Goal: Task Accomplishment & Management: Complete application form

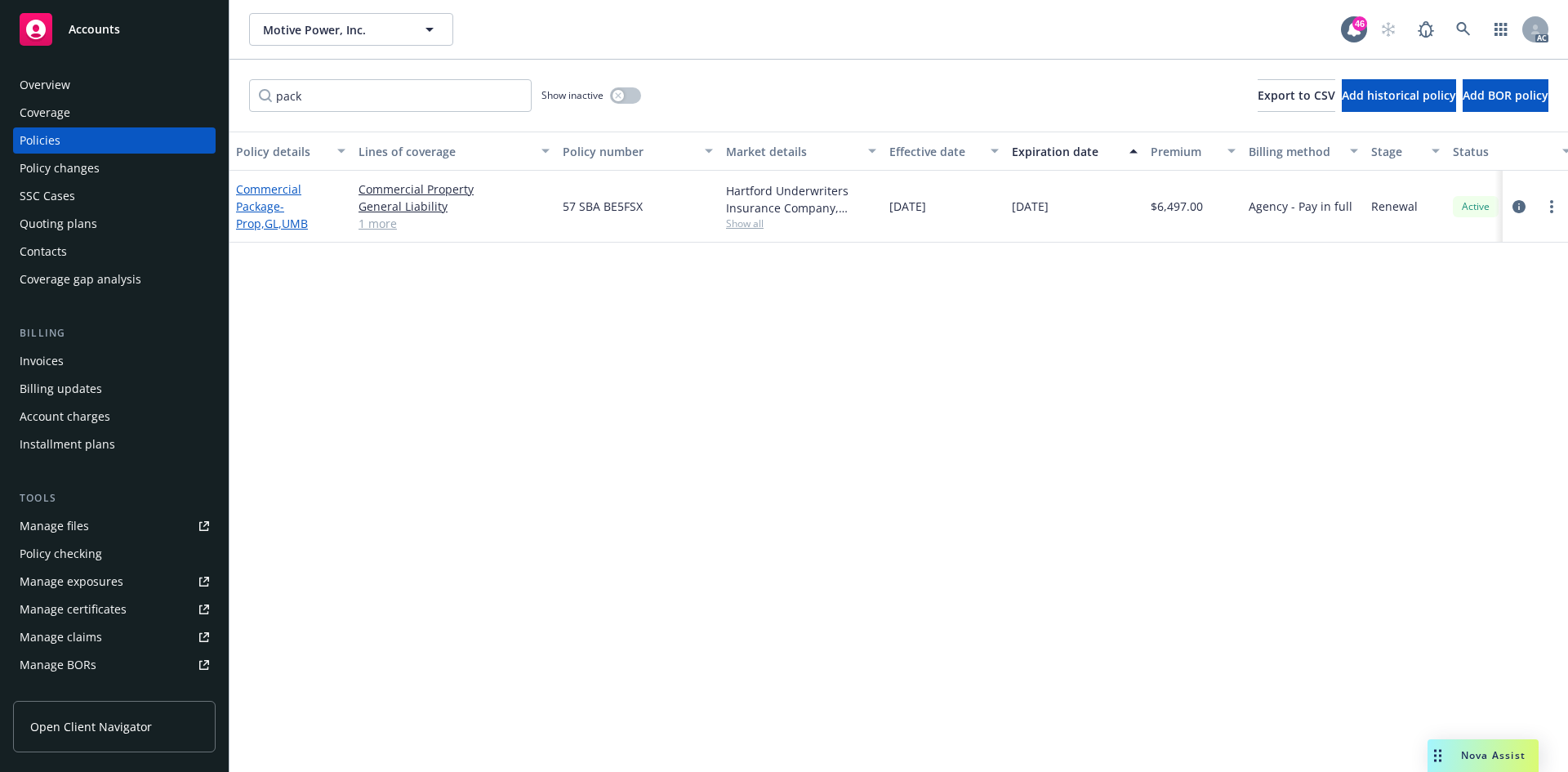
type input "pack"
click at [248, 201] on link "Commercial Package - Prop,GL,UMB" at bounding box center [271, 206] width 72 height 50
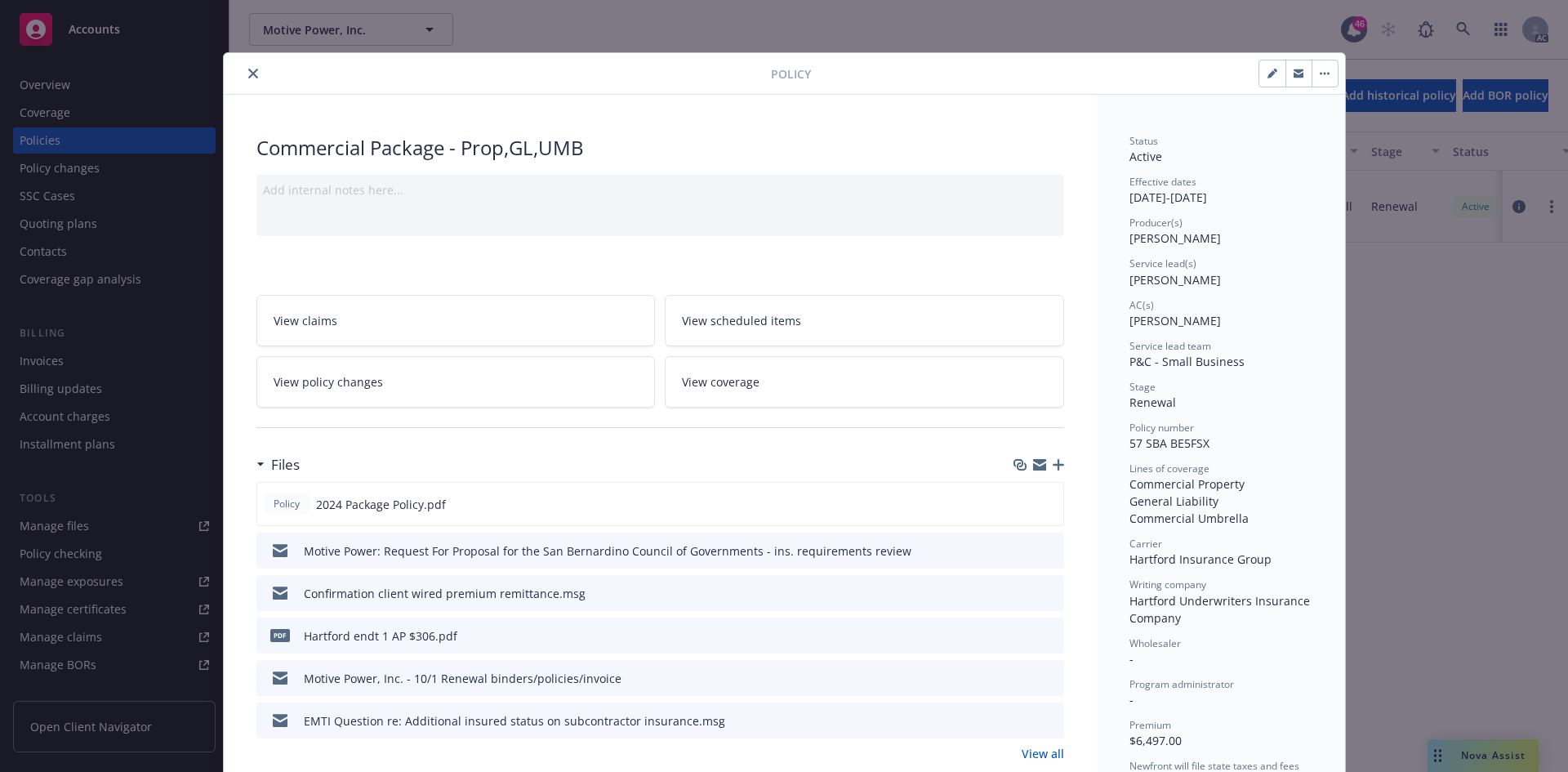
click at [521, 395] on link "View policy changes" at bounding box center [456, 382] width 399 height 52
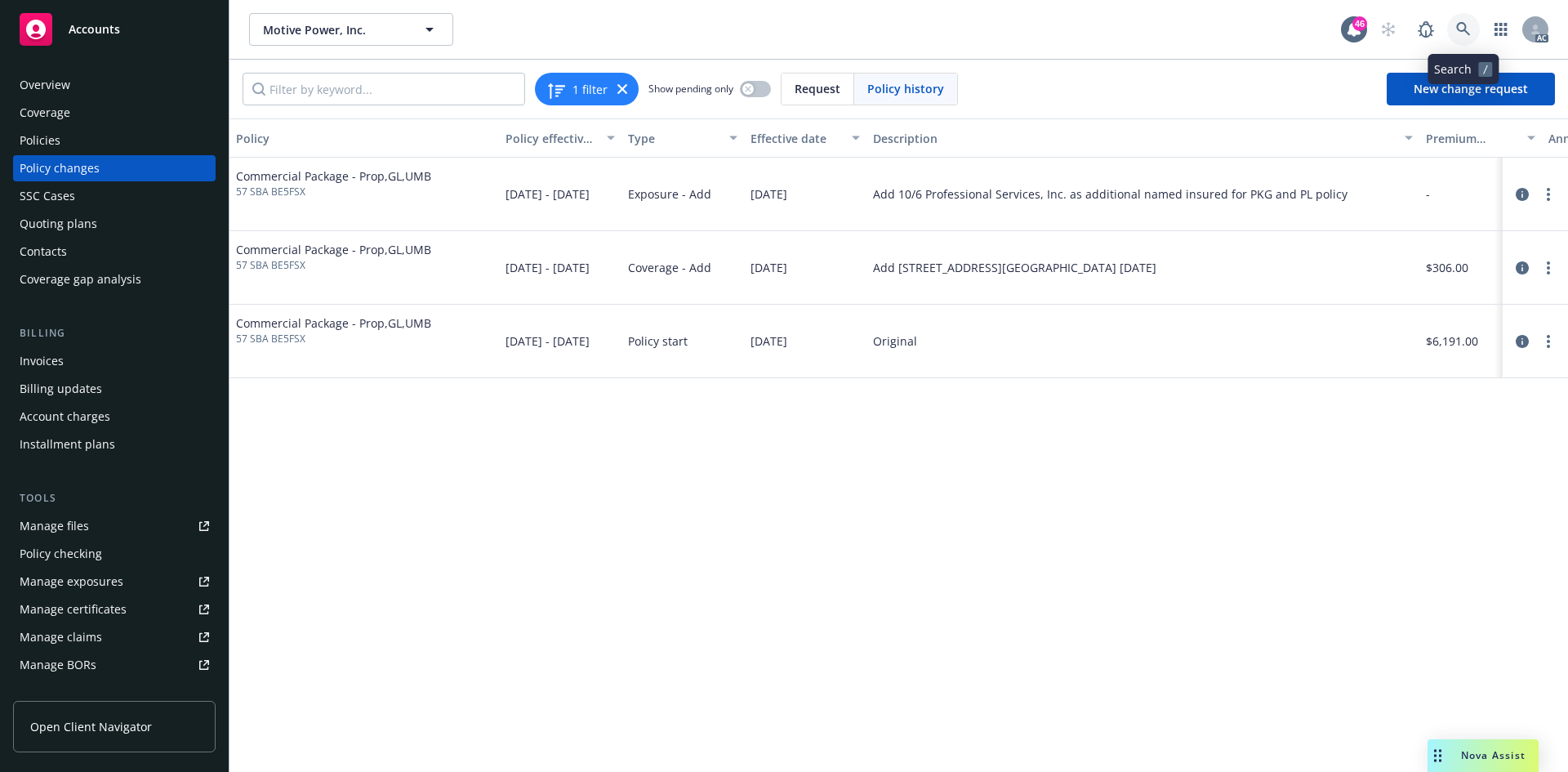
click at [1456, 20] on link at bounding box center [1463, 29] width 33 height 33
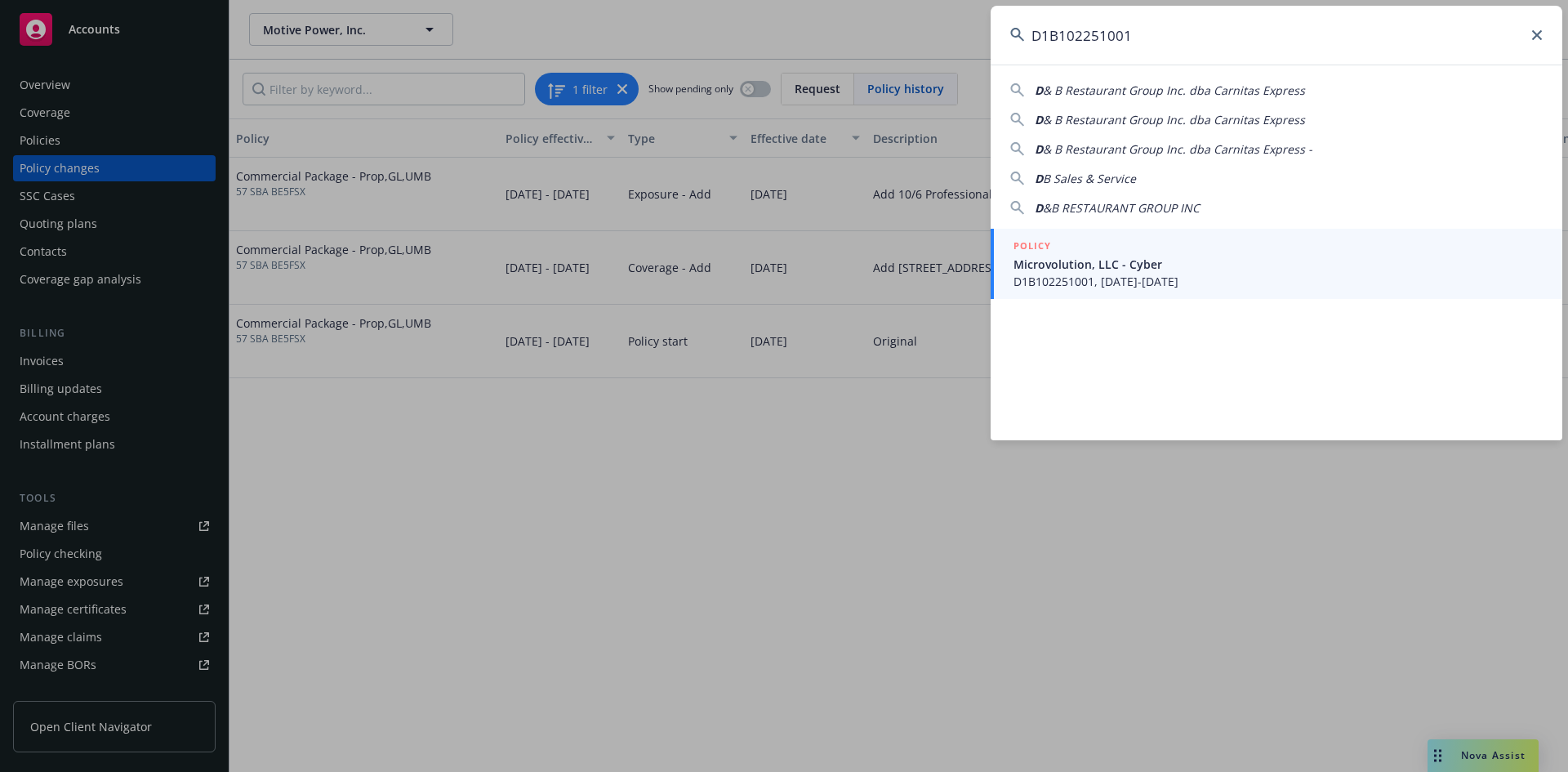
type input "D1B102251001"
click at [1209, 260] on span "Microvolution, LLC - Cyber" at bounding box center [1277, 264] width 529 height 18
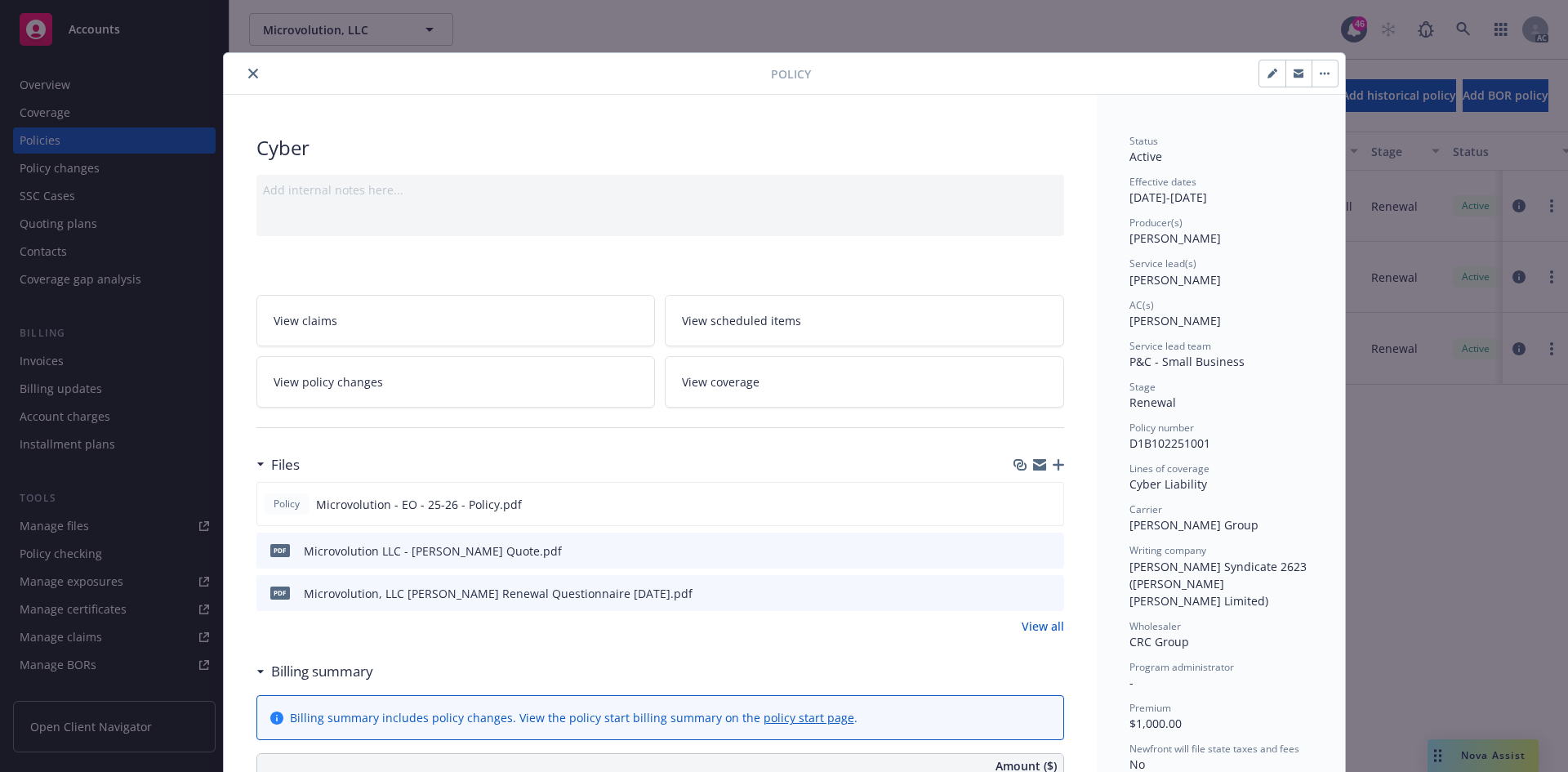
click at [250, 77] on icon "close" at bounding box center [253, 74] width 10 height 10
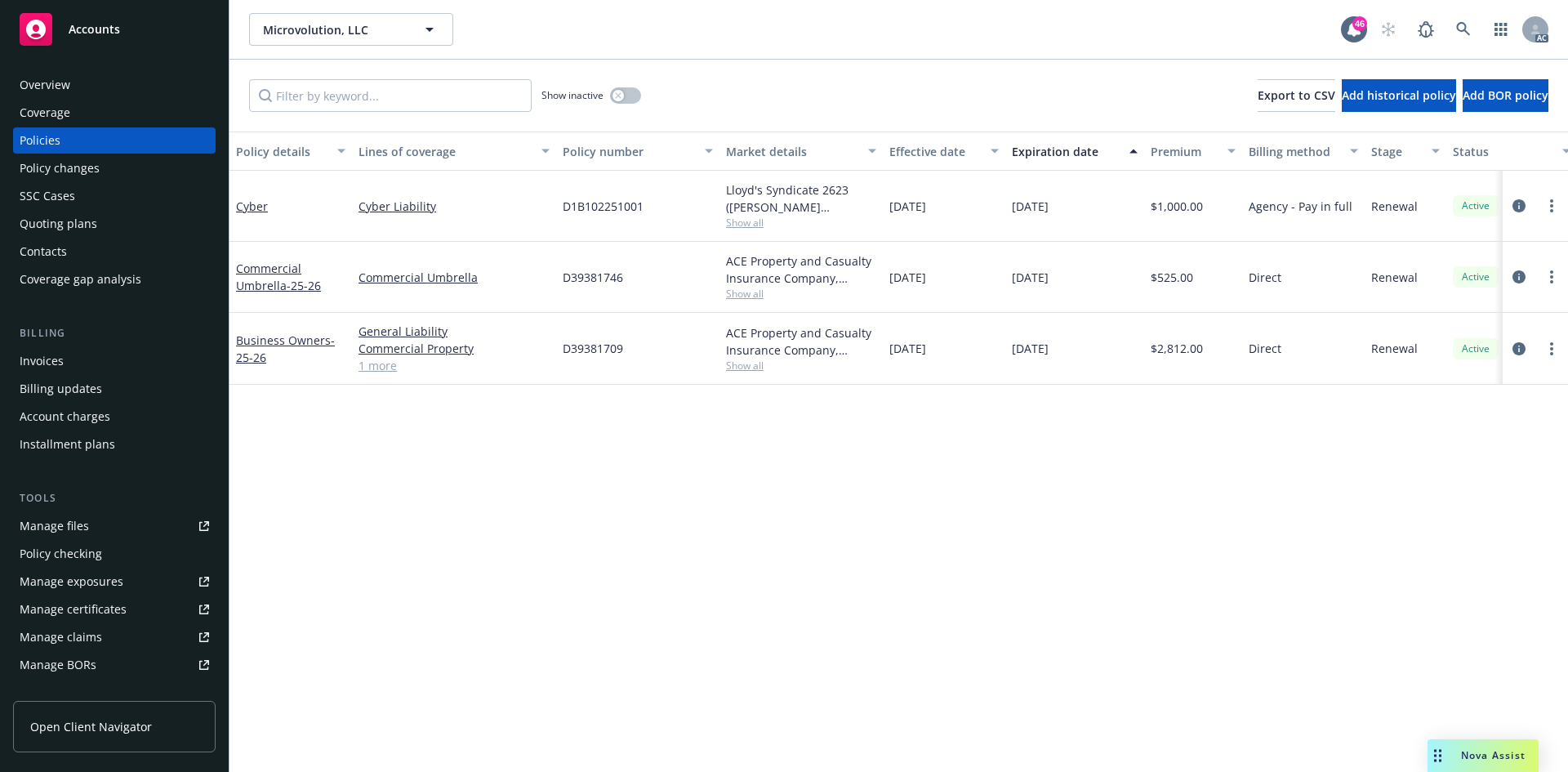
click at [109, 167] on div "Policy changes" at bounding box center [114, 168] width 190 height 26
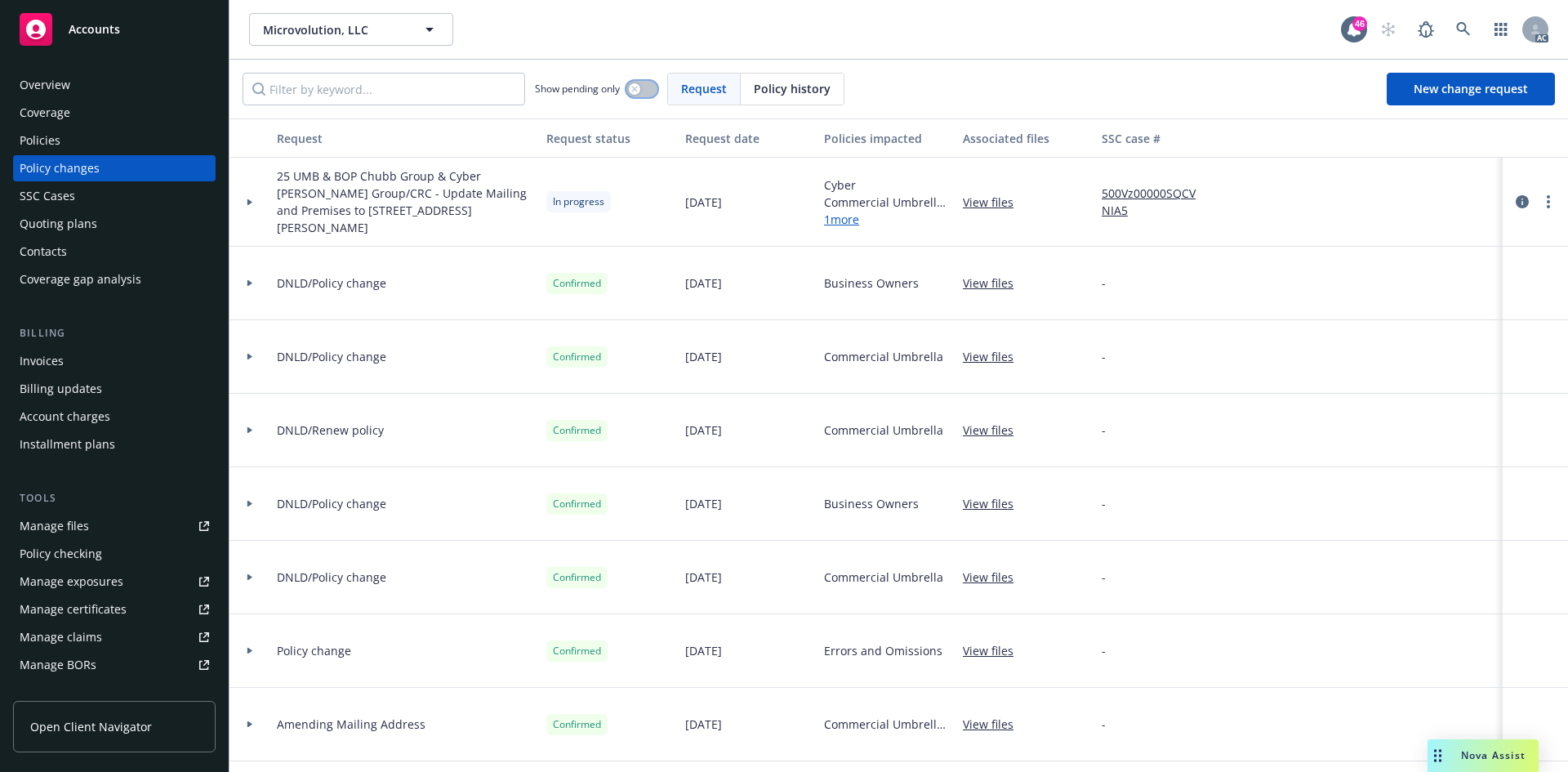
click at [636, 89] on icon "button" at bounding box center [634, 89] width 6 height 6
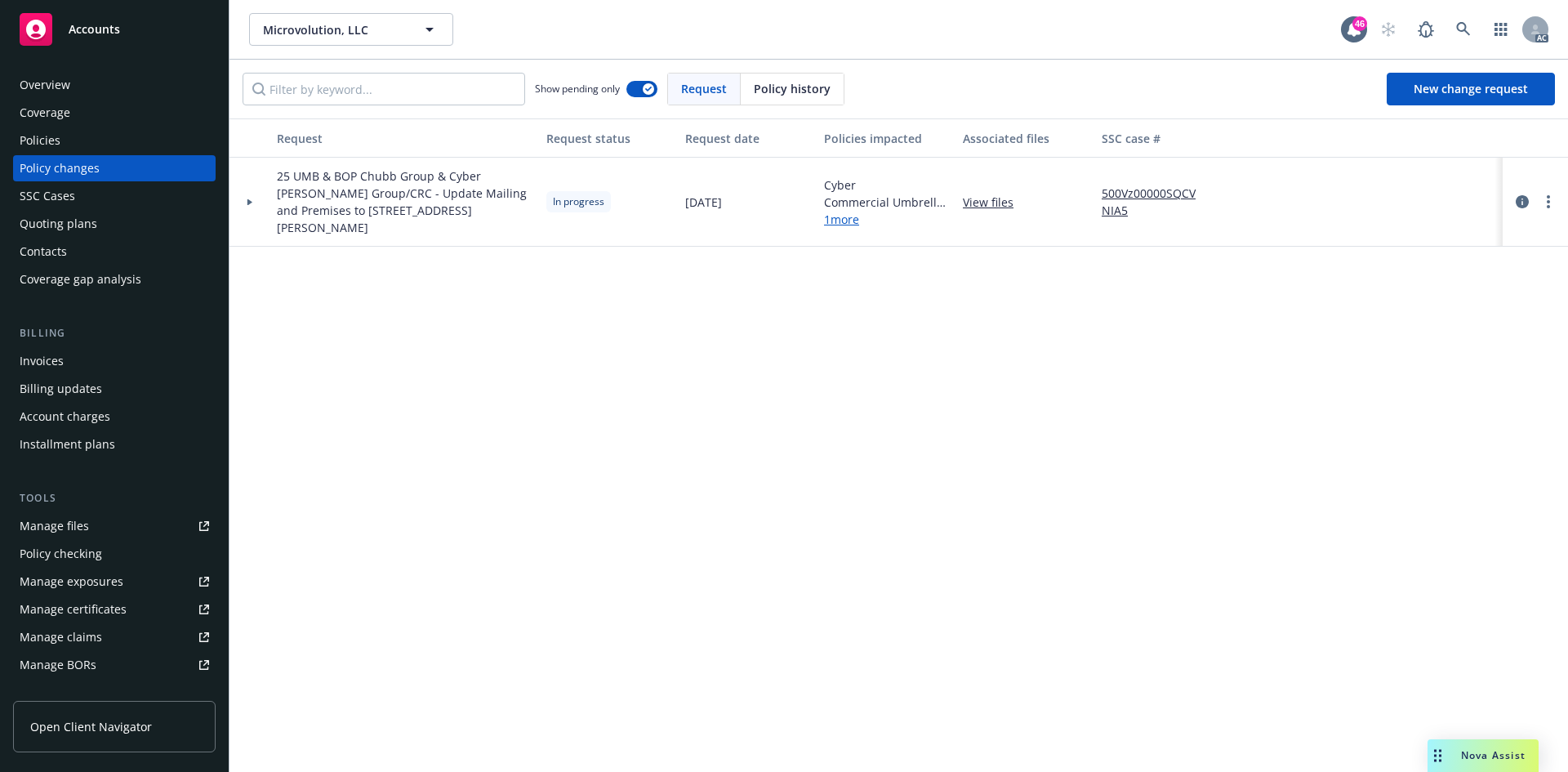
click at [248, 207] on div at bounding box center [250, 202] width 41 height 89
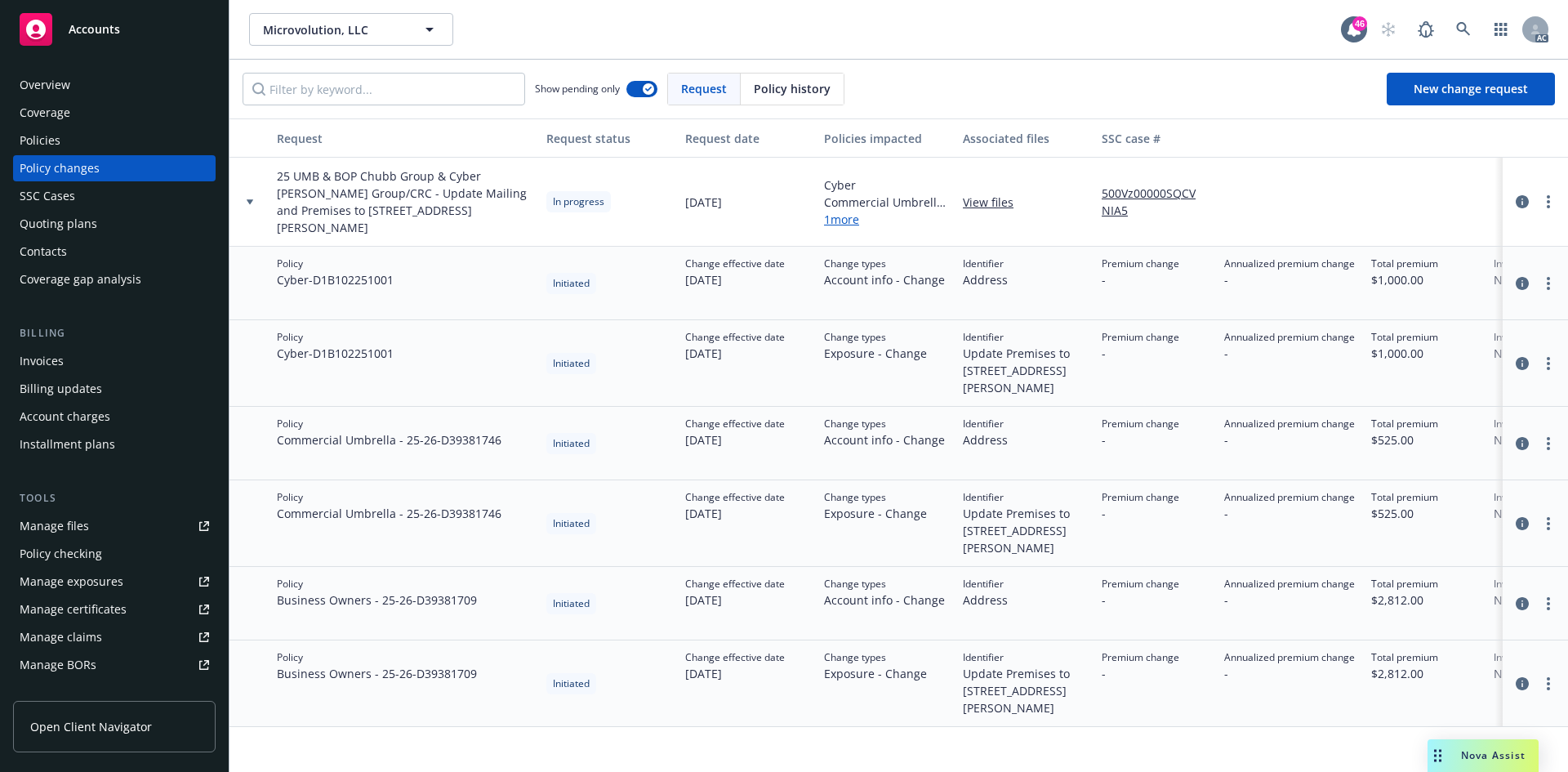
click at [1172, 189] on link "500Vz00000SQCVNIA5" at bounding box center [1156, 201] width 109 height 34
click at [127, 147] on div "Policies" at bounding box center [114, 140] width 190 height 26
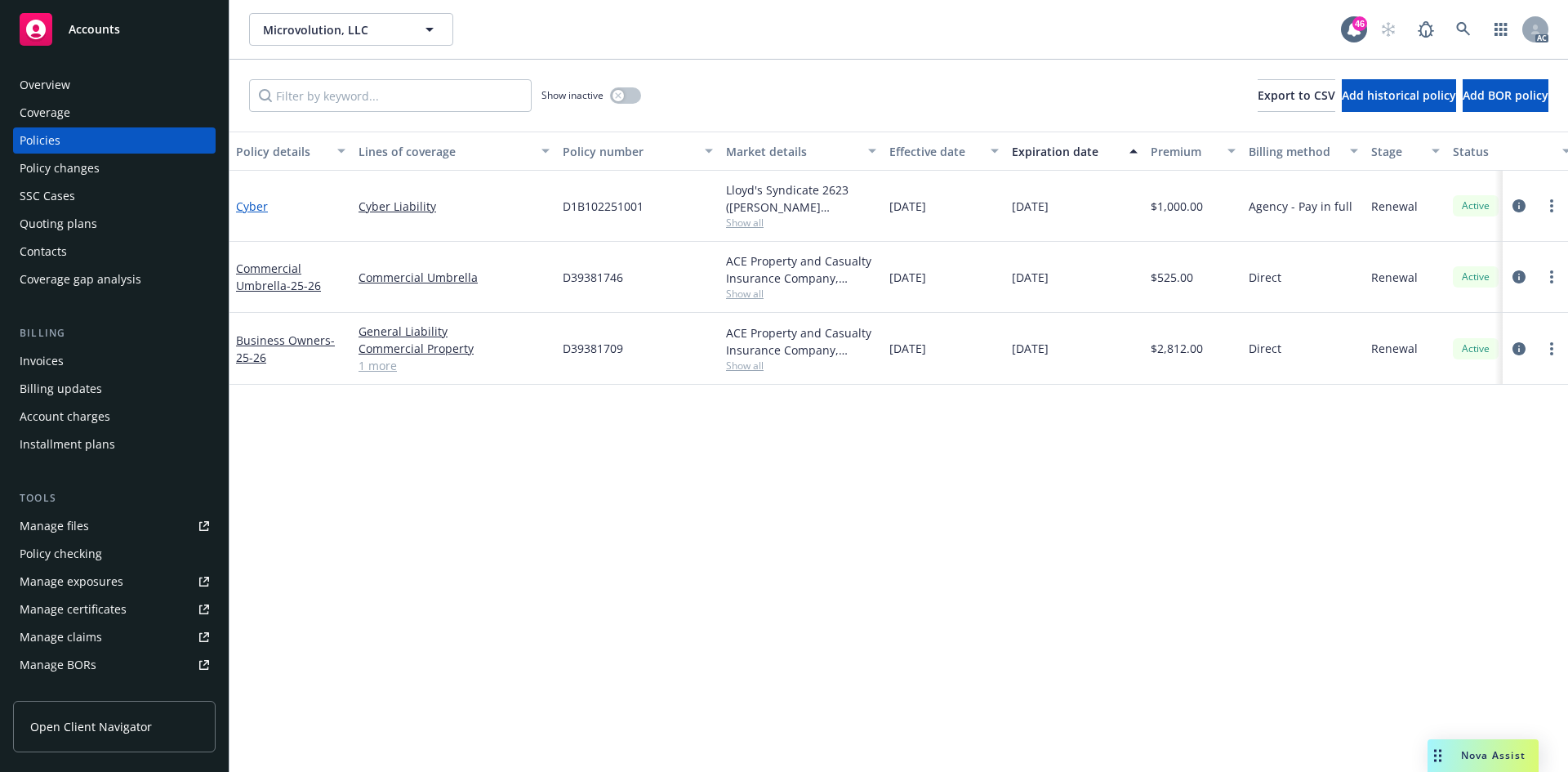
click at [258, 204] on link "Cyber" at bounding box center [251, 206] width 32 height 16
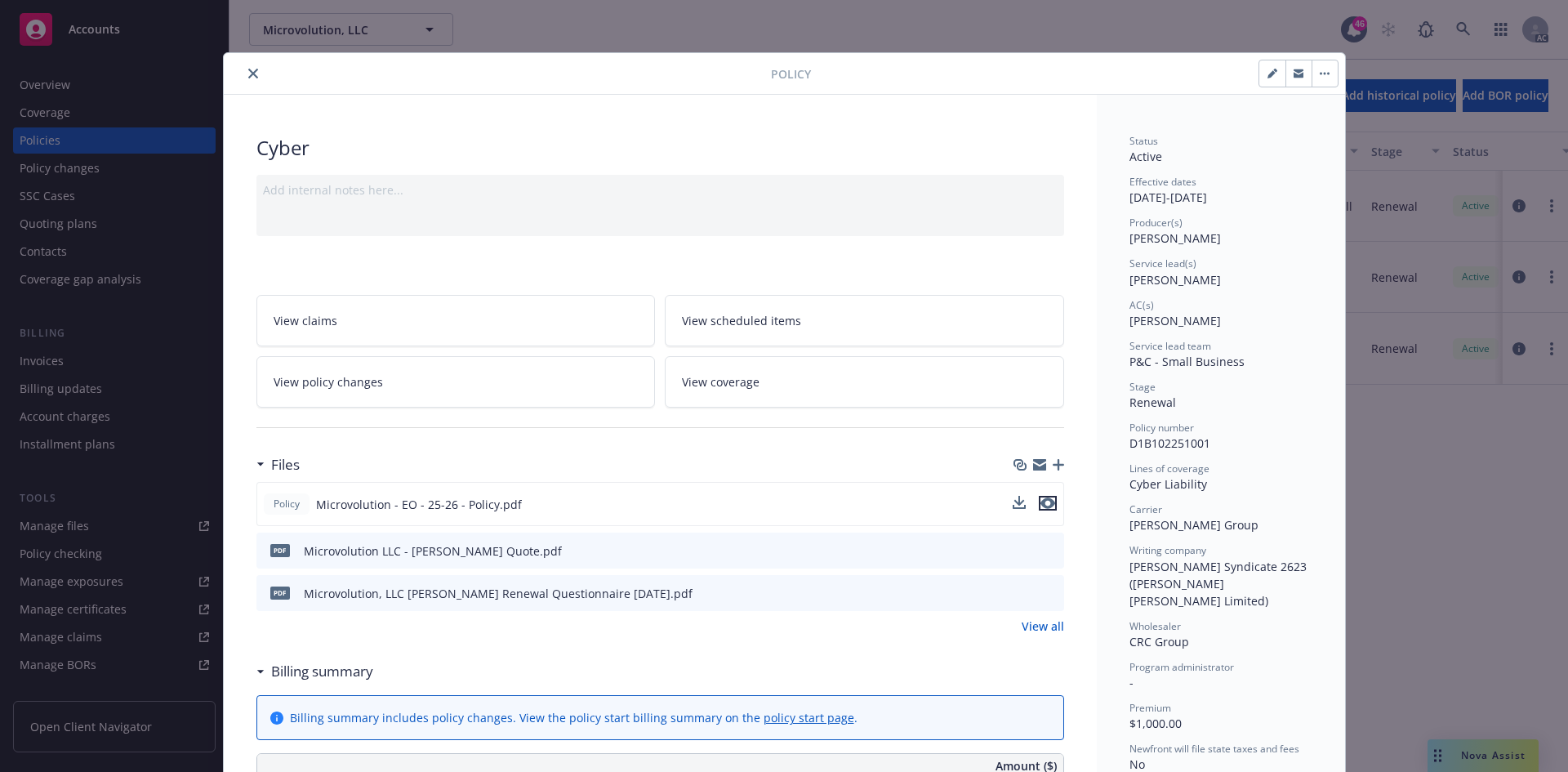
click at [1044, 502] on icon "preview file" at bounding box center [1048, 503] width 15 height 12
drag, startPoint x: 248, startPoint y: 70, endPoint x: 178, endPoint y: 77, distance: 70.3
click at [248, 70] on icon "close" at bounding box center [253, 74] width 10 height 10
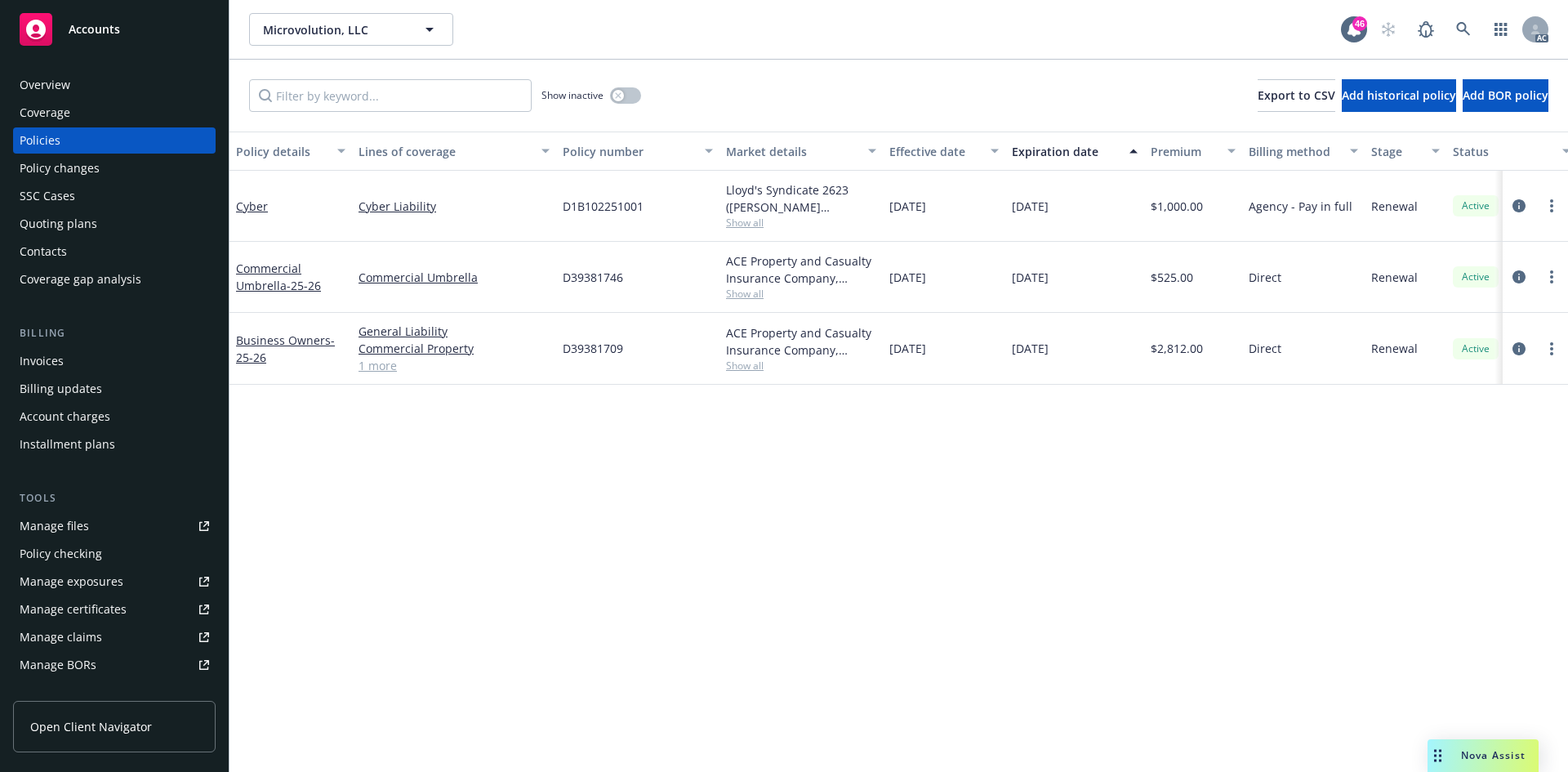
click at [79, 89] on div "Overview" at bounding box center [114, 84] width 190 height 26
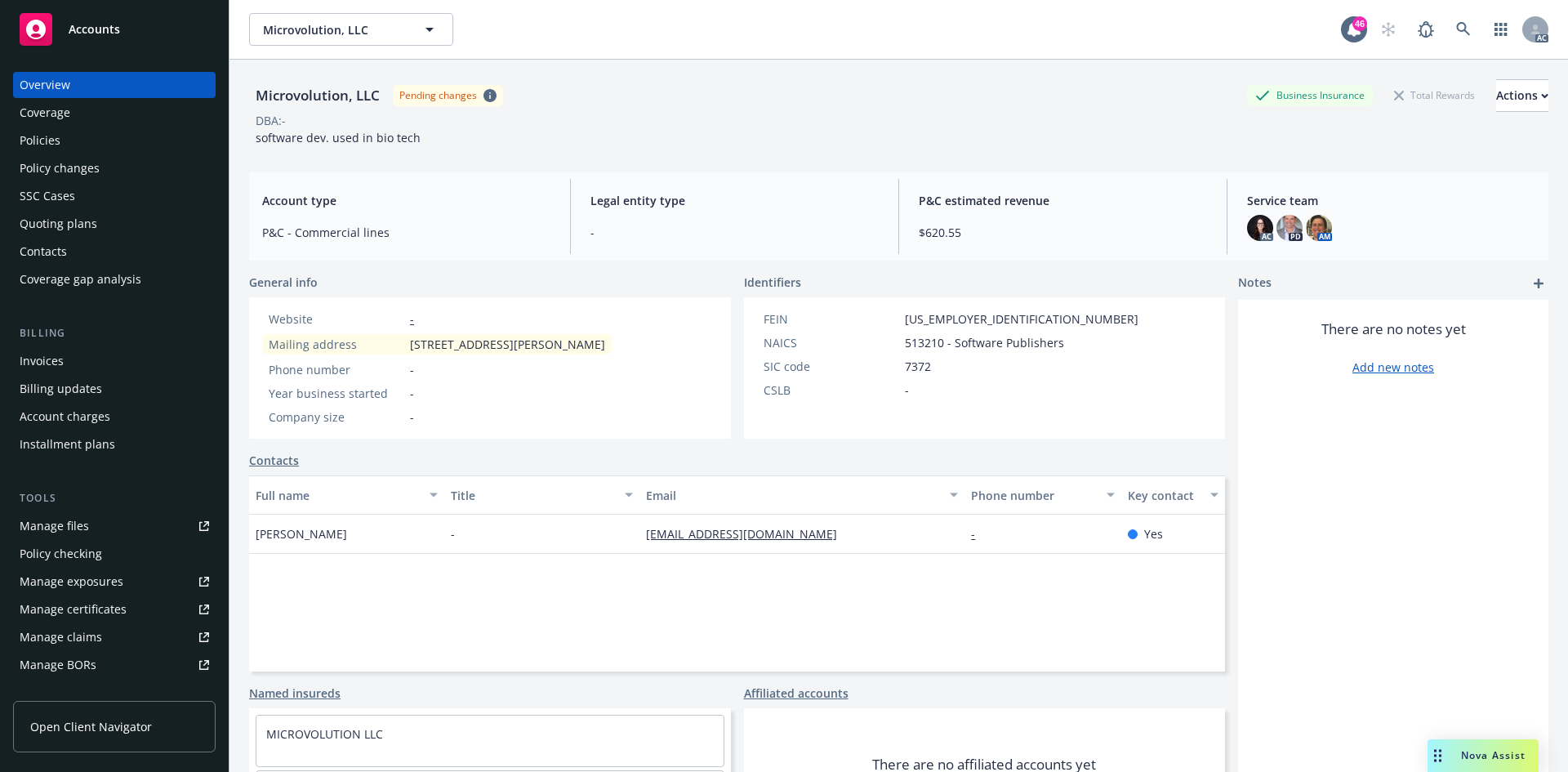
click at [96, 145] on div "Policies" at bounding box center [114, 140] width 190 height 26
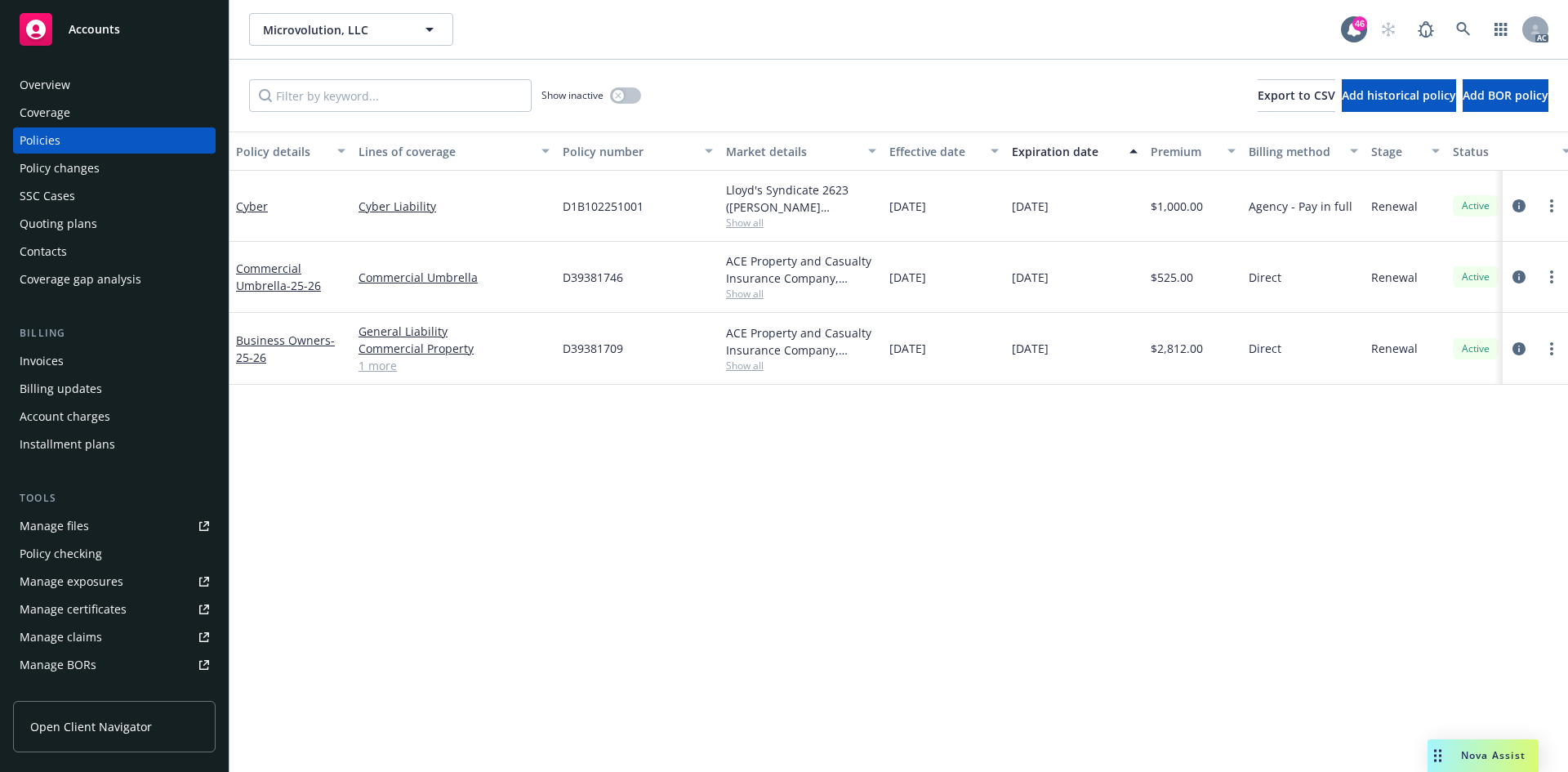
click at [109, 172] on div "Policy changes" at bounding box center [114, 168] width 190 height 26
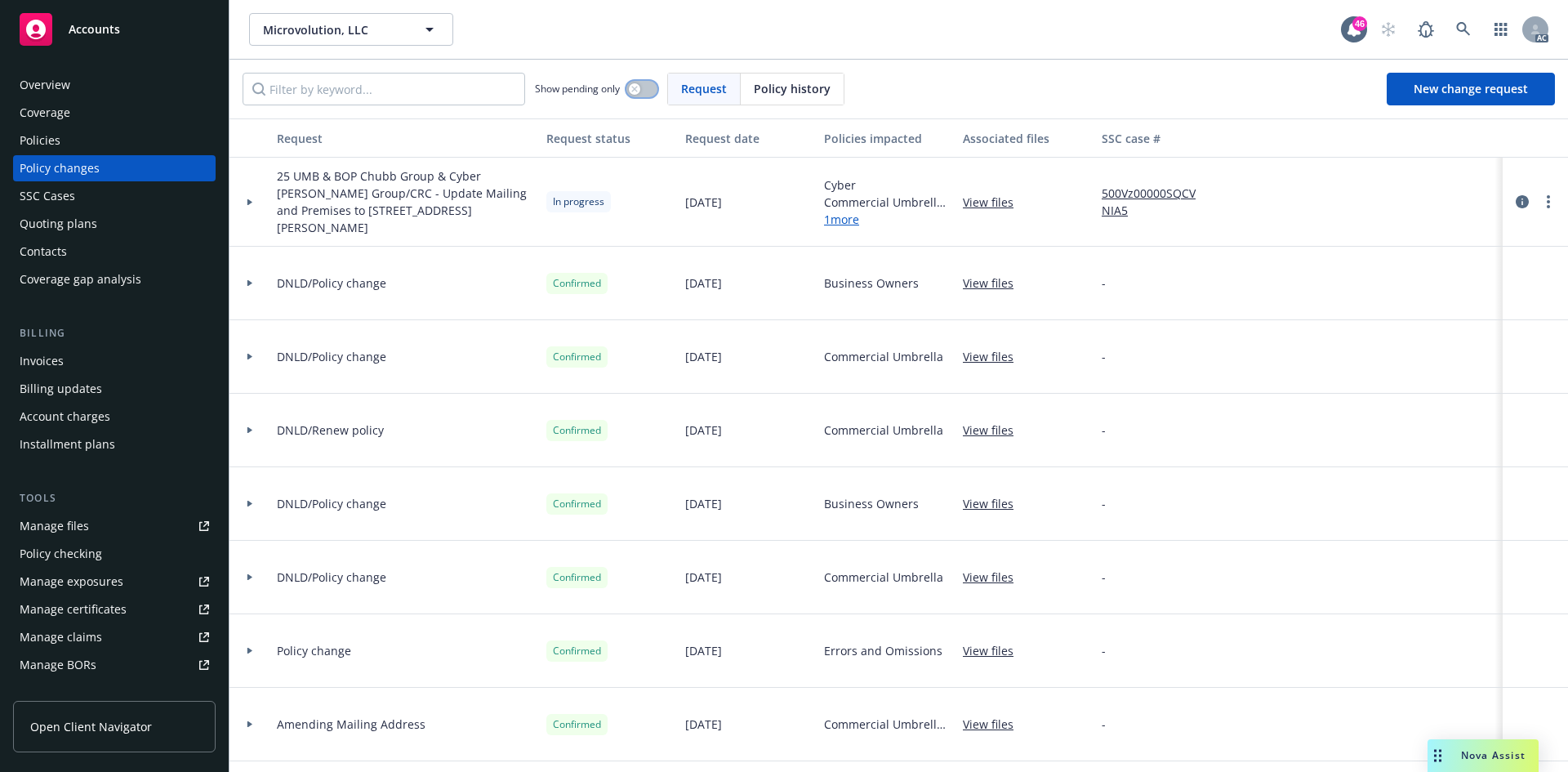
click at [643, 88] on button "button" at bounding box center [642, 89] width 31 height 17
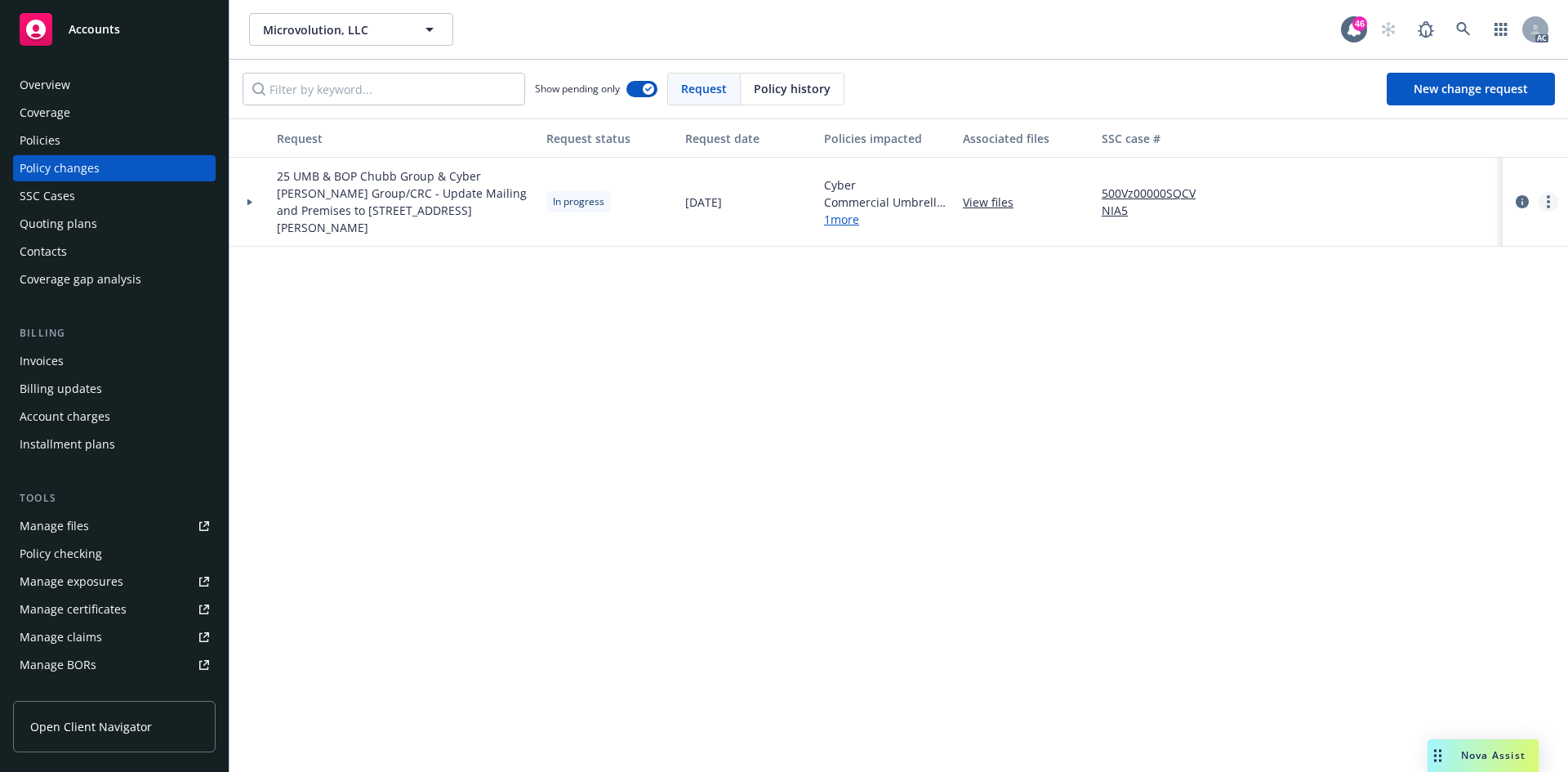
click at [1550, 204] on link "more" at bounding box center [1547, 201] width 19 height 19
click at [1398, 327] on link "Resume workflow" at bounding box center [1417, 333] width 280 height 33
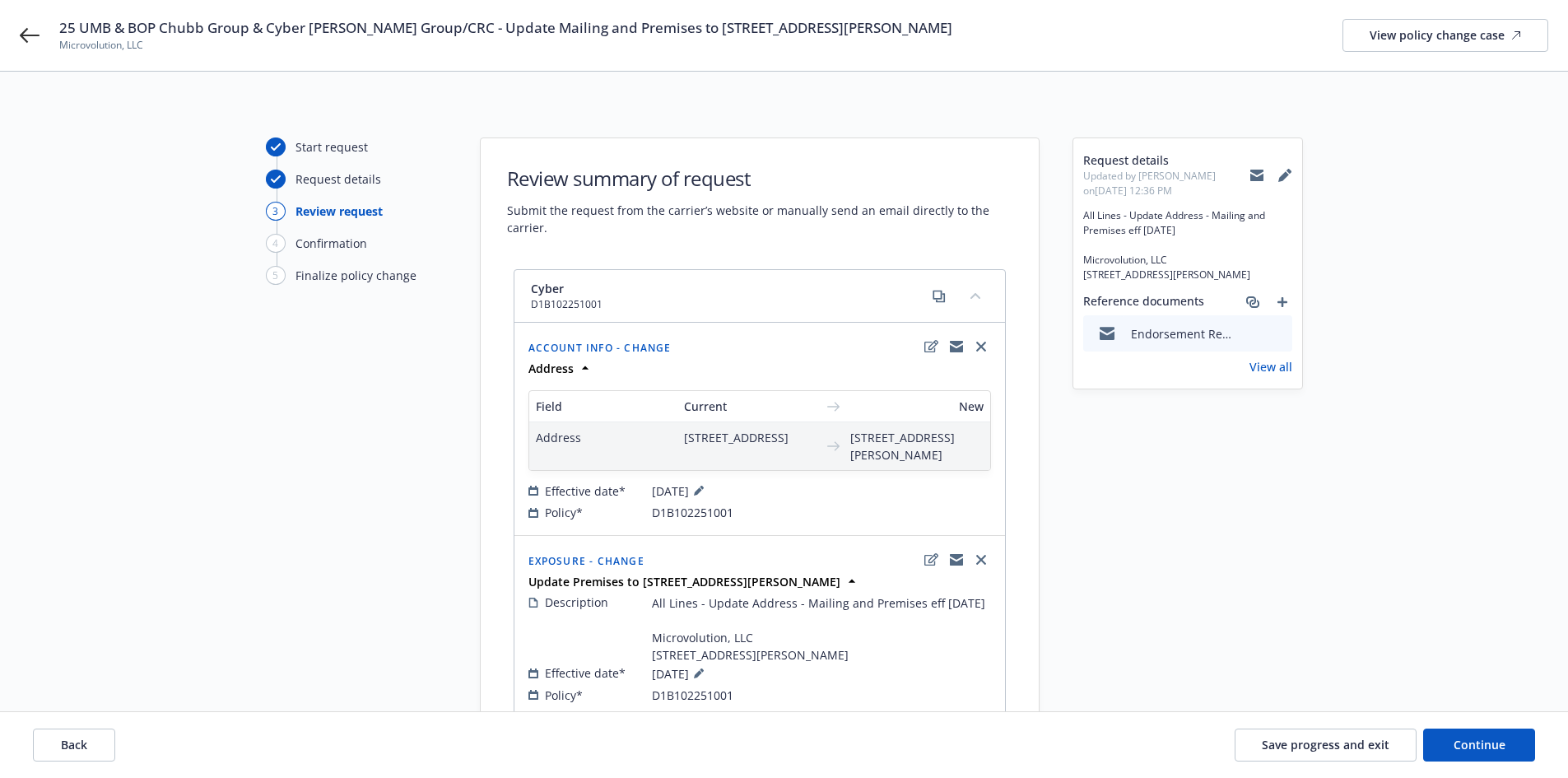
drag, startPoint x: 451, startPoint y: 28, endPoint x: 1000, endPoint y: 20, distance: 549.1
click at [1000, 20] on div "25 UMB & BOP Chubb Group & Cyber Beazley Group/CRC - Update Mailing and Premise…" at bounding box center [803, 35] width 1489 height 35
copy span "Update Mailing and Premises to 10080 N Wolfe Rd SW3-200 Cupertino, CA 95104"
drag, startPoint x: 521, startPoint y: 282, endPoint x: 564, endPoint y: 285, distance: 43.1
click at [564, 285] on div "Cyber D1B102251001" at bounding box center [760, 296] width 491 height 53
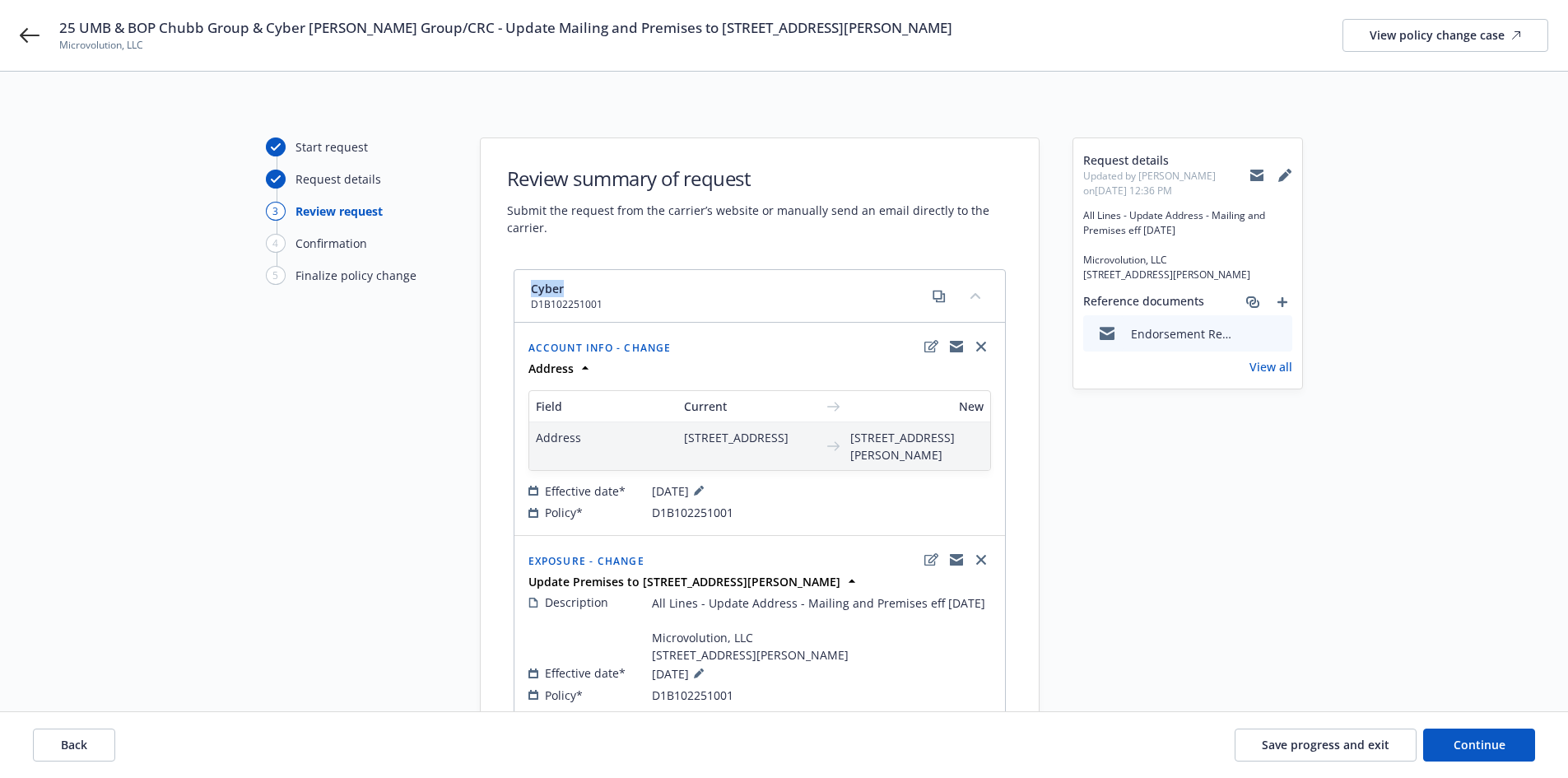
copy span "Cyber"
drag, startPoint x: 452, startPoint y: 28, endPoint x: 1063, endPoint y: 21, distance: 611.0
click at [1063, 21] on div "25 UMB & BOP Chubb Group & Cyber Beazley Group/CRC - Update Mailing and Premise…" at bounding box center [803, 35] width 1489 height 35
copy span "Update Mailing and Premises to 10080 N Wolfe Rd SW3-200 Cupertino, CA 95104"
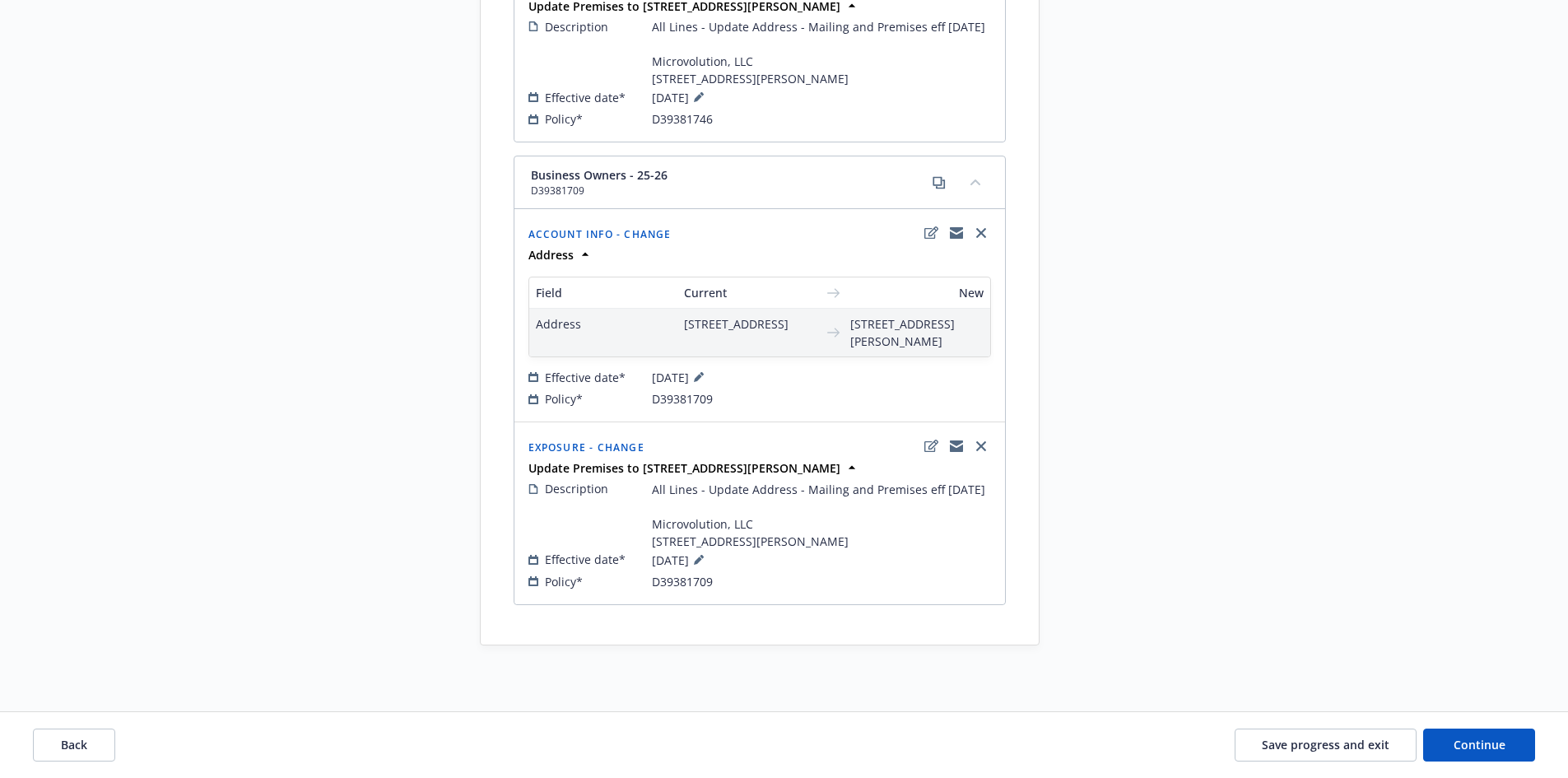
scroll to position [1193, 0]
click at [1495, 751] on span "Continue" at bounding box center [1480, 744] width 52 height 16
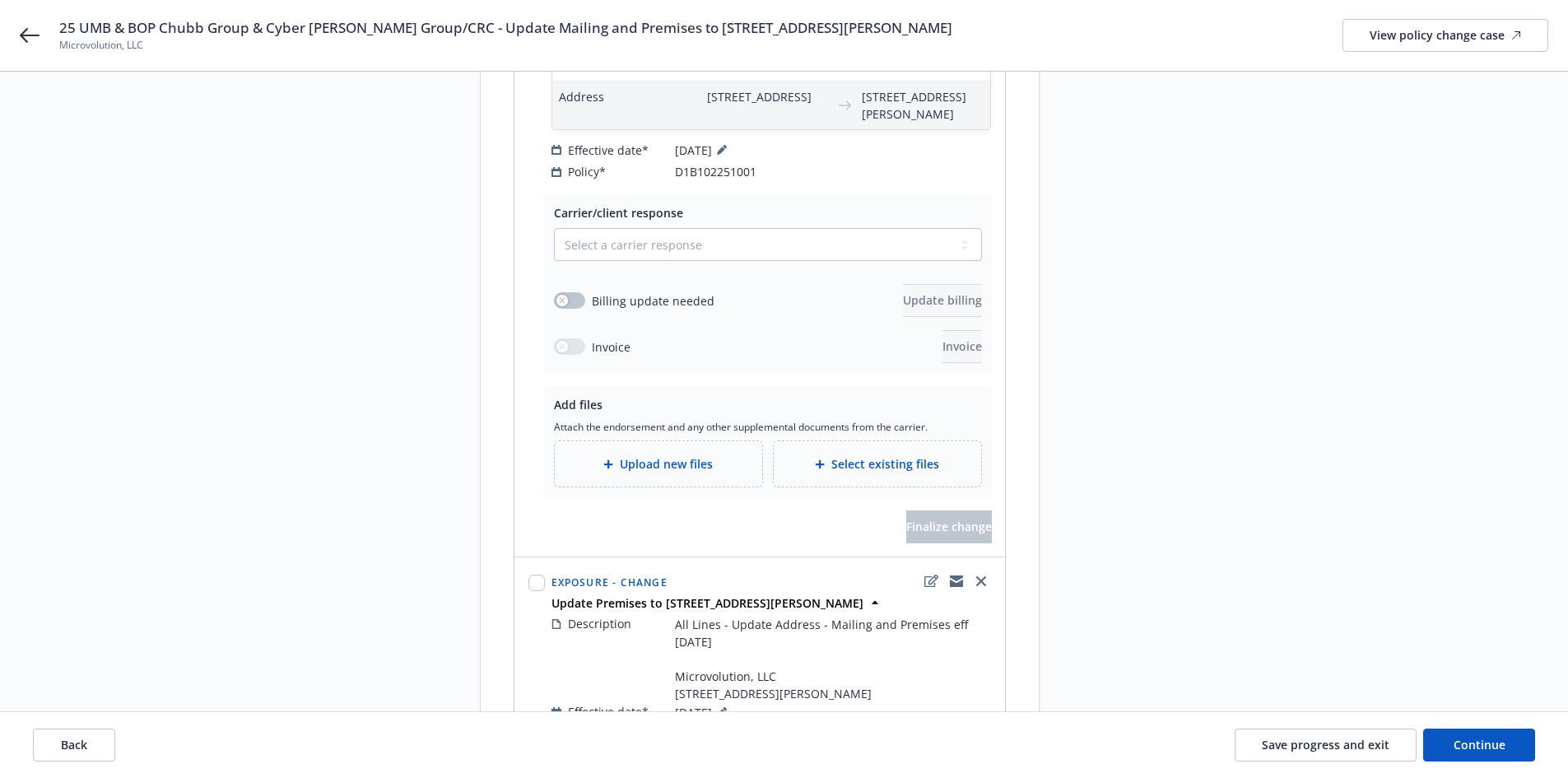
scroll to position [247, 0]
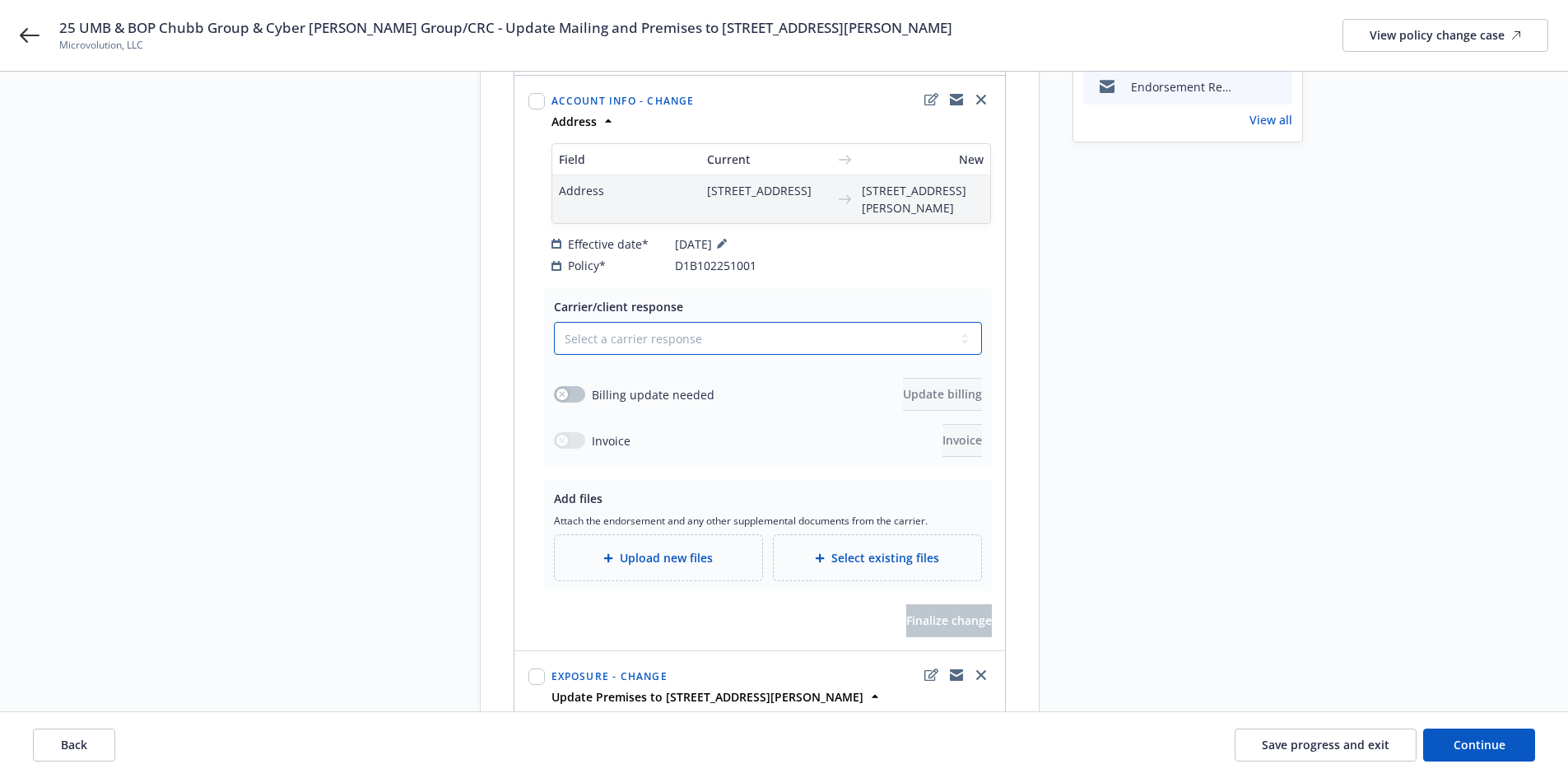
click at [660, 341] on select "Select a carrier response Accepted Accepted with revision No endorsement needed…" at bounding box center [768, 338] width 428 height 33
select select "ACCEPTED"
click at [554, 322] on select "Select a carrier response Accepted Accepted with revision No endorsement needed…" at bounding box center [768, 338] width 428 height 33
click at [604, 546] on div "Upload new files" at bounding box center [659, 557] width 207 height 45
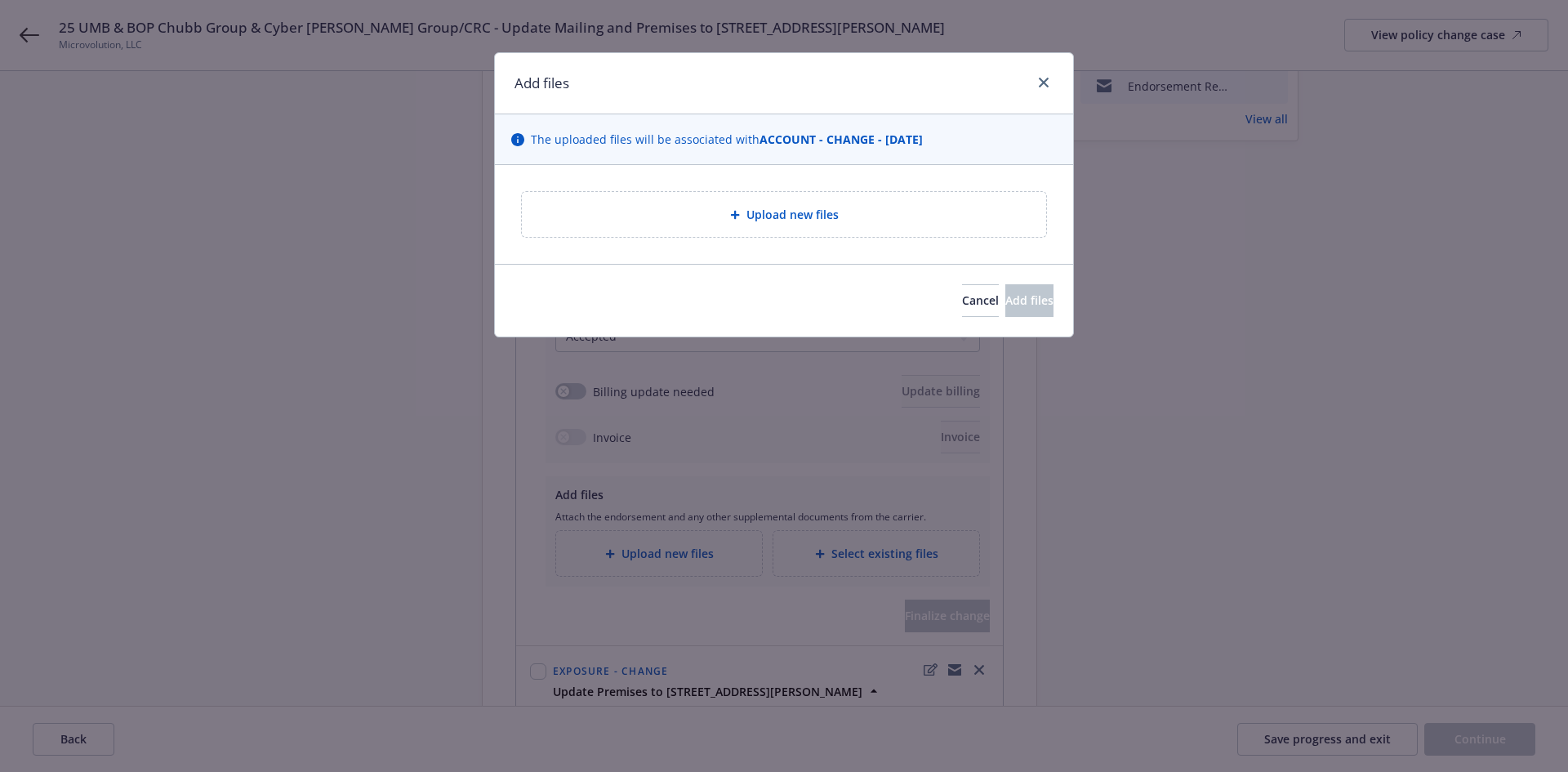
click at [912, 211] on div "Upload new files" at bounding box center [784, 214] width 498 height 18
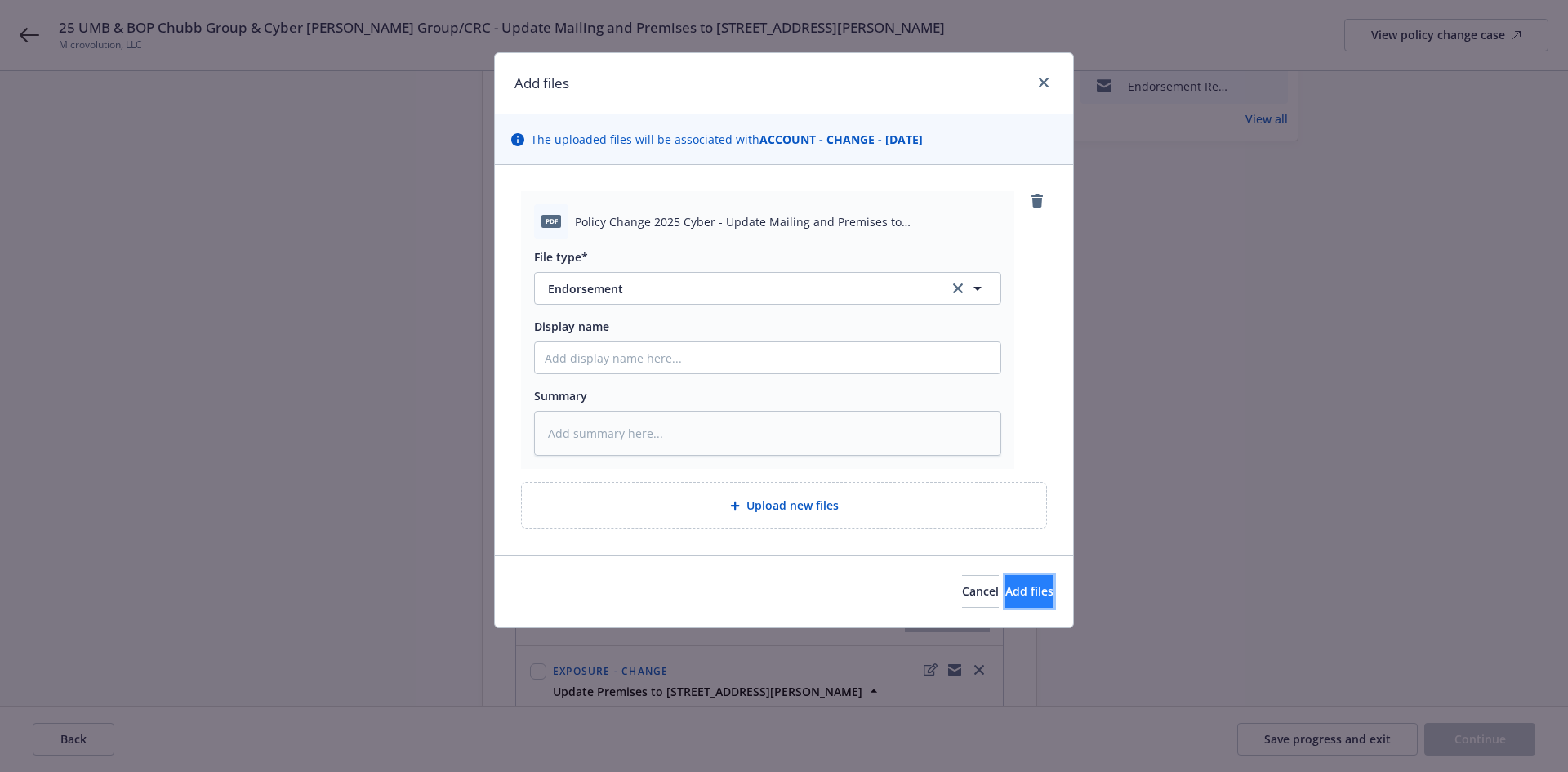
click at [1005, 582] on button "Add files" at bounding box center [1029, 591] width 48 height 33
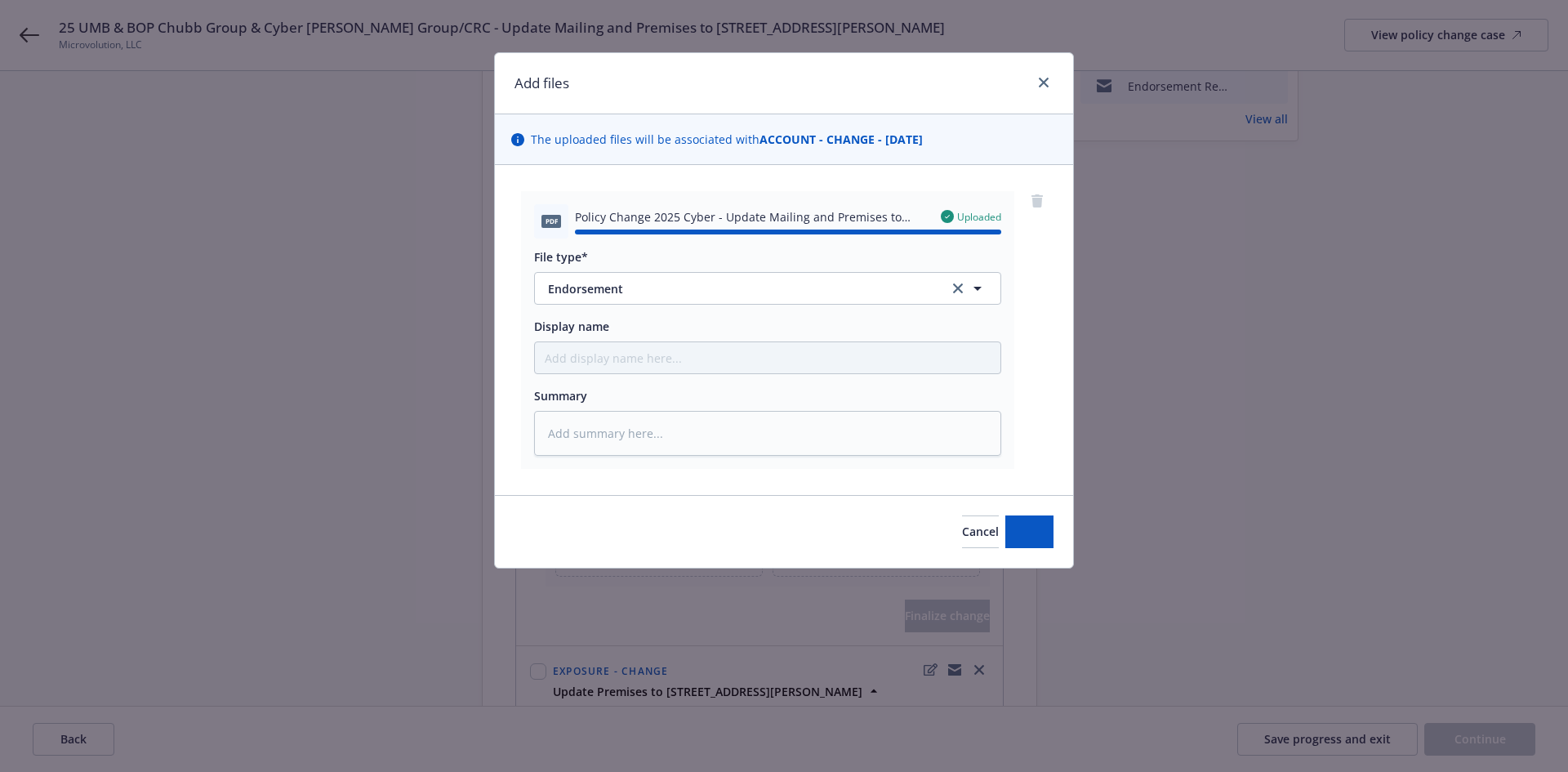
type textarea "x"
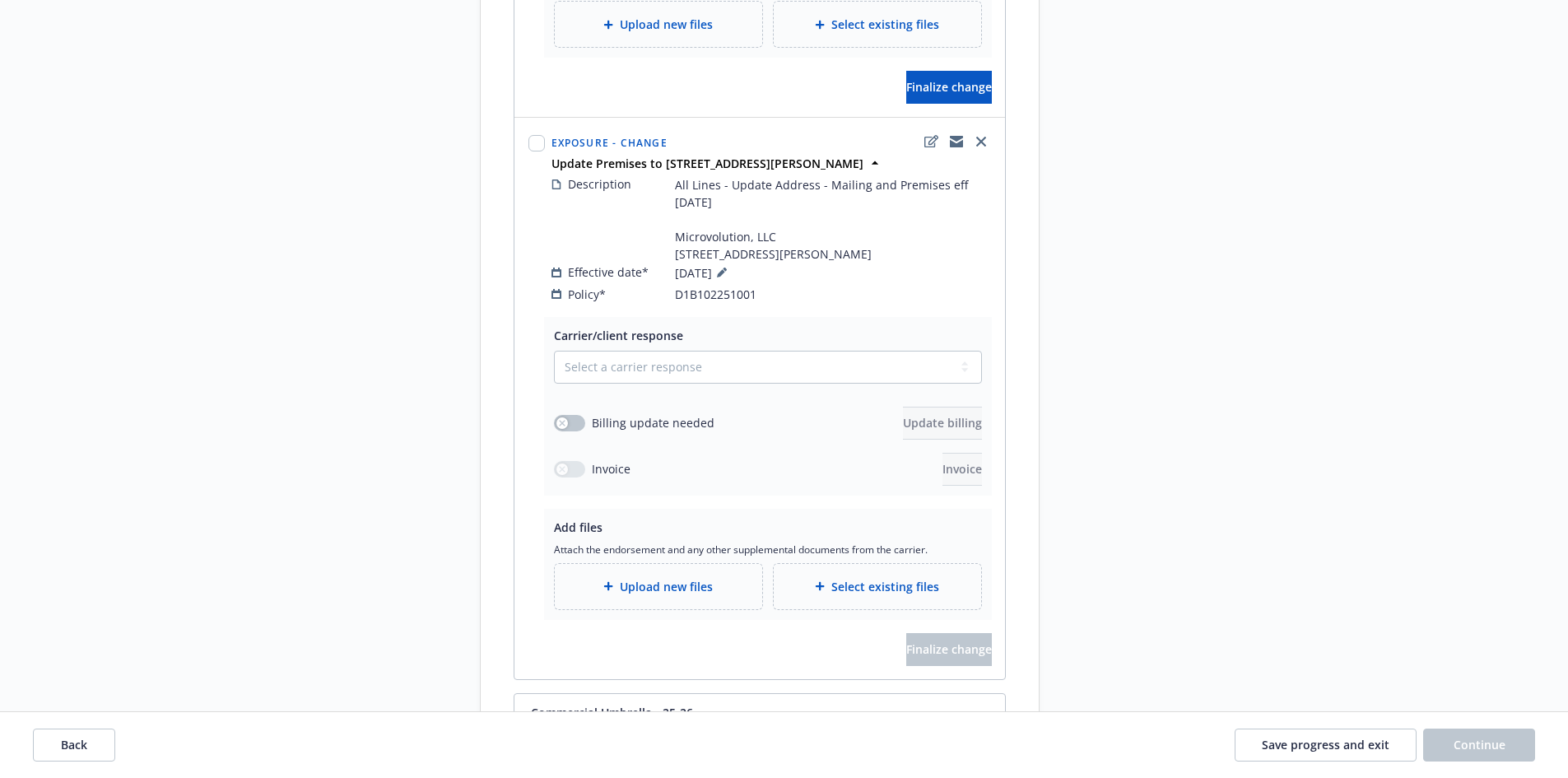
scroll to position [905, 0]
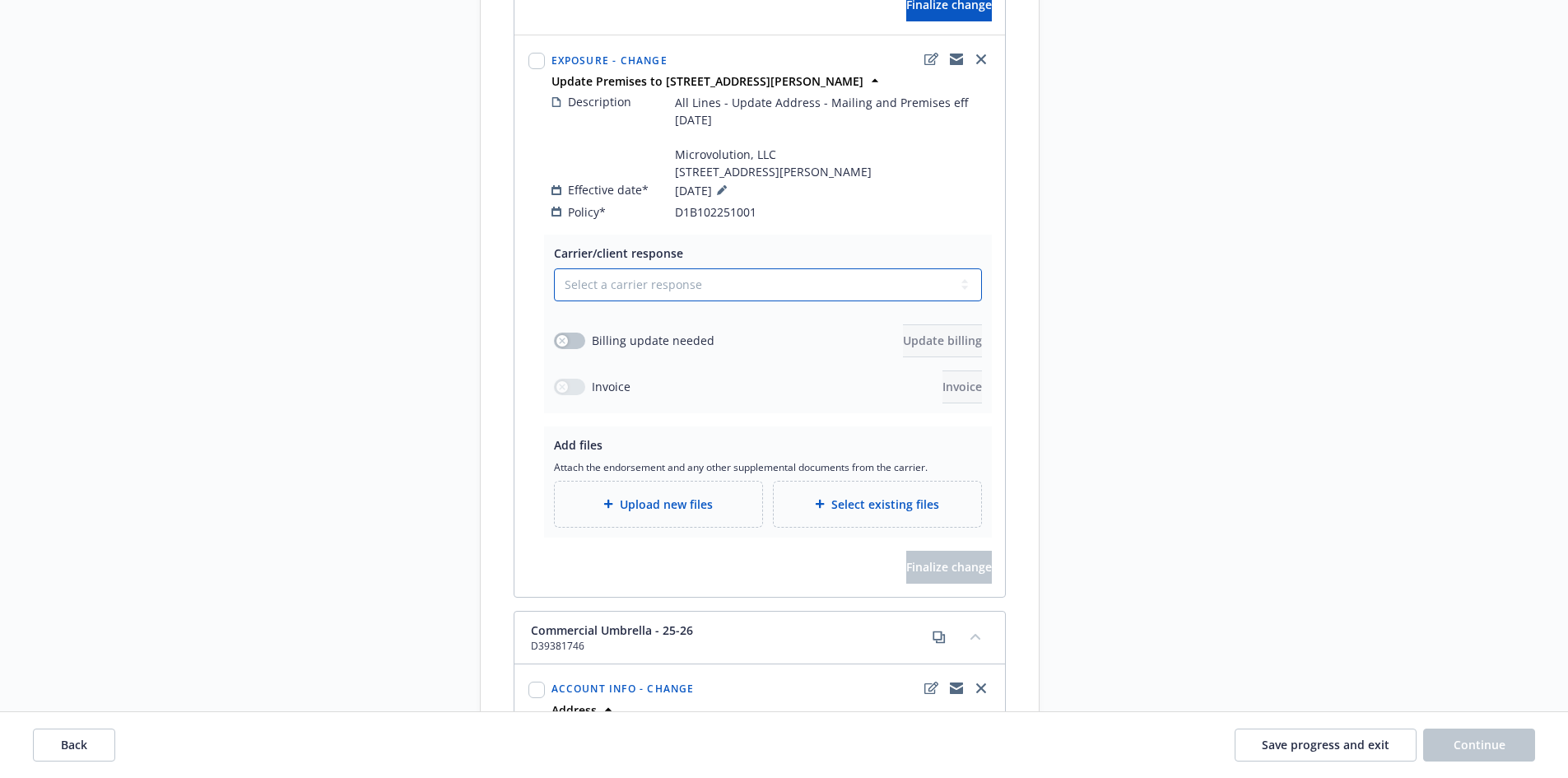
click at [685, 301] on select "Select a carrier response Accepted Accepted with revision No endorsement needed…" at bounding box center [768, 285] width 428 height 33
select select "ACCEPTED"
click at [554, 301] on select "Select a carrier response Accepted Accepted with revision No endorsement needed…" at bounding box center [768, 285] width 428 height 33
click at [627, 514] on div "Upload new files" at bounding box center [658, 504] width 181 height 19
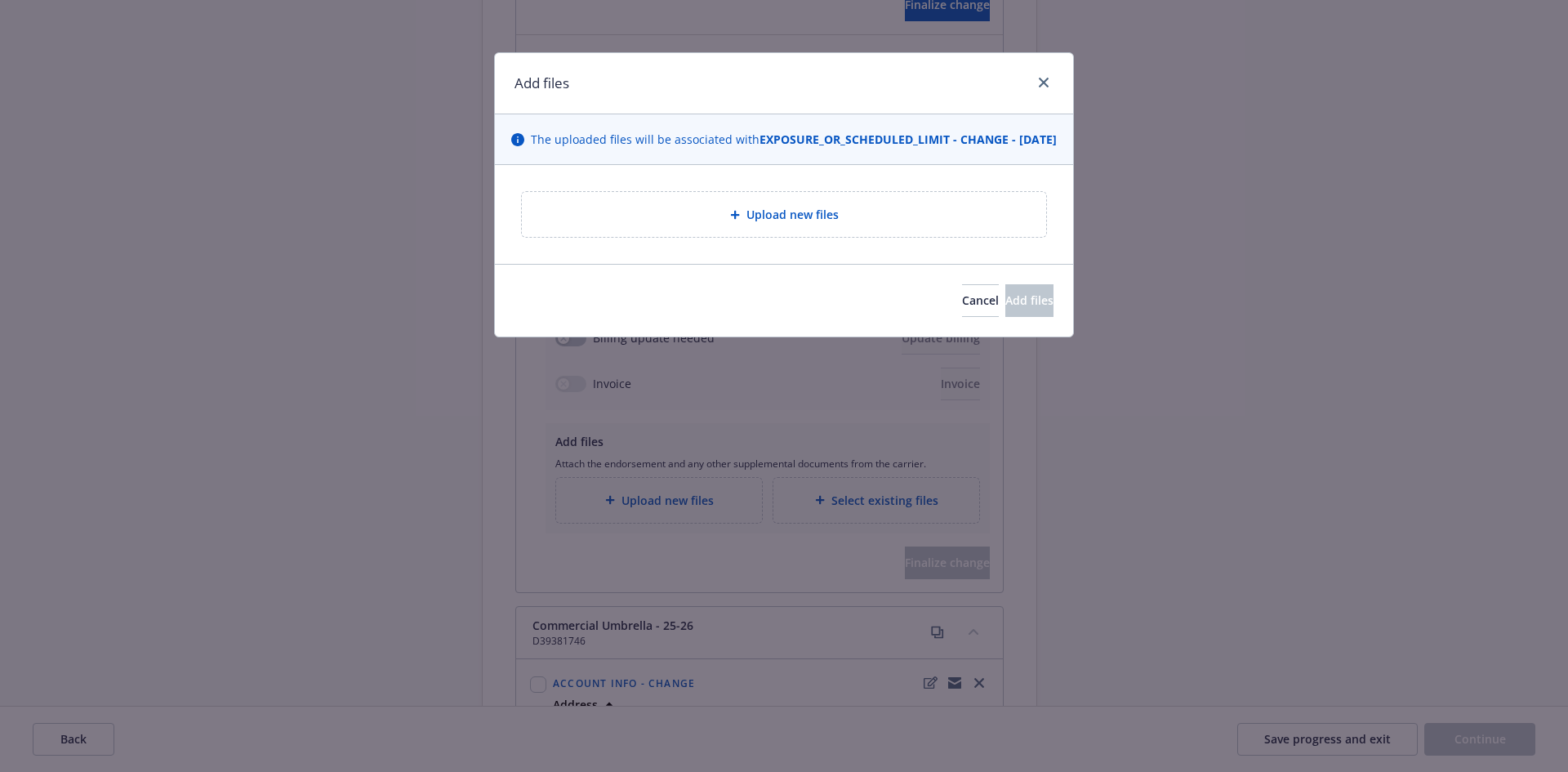
click at [850, 224] on div "Upload new files" at bounding box center [784, 214] width 498 height 18
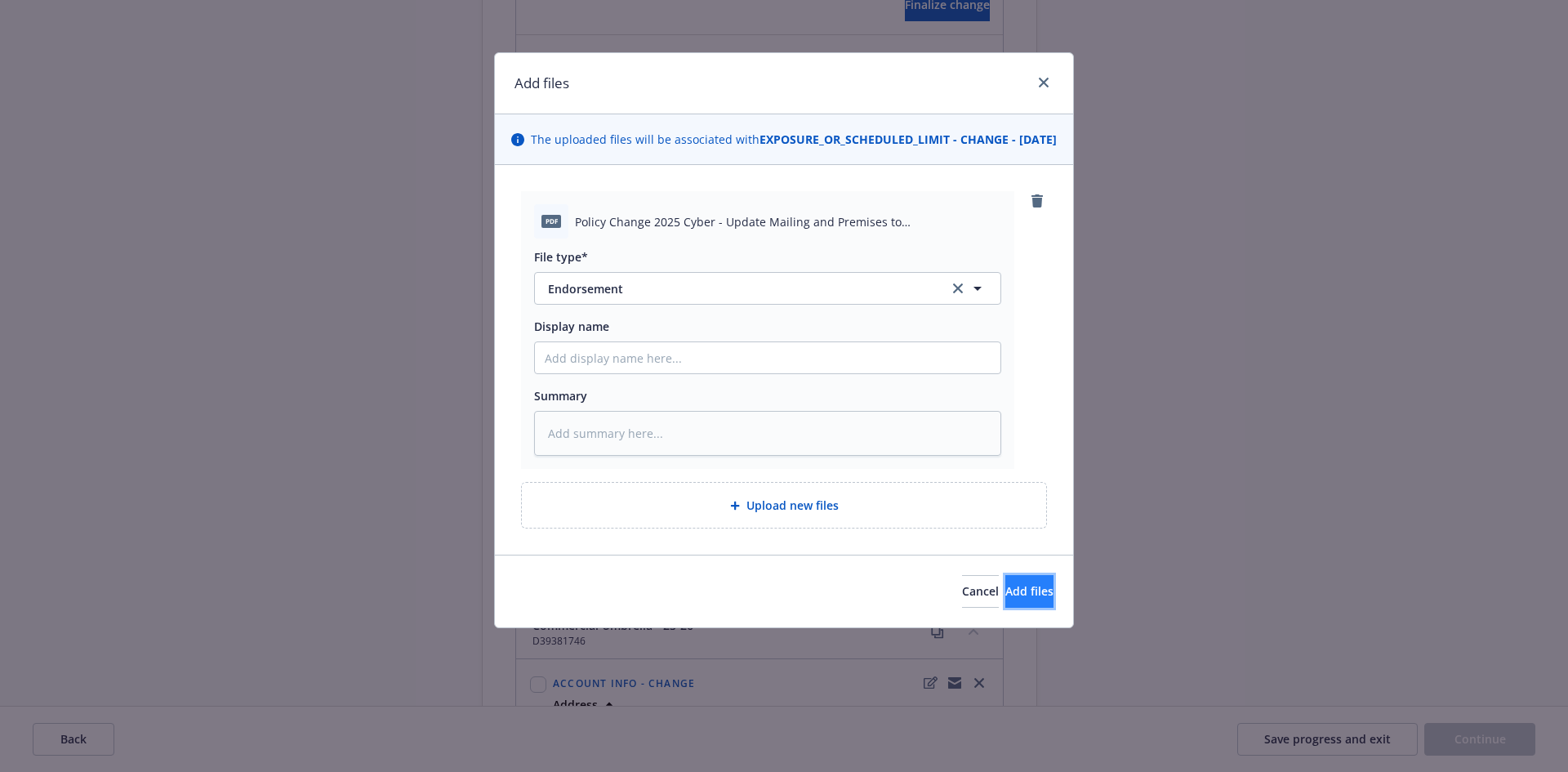
click at [1029, 599] on button "Add files" at bounding box center [1029, 591] width 48 height 33
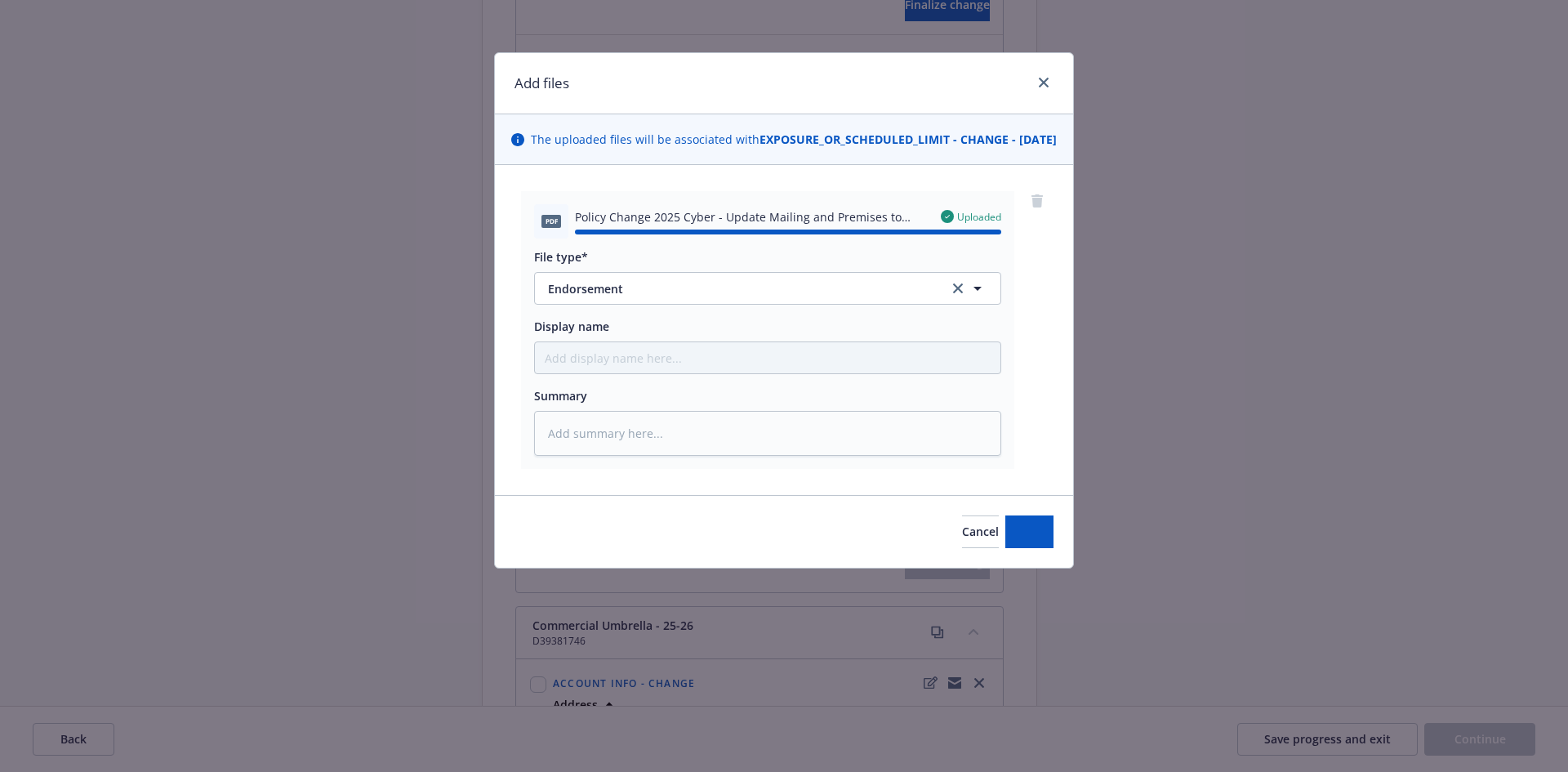
type textarea "x"
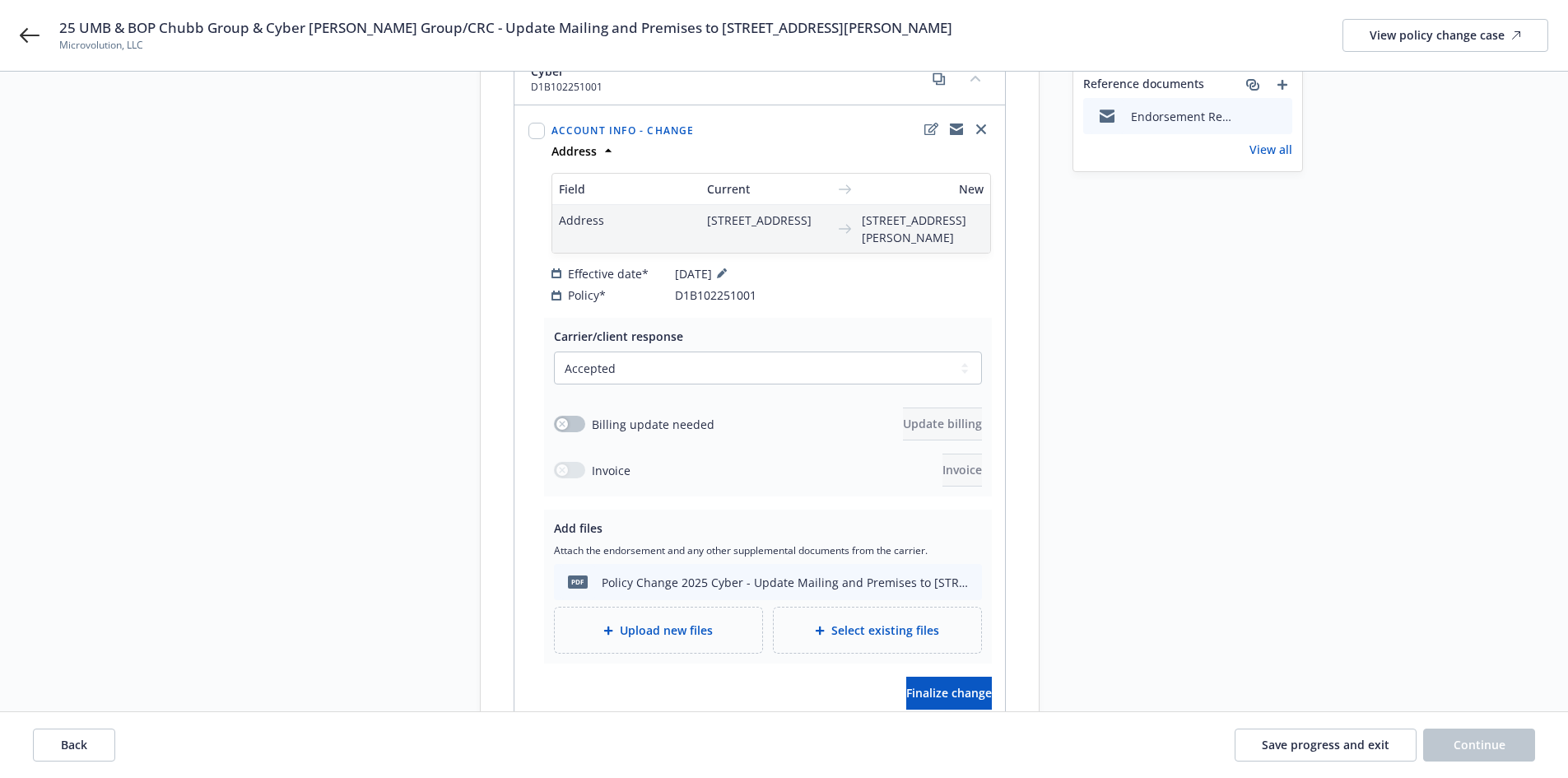
scroll to position [247, 0]
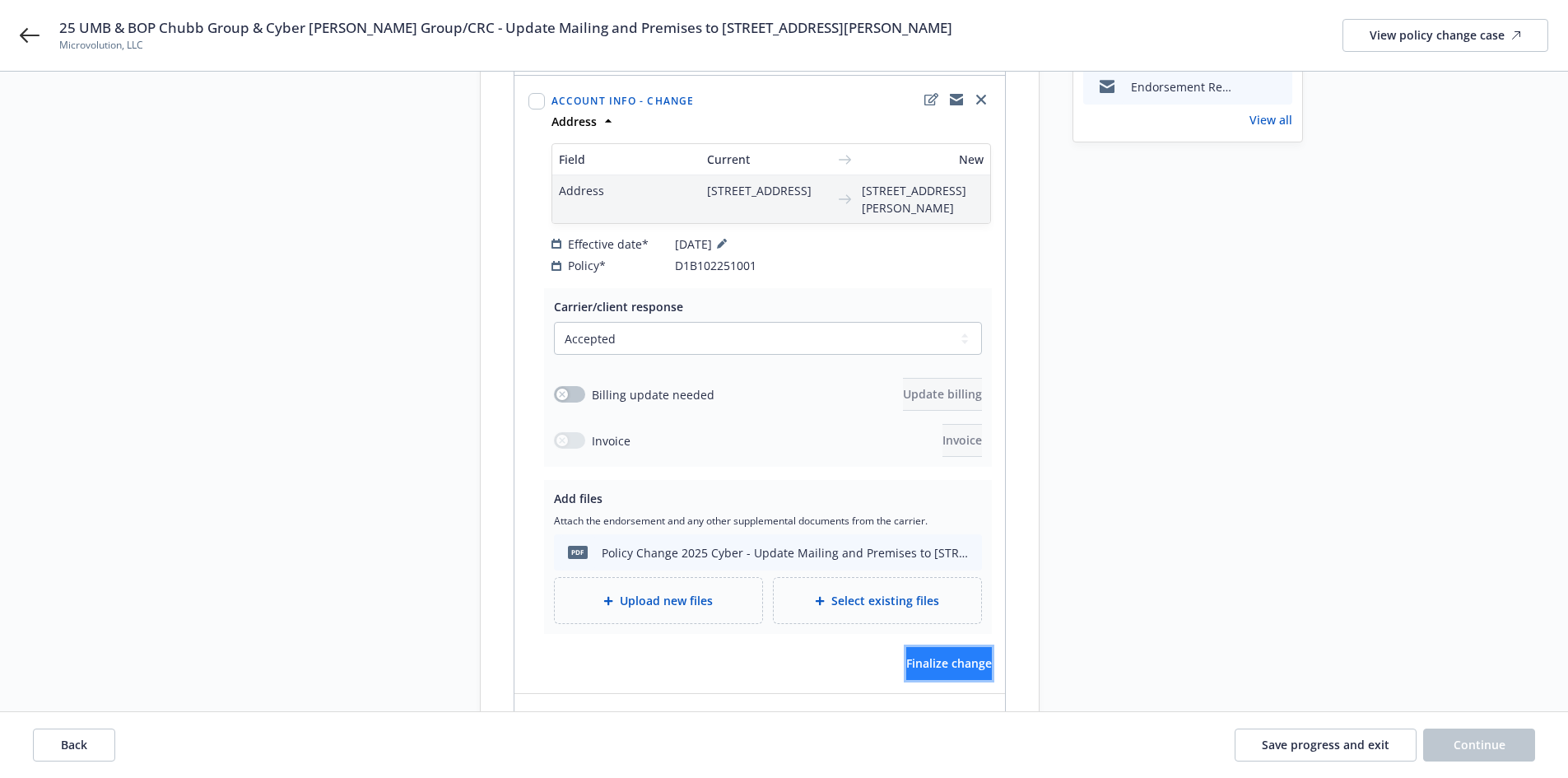
click at [909, 666] on span "Finalize change" at bounding box center [949, 663] width 86 height 16
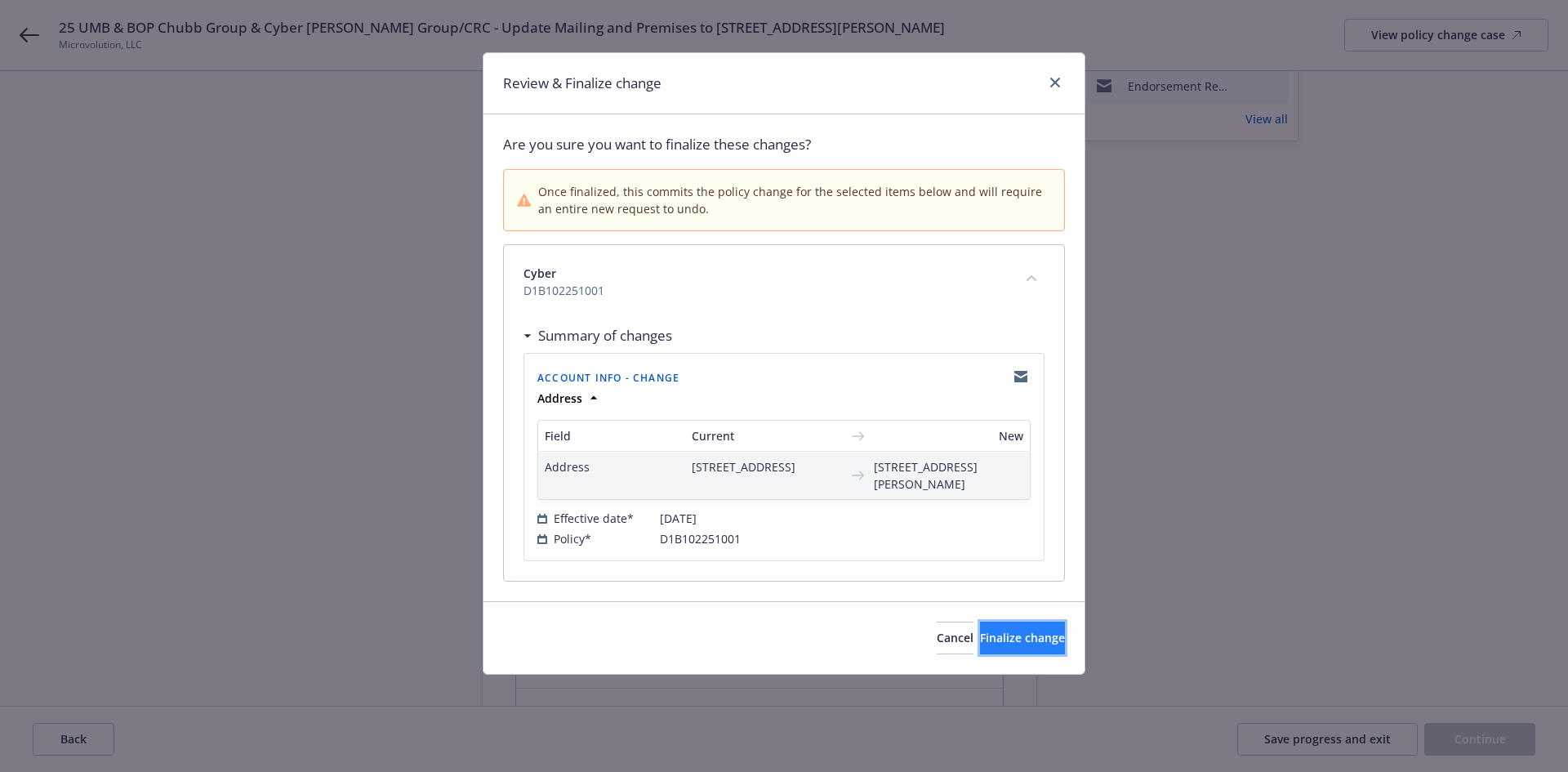
click at [1006, 645] on span "Finalize change" at bounding box center [1022, 637] width 85 height 16
select select "ACCEPTED"
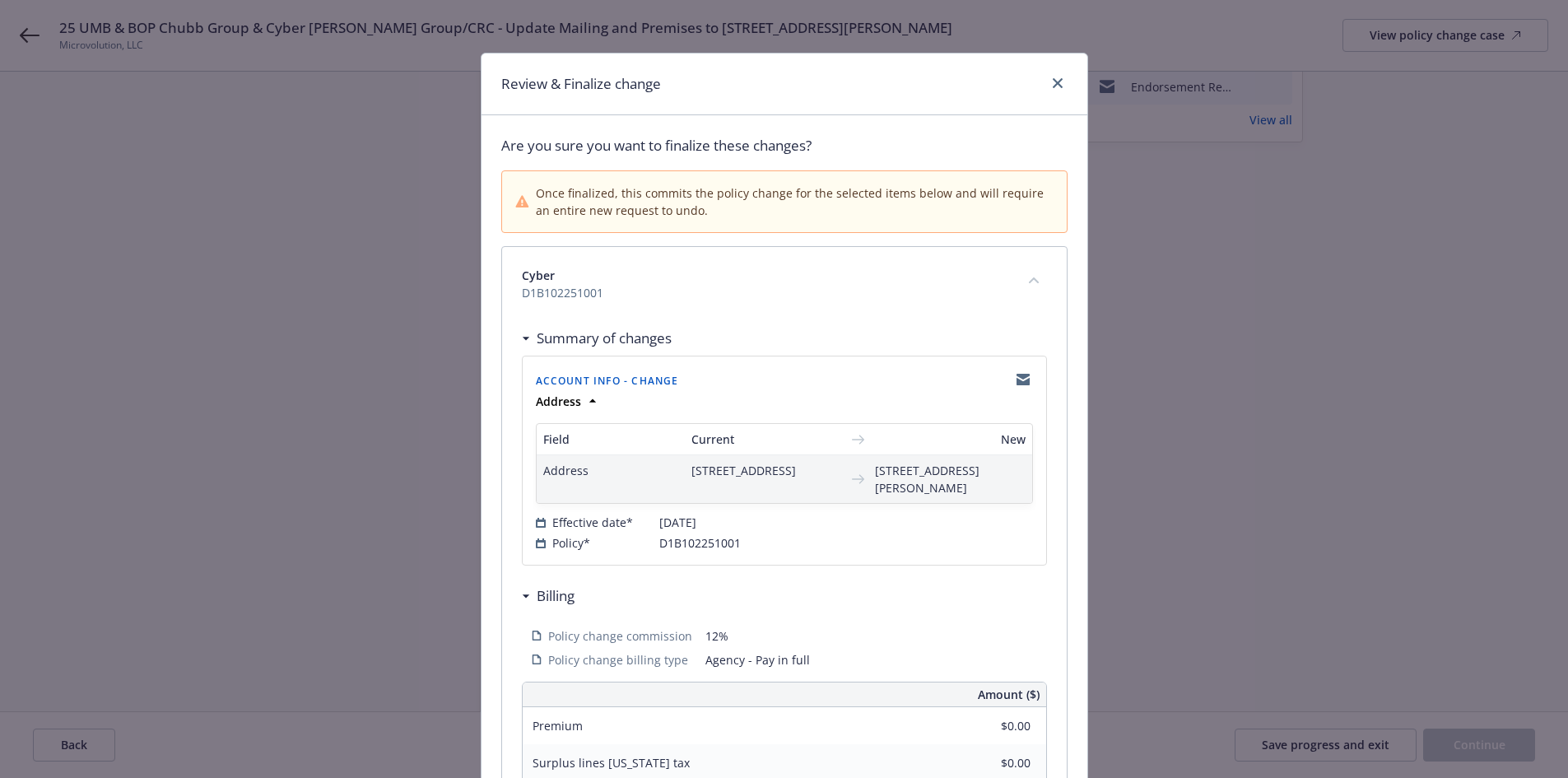
select select "ACCEPTED"
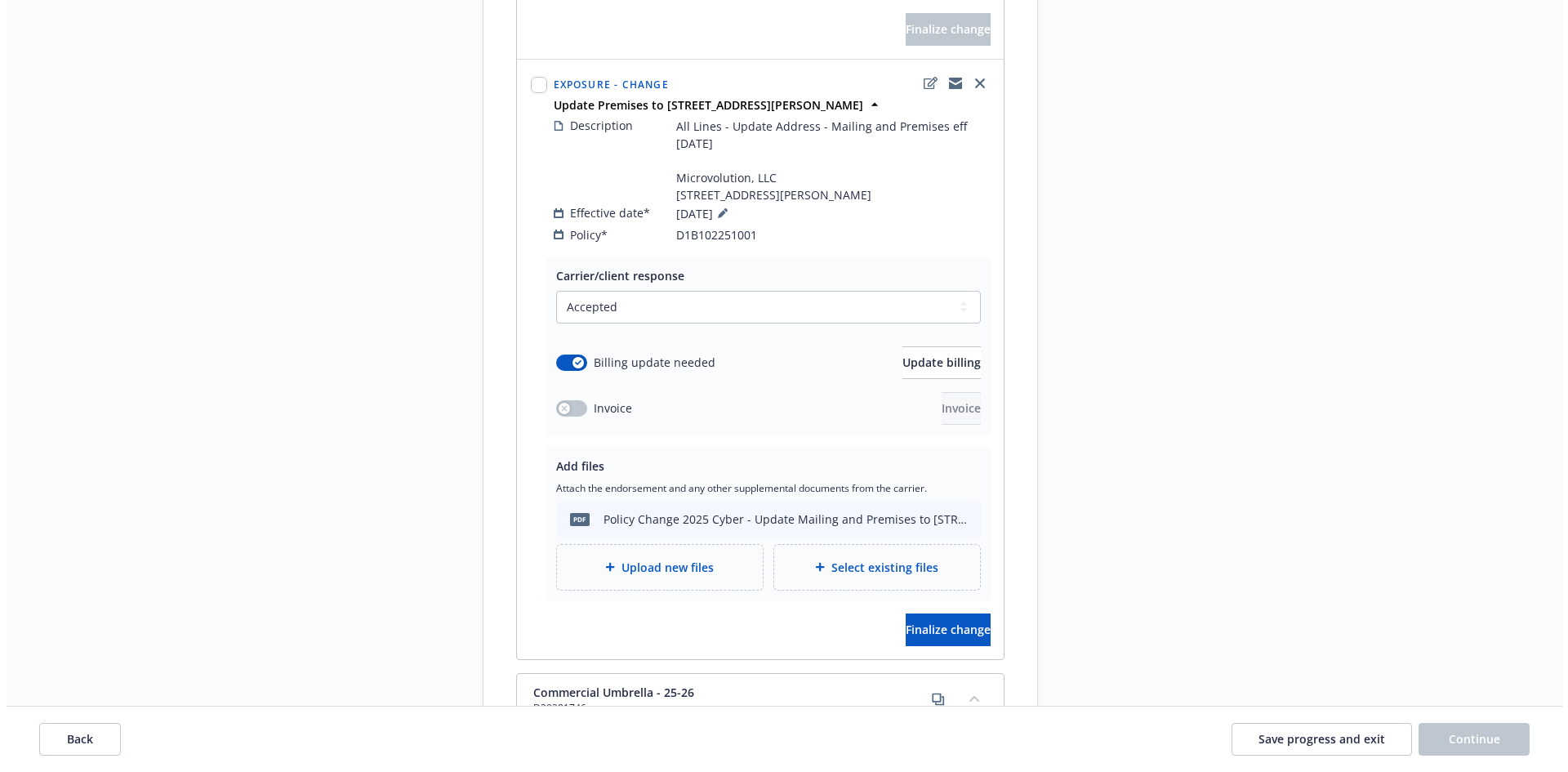
scroll to position [898, 0]
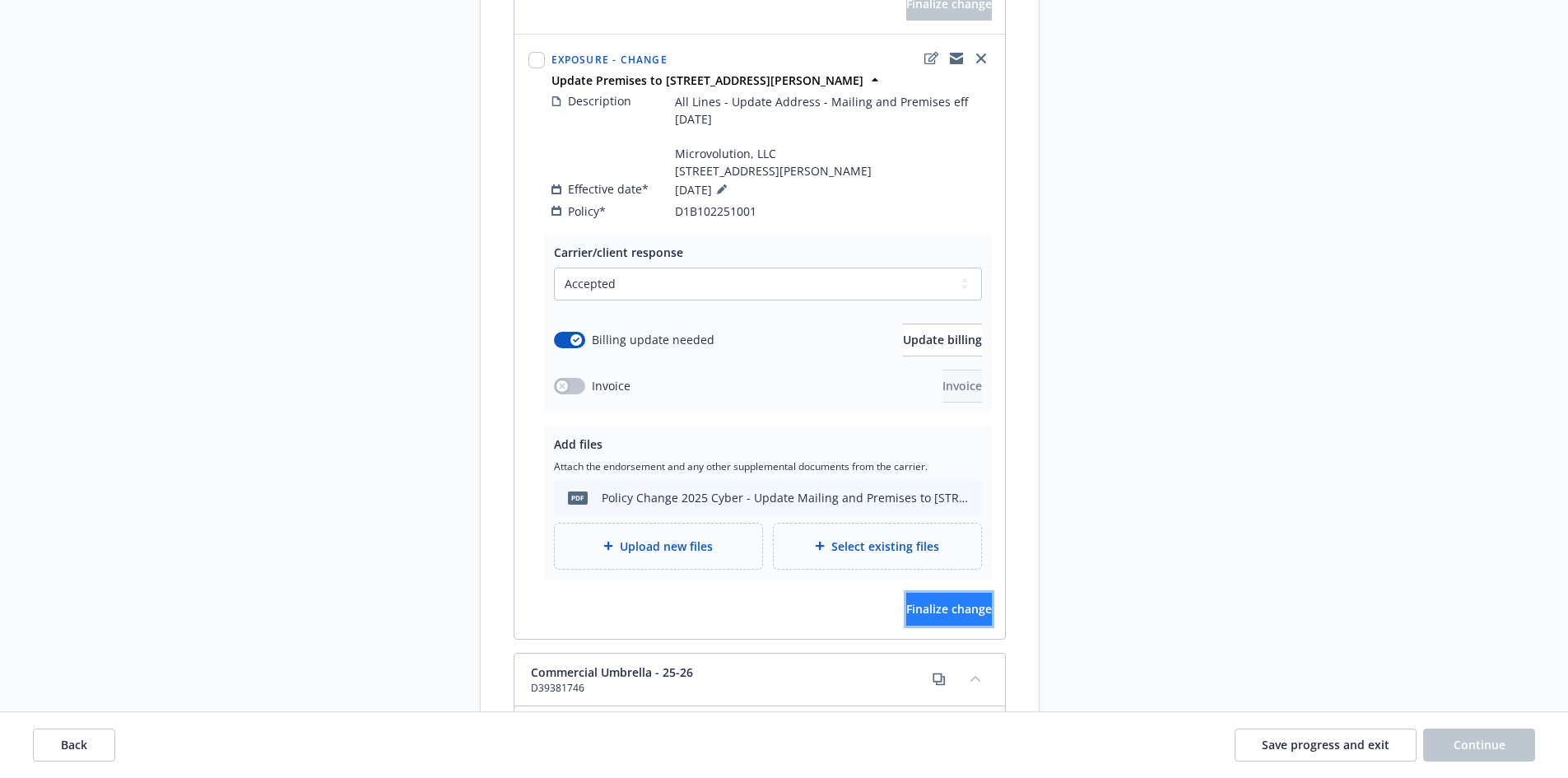
click at [934, 626] on button "Finalize change" at bounding box center [949, 609] width 86 height 33
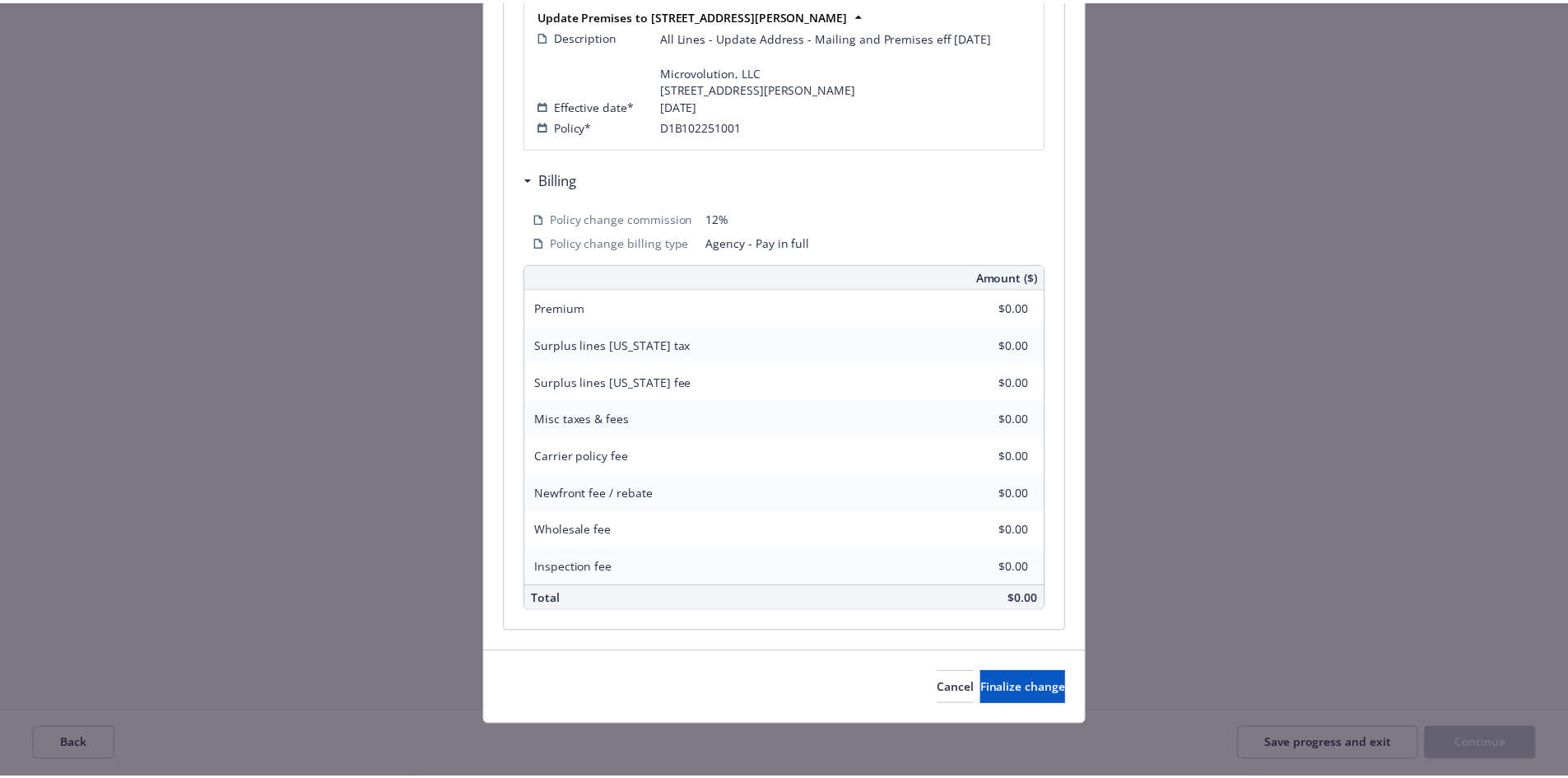
scroll to position [421, 0]
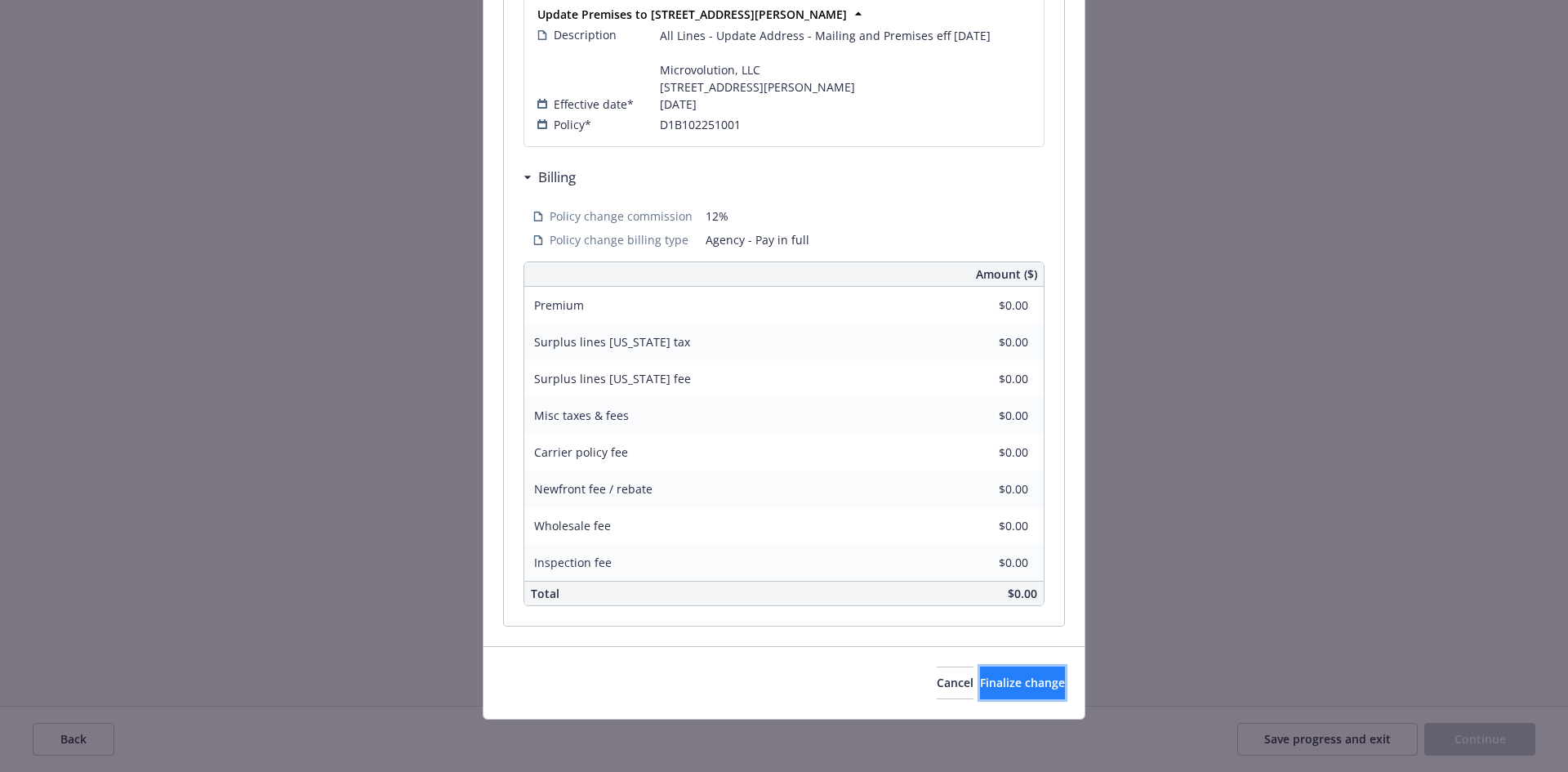
click at [980, 678] on span "Finalize change" at bounding box center [1022, 682] width 85 height 16
select select "ACCEPTED"
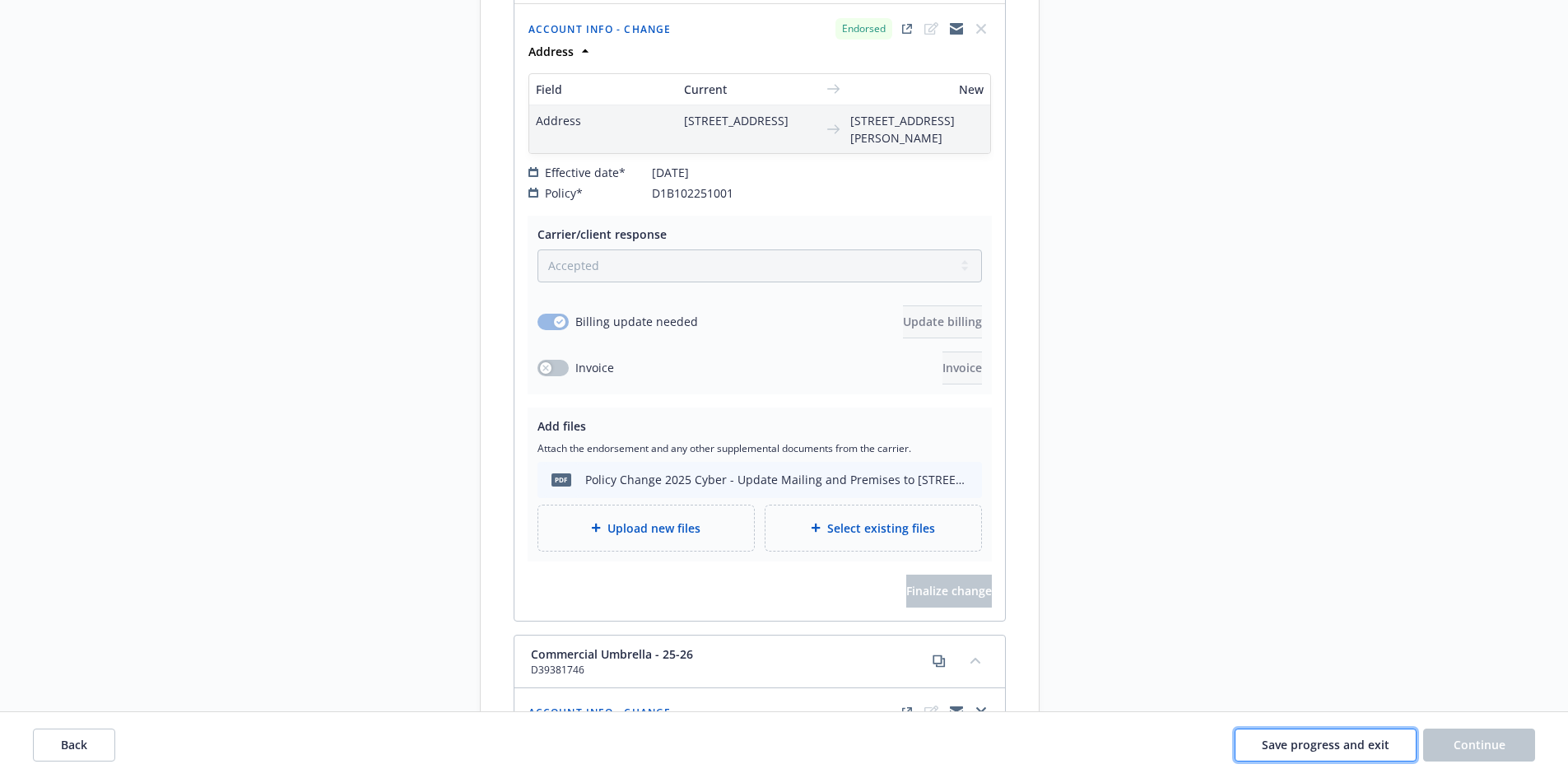
click at [1337, 749] on span "Save progress and exit" at bounding box center [1325, 744] width 127 height 16
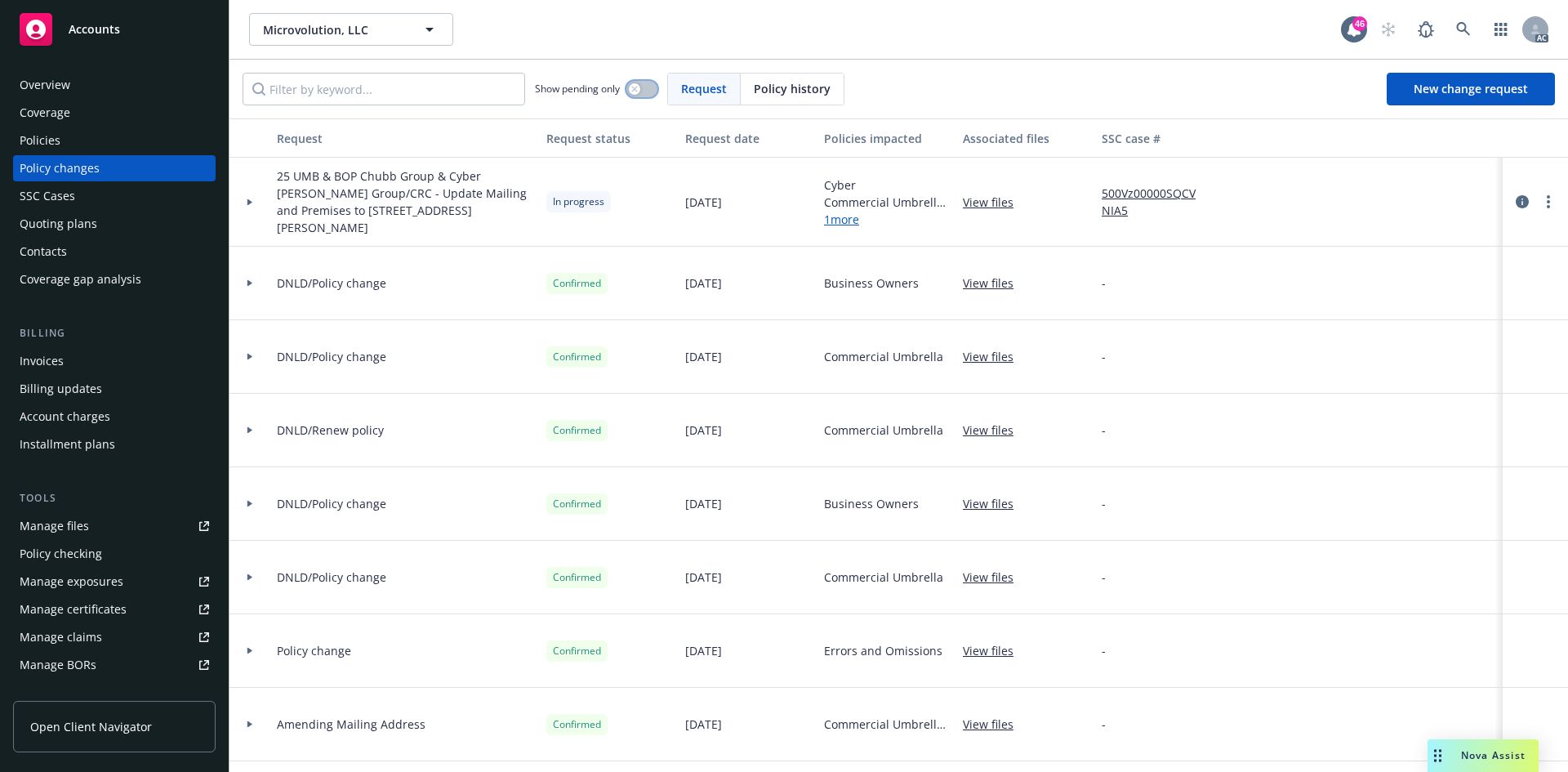
click at [647, 86] on button "button" at bounding box center [642, 89] width 31 height 17
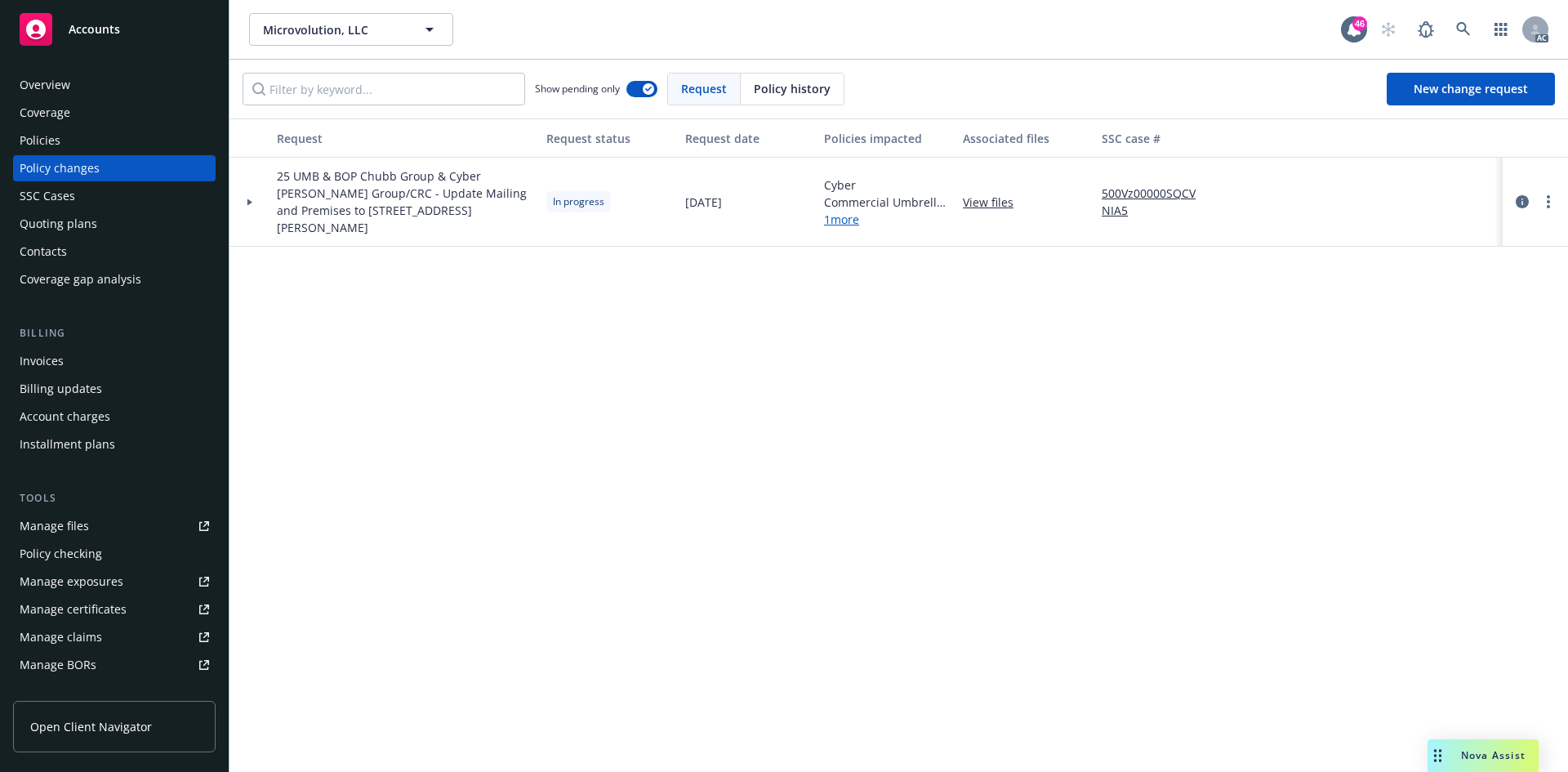
click at [245, 205] on div at bounding box center [250, 202] width 41 height 89
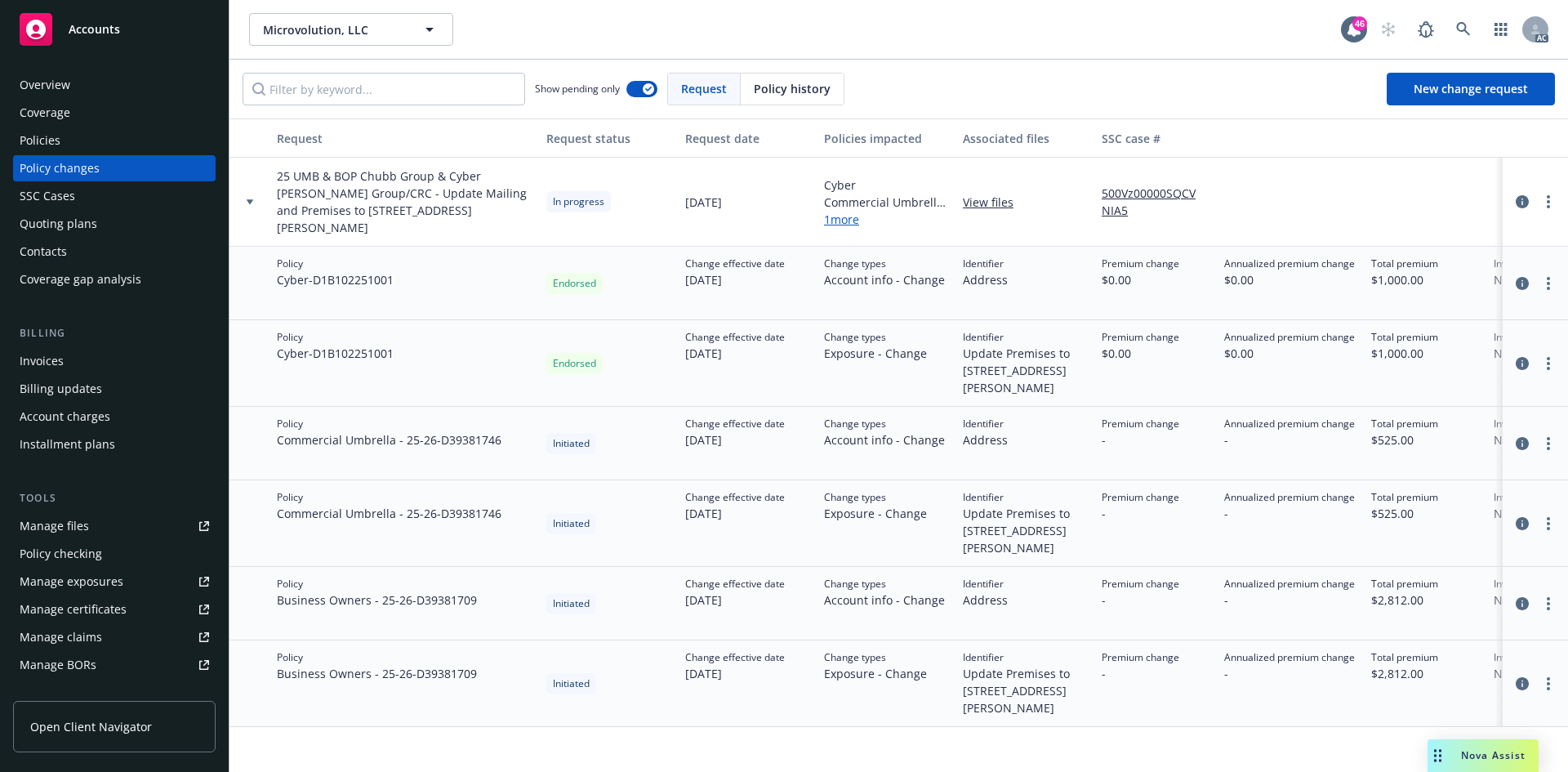
scroll to position [18, 0]
drag, startPoint x: 275, startPoint y: 266, endPoint x: 307, endPoint y: 265, distance: 32.0
click at [307, 265] on div "Policy Cyber - D1B102251001" at bounding box center [405, 283] width 270 height 74
copy span "Cyber"
click at [118, 573] on div "Manage exposures" at bounding box center [71, 581] width 104 height 26
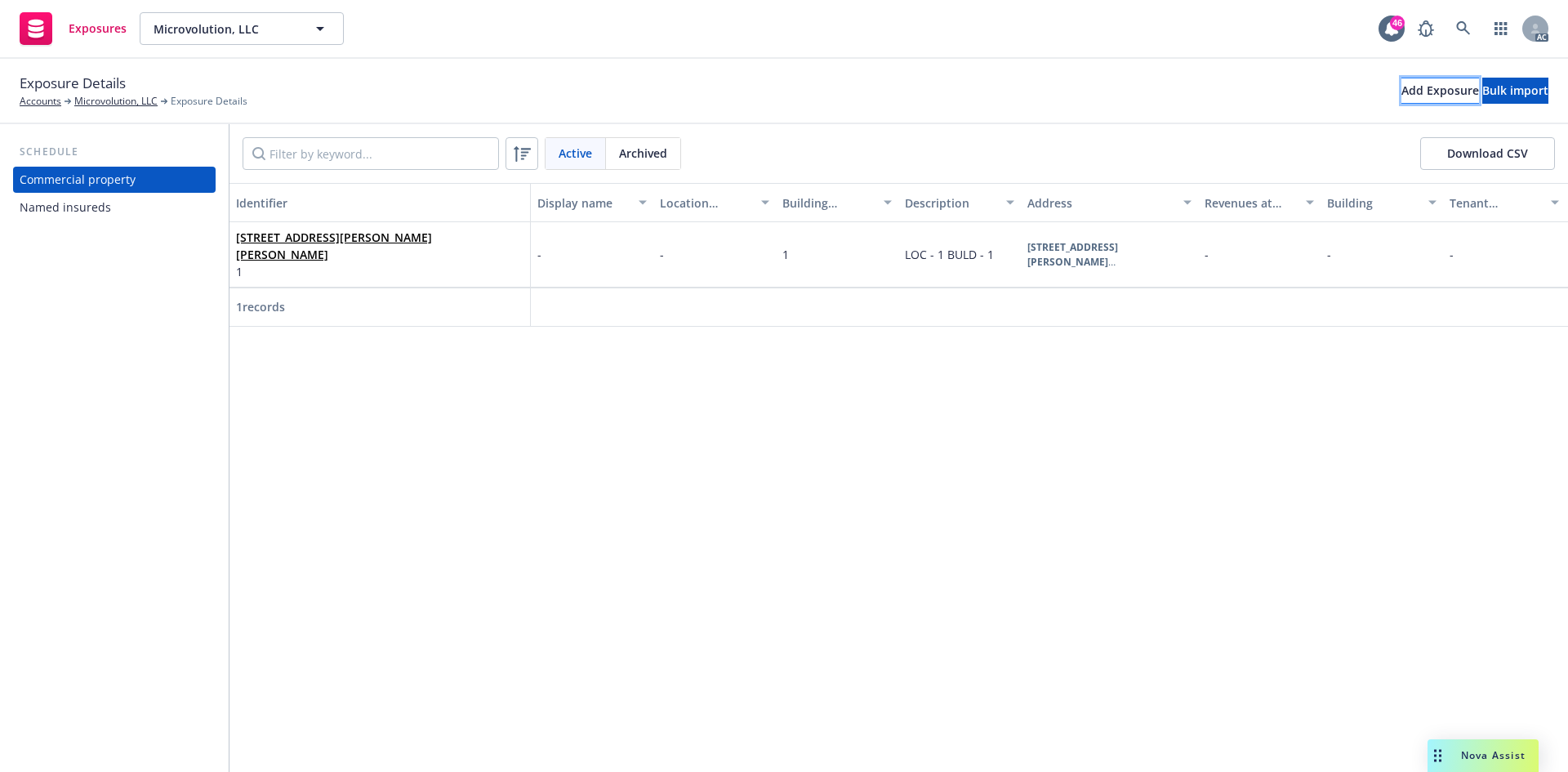
click at [1401, 88] on div "Add Exposure" at bounding box center [1439, 90] width 78 height 24
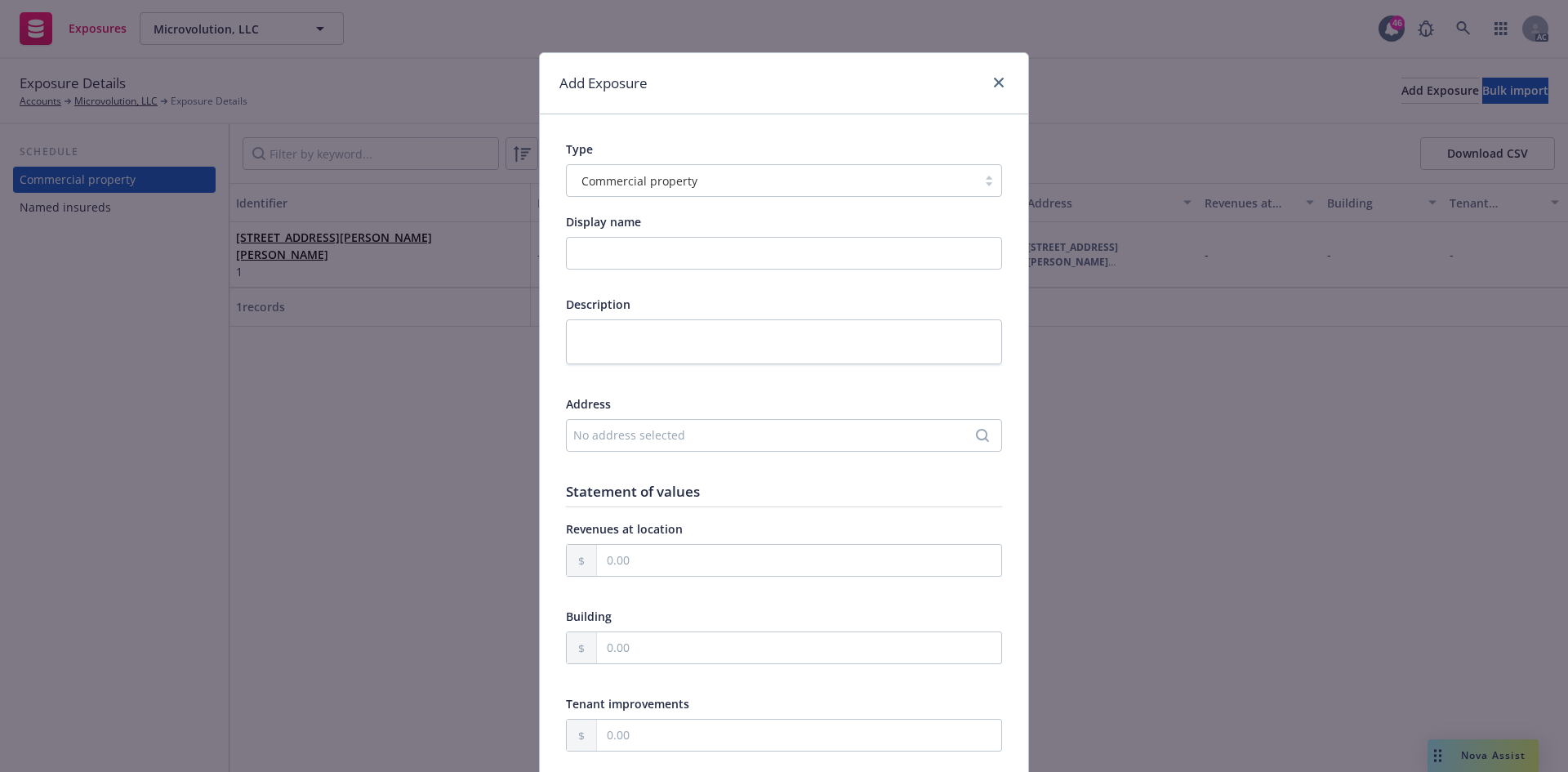
click at [652, 441] on div "No address selected" at bounding box center [775, 434] width 405 height 18
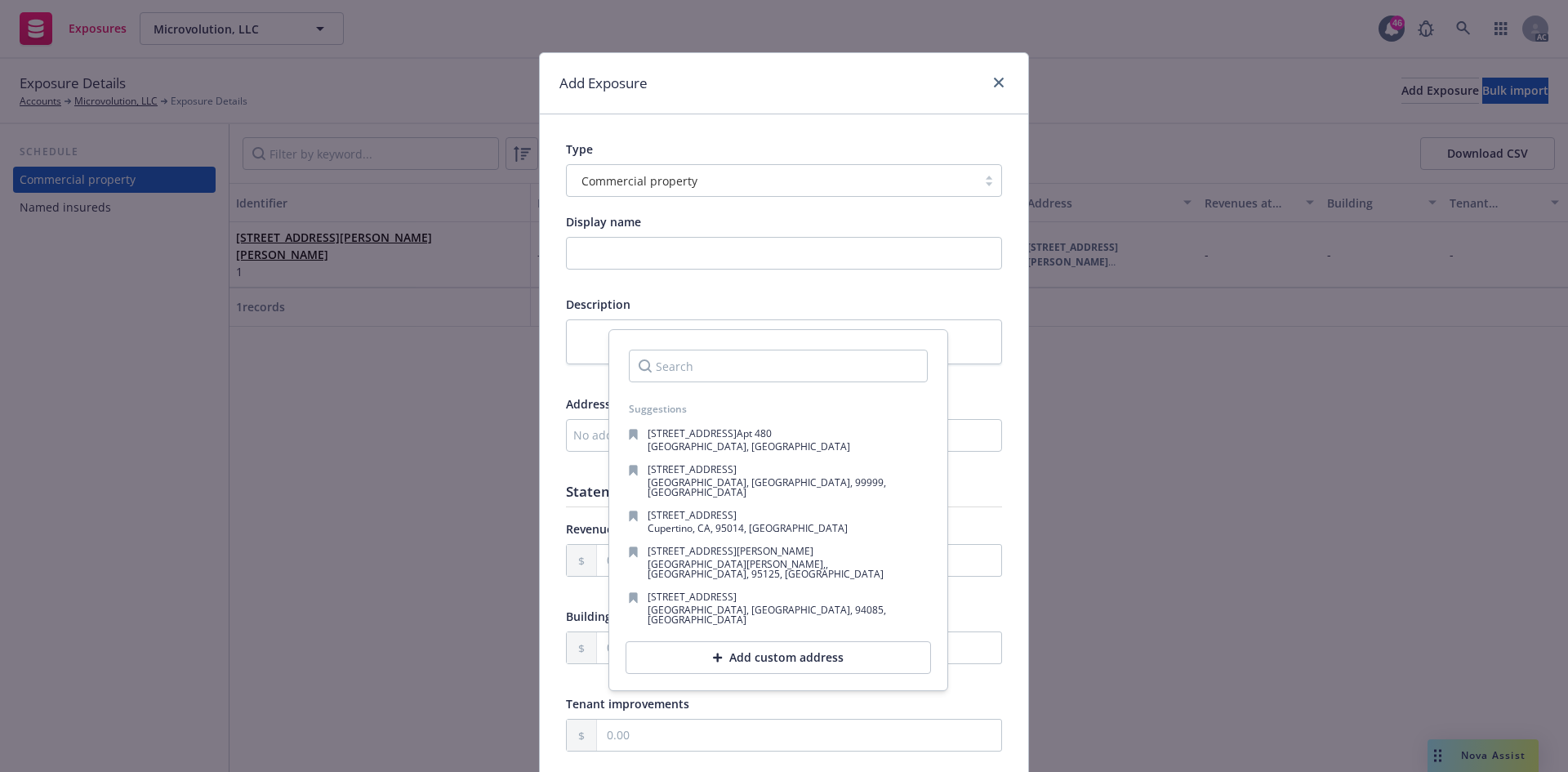
click at [713, 641] on div "Add custom address" at bounding box center [779, 657] width 306 height 33
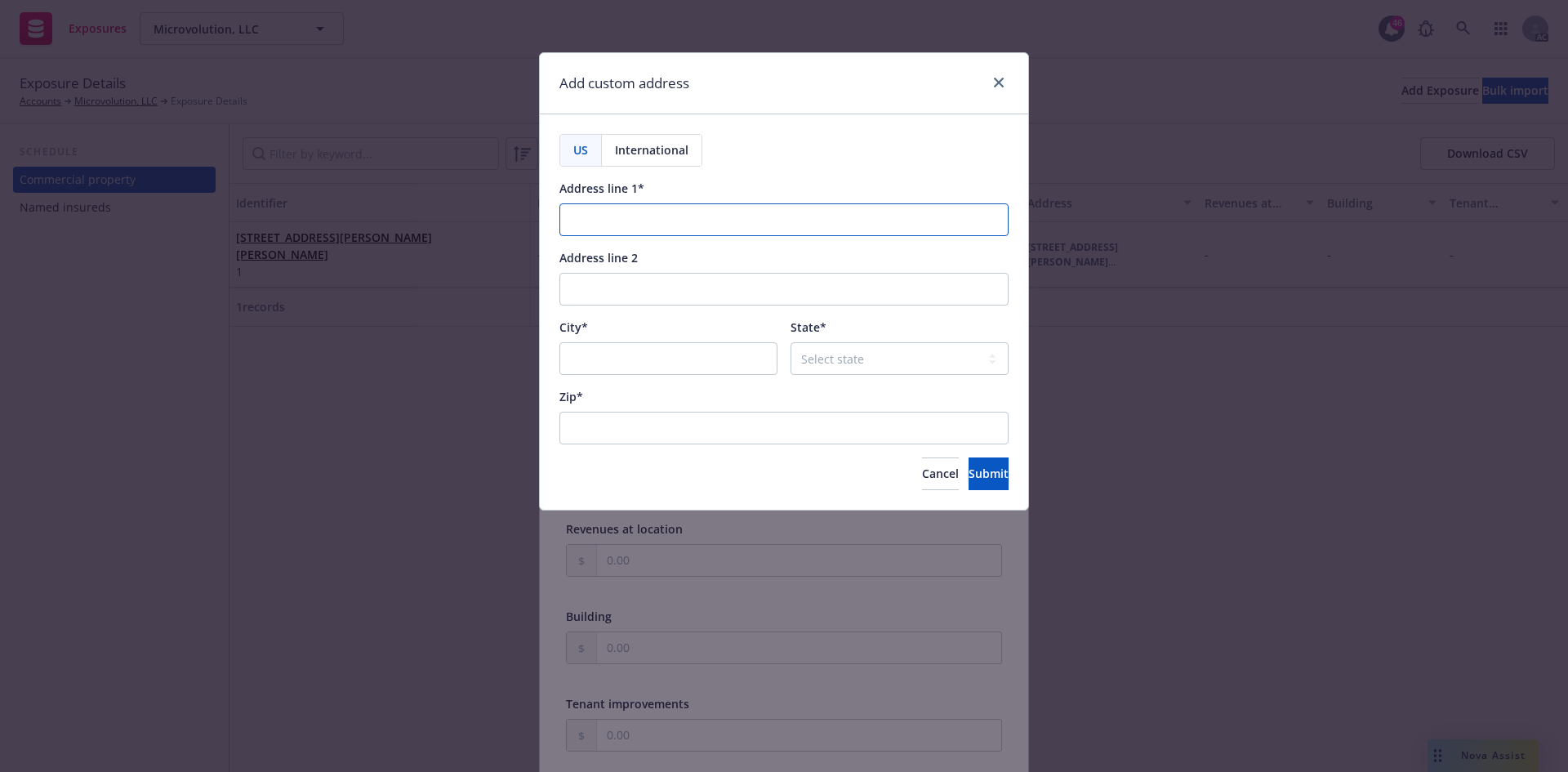
click at [626, 218] on input "Address line 1*" at bounding box center [784, 219] width 449 height 33
paste input "10080 N Wolfe Rd SW3-200"
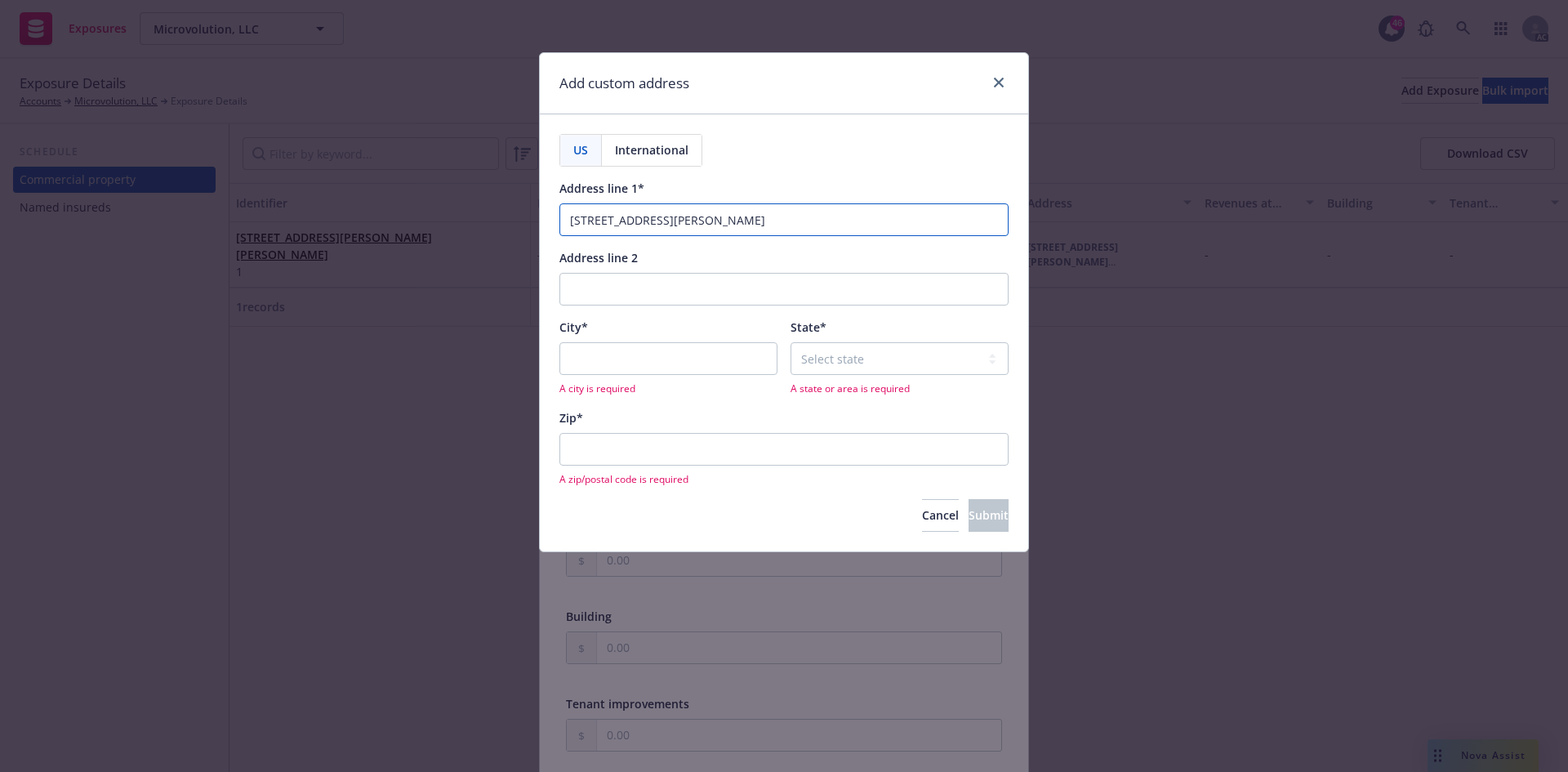
type input "10080 N Wolfe Rd SW3-200"
click at [671, 355] on input "City*" at bounding box center [668, 358] width 218 height 33
paste input "Cupertino"
type input "Cupertino"
click at [859, 358] on select "Select state [US_STATE] [US_STATE] [US_STATE] [US_STATE] [US_STATE] [PERSON_NAM…" at bounding box center [899, 358] width 218 height 33
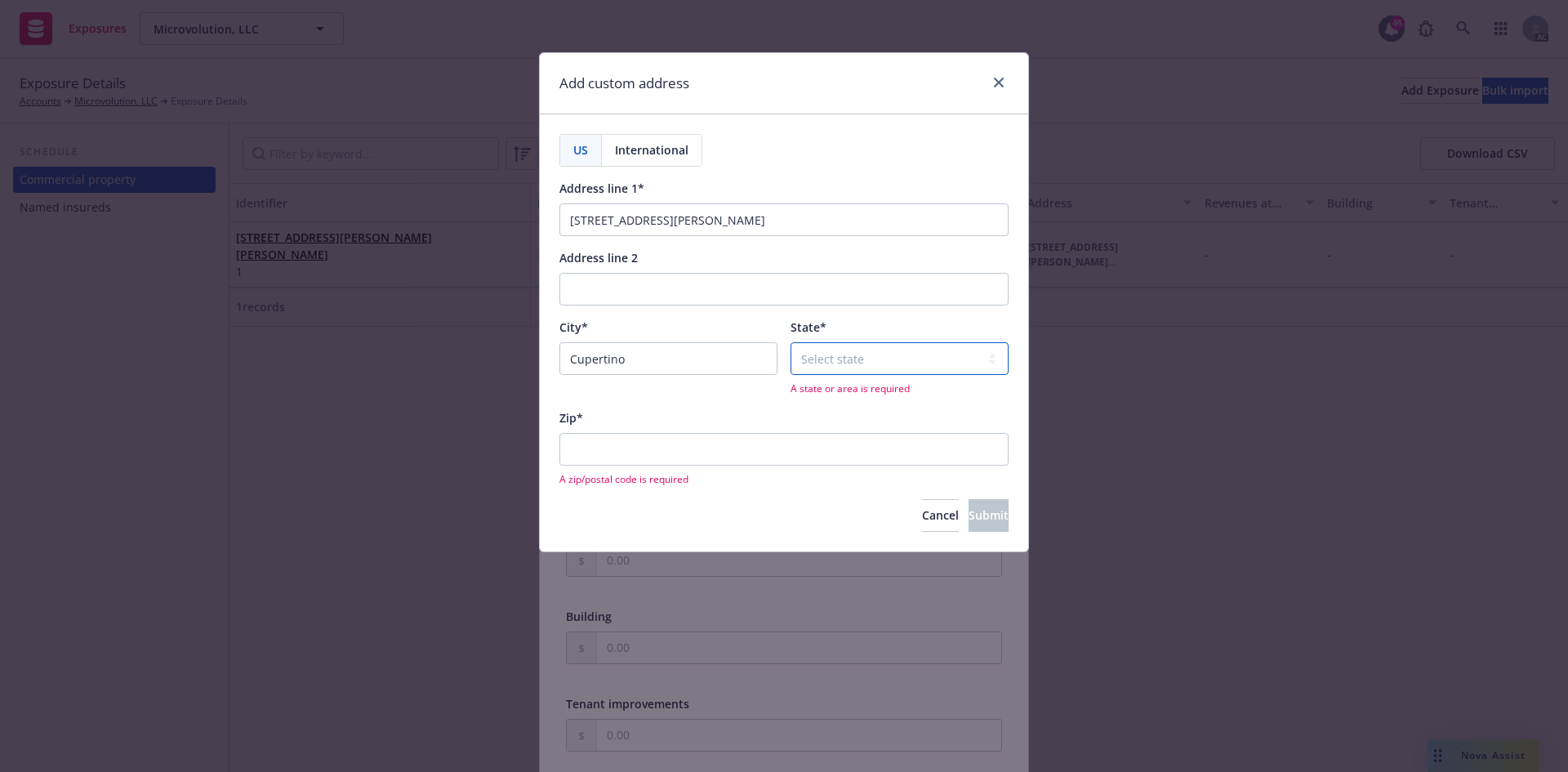
select select "CA"
click at [790, 343] on select "Select state [US_STATE] [US_STATE] [US_STATE] [US_STATE] [US_STATE] [PERSON_NAM…" at bounding box center [899, 358] width 218 height 33
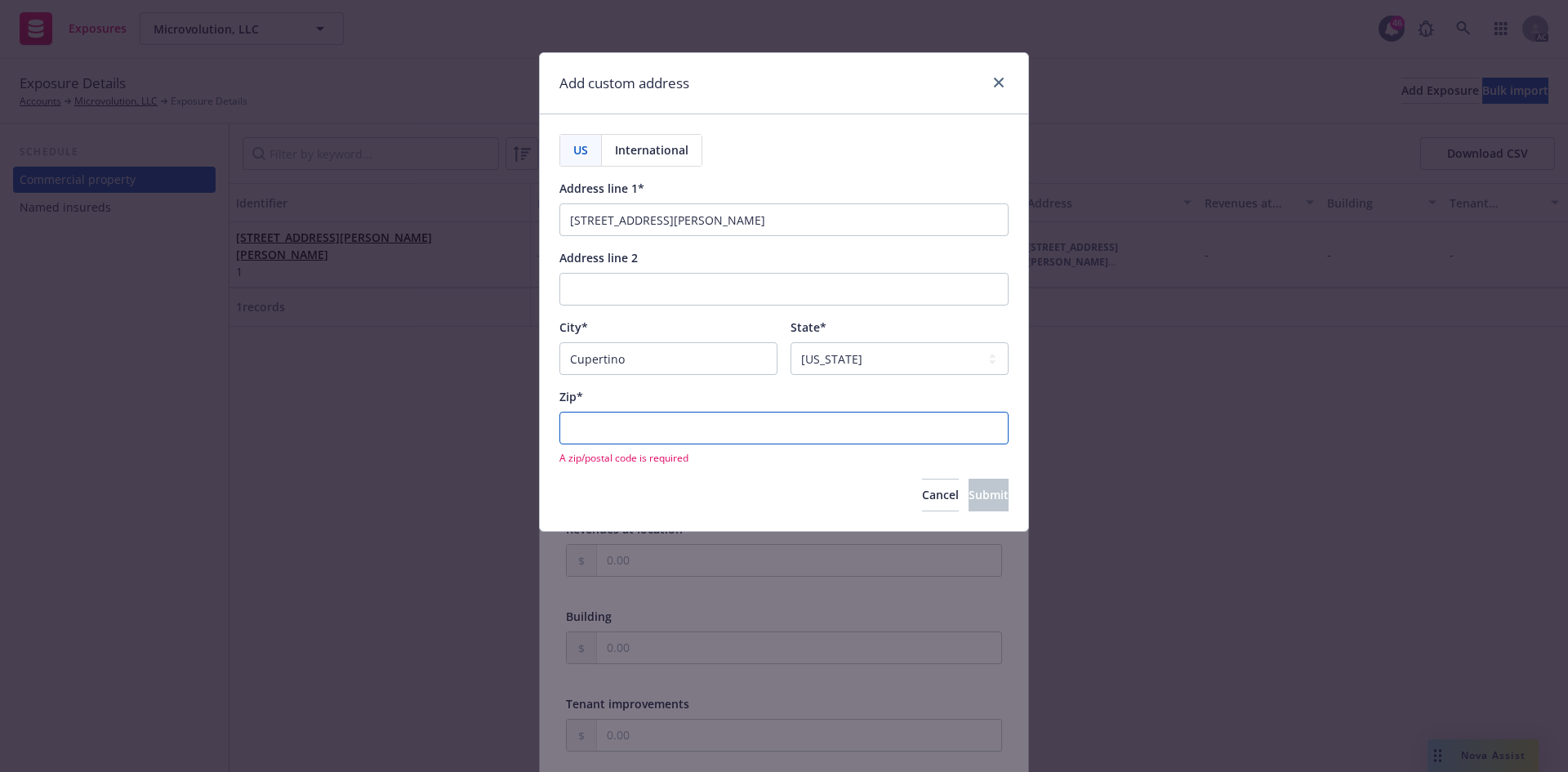
click at [821, 432] on input "Zip*" at bounding box center [784, 428] width 449 height 33
paste input "95104"
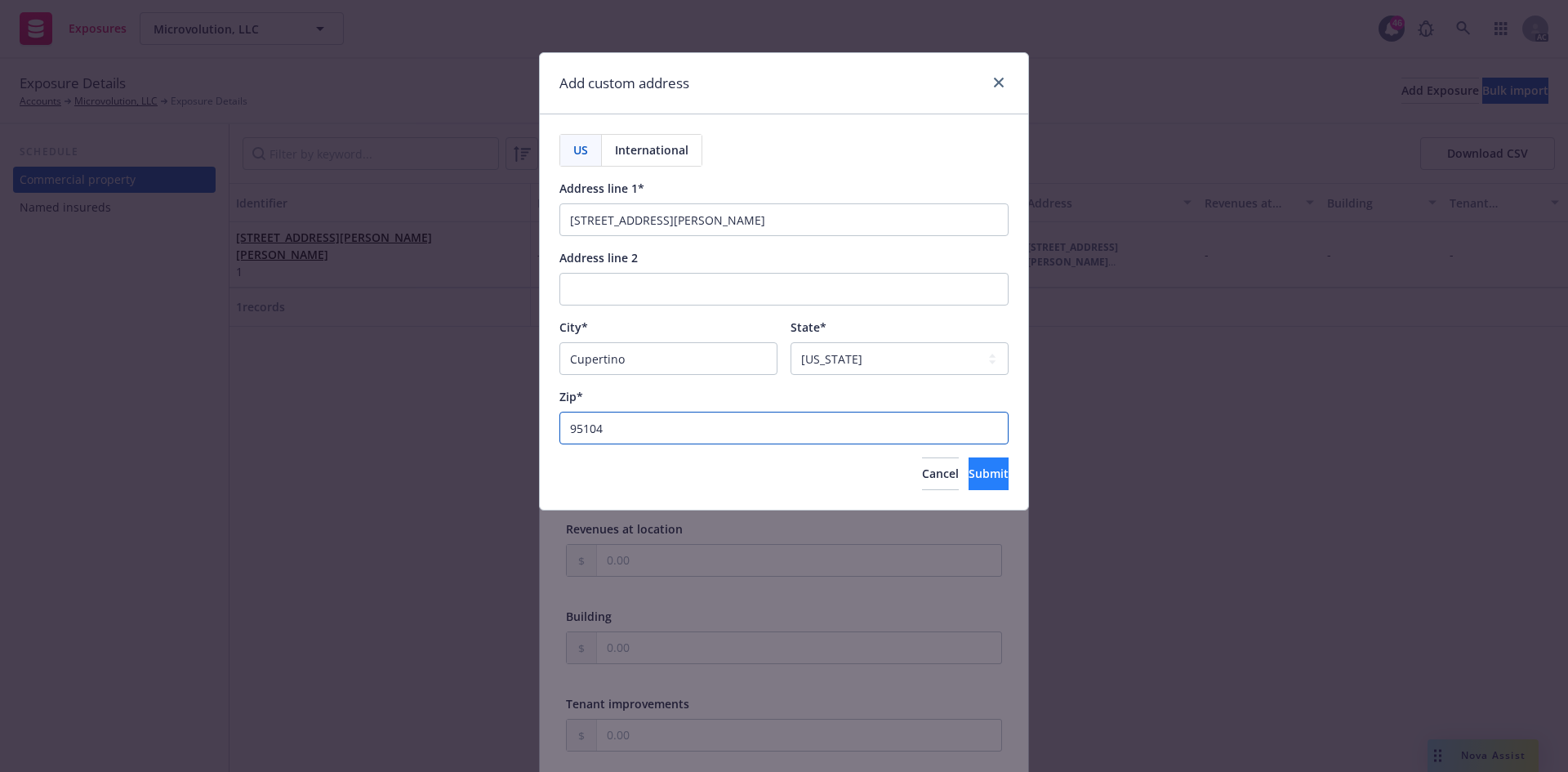
type input "95104"
click at [968, 470] on button "Submit" at bounding box center [988, 473] width 40 height 33
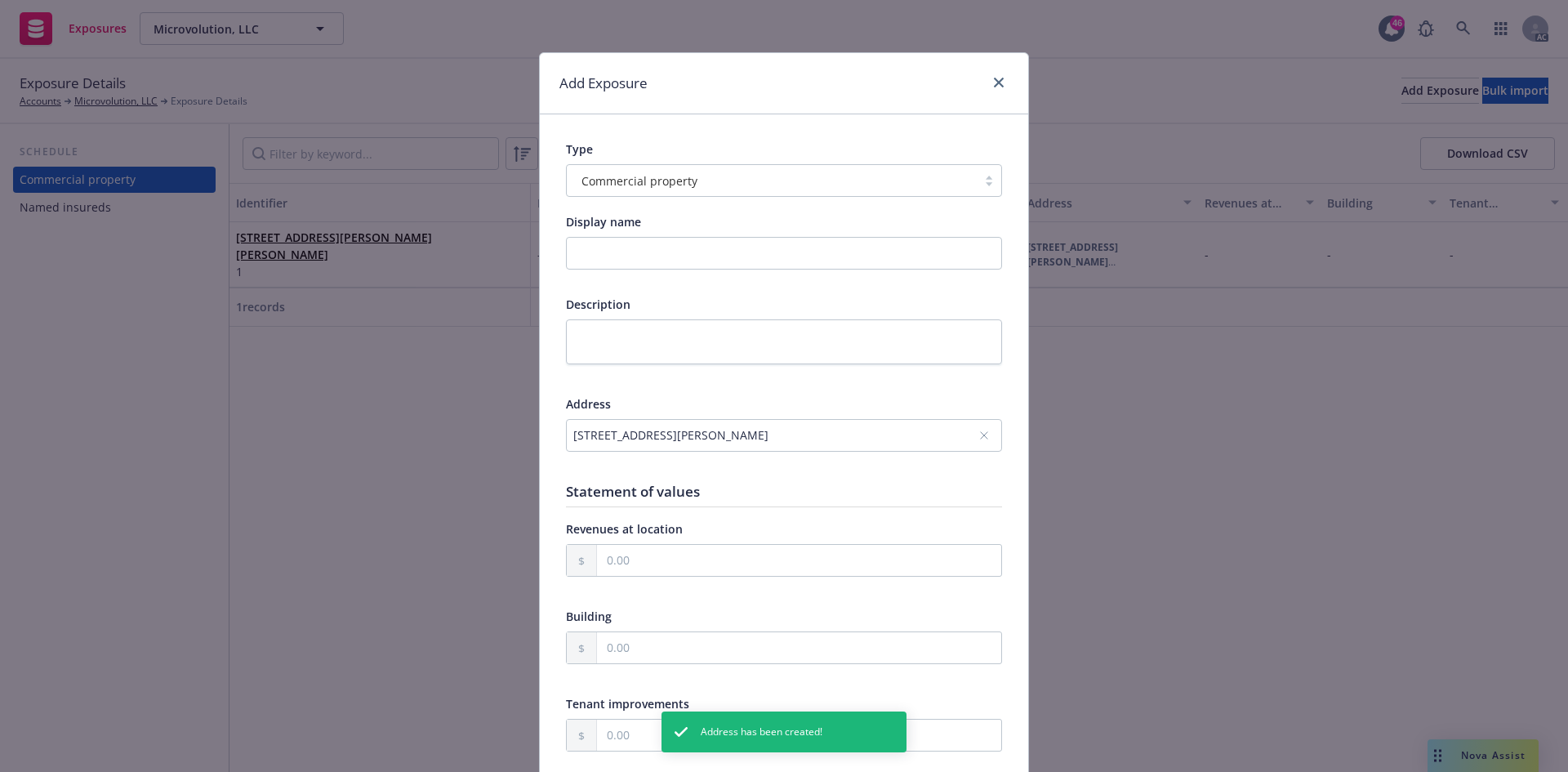
click at [930, 470] on div at bounding box center [784, 465] width 436 height 15
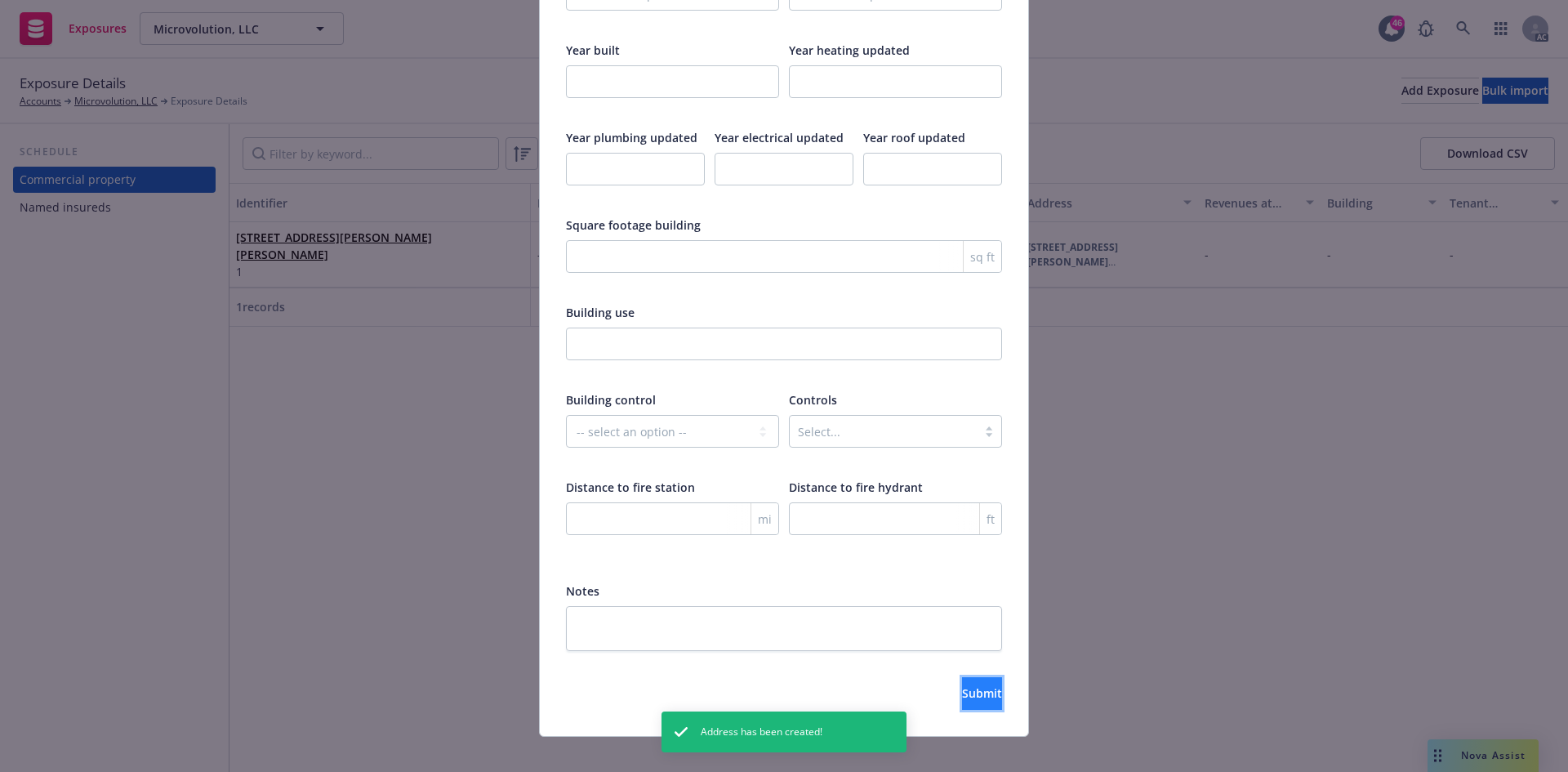
click at [963, 685] on span "Submit" at bounding box center [982, 693] width 40 height 16
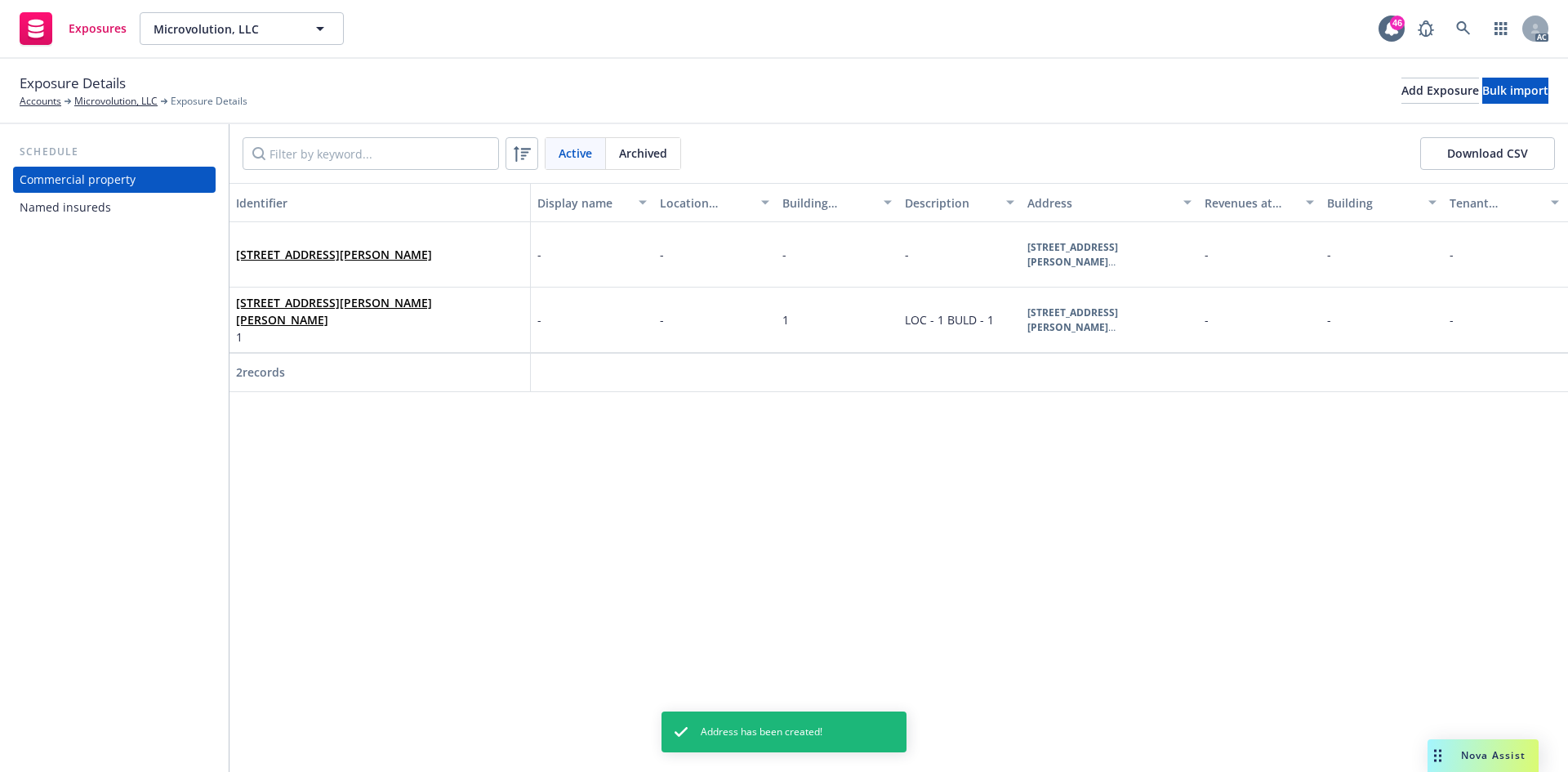
click at [480, 537] on div "Identifier Display name Location number Building number Description Address Rev…" at bounding box center [899, 477] width 1338 height 589
click at [393, 313] on link "1178 Malone Rd, San Jose,, CA, 95125, USA" at bounding box center [333, 311] width 196 height 33
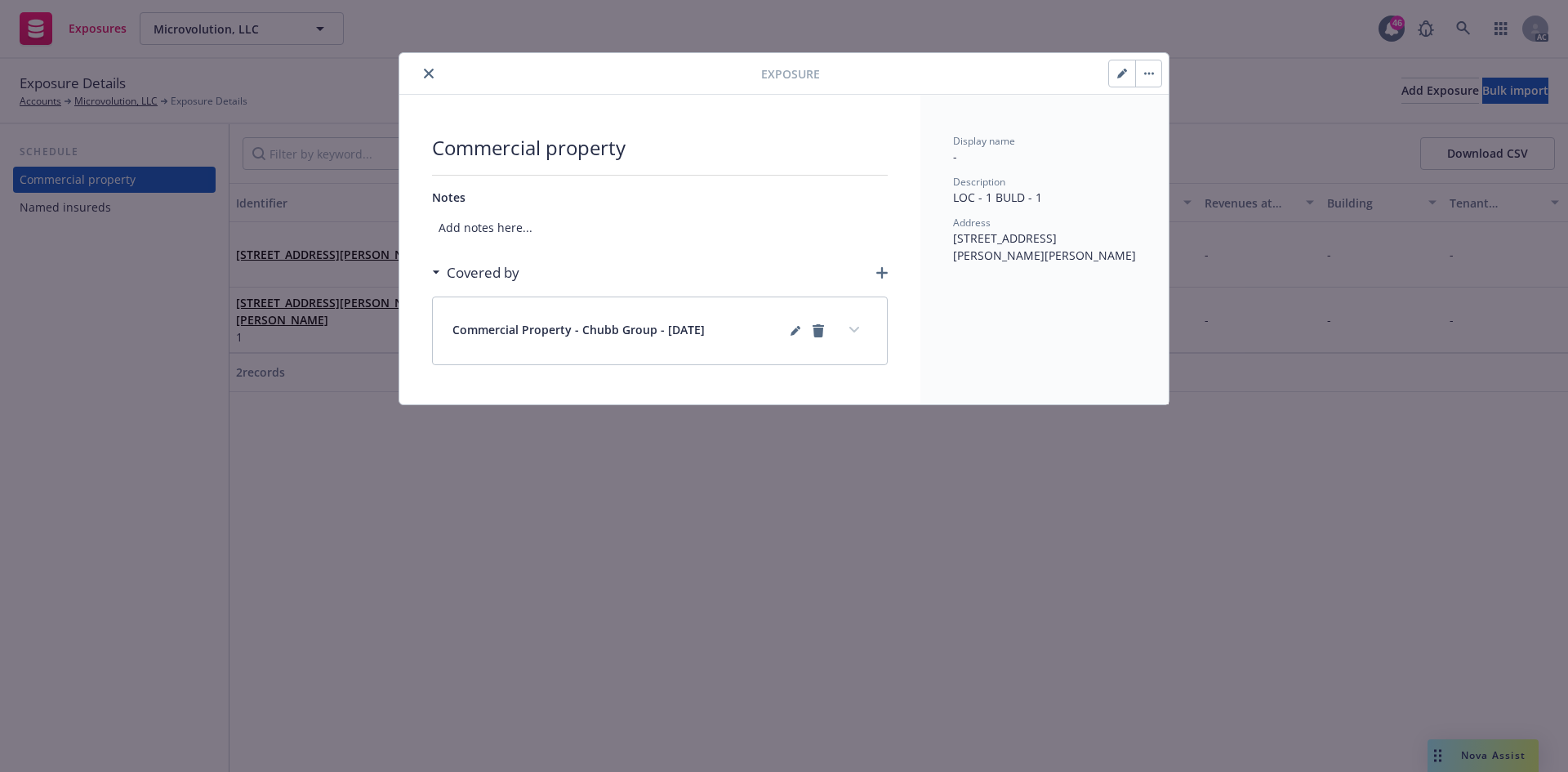
click at [855, 328] on icon "expand content" at bounding box center [854, 330] width 10 height 7
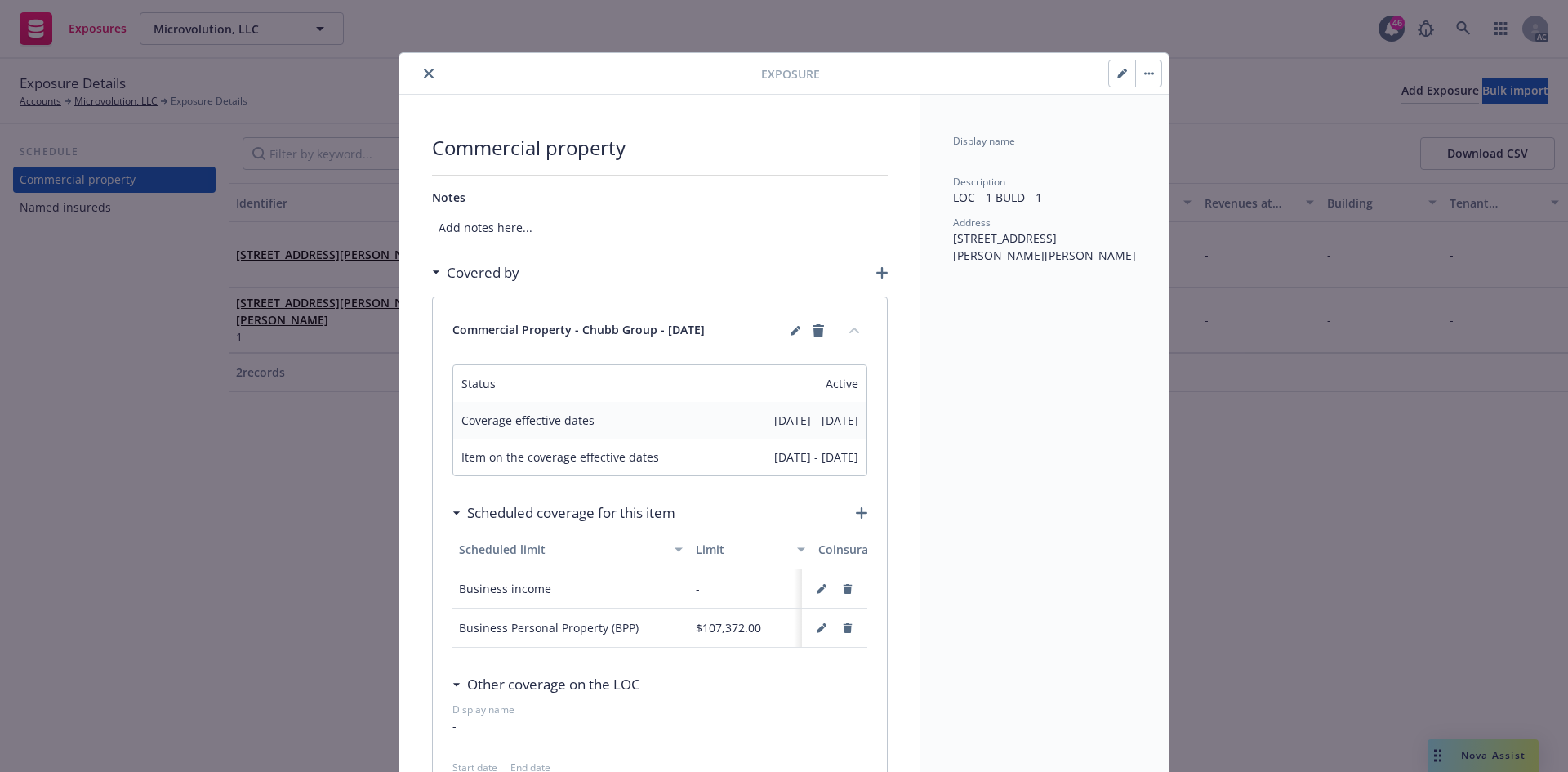
click at [855, 328] on button "collapse content" at bounding box center [854, 329] width 26 height 26
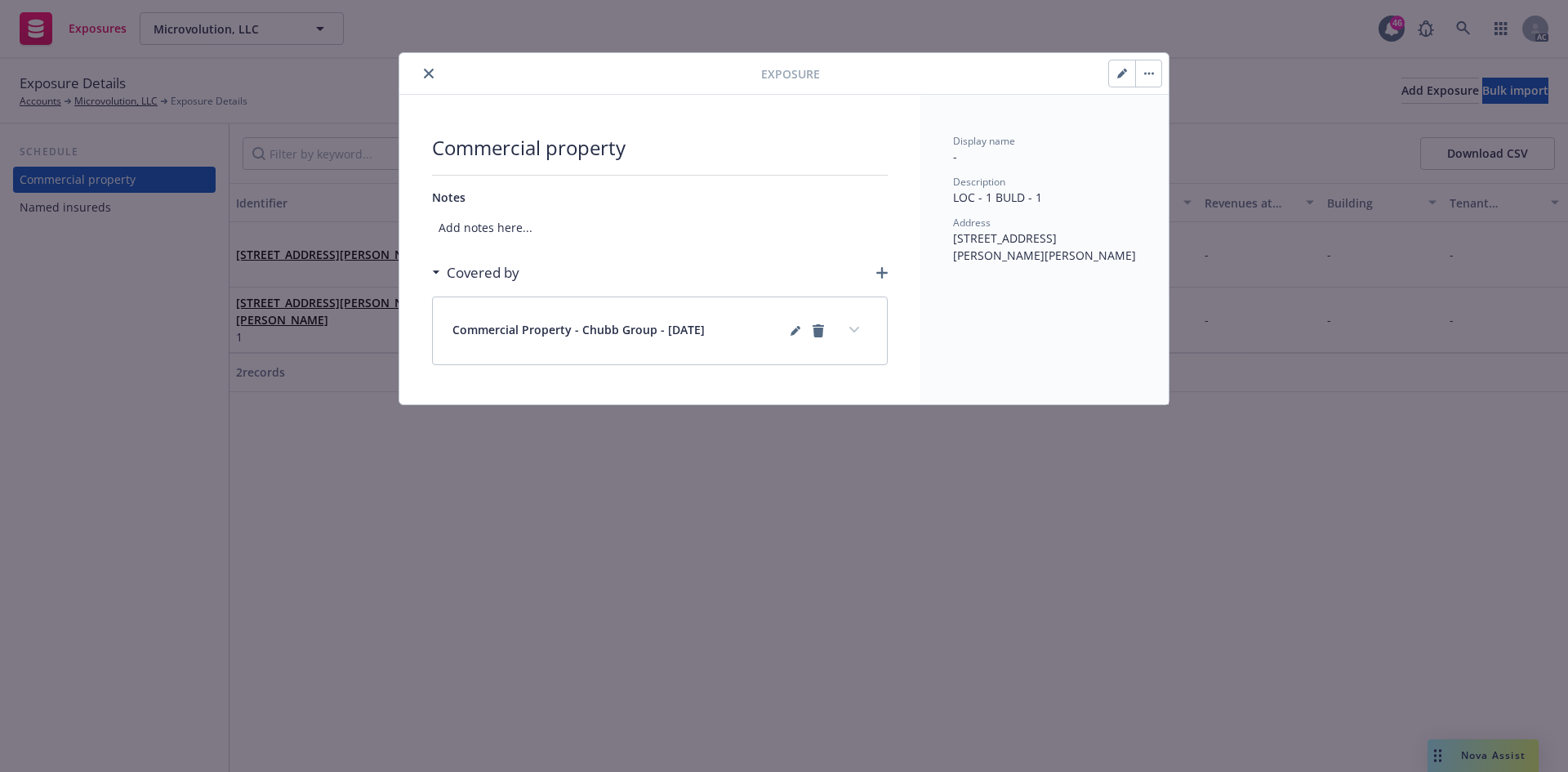
click at [429, 74] on icon "close" at bounding box center [429, 74] width 10 height 10
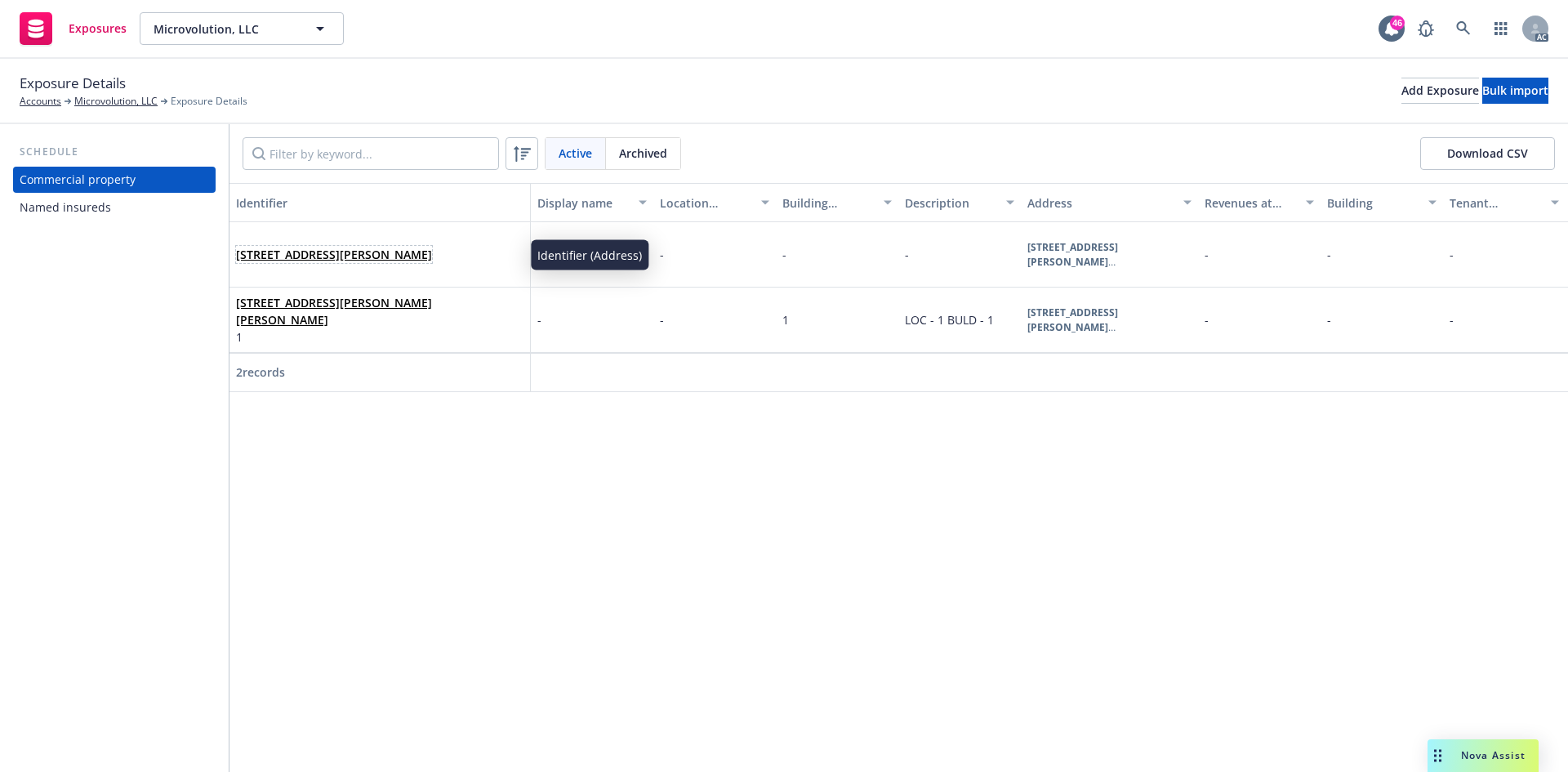
click at [305, 246] on link "10080 N Wolfe Rd SW3-200, Cupertino, CA, 95104, USA" at bounding box center [333, 254] width 196 height 16
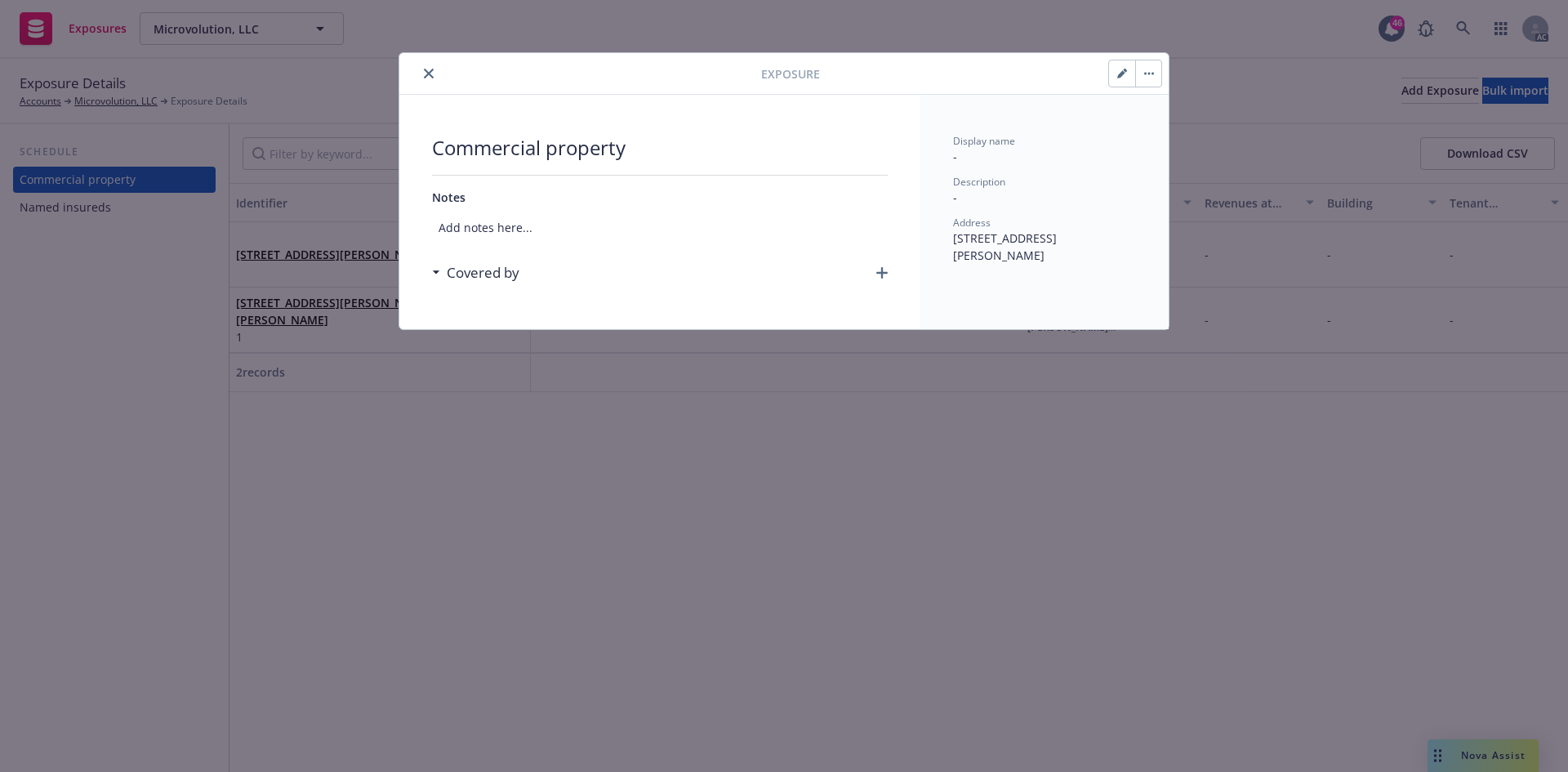
click at [880, 270] on icon "button" at bounding box center [882, 273] width 12 height 12
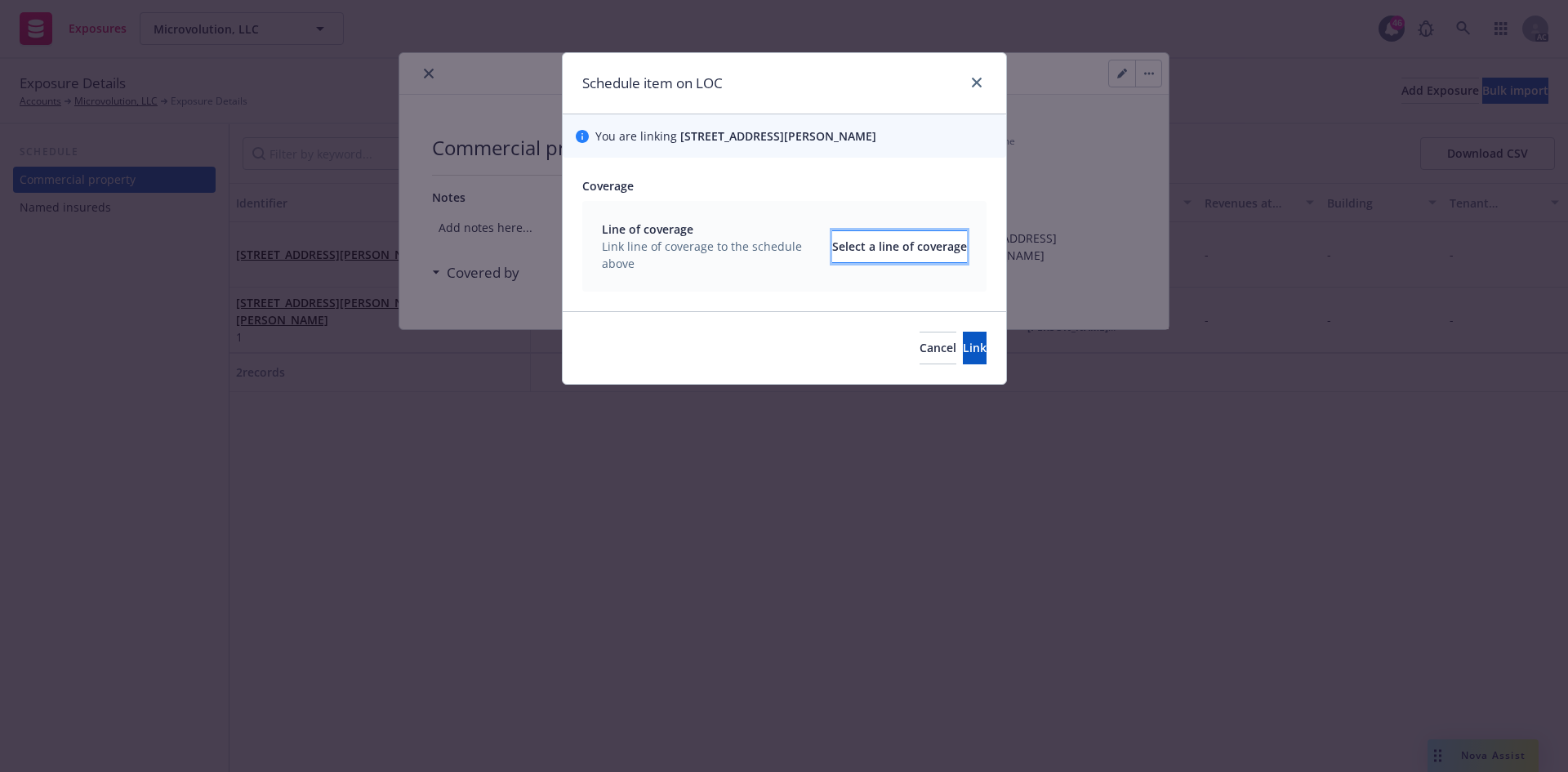
click at [835, 246] on div "Select a line of coverage" at bounding box center [899, 246] width 134 height 31
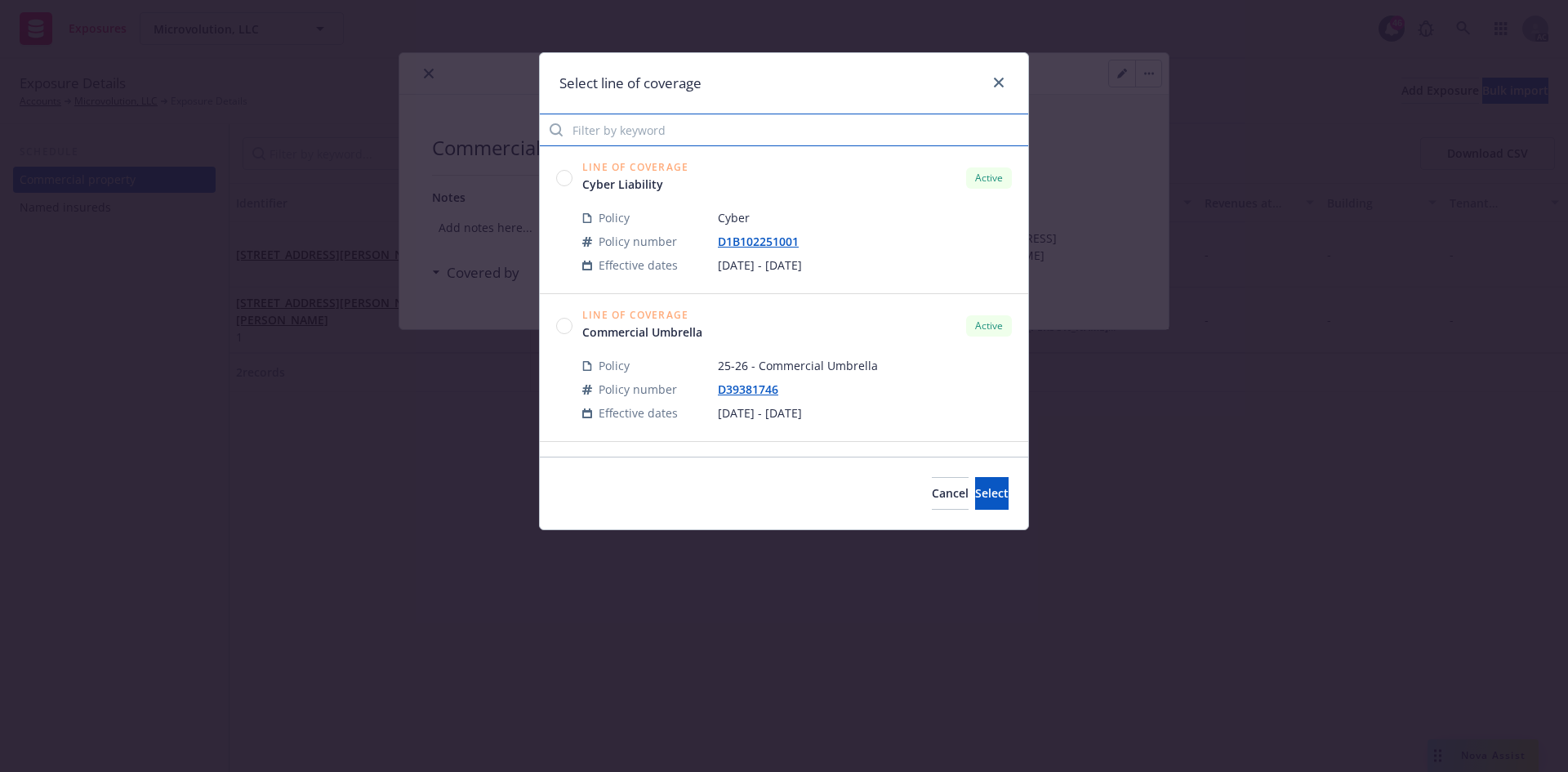
click at [729, 137] on input "Filter by keyword" at bounding box center [784, 130] width 488 height 33
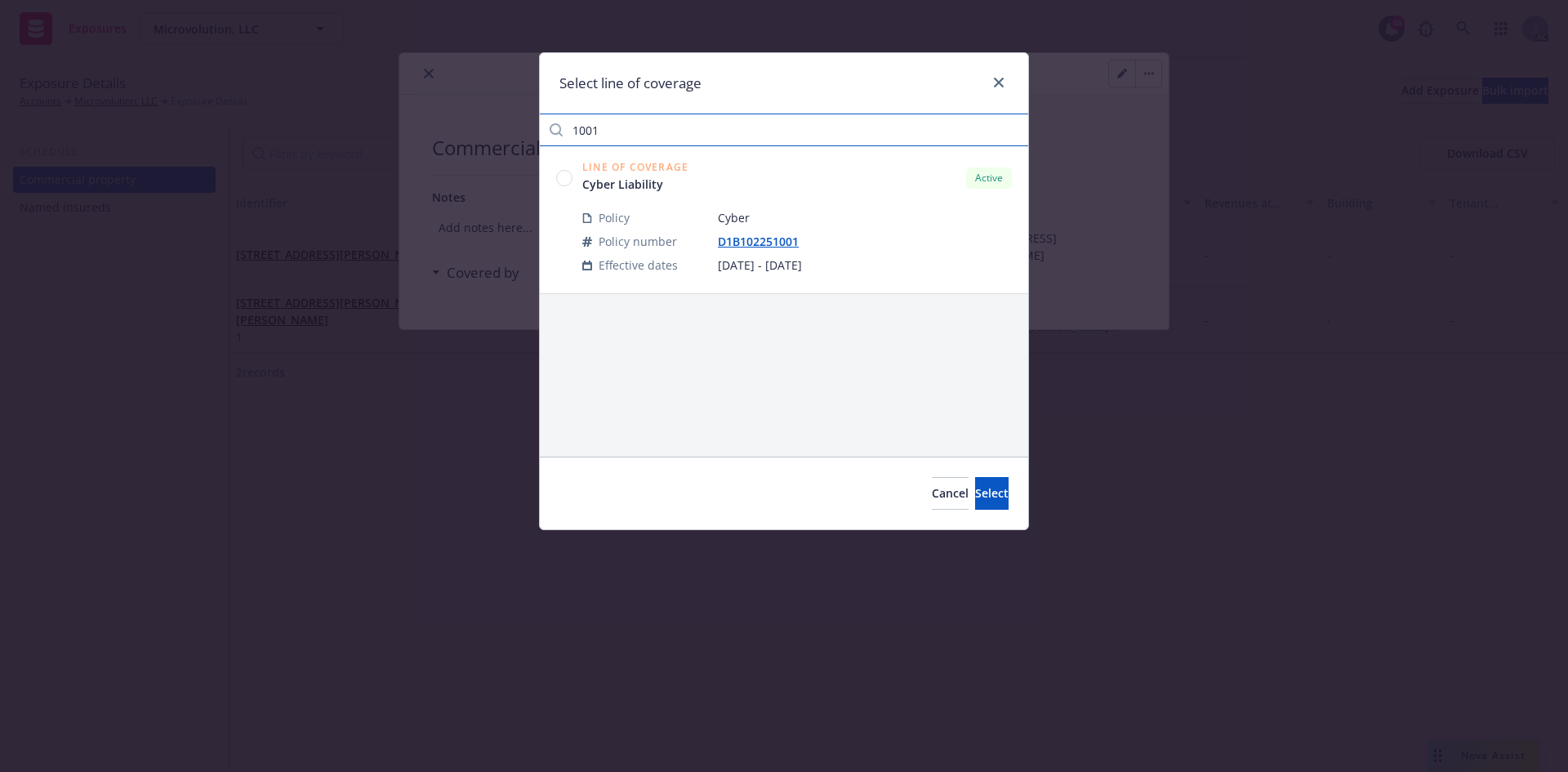
type input "1001"
click at [563, 179] on circle at bounding box center [565, 177] width 16 height 16
click at [975, 490] on span "Select" at bounding box center [992, 493] width 33 height 16
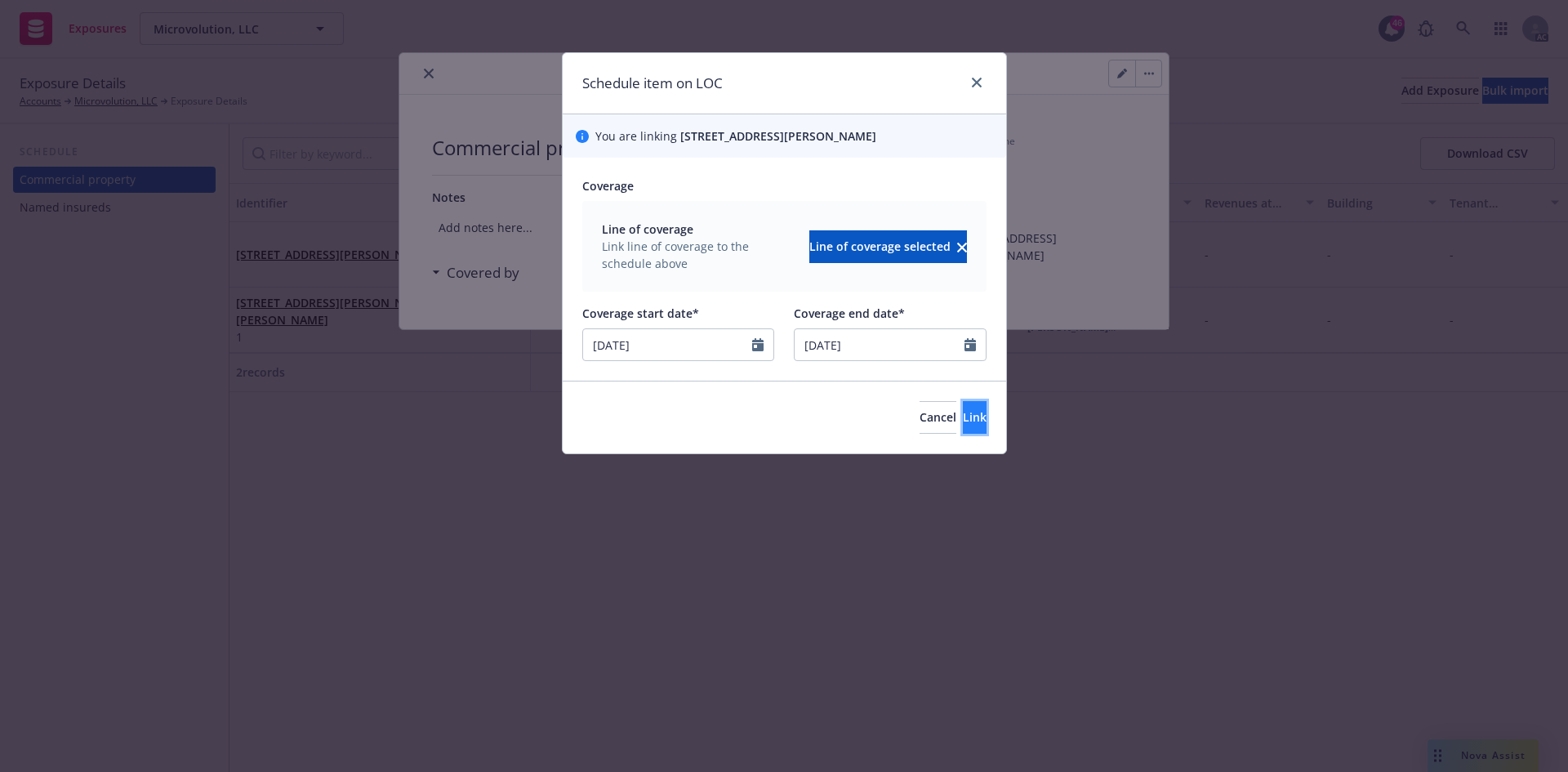
click at [962, 425] on button "Link" at bounding box center [974, 417] width 23 height 33
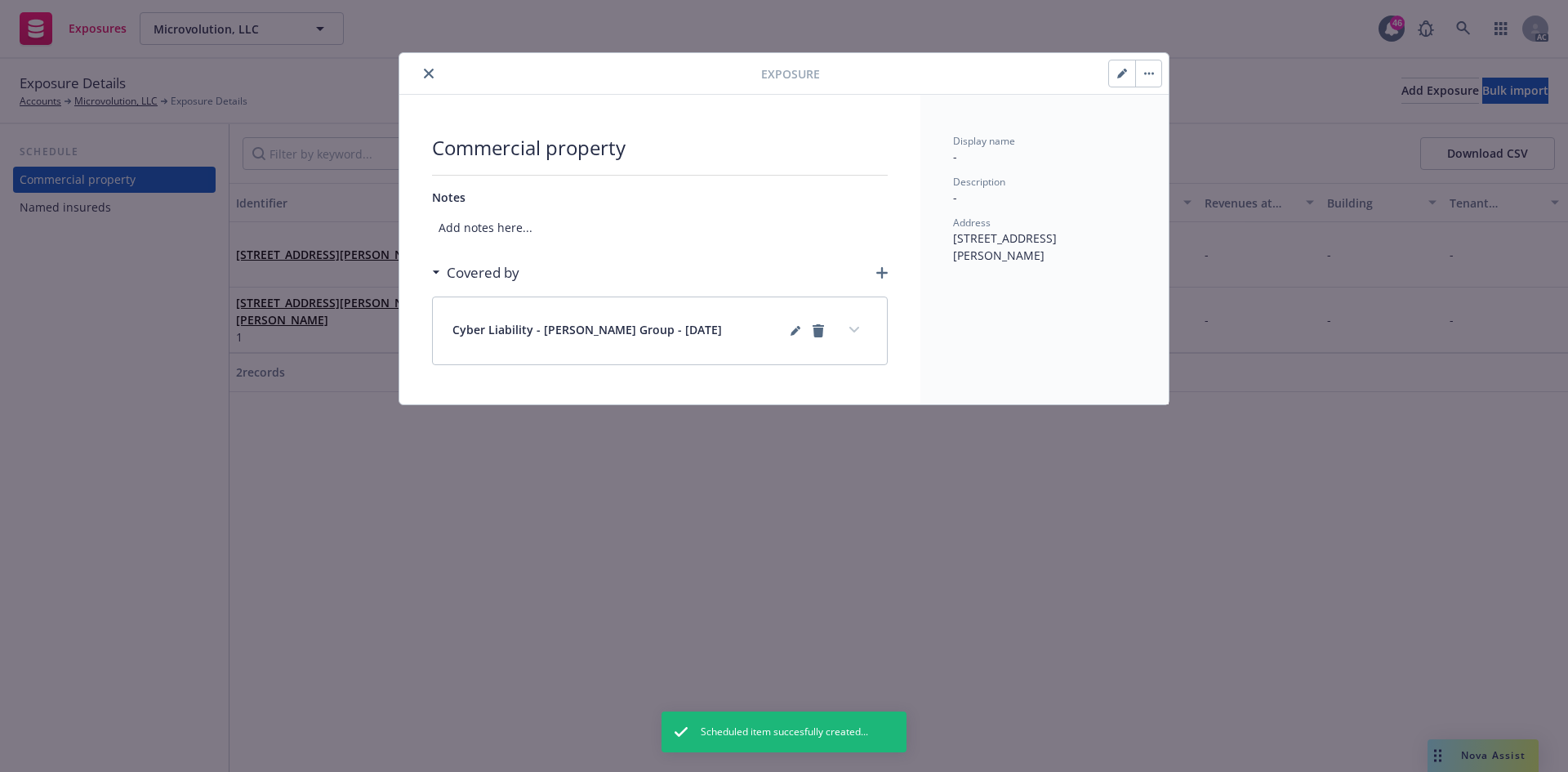
click at [860, 327] on button "expand content" at bounding box center [854, 329] width 26 height 26
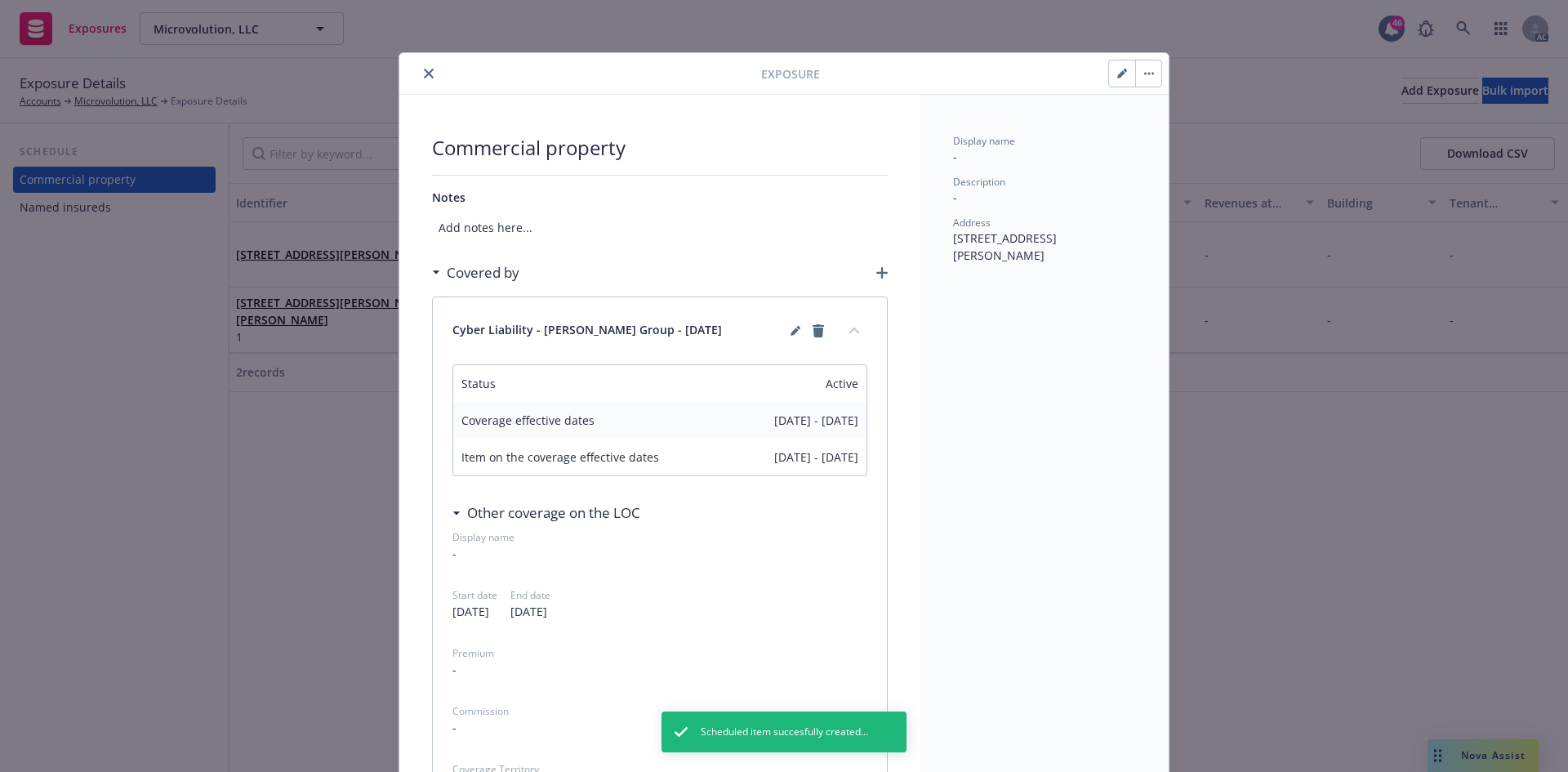
click at [860, 327] on button "collapse content" at bounding box center [854, 329] width 26 height 26
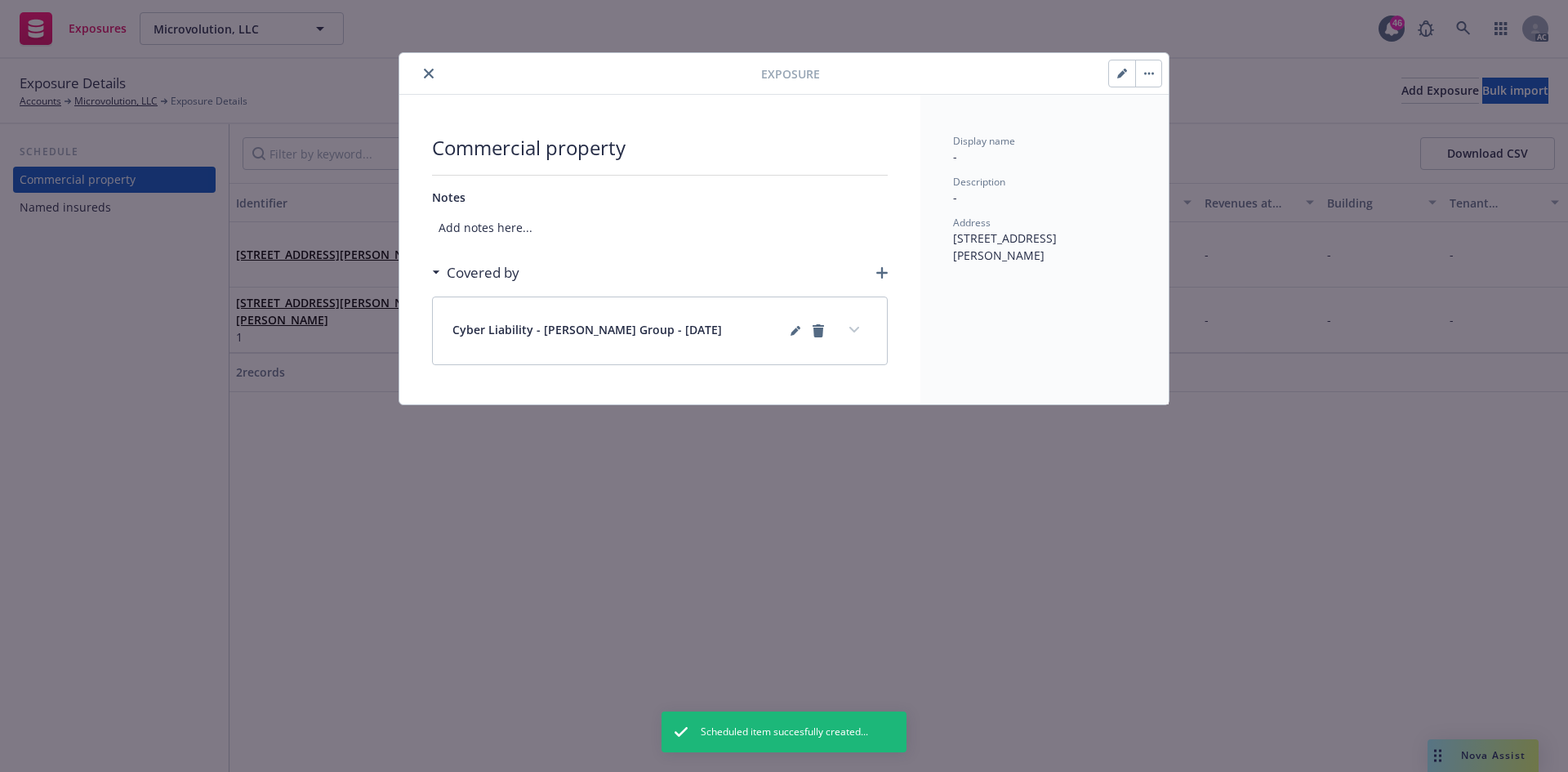
click at [430, 71] on icon "close" at bounding box center [429, 74] width 10 height 10
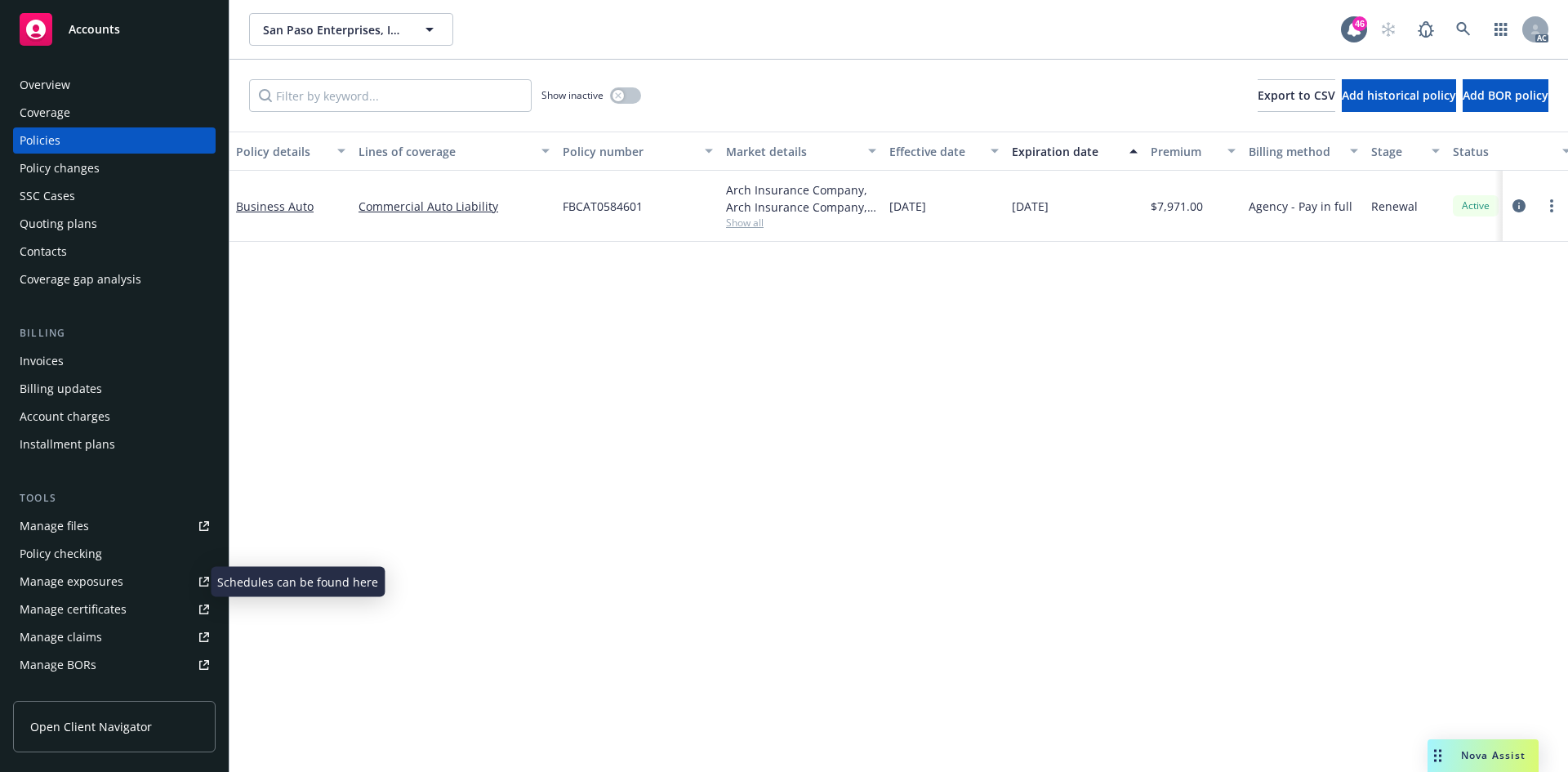
click at [120, 579] on div "Manage exposures" at bounding box center [71, 581] width 104 height 26
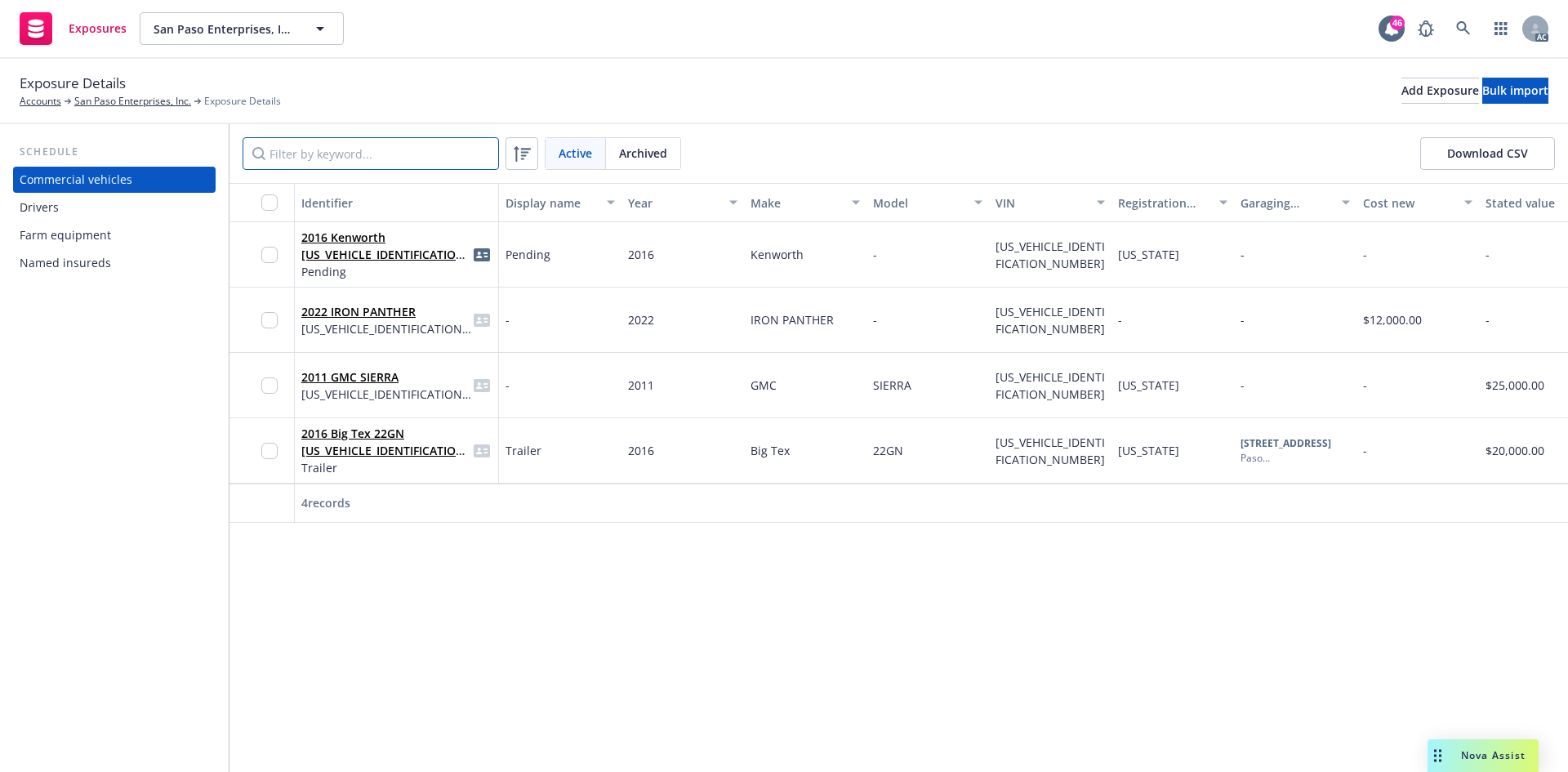
click at [396, 156] on input "Filter by keyword..." at bounding box center [370, 153] width 256 height 33
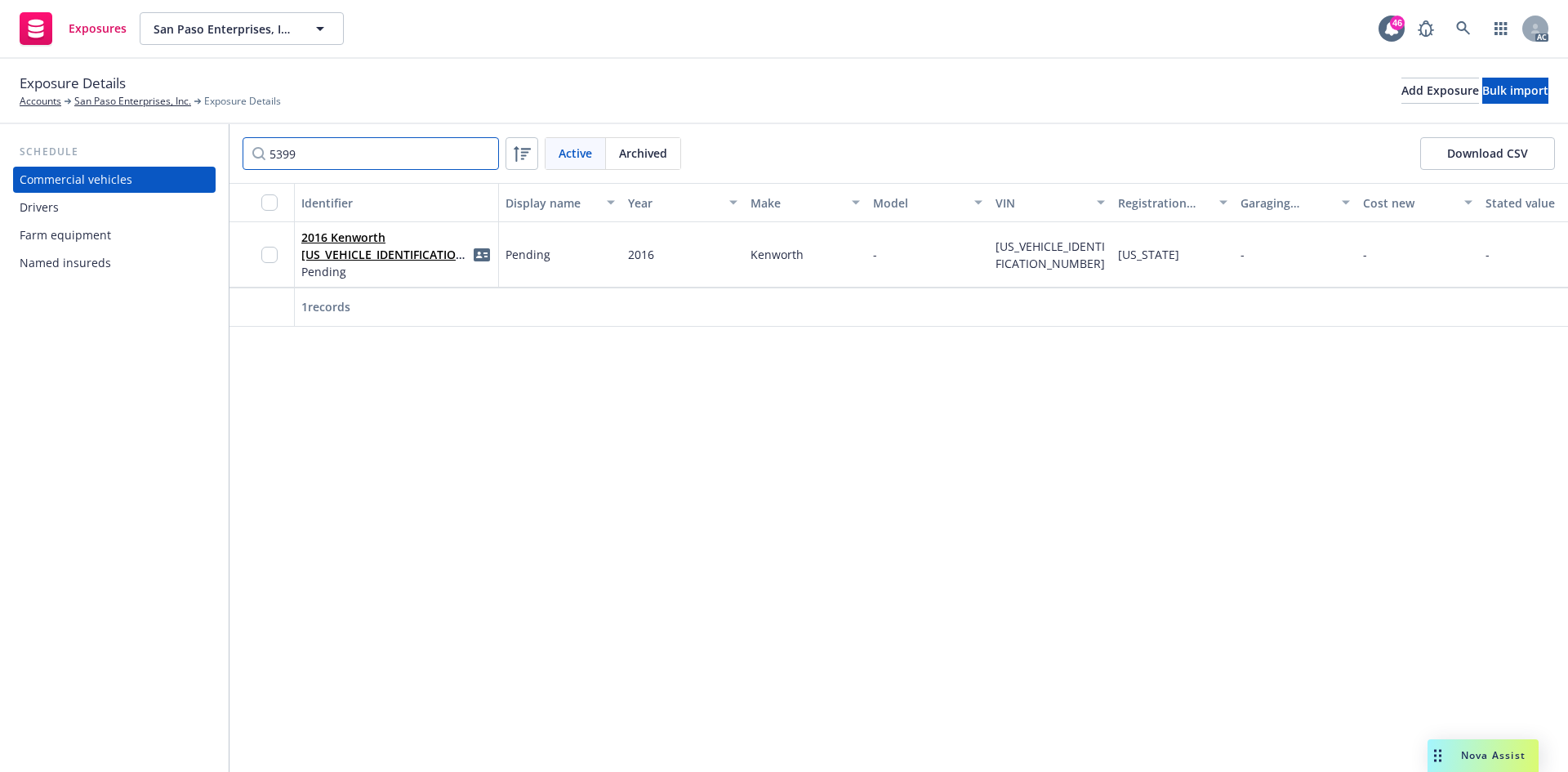
type input "5399"
click at [379, 241] on link "2016 Kenworth 3WKADP9X2GF125399" at bounding box center [385, 255] width 168 height 50
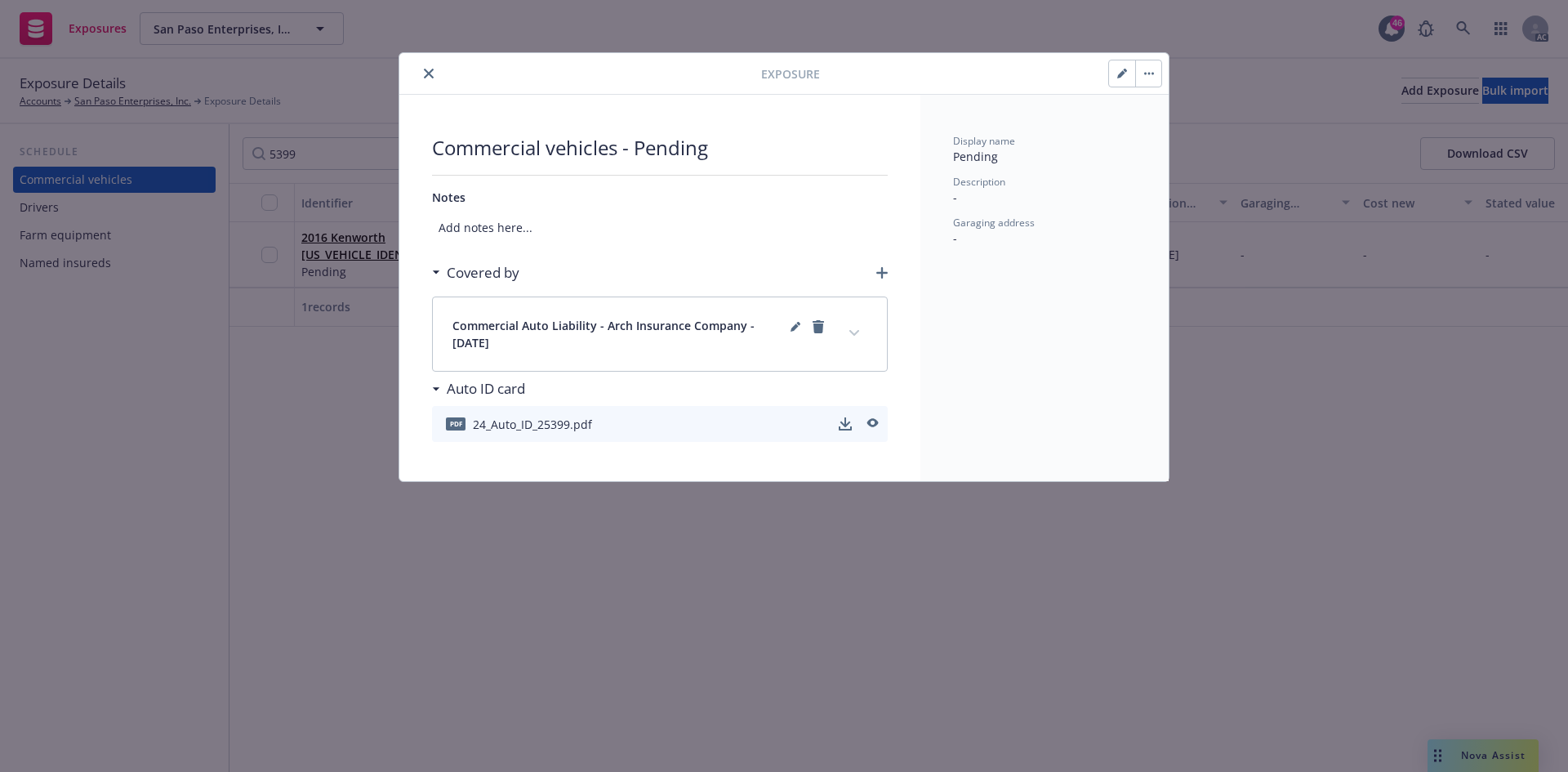
click at [1127, 77] on icon "button" at bounding box center [1122, 74] width 10 height 10
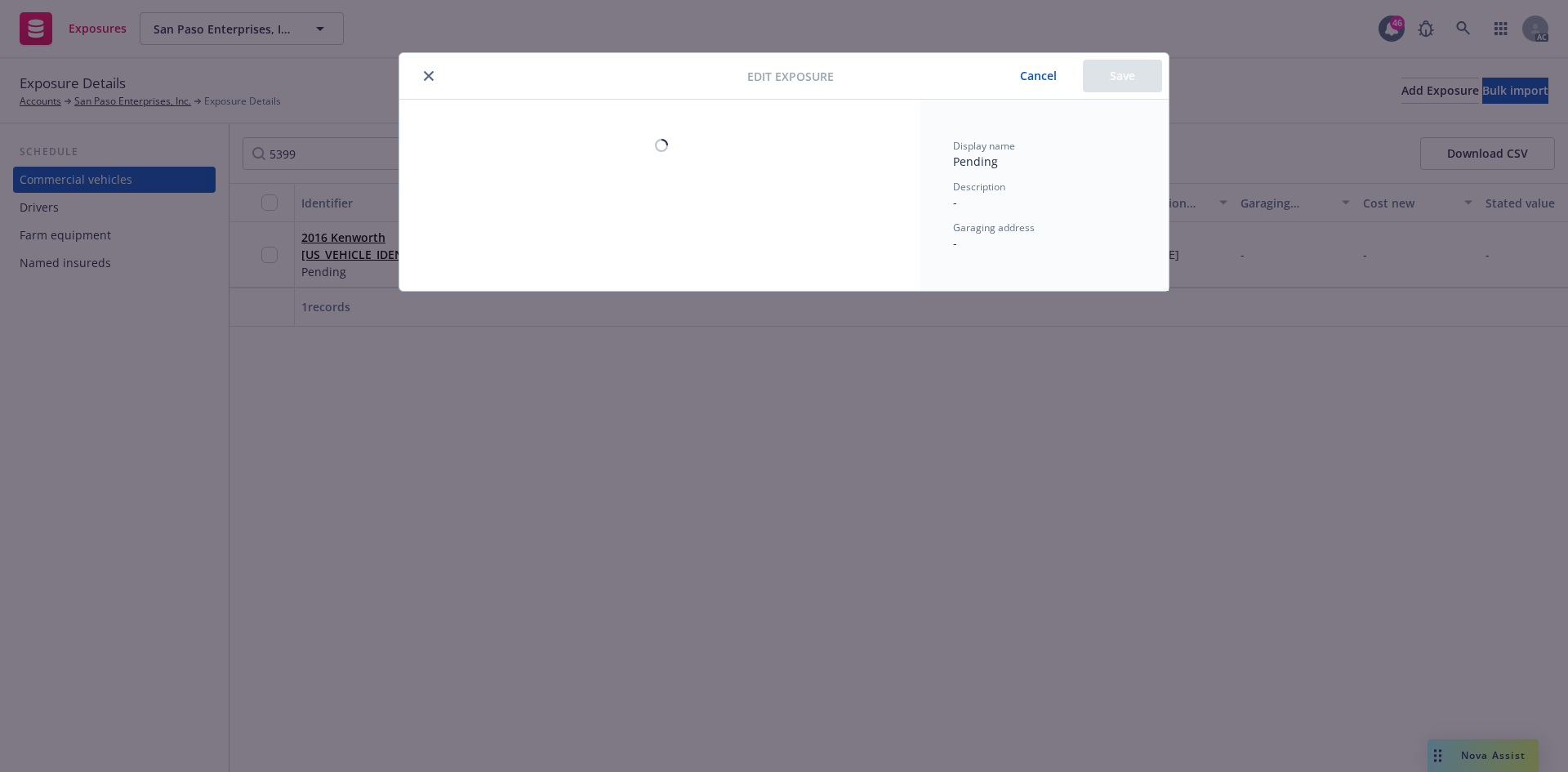
select select "CA"
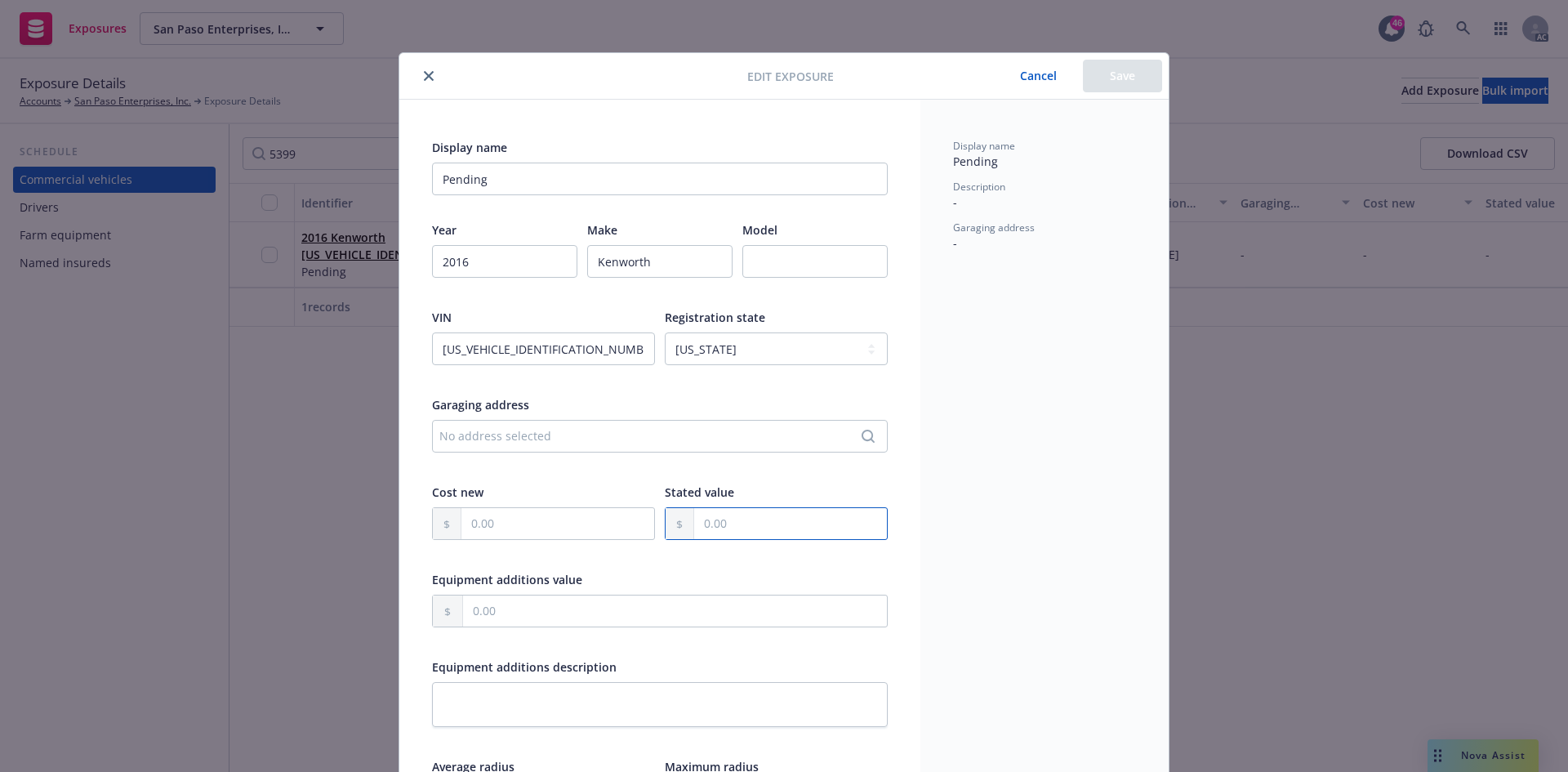
click at [728, 520] on input "text" at bounding box center [790, 523] width 193 height 31
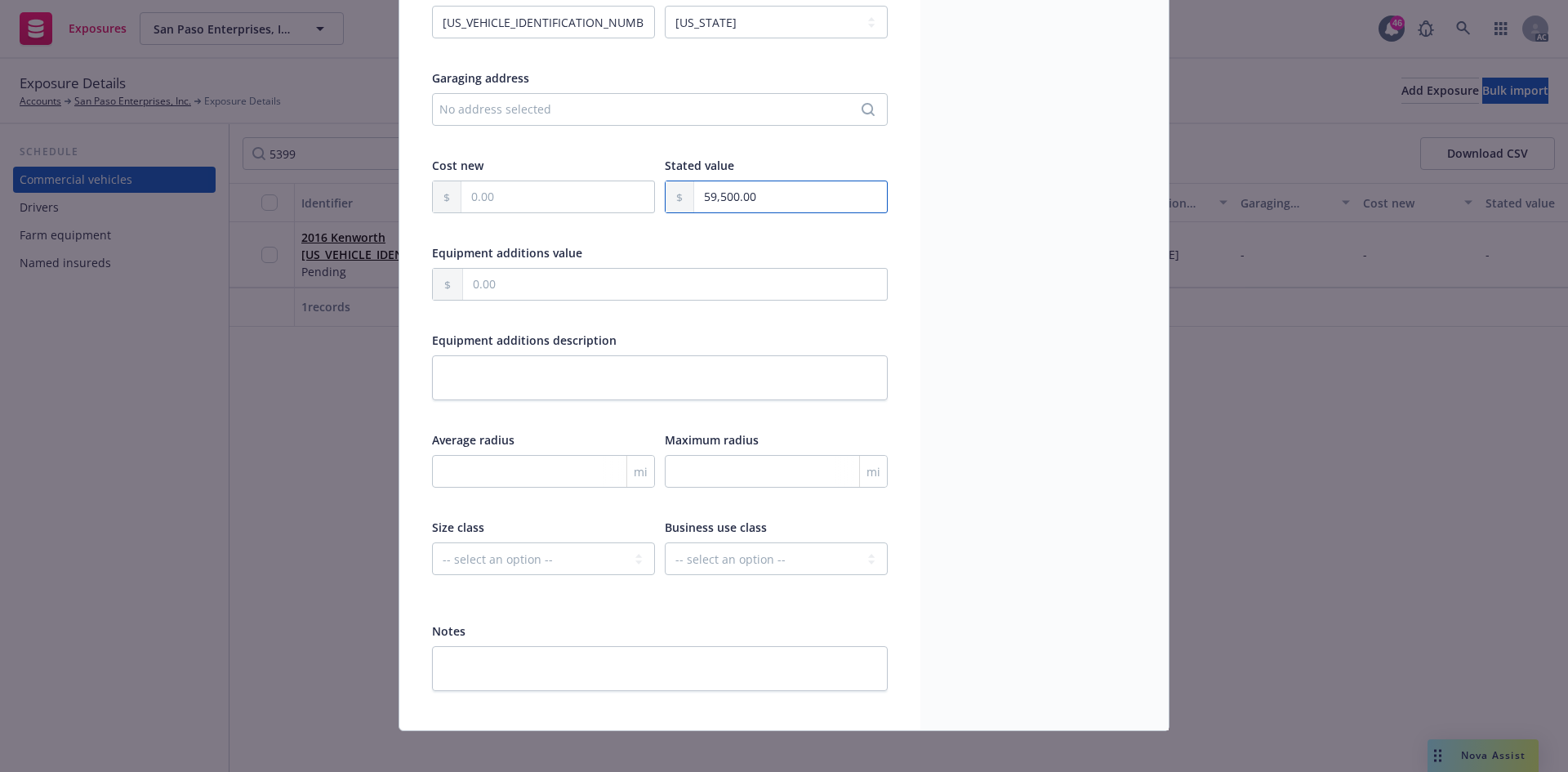
type input "59,500.00"
click at [703, 488] on div "mi" at bounding box center [776, 481] width 223 height 54
click at [702, 474] on input "number" at bounding box center [776, 470] width 223 height 33
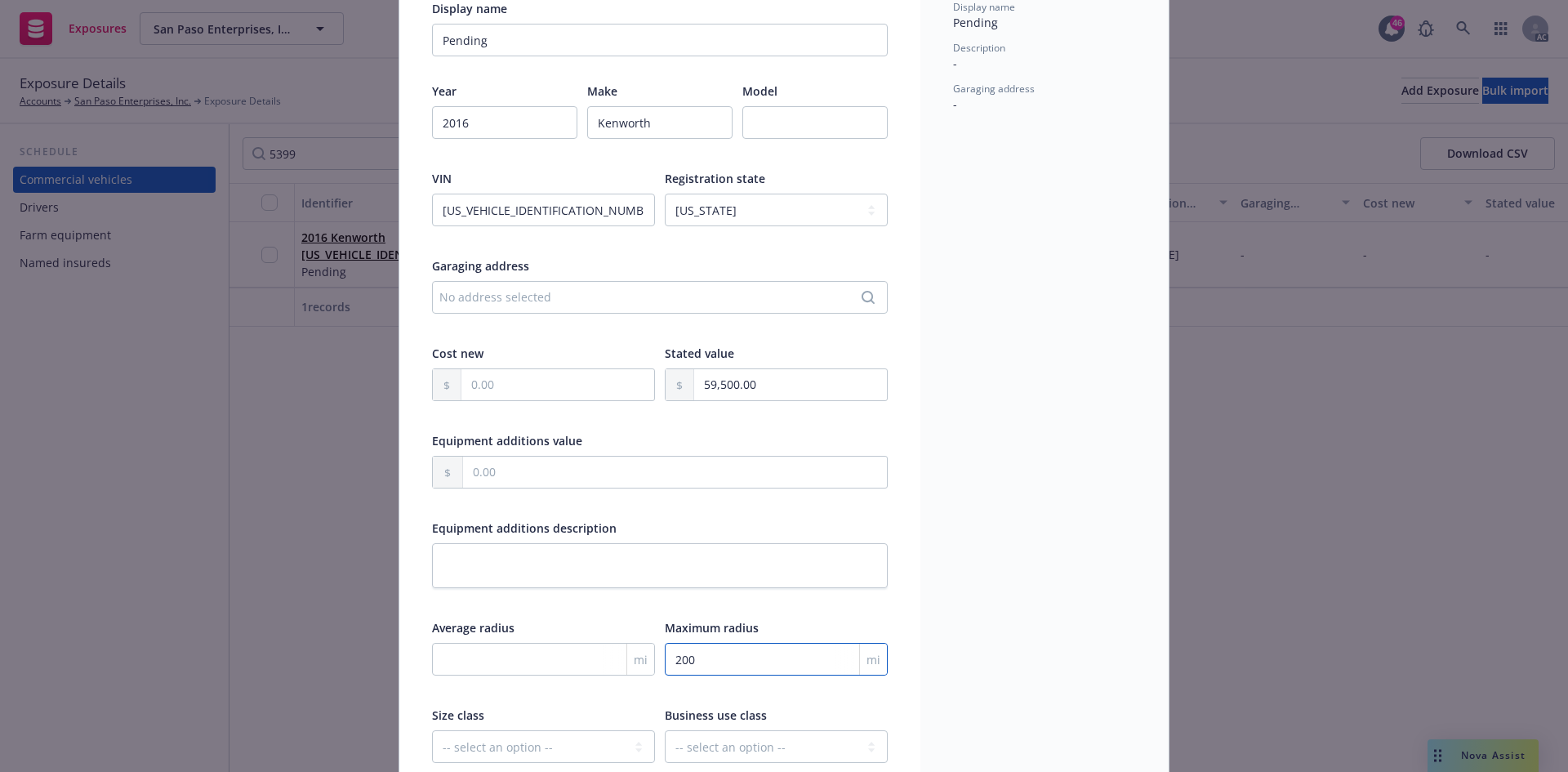
scroll to position [0, 0]
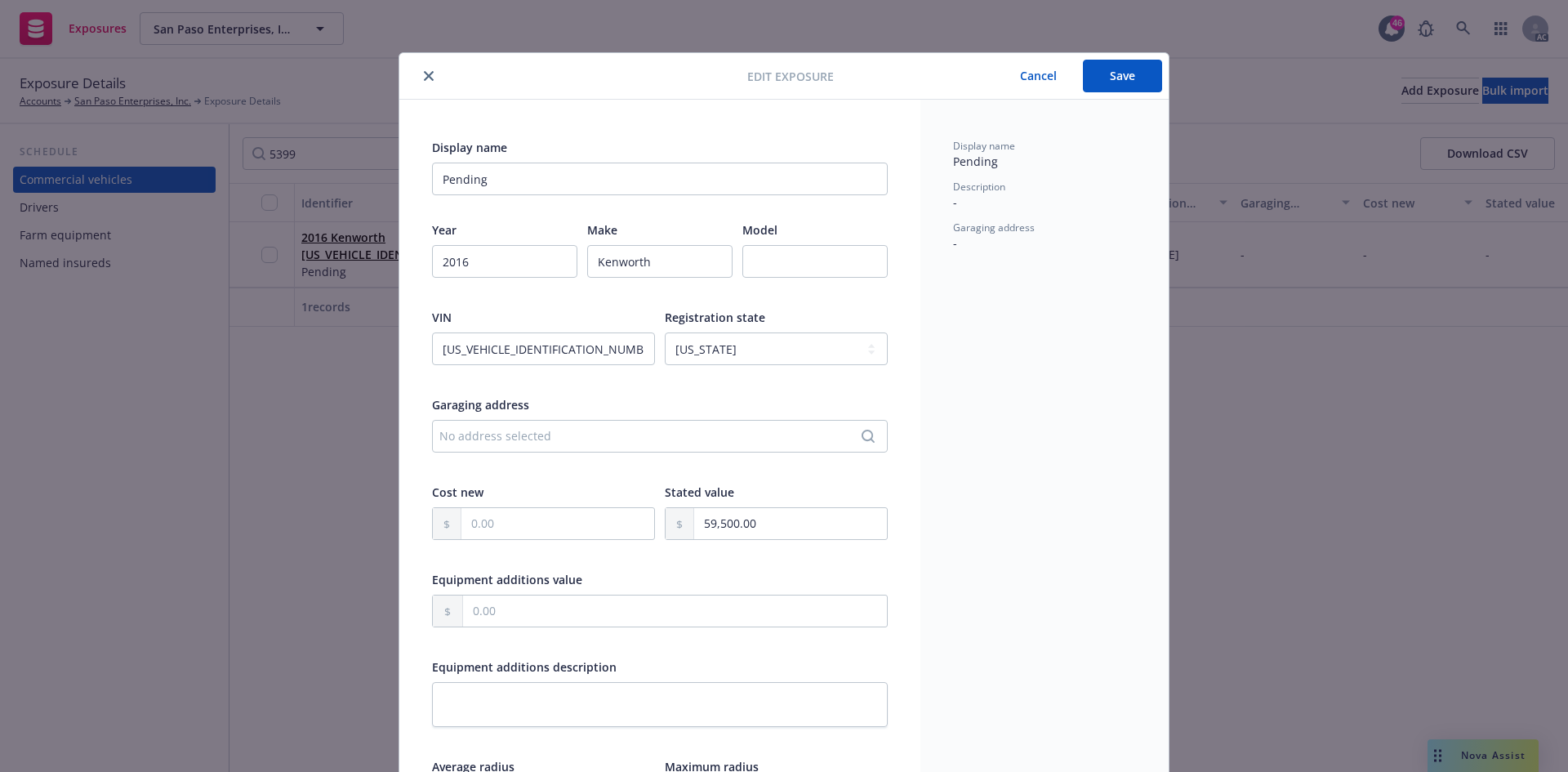
type input "200"
click at [1121, 78] on button "Save" at bounding box center [1122, 75] width 79 height 33
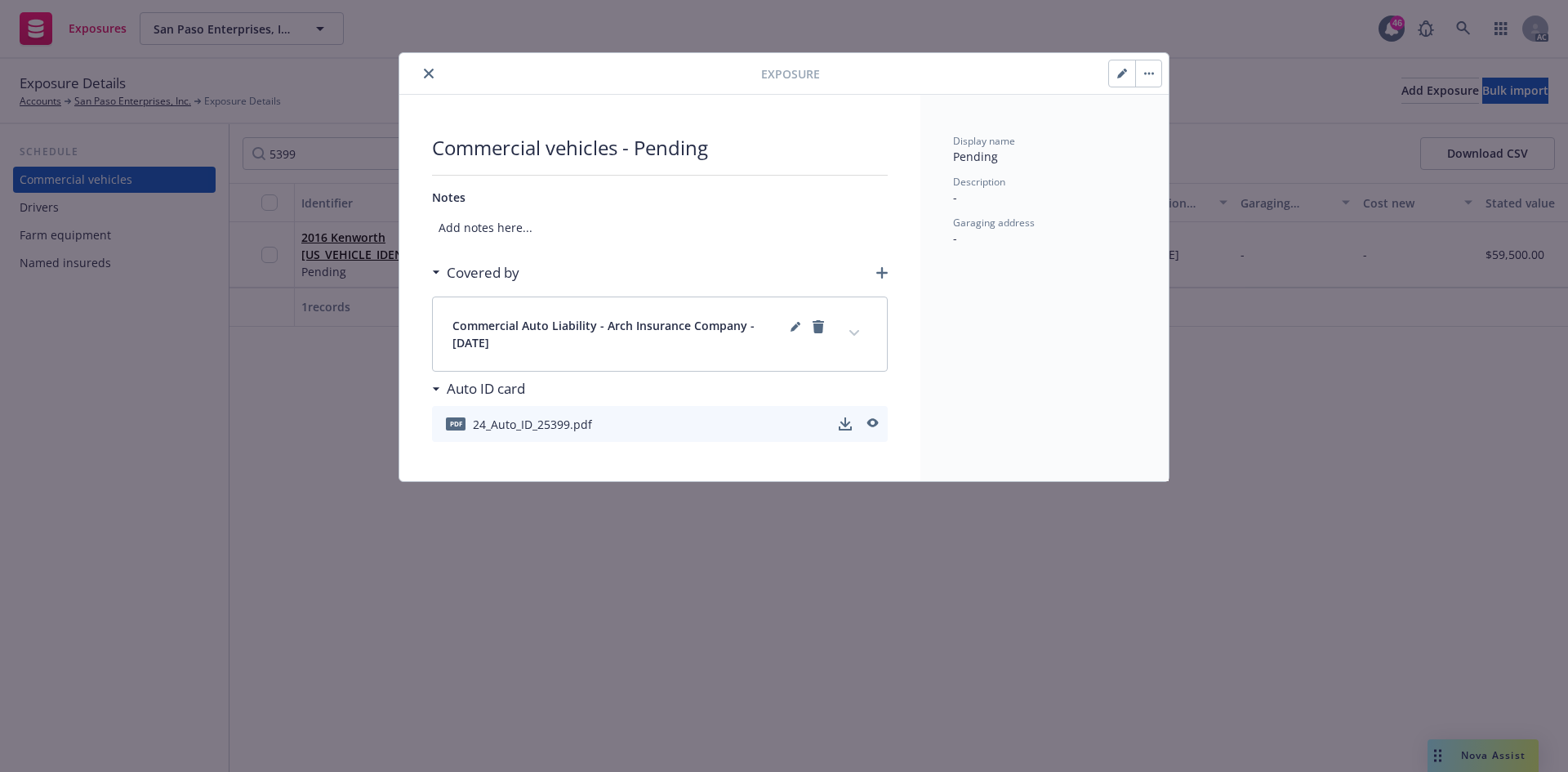
click at [855, 334] on icon "expand content" at bounding box center [854, 333] width 10 height 6
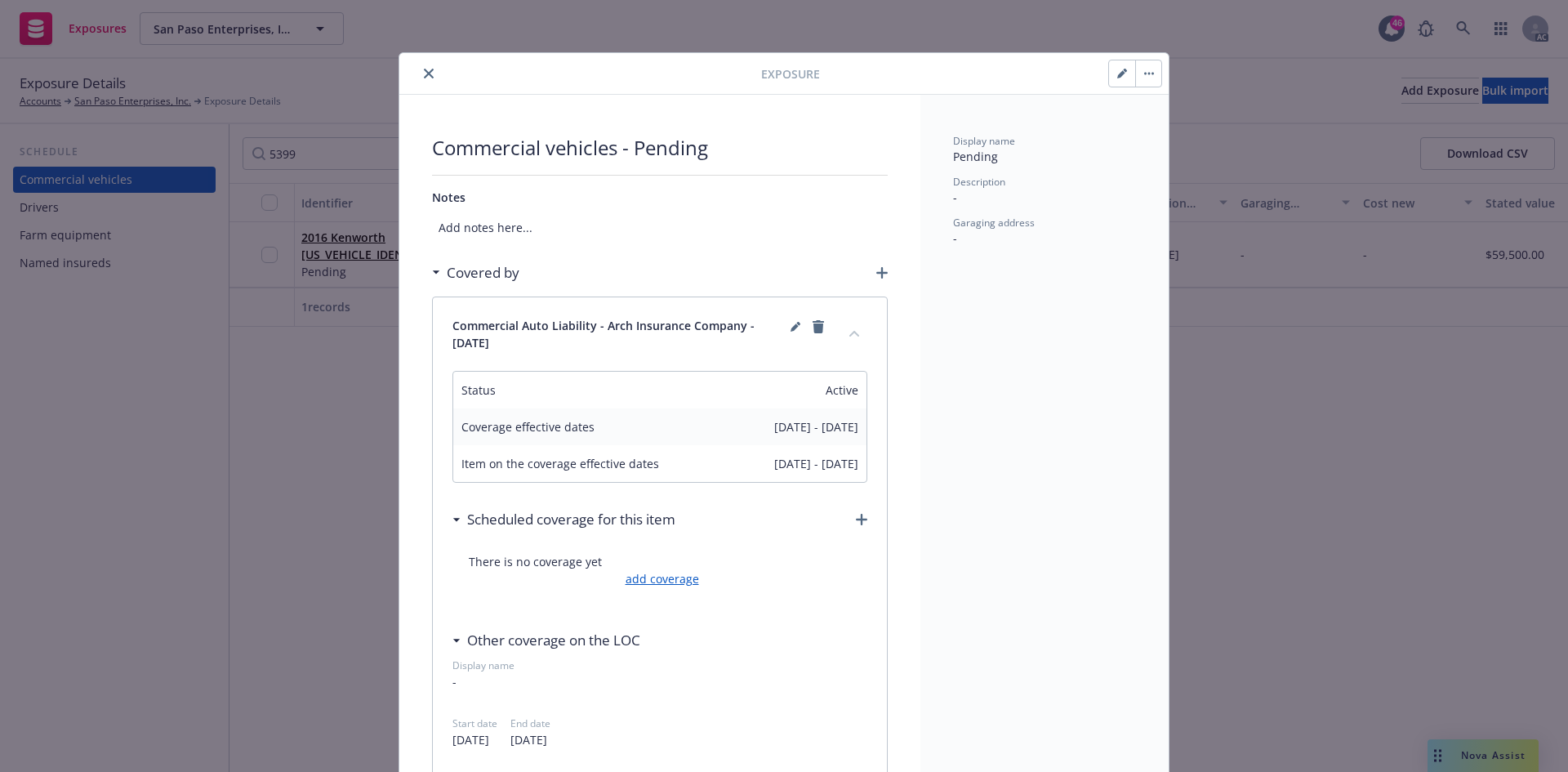
click at [665, 579] on link "add coverage" at bounding box center [660, 578] width 78 height 18
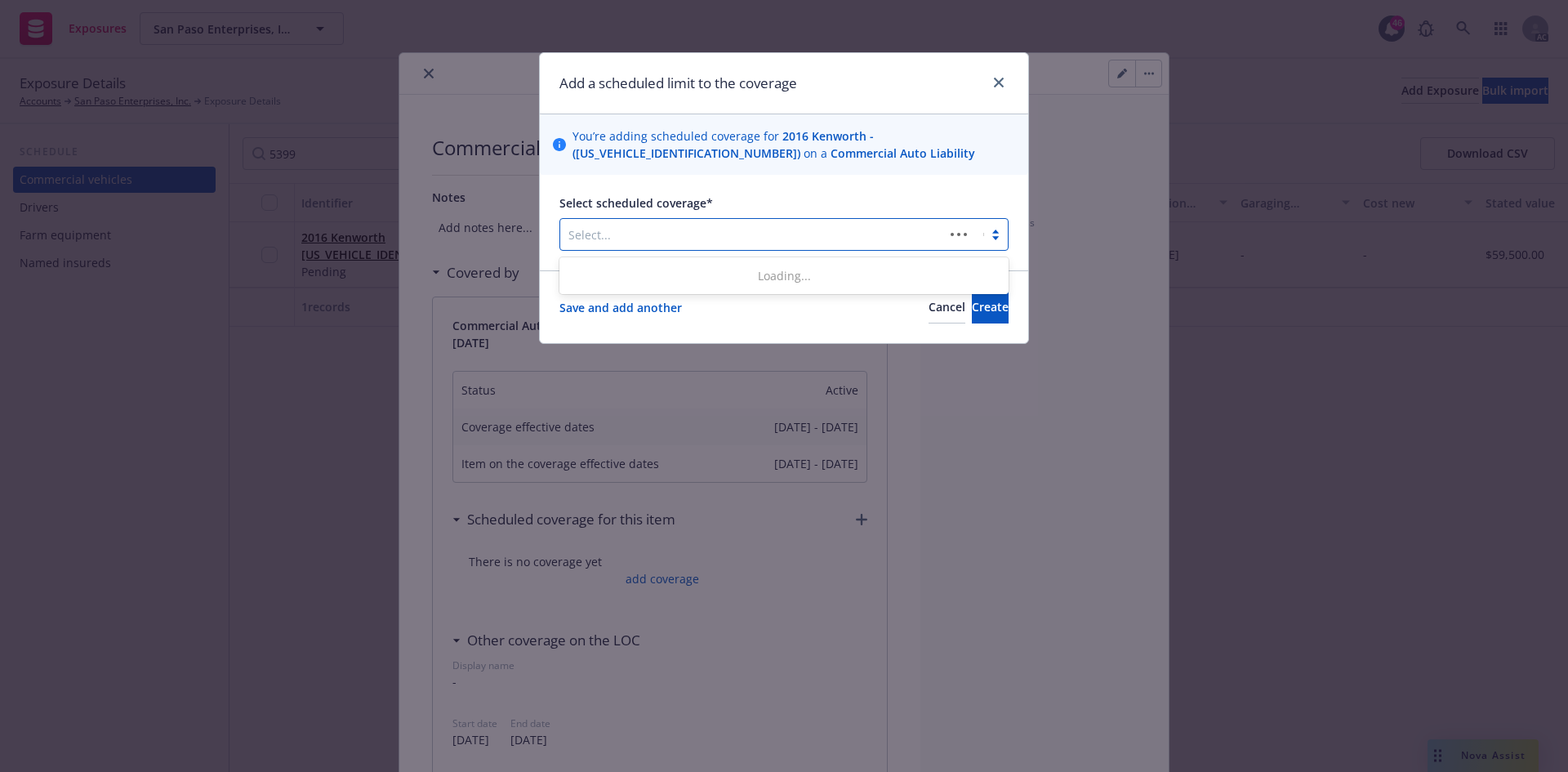
click at [733, 230] on div at bounding box center [752, 234] width 368 height 19
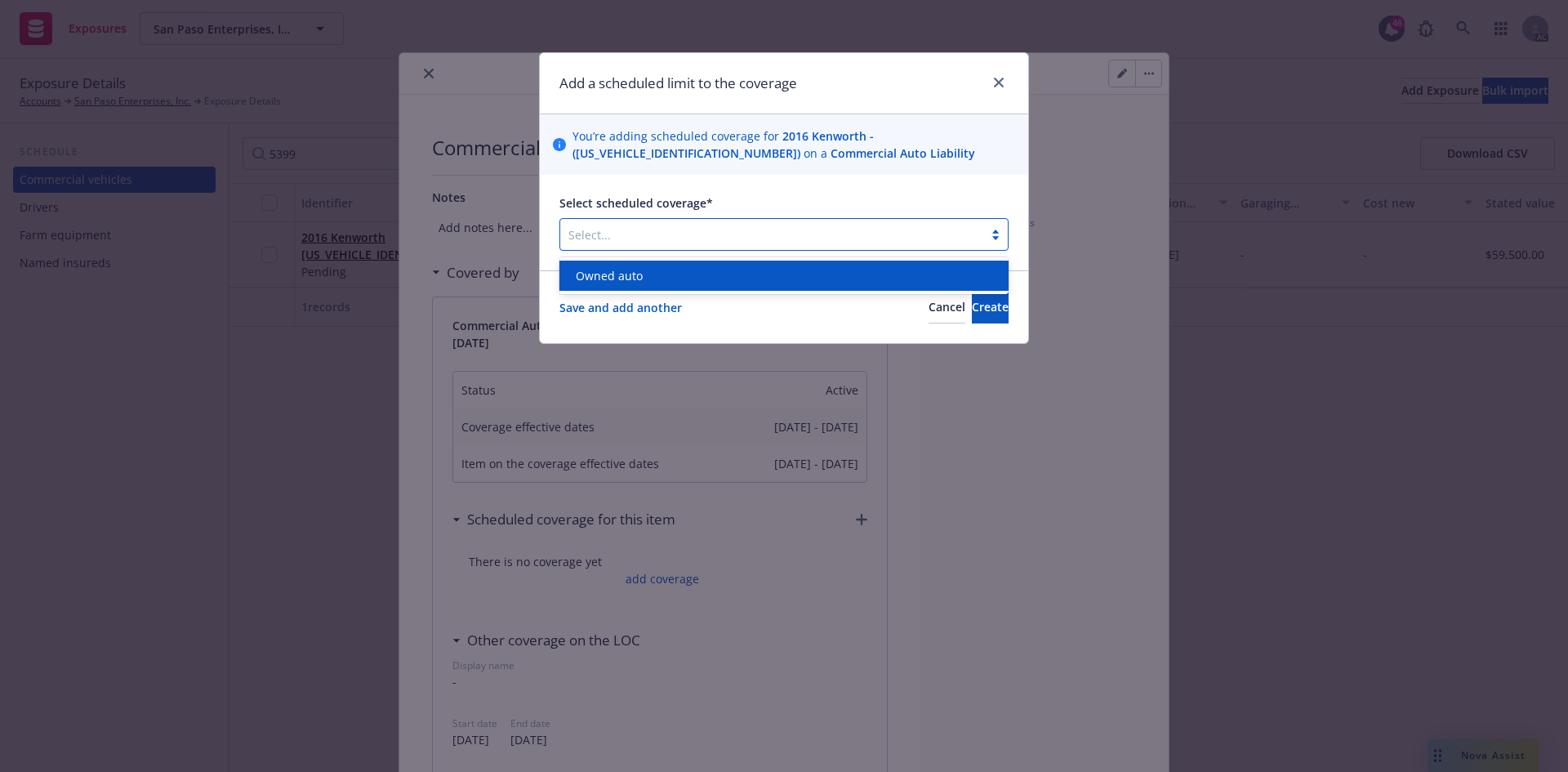
click at [672, 275] on div "Owned auto" at bounding box center [784, 276] width 429 height 18
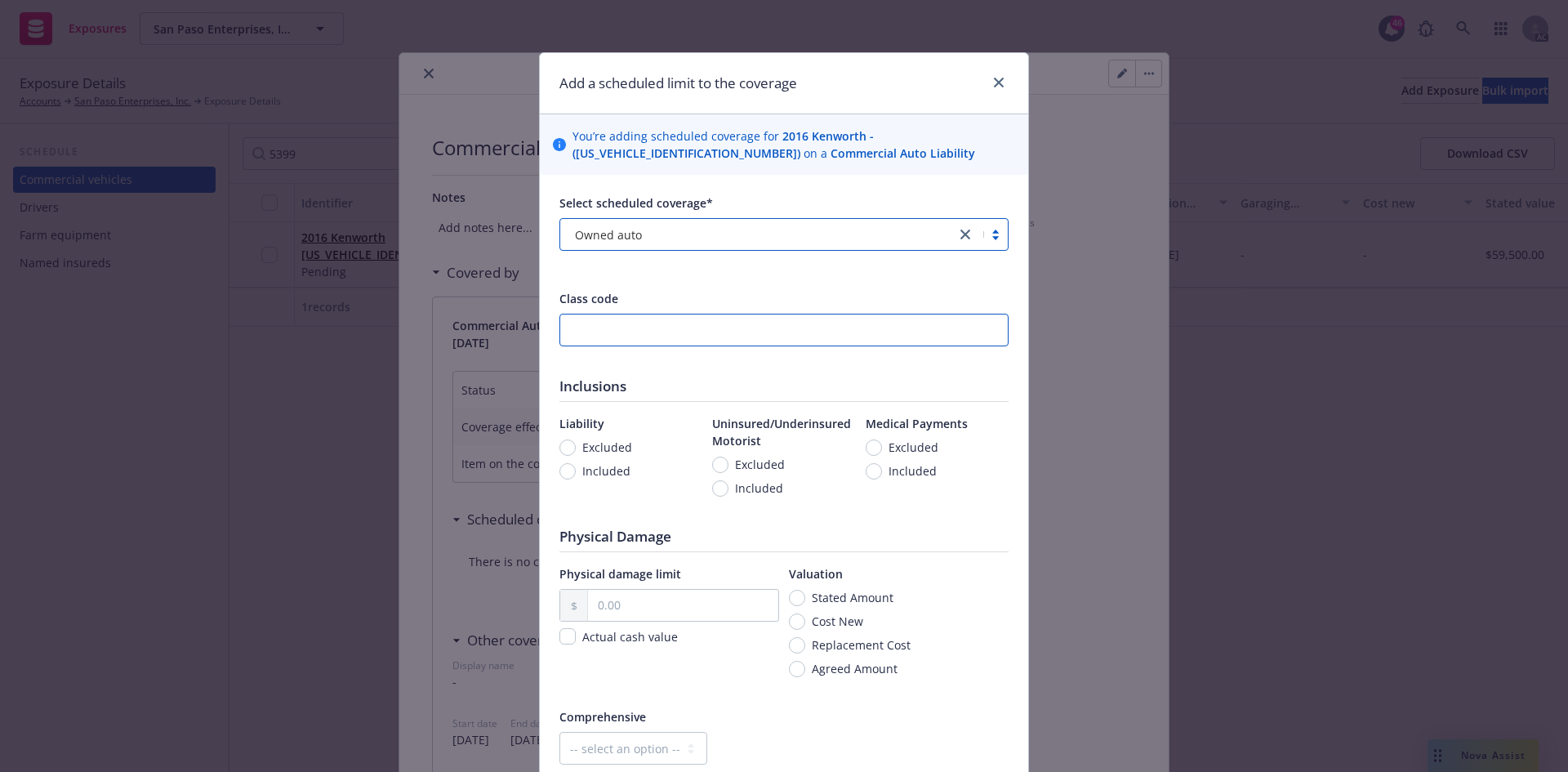
click at [583, 334] on input "number" at bounding box center [784, 329] width 449 height 33
type input "402290"
click at [563, 473] on input "Included" at bounding box center [568, 471] width 17 height 17
radio input "true"
click at [716, 493] on input "Included" at bounding box center [720, 489] width 17 height 17
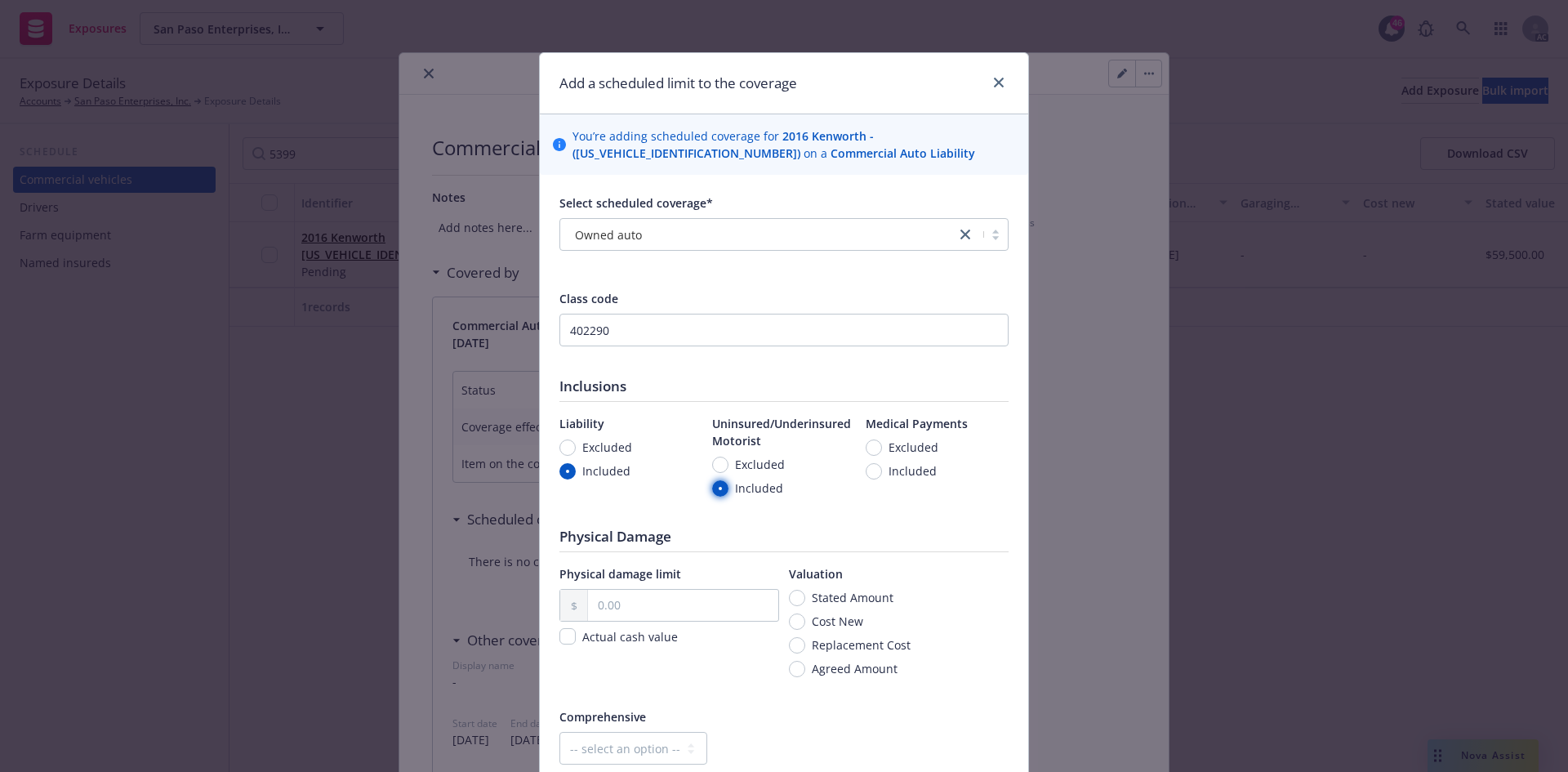
radio input "true"
click at [869, 475] on input "Included" at bounding box center [874, 471] width 17 height 17
radio input "true"
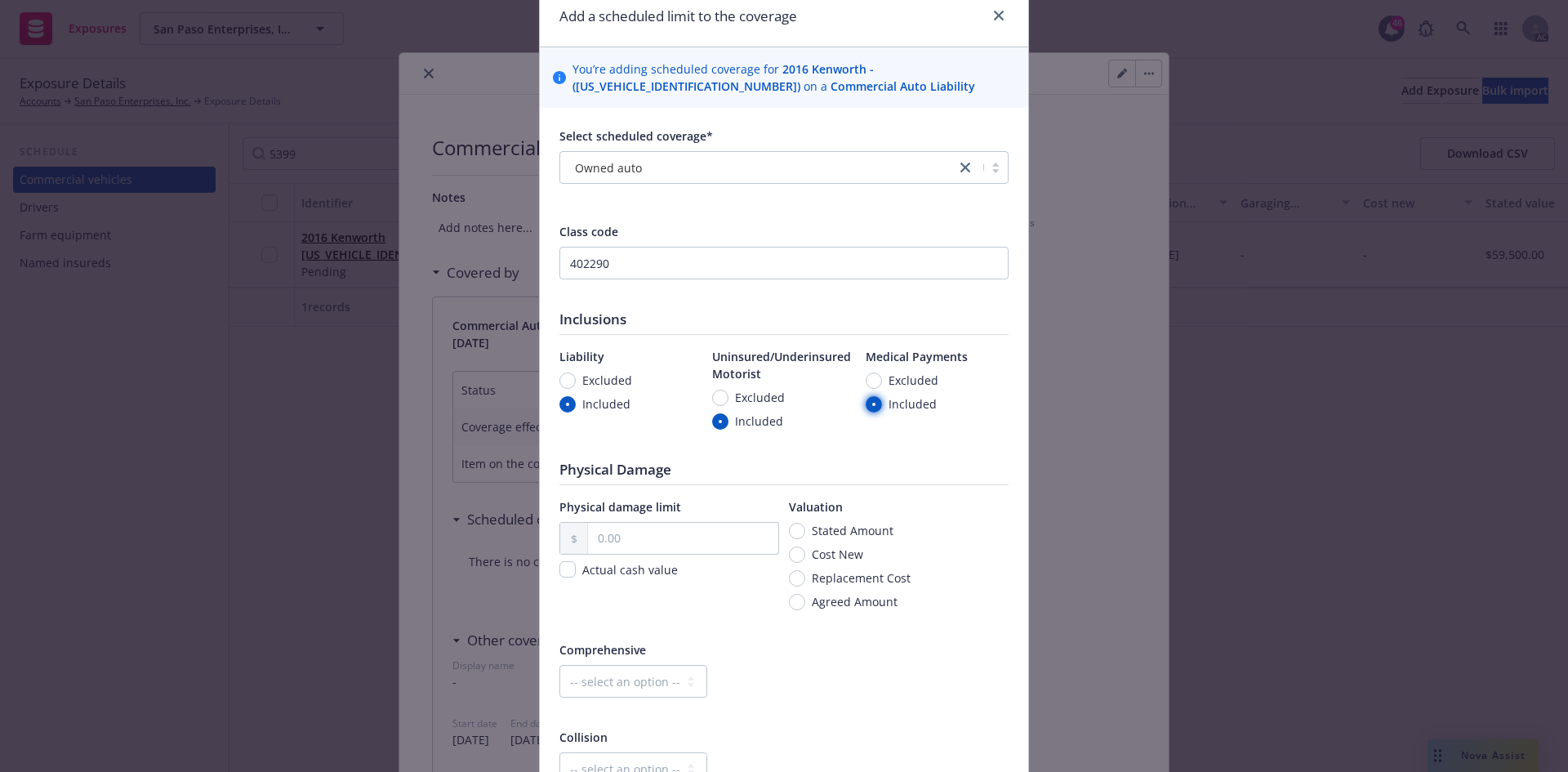
scroll to position [163, 0]
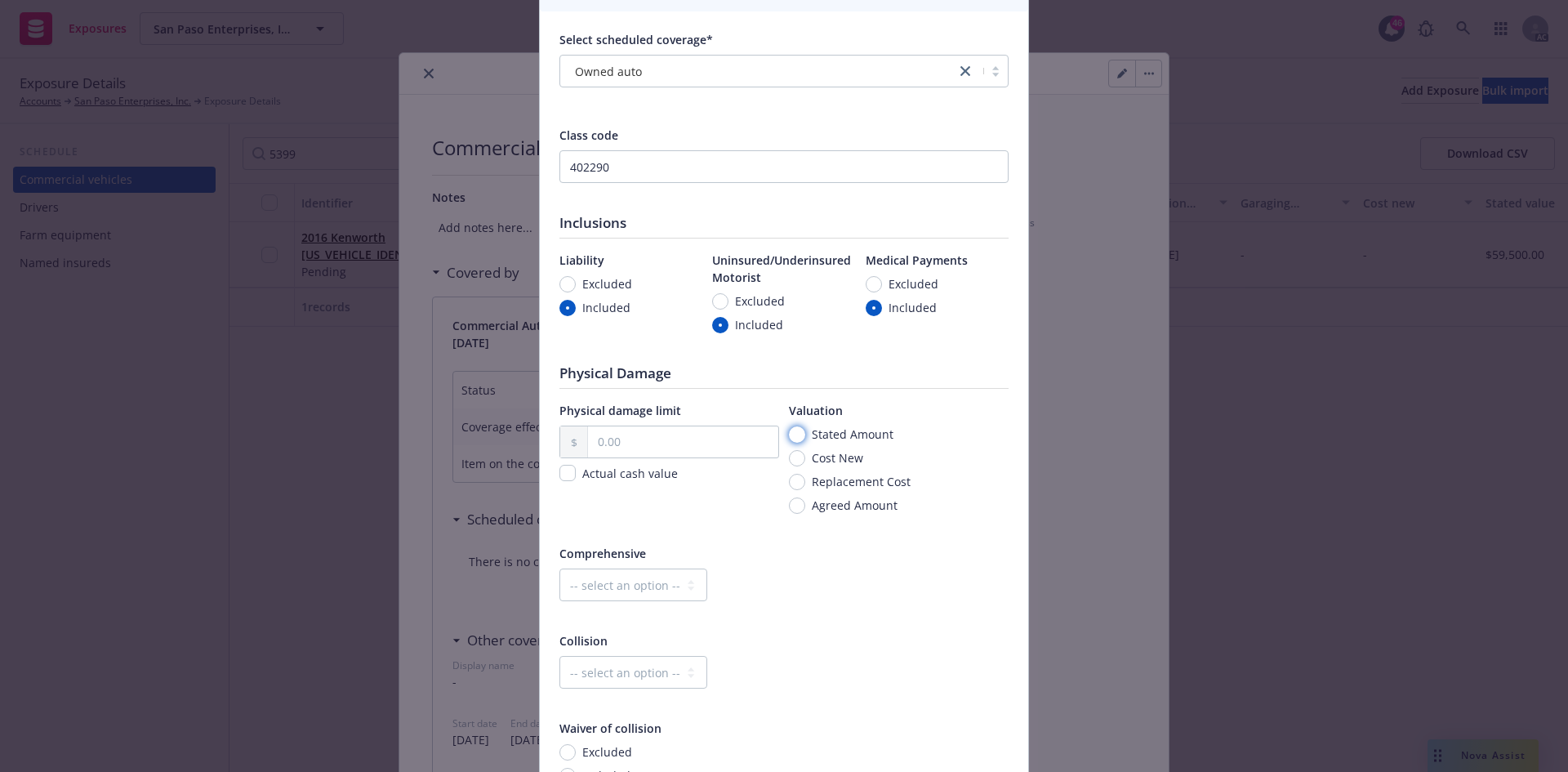
click at [793, 434] on input "Stated Amount" at bounding box center [797, 434] width 17 height 17
radio input "true"
click at [639, 439] on input "text" at bounding box center [683, 441] width 190 height 31
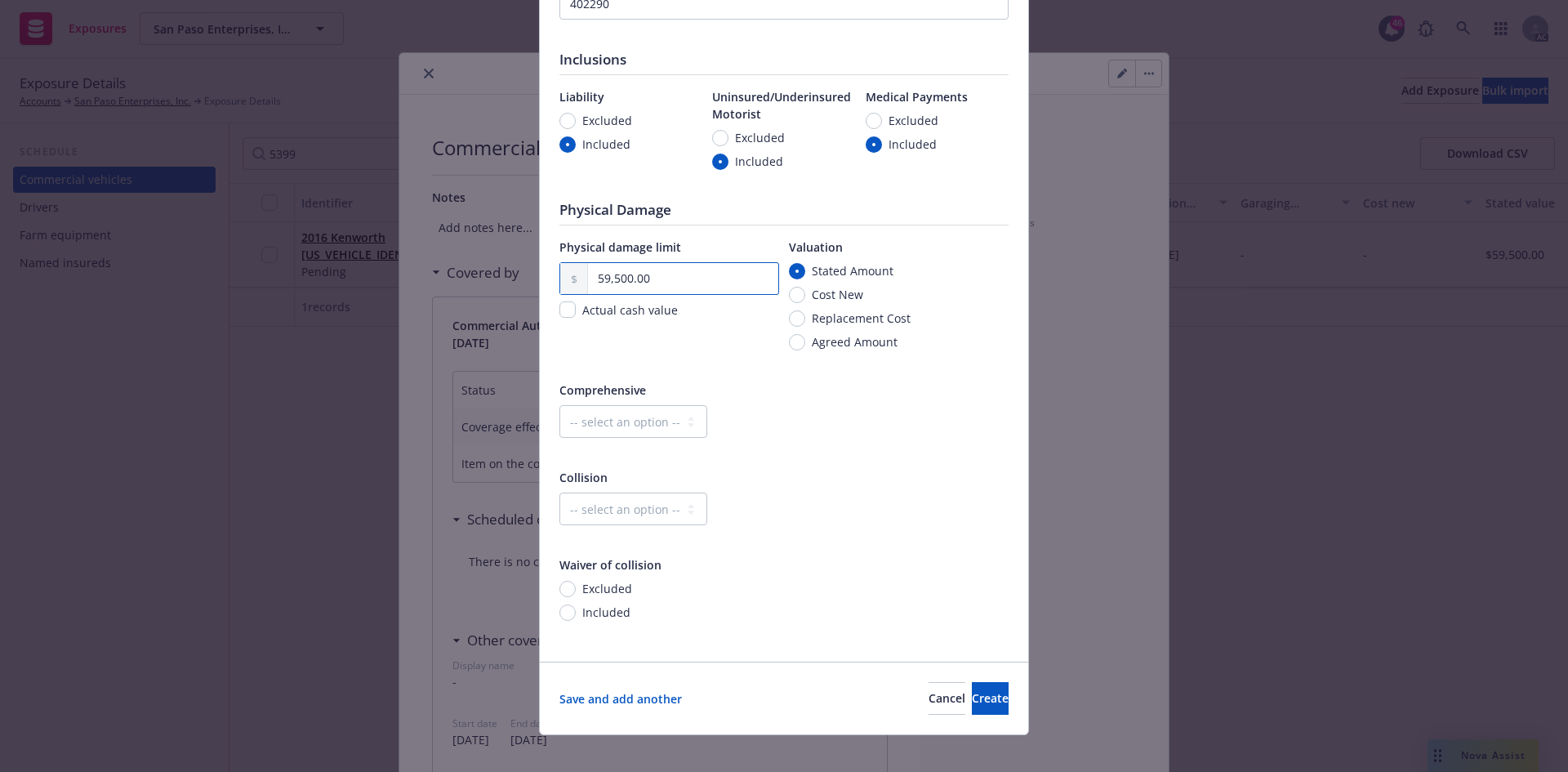
type input "59,500.00"
click at [624, 424] on select "-- select an option -- Dollar amount Percentage" at bounding box center [633, 421] width 148 height 33
select select "MONETARY"
click at [560, 405] on select "-- select an option -- Dollar amount Percentage" at bounding box center [633, 421] width 148 height 33
click at [779, 427] on input "text" at bounding box center [825, 421] width 154 height 31
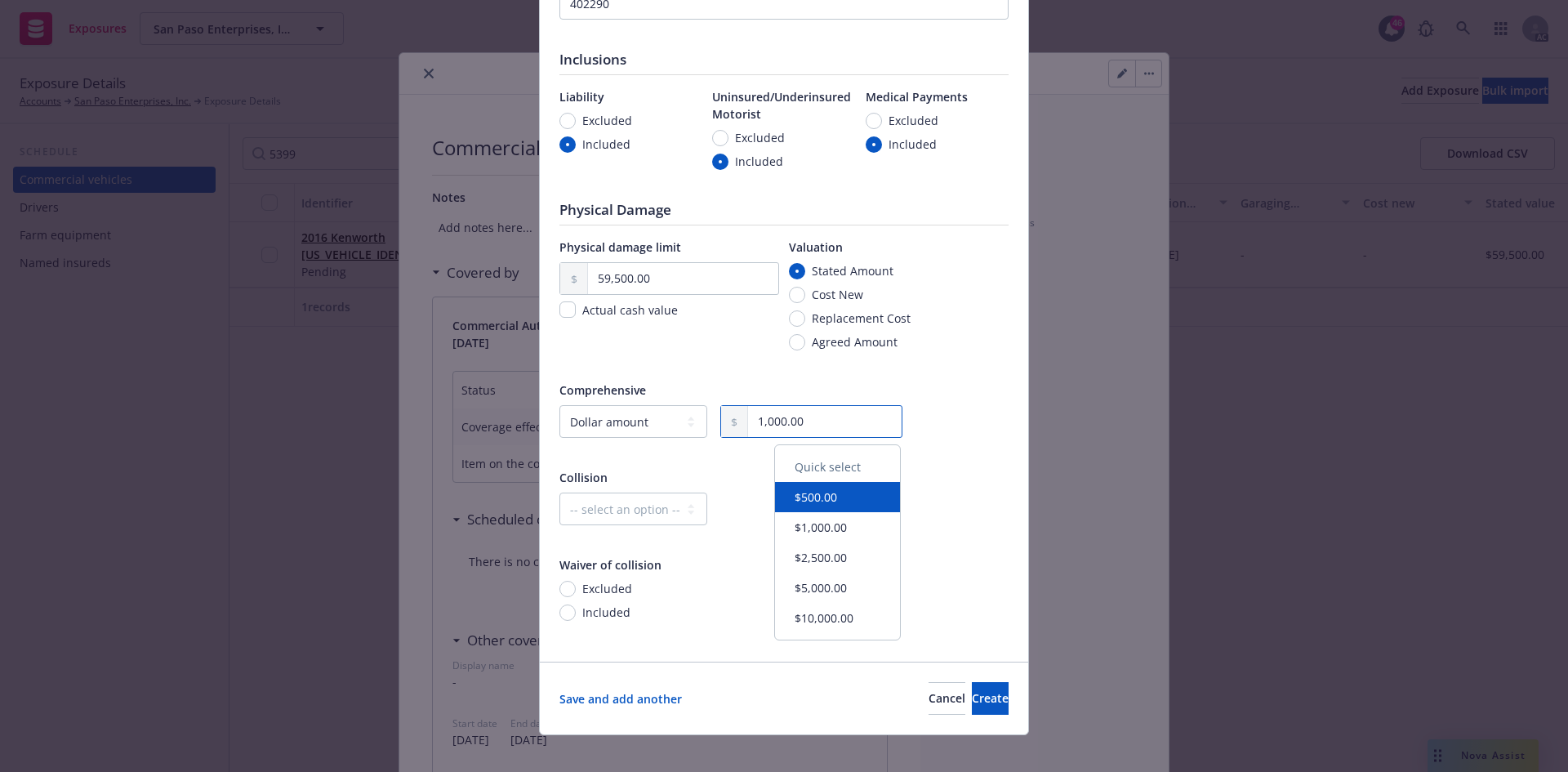
type input "1,000.00"
click at [660, 498] on select "-- select an option -- Dollar amount Percentage" at bounding box center [633, 508] width 148 height 33
select select "MONETARY"
click at [560, 492] on select "-- select an option -- Dollar amount Percentage" at bounding box center [633, 508] width 148 height 33
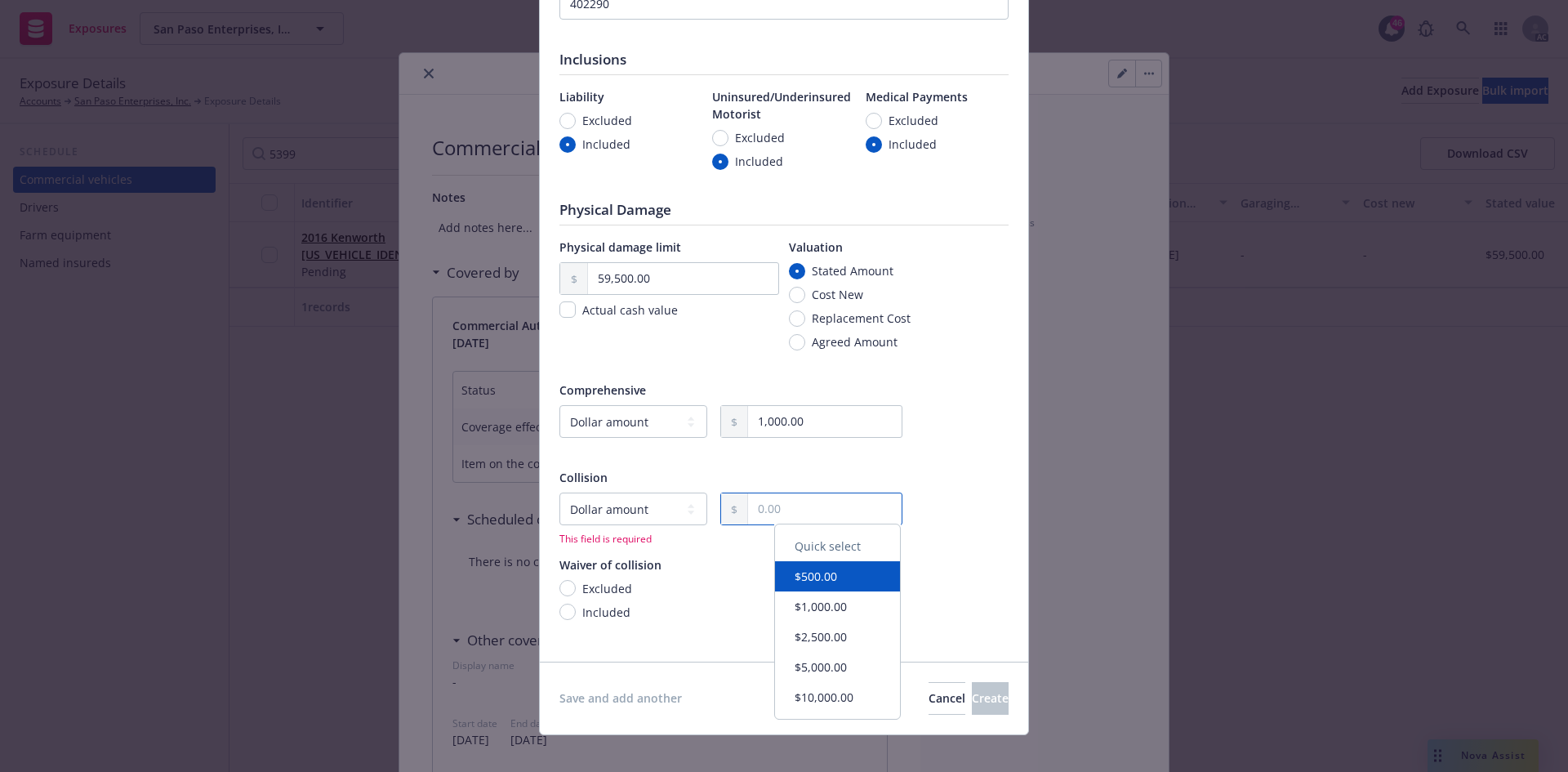
click at [805, 493] on input "text" at bounding box center [825, 508] width 154 height 31
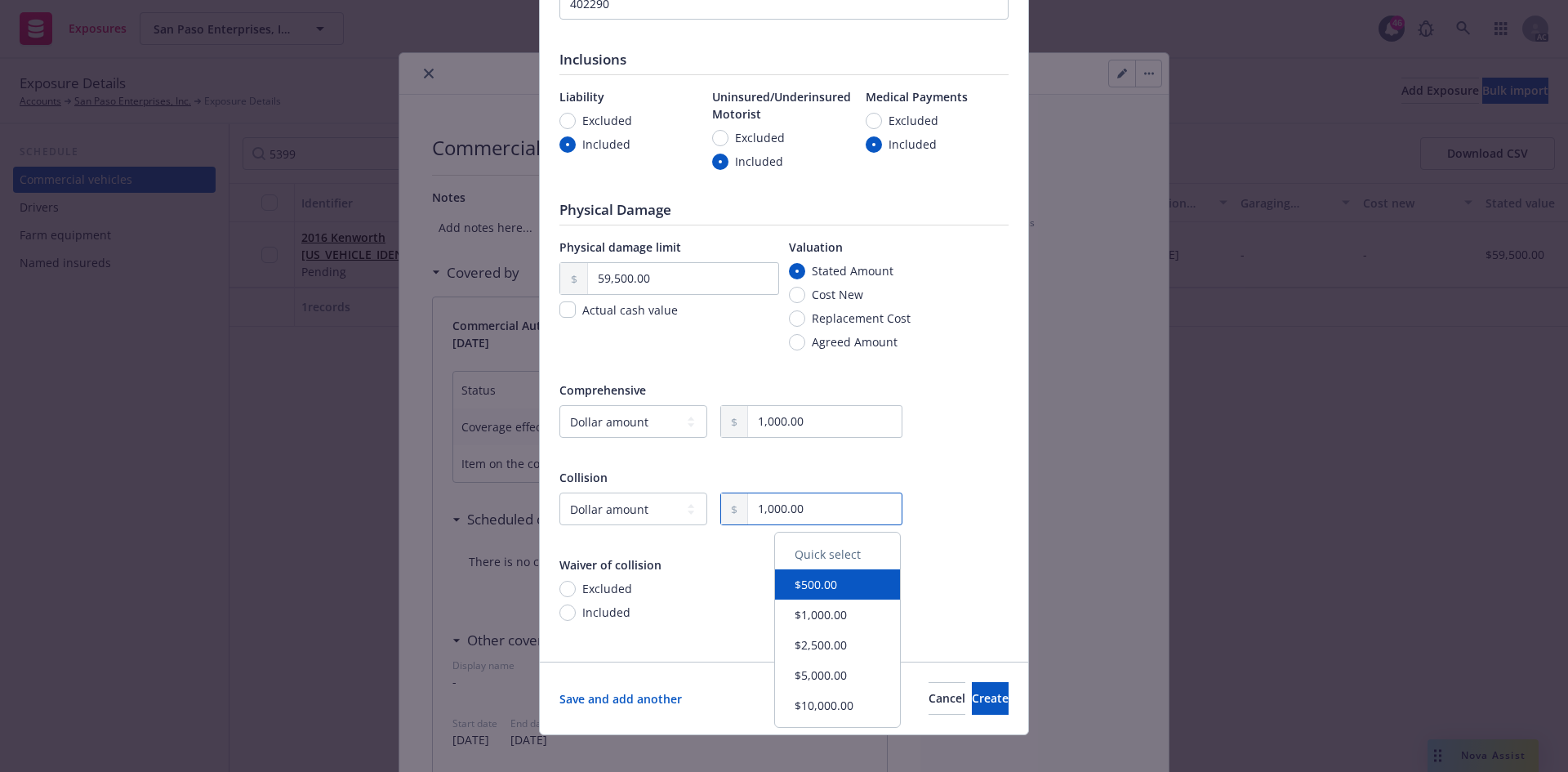
type input "1,000.00"
click at [718, 560] on div "Waiver of collision" at bounding box center [784, 565] width 449 height 18
click at [972, 703] on span "Create" at bounding box center [990, 698] width 37 height 16
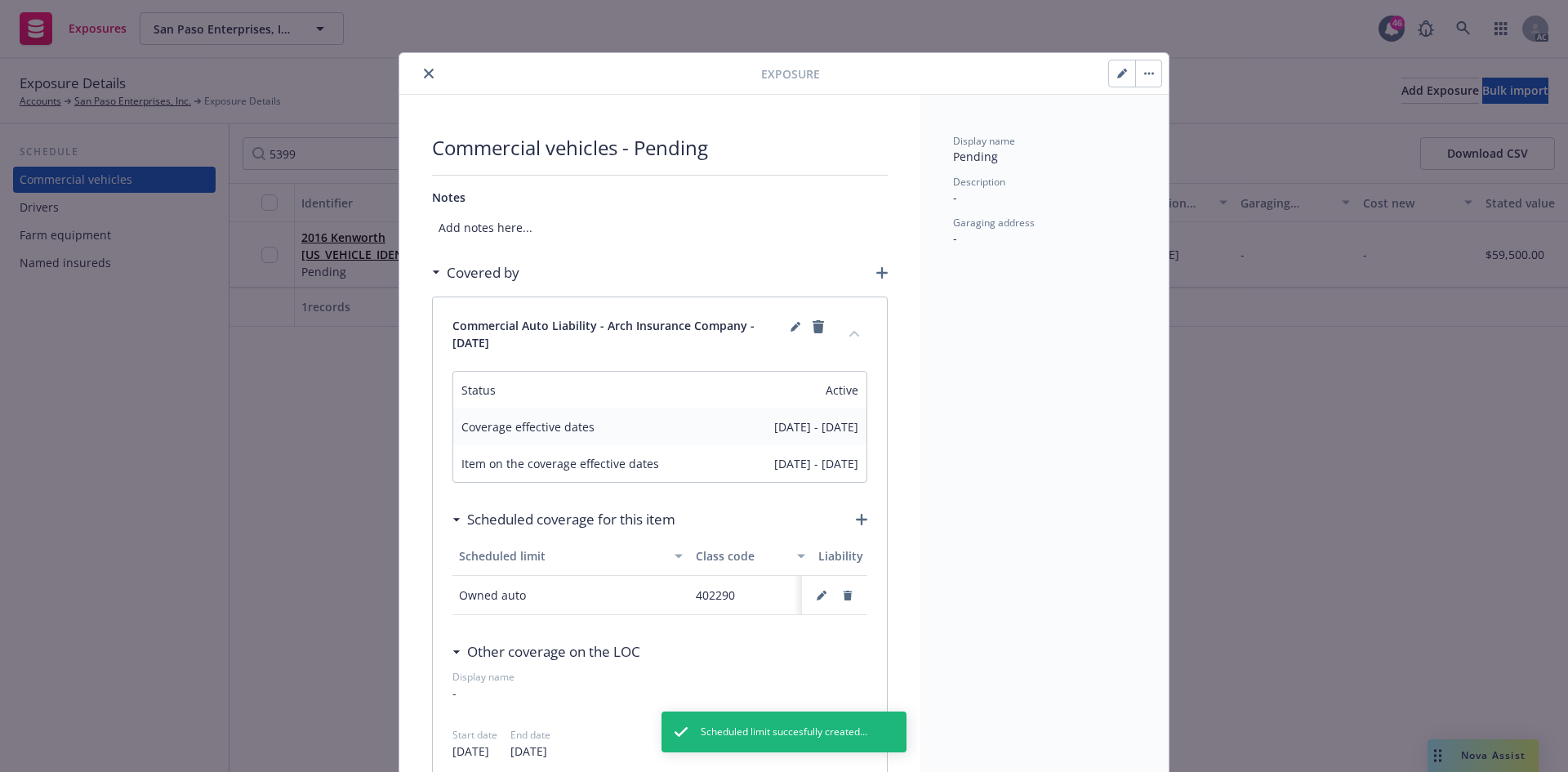
click at [424, 74] on icon "close" at bounding box center [429, 74] width 10 height 10
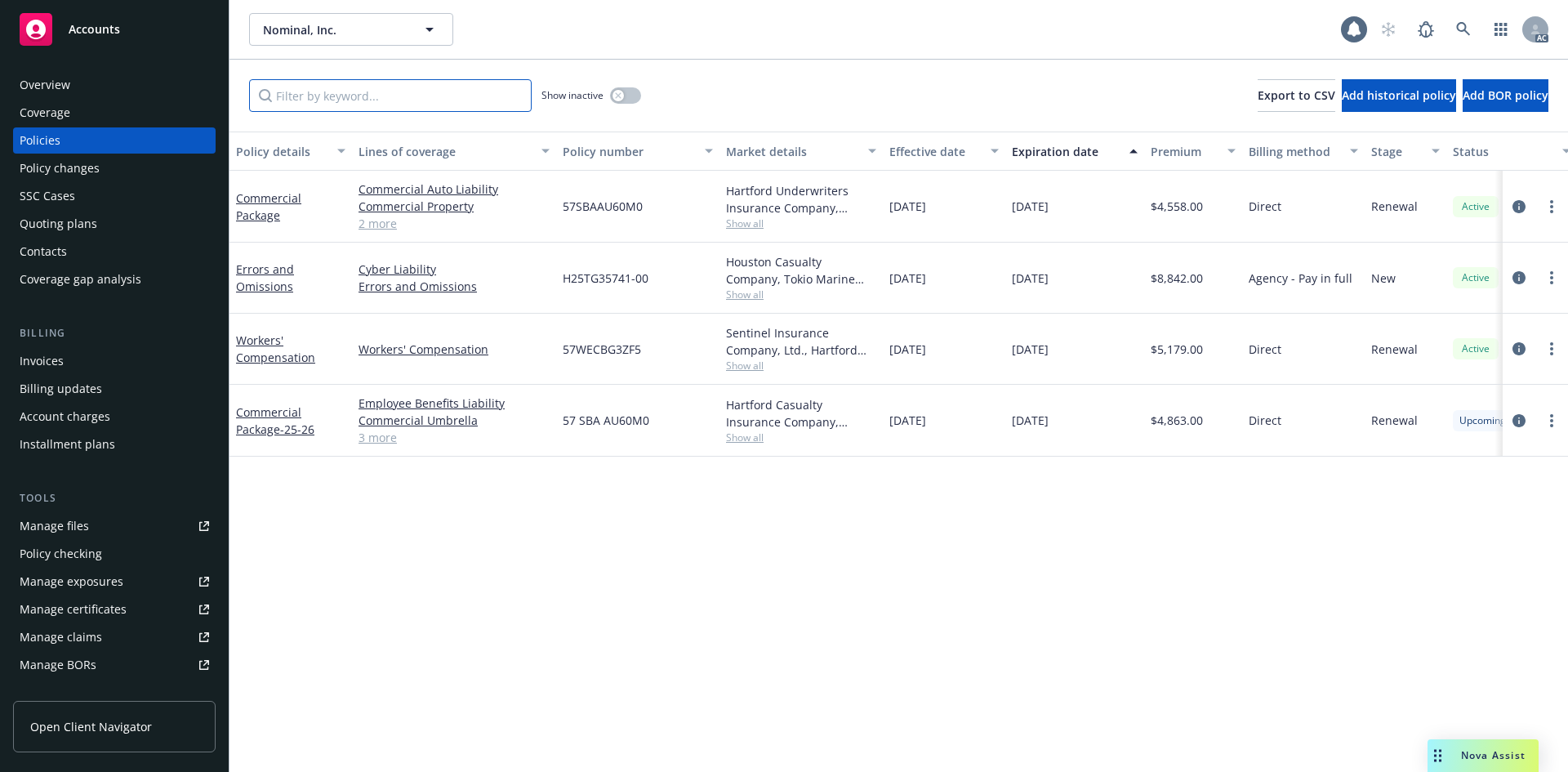
click at [465, 100] on input "Filter by keyword..." at bounding box center [390, 95] width 282 height 33
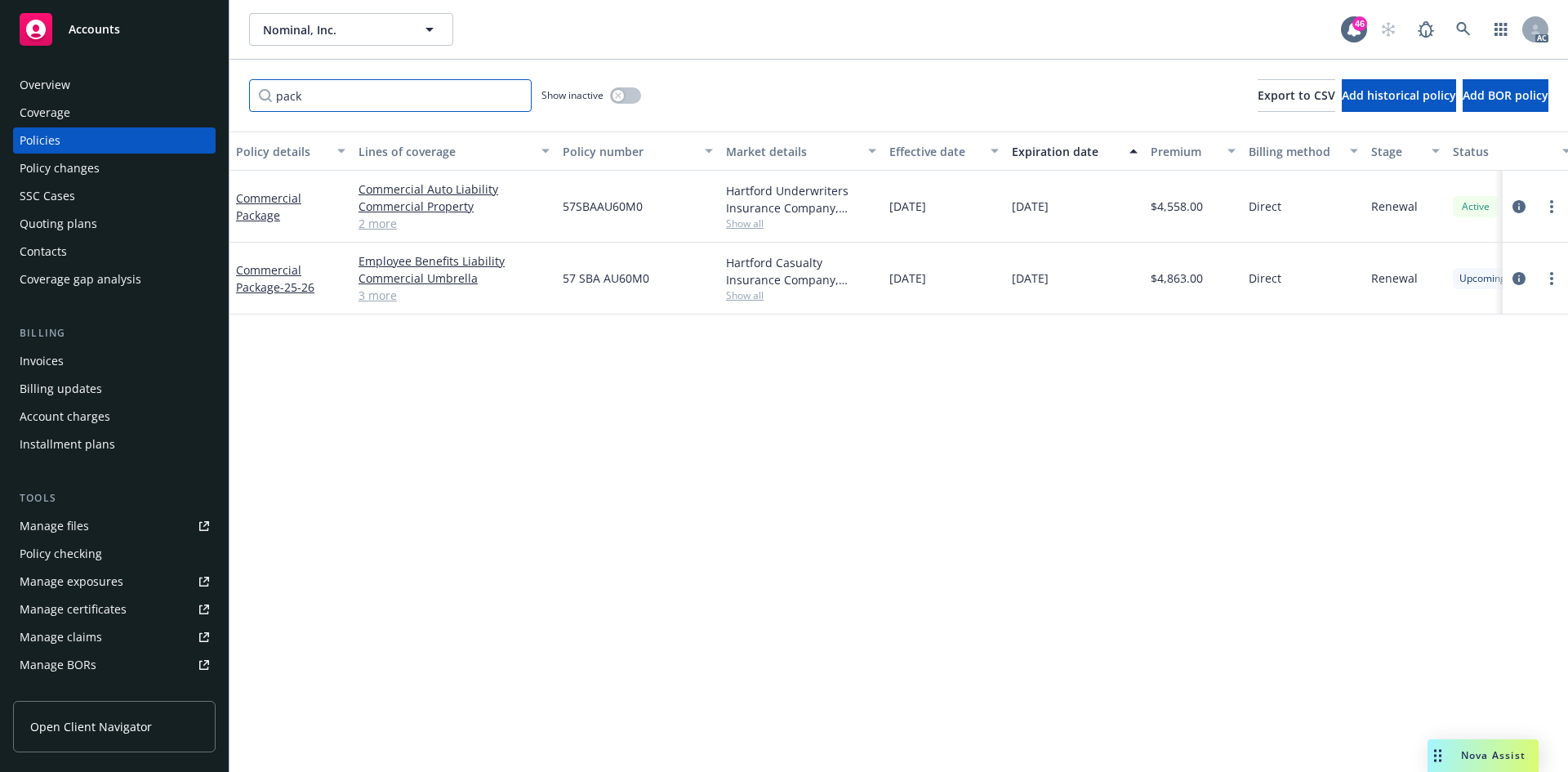
type input "pack"
click at [279, 264] on link "Commercial Package - 25-26" at bounding box center [275, 278] width 79 height 33
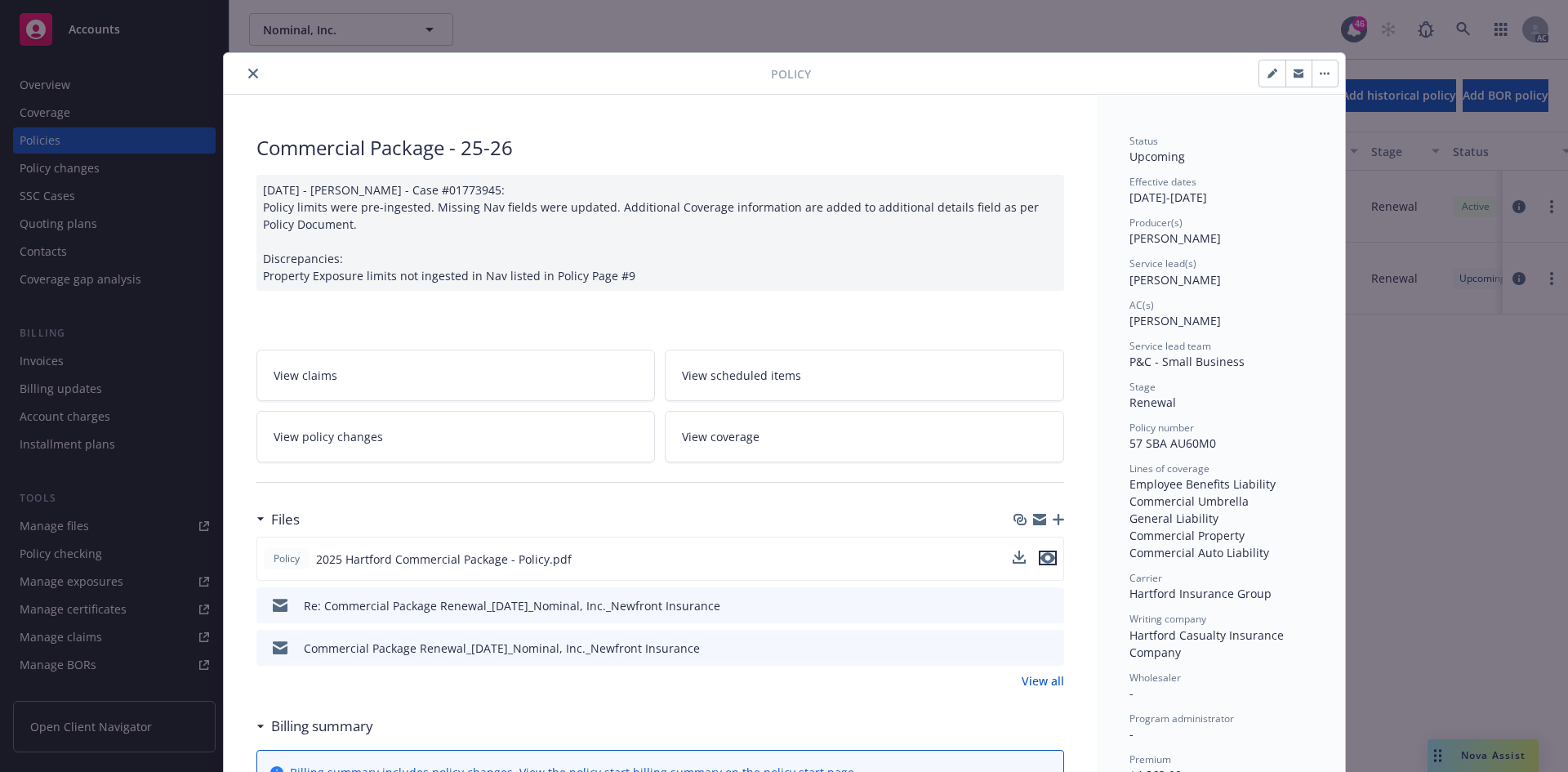
click at [1041, 556] on icon "preview file" at bounding box center [1048, 558] width 15 height 12
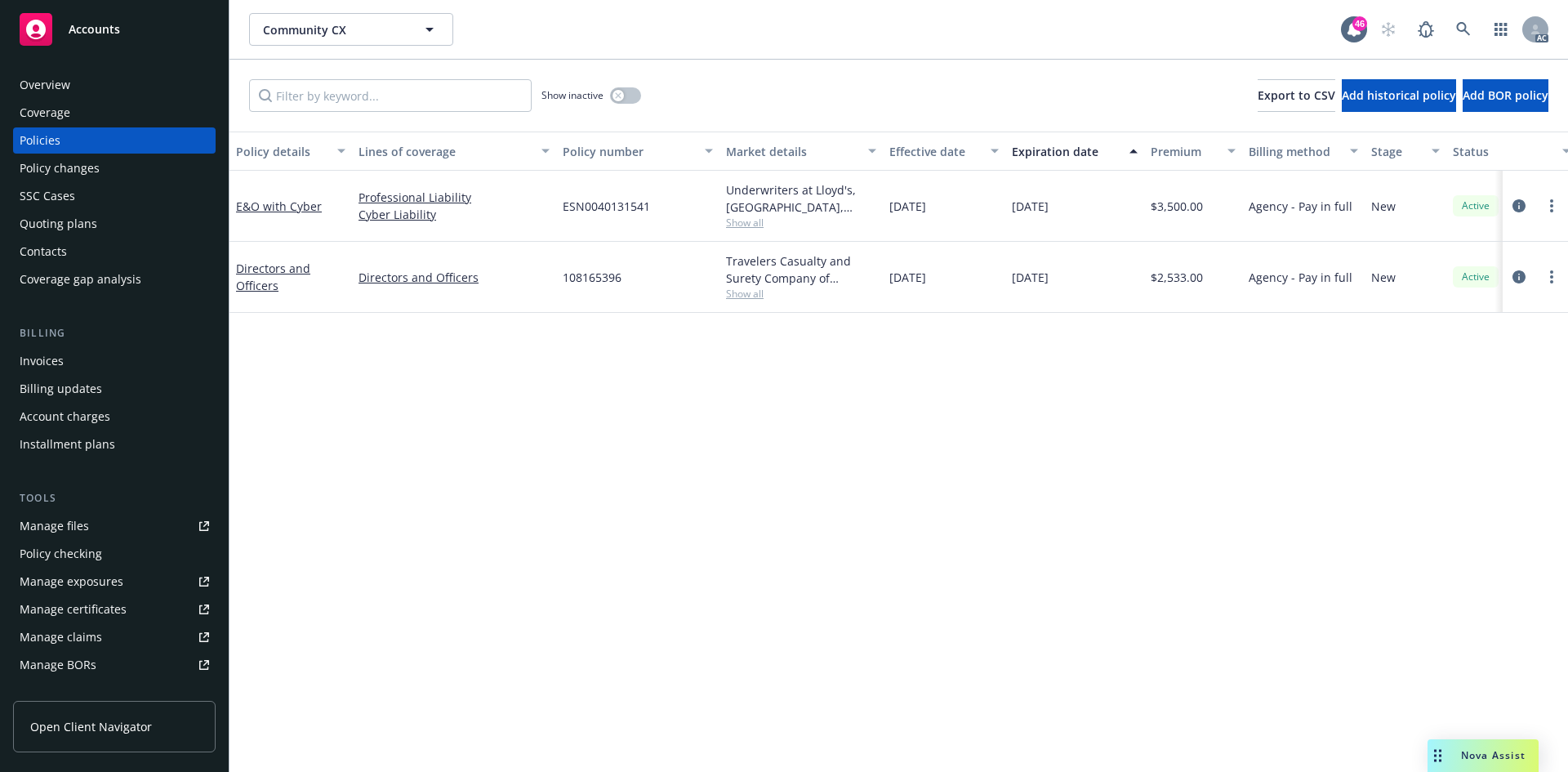
click at [144, 178] on div "Policy changes" at bounding box center [114, 168] width 190 height 26
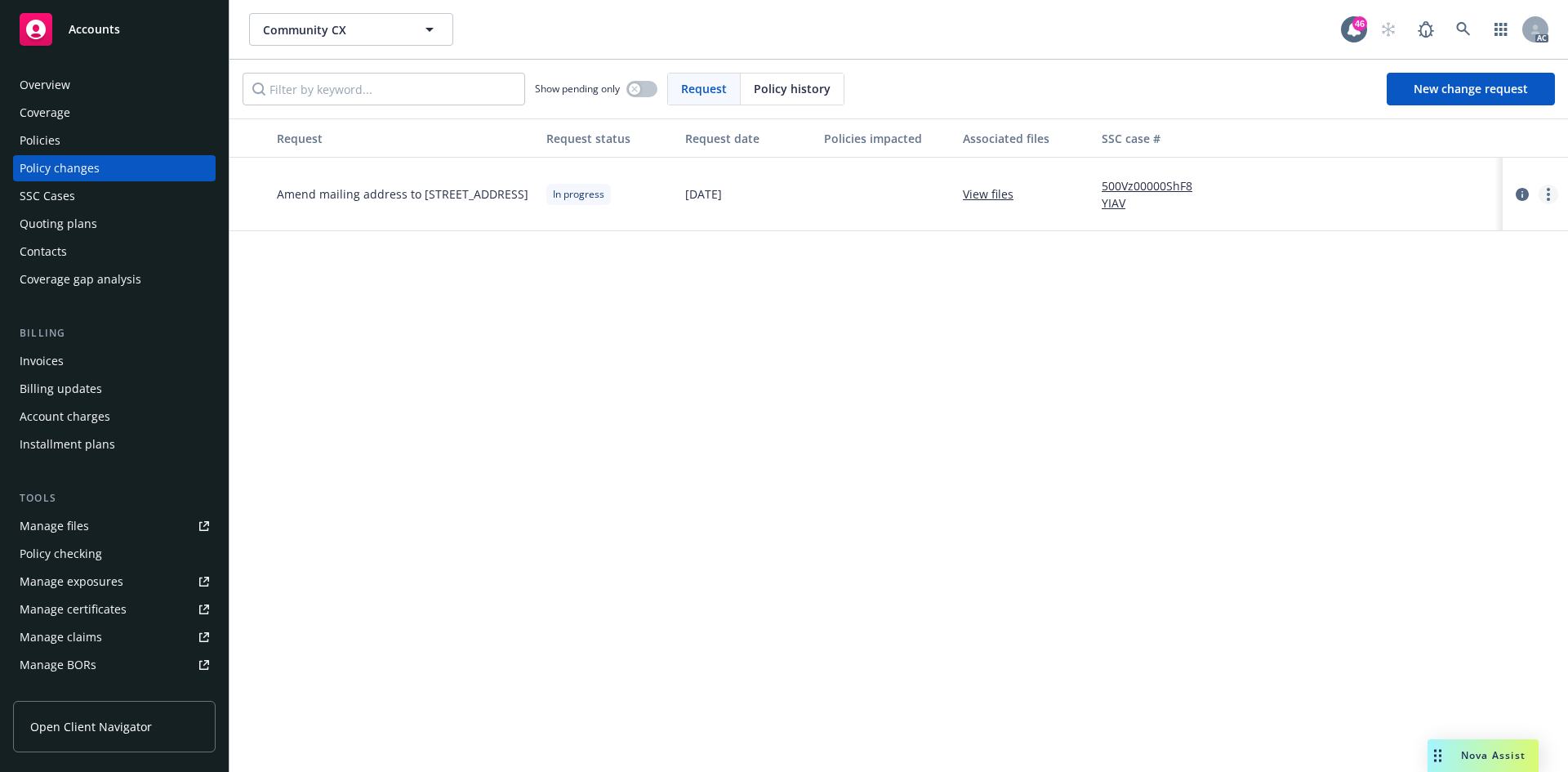
click at [1549, 199] on circle "more" at bounding box center [1548, 200] width 3 height 3
click at [1385, 328] on link "Resume workflow" at bounding box center [1417, 325] width 280 height 33
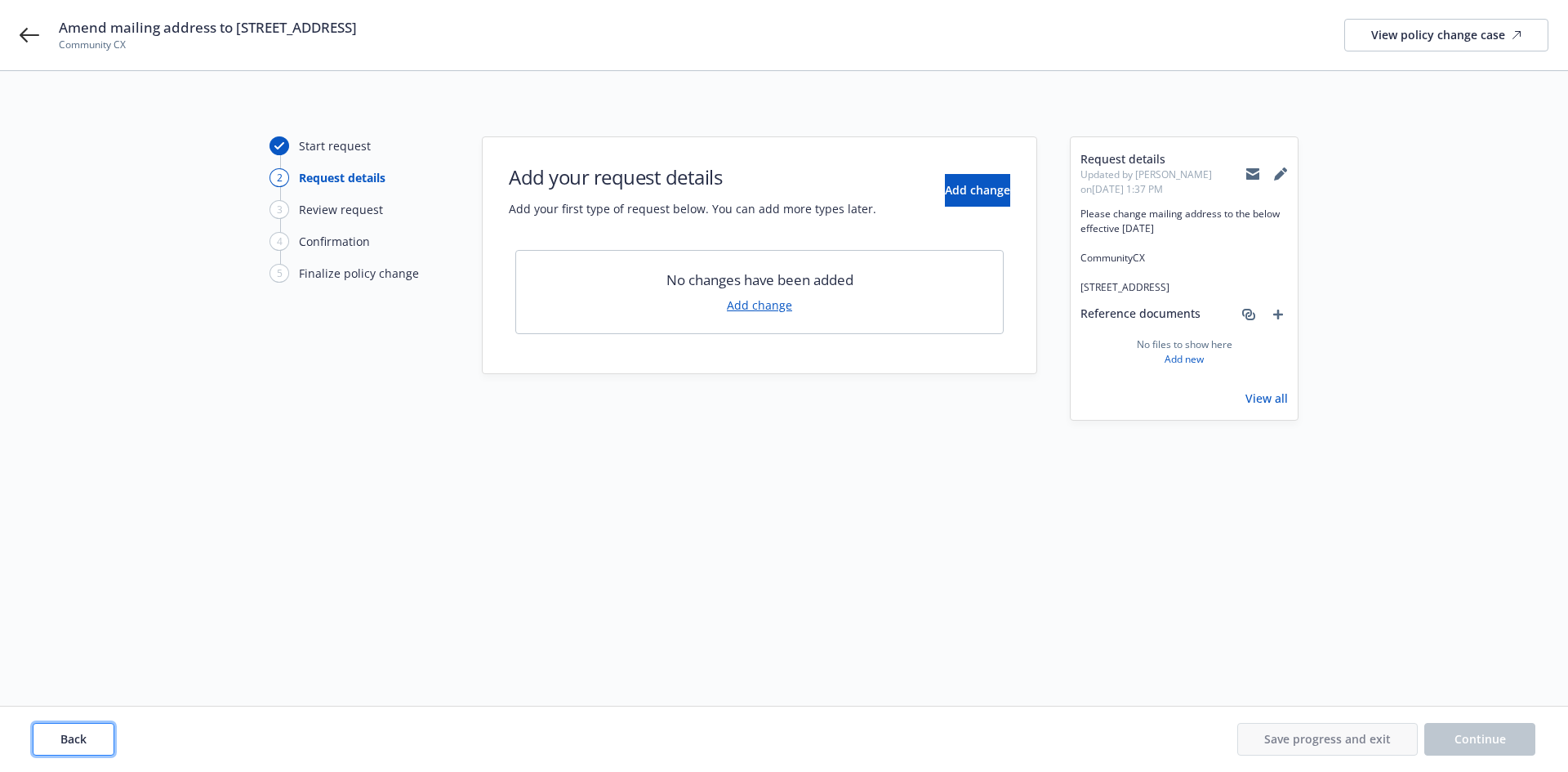
click at [82, 729] on button "Back" at bounding box center [74, 739] width 82 height 33
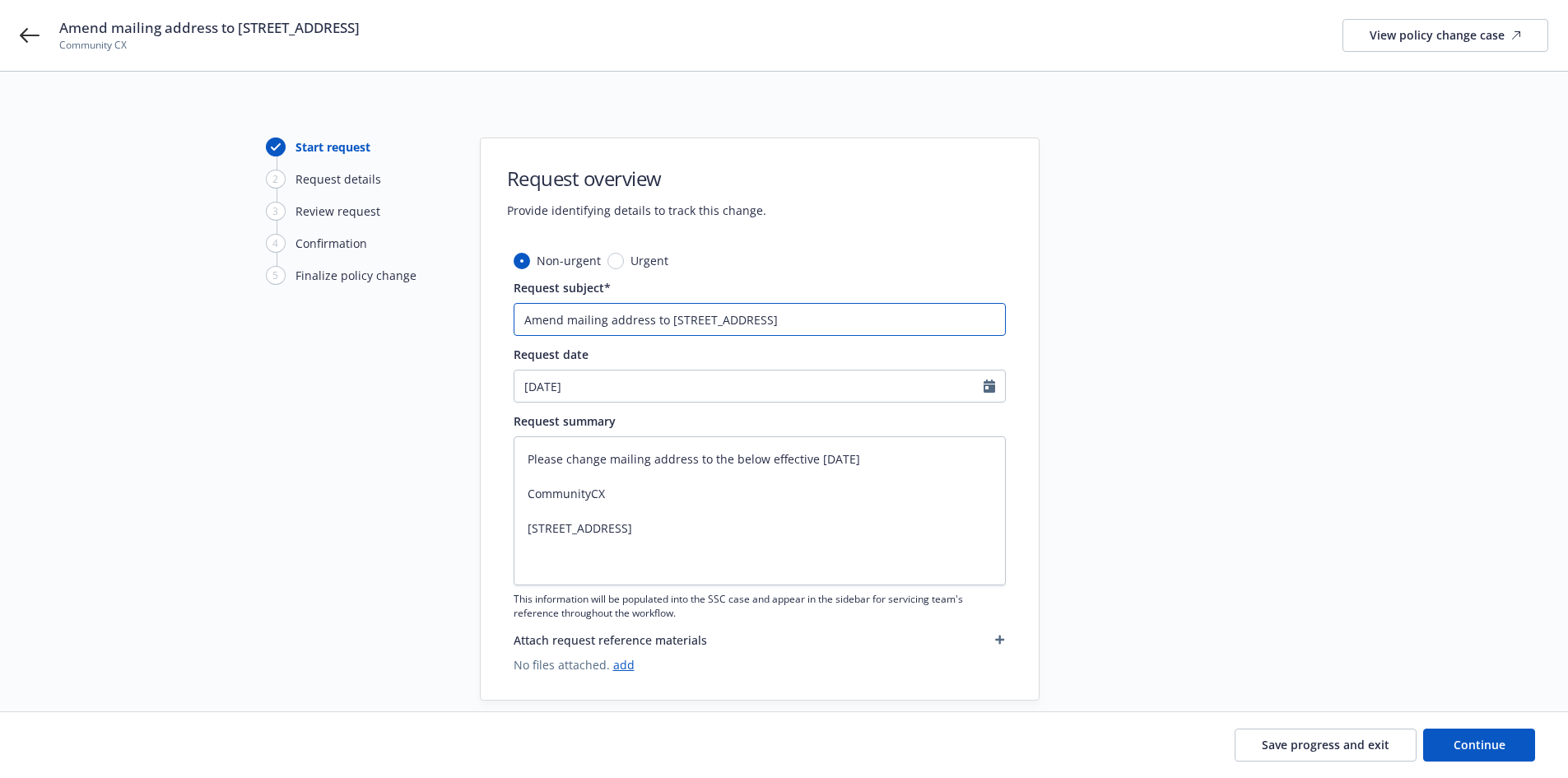
click at [526, 321] on input "Amend mailing address to [STREET_ADDRESS]" at bounding box center [760, 319] width 492 height 33
type textarea "x"
type input "2Amend mailing address to [STREET_ADDRESS]"
type textarea "x"
type input "24Amend mailing address to [STREET_ADDRESS]"
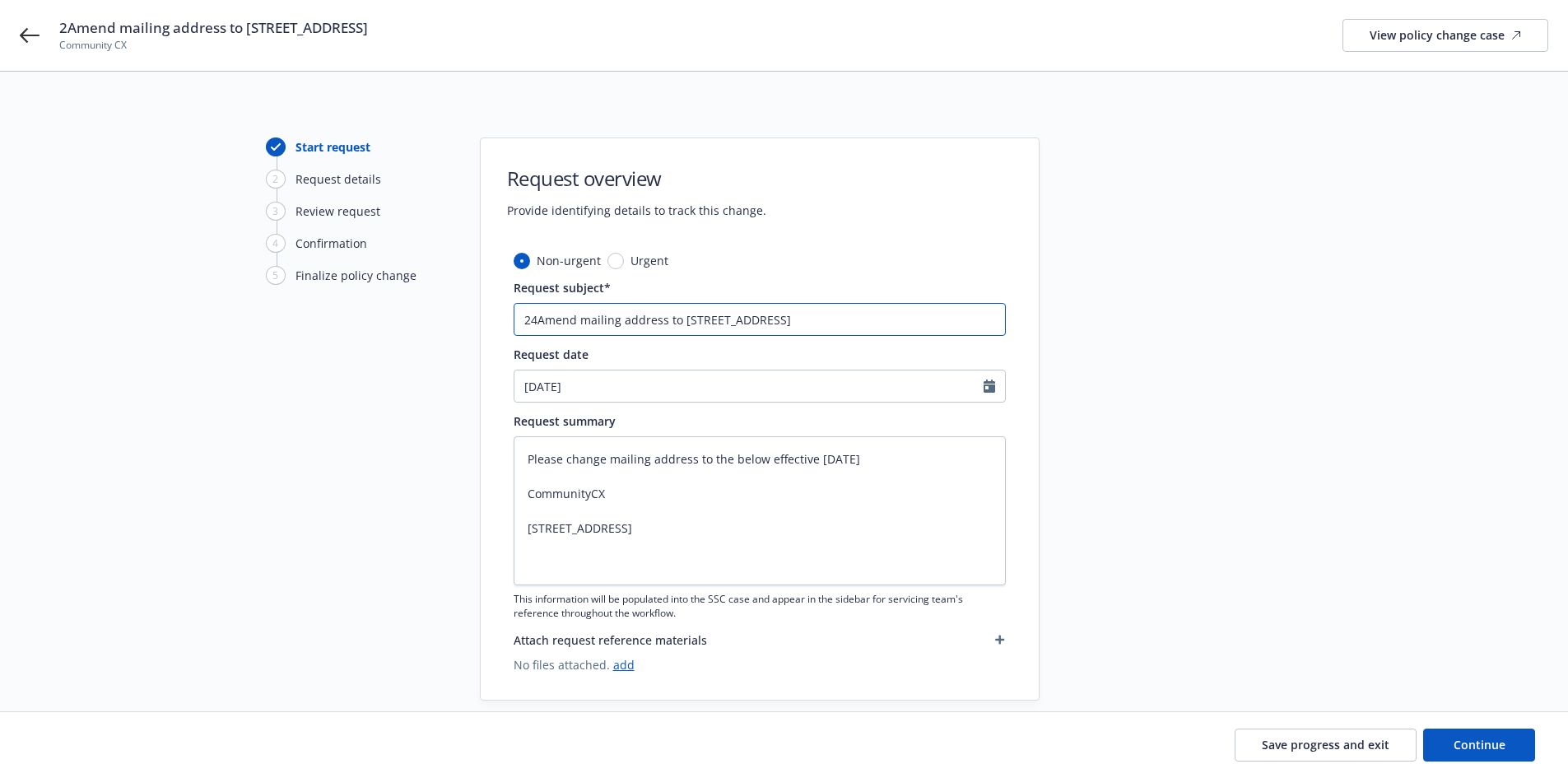
type textarea "x"
paste input "E&O with Cyber"
type input "24 E&O with CyberAmend mailing address to [STREET_ADDRESS]"
type textarea "x"
type input "24 E&O with Cyber Amend mailing address to [STREET_ADDRESS]"
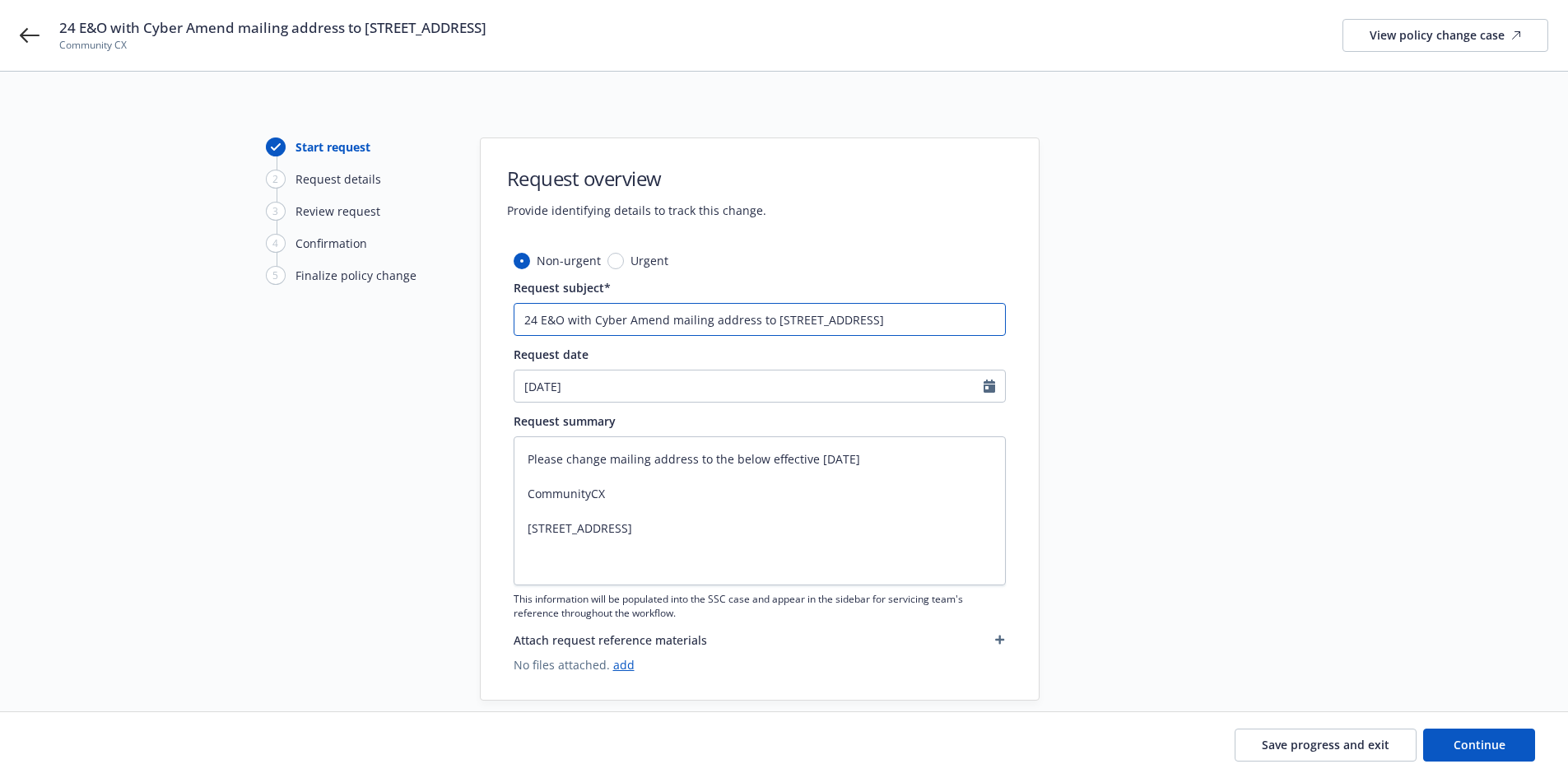
type textarea "x"
paste input "[PERSON_NAME] of [GEOGRAPHIC_DATA]"
type input "24 E&O with [PERSON_NAME] of LondonAmend mailing address to [STREET_ADDRESS]"
type textarea "x"
type input "24 E&O with Cyber Lloyd's of [GEOGRAPHIC_DATA]/Amend mailing address to [STREET…"
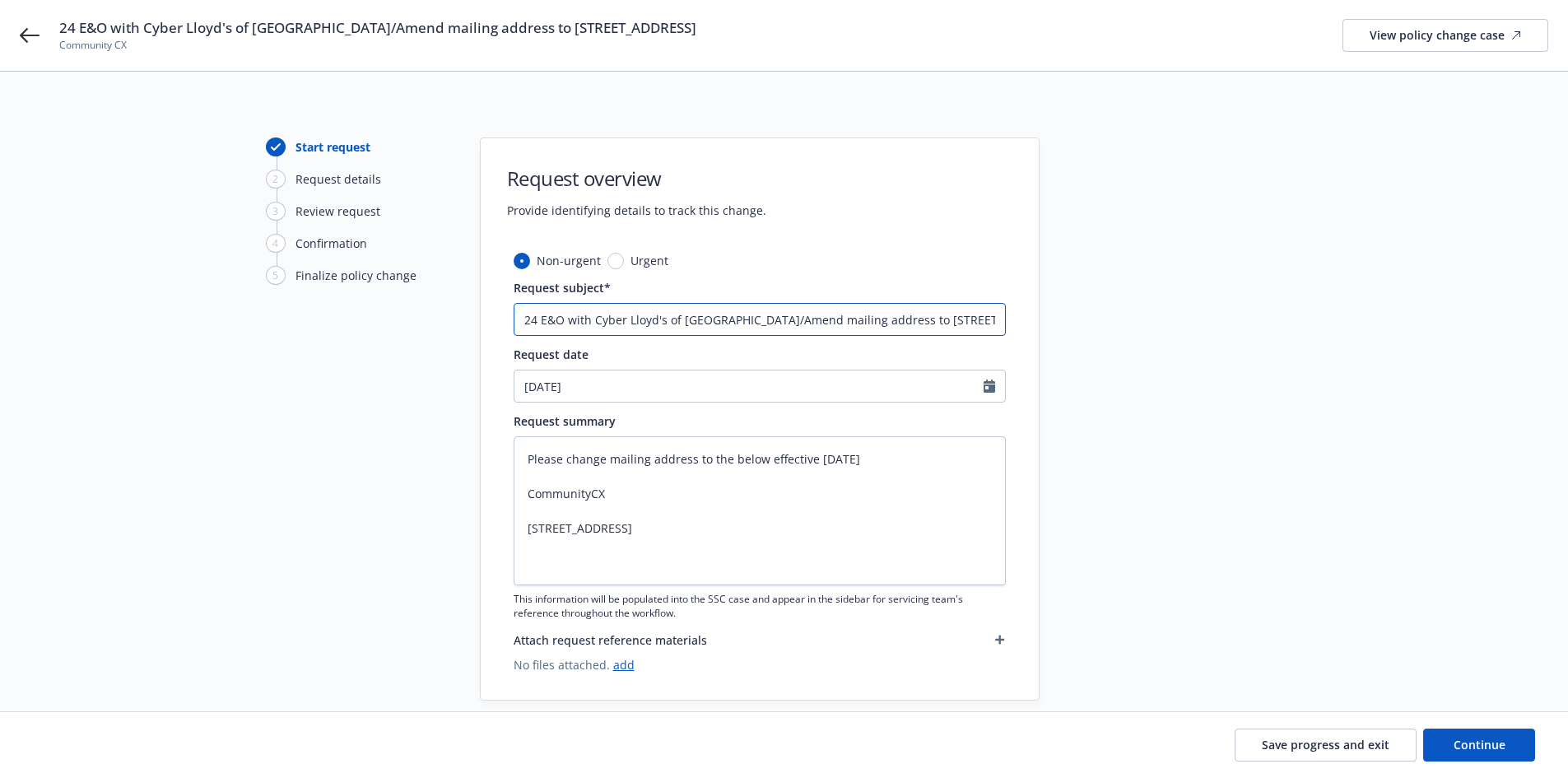
type textarea "x"
type input "24 E&O with Cyber Lloyd's of London/RAmend mailing address to [STREET_ADDRESS]"
type textarea "x"
type input "24 E&O with Cyber Lloyd's of London/RTAmend mailing address to [STREET_ADDRESS]"
type textarea "x"
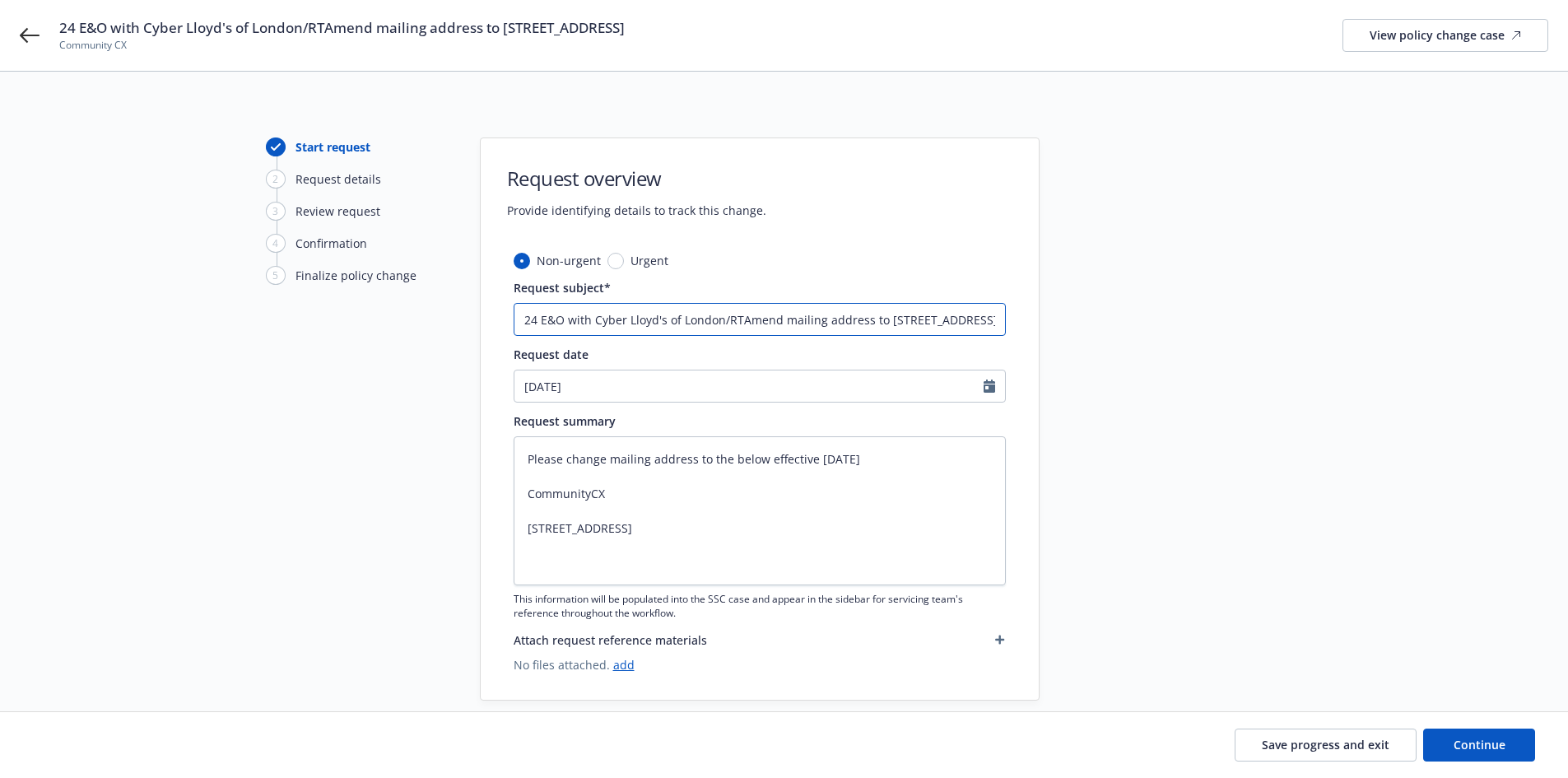
type input "24 E&O with Cyber Lloyd's of London/RT Amend mailing address to [STREET_ADDRESS]"
type textarea "x"
type input "24 E&O with Cyber Lloyd's of London/RT &Amend mailing address to [STREET_ADDRES…"
type textarea "x"
type input "24 E&O with Cyber Lloyd's of London/RT & Amend mailing address to [STREET_ADDRE…"
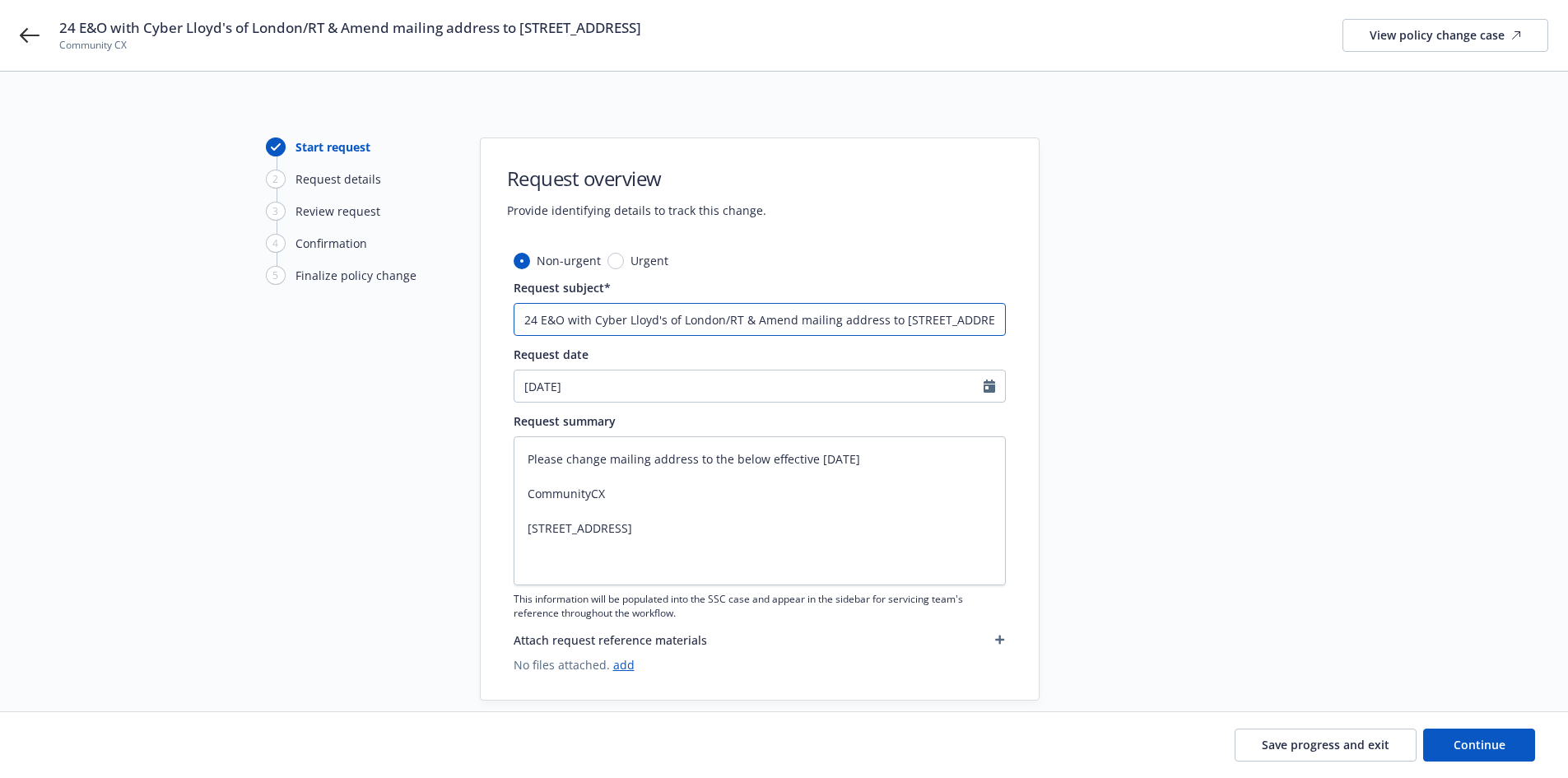
type textarea "x"
paste input "Travelers"
type input "24 E&O with Cyber Lloyd's of London/RT & Travelers Amend mailing address to [ST…"
type textarea "x"
type input "24 E&O with Cyber Lloyd's of London/RT & Travelers Amend mailing address to [ST…"
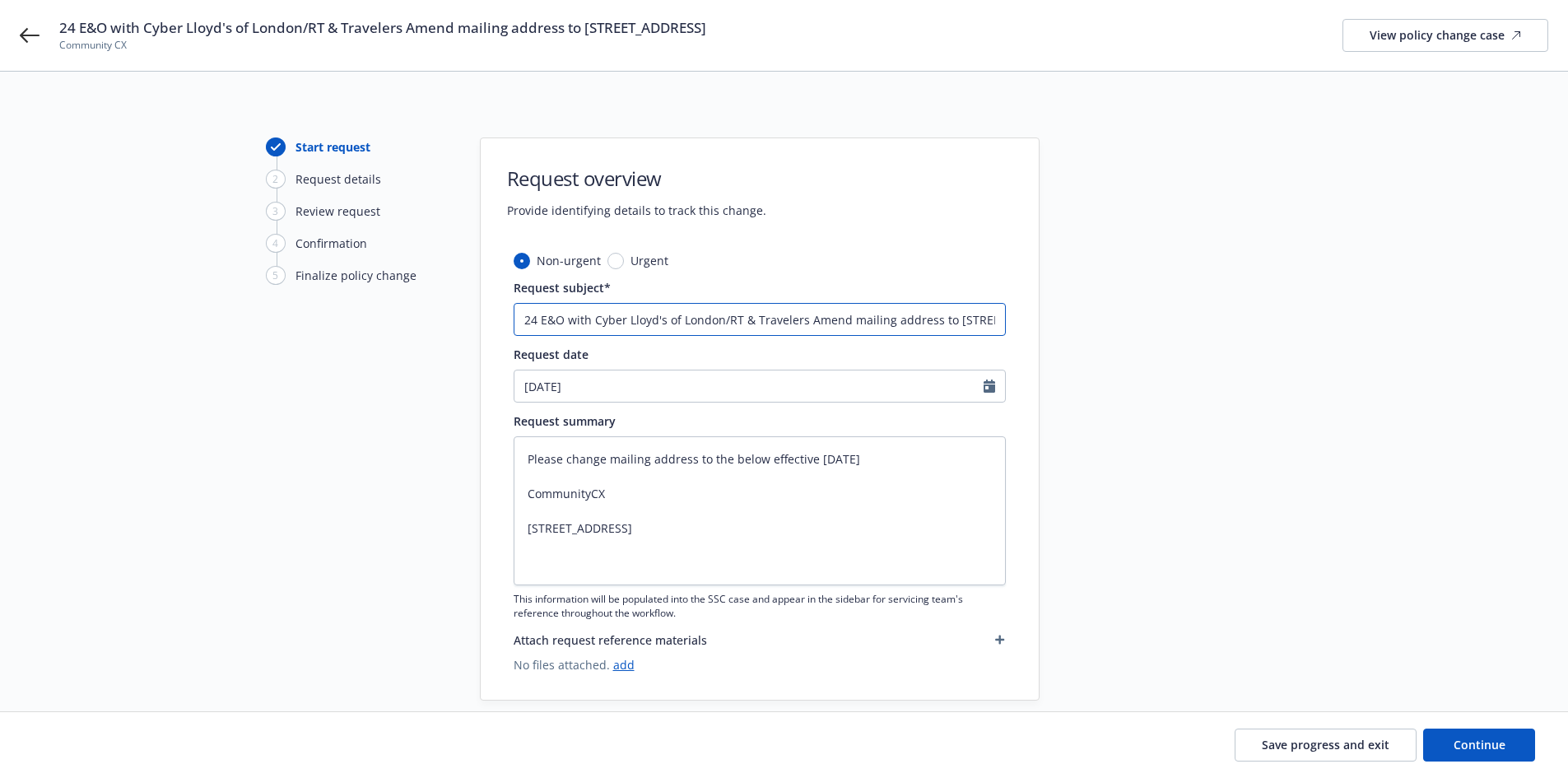
click at [749, 319] on input "24 E&O with Cyber Lloyd's of London/RT & Travelers Amend mailing address to [ST…" at bounding box center [760, 319] width 492 height 33
type textarea "x"
type input "24 E&O with Cyber Lloyd's of London/RT & Travelers Amend mailing address to [ST…"
paste input "Directors and Officers"
type textarea "x"
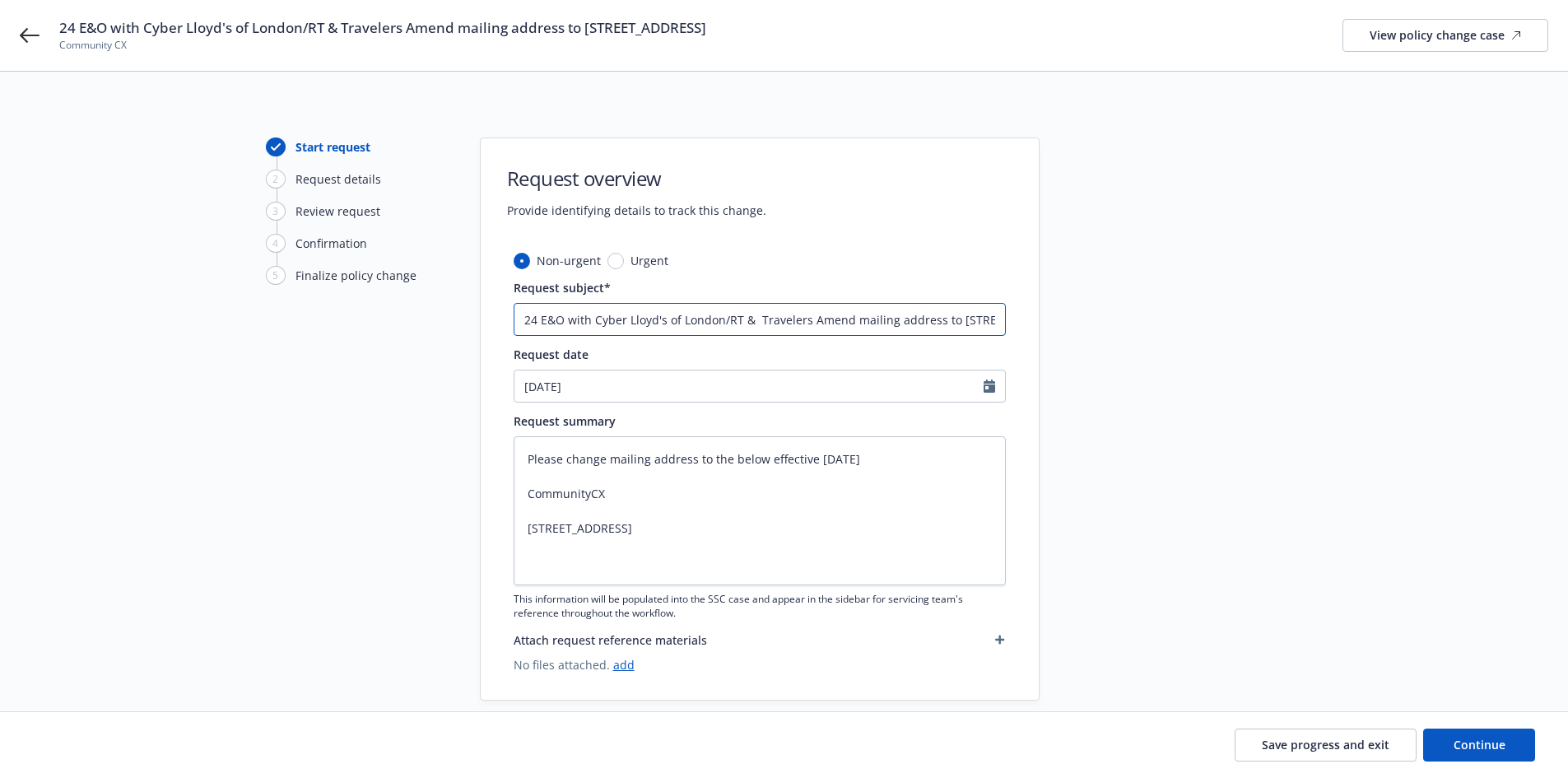
type input "24 E&O with Cyber Lloyd's of London/RT & Directors and Officers Travelers Amend…"
click at [925, 318] on input "24 E&O with Cyber Lloyd's of London/RT & Directors and Officers Travelers Amend…" at bounding box center [760, 319] width 492 height 33
type textarea "x"
type input "24 E&O with Cyber Lloyd's of London/RT & Directors and Officers Travelers/ Amen…"
type textarea "x"
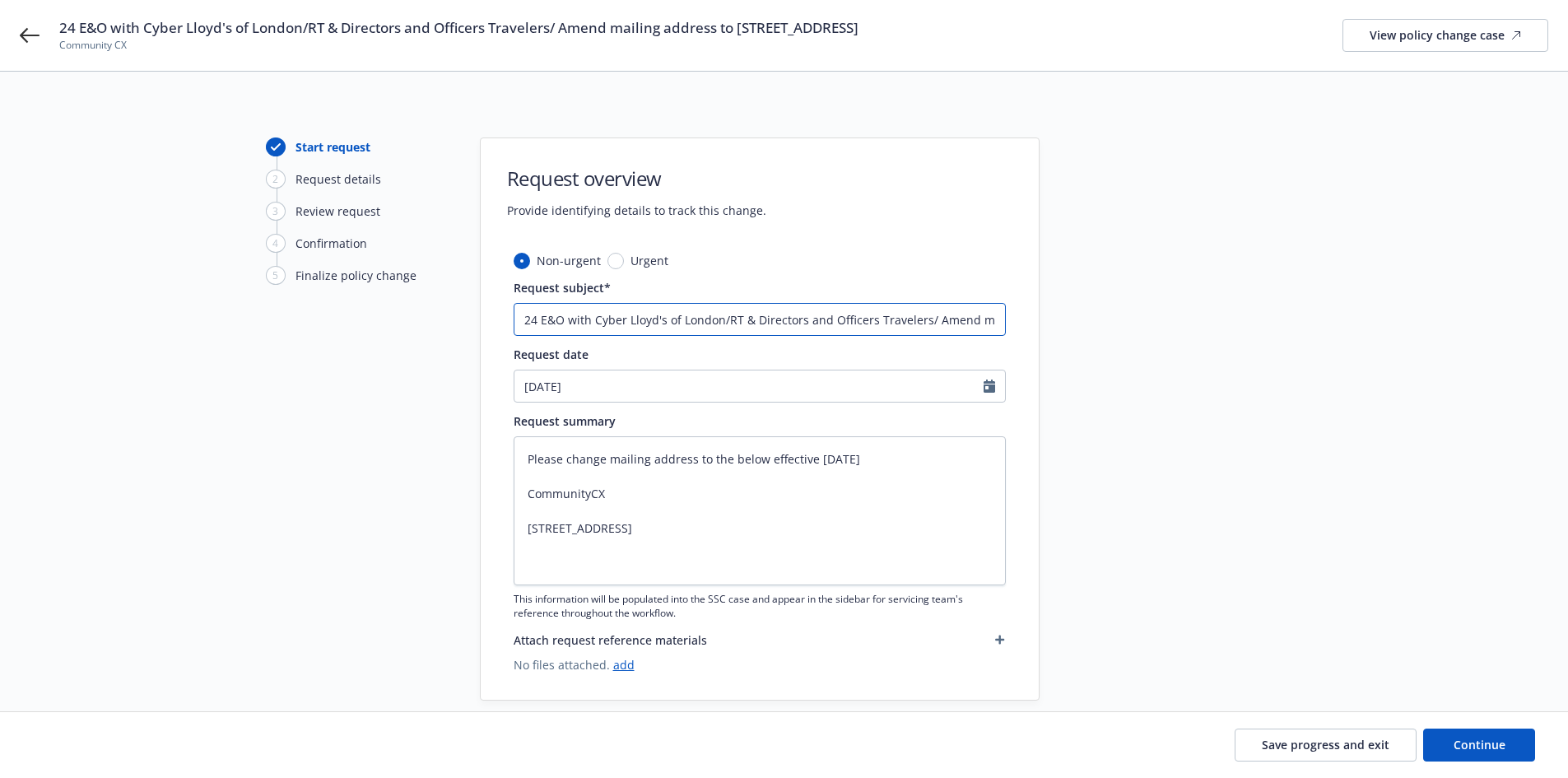
type input "24 E&O with Cyber Lloyd's of London/RT & Directors and Officers Travelers/R Ame…"
type textarea "x"
type input "24 E&O with Cyber Lloyd's of London/RT & Directors and Officers Travelers/RT Am…"
type textarea "x"
type input "24 E&O with Cyber Lloyd's of London/RT & Directors and Officers Travelers/RT Am…"
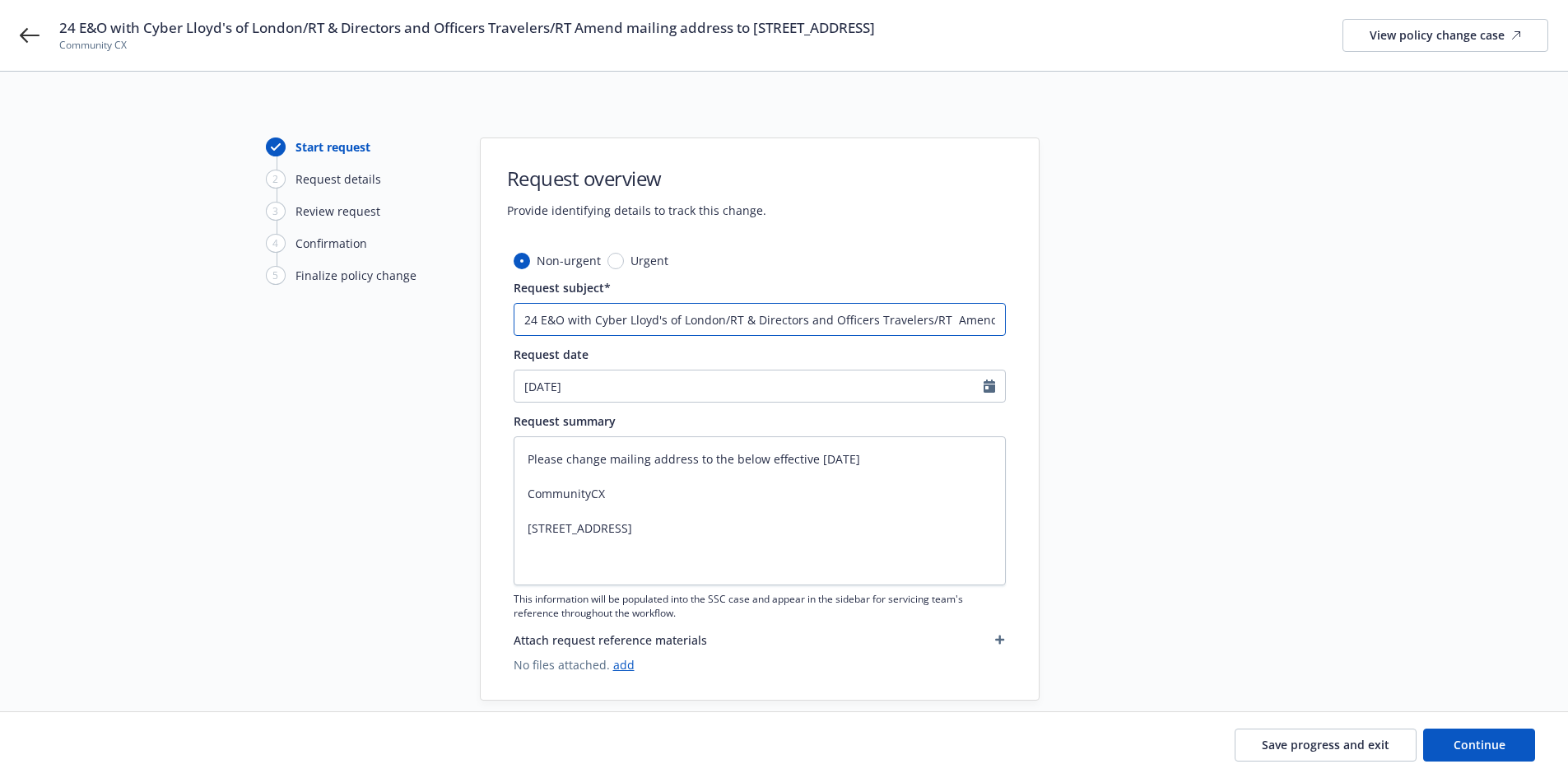
type textarea "x"
type input "24 E&O with Cyber Lloyd's of London/RT & Directors and Officers Travelers/RT - …"
click at [1214, 477] on div at bounding box center [1188, 418] width 231 height 563
click at [1472, 743] on span "Continue" at bounding box center [1480, 744] width 52 height 16
type textarea "x"
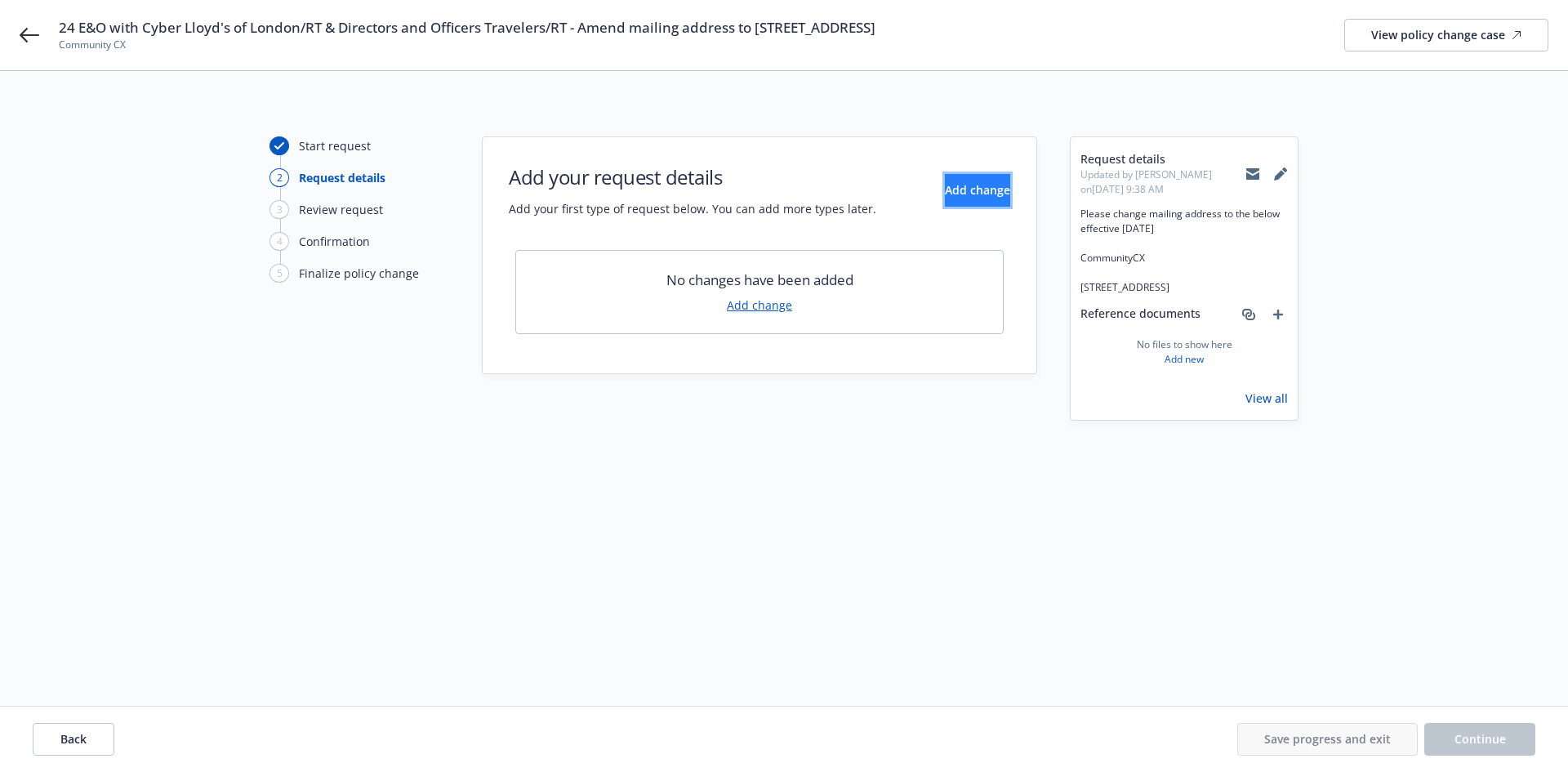
click at [945, 189] on span "Add change" at bounding box center [977, 190] width 65 height 16
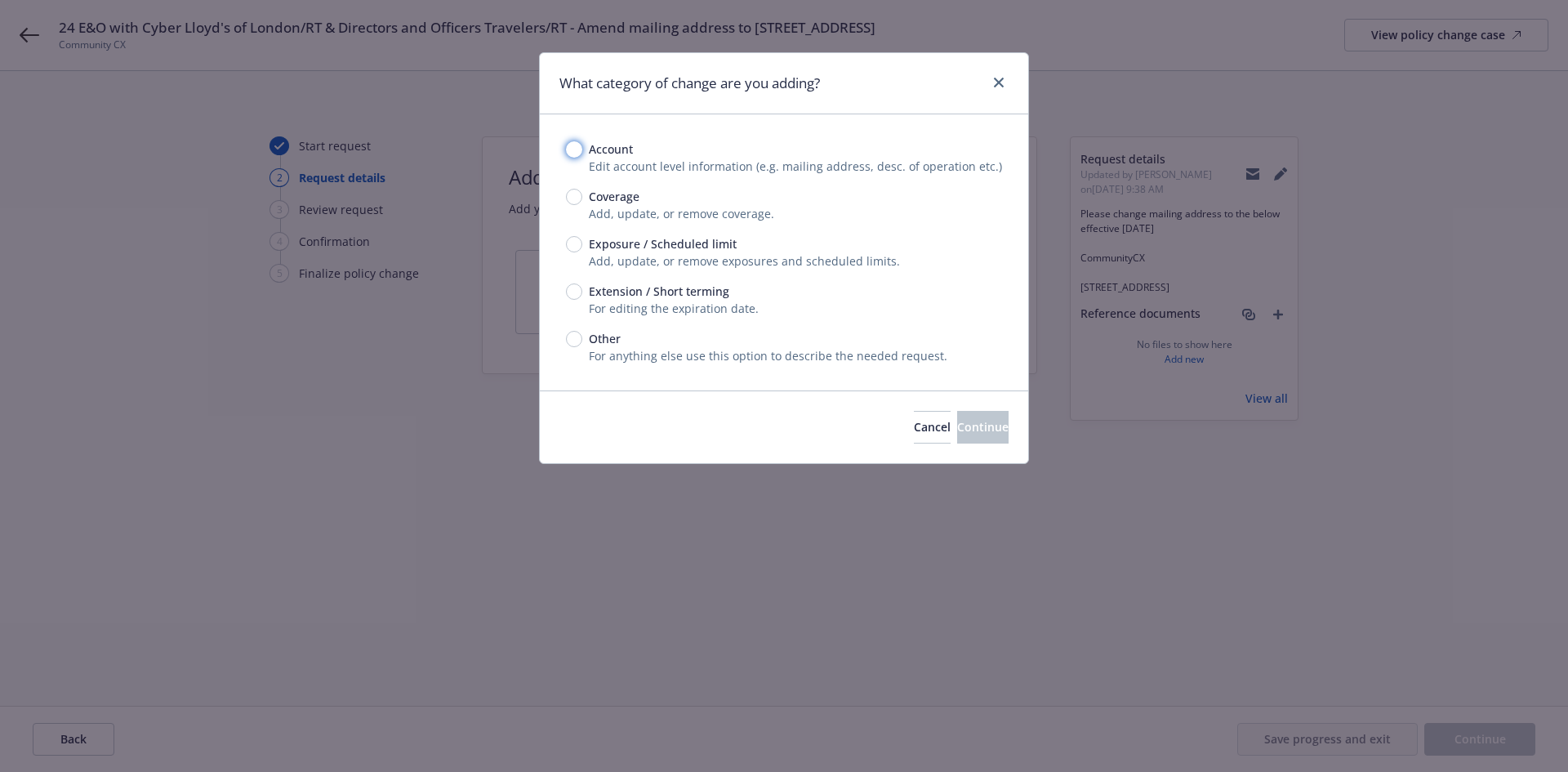
click at [573, 150] on input "Account" at bounding box center [574, 150] width 17 height 17
radio input "true"
click at [972, 444] on button "Continue" at bounding box center [983, 427] width 52 height 33
select select "US"
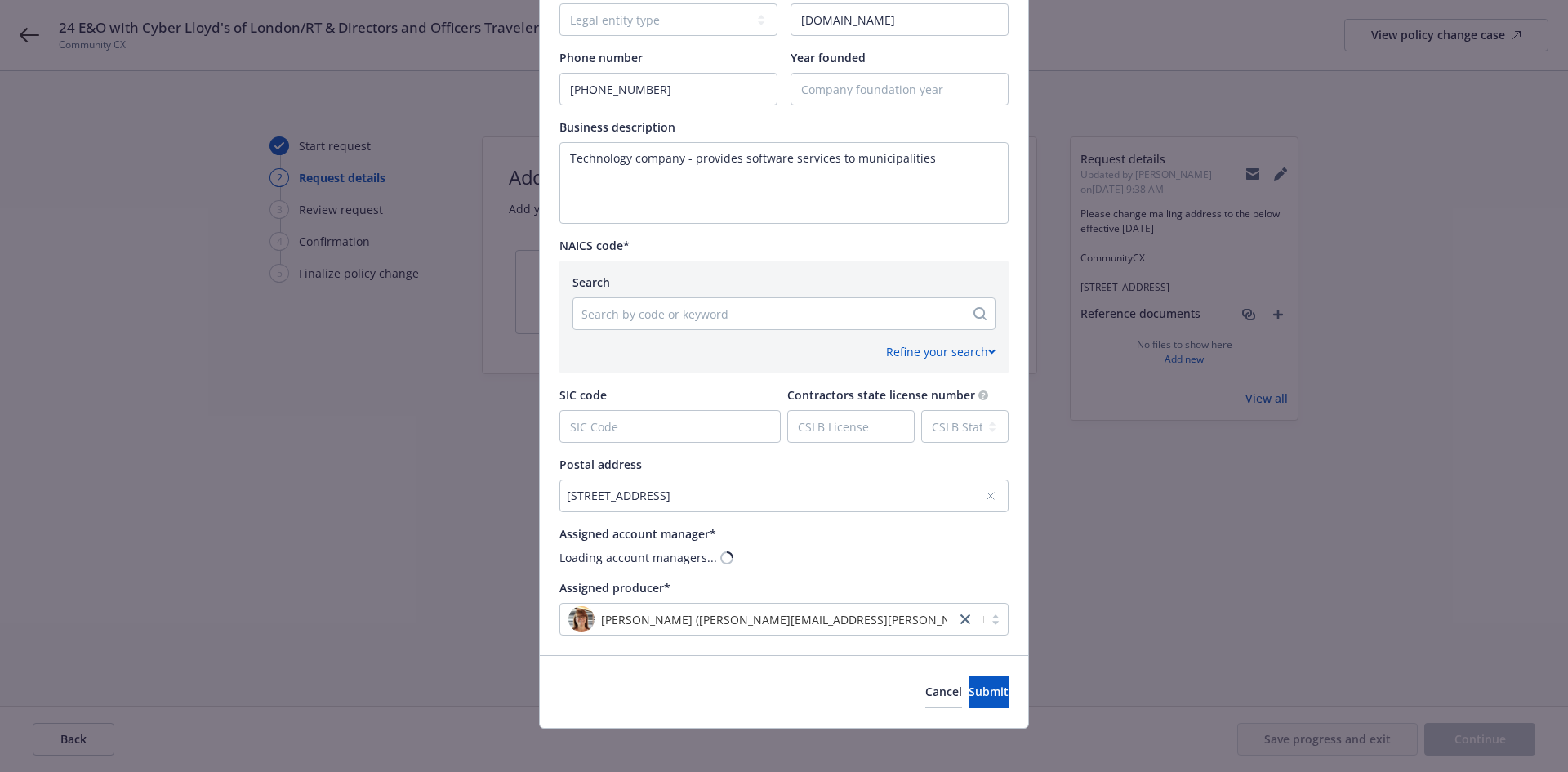
scroll to position [485, 0]
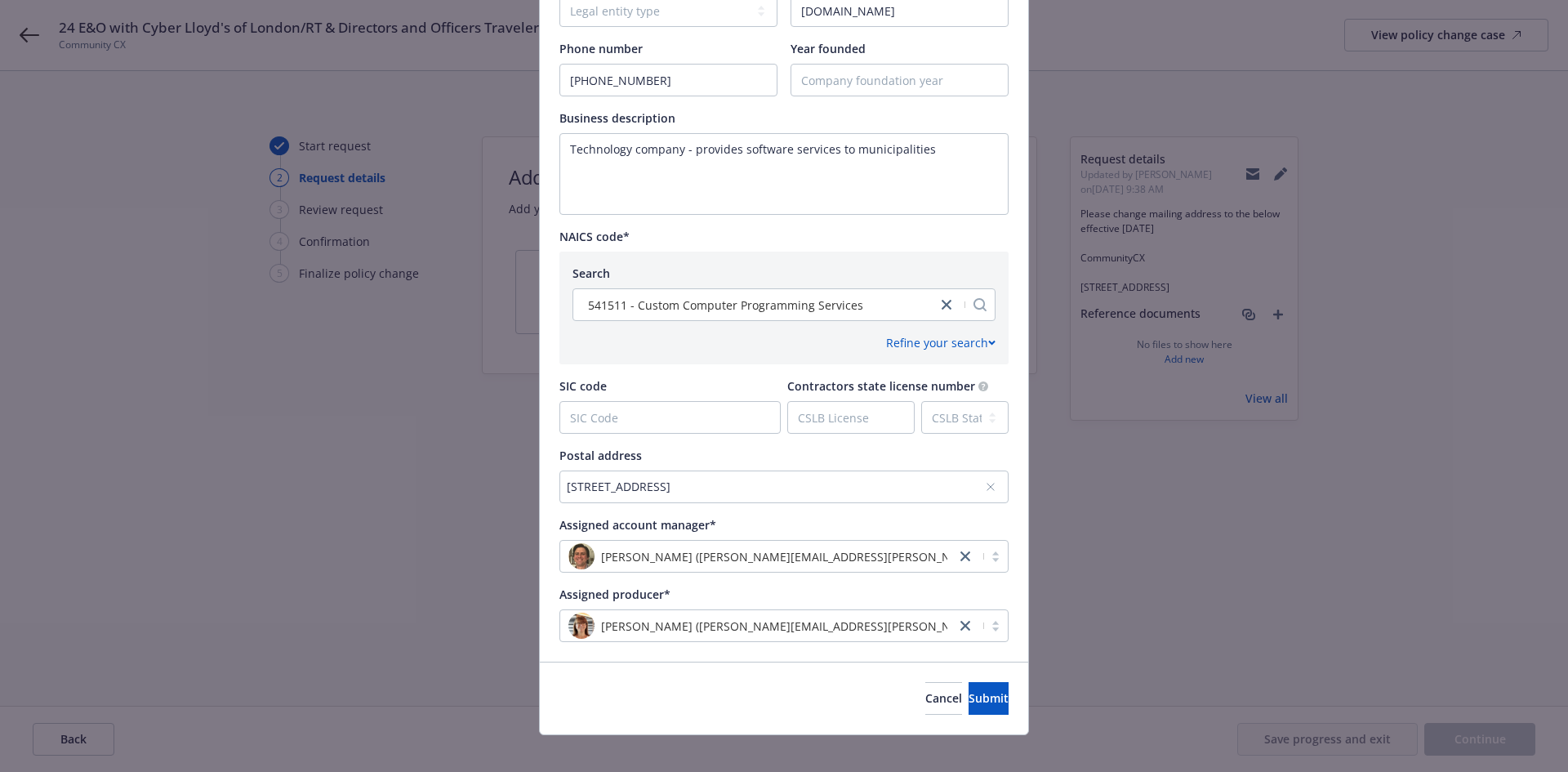
click at [829, 484] on div "[STREET_ADDRESS]" at bounding box center [775, 486] width 418 height 18
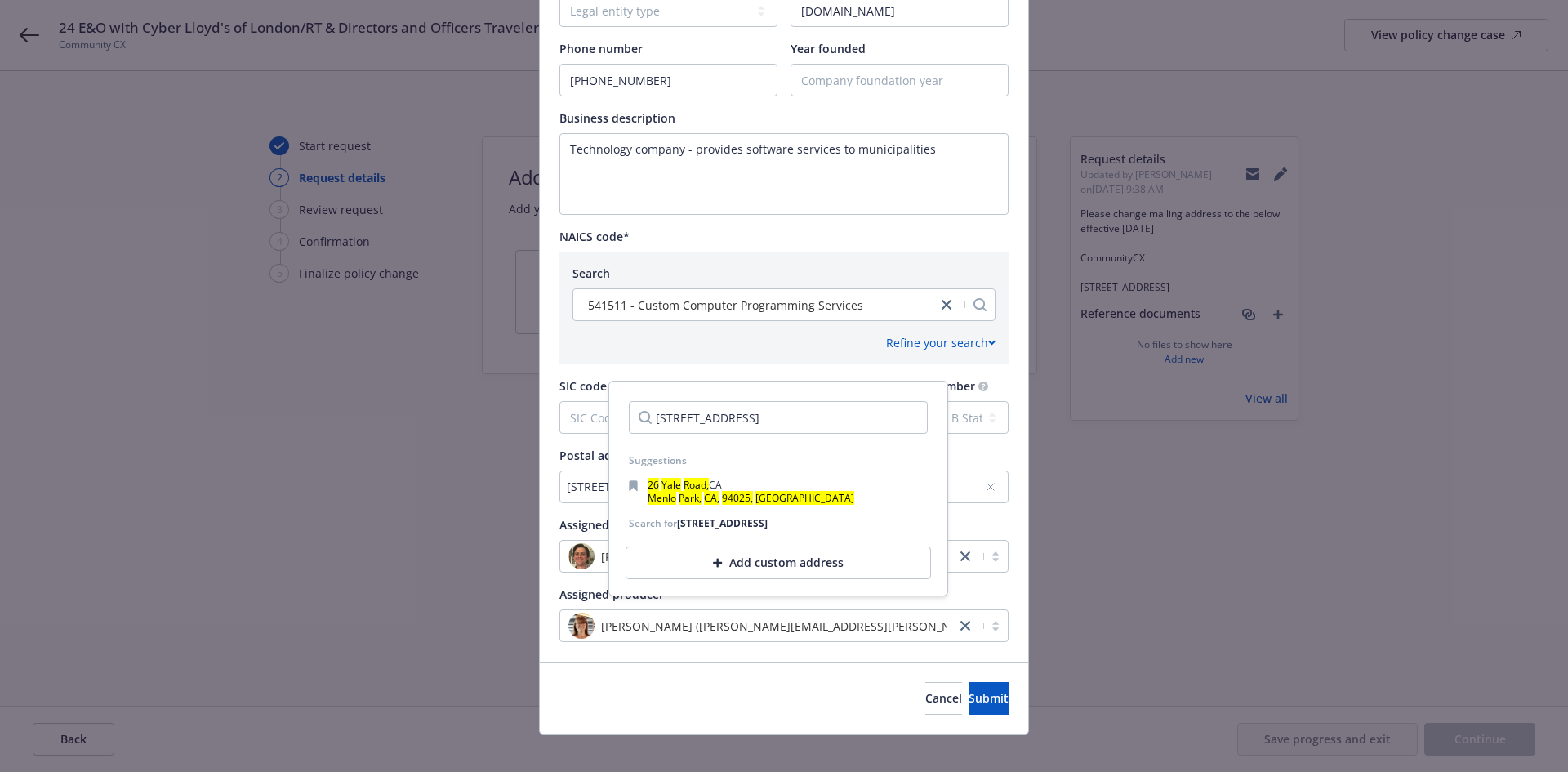
click at [820, 551] on div "Add custom address" at bounding box center [779, 562] width 306 height 33
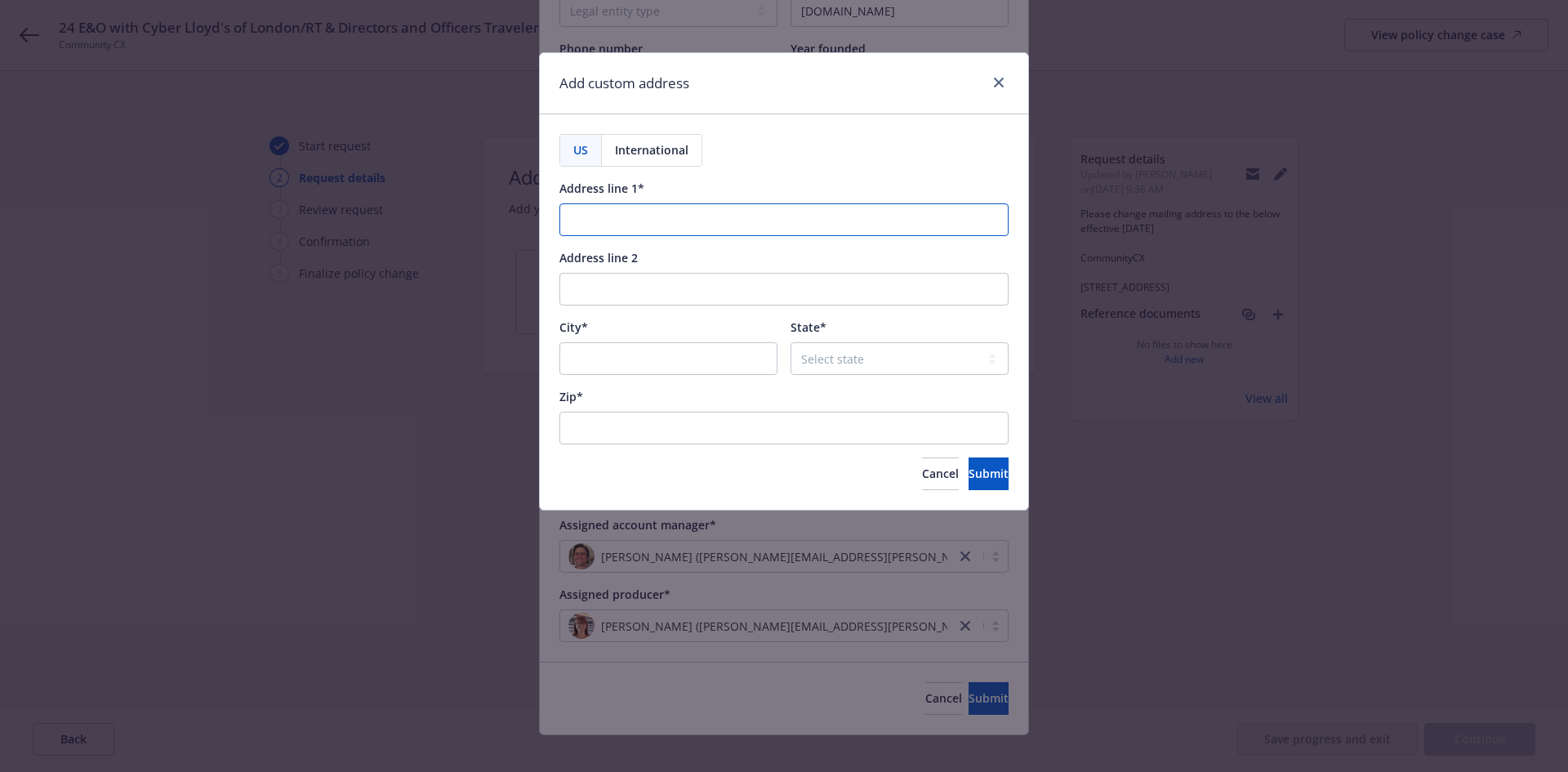
click at [704, 220] on input "Address line 1*" at bounding box center [784, 219] width 449 height 33
paste input "[STREET_ADDRESS]"
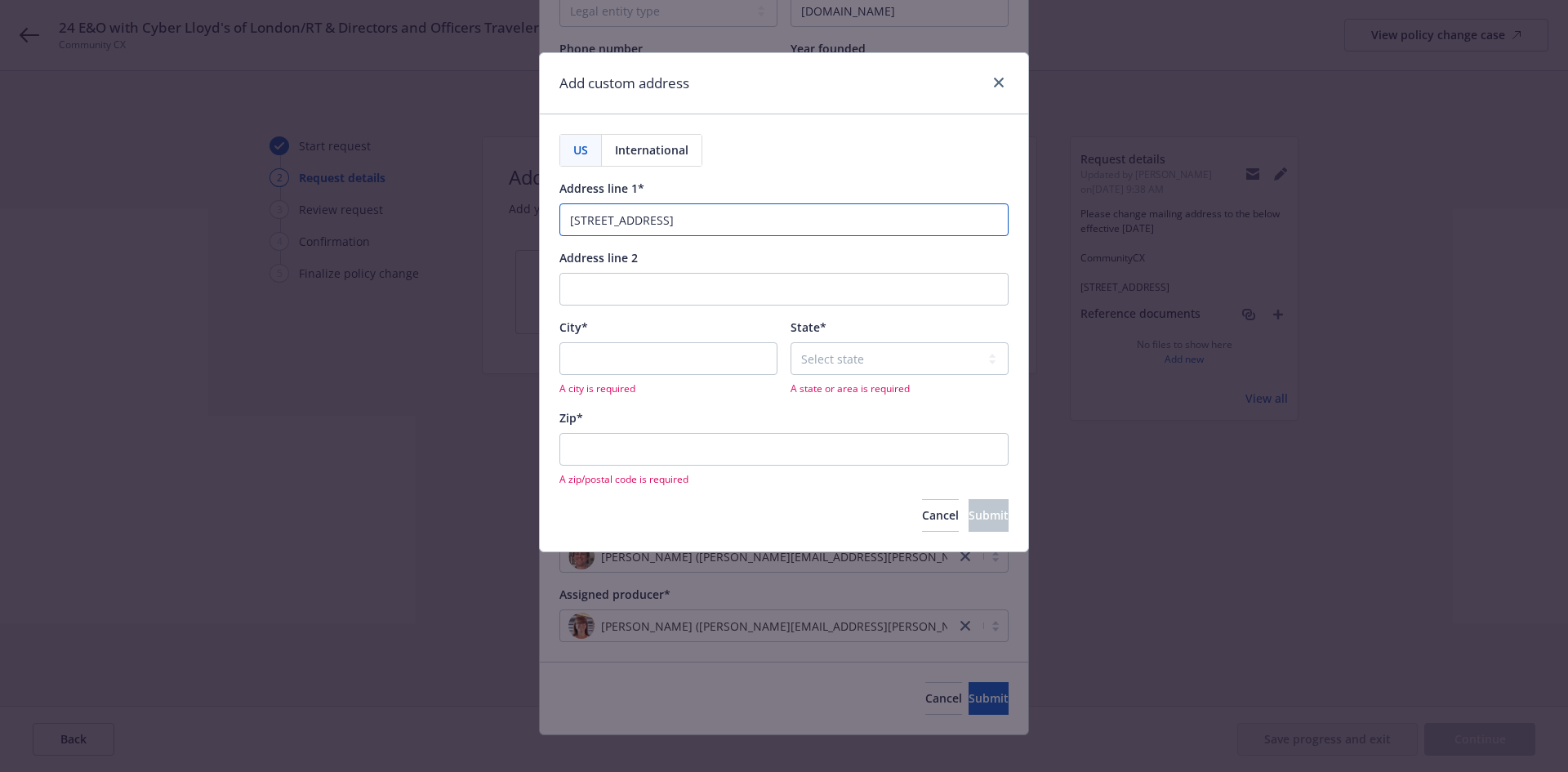
type input "[STREET_ADDRESS]"
click at [714, 355] on input "City*" at bounding box center [668, 358] width 218 height 33
paste input "[GEOGRAPHIC_DATA]"
type input "[GEOGRAPHIC_DATA]"
click at [864, 359] on select "Select state [US_STATE] [US_STATE] [US_STATE] [US_STATE] [US_STATE] [PERSON_NAM…" at bounding box center [899, 358] width 218 height 33
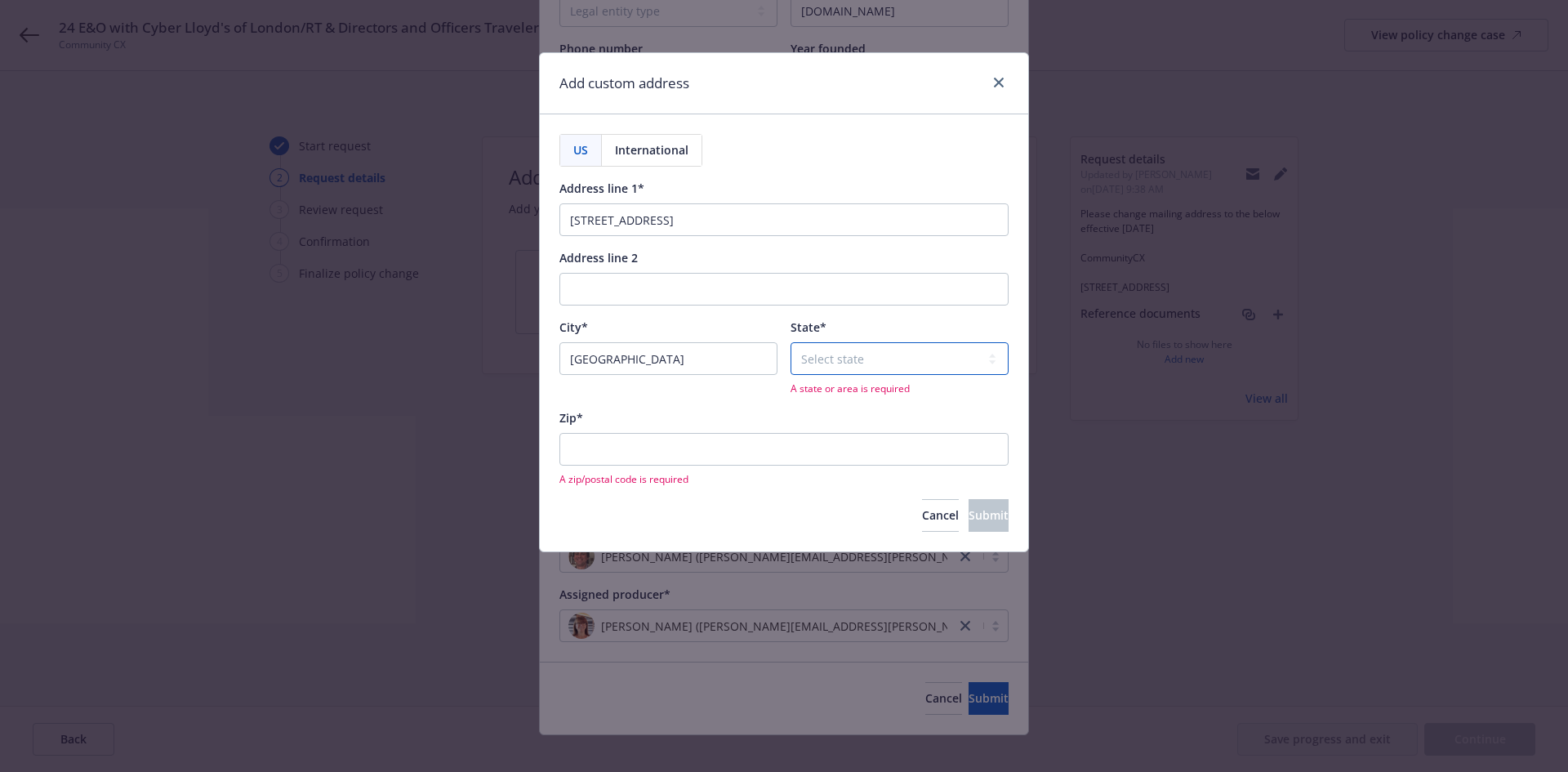
select select "CA"
click at [790, 343] on select "Select state [US_STATE] [US_STATE] [US_STATE] [US_STATE] [US_STATE] [PERSON_NAM…" at bounding box center [899, 358] width 218 height 33
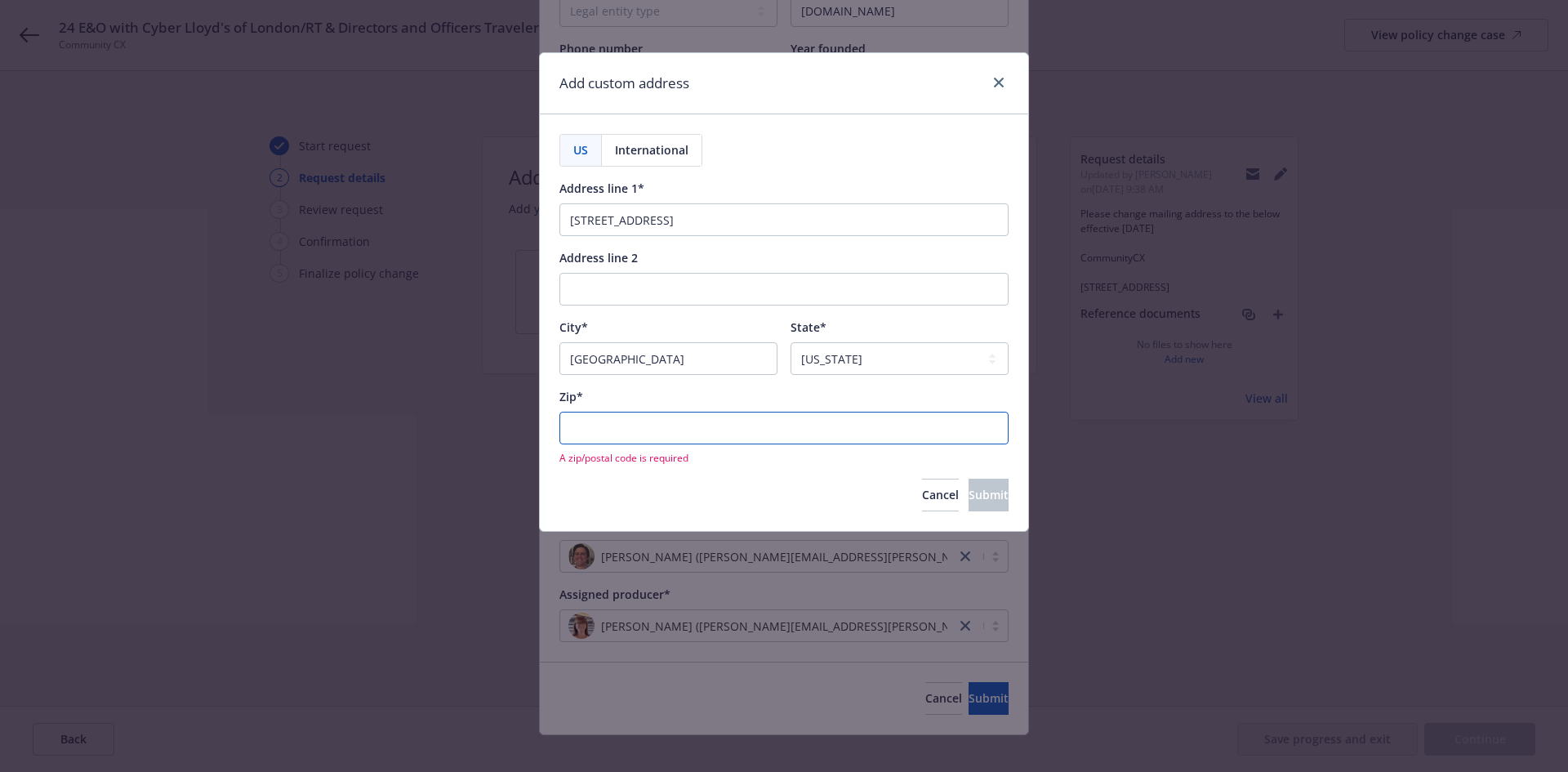
click at [865, 434] on input "Zip*" at bounding box center [784, 428] width 449 height 33
paste input "94104"
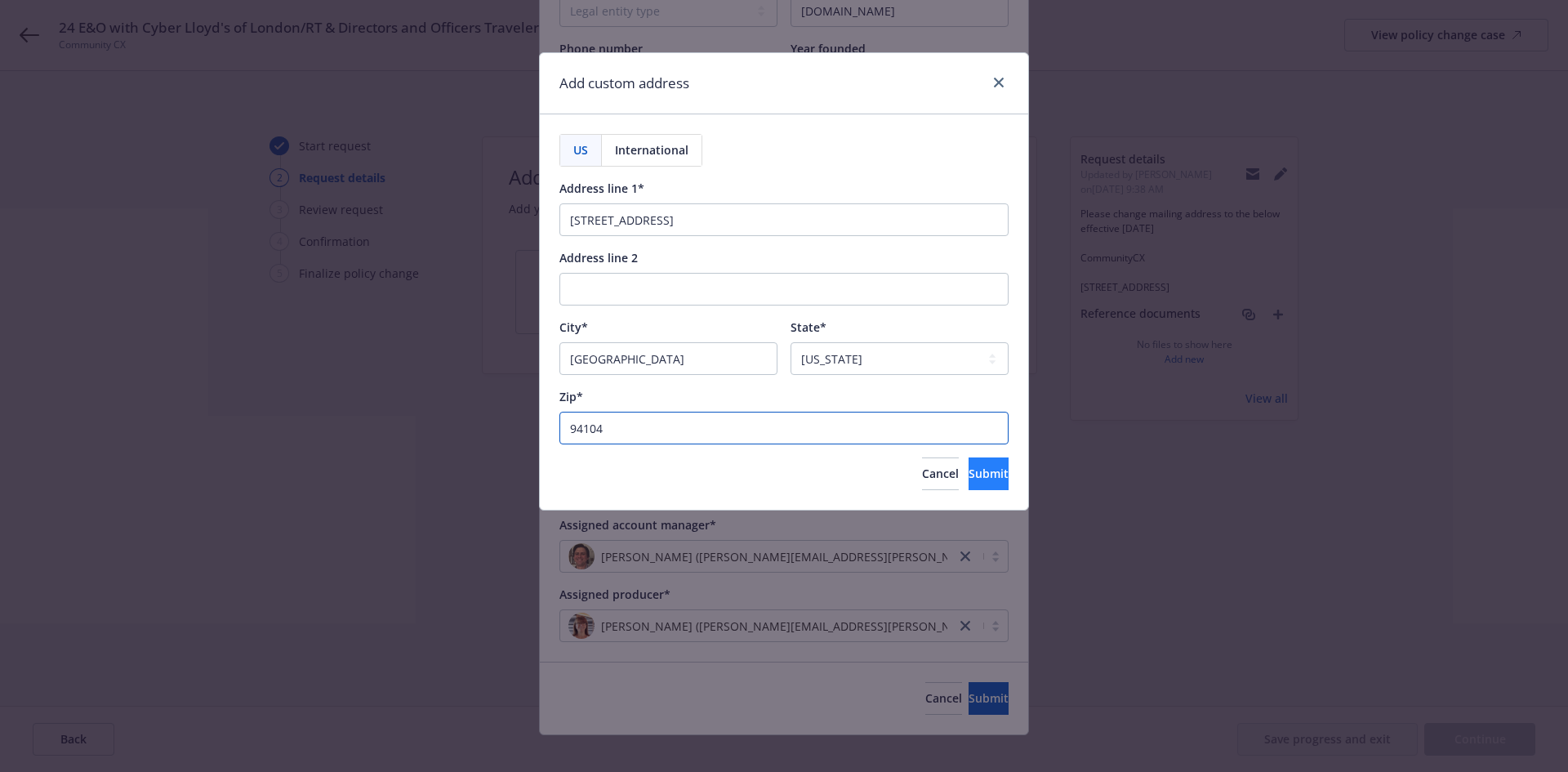
type input "94104"
click at [968, 481] on span "Submit" at bounding box center [988, 473] width 40 height 16
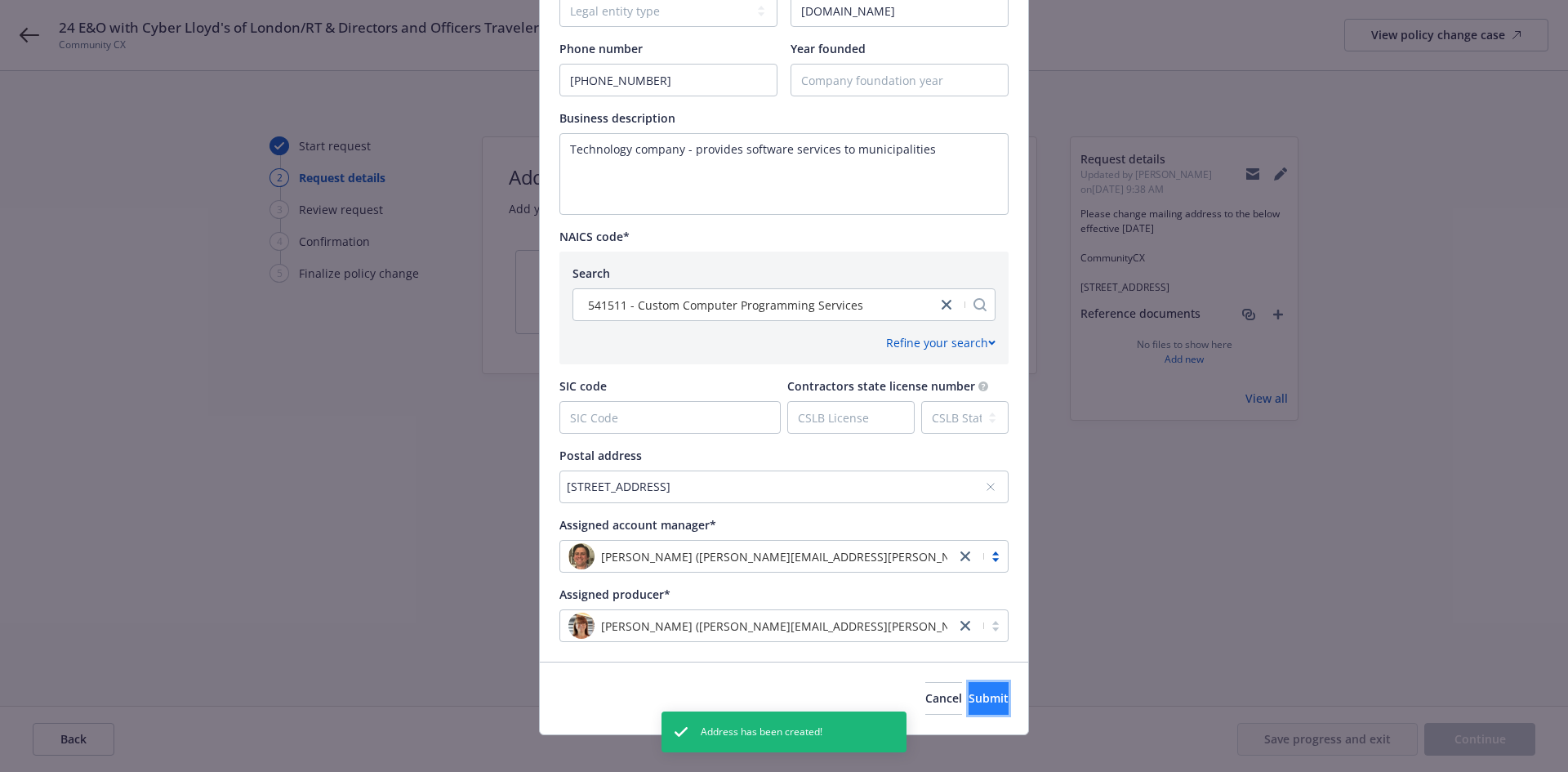
click at [968, 701] on span "Submit" at bounding box center [988, 698] width 40 height 16
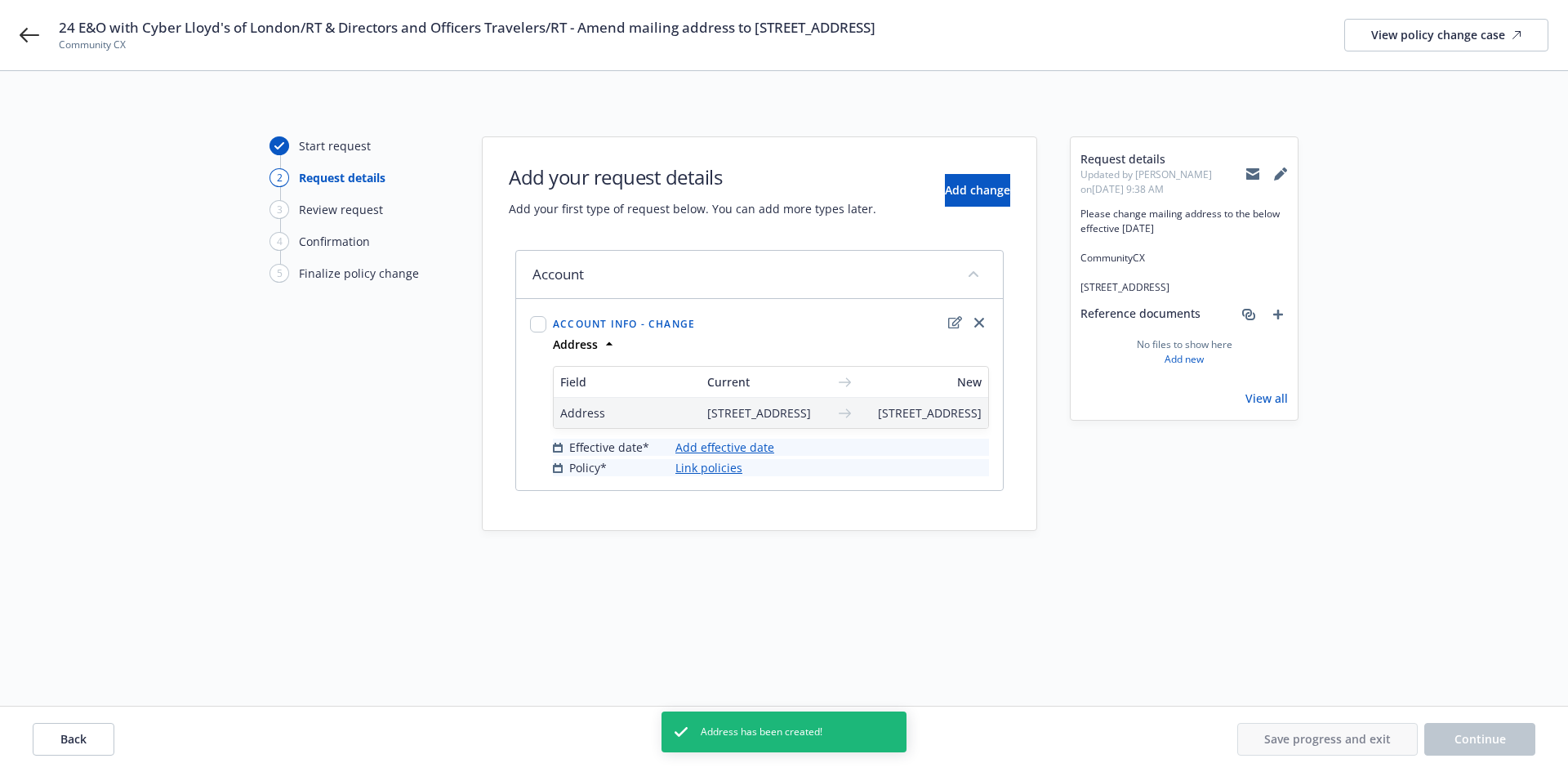
click at [757, 455] on link "Add effective date" at bounding box center [724, 447] width 99 height 18
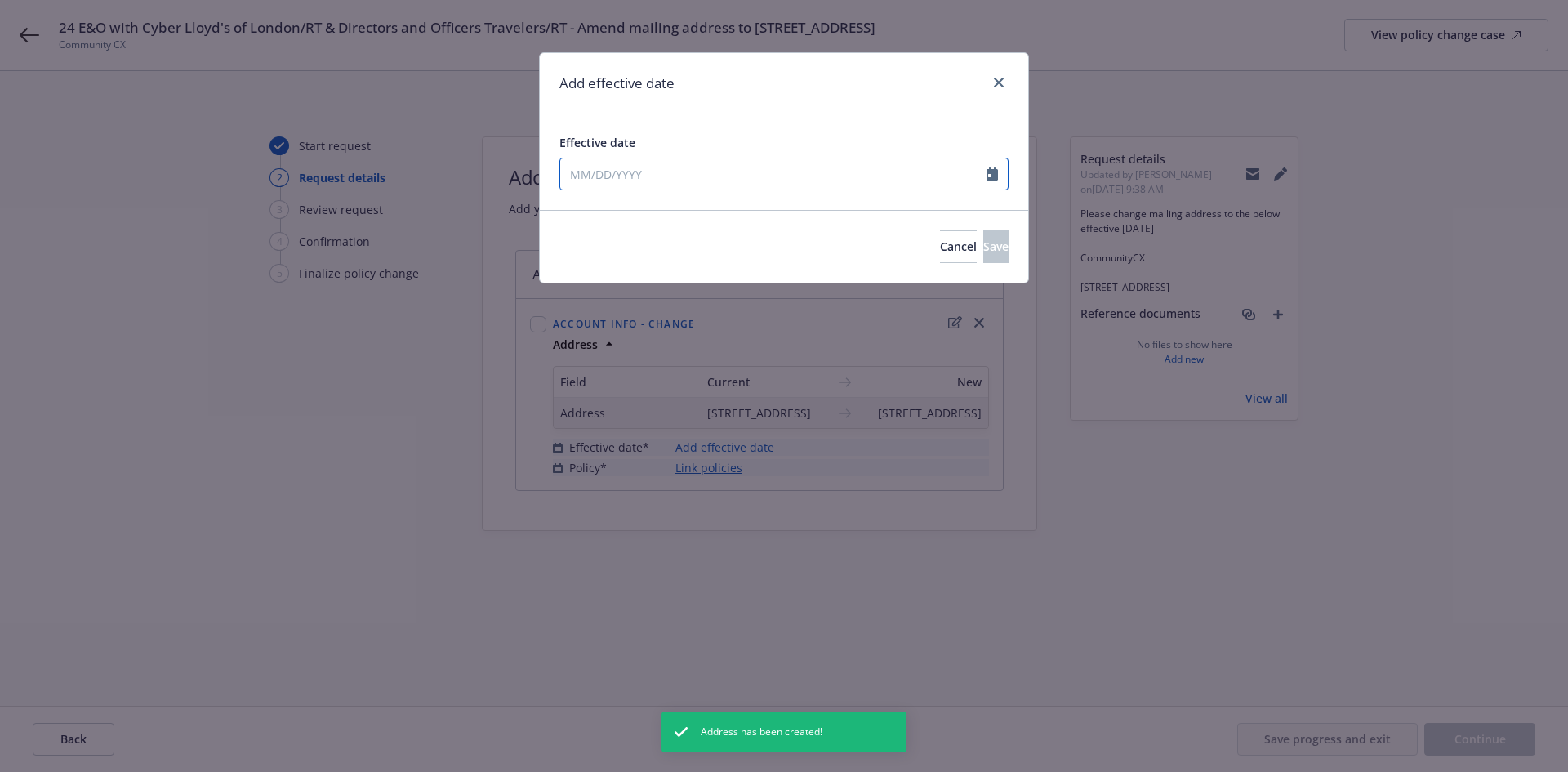
click at [764, 170] on input "Effective date" at bounding box center [773, 174] width 426 height 31
select select "9"
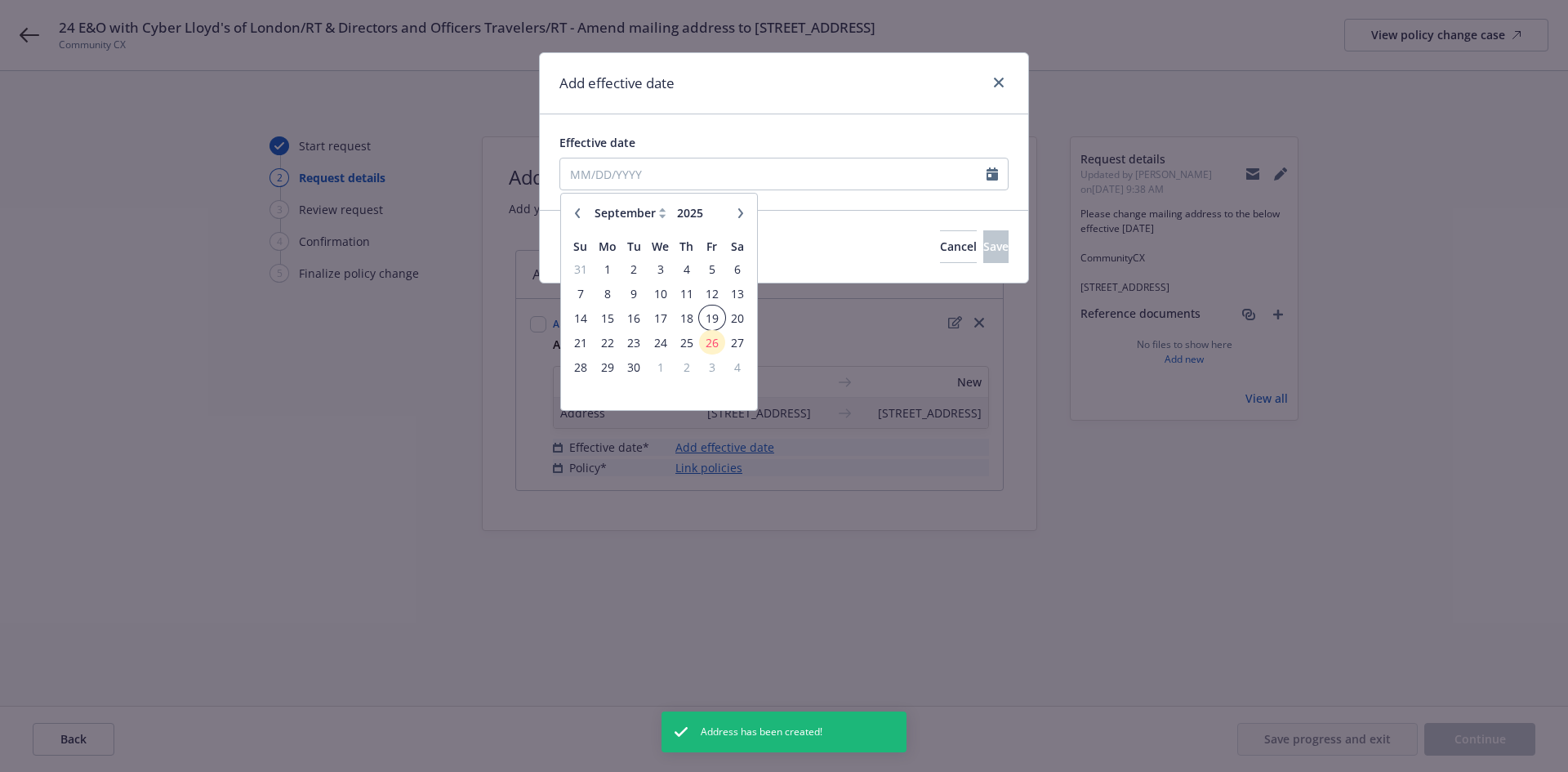
click at [708, 323] on span "19" at bounding box center [712, 317] width 22 height 20
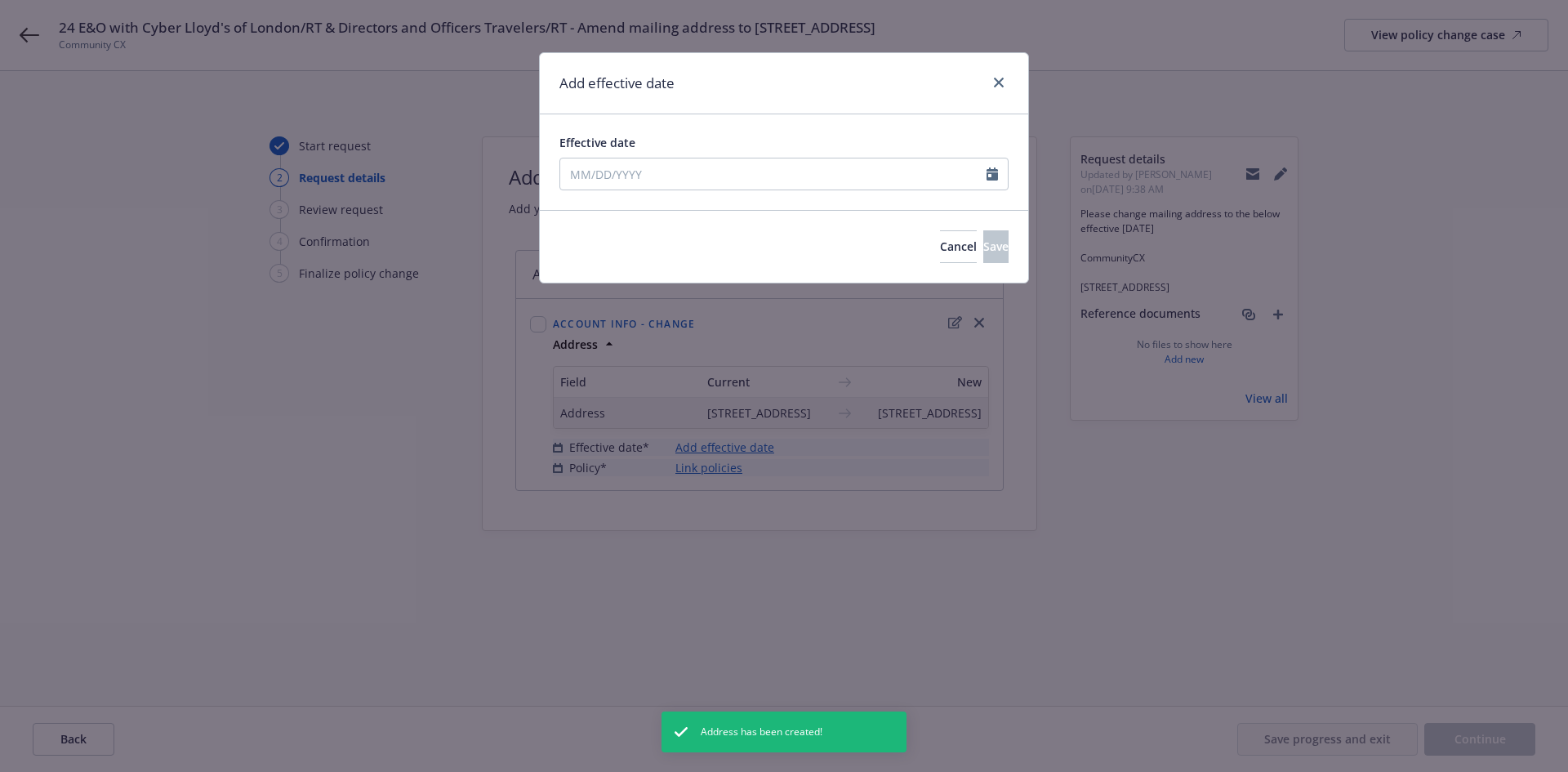
type input "09/19/2025"
click at [988, 236] on button "Save" at bounding box center [996, 246] width 25 height 33
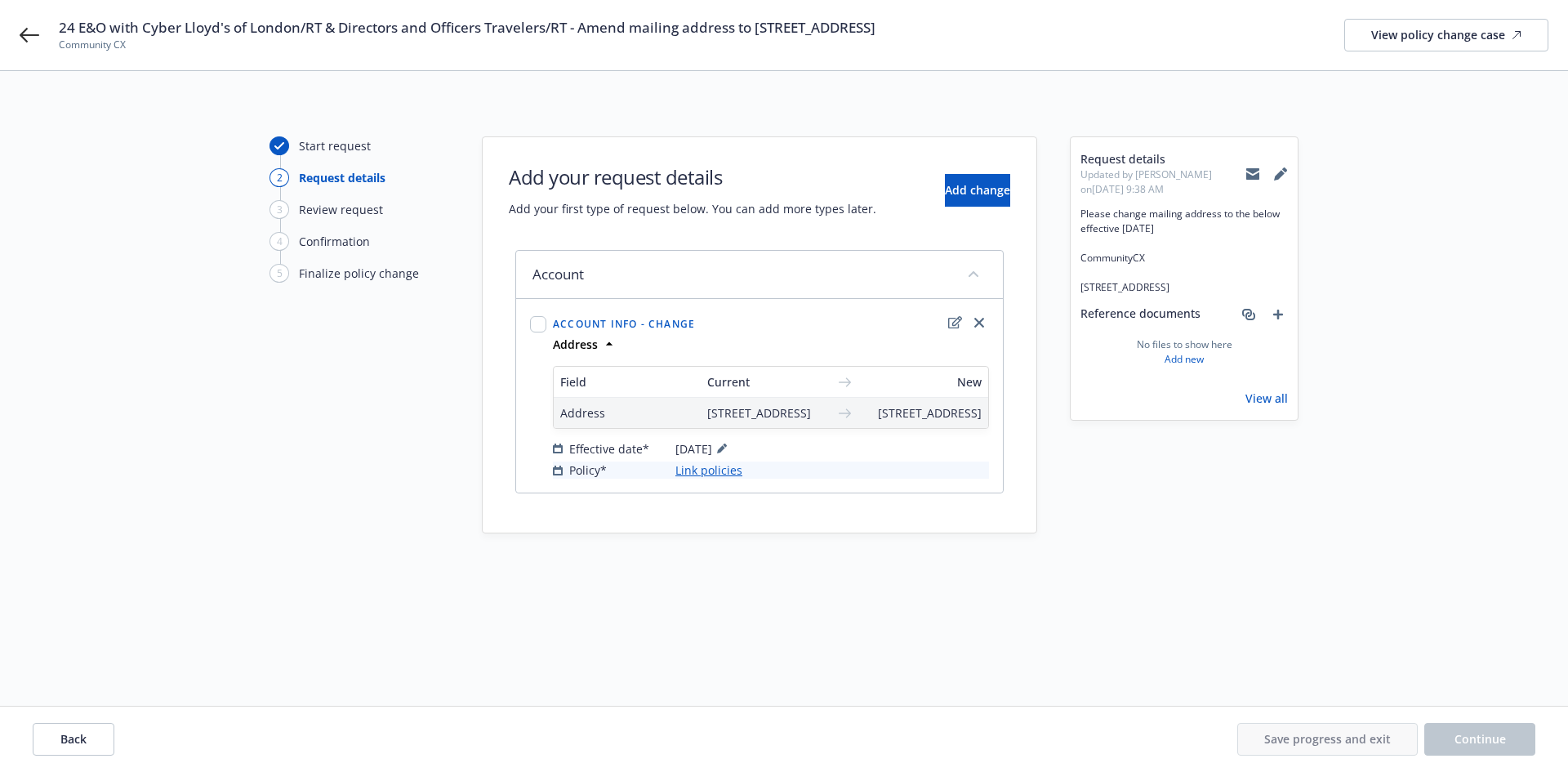
click at [704, 479] on link "Link policies" at bounding box center [708, 470] width 67 height 18
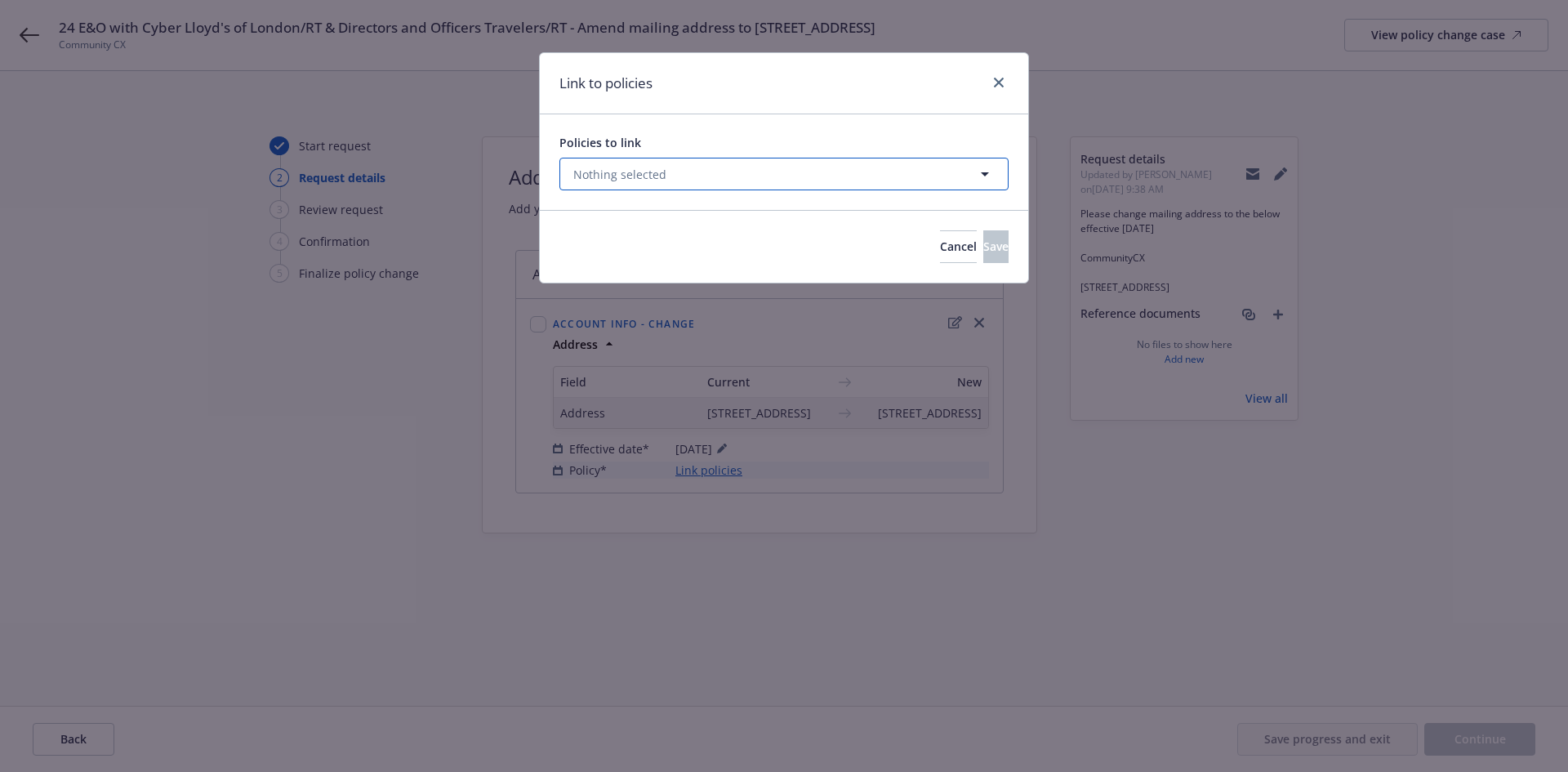
click at [761, 165] on button "Nothing selected" at bounding box center [784, 174] width 449 height 33
select select "ACTIVE"
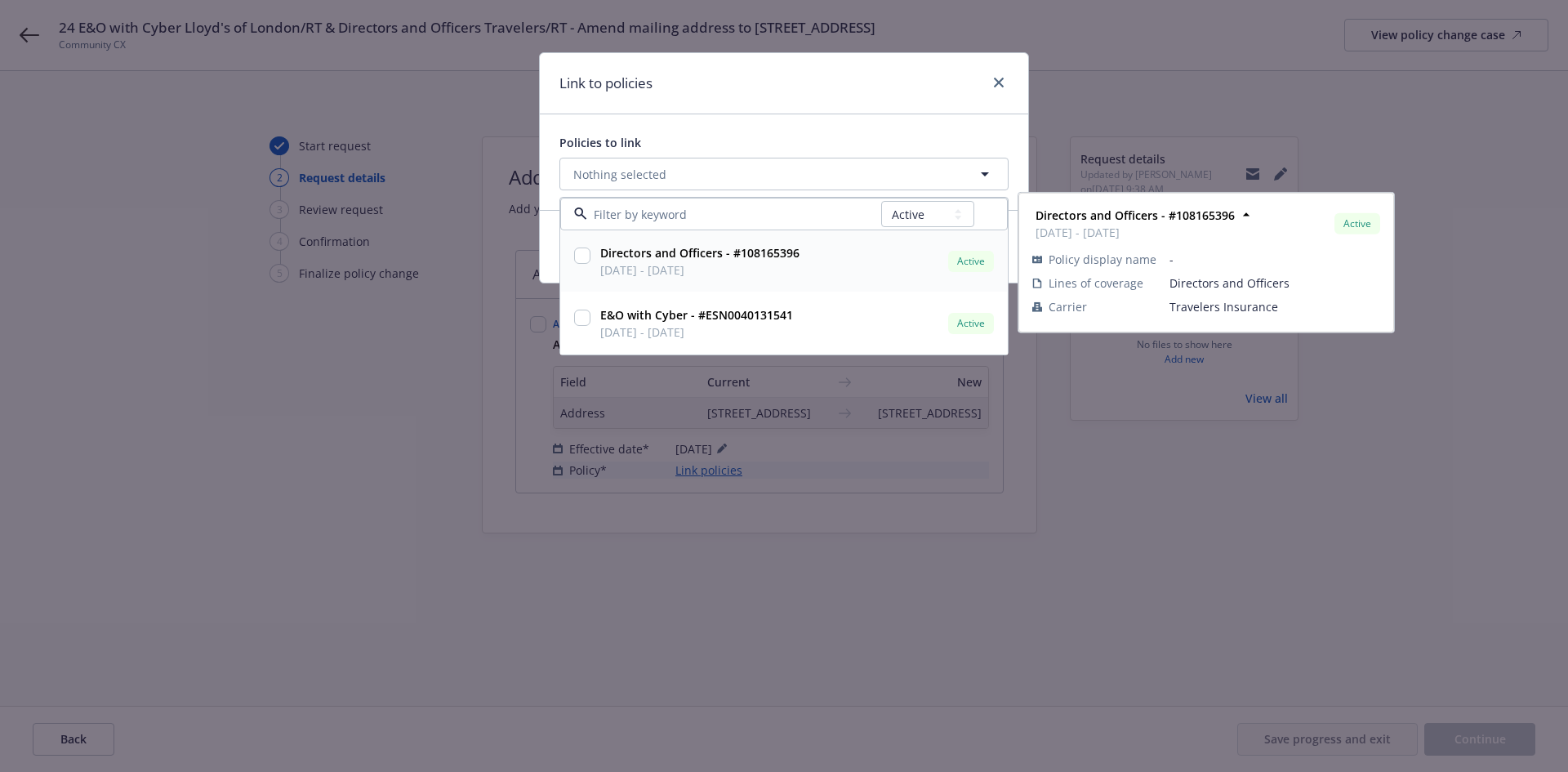
click at [591, 253] on div at bounding box center [581, 261] width 23 height 41
checkbox input "true"
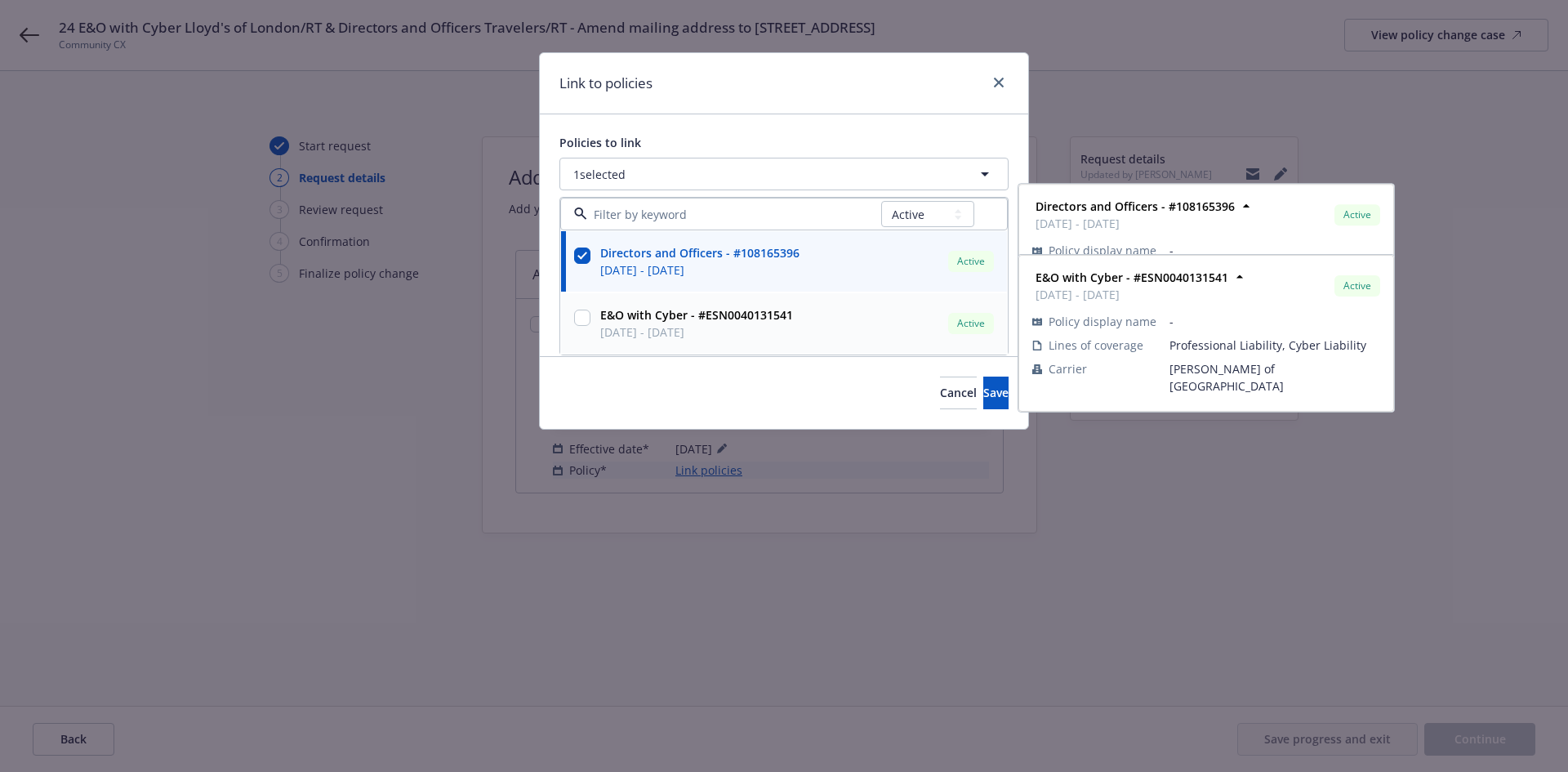
click at [581, 312] on input "checkbox" at bounding box center [582, 317] width 17 height 17
checkbox input "true"
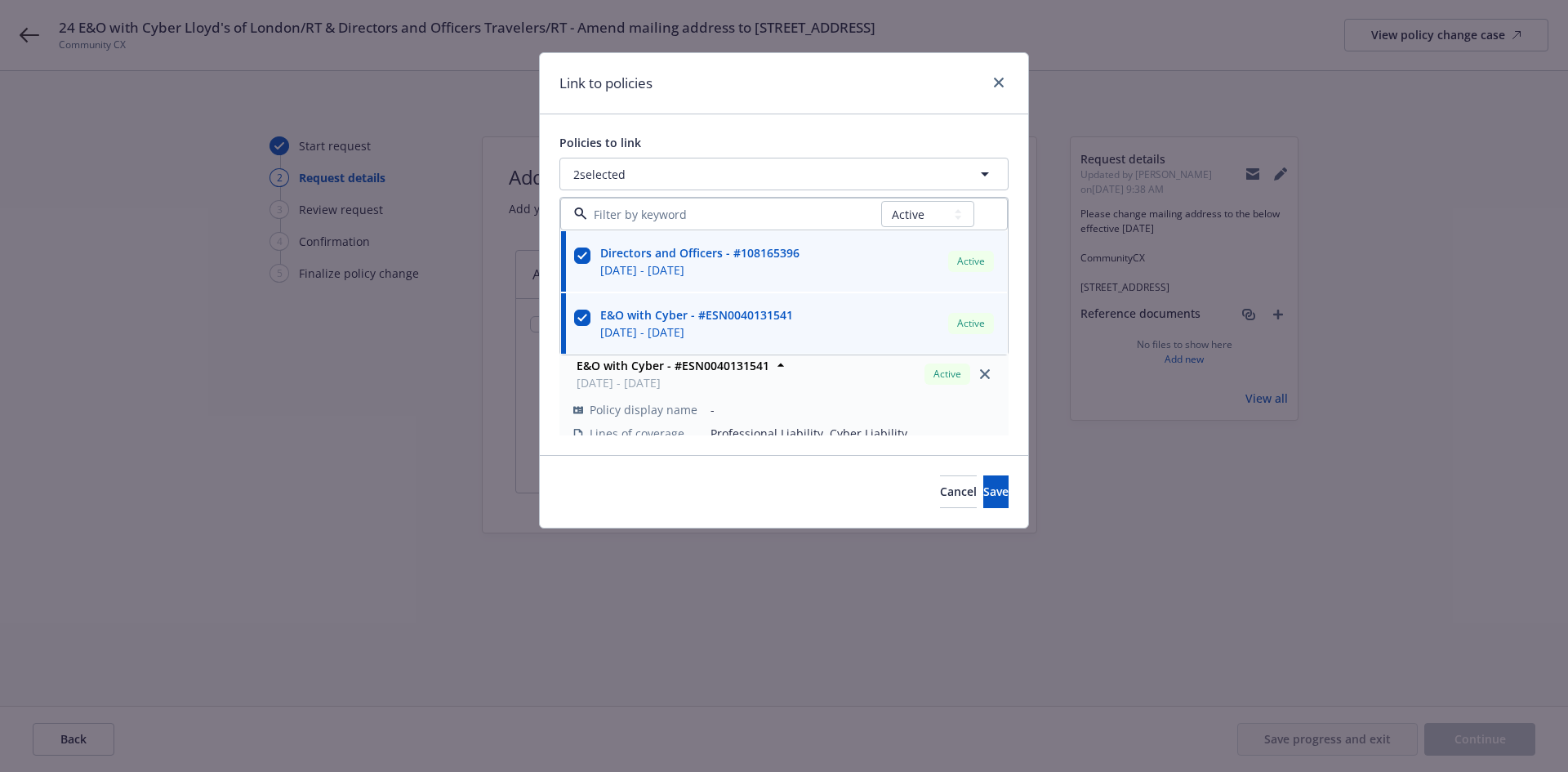
click at [604, 467] on div "Cancel Save" at bounding box center [784, 490] width 488 height 73
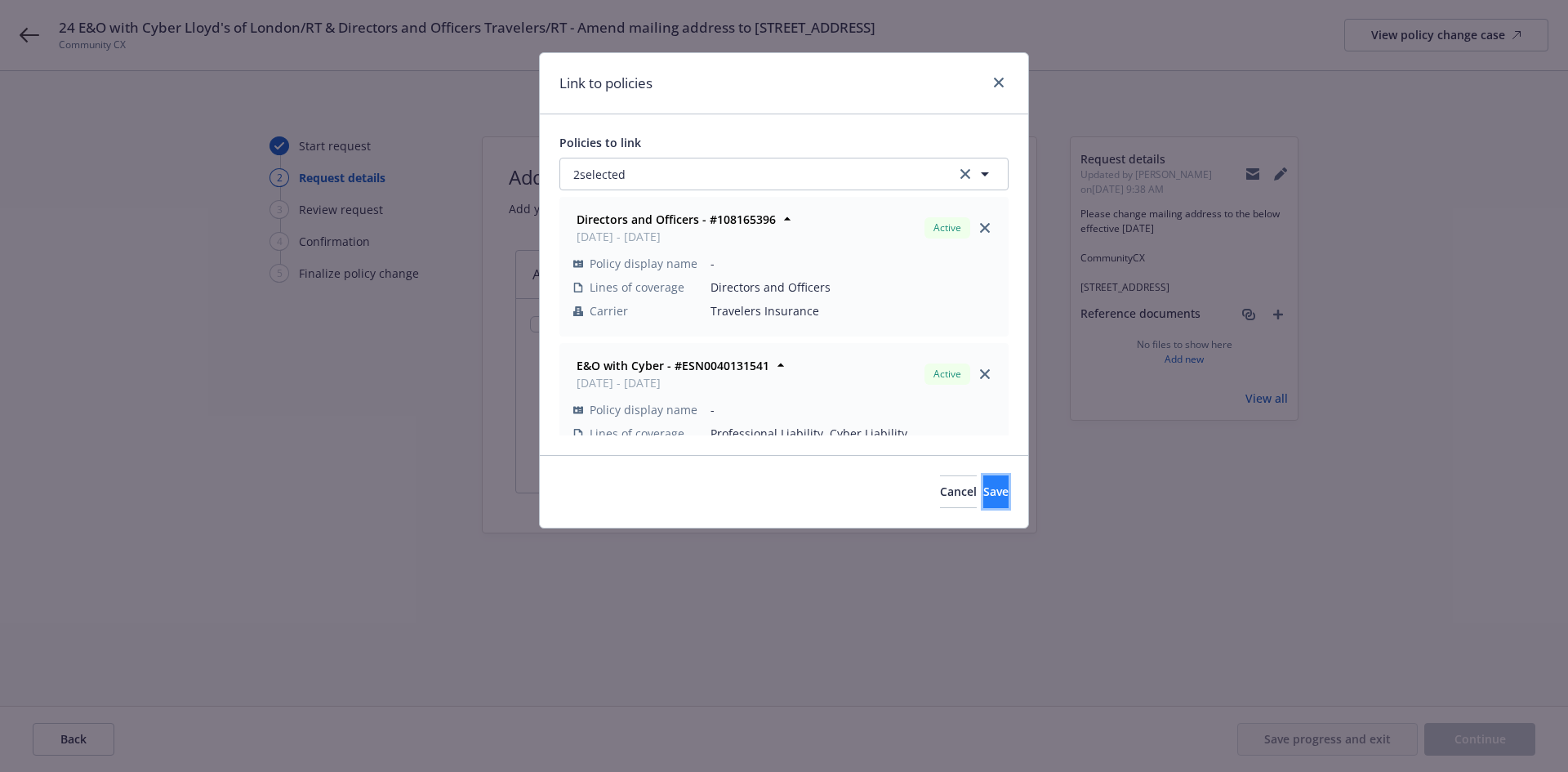
click at [983, 484] on span "Save" at bounding box center [996, 491] width 25 height 16
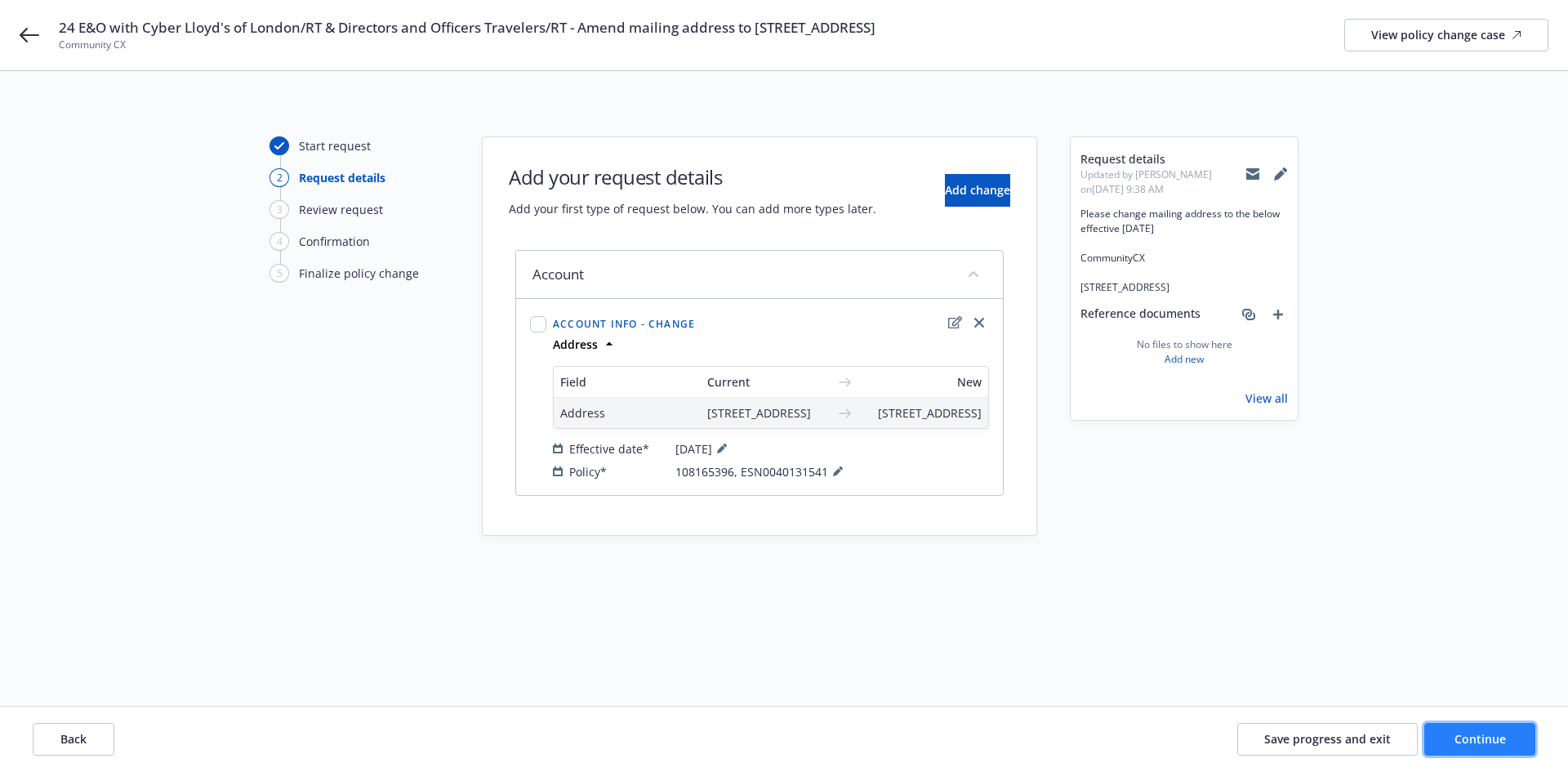
click at [1477, 744] on span "Continue" at bounding box center [1480, 739] width 52 height 16
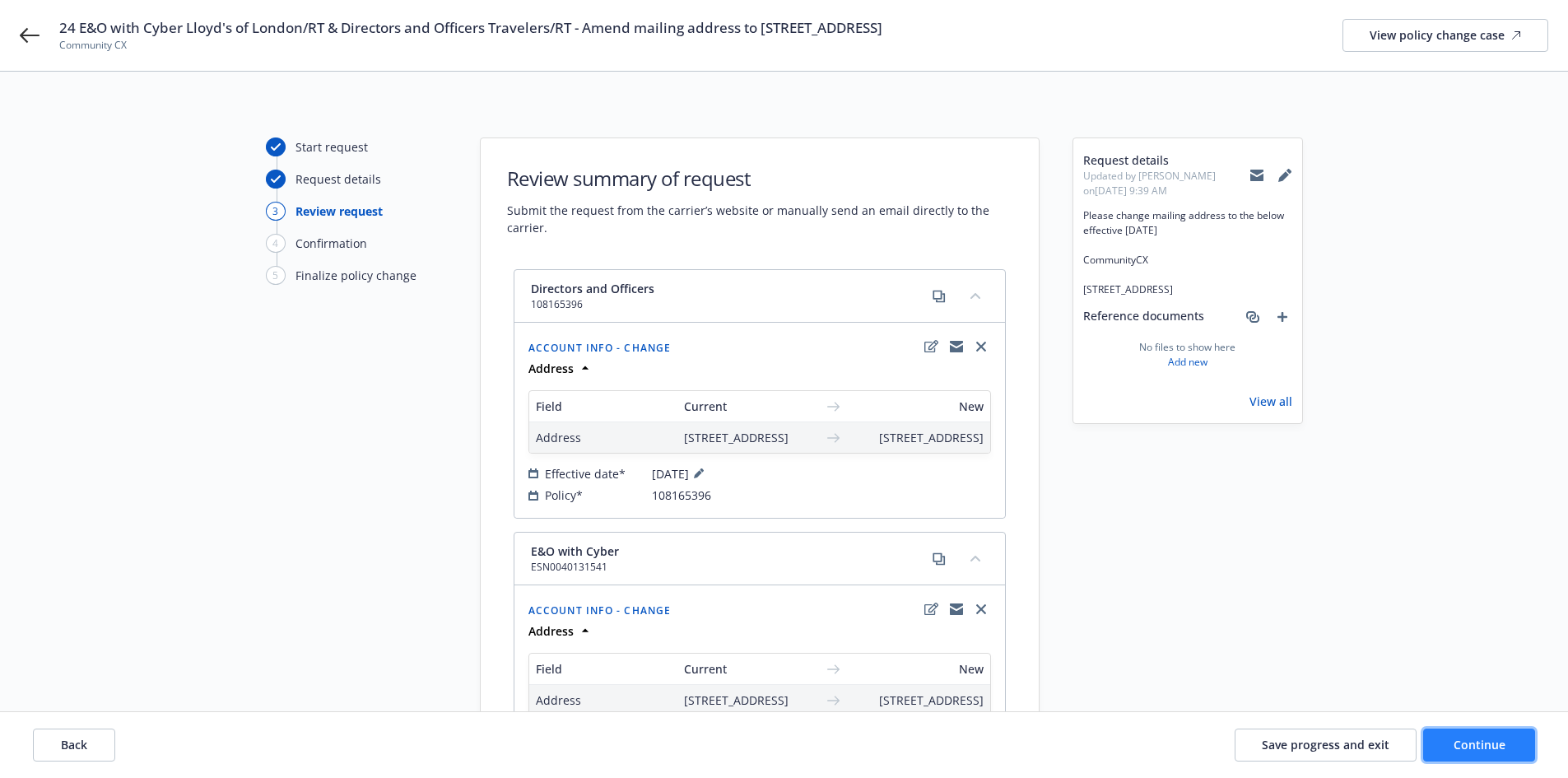
click at [1489, 750] on span "Continue" at bounding box center [1480, 744] width 52 height 16
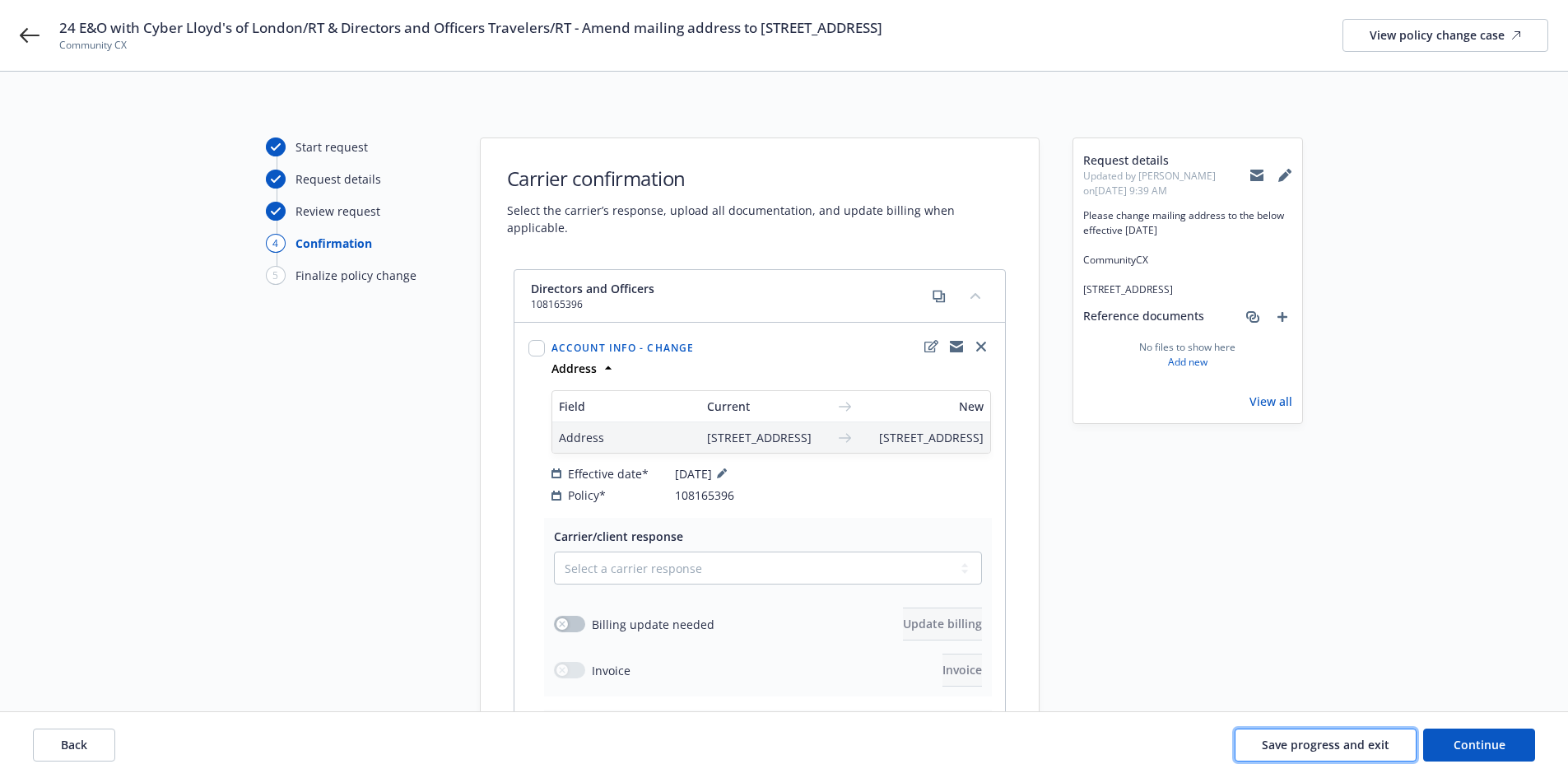
click at [1353, 753] on button "Save progress and exit" at bounding box center [1325, 744] width 182 height 33
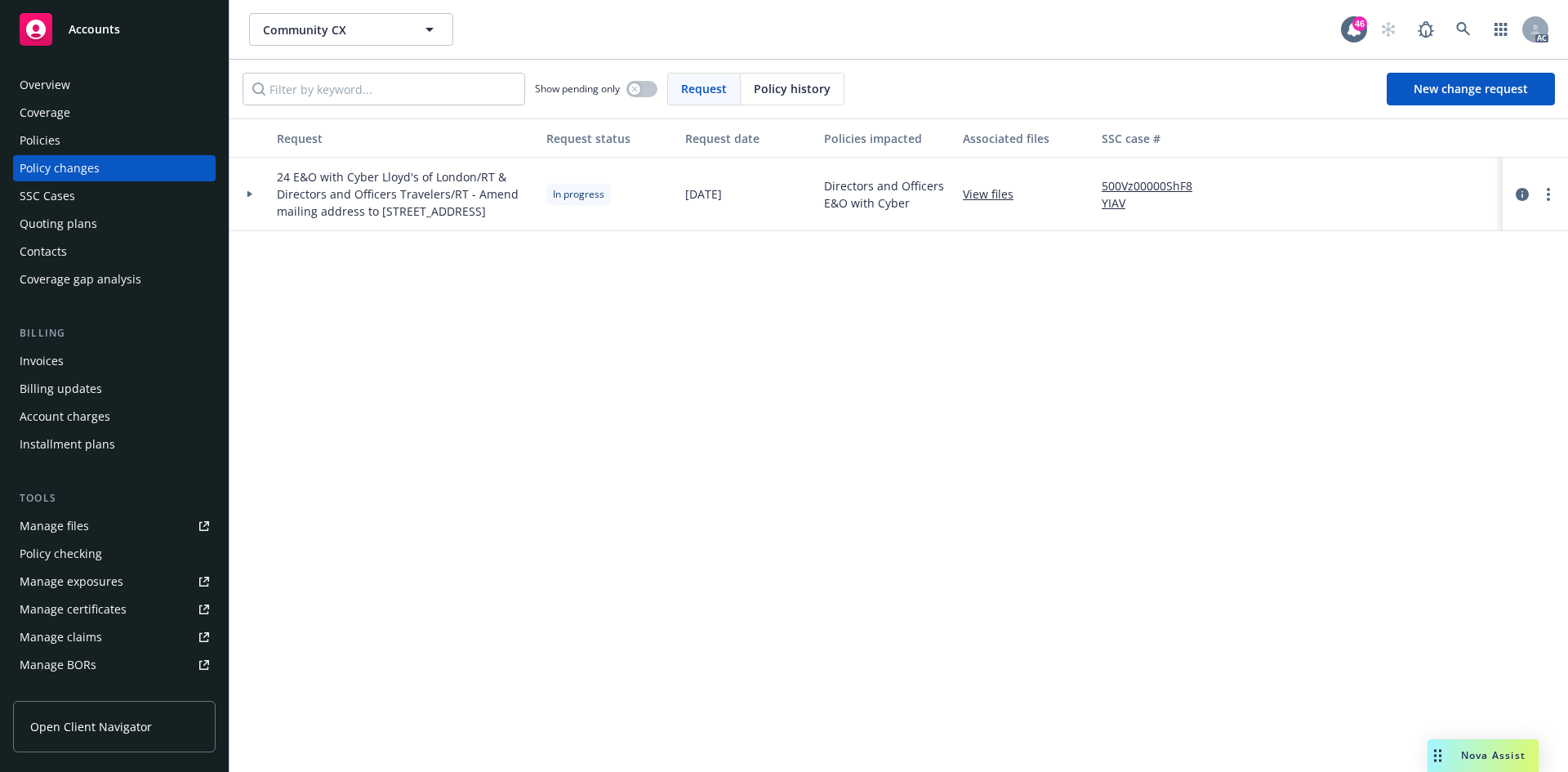
drag, startPoint x: 1455, startPoint y: 297, endPoint x: 1527, endPoint y: 225, distance: 101.8
click at [1458, 293] on div "Request Request status Request date Policies impacted Associated files SSC case…" at bounding box center [899, 445] width 1338 height 653
click at [1545, 200] on link "more" at bounding box center [1547, 194] width 19 height 19
click at [1426, 231] on link "Copy logging email" at bounding box center [1417, 235] width 280 height 33
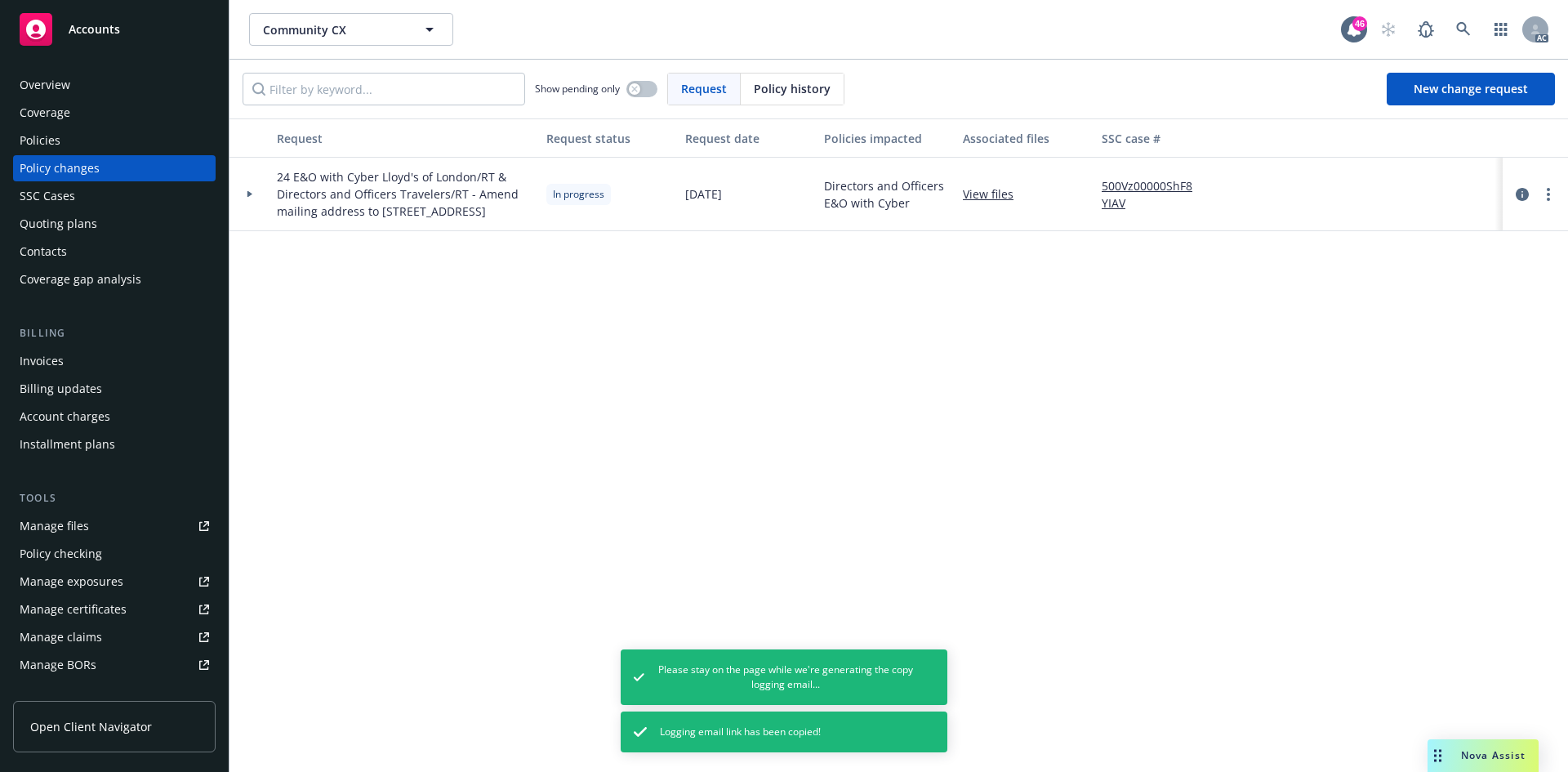
click at [519, 426] on div "Request Request status Request date Policies impacted Associated files SSC case…" at bounding box center [899, 445] width 1338 height 653
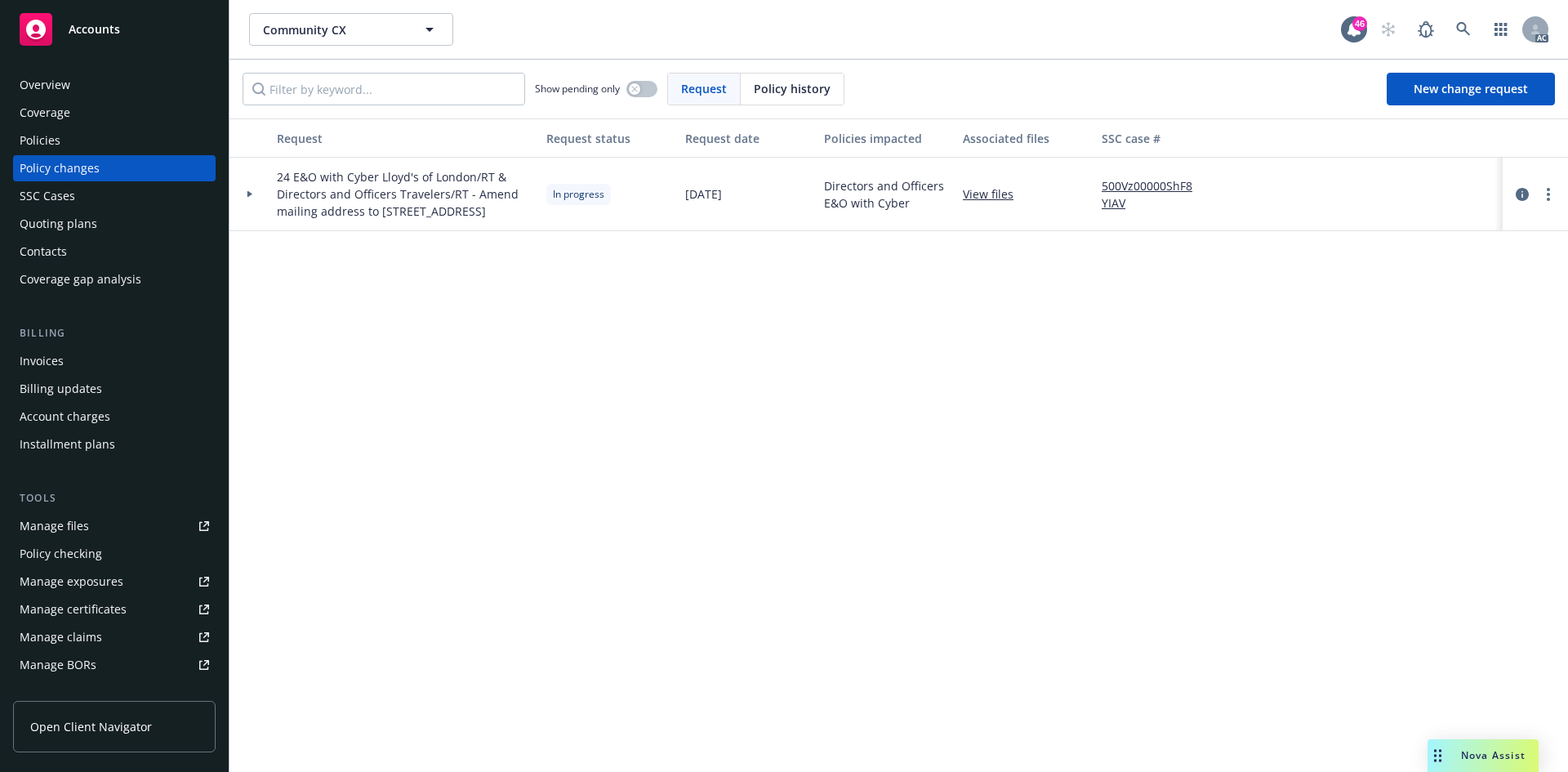
click at [713, 303] on div "Request Request status Request date Policies impacted Associated files SSC case…" at bounding box center [899, 445] width 1338 height 653
click at [1548, 196] on circle "more" at bounding box center [1548, 195] width 3 height 3
click at [1388, 234] on link "Copy logging email" at bounding box center [1417, 235] width 280 height 33
click at [596, 403] on div "Request Request status Request date Policies impacted Associated files SSC case…" at bounding box center [899, 445] width 1338 height 653
click at [1010, 202] on link "View files" at bounding box center [994, 194] width 63 height 18
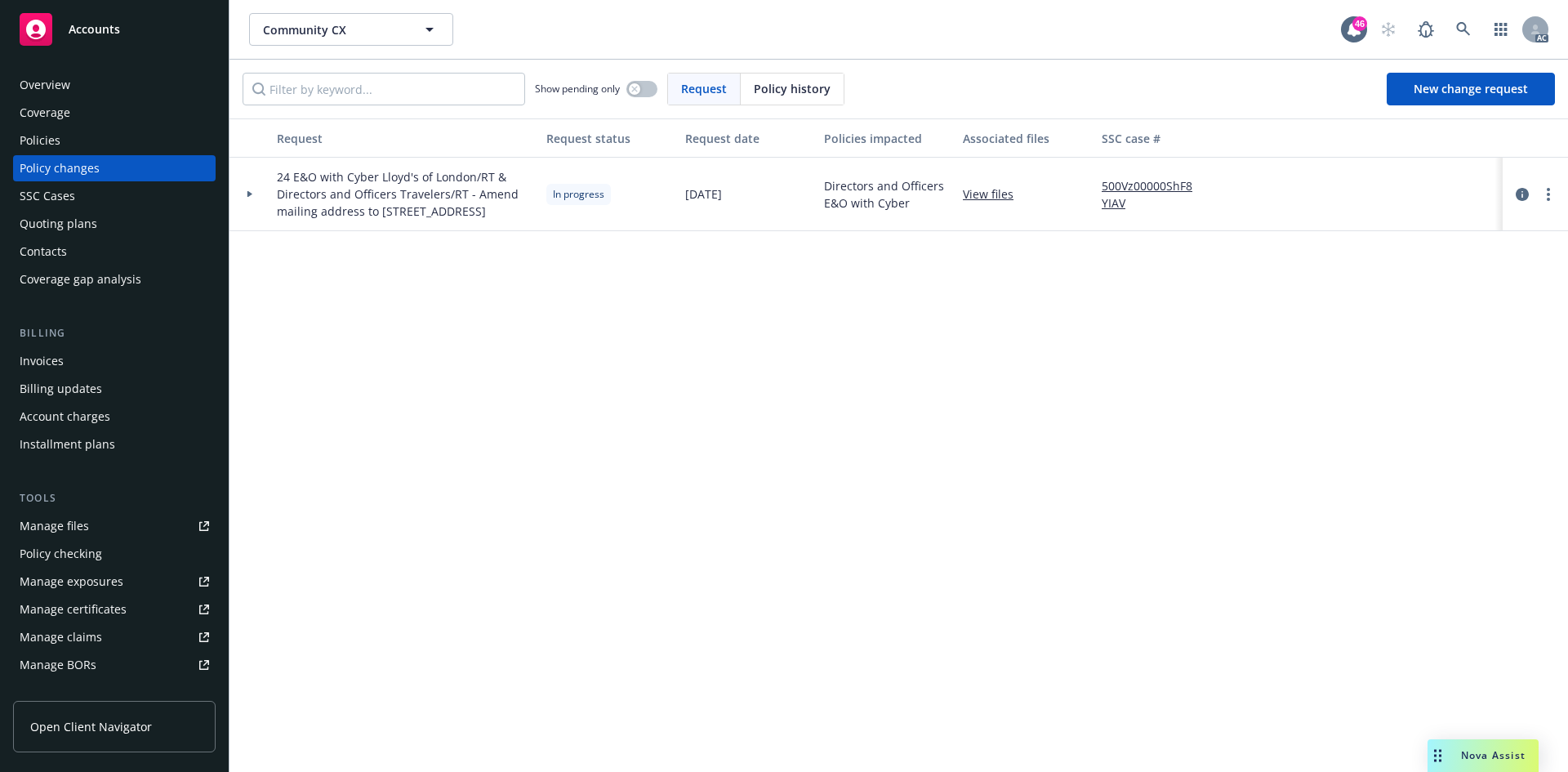
click at [1004, 202] on link "View files" at bounding box center [994, 194] width 63 height 18
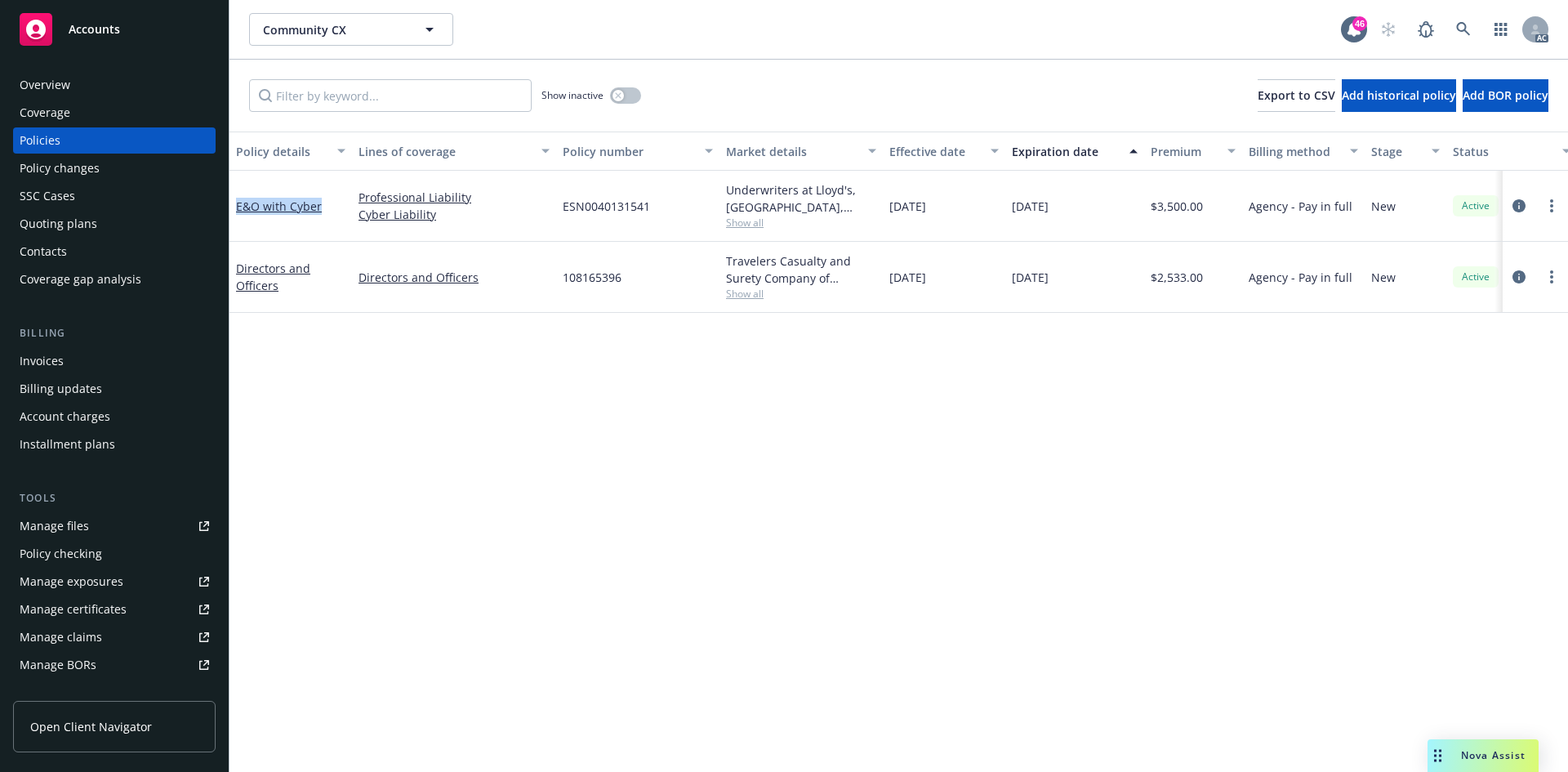
drag, startPoint x: 235, startPoint y: 216, endPoint x: 330, endPoint y: 216, distance: 95.0
click at [330, 216] on div "E&O with Cyber" at bounding box center [291, 206] width 123 height 71
copy link "E&O with Cyber"
click at [746, 220] on span "Show all" at bounding box center [801, 222] width 150 height 14
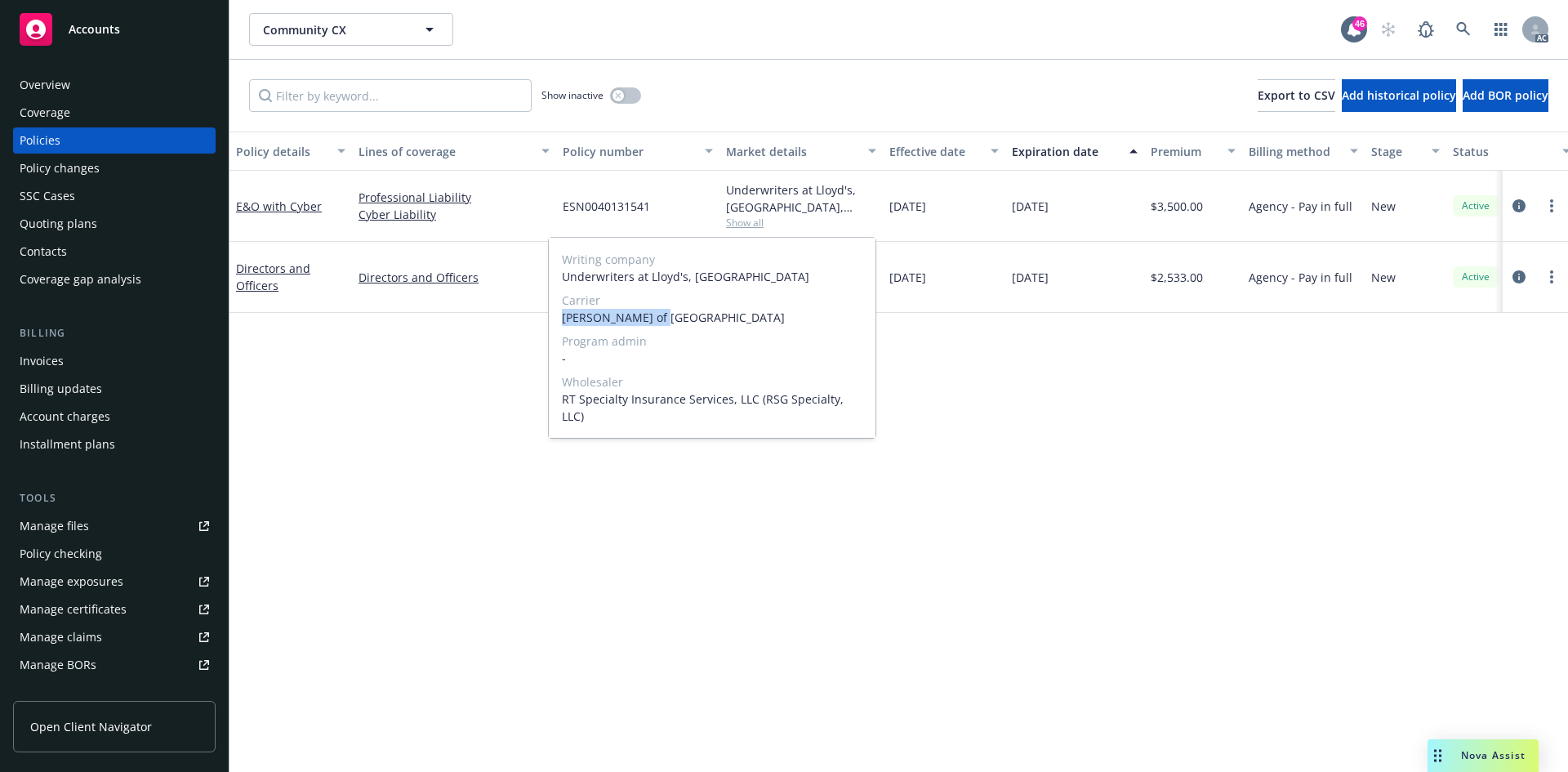
drag, startPoint x: 556, startPoint y: 318, endPoint x: 681, endPoint y: 320, distance: 125.0
click at [681, 320] on div "Writing company Underwriters at Lloyd's, London Carrier Lloyd's of London Progr…" at bounding box center [712, 337] width 327 height 200
copy span "[PERSON_NAME] of [GEOGRAPHIC_DATA]"
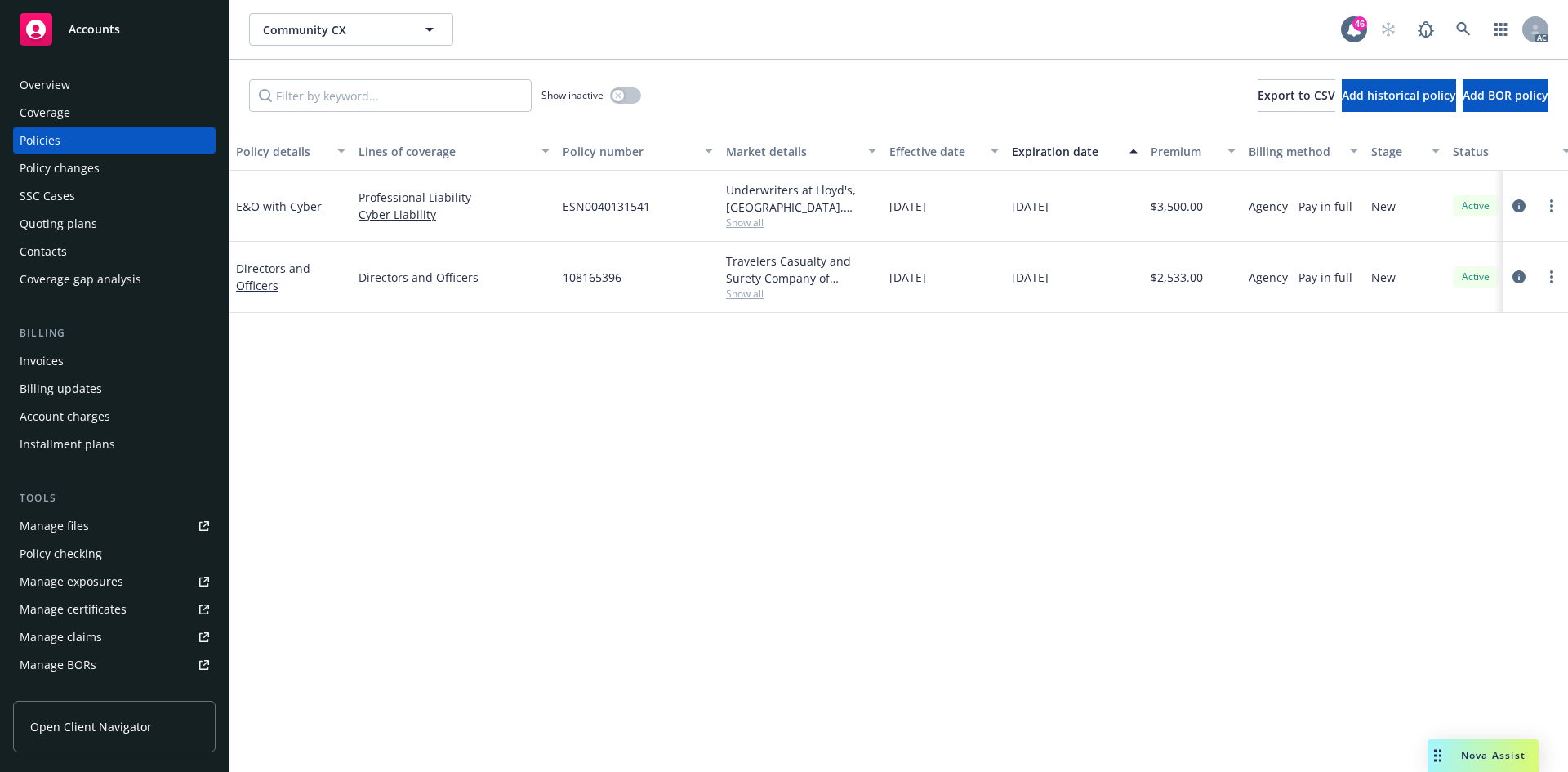
click at [514, 582] on div "Policy details Lines of coverage Policy number Market details Effective date Ex…" at bounding box center [899, 451] width 1338 height 640
click at [745, 293] on span "Show all" at bounding box center [801, 293] width 150 height 14
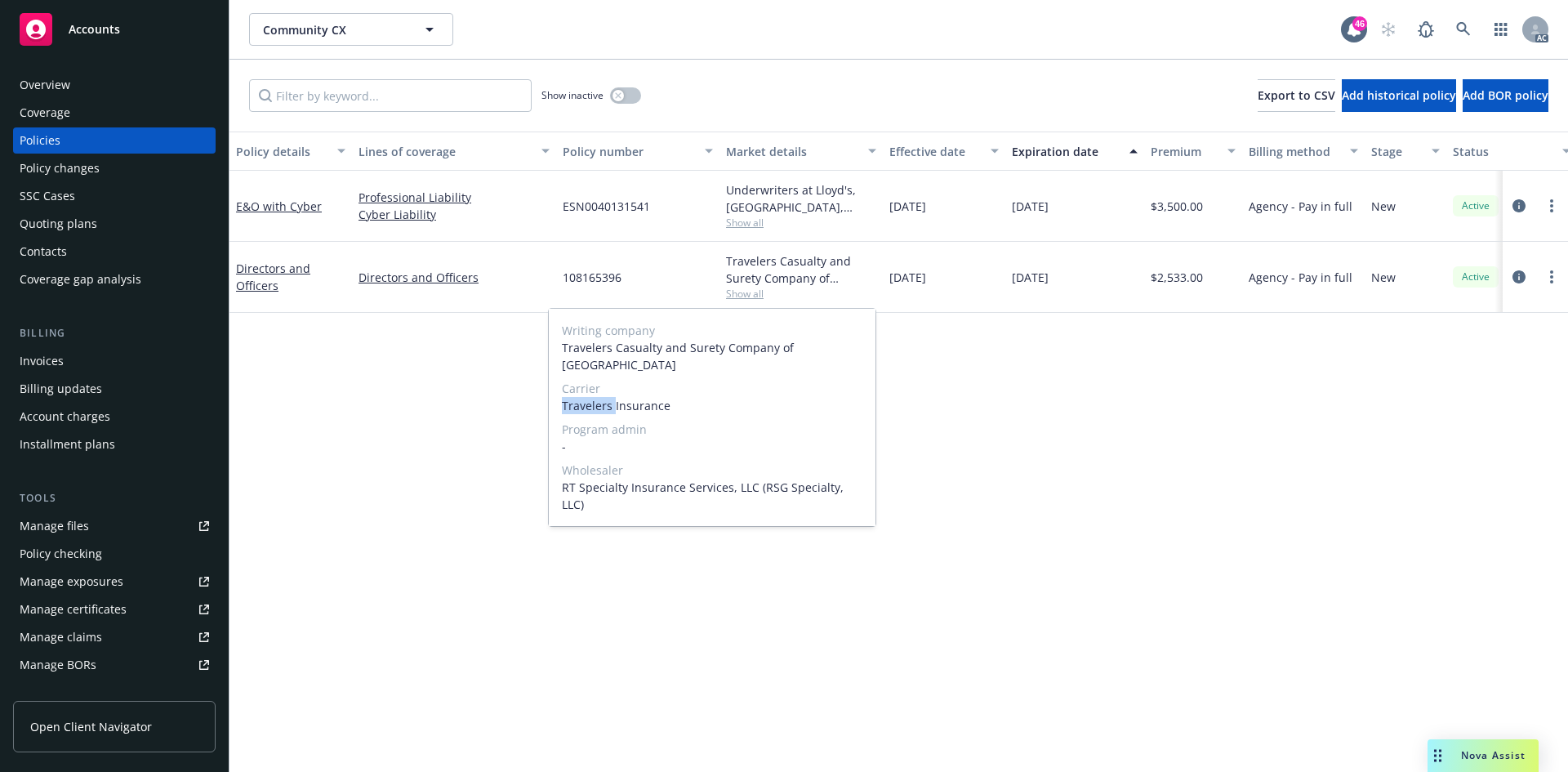
drag, startPoint x: 563, startPoint y: 388, endPoint x: 612, endPoint y: 394, distance: 49.4
click at [612, 394] on div "Writing company Travelers Casualty and Surety Company of America Carrier Travel…" at bounding box center [712, 417] width 327 height 217
copy span "Travelers"
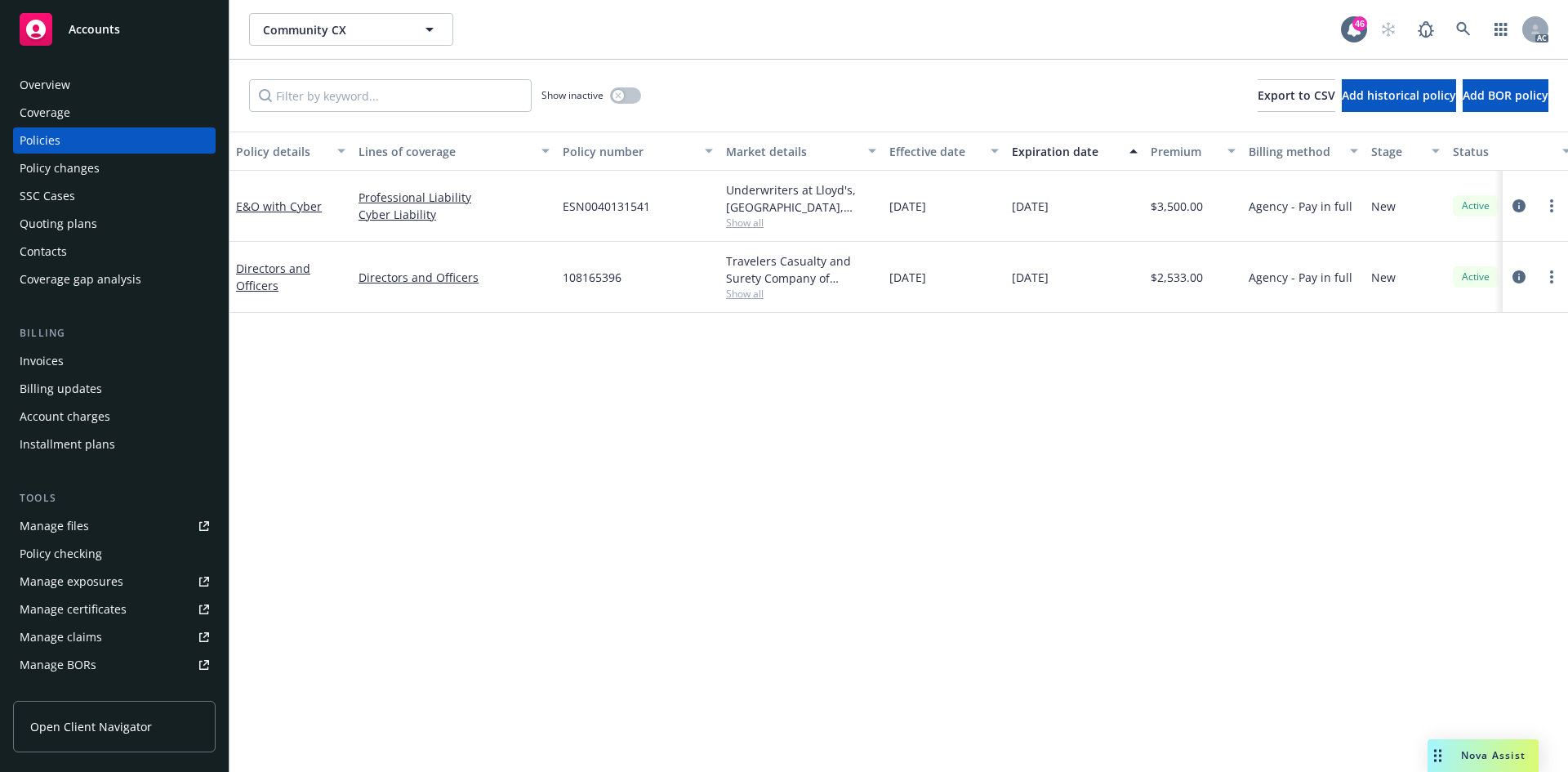
click at [346, 373] on div "Policy details Lines of coverage Policy number Market details Effective date Ex…" at bounding box center [899, 451] width 1338 height 640
drag, startPoint x: 292, startPoint y: 290, endPoint x: 236, endPoint y: 267, distance: 60.5
click at [236, 267] on div "Directors and Officers" at bounding box center [290, 277] width 109 height 34
copy link "Directors and Officers"
drag, startPoint x: 238, startPoint y: 217, endPoint x: 256, endPoint y: 216, distance: 18.0
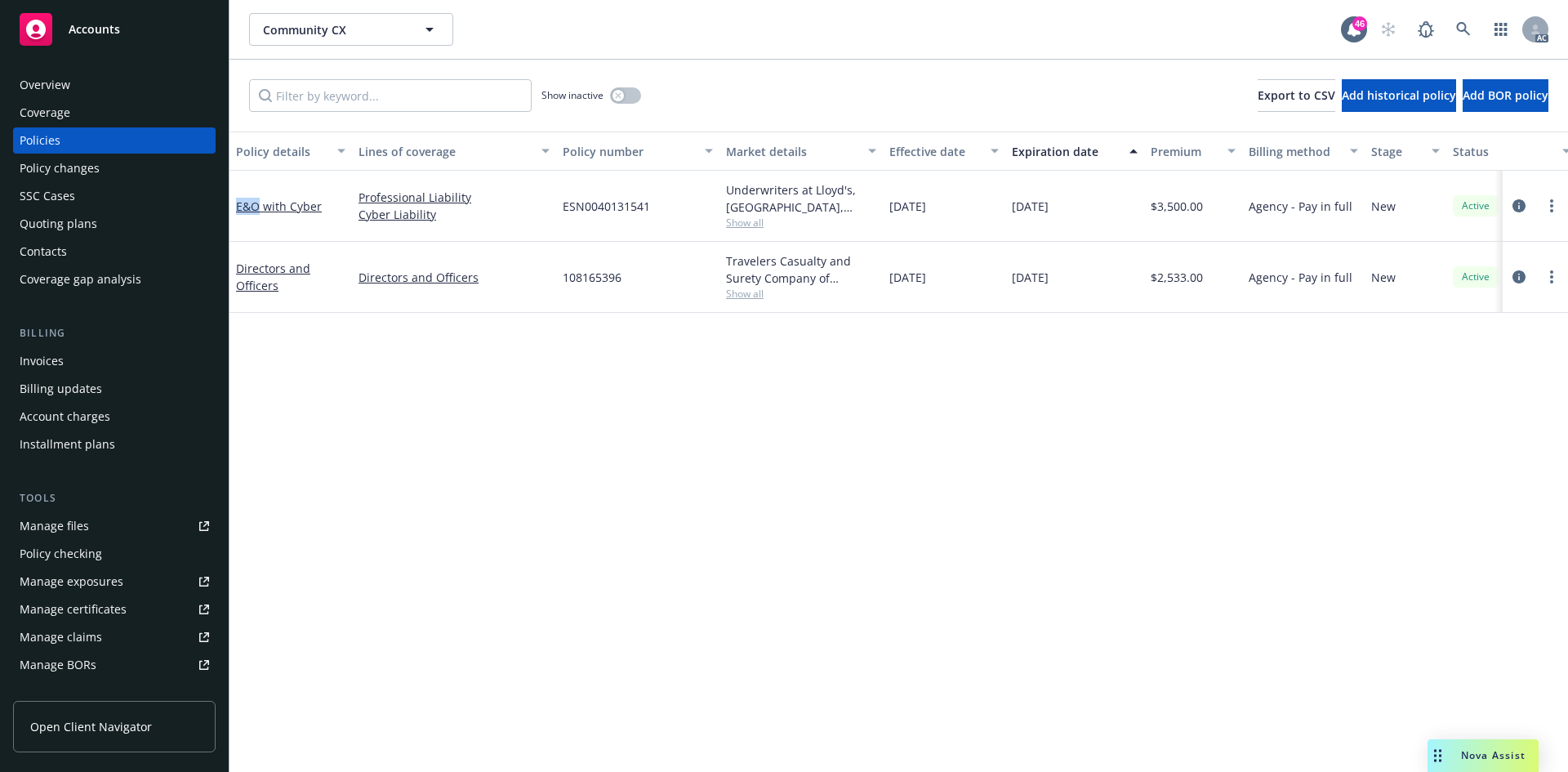
click at [256, 216] on div "E&O with Cyber" at bounding box center [291, 206] width 123 height 71
copy link "E&O"
click at [401, 391] on div "Policy details Lines of coverage Policy number Market details Effective date Ex…" at bounding box center [899, 451] width 1338 height 640
click at [919, 370] on div "Policy details Lines of coverage Policy number Market details Effective date Ex…" at bounding box center [899, 451] width 1338 height 640
click at [752, 221] on span "Show all" at bounding box center [801, 222] width 150 height 14
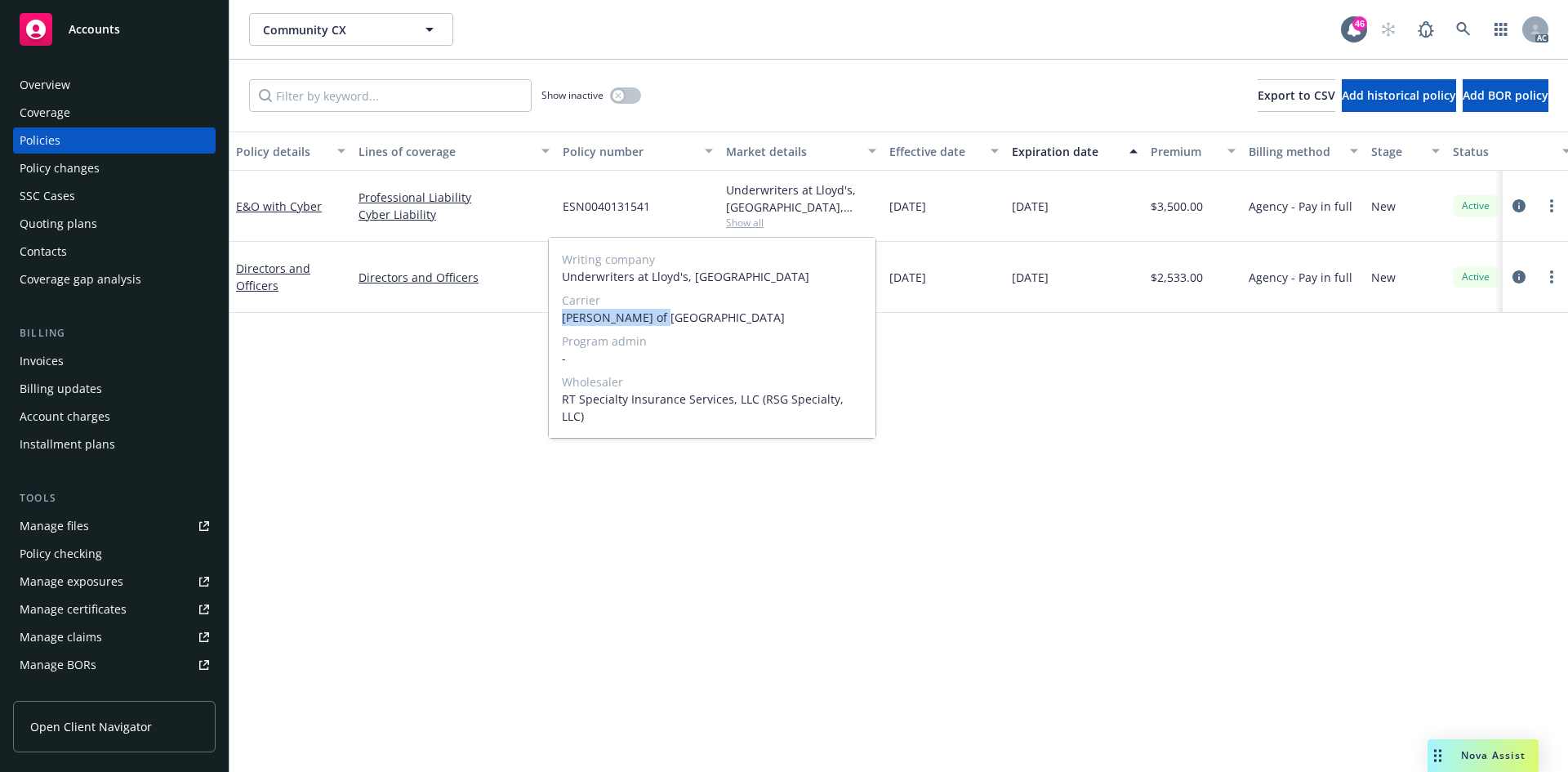
drag, startPoint x: 574, startPoint y: 315, endPoint x: 735, endPoint y: 318, distance: 161.0
click at [735, 318] on div "Writing company Underwriters at Lloyd's, London Carrier Lloyd's of London Progr…" at bounding box center [712, 337] width 327 height 200
copy span "Lloyd's of London"
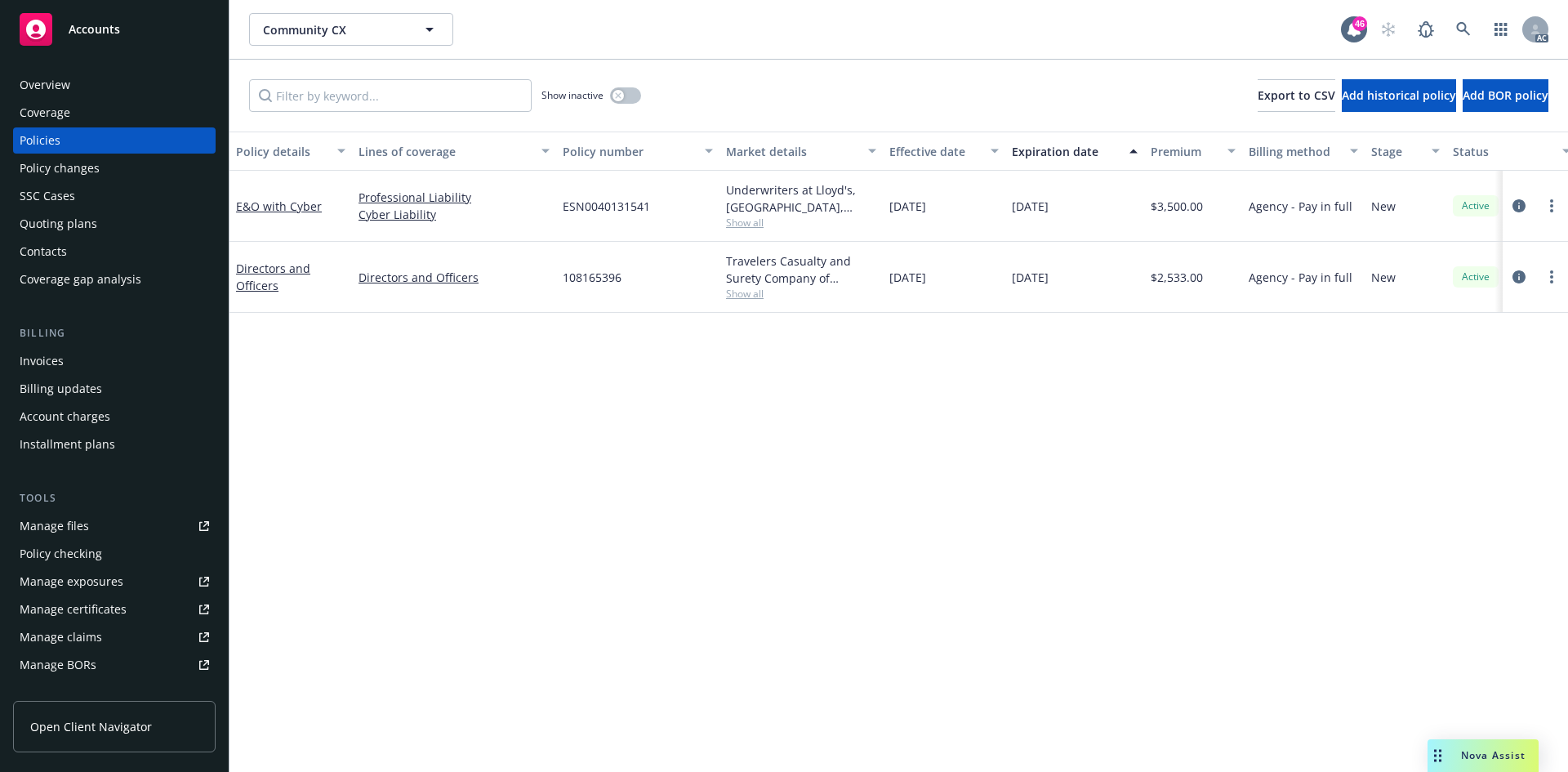
click at [322, 414] on div "Policy details Lines of coverage Policy number Market details Effective date Ex…" at bounding box center [899, 451] width 1338 height 640
click at [756, 299] on span "Show all" at bounding box center [801, 293] width 150 height 14
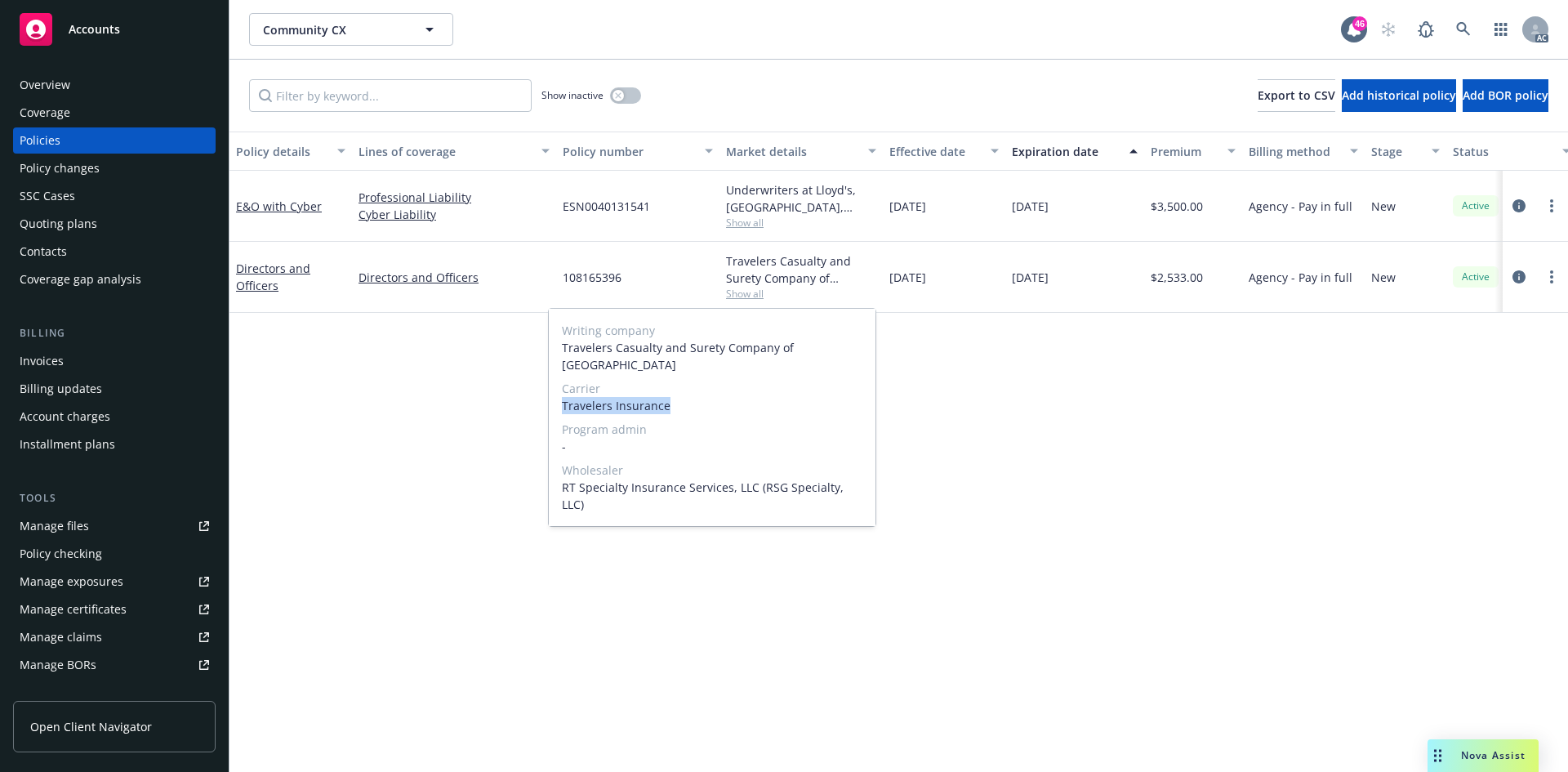
drag, startPoint x: 551, startPoint y: 389, endPoint x: 717, endPoint y: 386, distance: 166.0
click at [717, 386] on div "Writing company Travelers Casualty and Surety Company of America Carrier Travel…" at bounding box center [712, 417] width 327 height 217
copy span "Travelers Insurance"
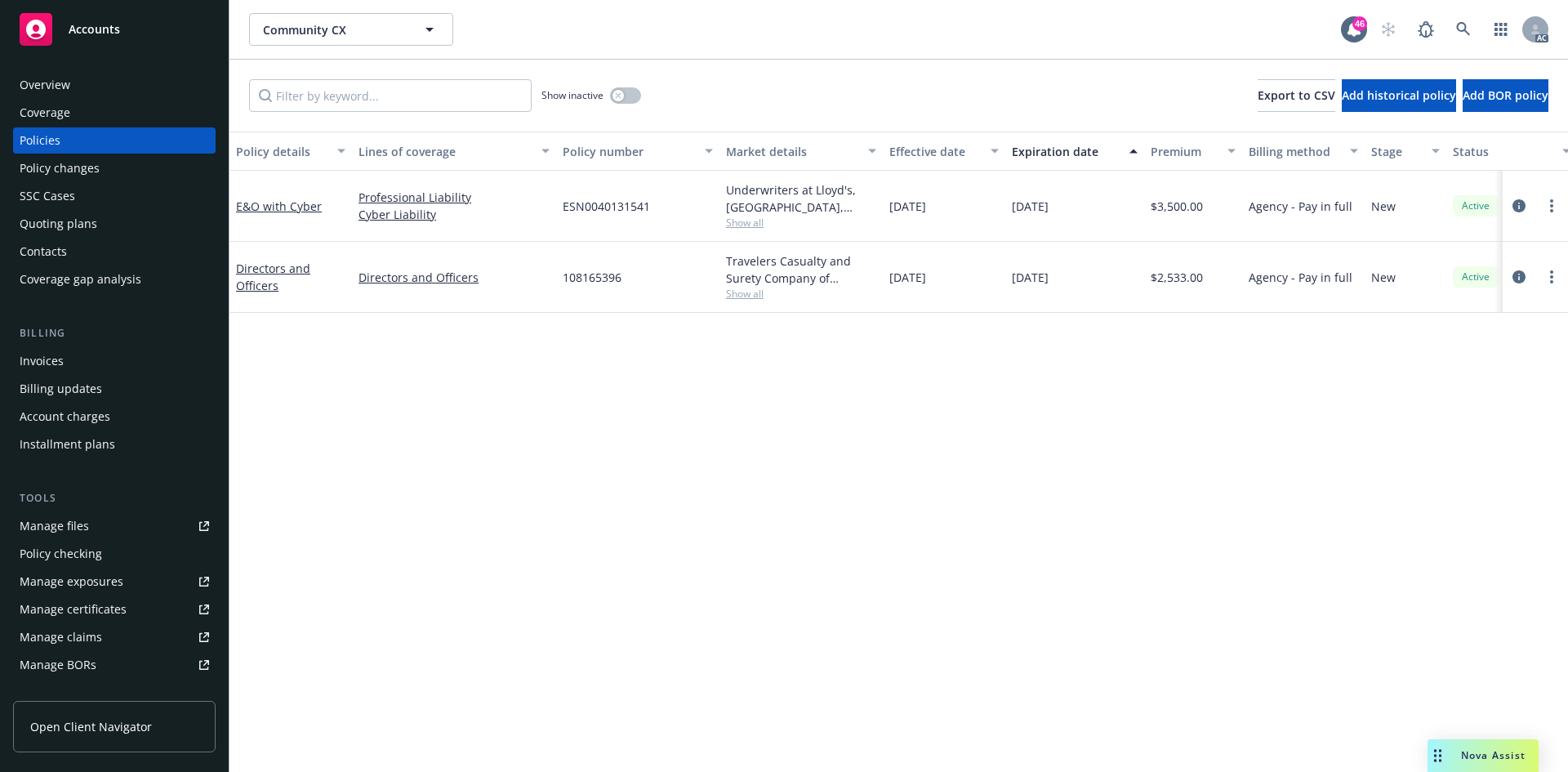
click at [399, 419] on div "Policy details Lines of coverage Policy number Market details Effective date Ex…" at bounding box center [899, 451] width 1338 height 640
click at [698, 439] on div "Policy details Lines of coverage Policy number Market details Effective date Ex…" at bounding box center [899, 451] width 1338 height 640
drag, startPoint x: 559, startPoint y: 285, endPoint x: 632, endPoint y: 284, distance: 73.0
click at [632, 284] on div "108165396" at bounding box center [637, 277] width 163 height 71
copy span "108165396"
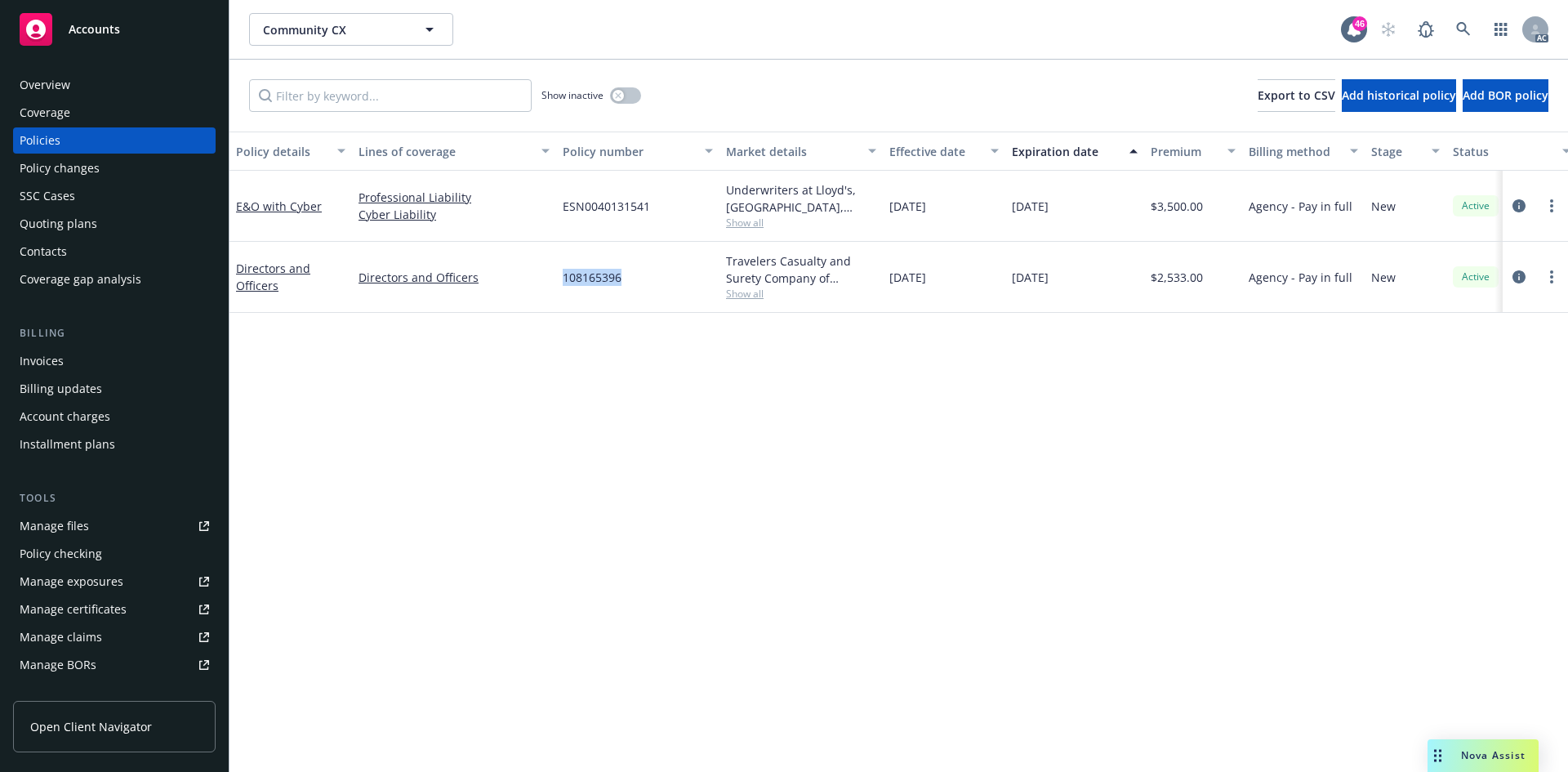
drag, startPoint x: 433, startPoint y: 438, endPoint x: 431, endPoint y: 389, distance: 49.0
click at [433, 438] on div "Policy details Lines of coverage Policy number Market details Effective date Ex…" at bounding box center [899, 451] width 1338 height 640
drag, startPoint x: 260, startPoint y: 32, endPoint x: 379, endPoint y: 41, distance: 119.3
click at [379, 41] on div "Community CX Type Commercial" at bounding box center [438, 52] width 374 height 74
copy strong "Community CX"
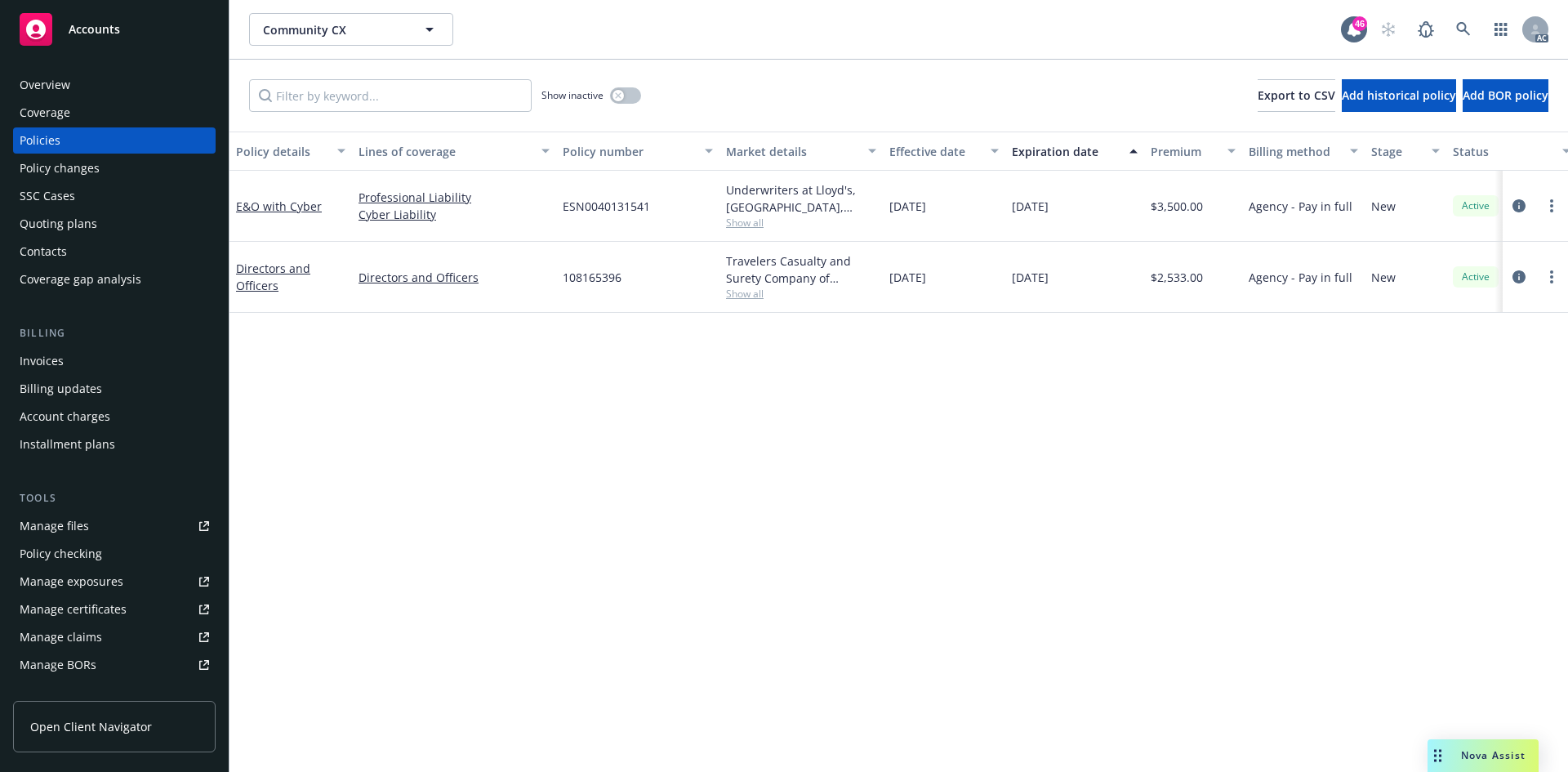
drag, startPoint x: 566, startPoint y: 352, endPoint x: 566, endPoint y: 336, distance: 16.0
click at [566, 352] on div "Policy details Lines of coverage Policy number Market details Effective date Ex…" at bounding box center [899, 451] width 1338 height 640
drag, startPoint x: 555, startPoint y: 212, endPoint x: 664, endPoint y: 215, distance: 109.0
click at [664, 215] on div "E&O with Cyber Professional Liability Cyber Liability ESN0040131541 Underwriter…" at bounding box center [1017, 206] width 1576 height 71
copy div "ESN0040131541"
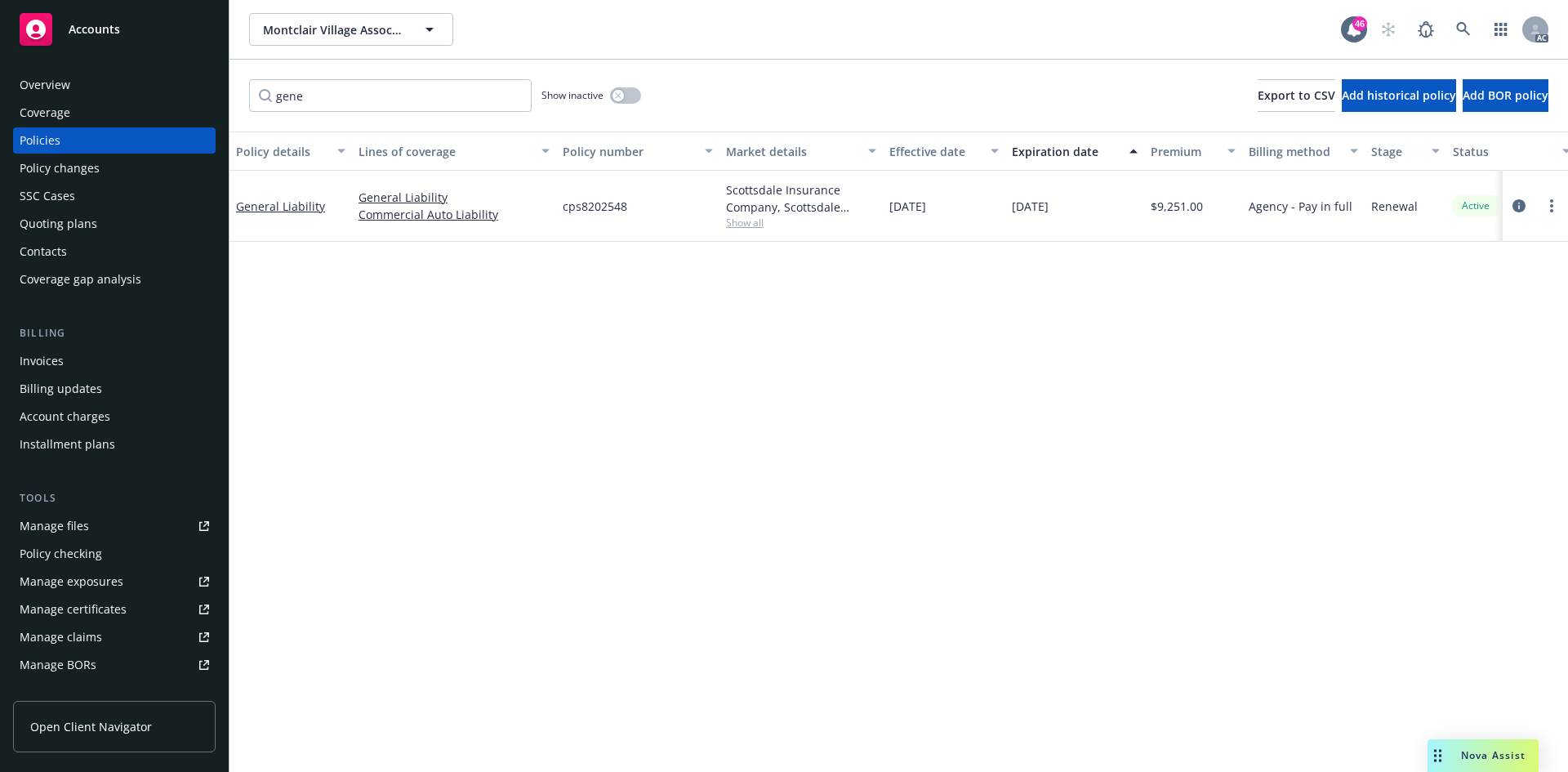
type input "gene"
click at [145, 167] on div "Policy changes" at bounding box center [114, 168] width 190 height 26
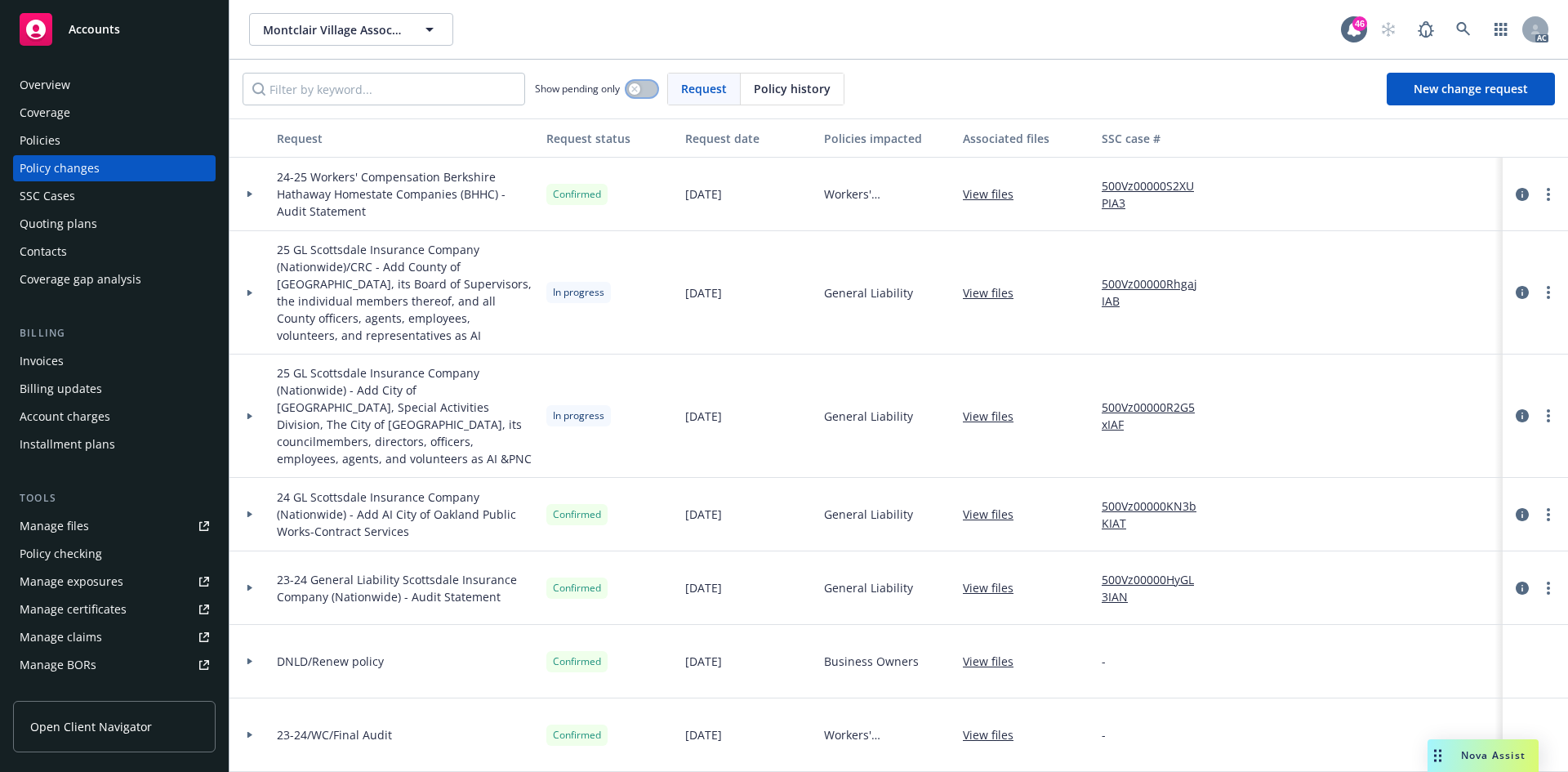
click at [642, 91] on button "button" at bounding box center [642, 89] width 31 height 17
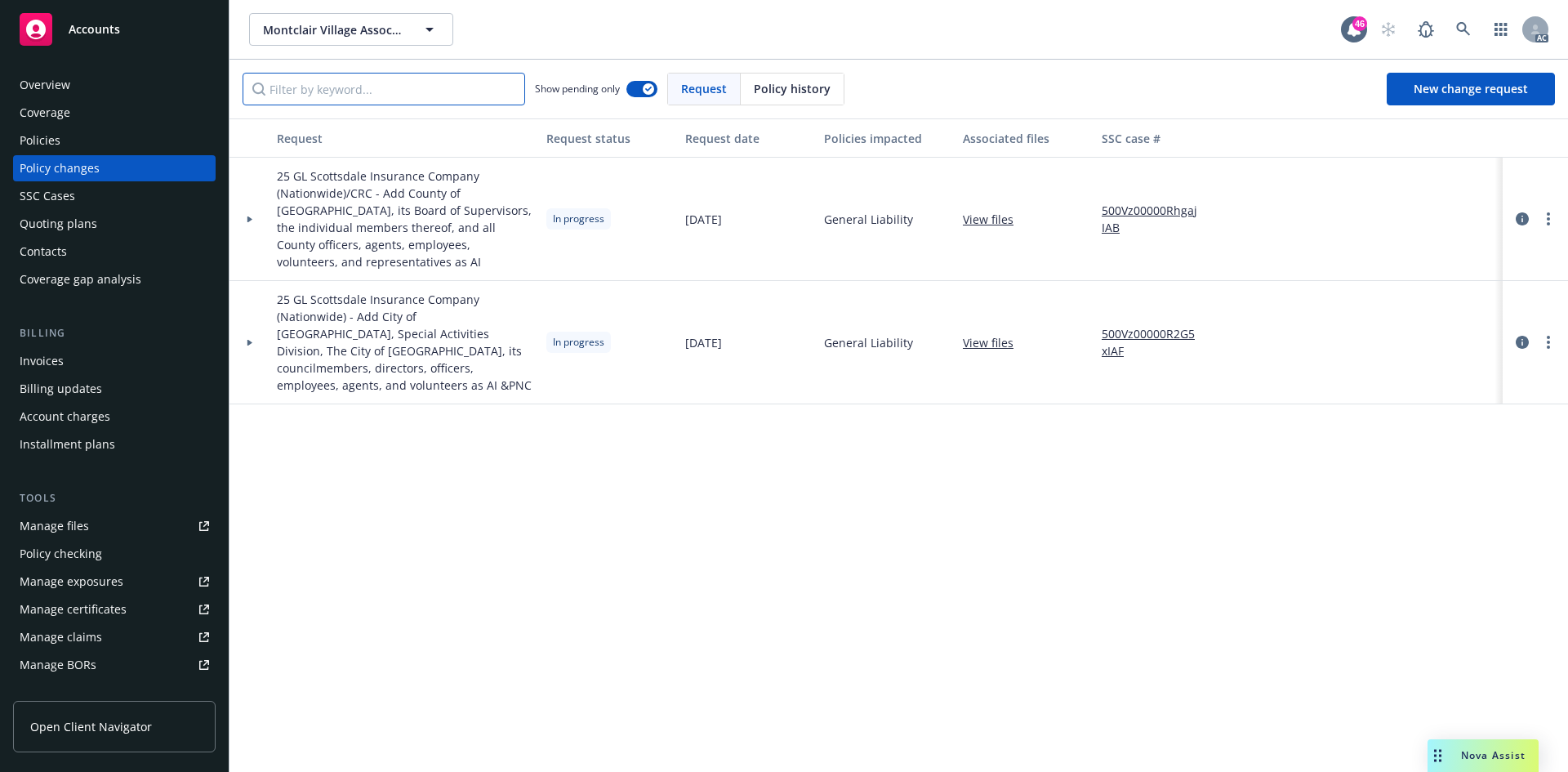
click at [471, 90] on input "Filter by keyword..." at bounding box center [383, 89] width 282 height 33
type input "A"
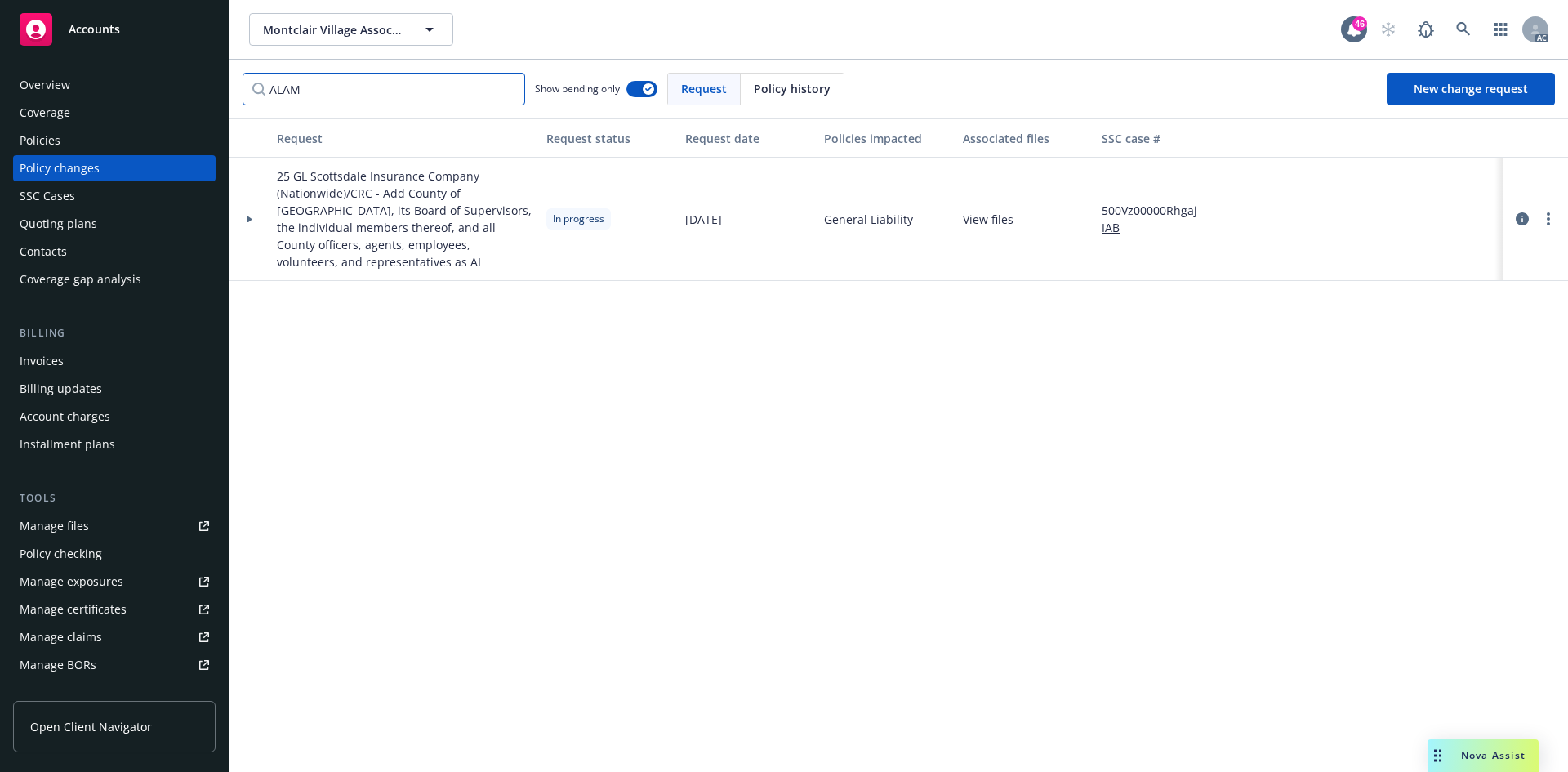
type input "ALAM"
click at [251, 216] on icon at bounding box center [250, 219] width 7 height 6
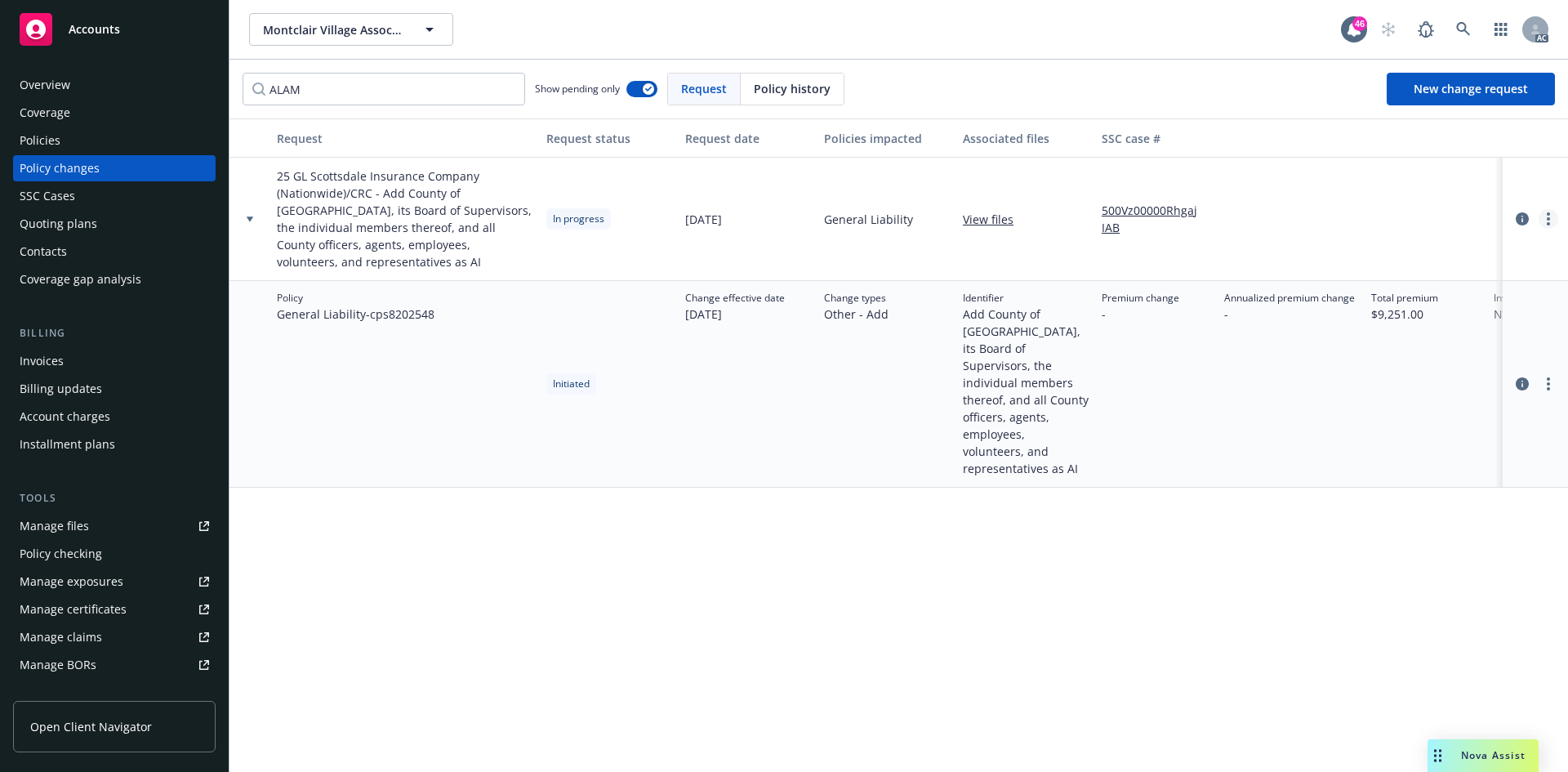
click at [1551, 220] on link "more" at bounding box center [1547, 218] width 19 height 19
click at [1422, 347] on link "Resume workflow" at bounding box center [1417, 350] width 280 height 33
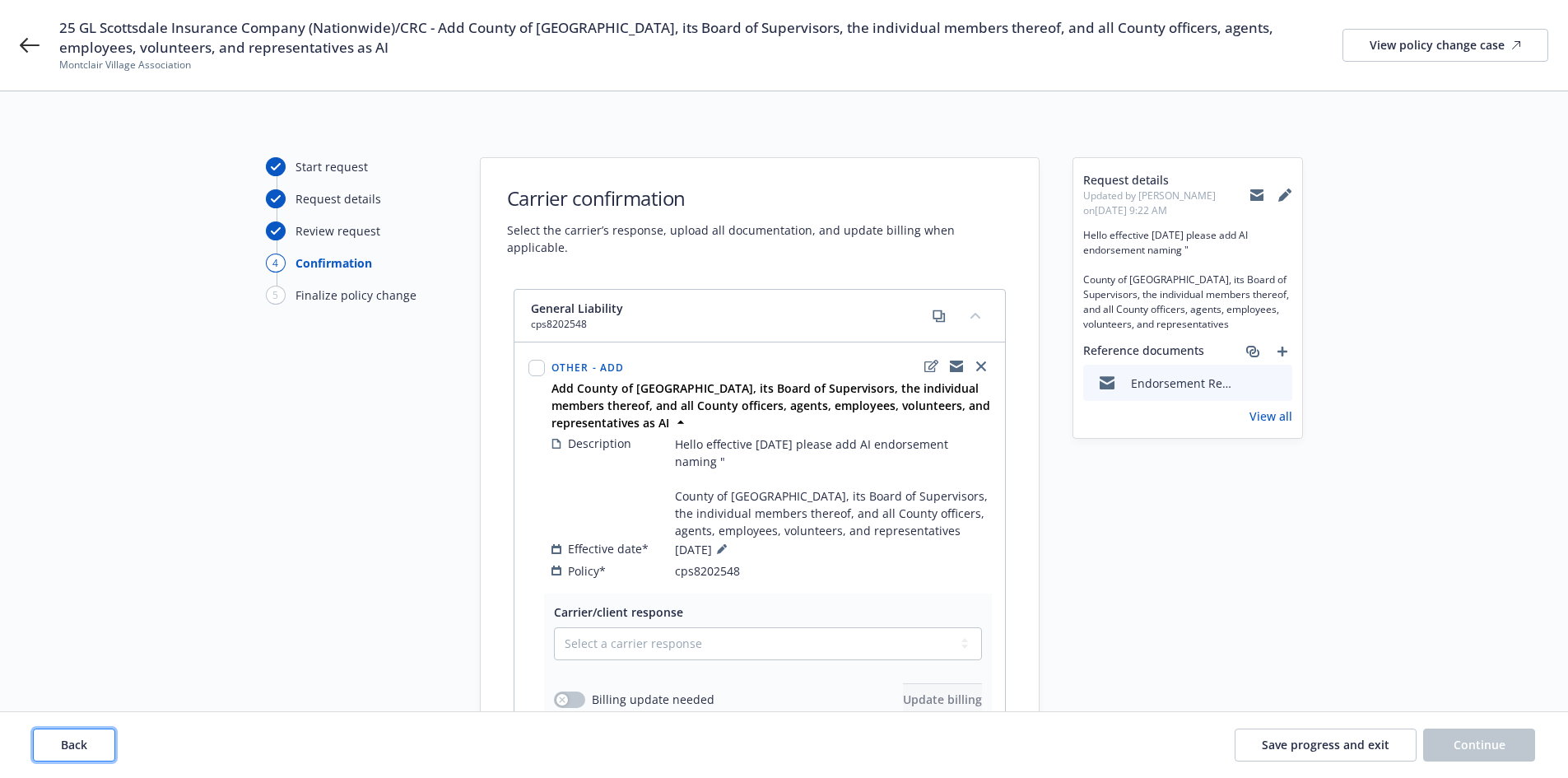
click at [82, 738] on span "Back" at bounding box center [73, 744] width 26 height 16
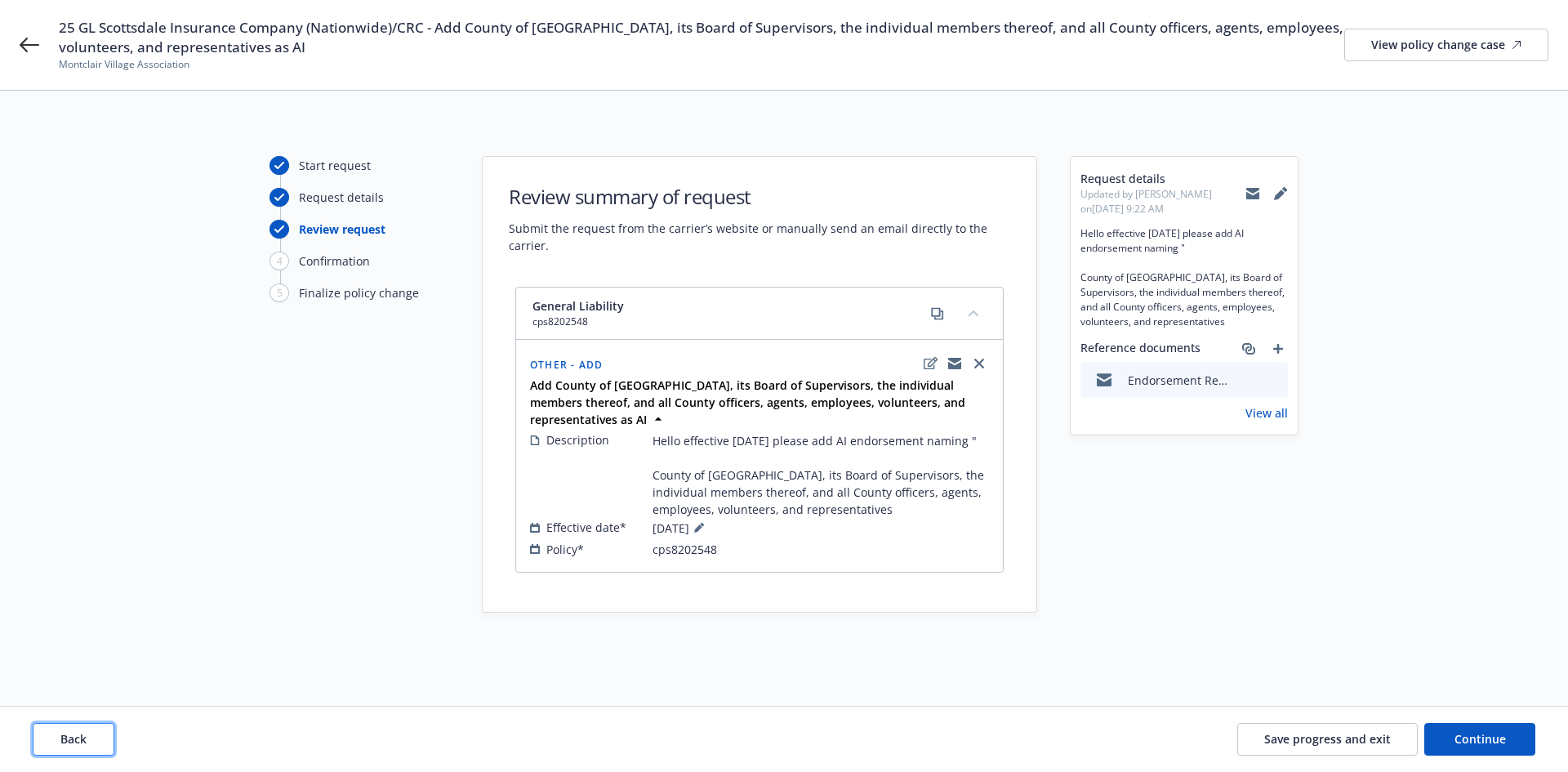
click at [81, 732] on span "Back" at bounding box center [73, 739] width 26 height 16
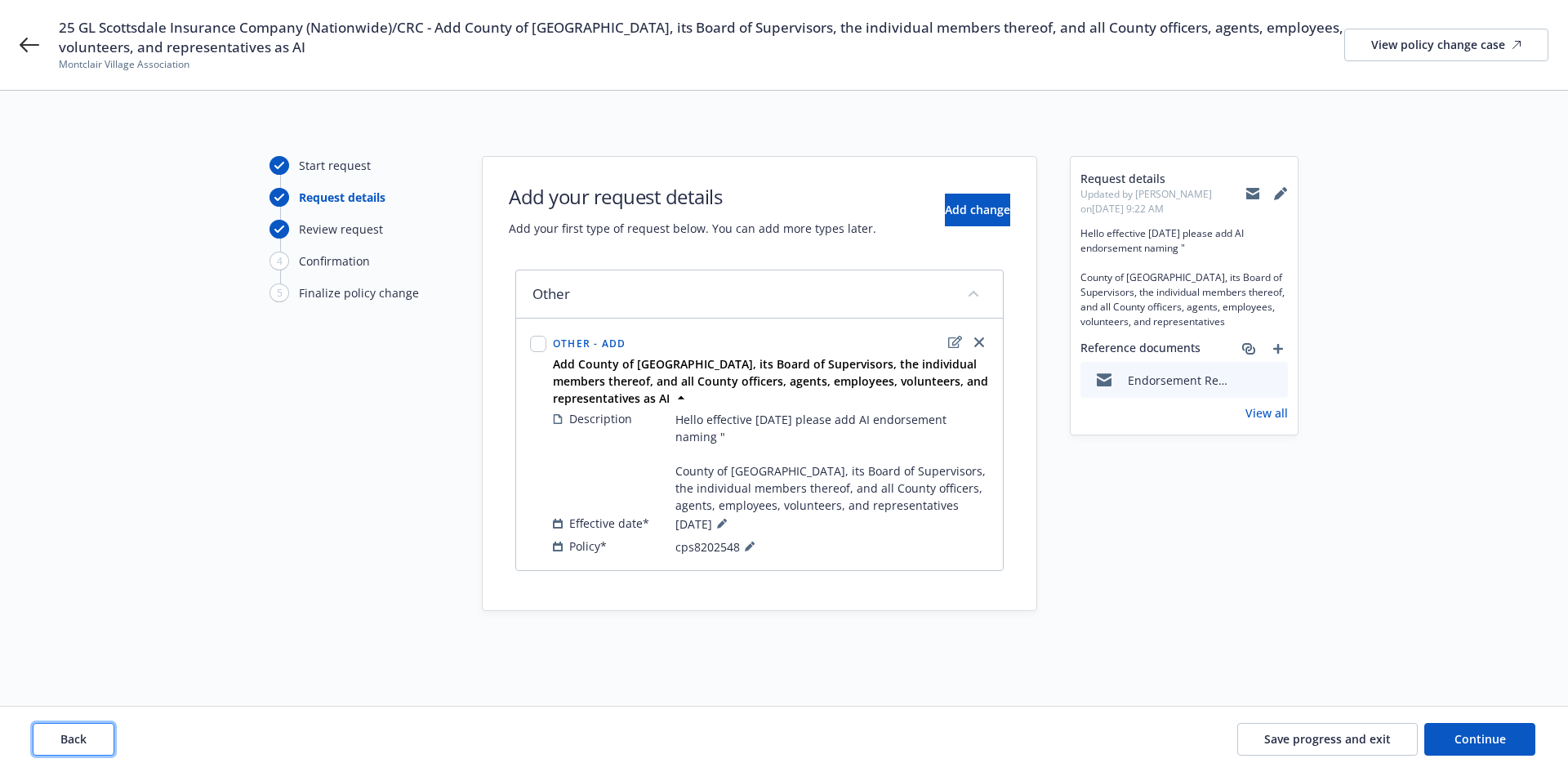
click at [81, 732] on span "Back" at bounding box center [73, 739] width 26 height 16
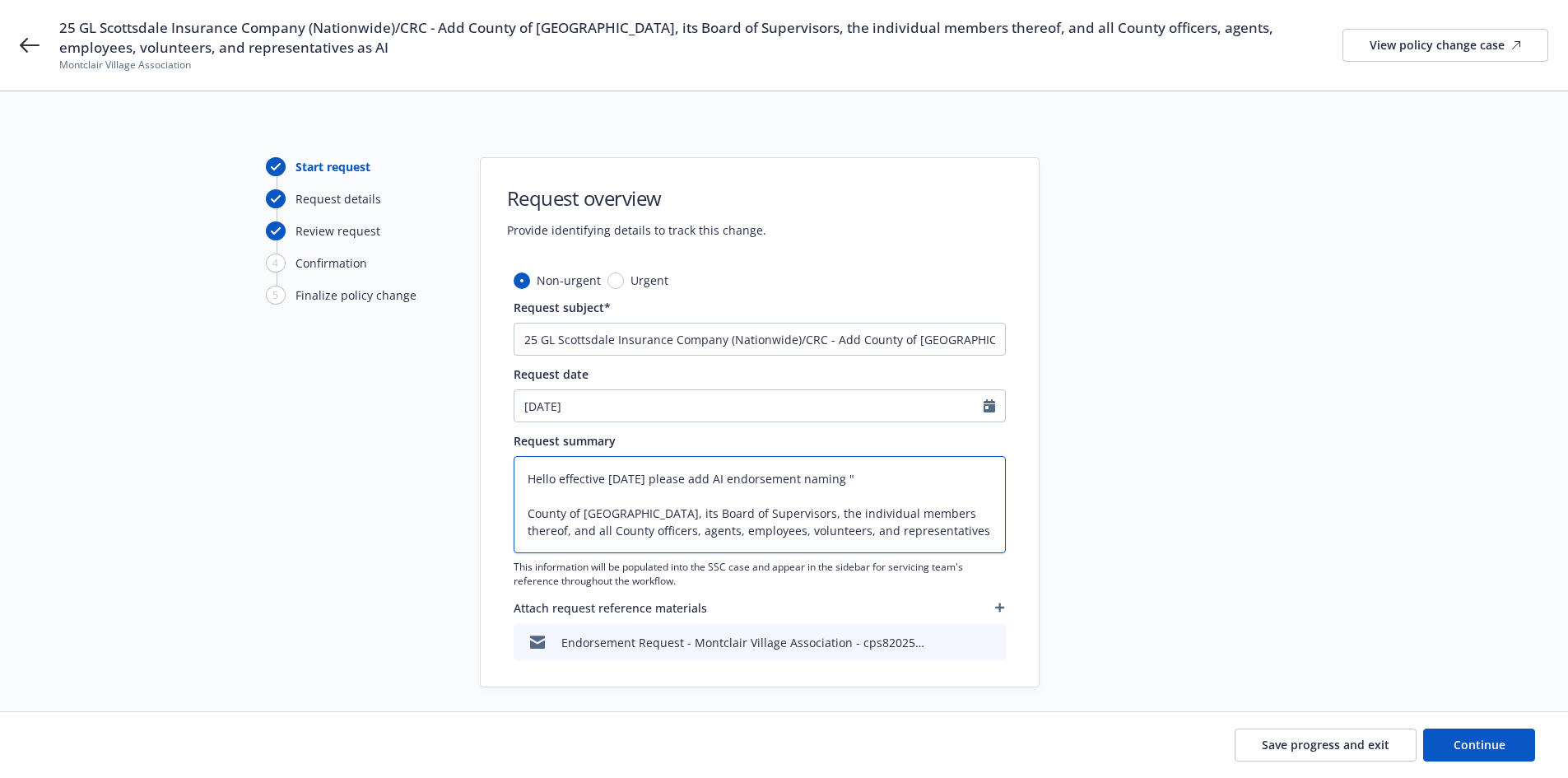
drag, startPoint x: 909, startPoint y: 542, endPoint x: 500, endPoint y: 479, distance: 413.8
click at [500, 479] on div "Non-urgent Urgent Request subject* 25 GL Scottsdale Insurance Company (Nationwi…" at bounding box center [760, 479] width 558 height 415
type textarea "x"
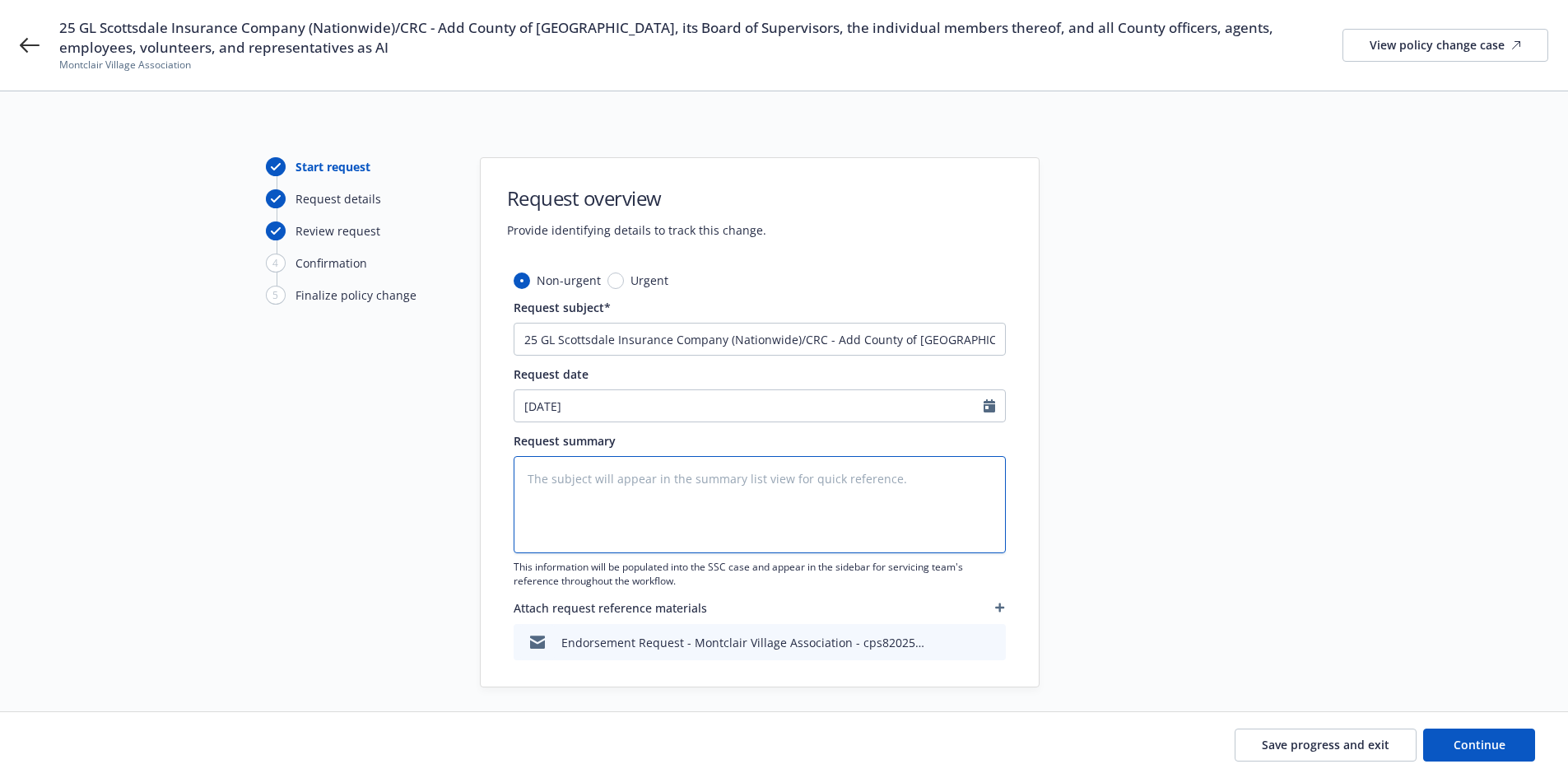
type textarea "x"
type textarea "A"
type textarea "x"
type textarea "Ad"
type textarea "x"
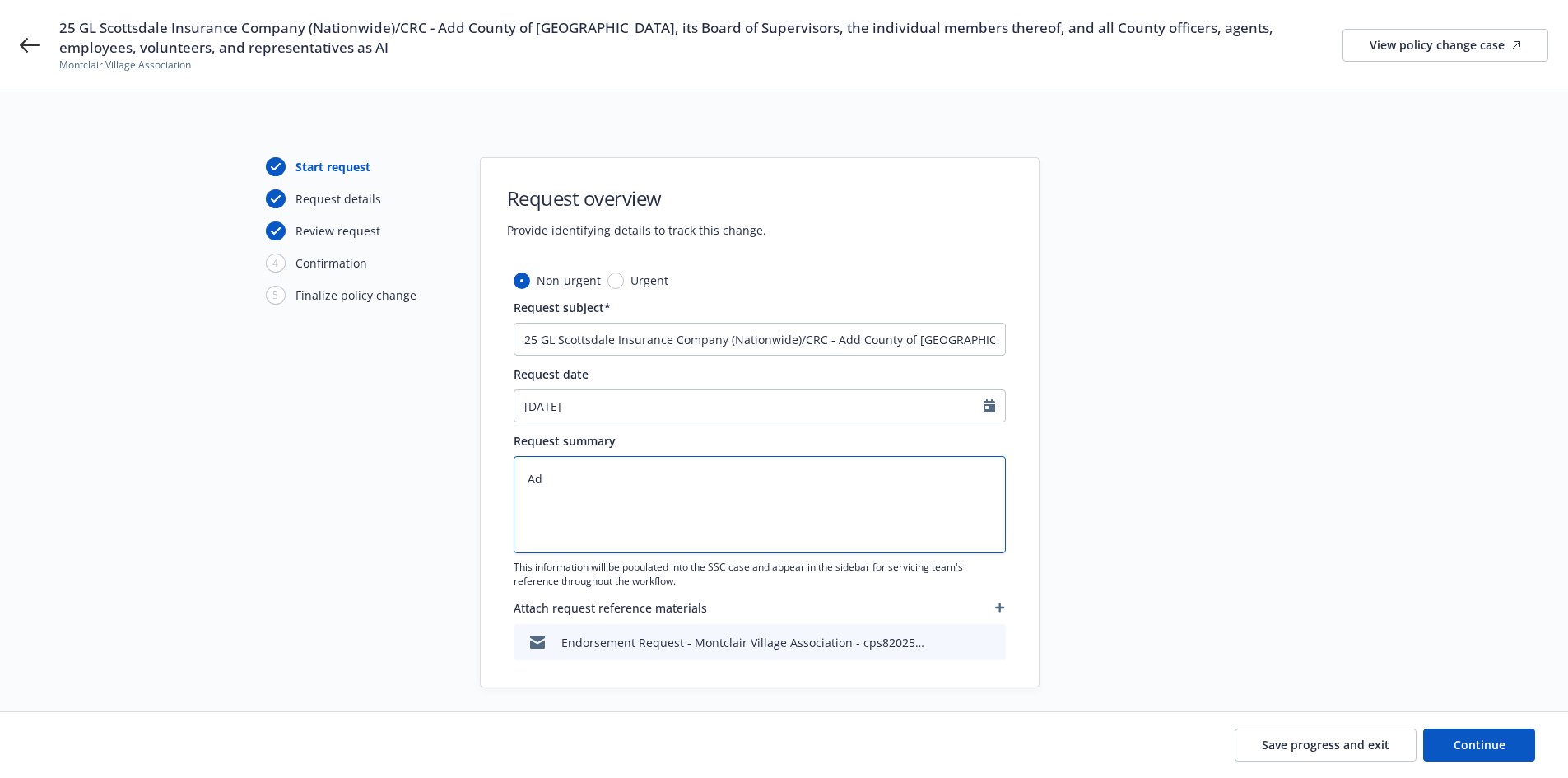
type textarea "Add"
type textarea "x"
type textarea "Add"
type textarea "x"
type textarea "Add ai"
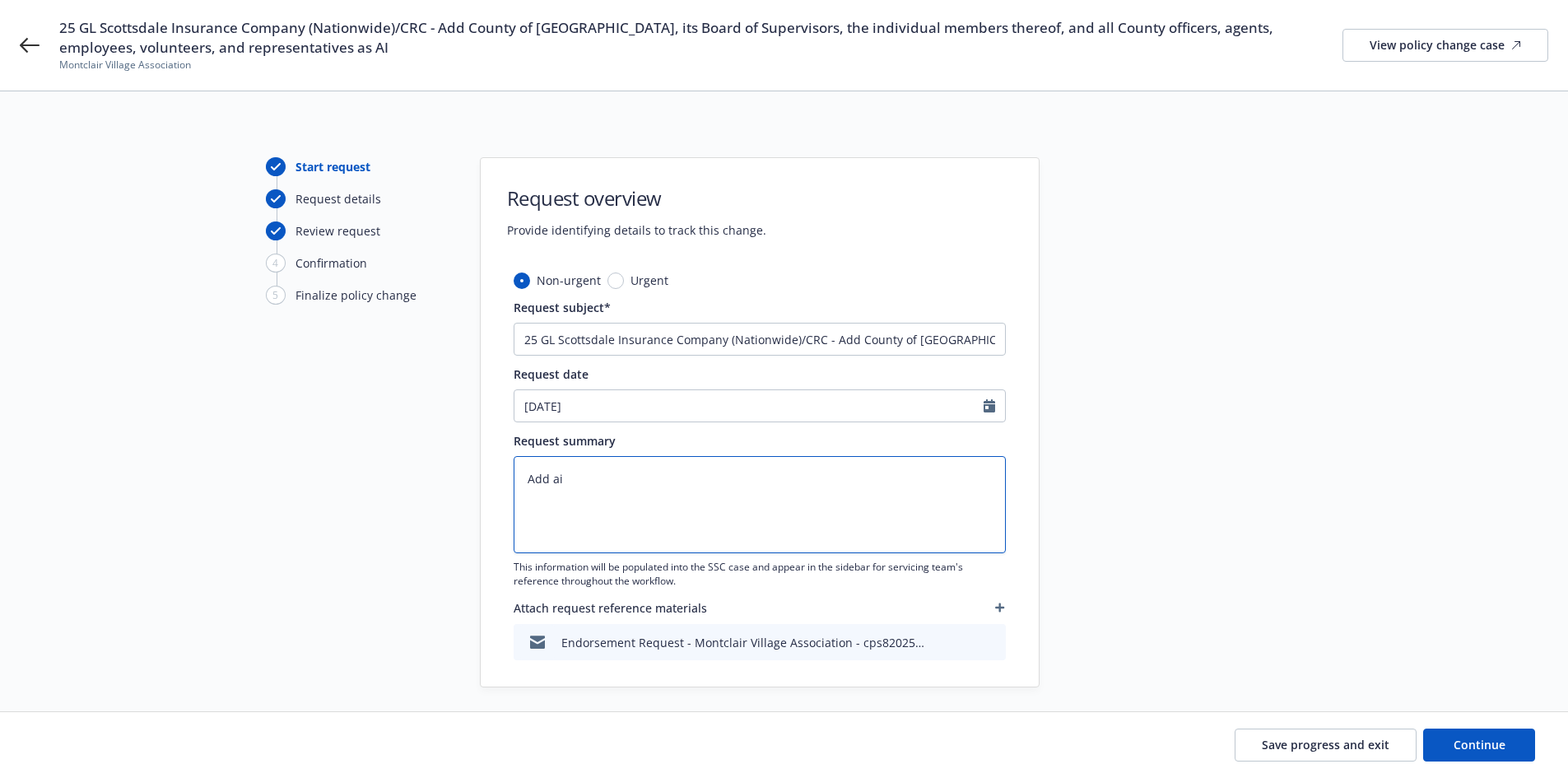
type textarea "x"
type textarea "Add a"
type textarea "x"
type textarea "Add"
type textarea "x"
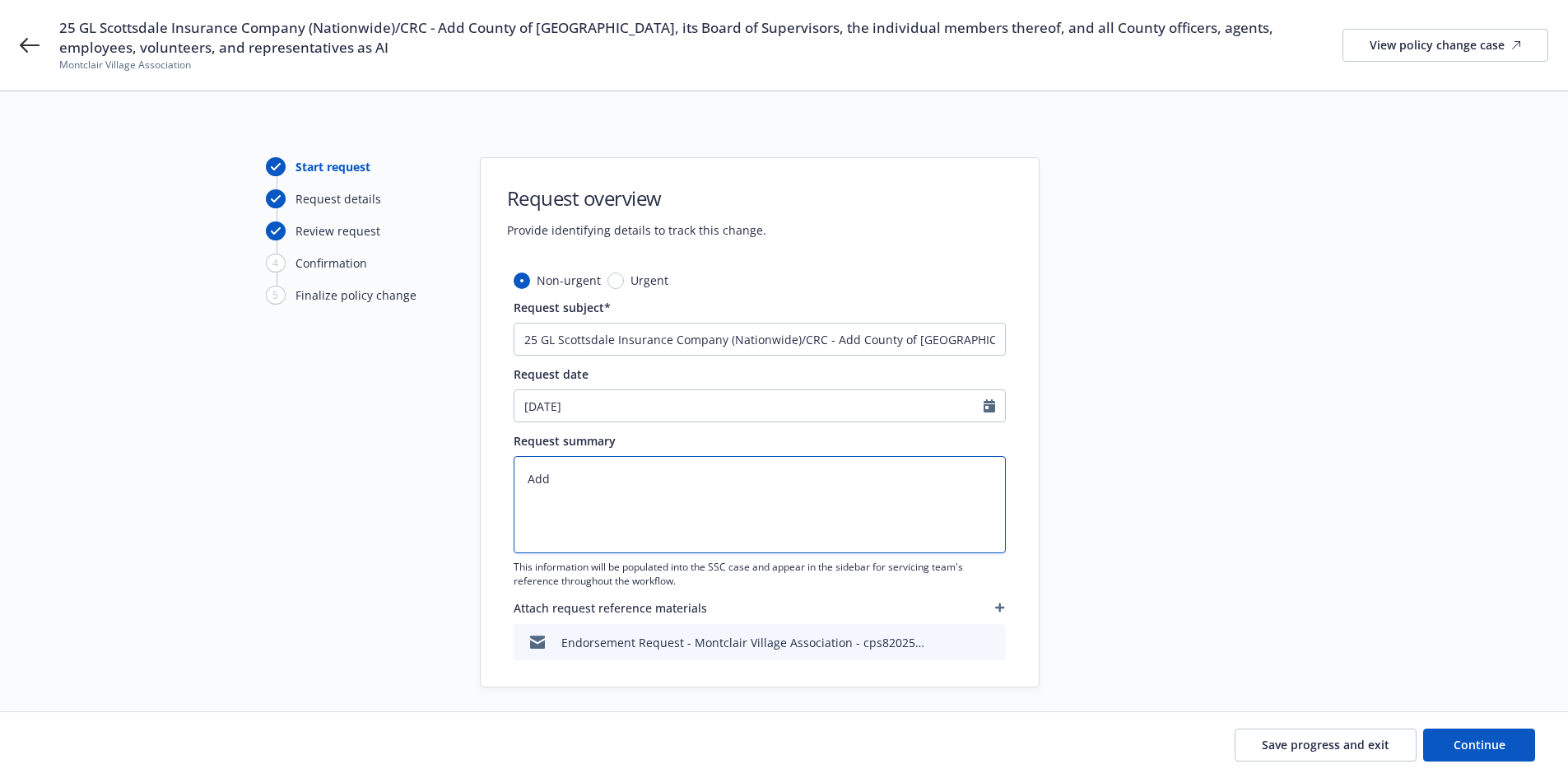
type textarea "Add A"
type textarea "x"
type textarea "Add AI"
type textarea "x"
type textarea "Add AI:"
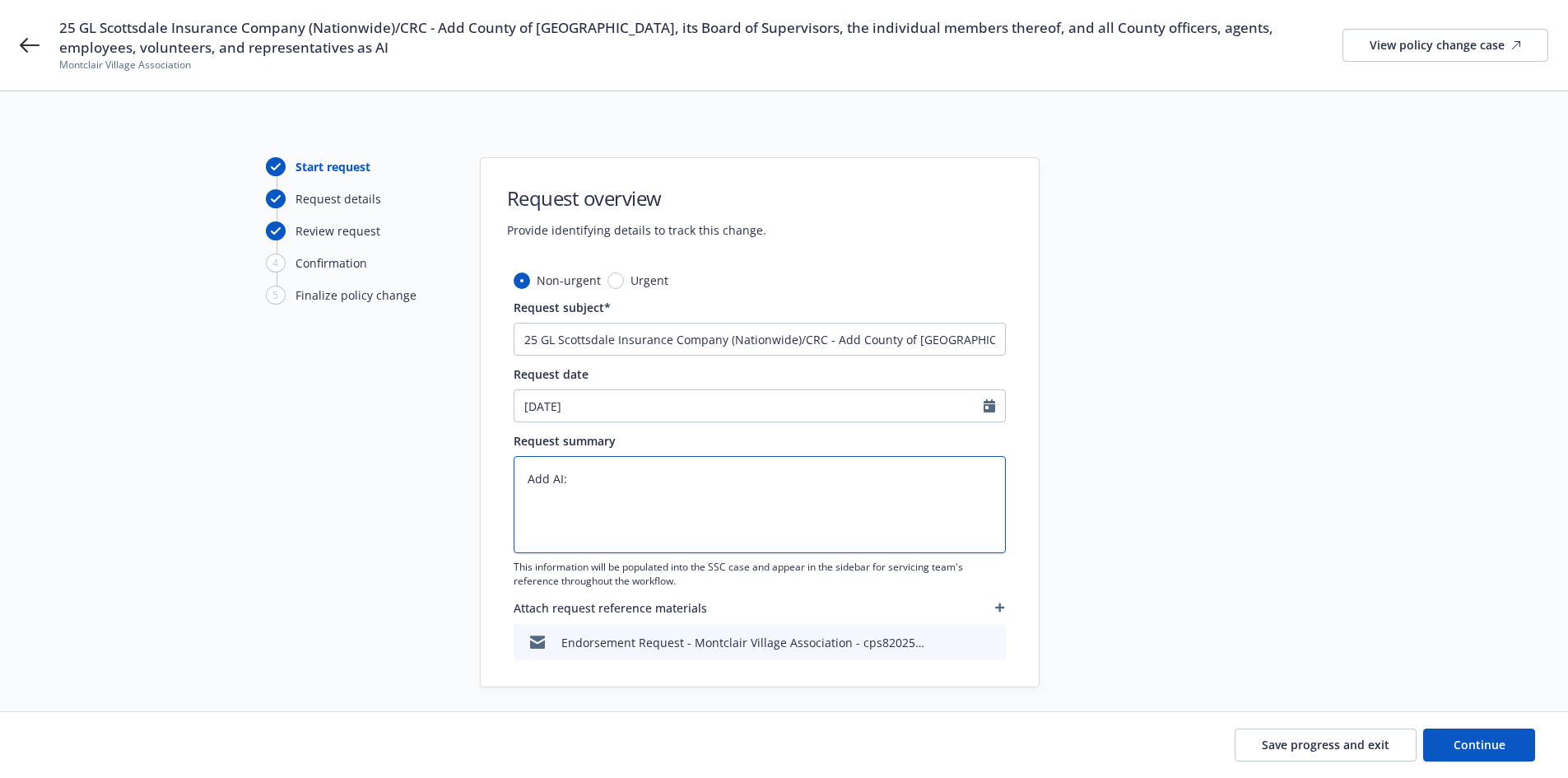
type textarea "x"
paste textarea "ALAMEDA COUNTY HEALTH CARE SERVICES AGENCY 1000 SAN LEANDRO BLVD STE 300 SAN LE…"
type textarea "Add AI: ALAMEDA COUNTY HEALTH CARE SERVICES AGENCY 1000 SAN LEANDRO BLVD STE 30…"
click at [811, 496] on textarea "Add AI: ALAMEDA COUNTY HEALTH CARE SERVICES AGENCY 1000 SAN LEANDRO BLVD STE 30…" at bounding box center [760, 504] width 492 height 97
type textarea "x"
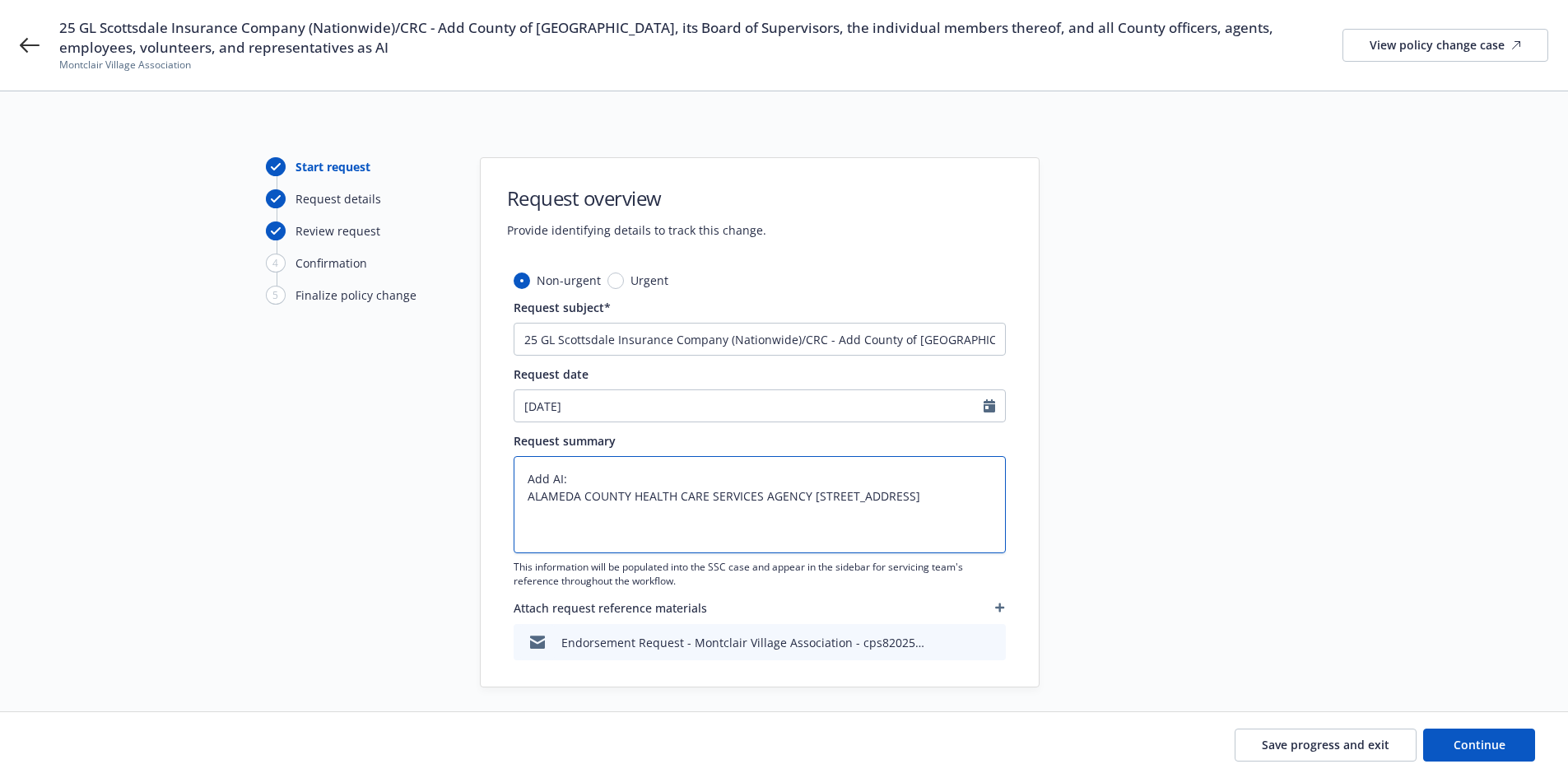
type textarea "Add AI: ALAMEDA COUNTY HEALTH CARE SERVICES AGENCY 1000 SAN LEANDRO BLVD STE 30…"
click at [718, 514] on textarea "Add AI: ALAMEDA COUNTY HEALTH CARE SERVICES AGENCY 1000 SAN LEANDRO BLVD STE 30…" at bounding box center [760, 504] width 492 height 97
type textarea "x"
type textarea "Add AI: ALAMEDA COUNTY HEALTH CARE SERVICES AGENCY 1000 SAN LEANDRO BLVD STE 30…"
click at [605, 530] on textarea "Add AI: ALAMEDA COUNTY HEALTH CARE SERVICES AGENCY 1000 SAN LEANDRO BLVD STE 30…" at bounding box center [760, 504] width 492 height 97
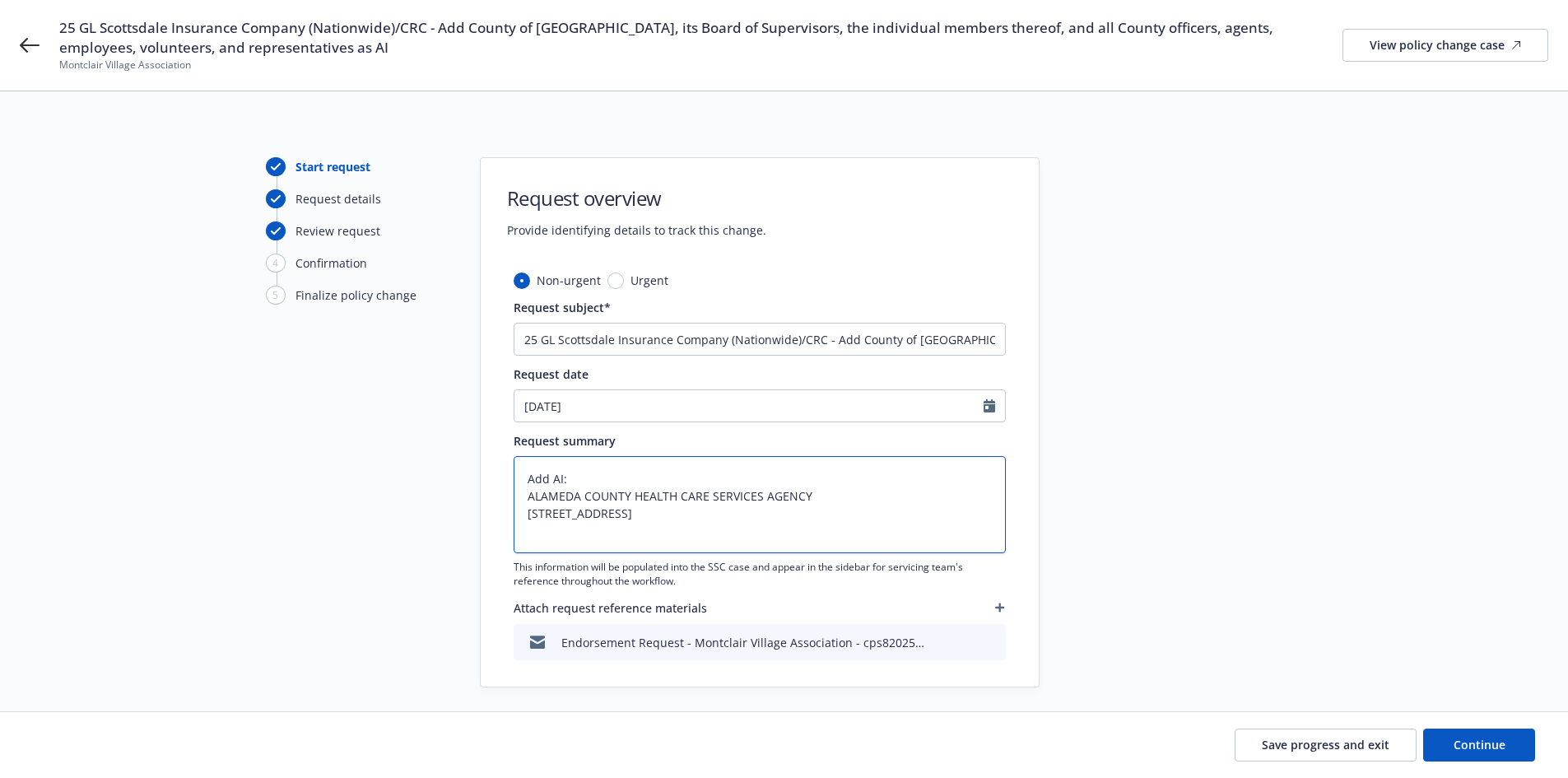
type textarea "x"
click at [760, 532] on textarea "Add AI: ALAMEDA COUNTY HEALTH CARE SERVICES AGENCY 1000 SAN LEANDRO BLVD STE 30…" at bounding box center [760, 504] width 492 height 97
type textarea "Add AI: ALAMEDA COUNTY HEALTH CARE SERVICES AGENCY 1000 SAN LEANDRO BLVD STE 30…"
drag, startPoint x: 572, startPoint y: 473, endPoint x: 551, endPoint y: 476, distance: 21.2
click at [551, 476] on textarea "Add AI: ALAMEDA COUNTY HEALTH CARE SERVICES AGENCY 1000 SAN LEANDRO BLVD STE 30…" at bounding box center [760, 504] width 492 height 97
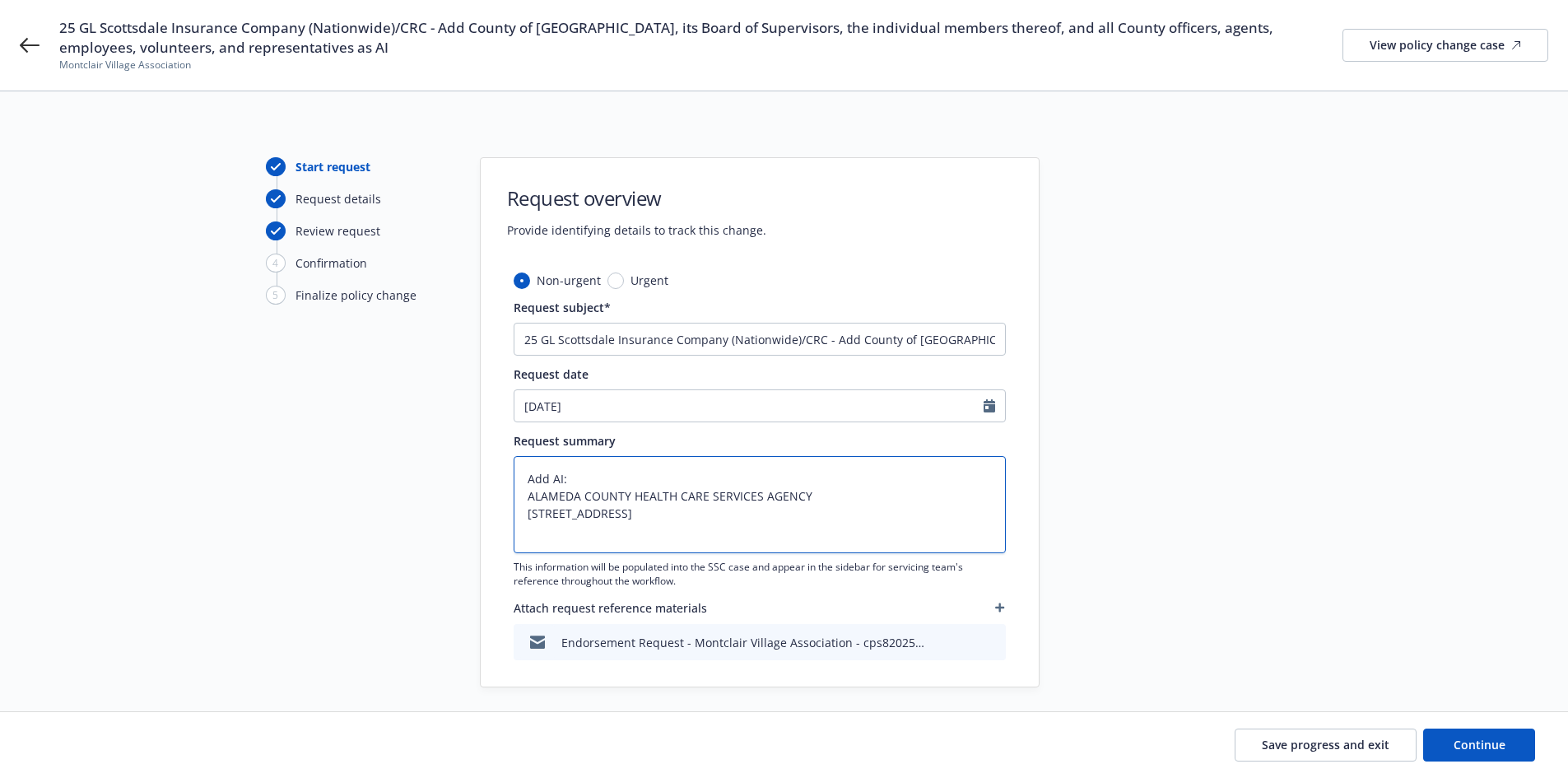
paste textarea "DDITIONAL INSURED-DESIGNATED PERSON OR ORGANIZATION"
type textarea "x"
type textarea "Add ADDITIONAL INSURED-DESIGNATED PERSON OR ORGANIZATION ALAMEDA COUNTY HEALTH …"
click at [360, 440] on div "Start request Request details Review request 4 Confirmation 5 Finalize policy c…" at bounding box center [356, 422] width 181 height 530
click at [526, 493] on textarea "Add ADDITIONAL INSURED-DESIGNATED PERSON OR ORGANIZATION ALAMEDA COUNTY HEALTH …" at bounding box center [760, 504] width 492 height 97
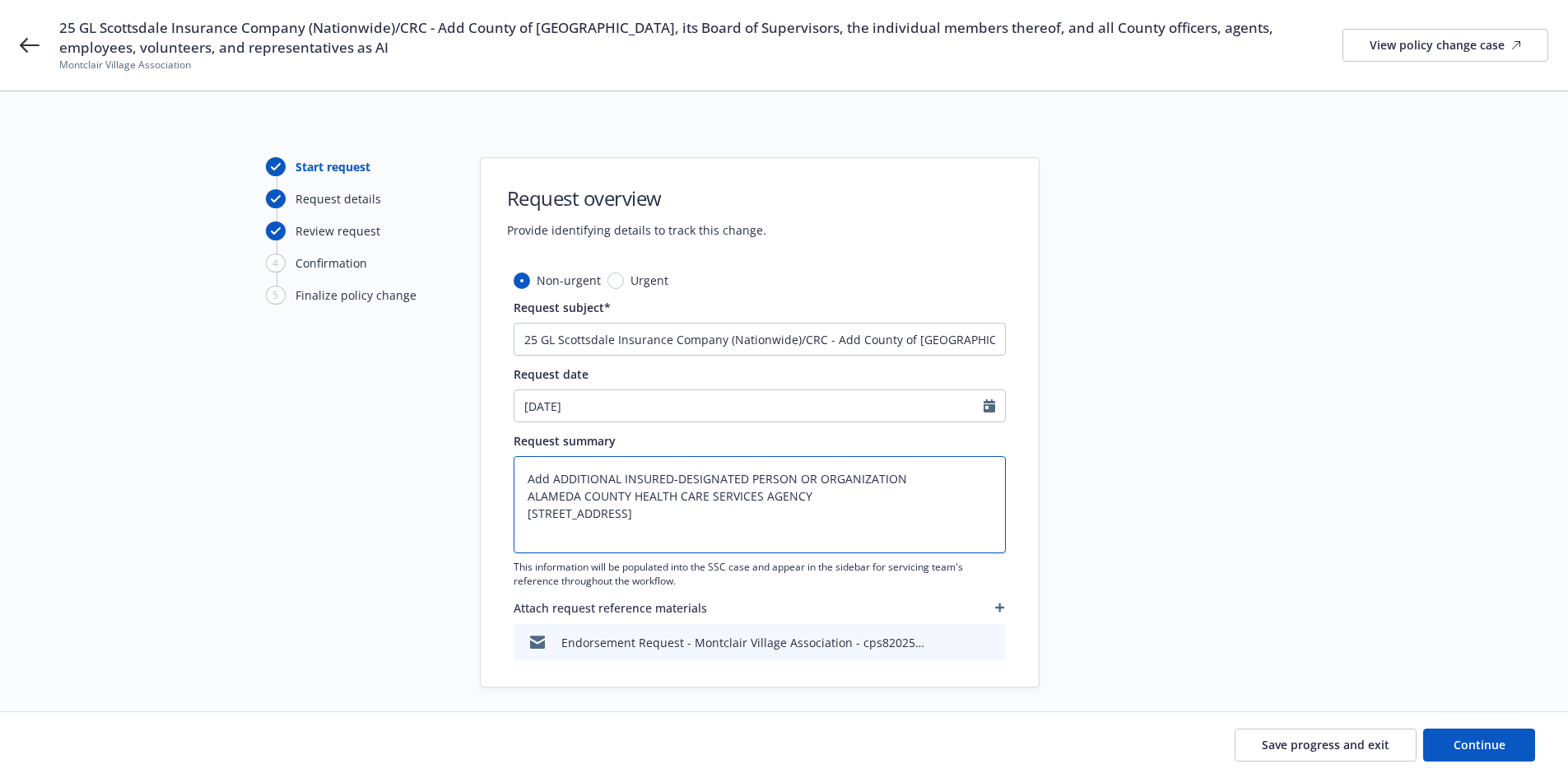
type textarea "x"
type textarea "Add ADDITIONAL INSURED-DESIGNATED PERSON OR ORGANIZATION ALAMEDA COUNTY HEALTH …"
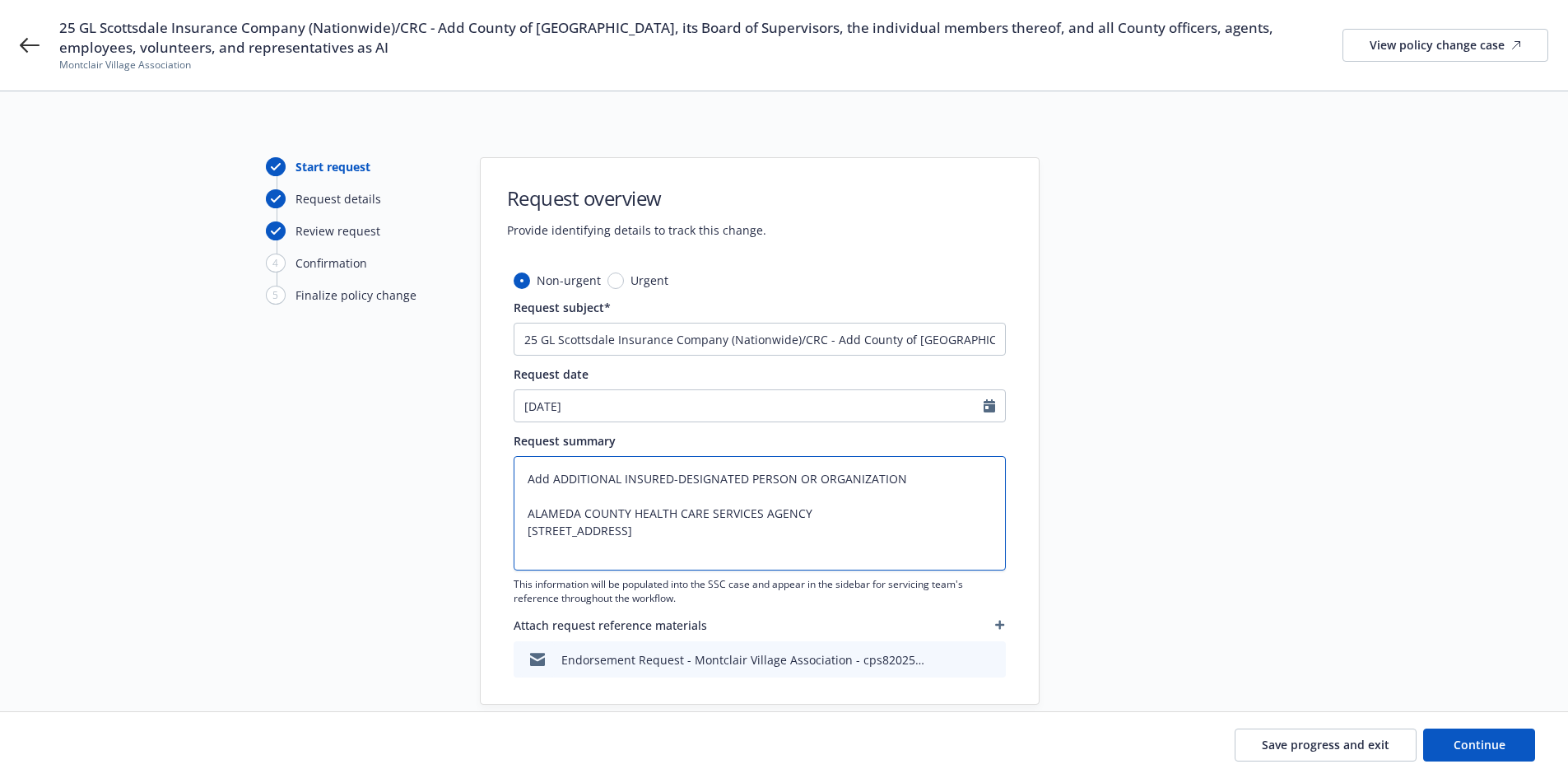
click at [918, 474] on textarea "Add ADDITIONAL INSURED-DESIGNATED PERSON OR ORGANIZATION ALAMEDA COUNTY HEALTH …" at bounding box center [760, 513] width 492 height 115
type textarea "x"
drag, startPoint x: 721, startPoint y: 557, endPoint x: 520, endPoint y: 469, distance: 219.4
click at [520, 469] on textarea "Add ADDITIONAL INSURED-DESIGNATED PERSON OR ORGANIZATION: ALAMEDA COUNTY HEALTH…" at bounding box center [760, 513] width 492 height 115
type textarea "Add ADDITIONAL INSURED-DESIGNATED PERSON OR ORGANIZATION: ALAMEDA COUNTY HEALTH…"
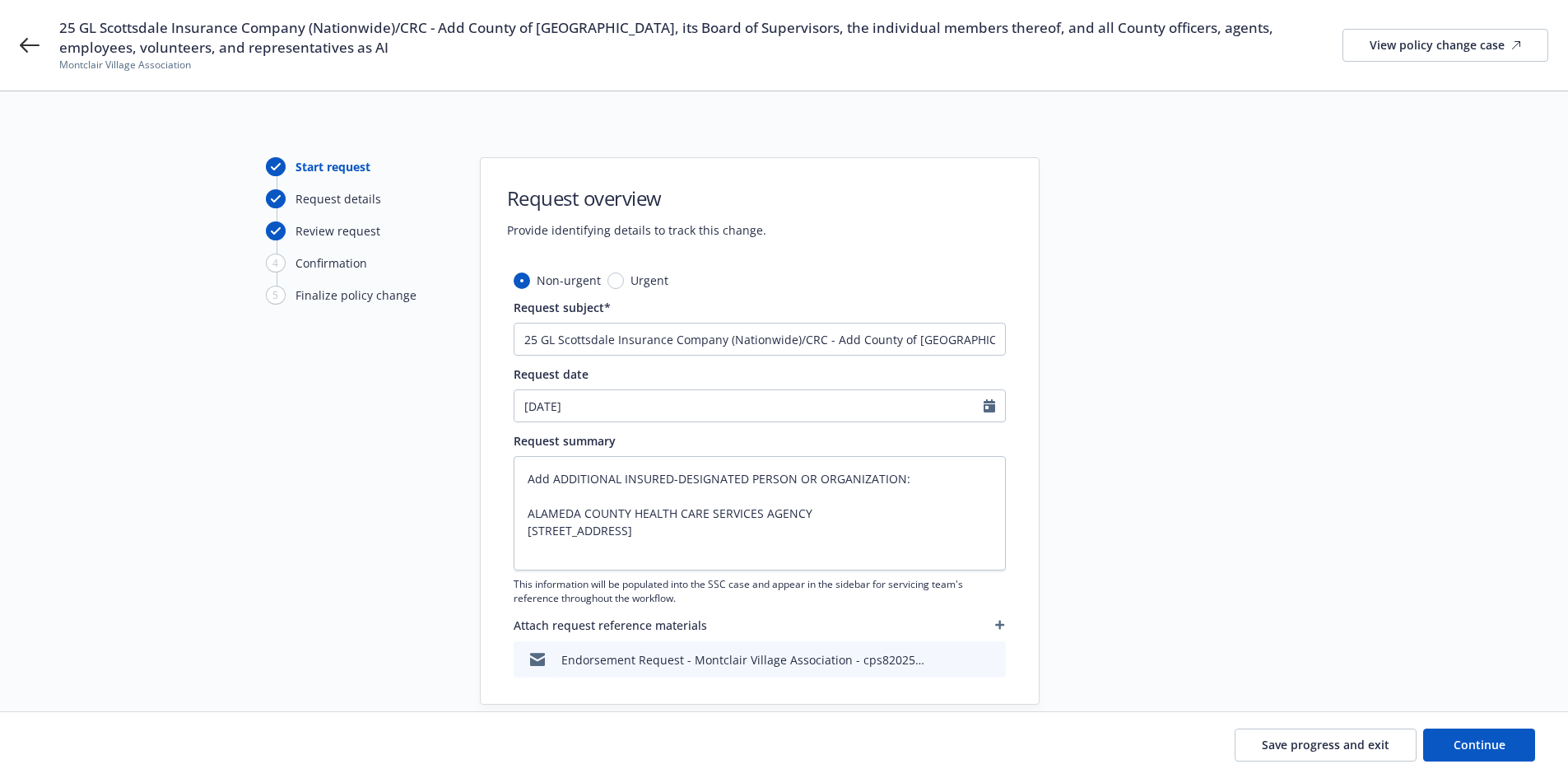
click at [1379, 476] on div "Start request Request details Review request 4 Confirmation 5 Finalize policy c…" at bounding box center [783, 431] width 1528 height 547
click at [1475, 735] on button "Continue" at bounding box center [1479, 744] width 112 height 33
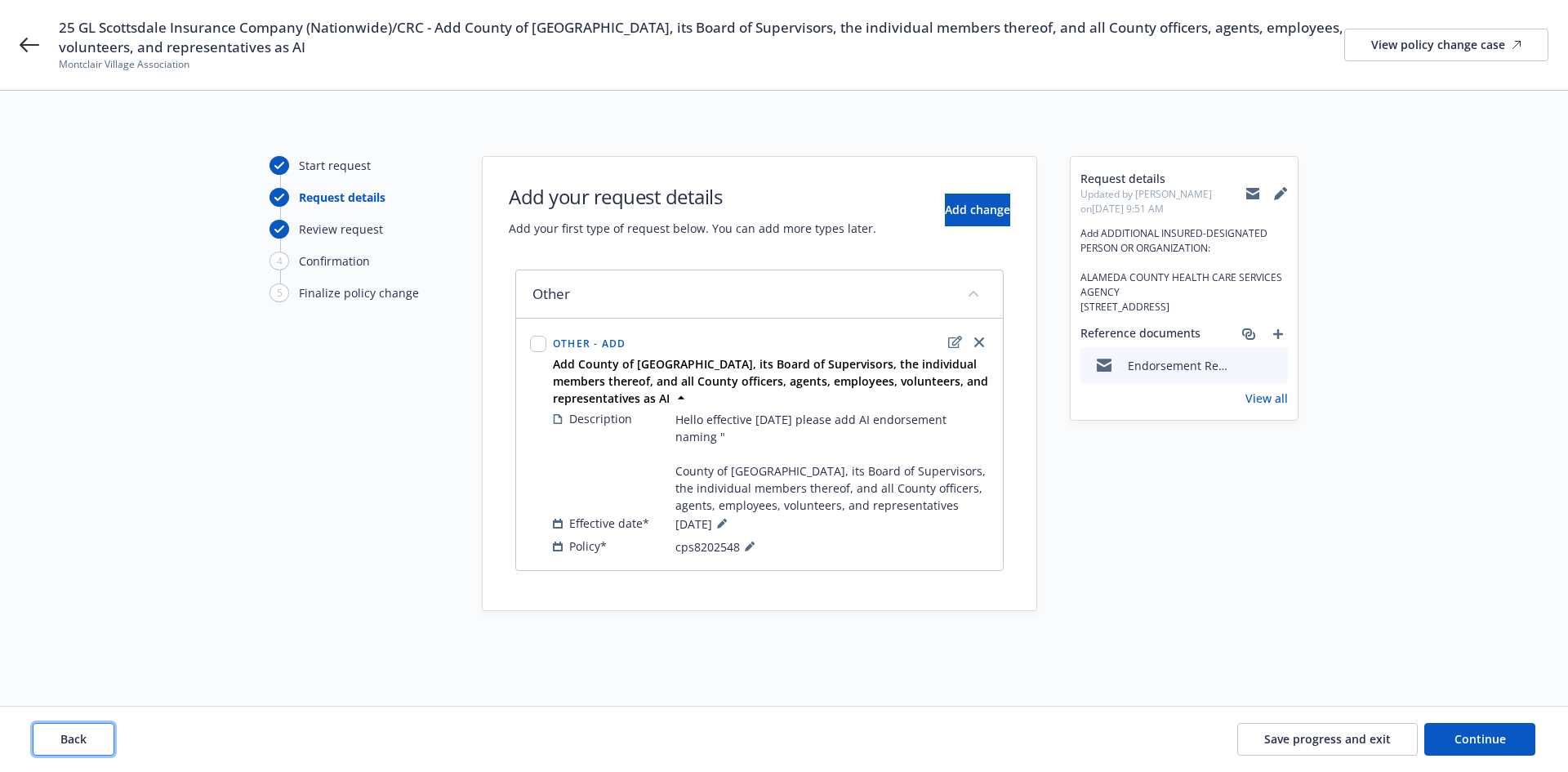
click at [108, 740] on button "Back" at bounding box center [74, 739] width 82 height 33
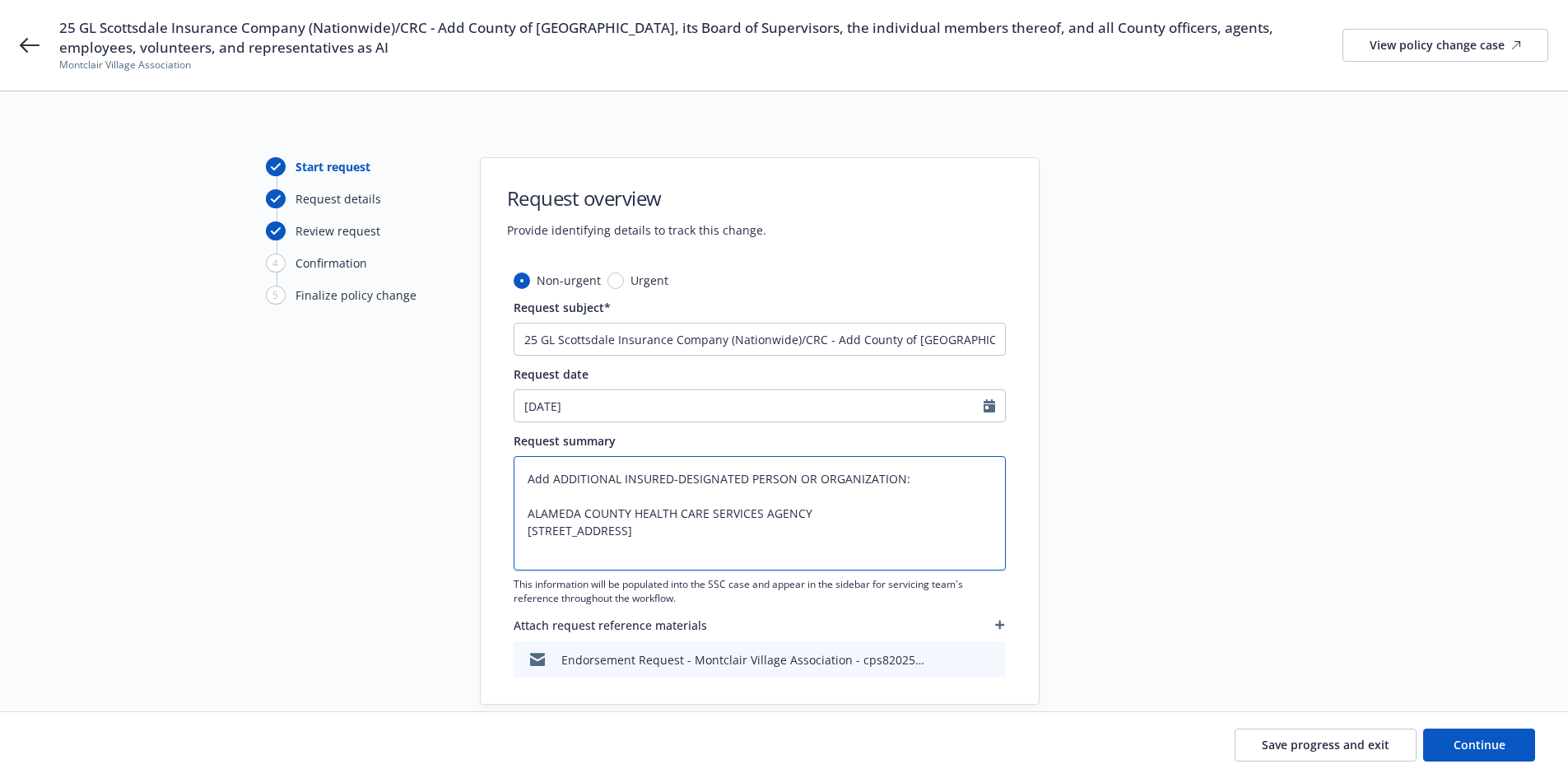
drag, startPoint x: 815, startPoint y: 513, endPoint x: 510, endPoint y: 513, distance: 305.0
click at [510, 513] on div "Non-urgent Urgent Request subject* 25 GL Scottsdale Insurance Company (Nationwi…" at bounding box center [760, 488] width 558 height 432
drag, startPoint x: 857, startPoint y: 339, endPoint x: 968, endPoint y: 346, distance: 111.2
click at [968, 346] on input "25 GL Scottsdale Insurance Company (Nationwide)/CRC - Add County of Alameda, it…" at bounding box center [760, 338] width 492 height 33
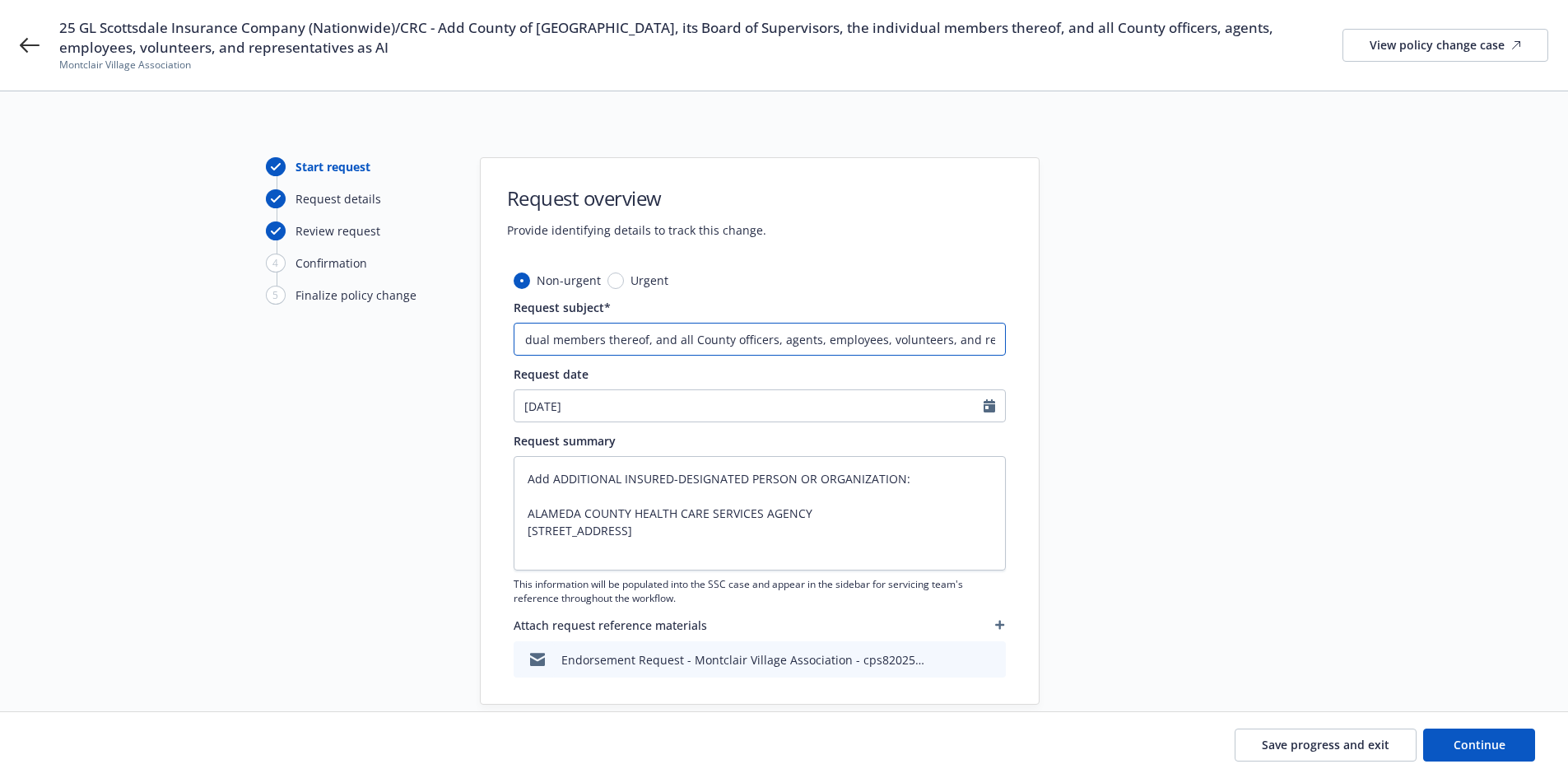
paste input "ALAMEDA COUNTY HEALTH CARE SERVICES AGENCY"
type textarea "x"
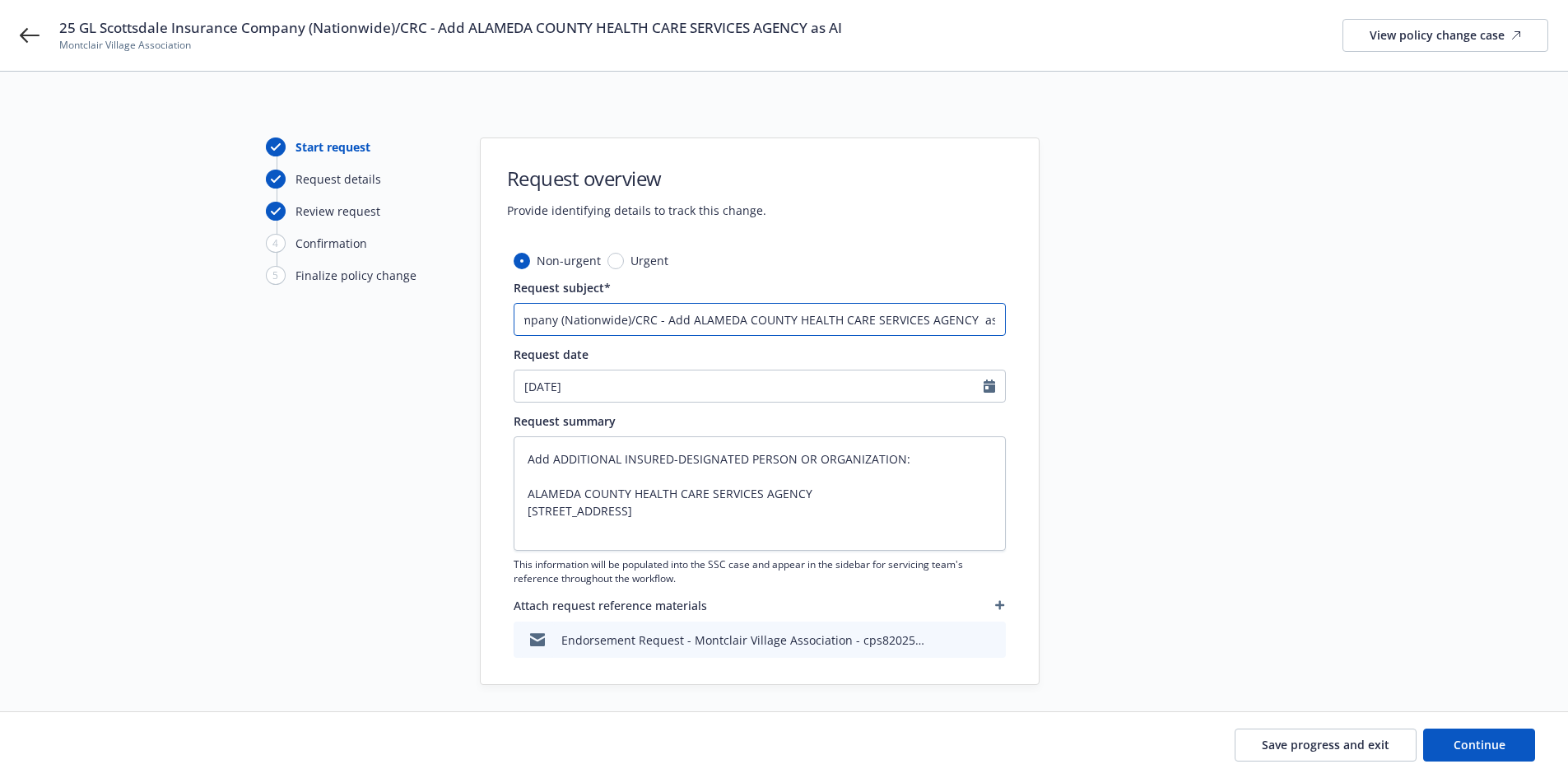
type input "25 GL Scottsdale Insurance Company (Nationwide)/CRC - Add ALAMEDA COUNTY HEALTH…"
click at [739, 533] on textarea "Add ADDITIONAL INSURED-DESIGNATED PERSON OR ORGANIZATION: ALAMEDA COUNTY HEALTH…" at bounding box center [760, 493] width 492 height 115
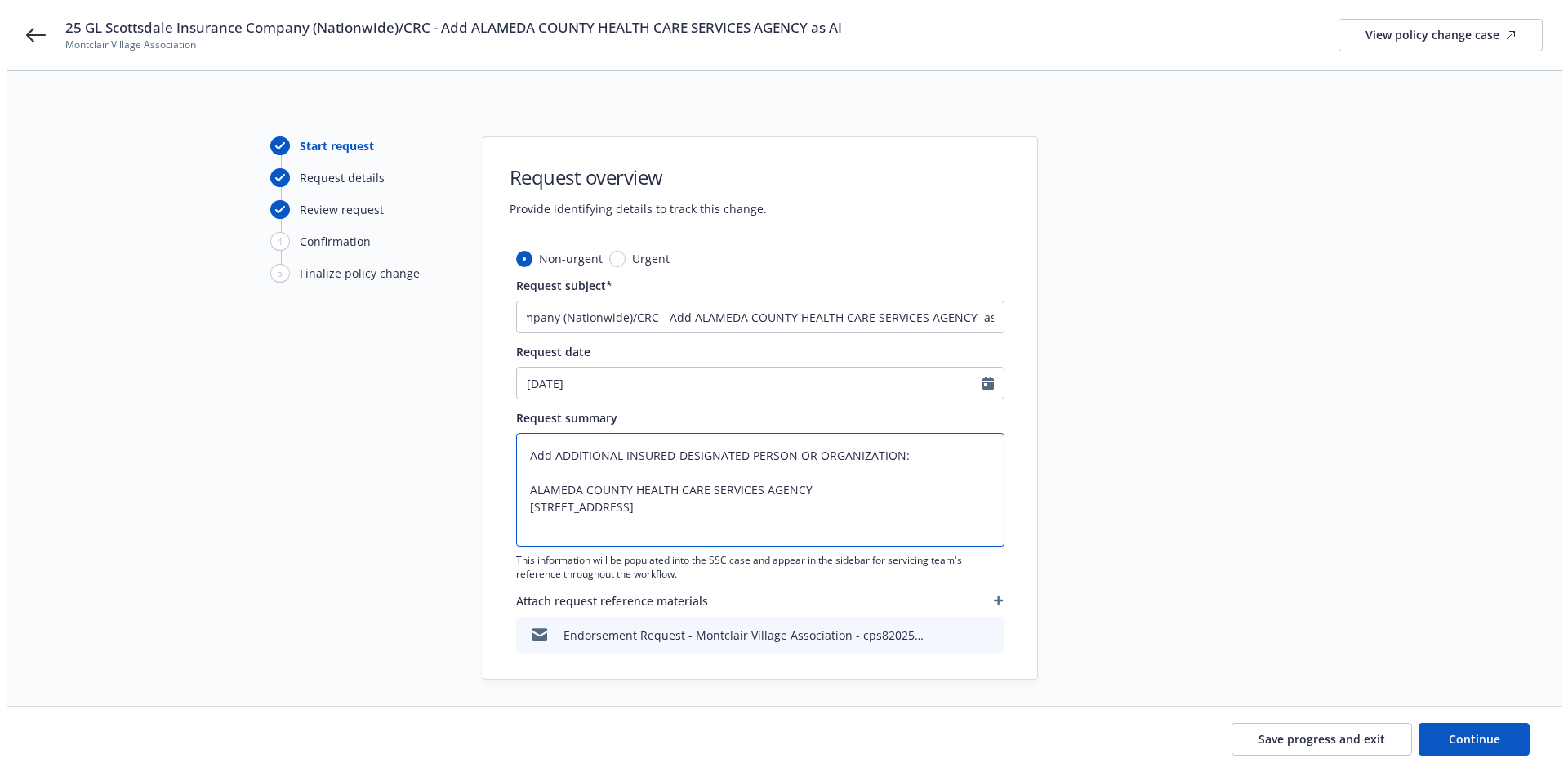
scroll to position [0, 0]
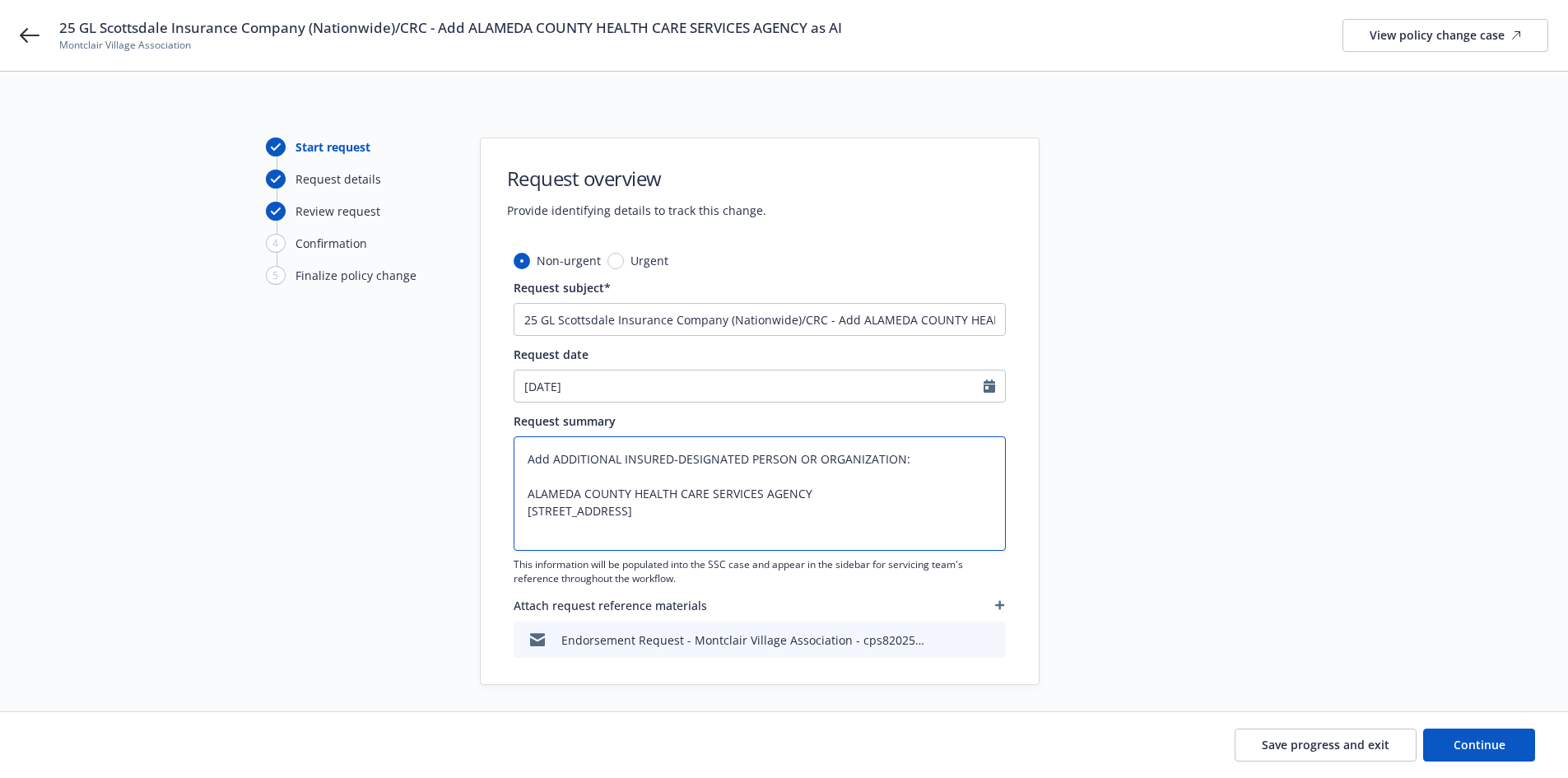
drag, startPoint x: 707, startPoint y: 533, endPoint x: 512, endPoint y: 452, distance: 211.2
click at [512, 452] on div "Non-urgent Urgent Request subject* 25 GL Scottsdale Insurance Company (Nationwi…" at bounding box center [760, 467] width 558 height 432
click at [148, 382] on div "Start request Request details Review request 4 Confirmation 5 Finalize policy c…" at bounding box center [783, 411] width 1528 height 547
click at [1490, 746] on span "Continue" at bounding box center [1480, 744] width 52 height 16
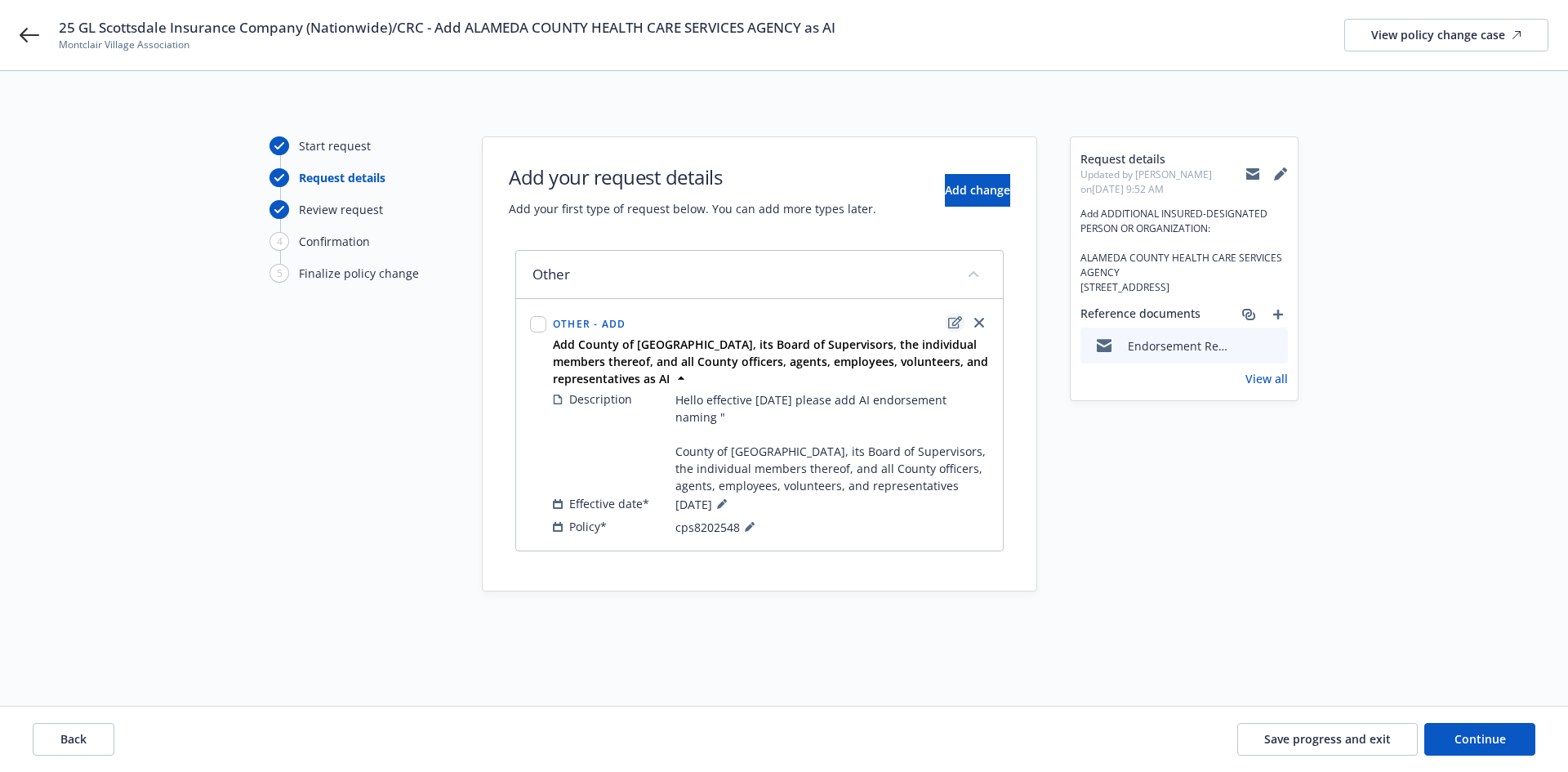
click at [956, 323] on icon "edit" at bounding box center [955, 323] width 14 height 13
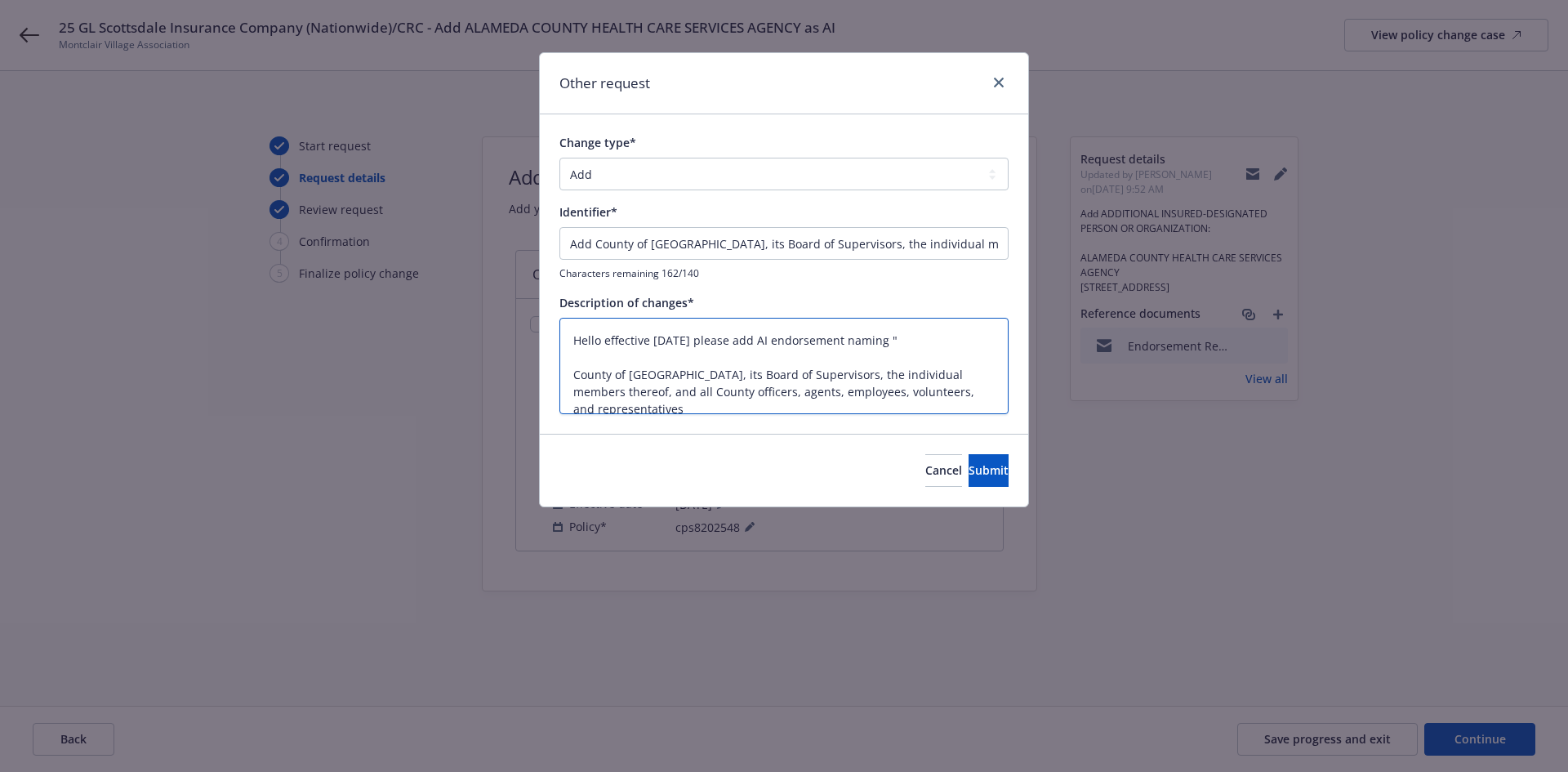
drag, startPoint x: 719, startPoint y: 398, endPoint x: 546, endPoint y: 309, distance: 194.6
click at [546, 309] on div "Change type* Add Audit Change Remove Identifier* Add County of Alameda, its Boa…" at bounding box center [784, 273] width 488 height 318
paste textarea "Add ADDITIONAL INSURED-DESIGNATED PERSON OR ORGANIZATION: ALAMEDA COUNTY HEALTH…"
type textarea "x"
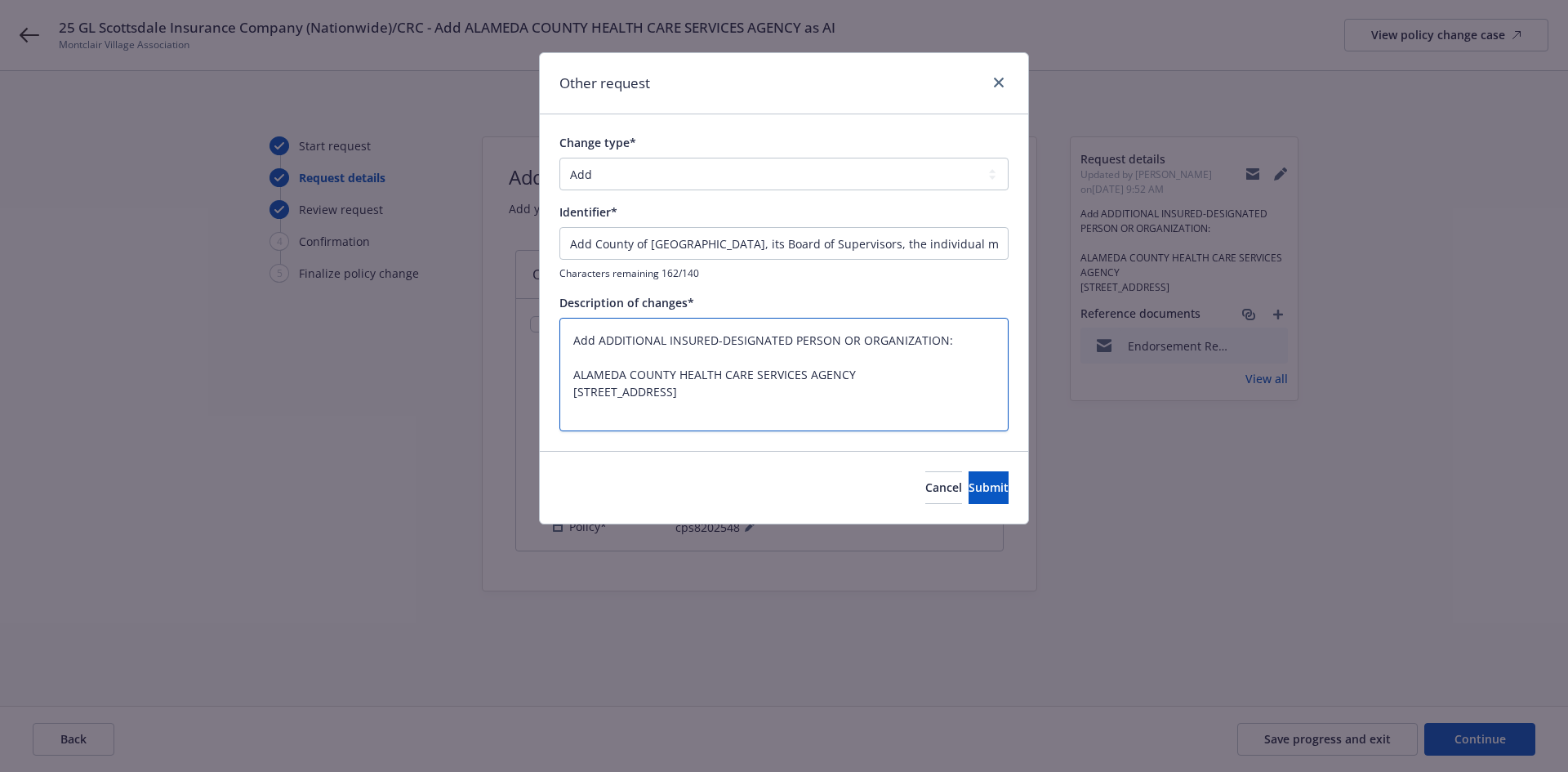
click at [763, 332] on textarea "Add ADDITIONAL INSURED-DESIGNATED PERSON OR ORGANIZATION: ALAMEDA COUNTY HEALTH…" at bounding box center [784, 374] width 449 height 114
drag, startPoint x: 573, startPoint y: 373, endPoint x: 876, endPoint y: 373, distance: 303.0
click at [876, 373] on textarea "Add ADDITIONAL INSURED-DESIGNATED PERSON OR ORGANIZATION: ALAMEDA COUNTY HEALTH…" at bounding box center [784, 374] width 449 height 114
type textarea "Add ADDITIONAL INSURED-DESIGNATED PERSON OR ORGANIZATION: ALAMEDA COUNTY HEALTH…"
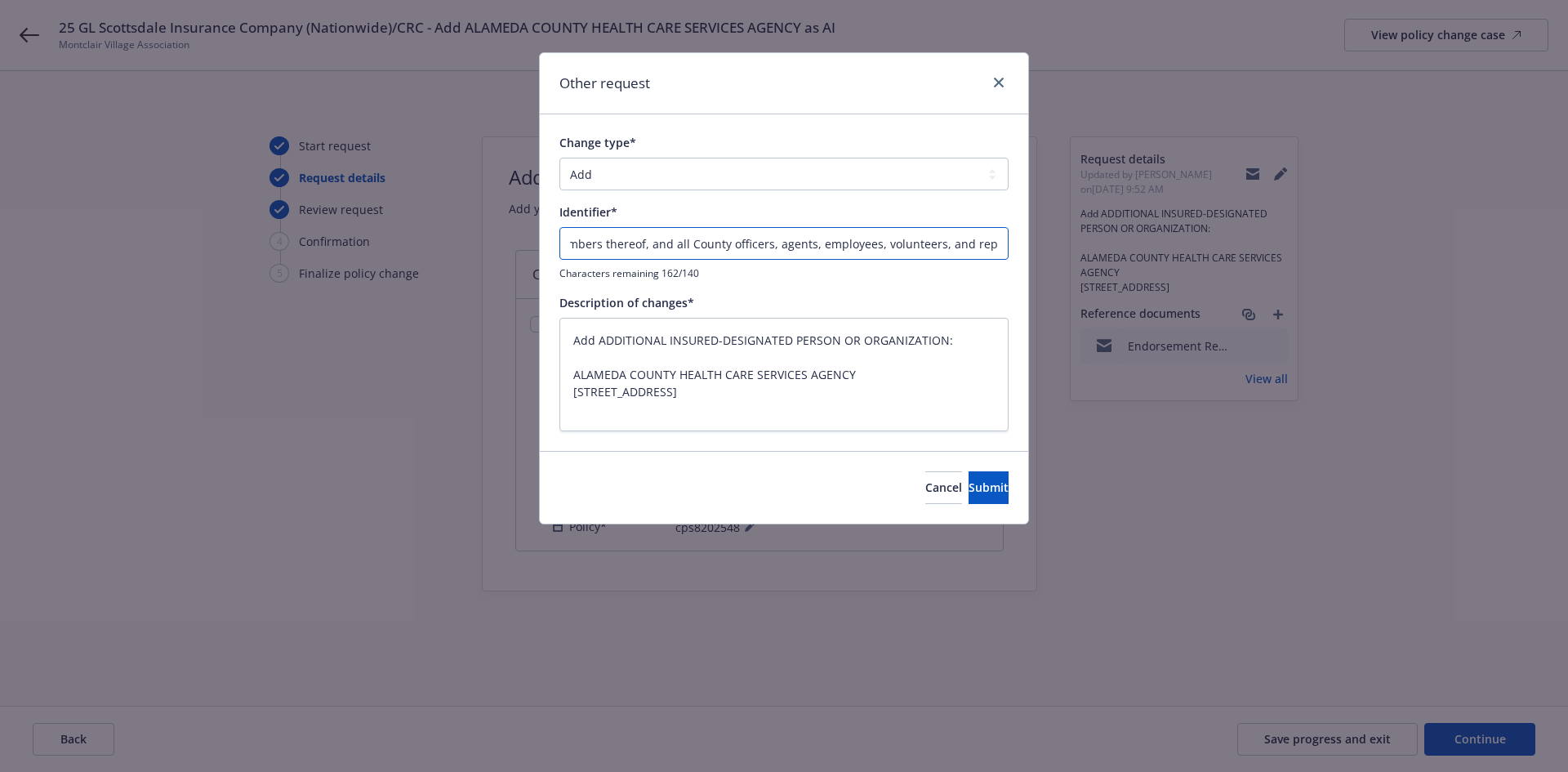
drag, startPoint x: 596, startPoint y: 246, endPoint x: 972, endPoint y: 256, distance: 376.1
click at [972, 256] on input "Add County of Alameda, its Board of Supervisors, the individual members thereof…" at bounding box center [784, 243] width 449 height 33
paste input "ALAMEDA COUNTY HEALTH CARE SERVICES AGENCY"
type textarea "x"
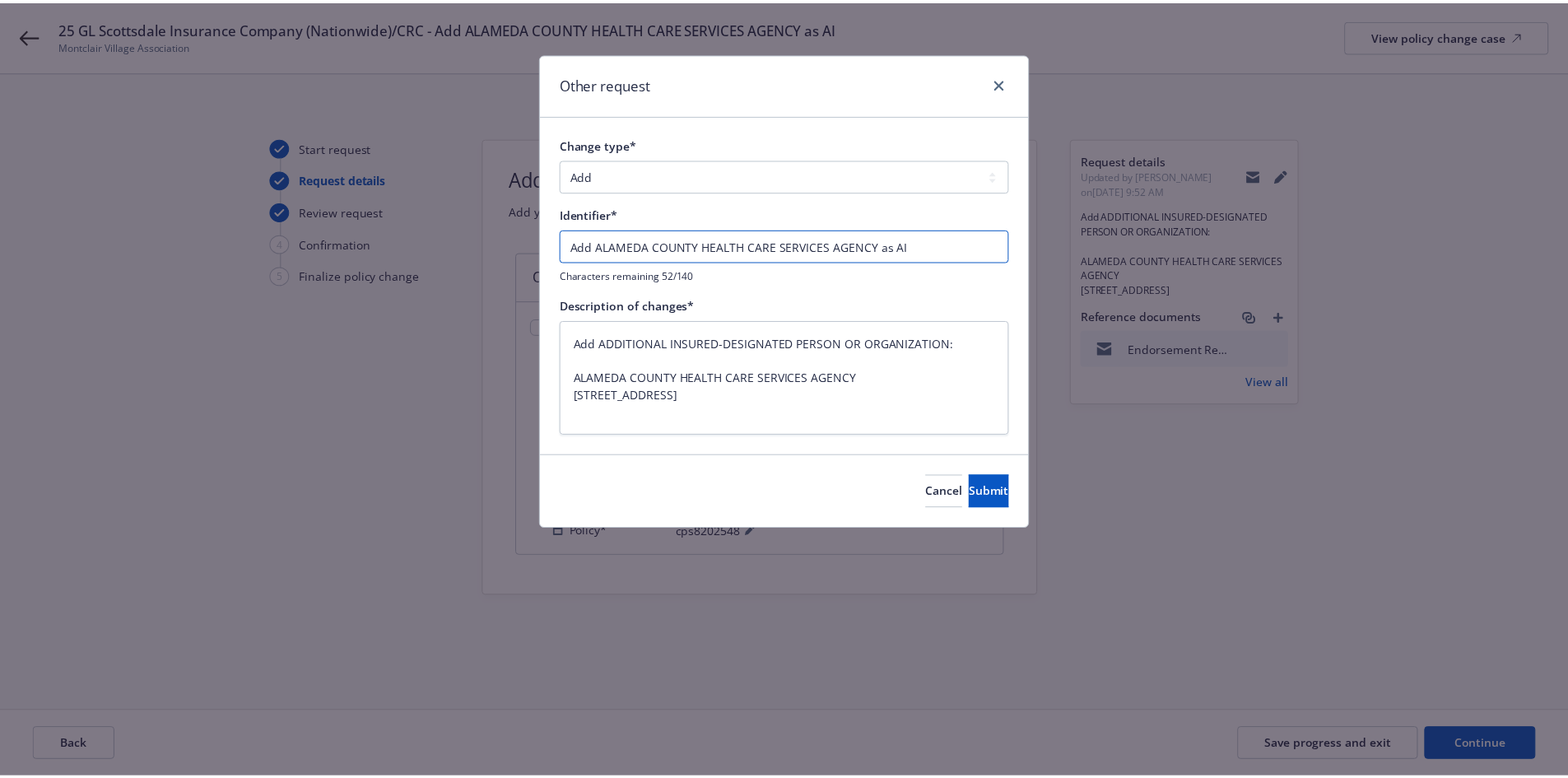
scroll to position [0, 0]
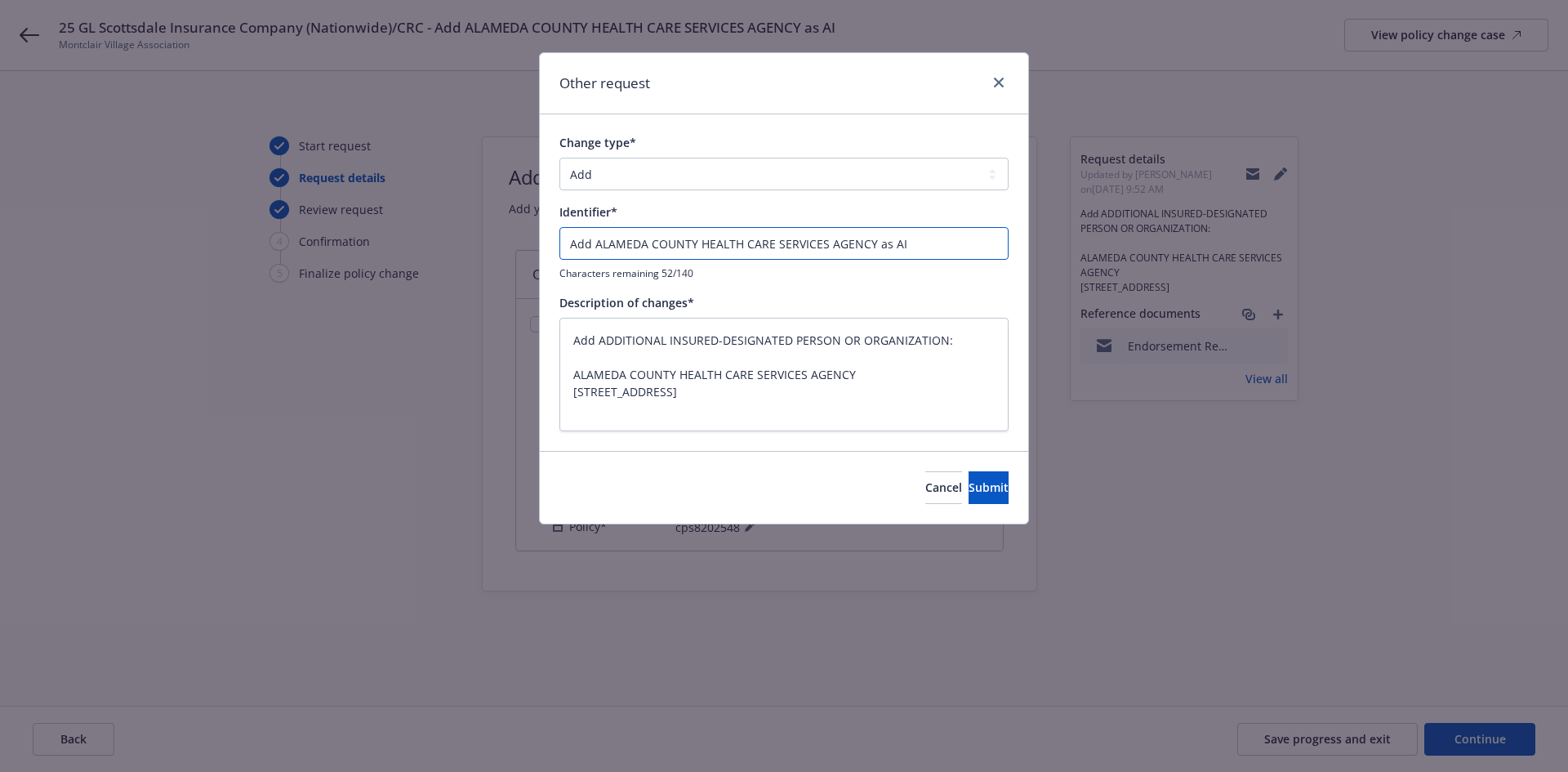
type input "Add ALAMEDA COUNTY HEALTH CARE SERVICES AGENCY as AI"
click at [564, 242] on input "Add ALAMEDA COUNTY HEALTH CARE SERVICES AGENCY as AI" at bounding box center [784, 243] width 449 height 33
type textarea "x"
type input "EAdd ALAMEDA COUNTY HEALTH CARE SERVICES AGENCY as AI"
type textarea "x"
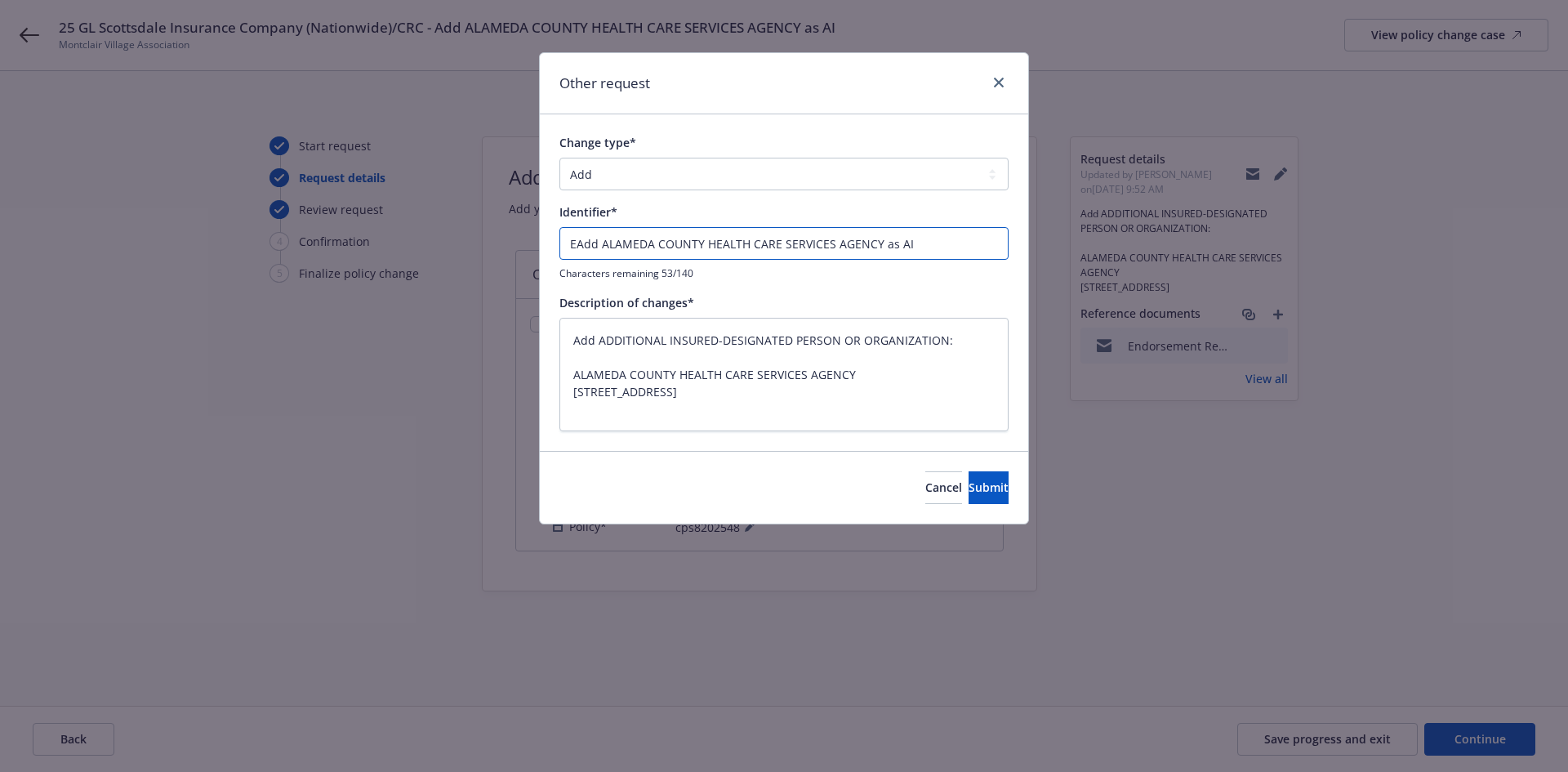
type input "ENAdd ALAMEDA COUNTY HEALTH CARE SERVICES AGENCY as AI"
type textarea "x"
type input "ENDAdd ALAMEDA COUNTY HEALTH CARE SERVICES AGENCY as AI"
type textarea "x"
type input "ENDTAdd ALAMEDA COUNTY HEALTH CARE SERVICES AGENCY as AI"
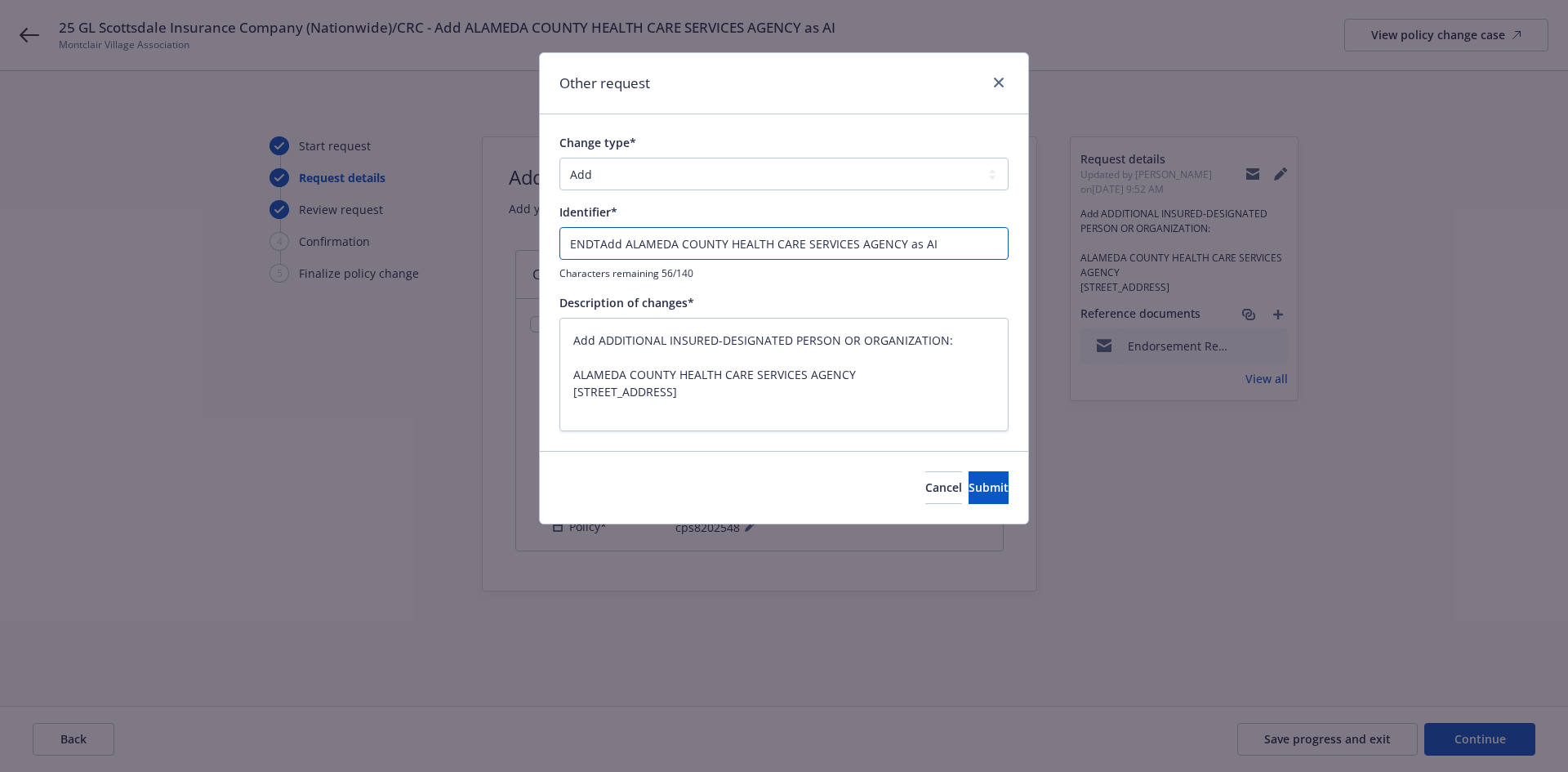
type textarea "x"
type input "ENDT#Add ALAMEDA COUNTY HEALTH CARE SERVICES AGENCY as AI"
type textarea "x"
type input "ENDT#2Add ALAMEDA COUNTY HEALTH CARE SERVICES AGENCY as AI"
type textarea "x"
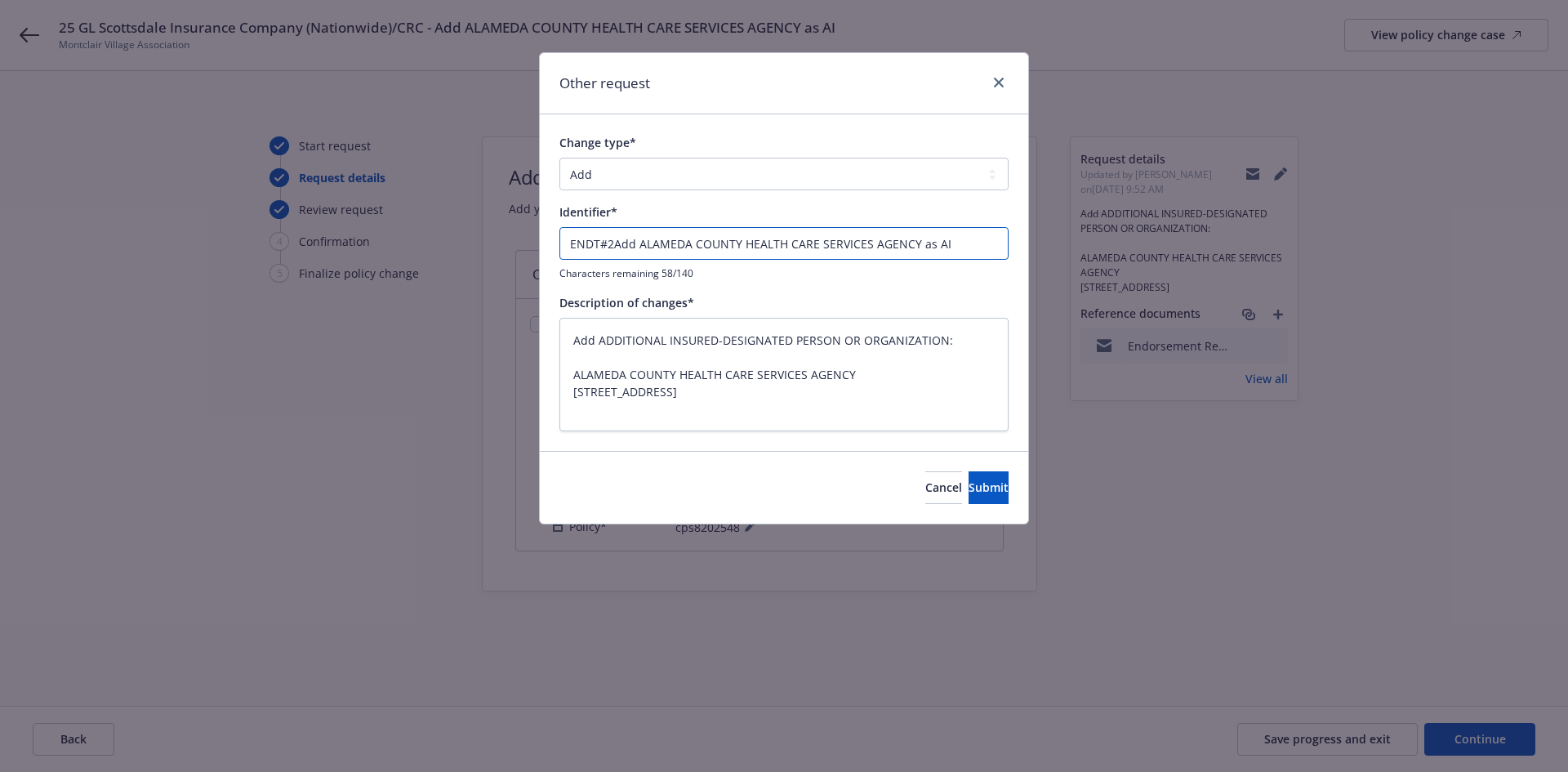
type input "ENDT#2 Add ALAMEDA COUNTY HEALTH CARE SERVICES AGENCY as AI"
type textarea "x"
type input "ENDT#2 - Add ALAMEDA COUNTY HEALTH CARE SERVICES AGENCY as AI"
type textarea "x"
type input "ENDT#2 - Add ALAMEDA COUNTY HEALTH CARE SERVICES AGENCY as AI"
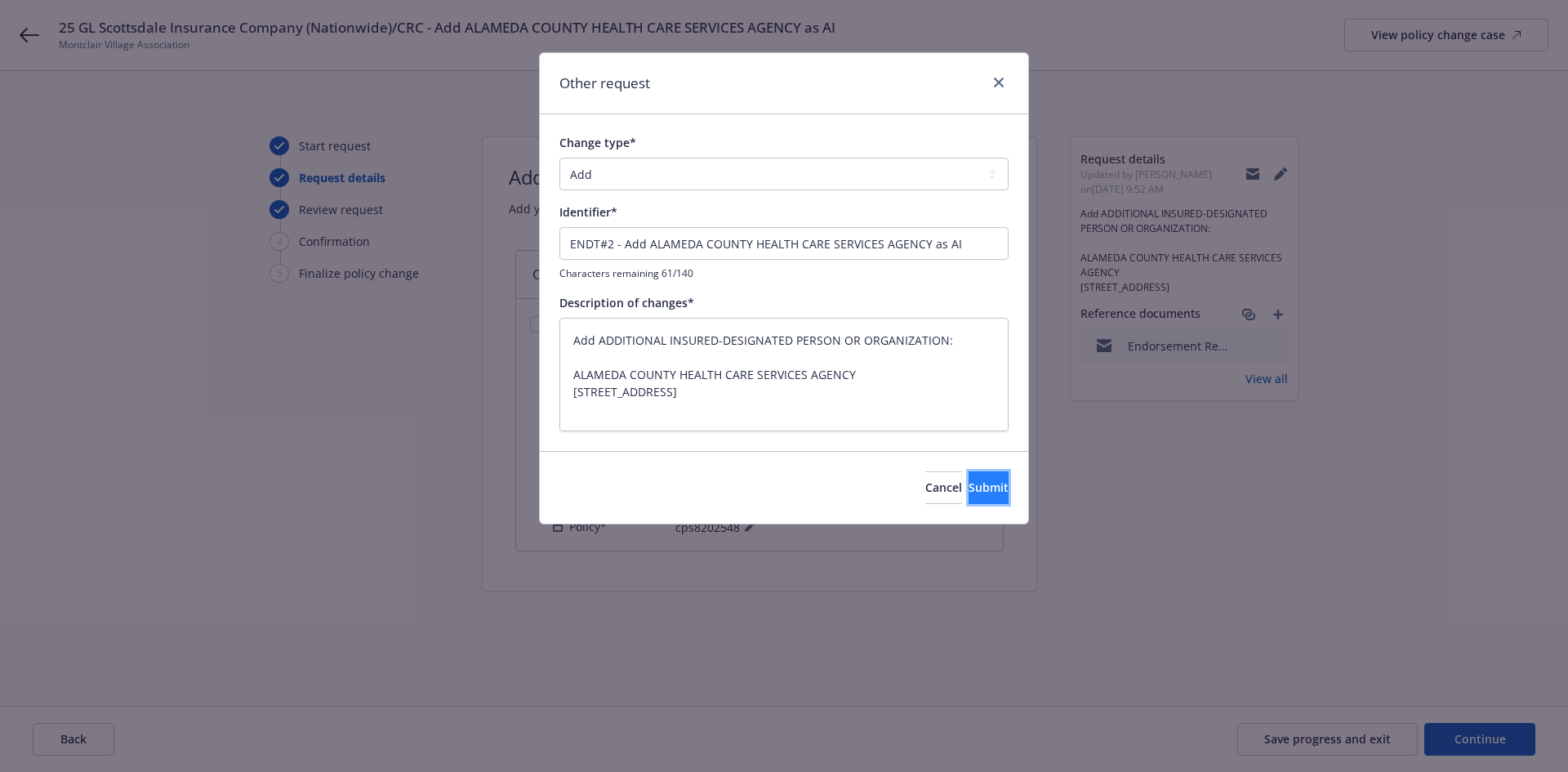
click at [968, 480] on span "Submit" at bounding box center [988, 487] width 40 height 16
type textarea "x"
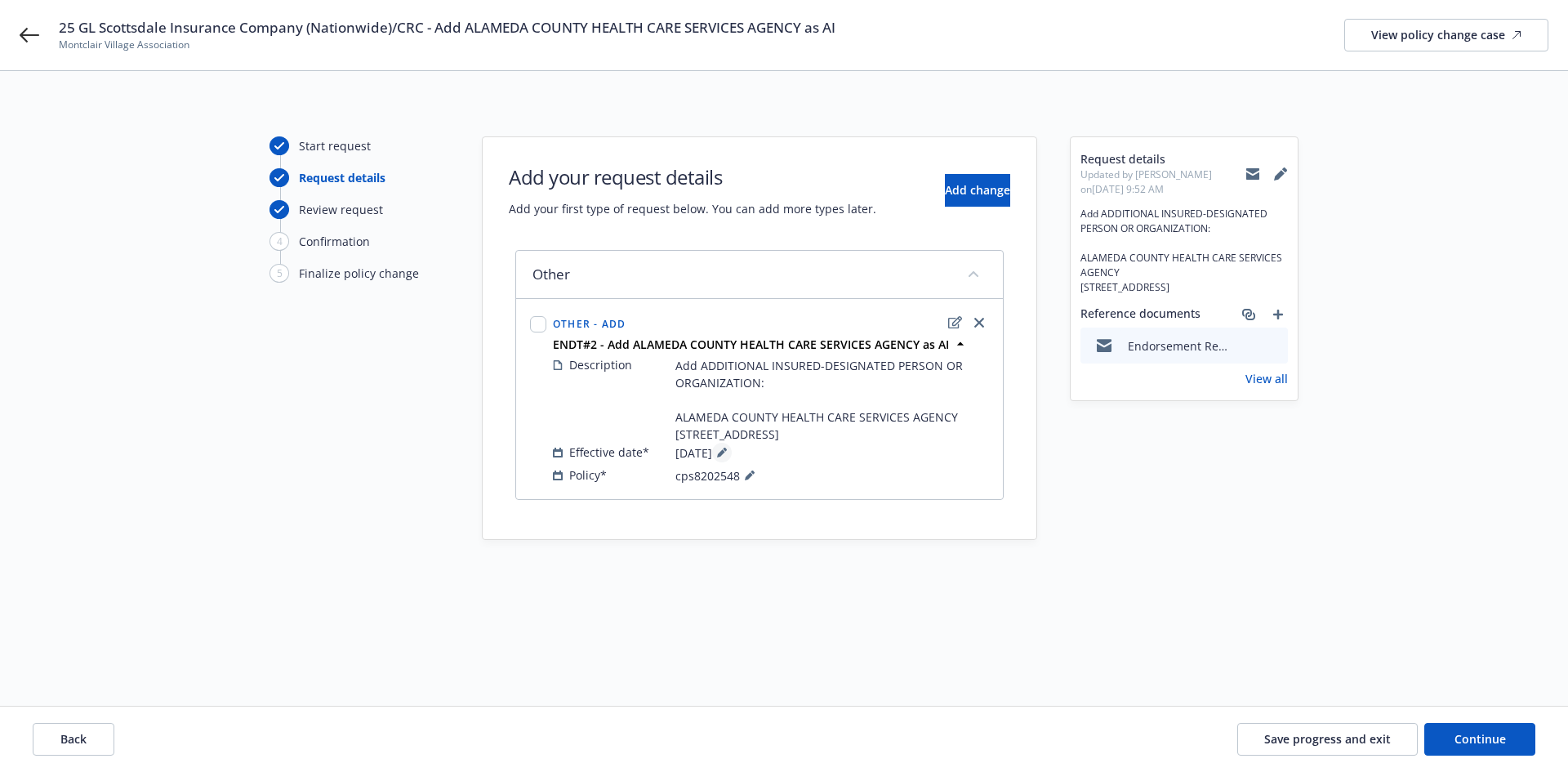
click at [727, 457] on icon at bounding box center [722, 453] width 10 height 10
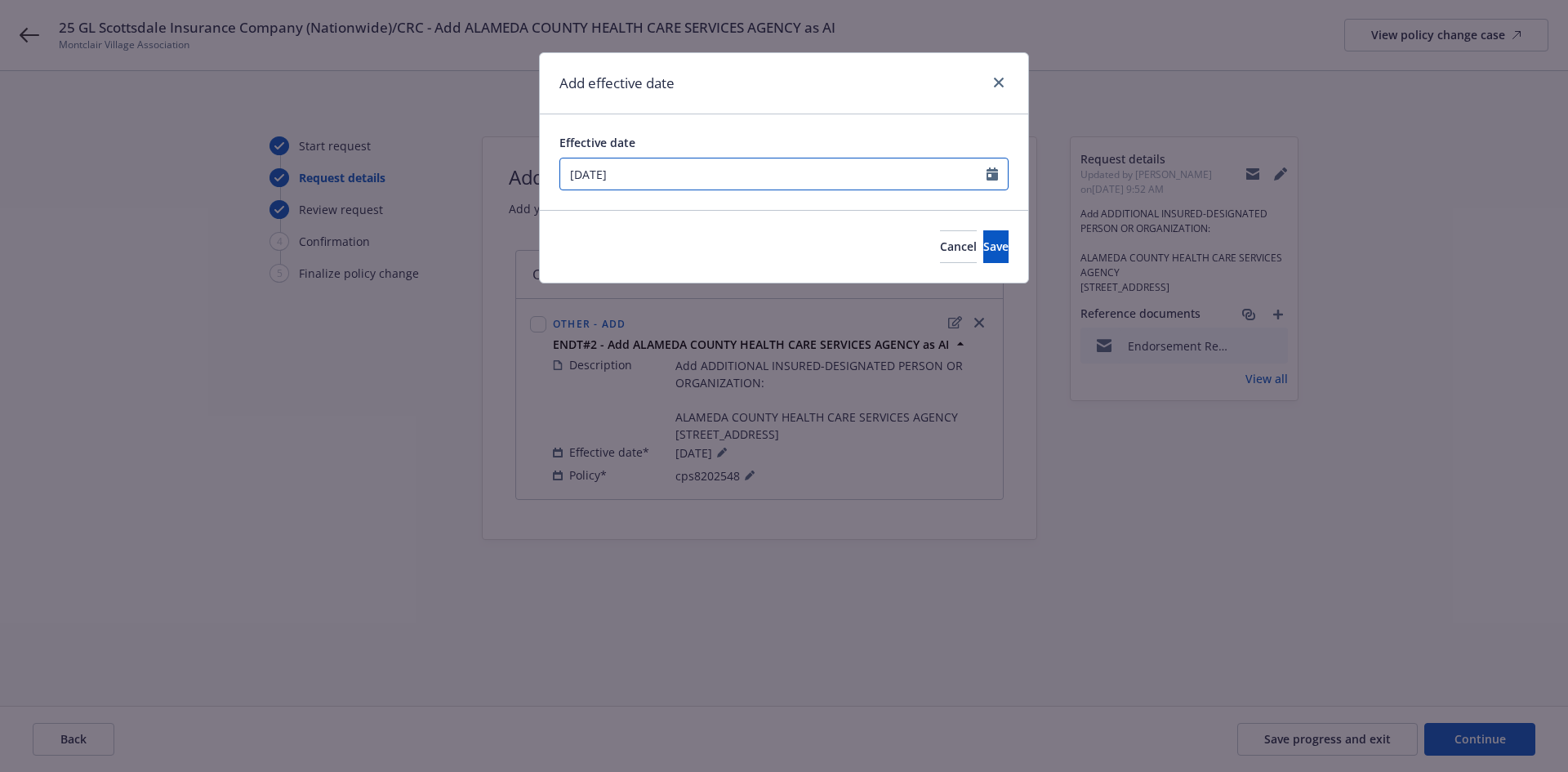
select select "9"
click at [689, 171] on input "[DATE]" at bounding box center [773, 174] width 426 height 31
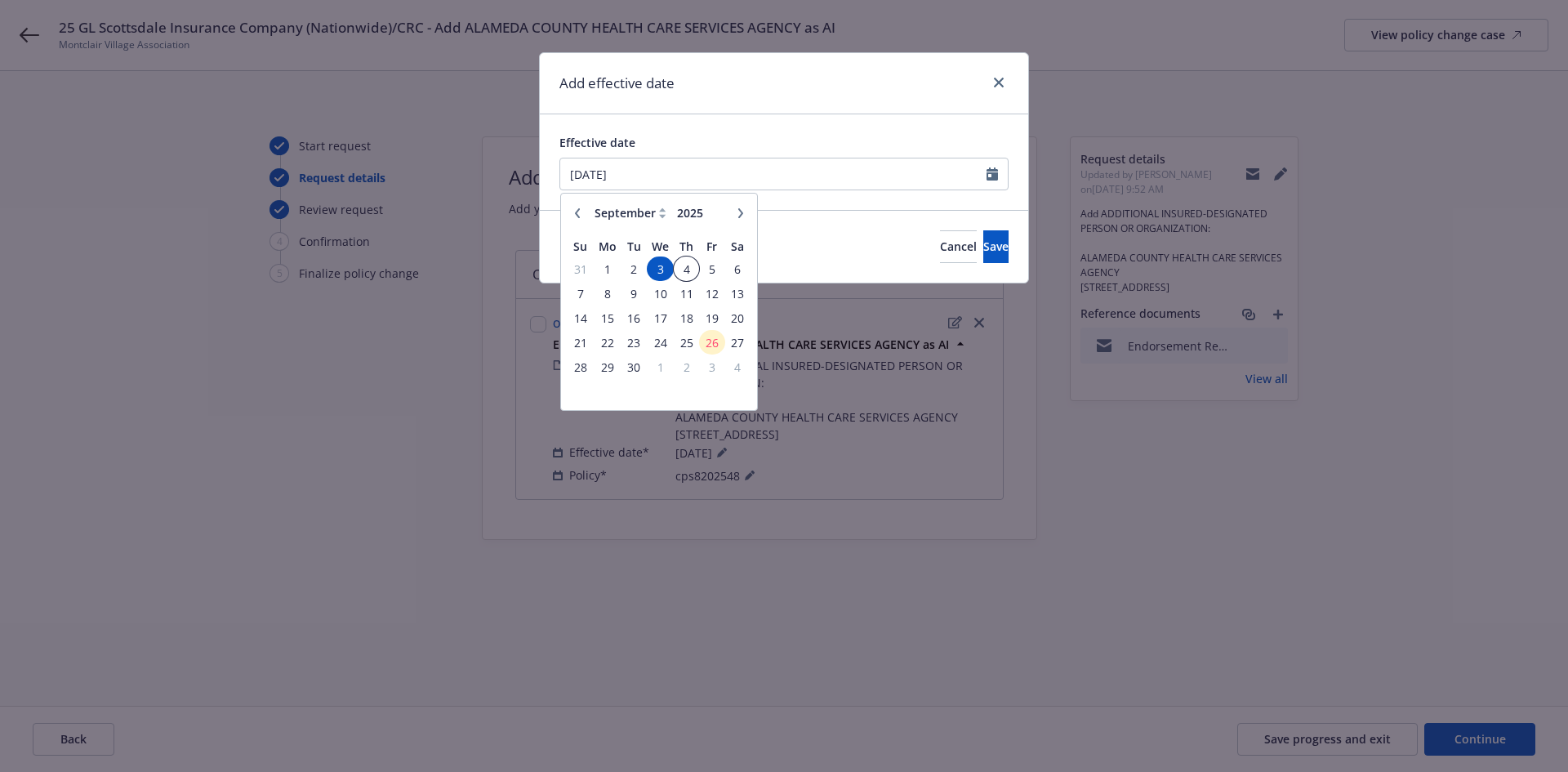
click at [688, 264] on span "4" at bounding box center [686, 269] width 22 height 20
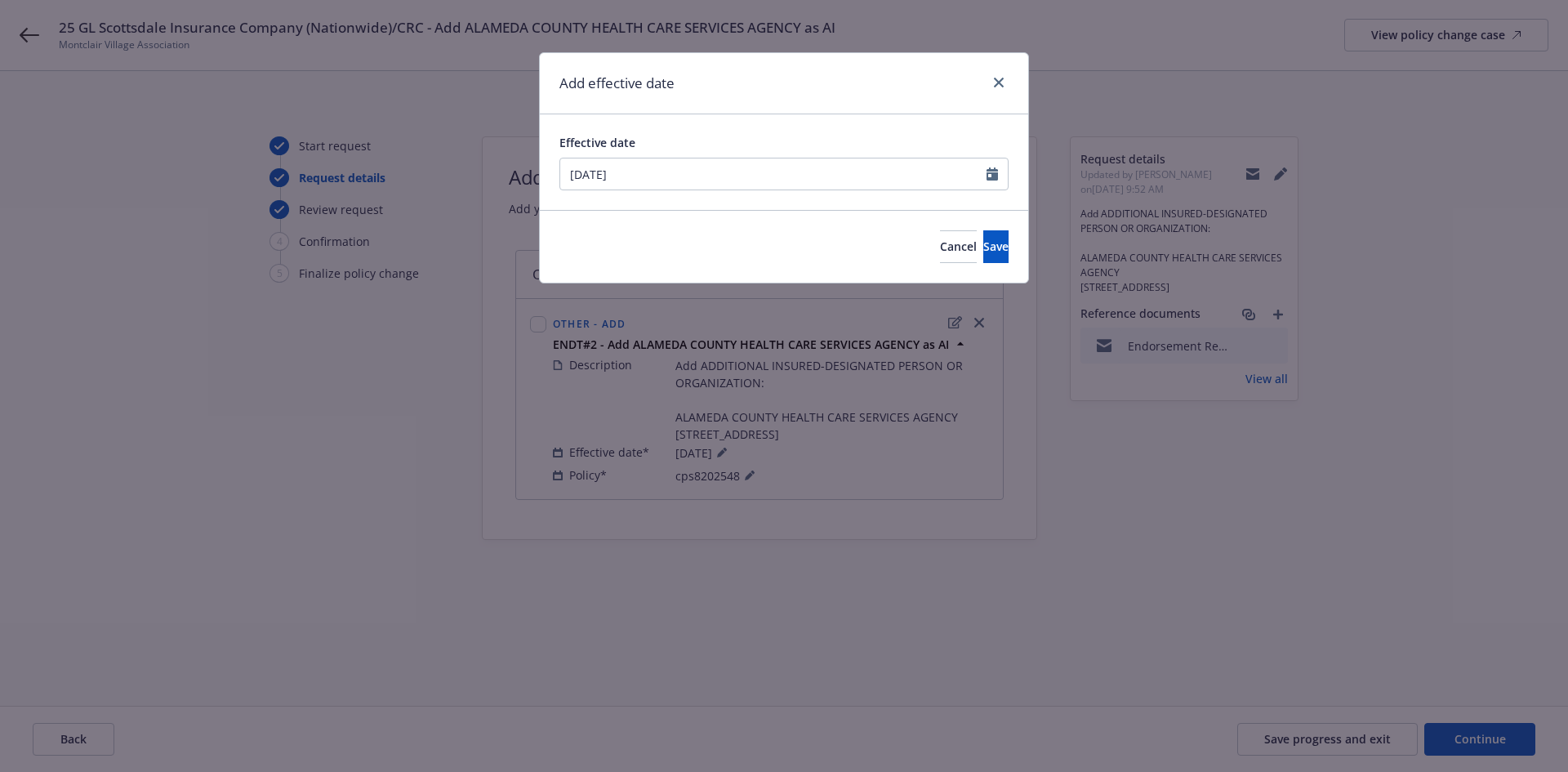
type input "09/04/2025"
click at [997, 238] on button "Save" at bounding box center [996, 246] width 25 height 33
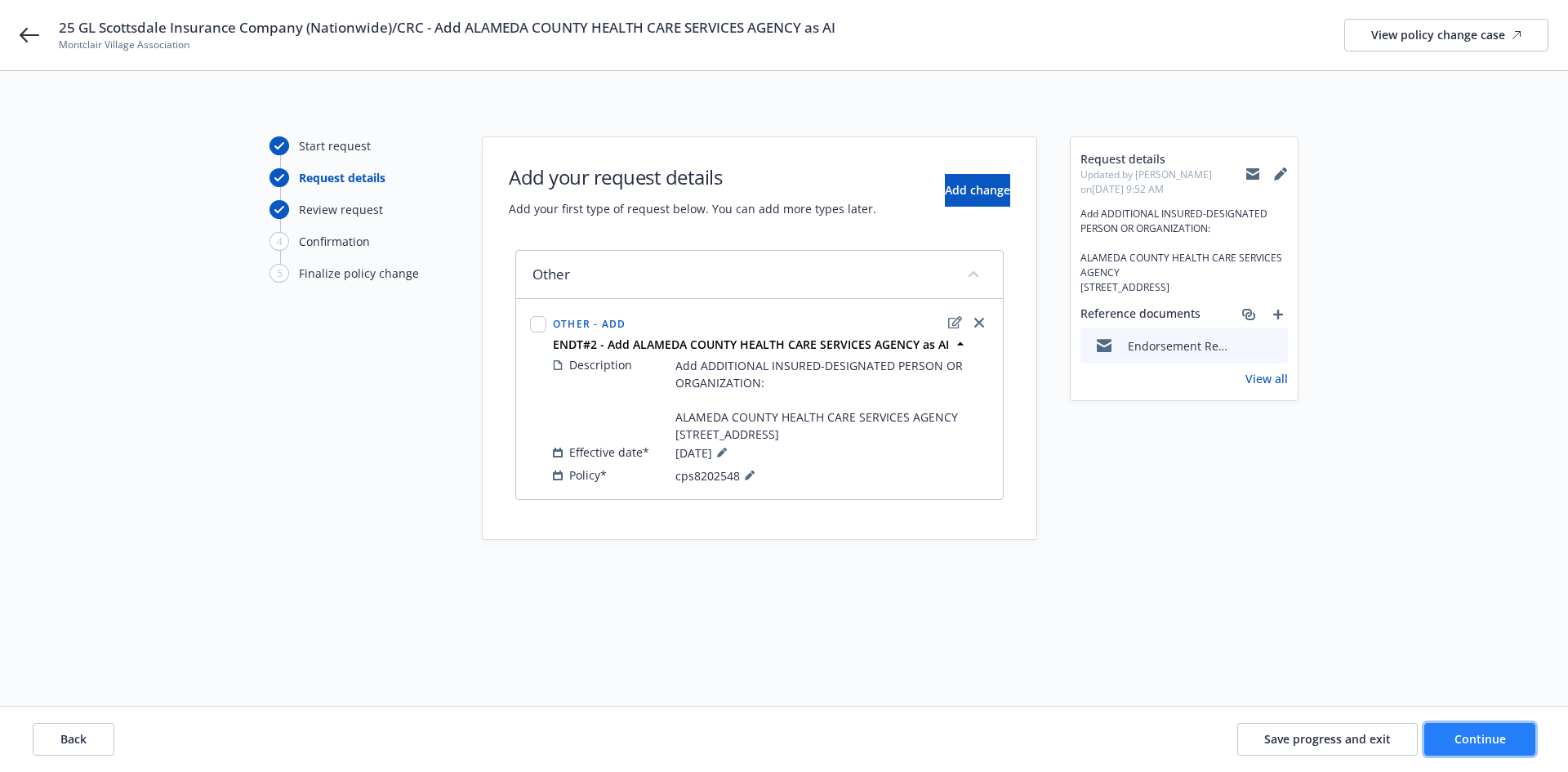
click at [1498, 739] on span "Continue" at bounding box center [1480, 739] width 52 height 16
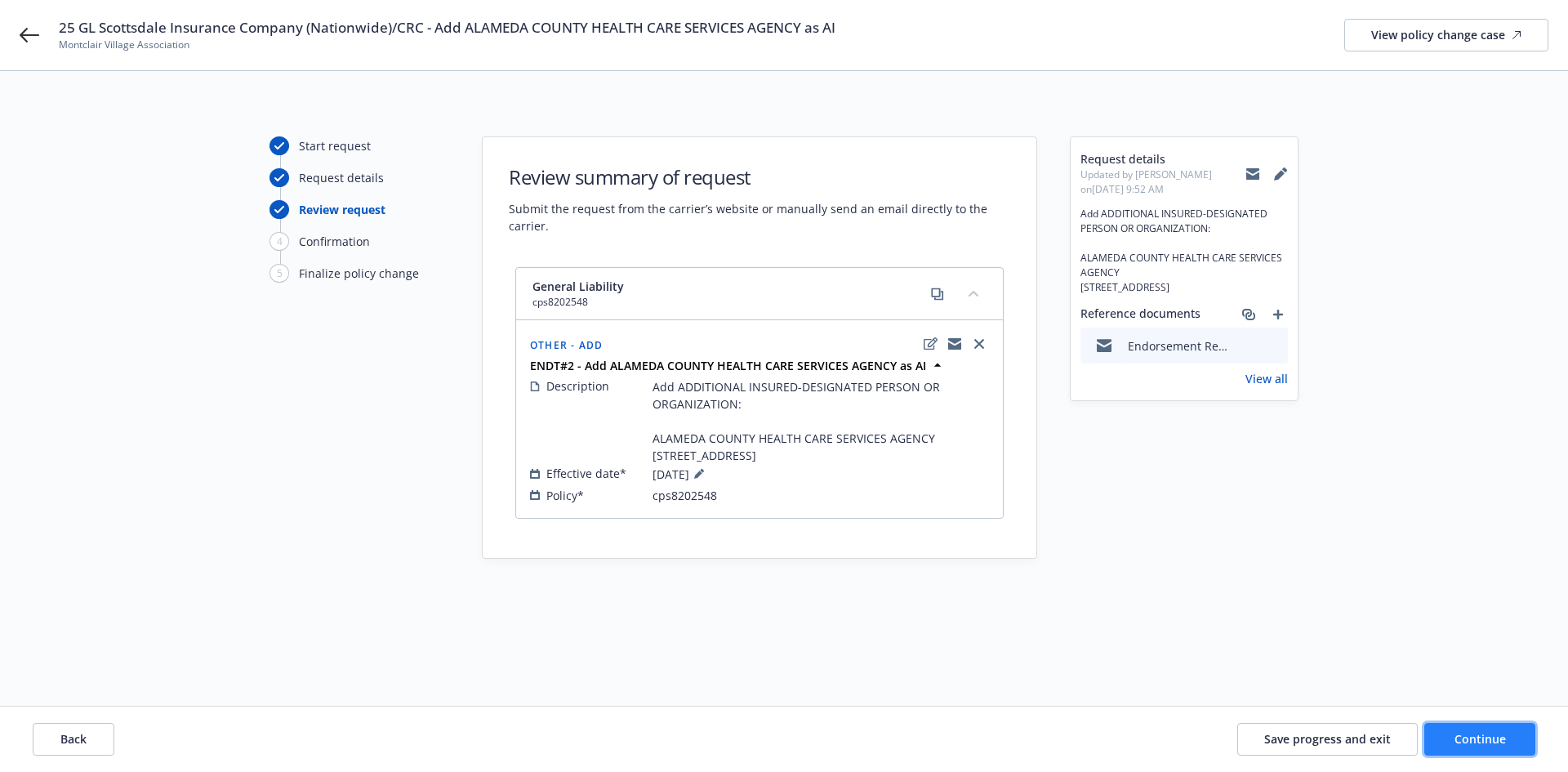
click at [1498, 739] on span "Continue" at bounding box center [1480, 739] width 52 height 16
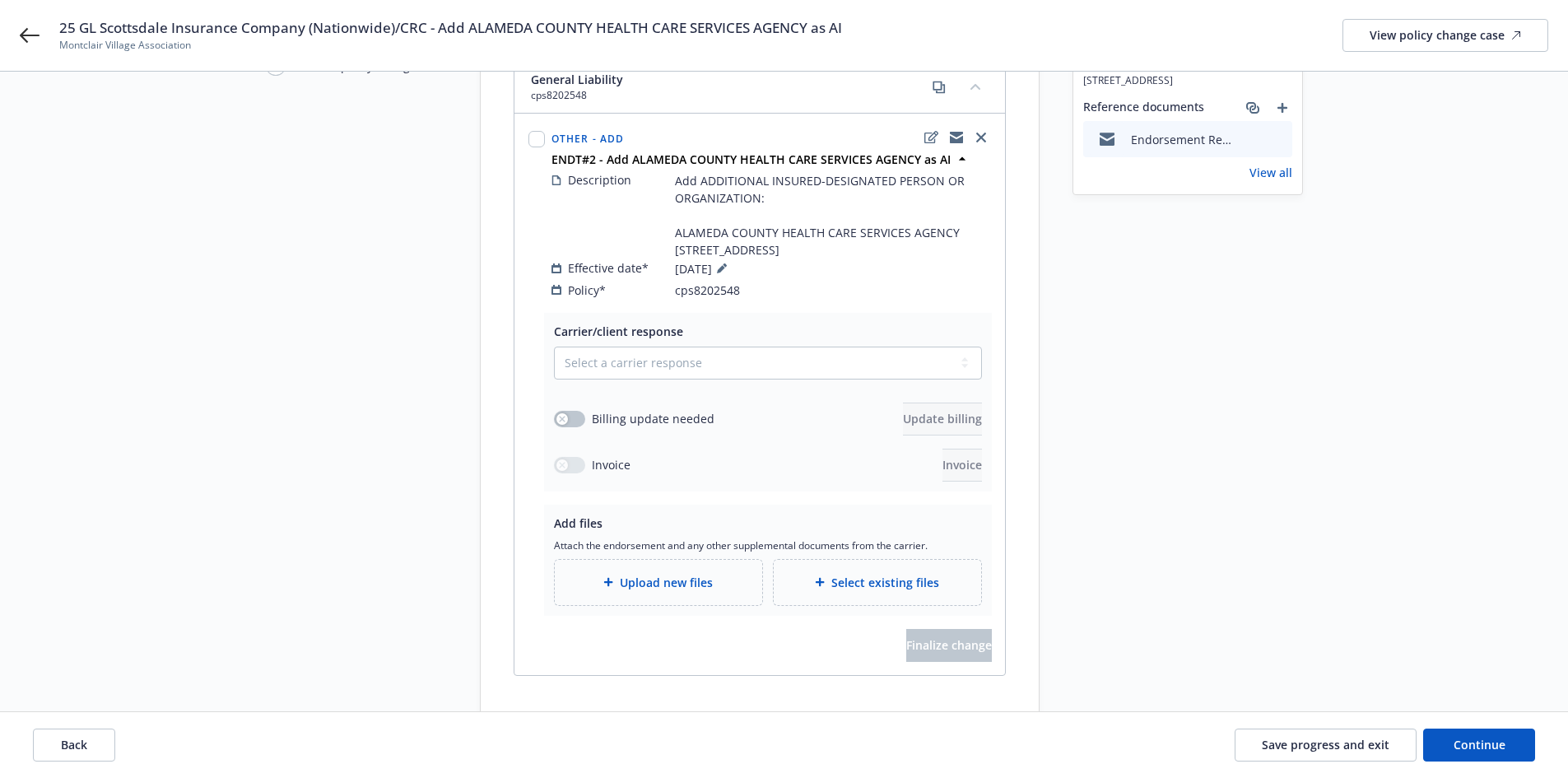
scroll to position [247, 0]
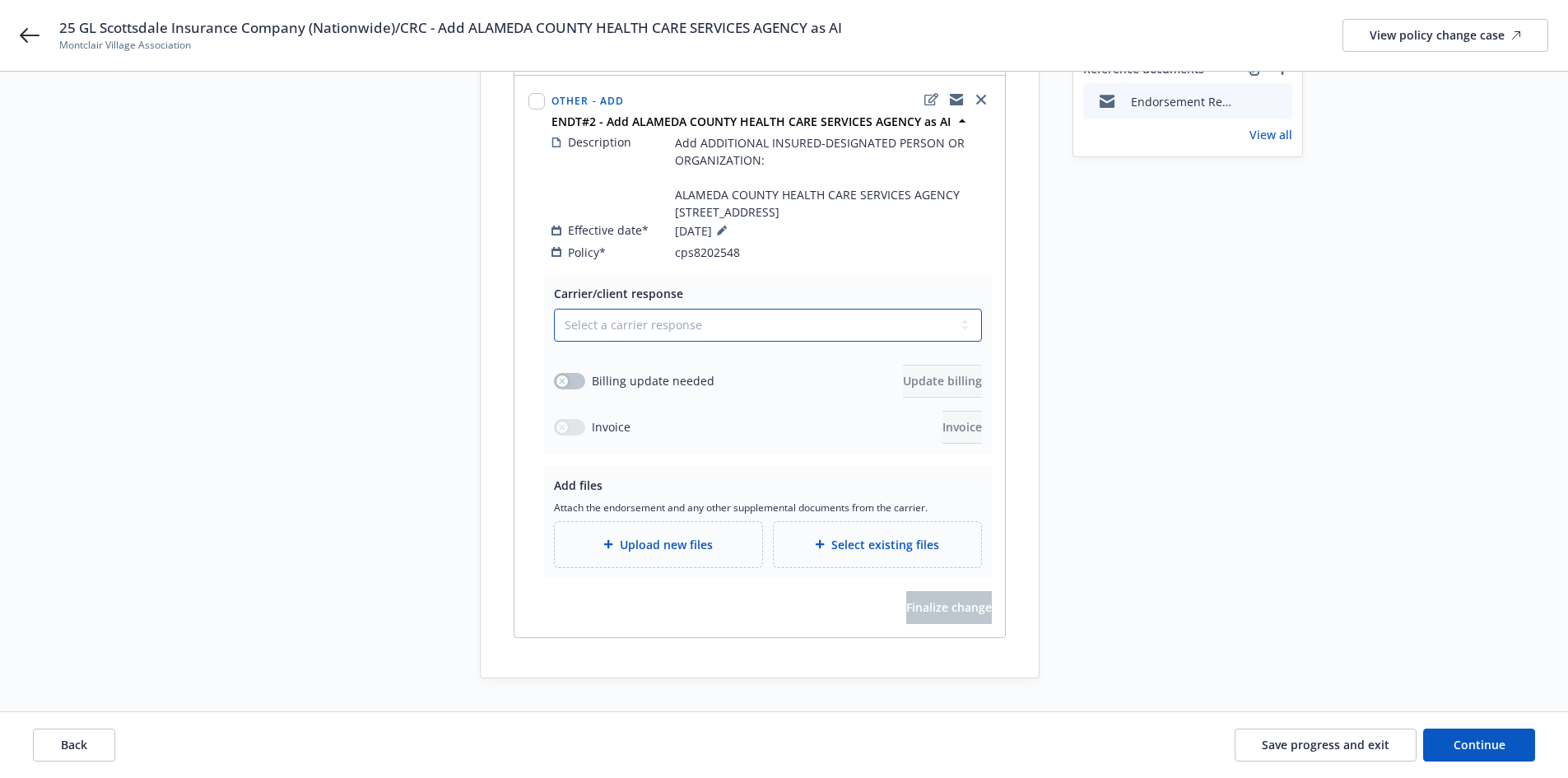
click at [642, 323] on select "Select a carrier response Accepted Accepted with revision No endorsement needed…" at bounding box center [768, 325] width 428 height 33
select select "ACCEPTED"
click at [554, 309] on select "Select a carrier response Accepted Accepted with revision No endorsement needed…" at bounding box center [768, 325] width 428 height 33
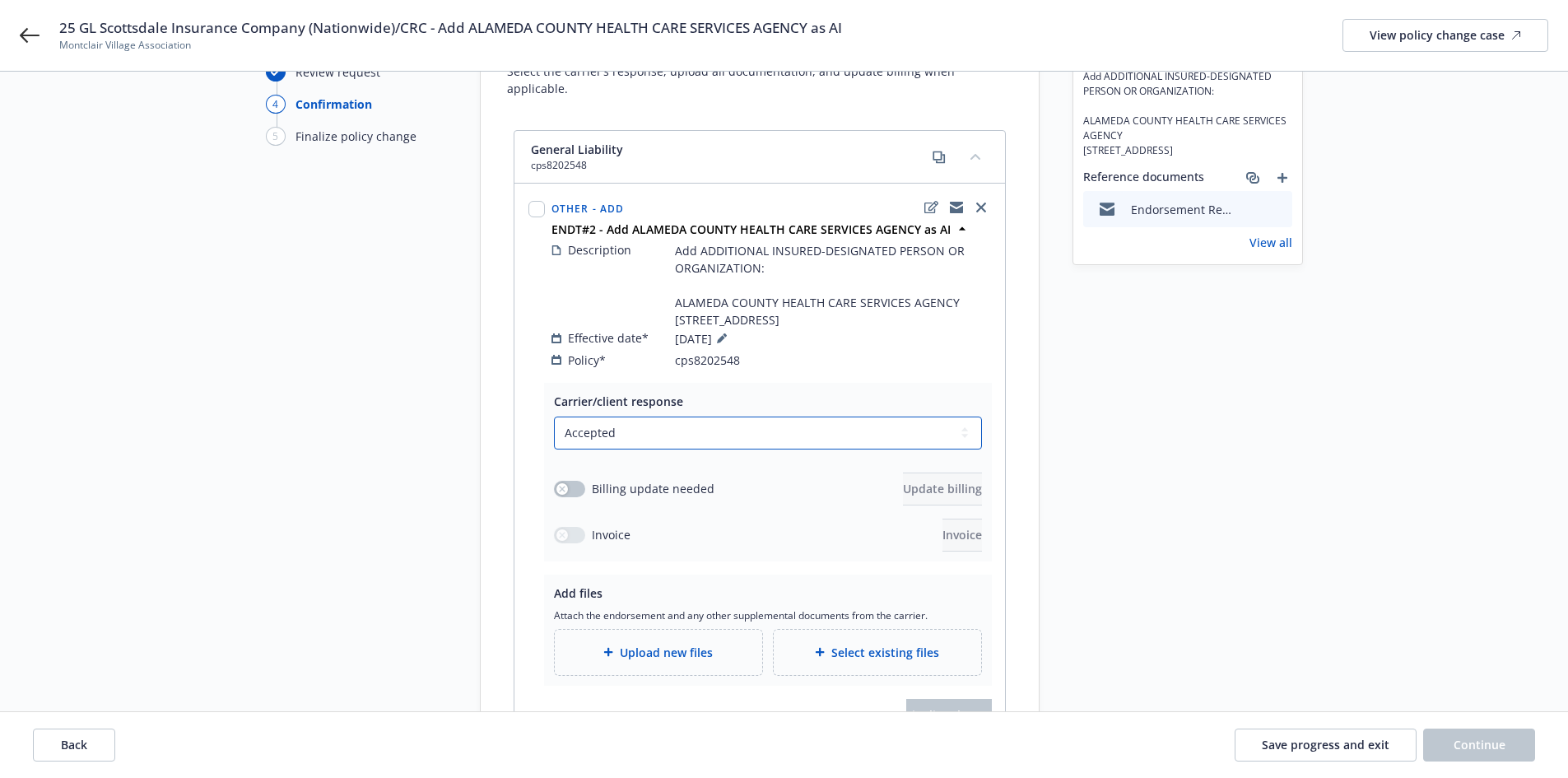
scroll to position [0, 0]
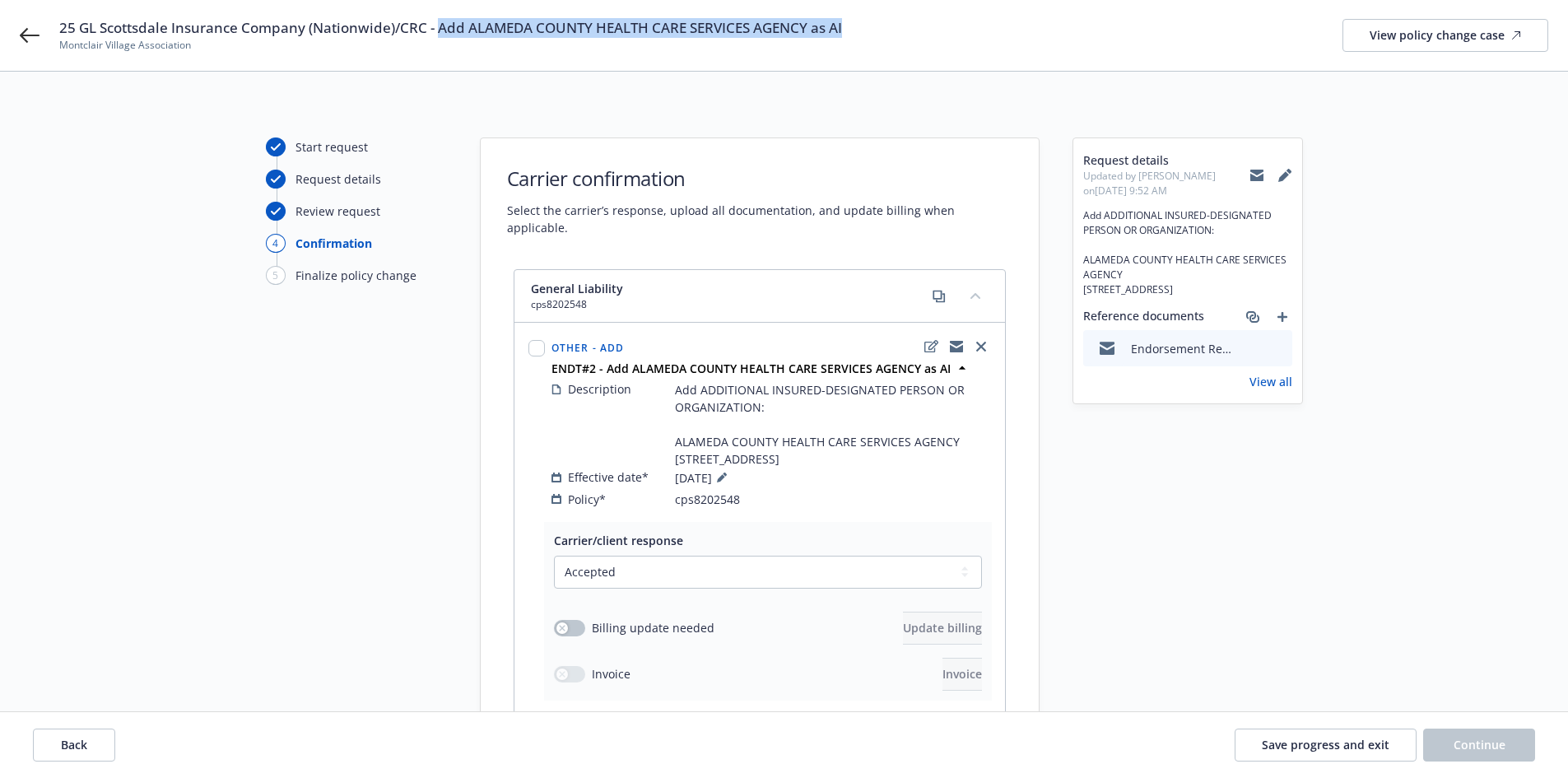
drag, startPoint x: 440, startPoint y: 26, endPoint x: 933, endPoint y: 21, distance: 493.0
click at [933, 21] on div "25 GL Scottsdale Insurance Company (Nationwide)/CRC - Add ALAMEDA COUNTY HEALTH…" at bounding box center [803, 35] width 1489 height 35
copy span "Add ALAMEDA COUNTY HEALTH CARE SERVICES AGENCY as AI"
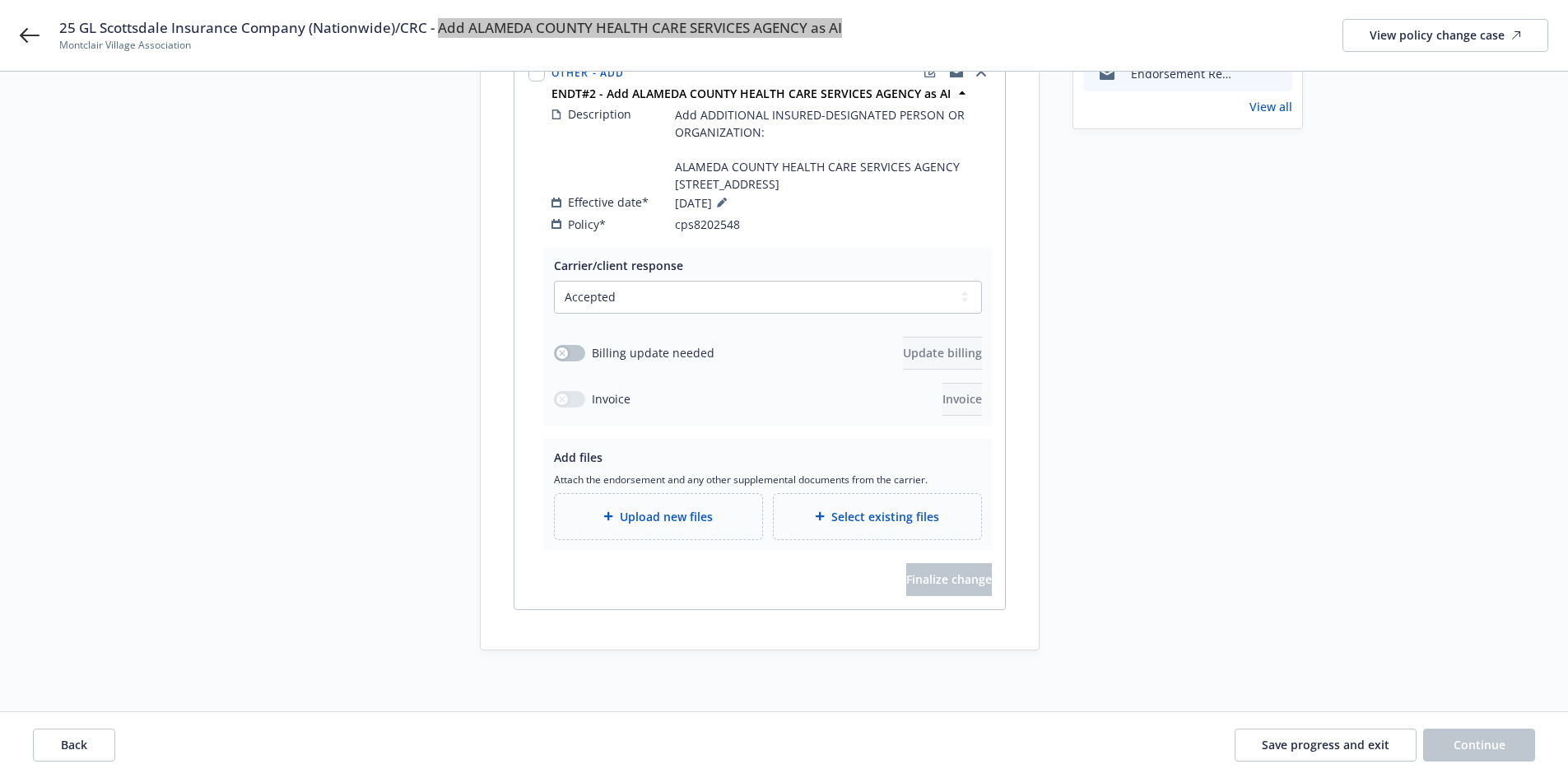
scroll to position [280, 0]
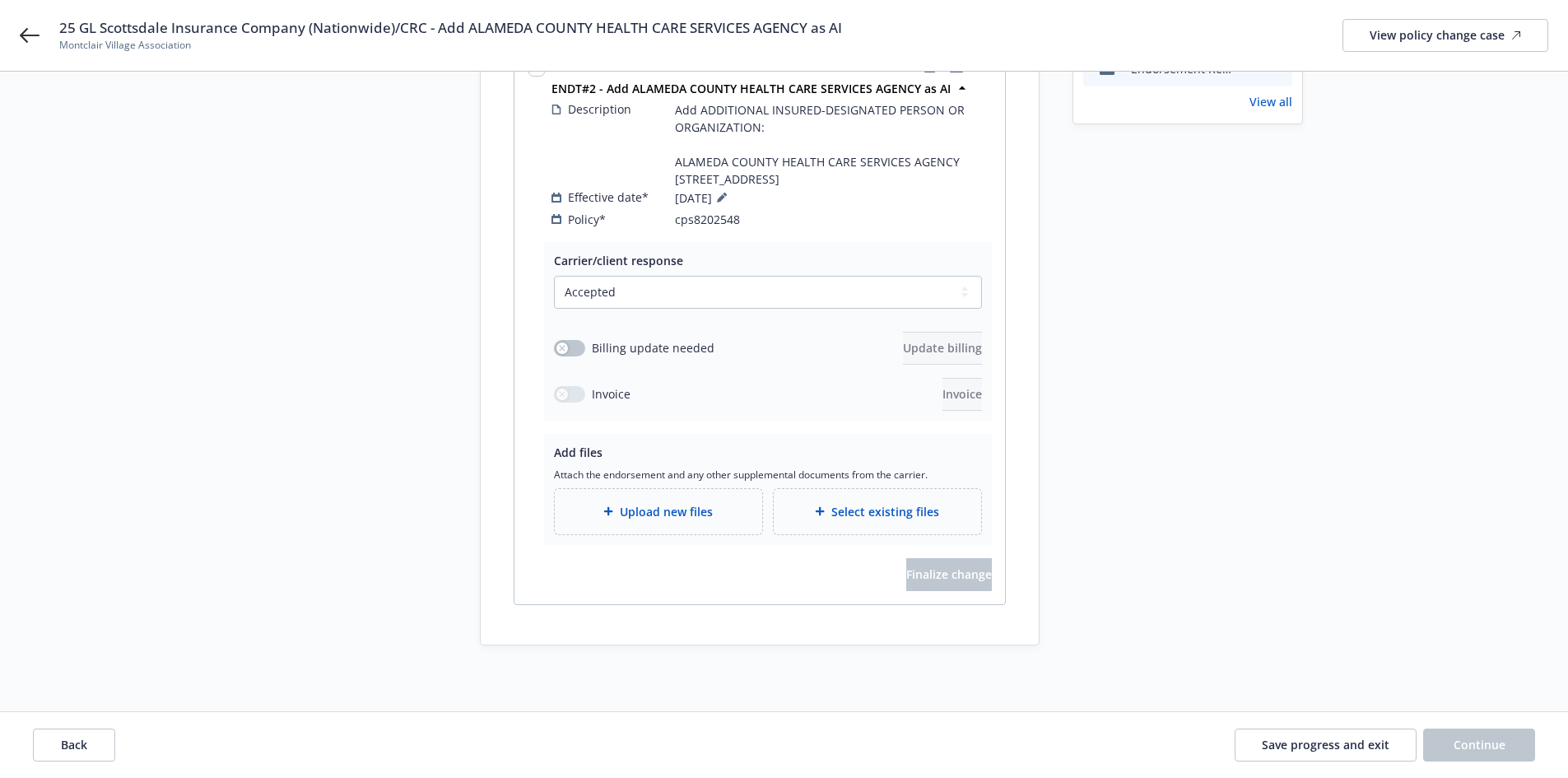
click at [630, 503] on span "Upload new files" at bounding box center [666, 511] width 93 height 18
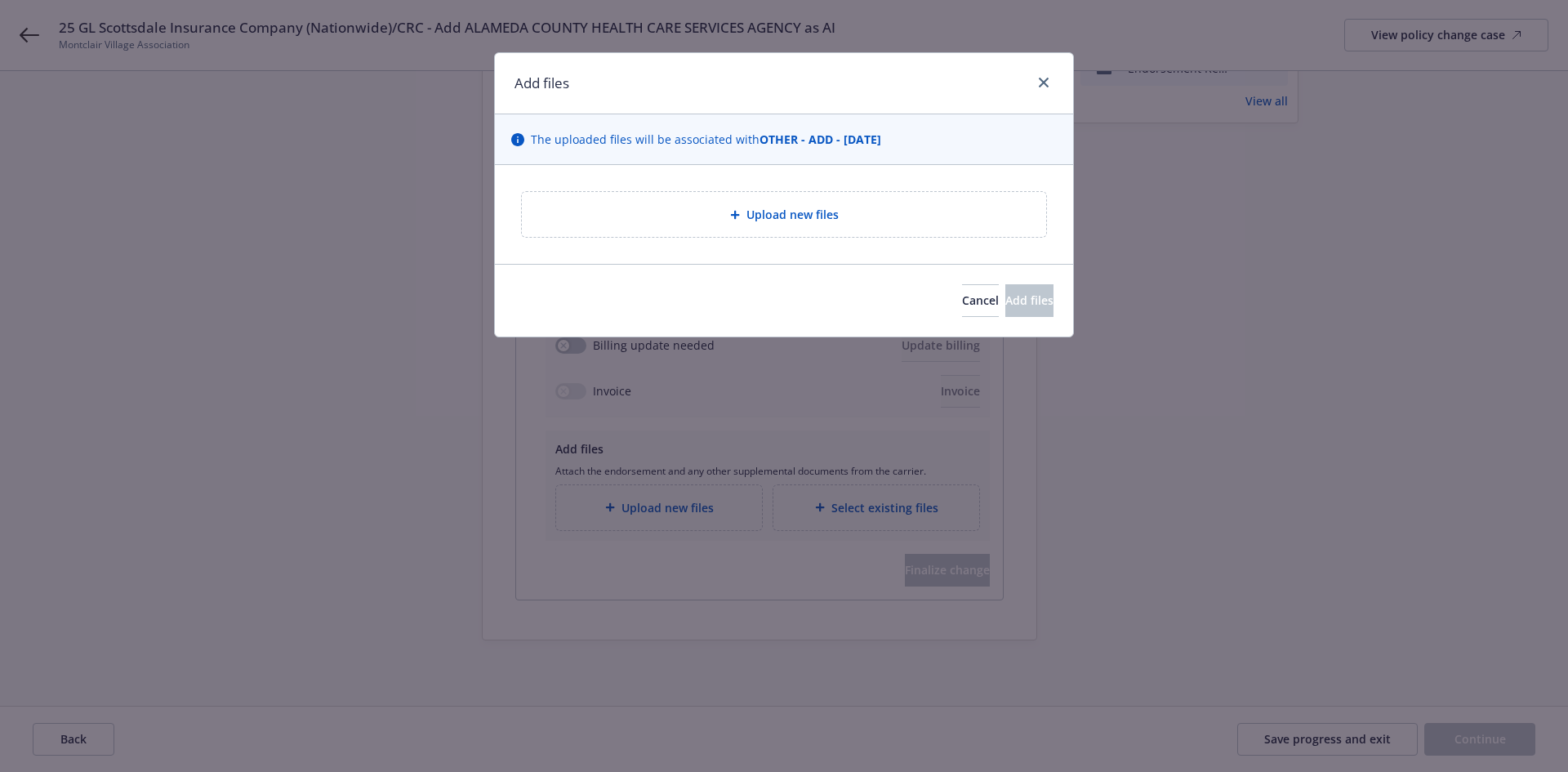
click at [896, 208] on div "Upload new files" at bounding box center [784, 214] width 498 height 18
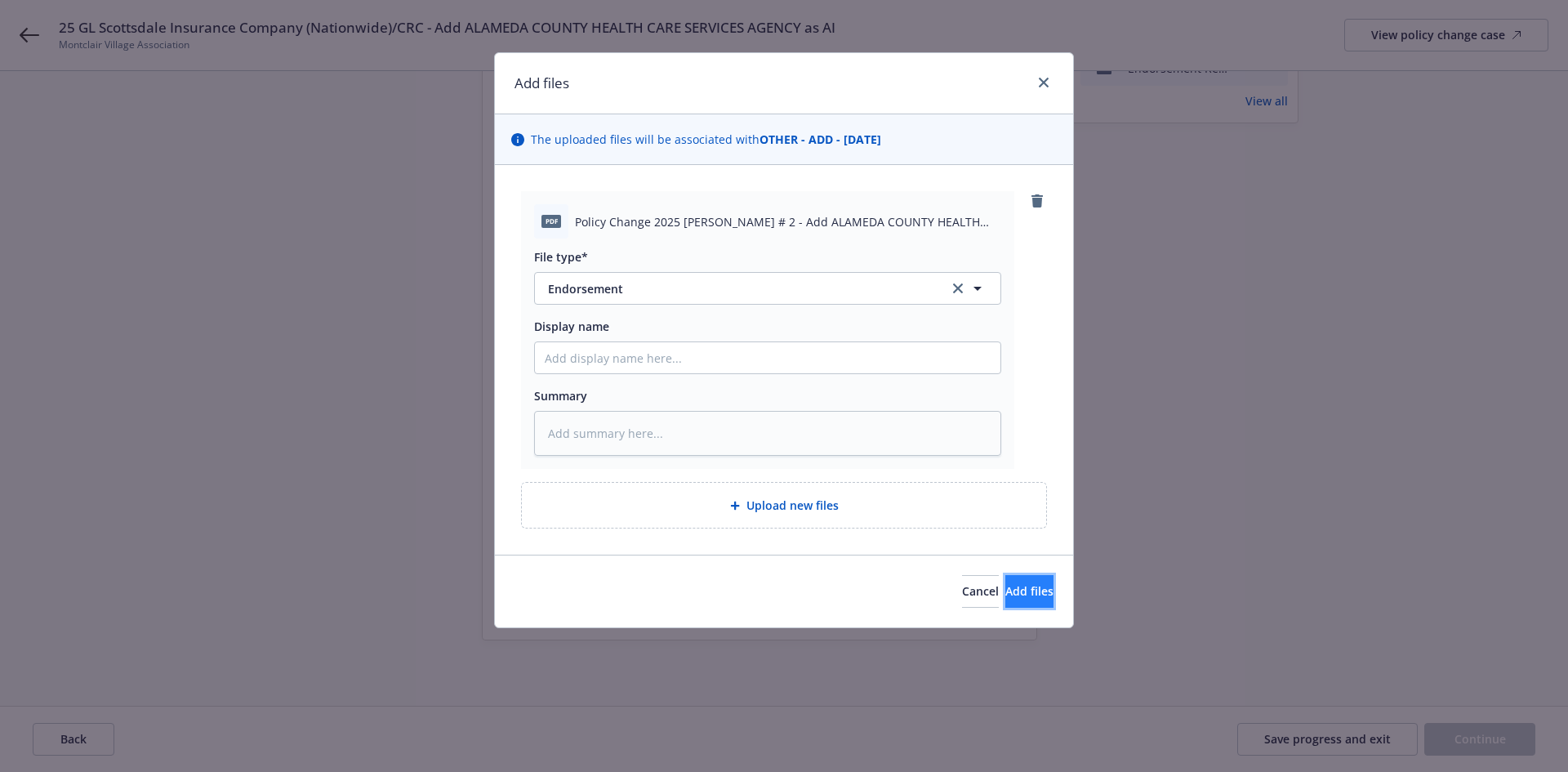
click at [1035, 602] on button "Add files" at bounding box center [1029, 591] width 48 height 33
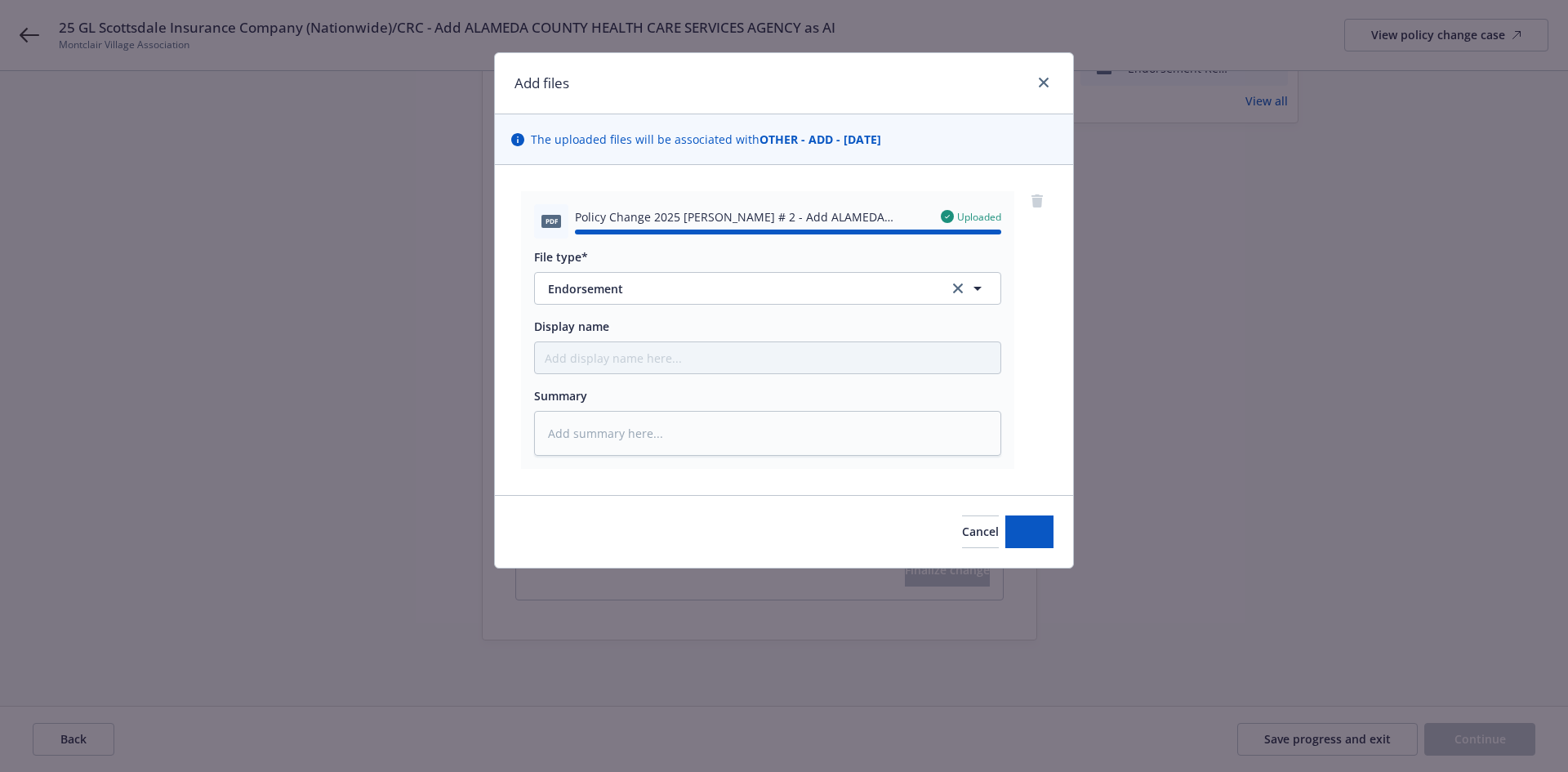
type textarea "x"
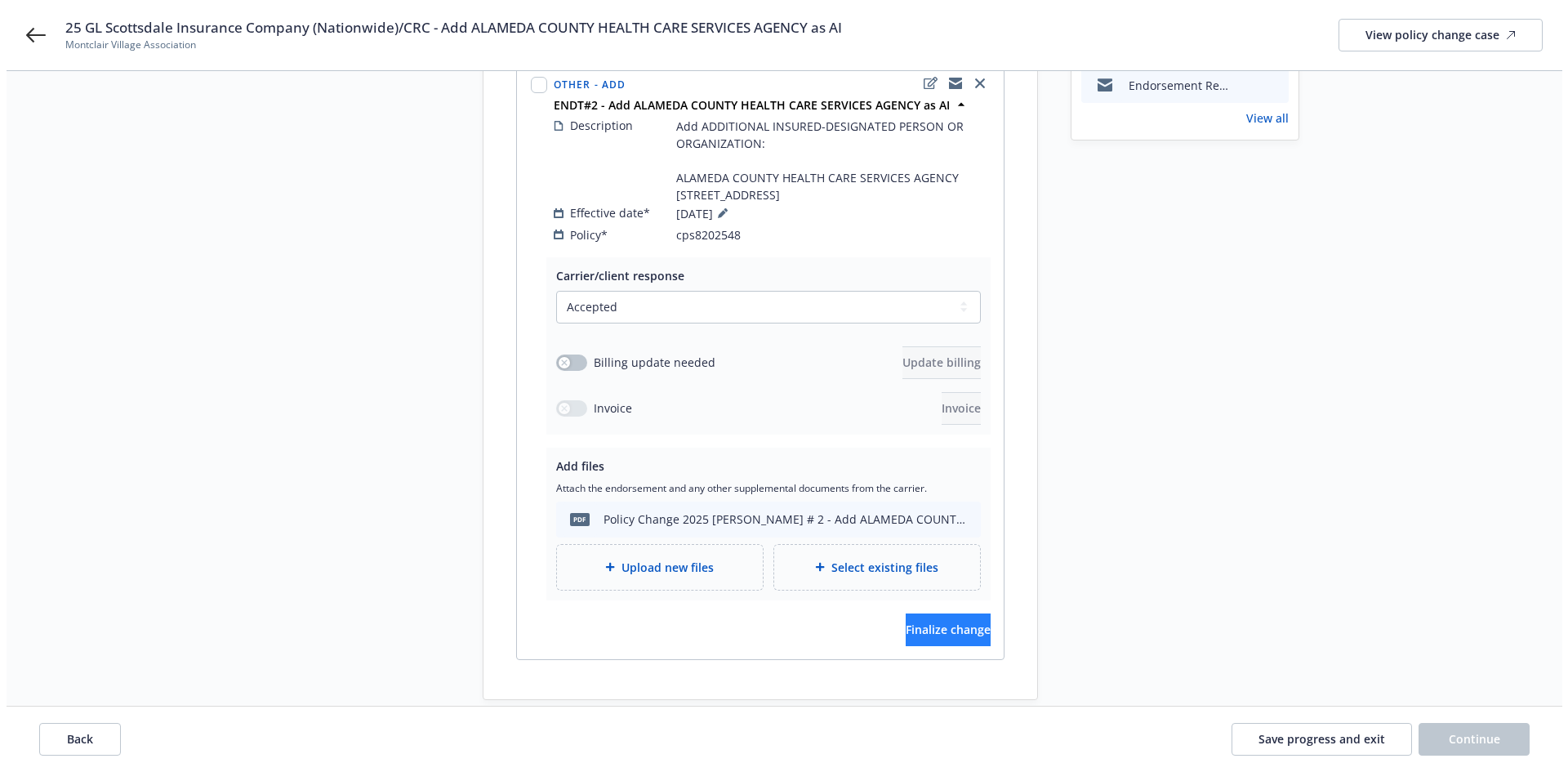
scroll to position [320, 0]
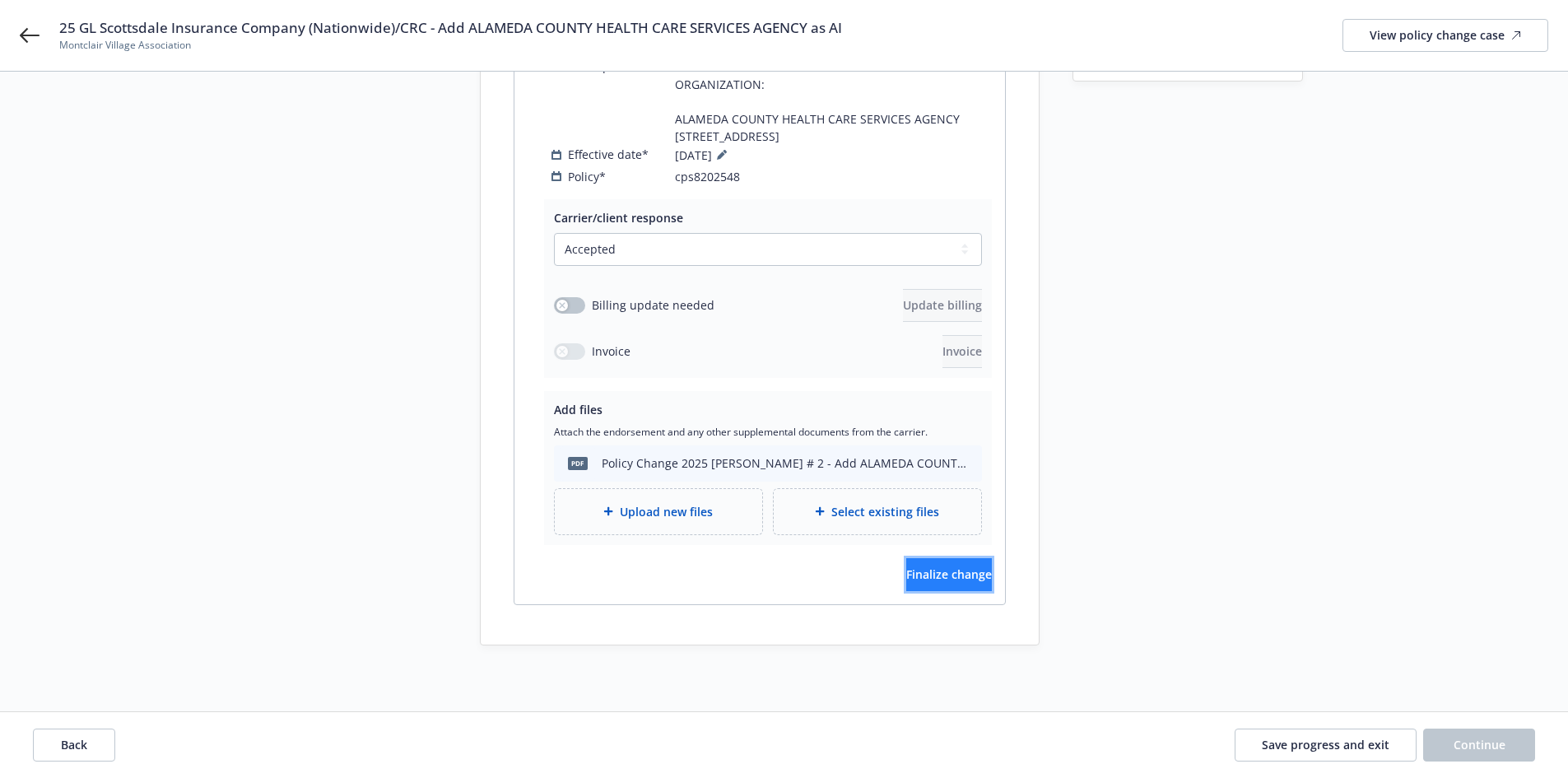
click at [959, 576] on span "Finalize change" at bounding box center [949, 573] width 86 height 16
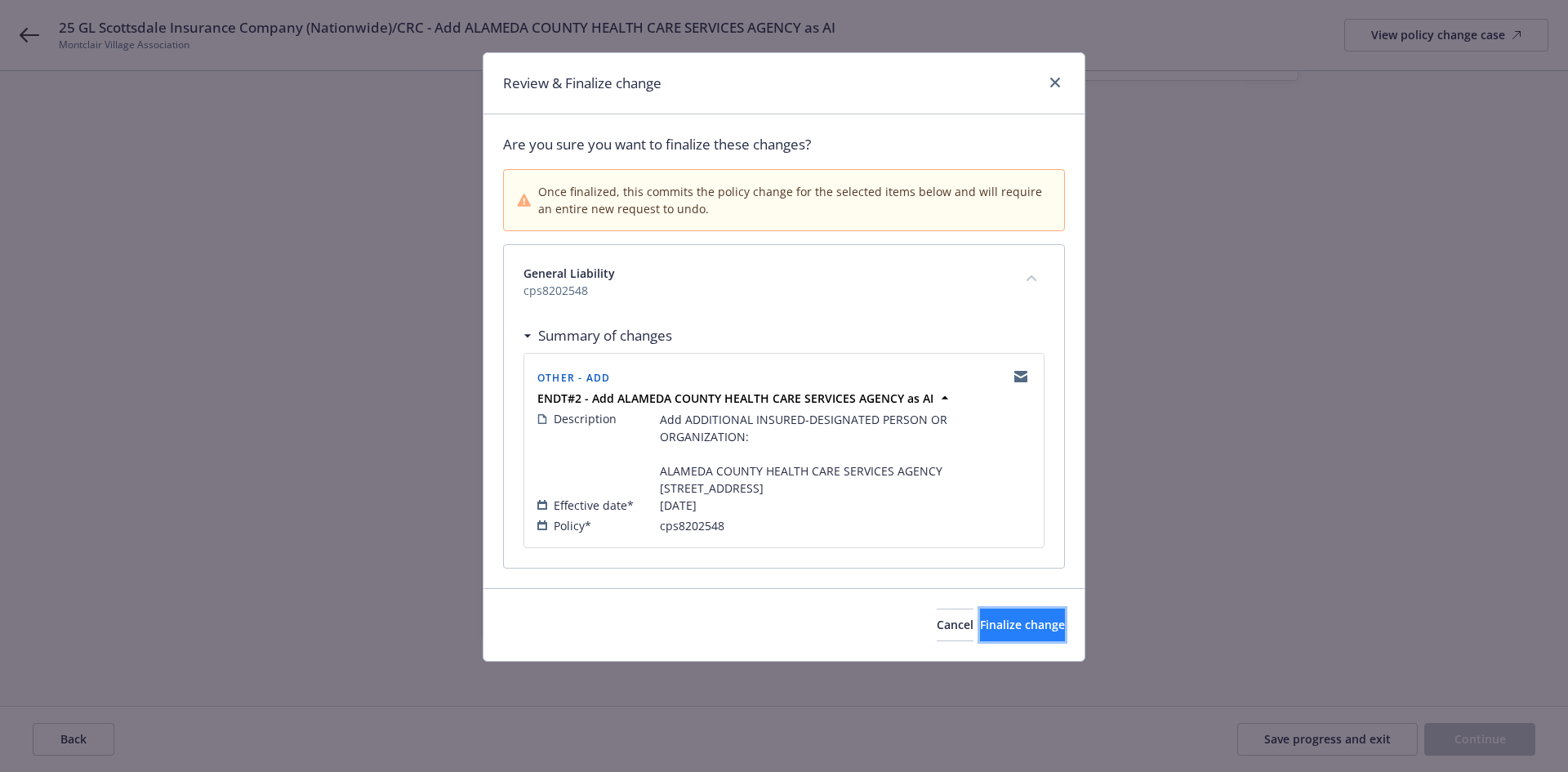
click at [980, 632] on button "Finalize change" at bounding box center [1022, 624] width 85 height 33
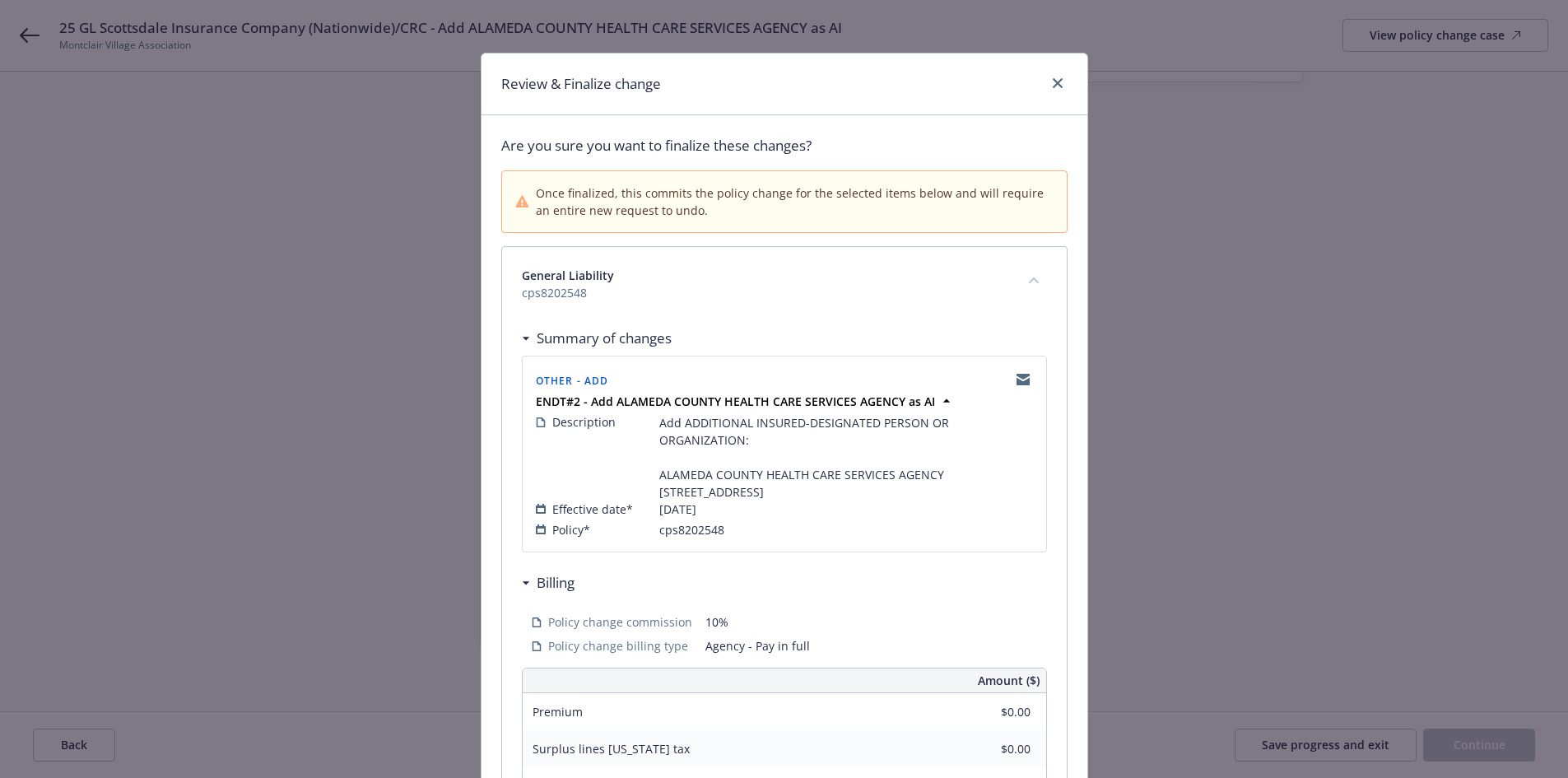
scroll to position [0, 0]
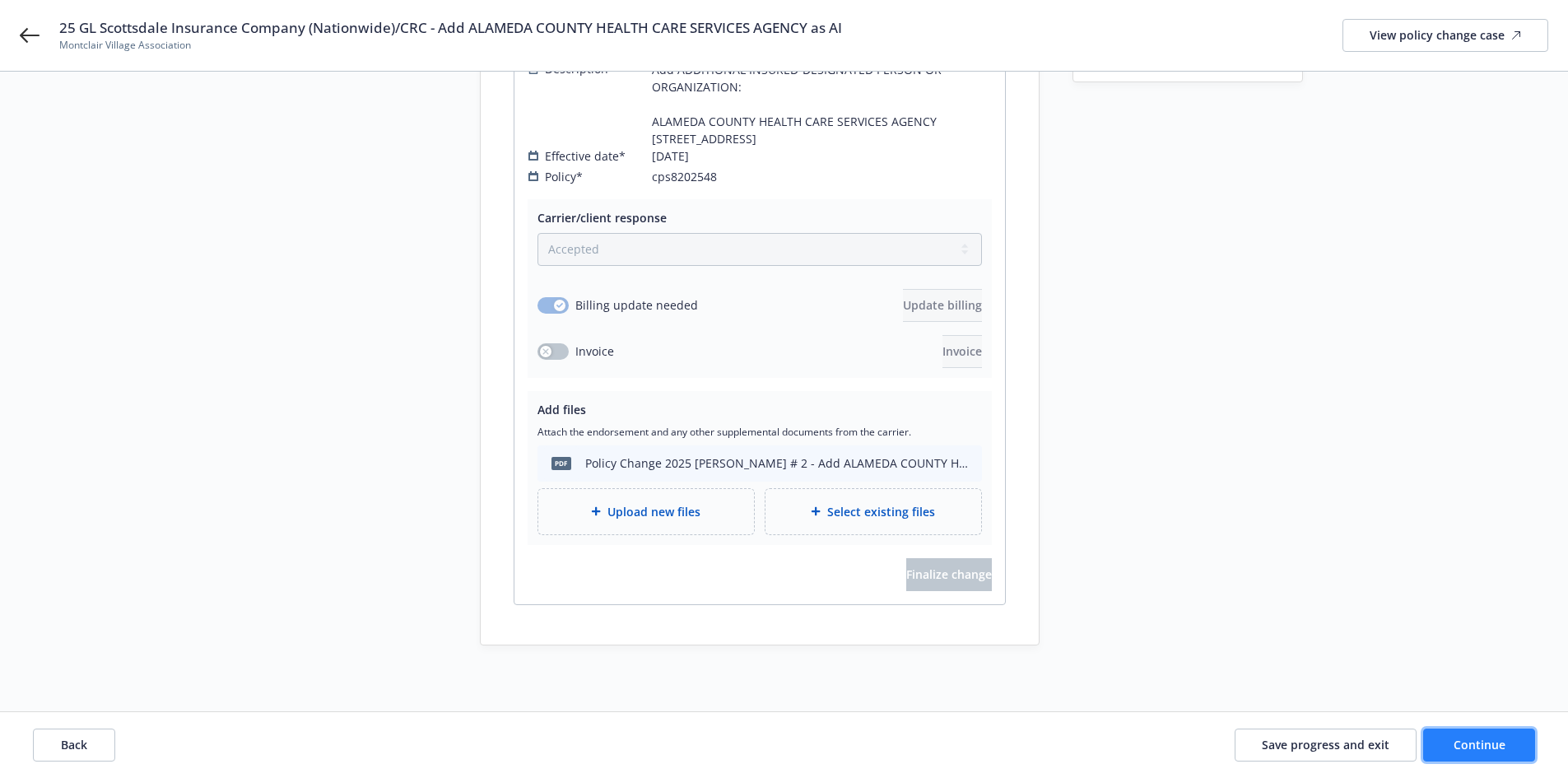
click at [1507, 745] on button "Continue" at bounding box center [1479, 744] width 112 height 33
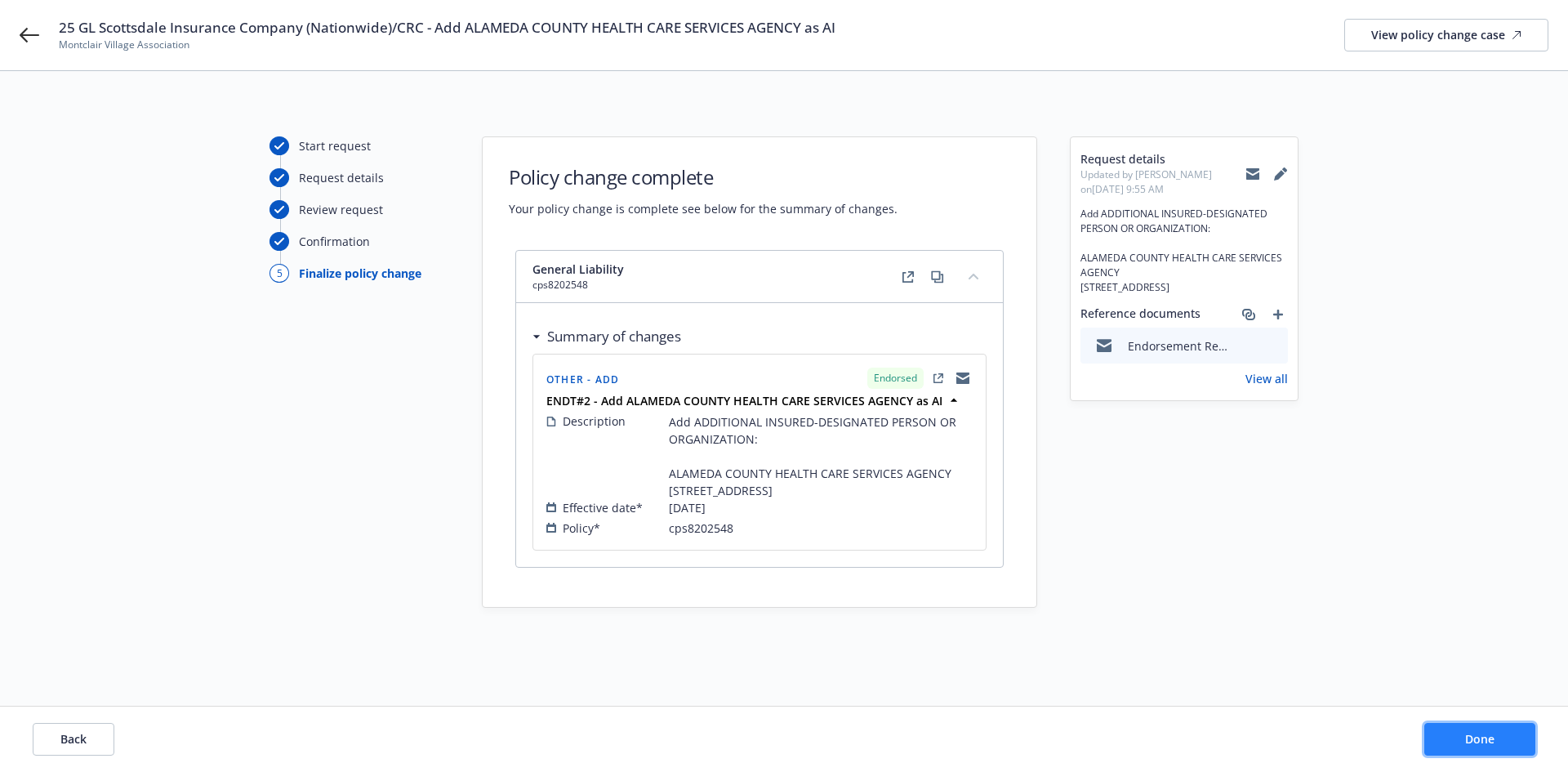
click at [1495, 739] on button "Done" at bounding box center [1479, 739] width 111 height 33
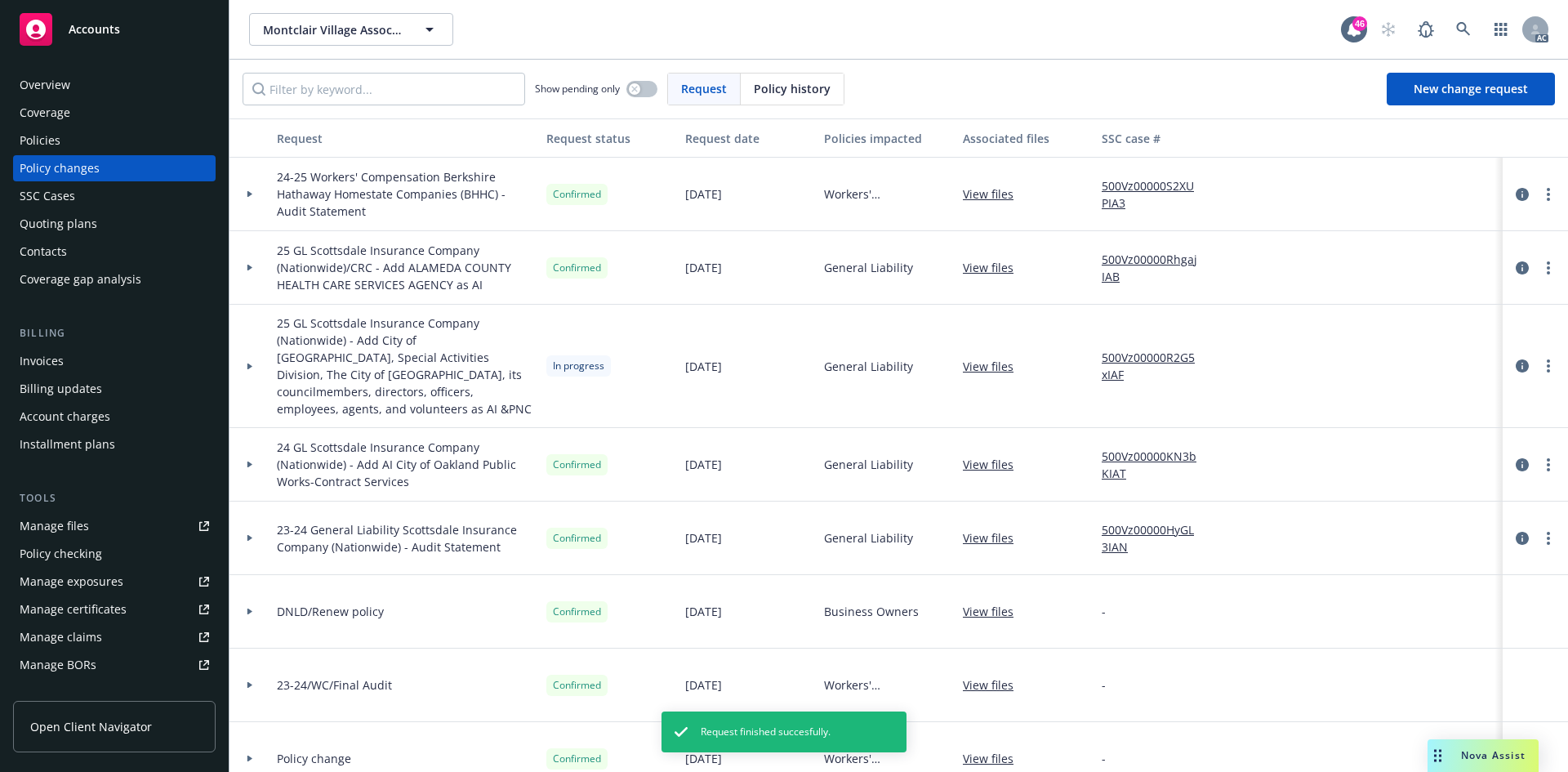
click at [248, 265] on icon at bounding box center [250, 267] width 7 height 6
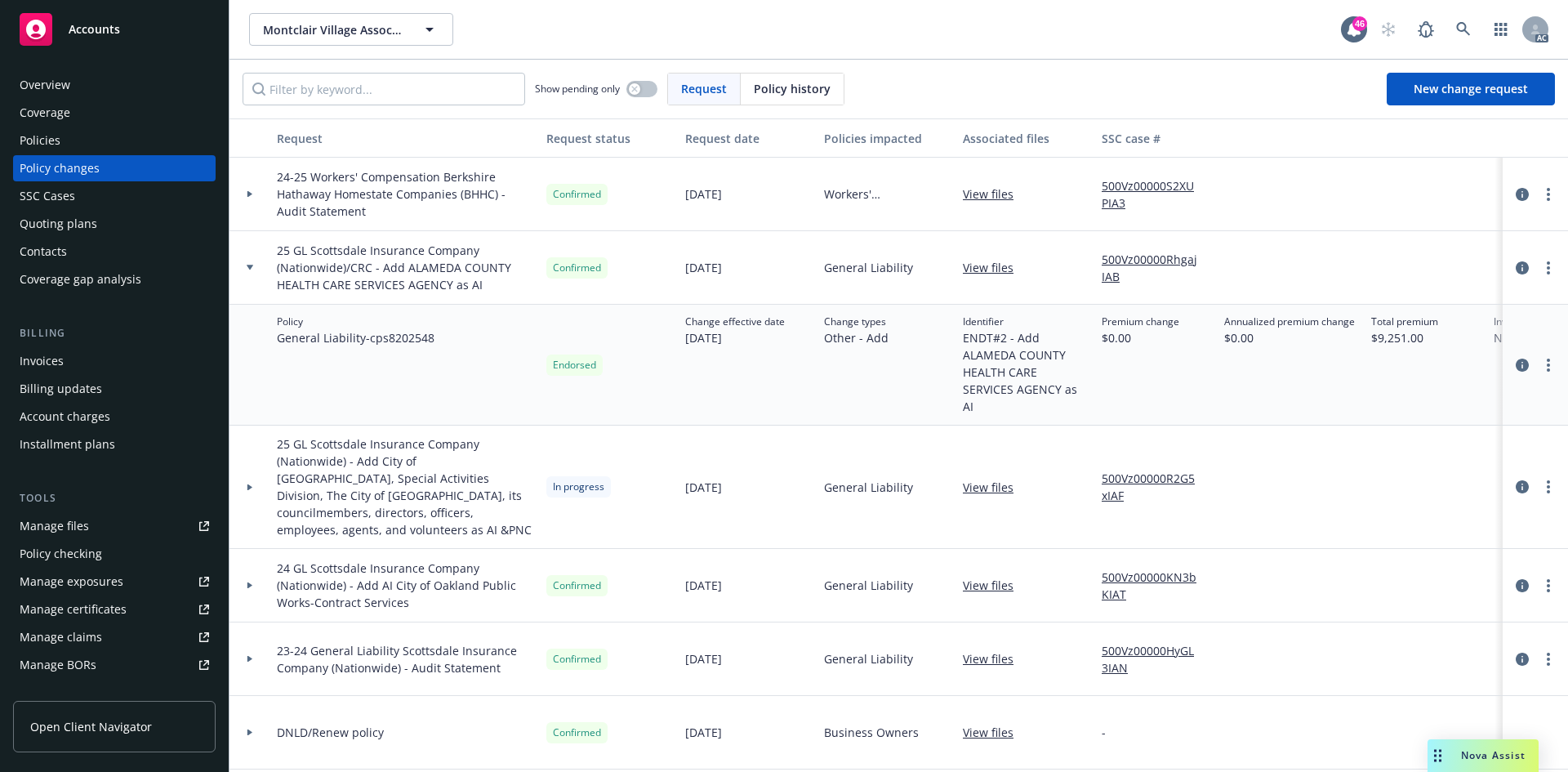
click at [999, 267] on link "View files" at bounding box center [994, 267] width 63 height 18
click at [125, 576] on link "Manage exposures" at bounding box center [114, 581] width 202 height 26
click at [119, 137] on div "Policies" at bounding box center [114, 140] width 190 height 26
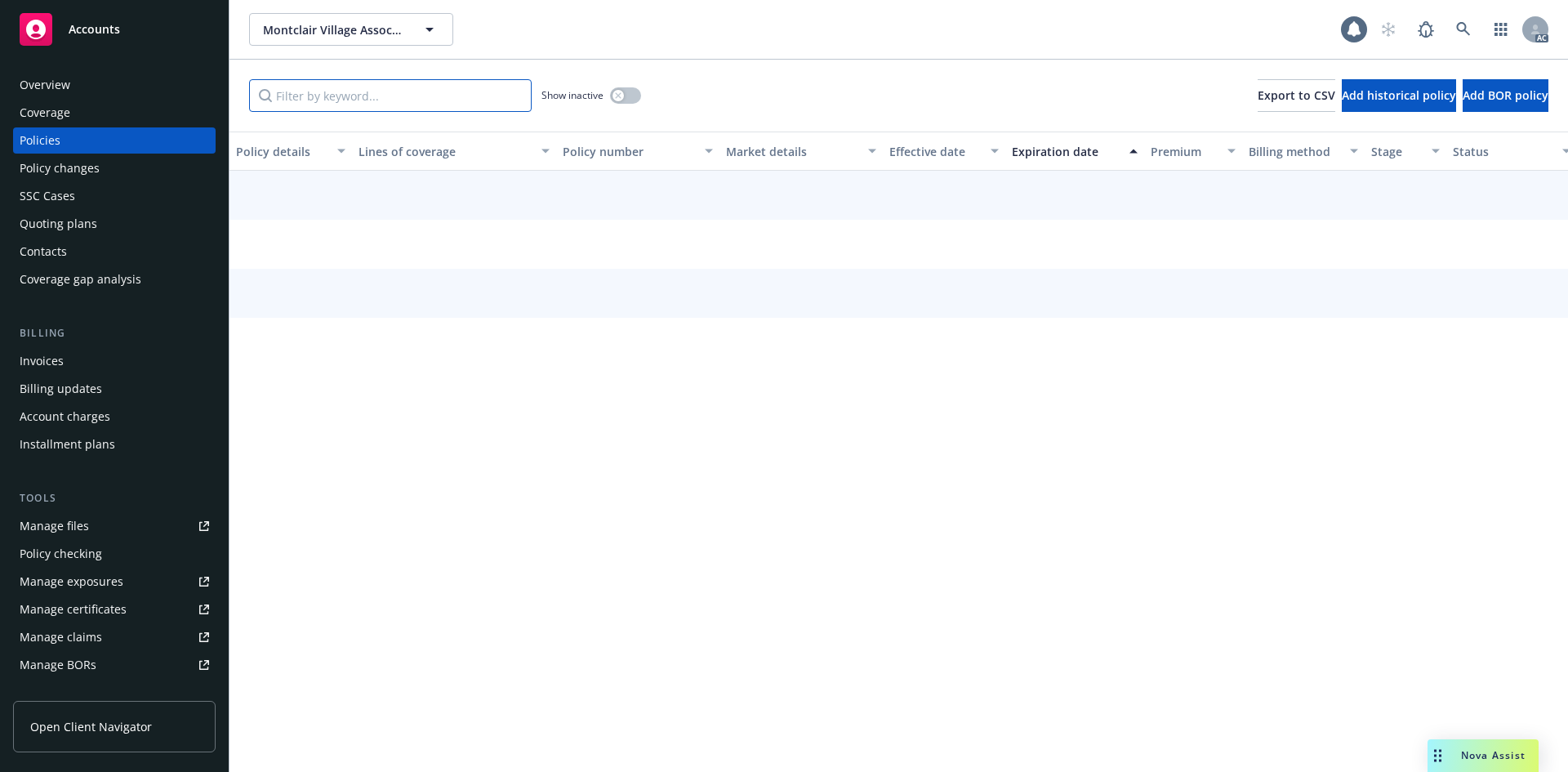
click at [366, 90] on input "Filter by keyword..." at bounding box center [390, 95] width 282 height 33
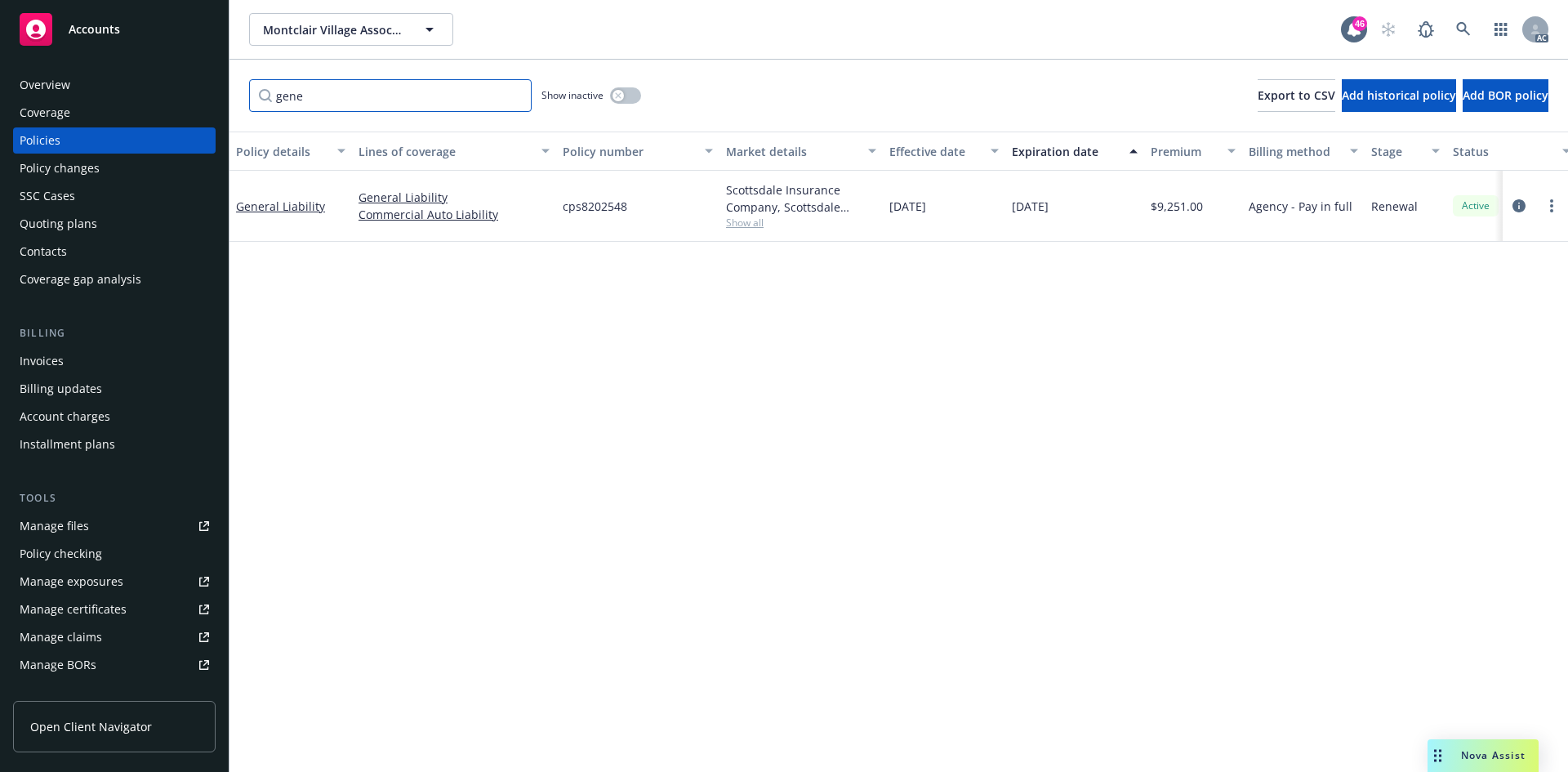
type input "gene"
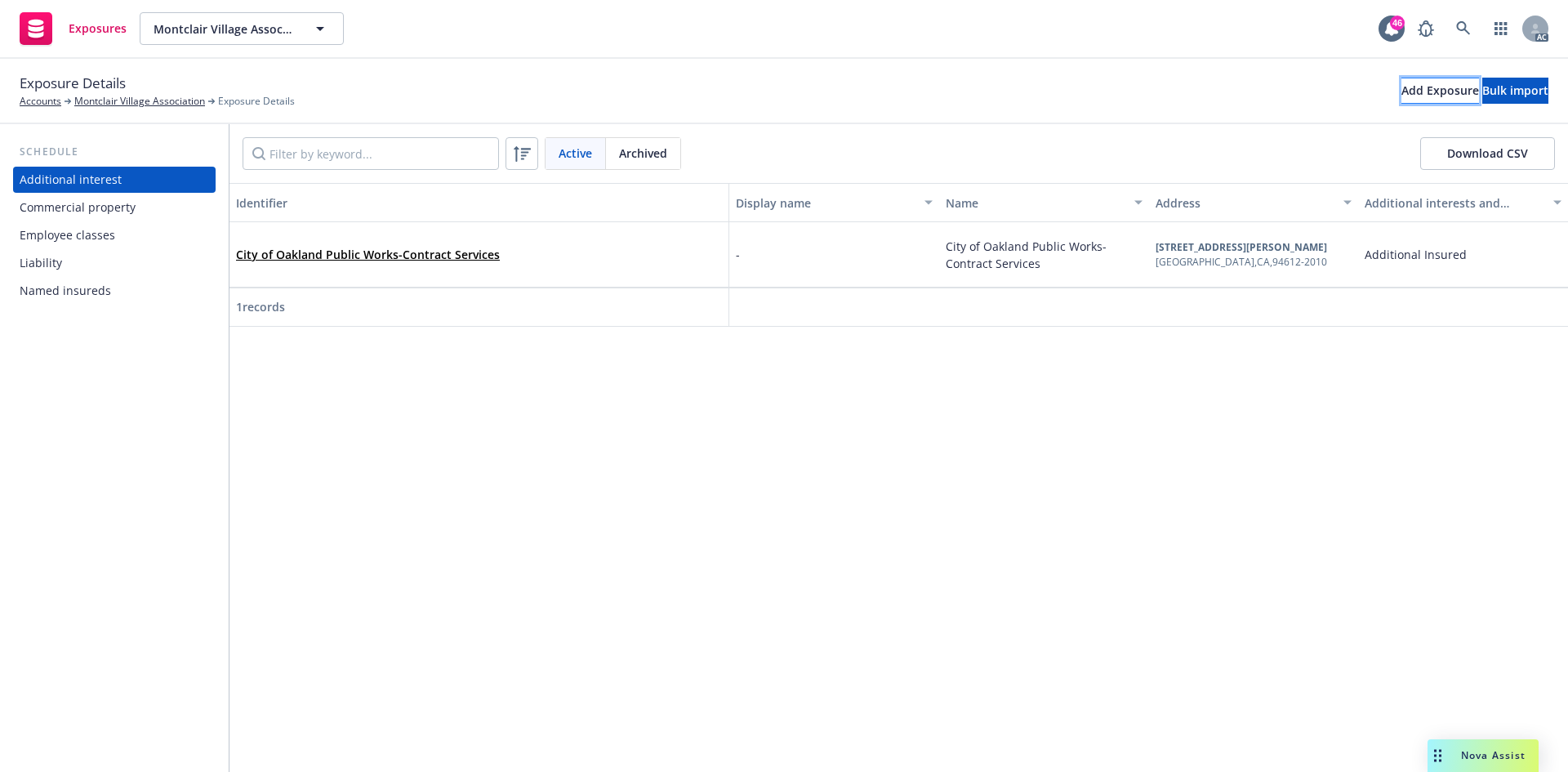
click at [1401, 91] on div "Add Exposure" at bounding box center [1439, 90] width 78 height 24
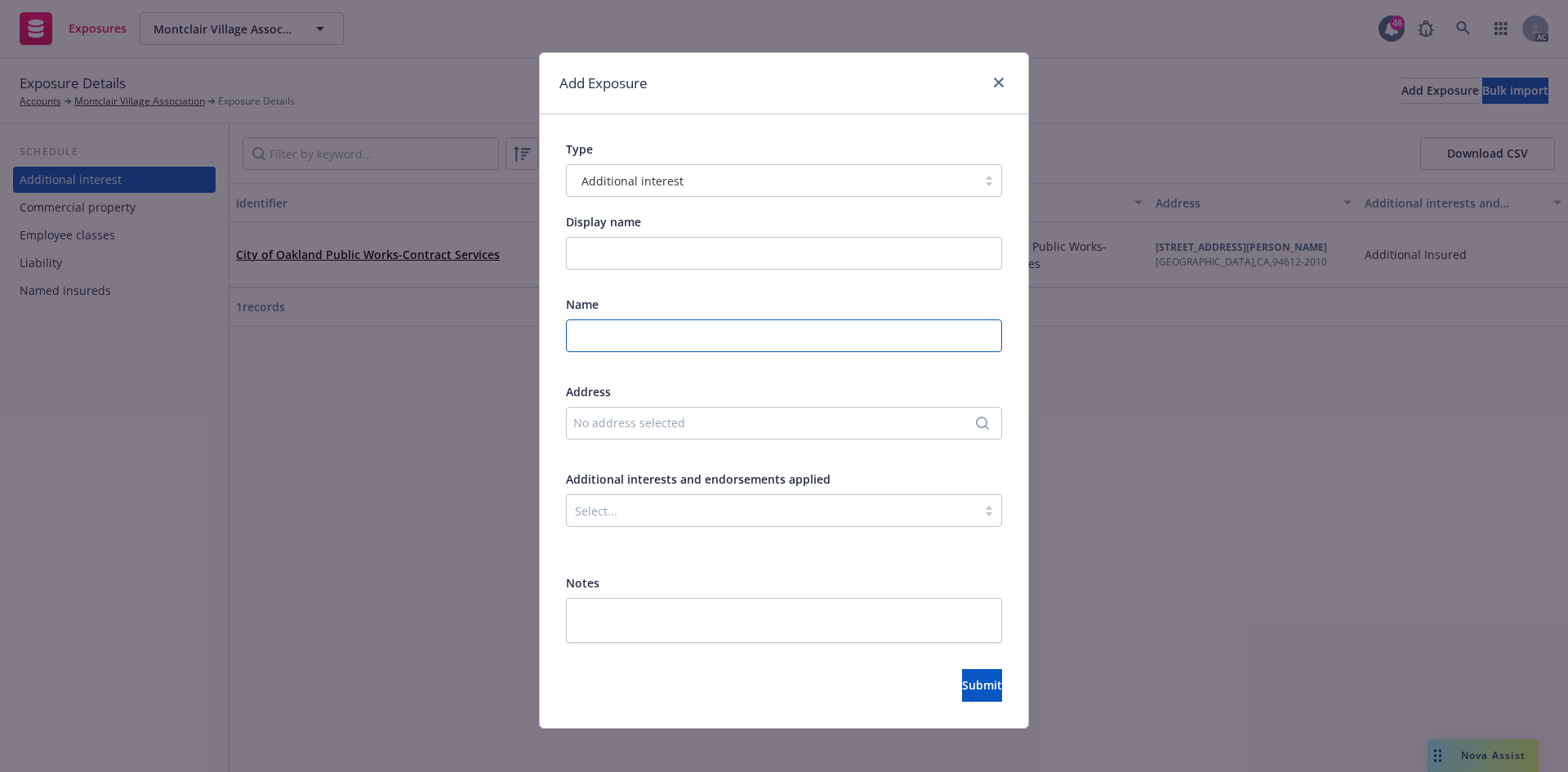
click at [635, 341] on input "text" at bounding box center [784, 335] width 436 height 33
paste input "ALAMEDA COUNTY HEALTH CARE SERVICES AGENCY"
type input "ALAMEDA COUNTY HEALTH CARE SERVICES AGENCY"
click at [642, 426] on div "No address selected" at bounding box center [775, 423] width 405 height 18
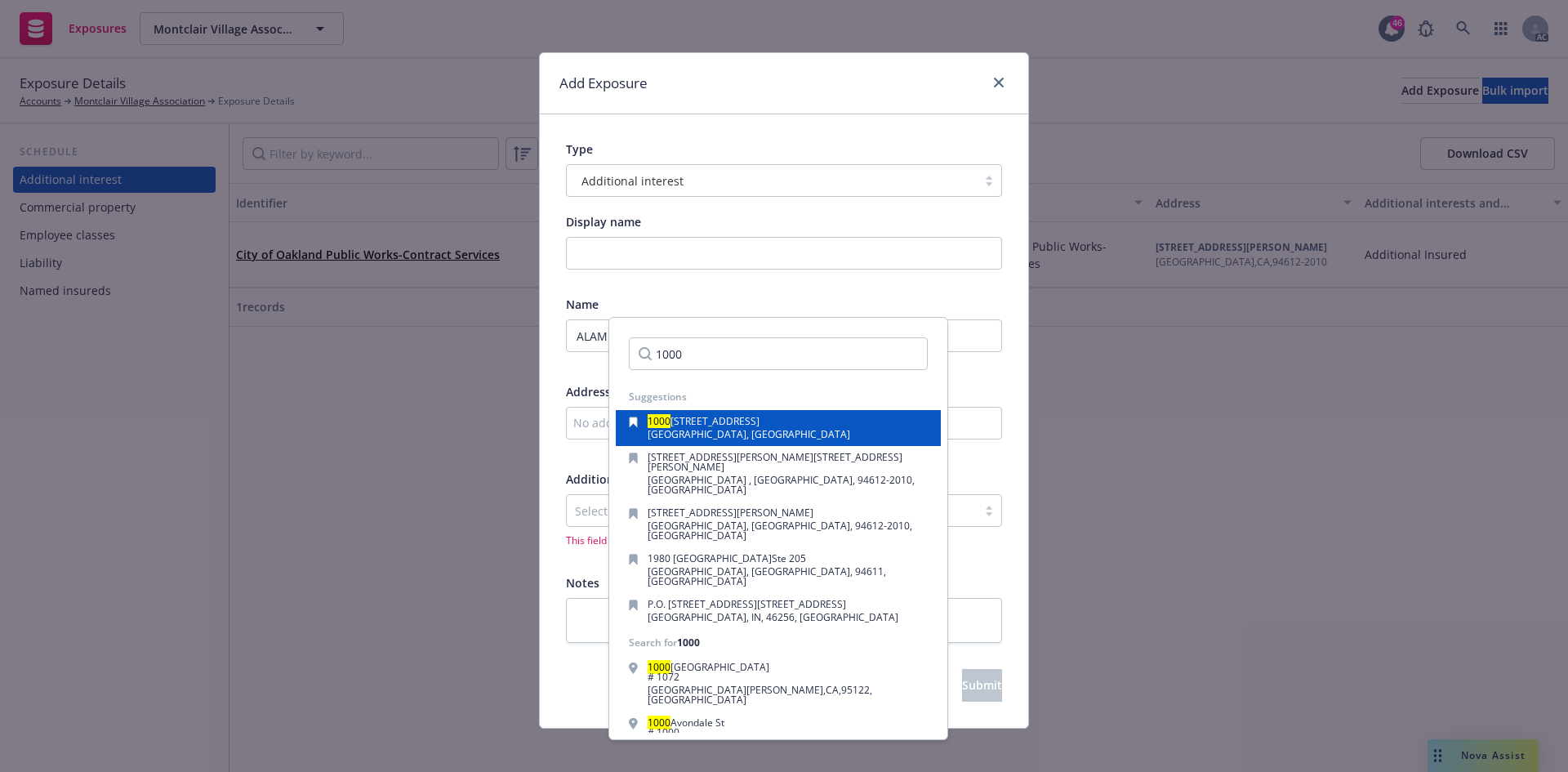
type input "1000"
click at [662, 427] on span "San Leandro, CA, 94577, USA" at bounding box center [748, 434] width 202 height 14
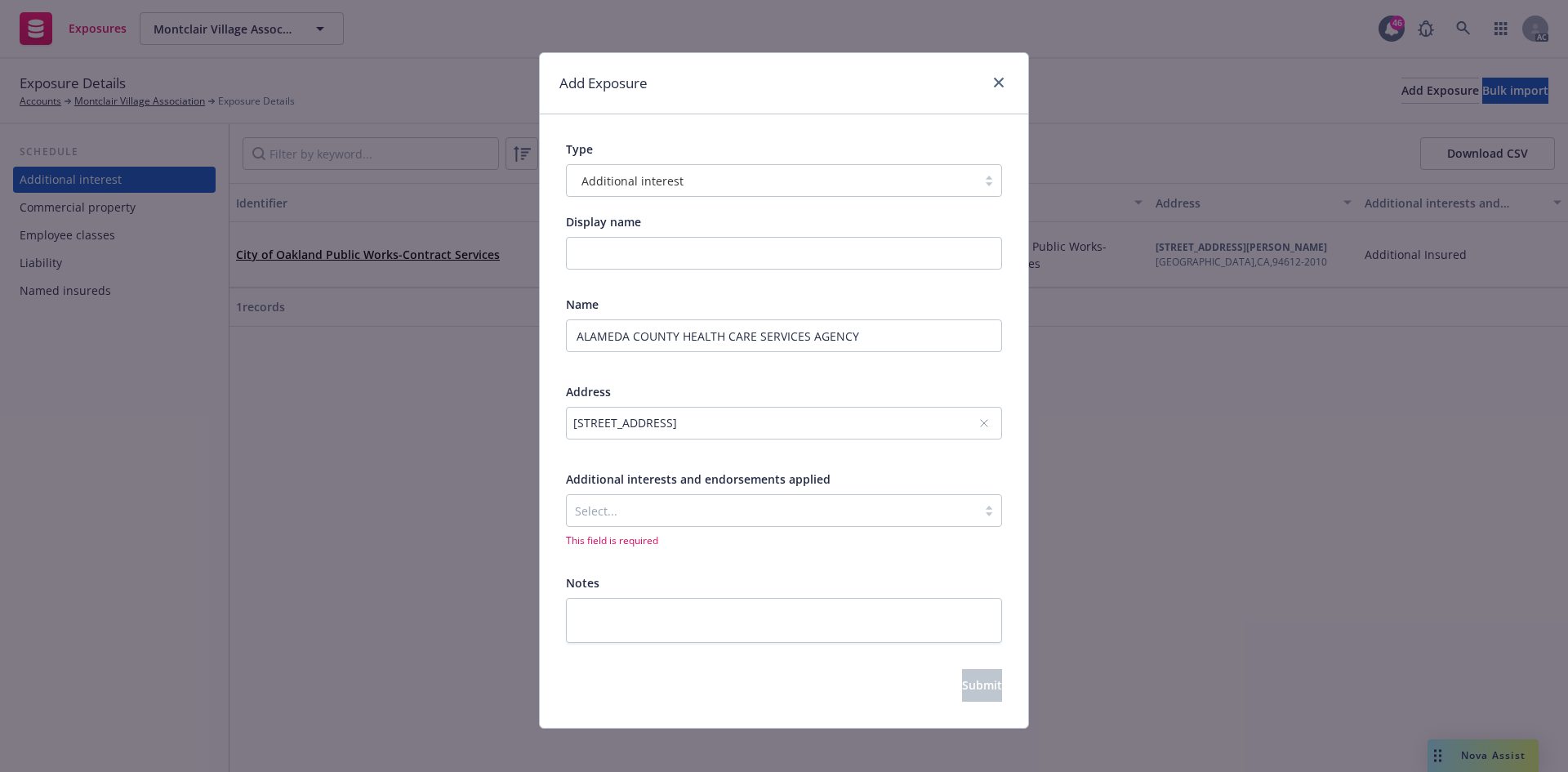
click at [627, 521] on div "Select..." at bounding box center [771, 510] width 410 height 26
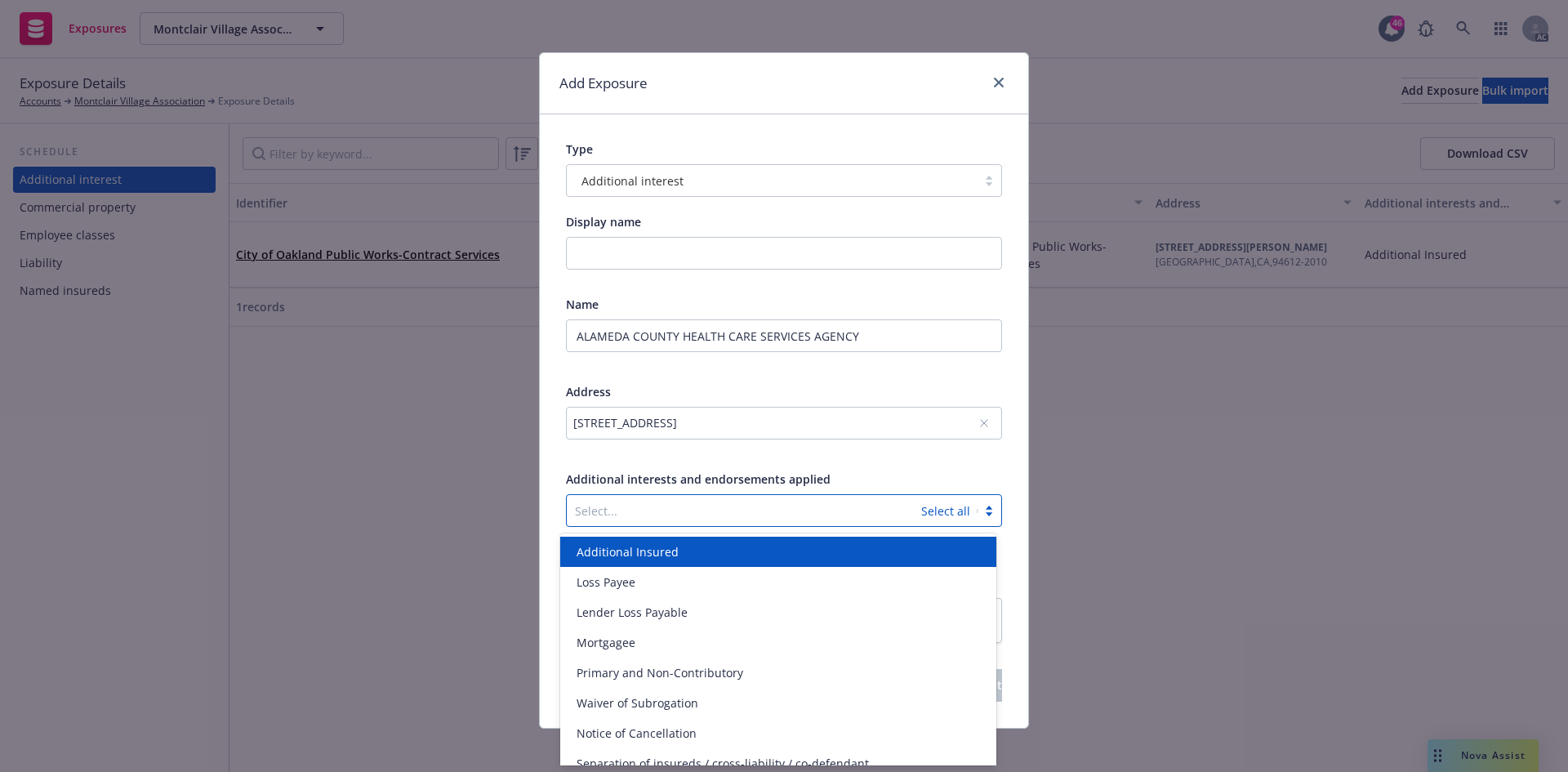
click at [627, 543] on span "Additional Insured" at bounding box center [627, 551] width 102 height 18
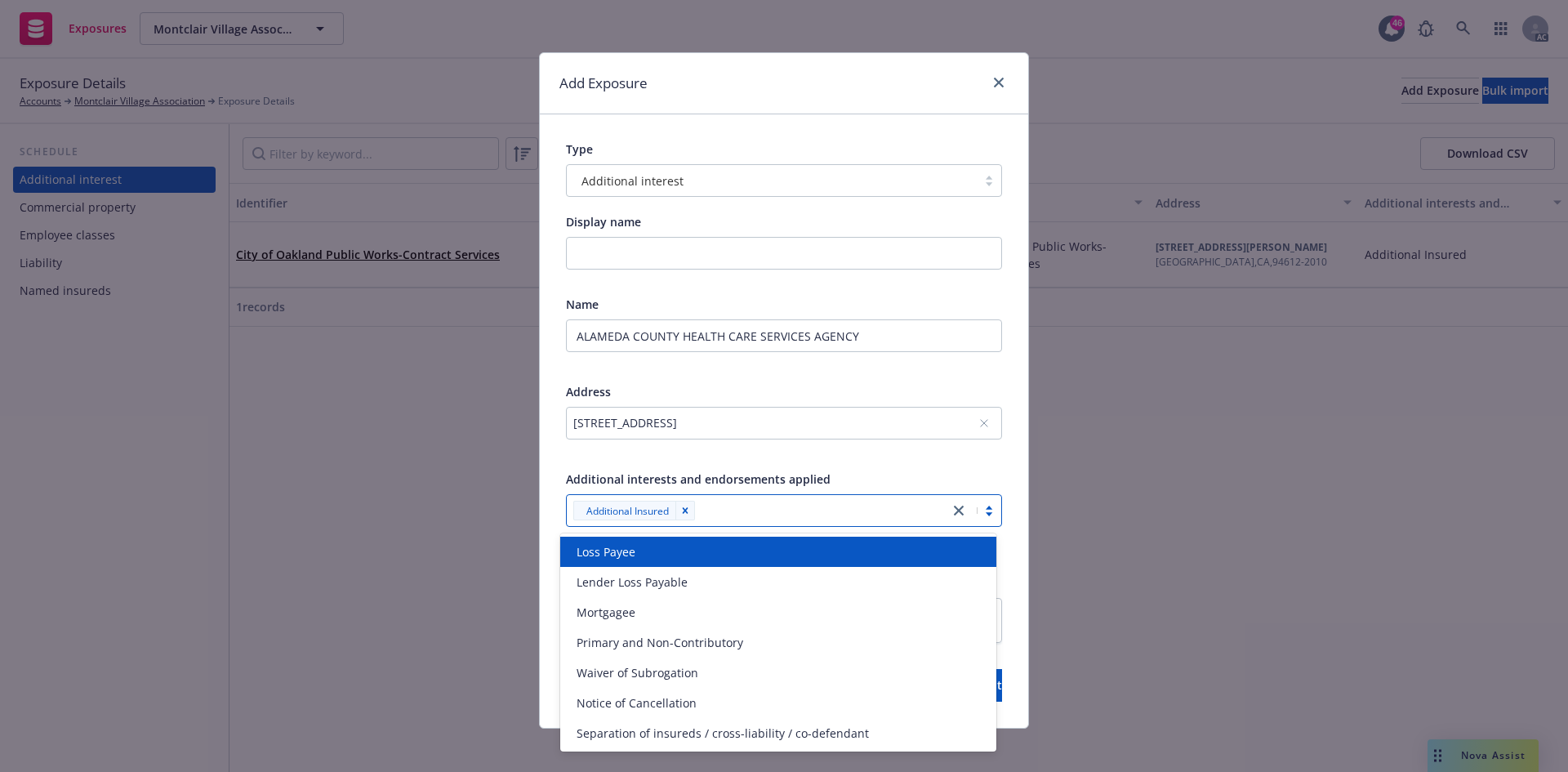
click at [110, 323] on div "Add Exposure Type Additional interest Display name Name ALAMEDA COUNTY HEALTH C…" at bounding box center [784, 386] width 1568 height 772
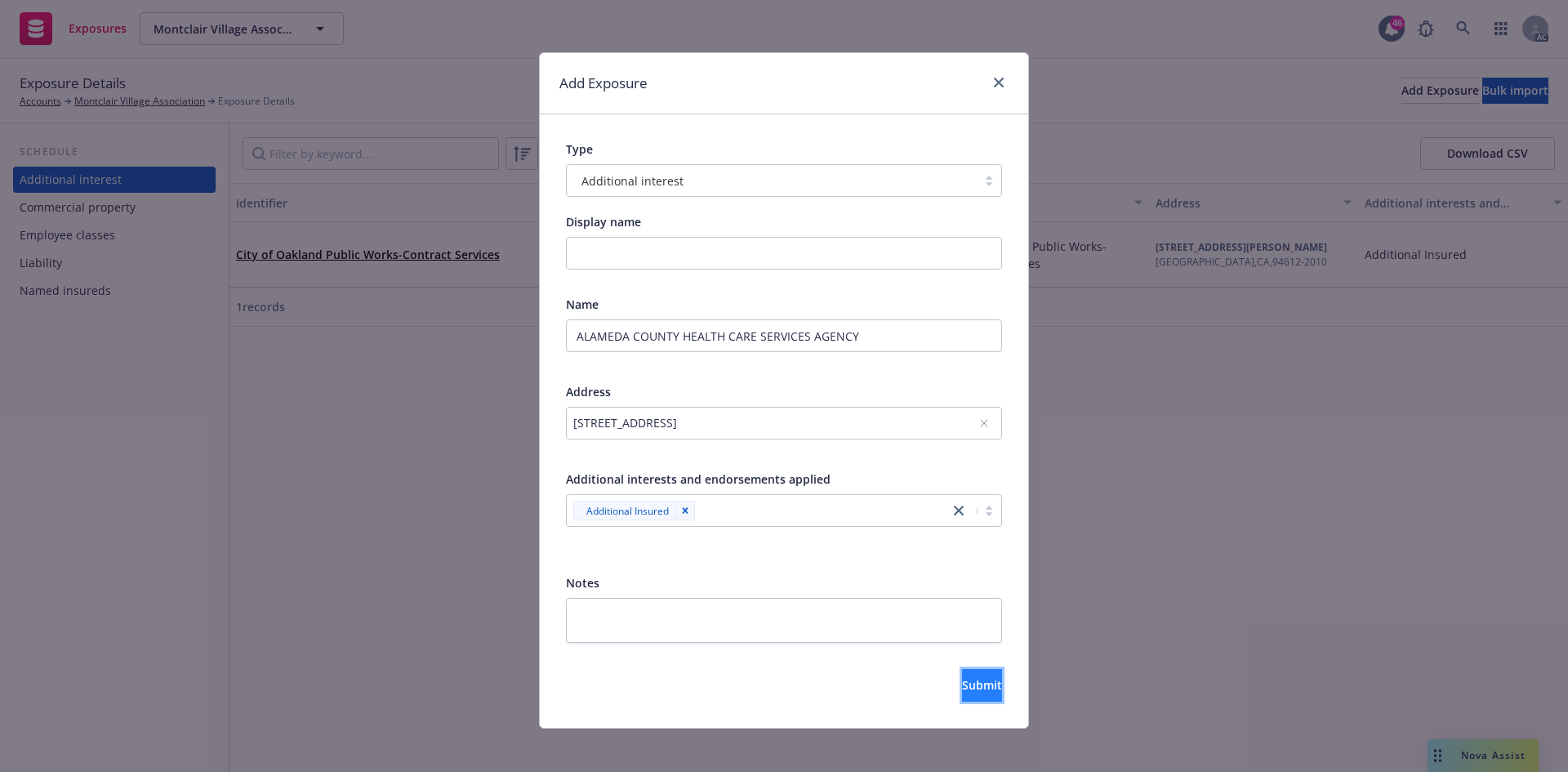
click at [962, 689] on span "Submit" at bounding box center [982, 684] width 40 height 16
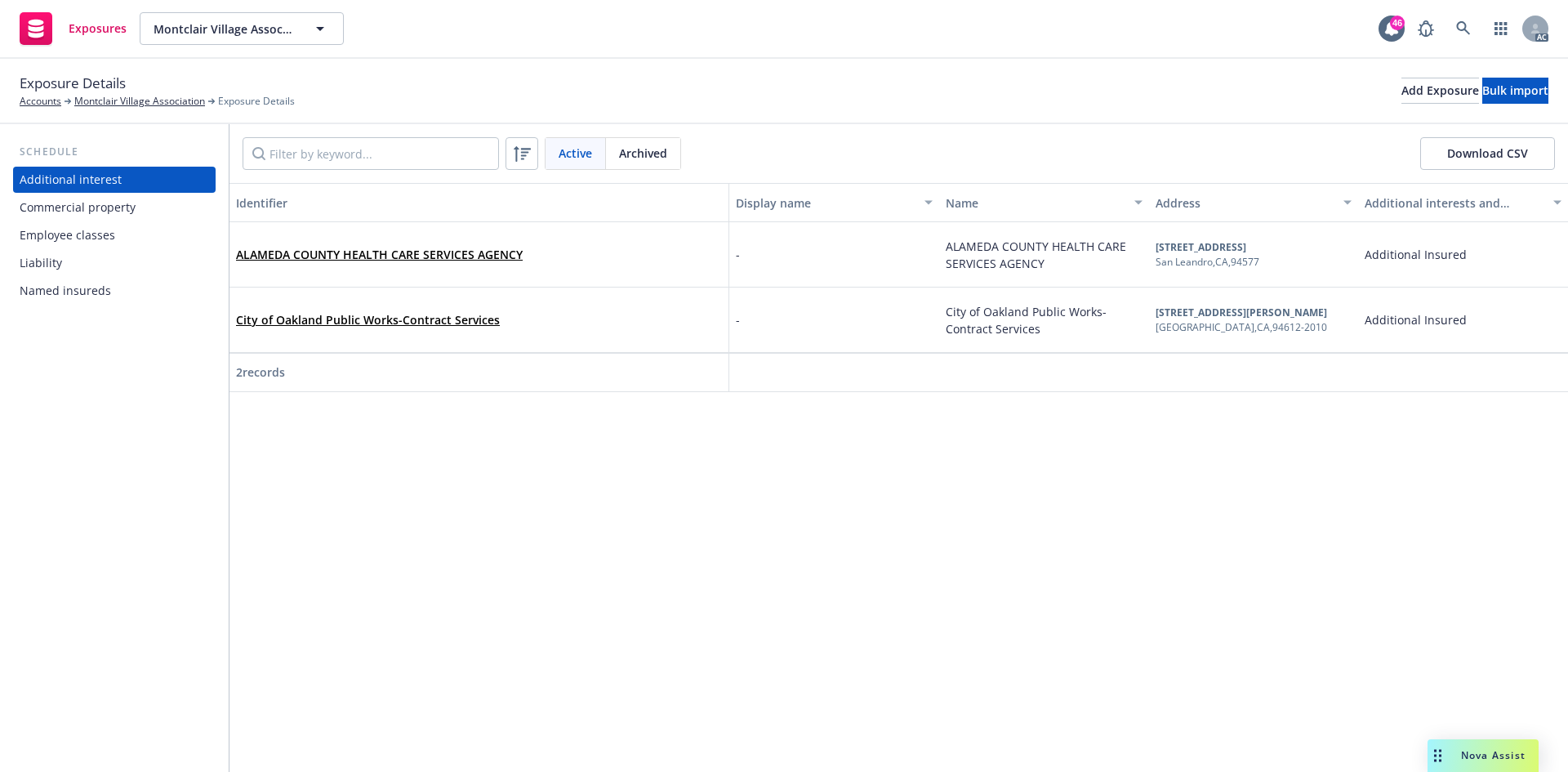
click at [305, 243] on div "ALAMEDA COUNTY HEALTH CARE SERVICES AGENCY" at bounding box center [479, 255] width 486 height 45
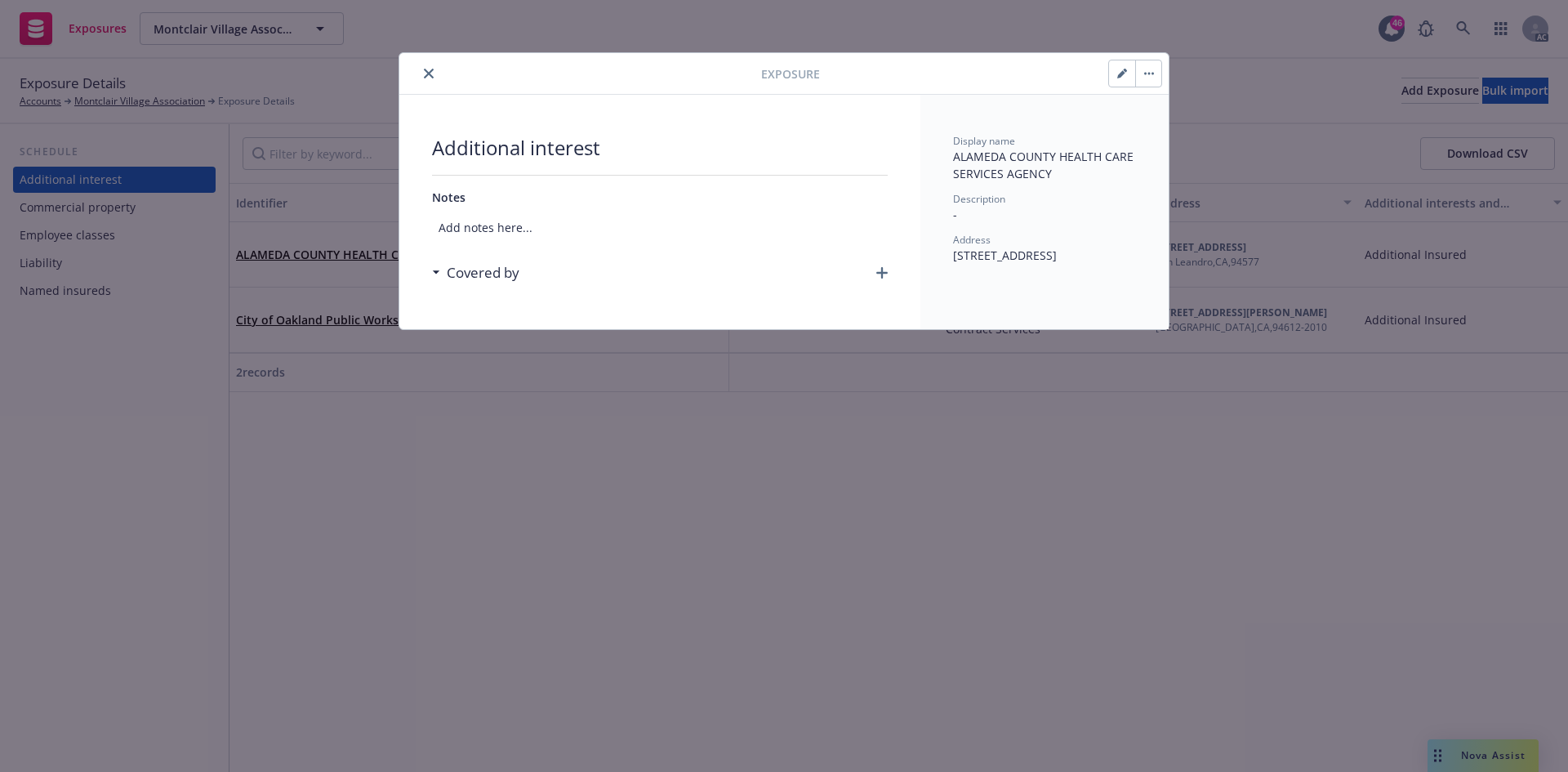
click at [875, 275] on div "Covered by" at bounding box center [659, 272] width 455 height 34
click at [880, 274] on icon "button" at bounding box center [882, 273] width 12 height 12
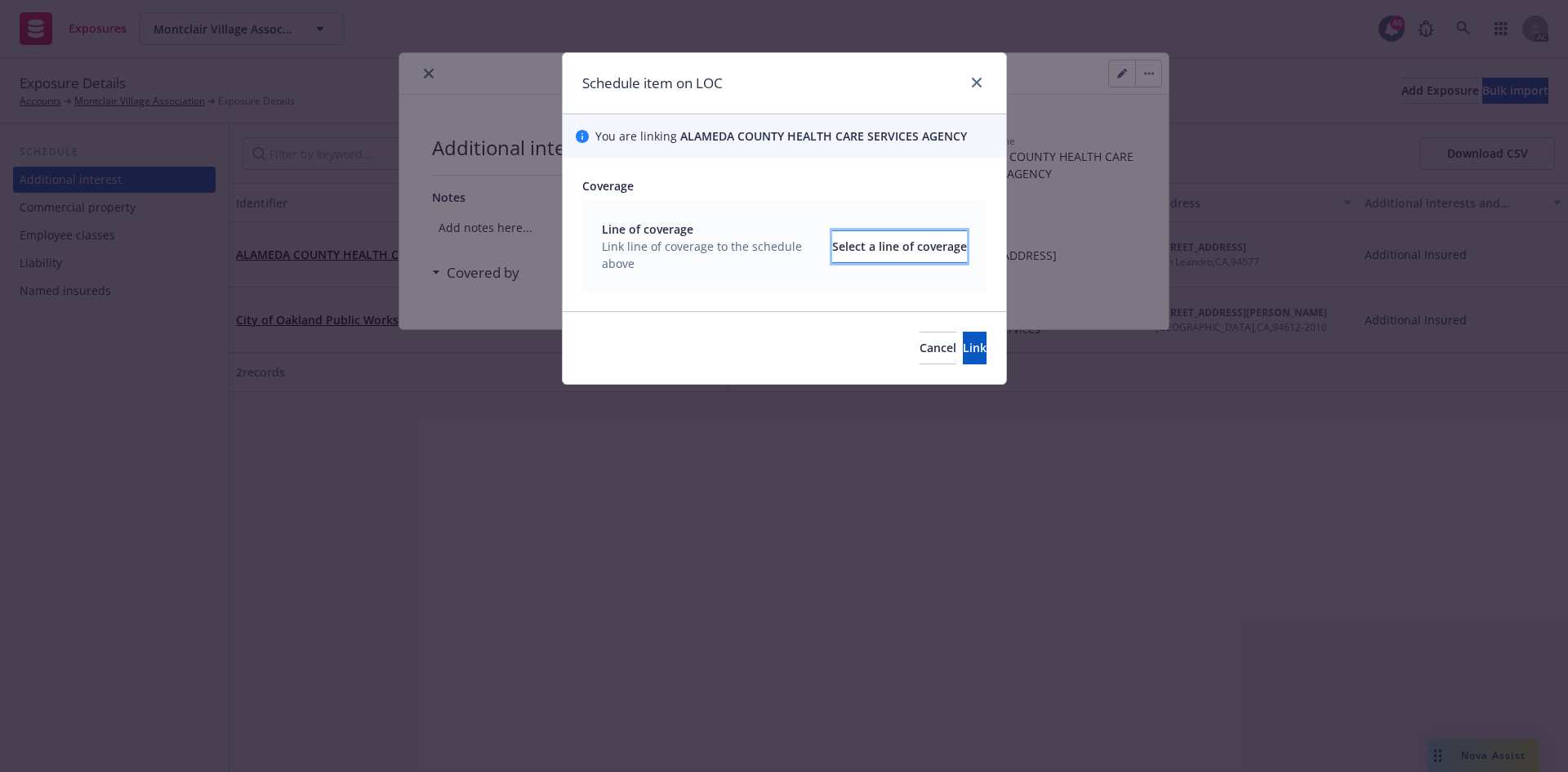
click at [855, 249] on div "Select a line of coverage" at bounding box center [899, 246] width 134 height 31
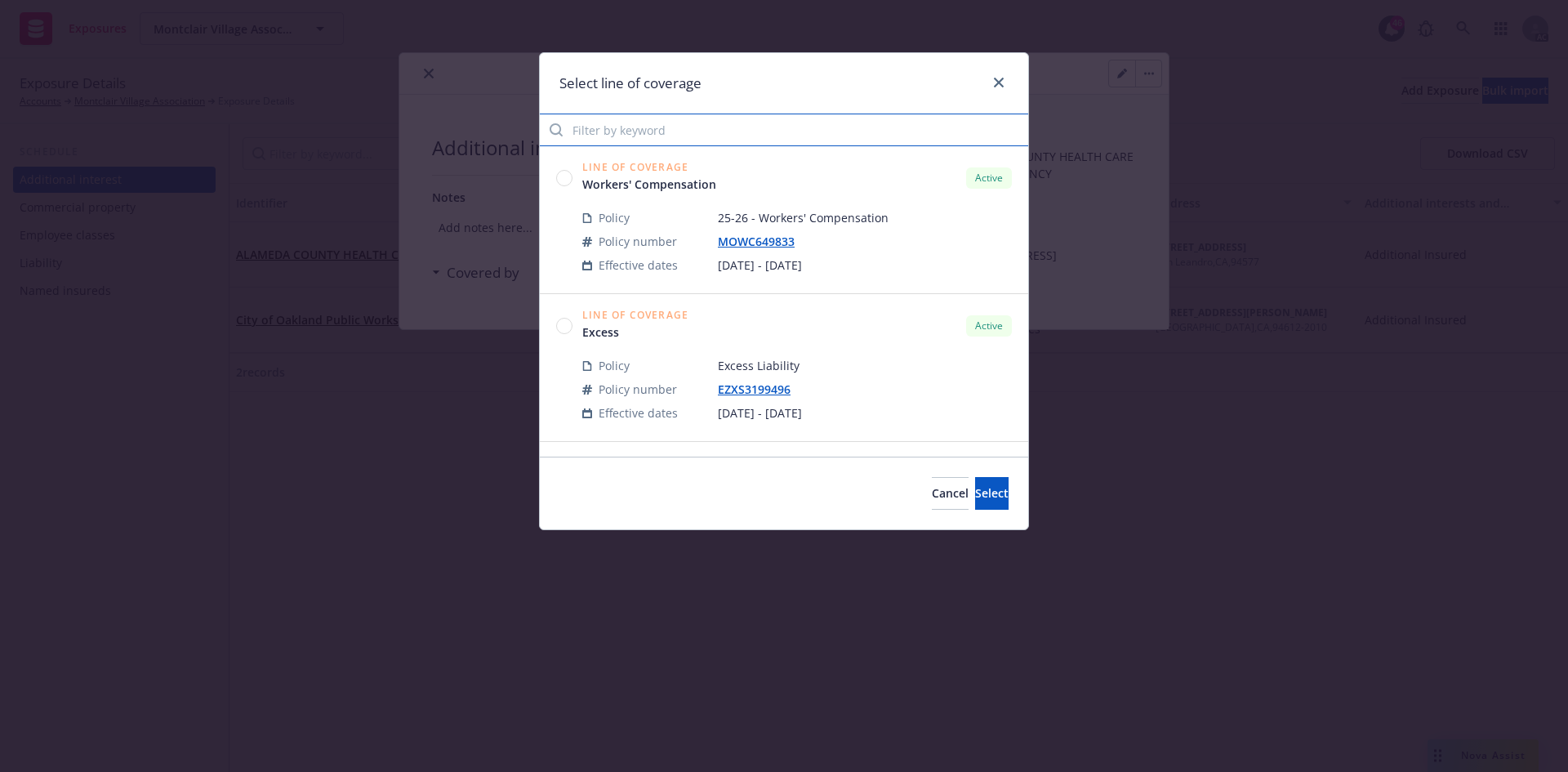
click at [784, 137] on input "Filter by keyword" at bounding box center [784, 130] width 488 height 33
type input "cps"
click at [561, 175] on circle at bounding box center [565, 177] width 16 height 16
click at [975, 488] on span "Select" at bounding box center [992, 493] width 33 height 16
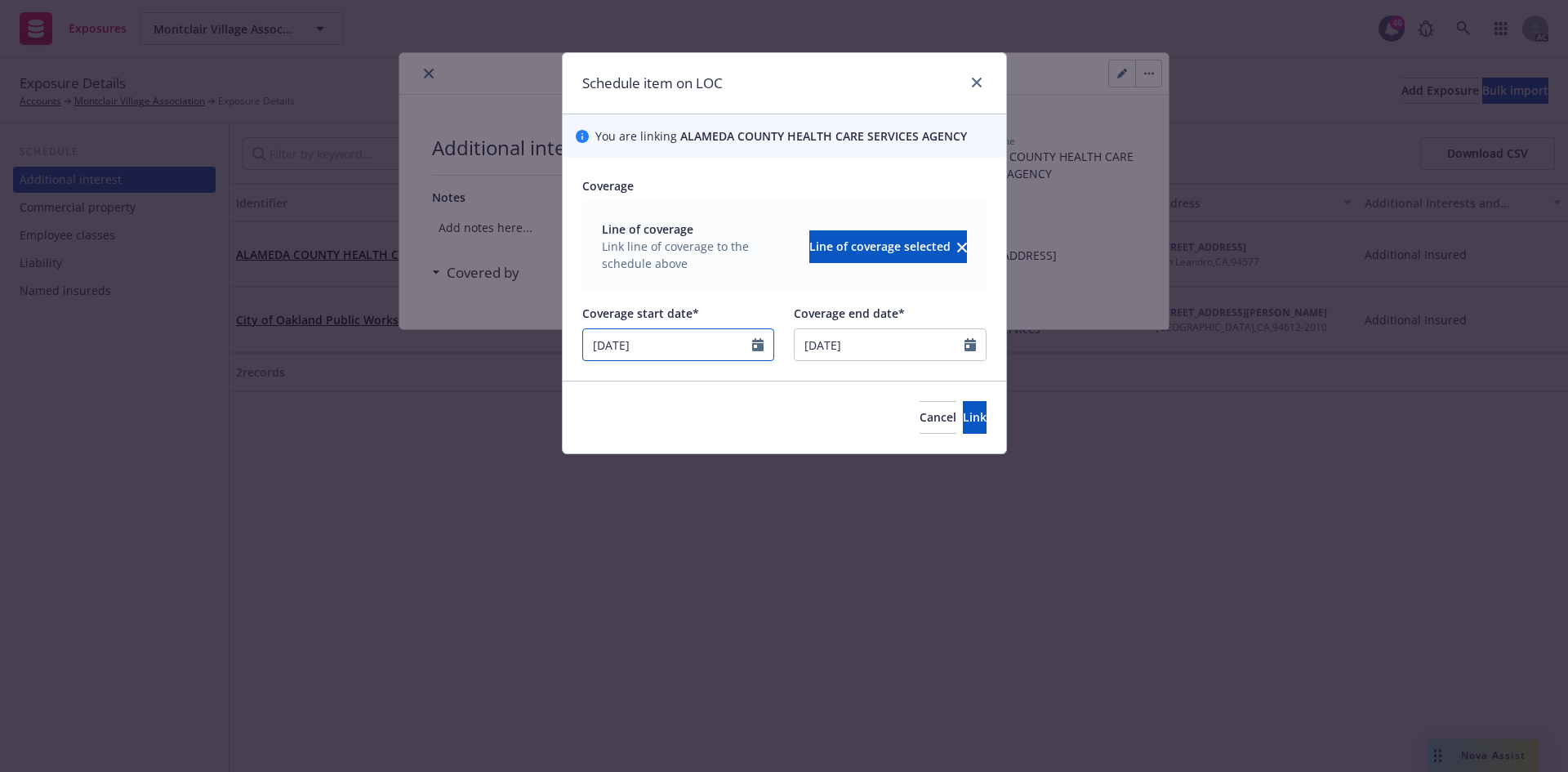
click at [679, 346] on input "05/15/2025" at bounding box center [667, 344] width 170 height 31
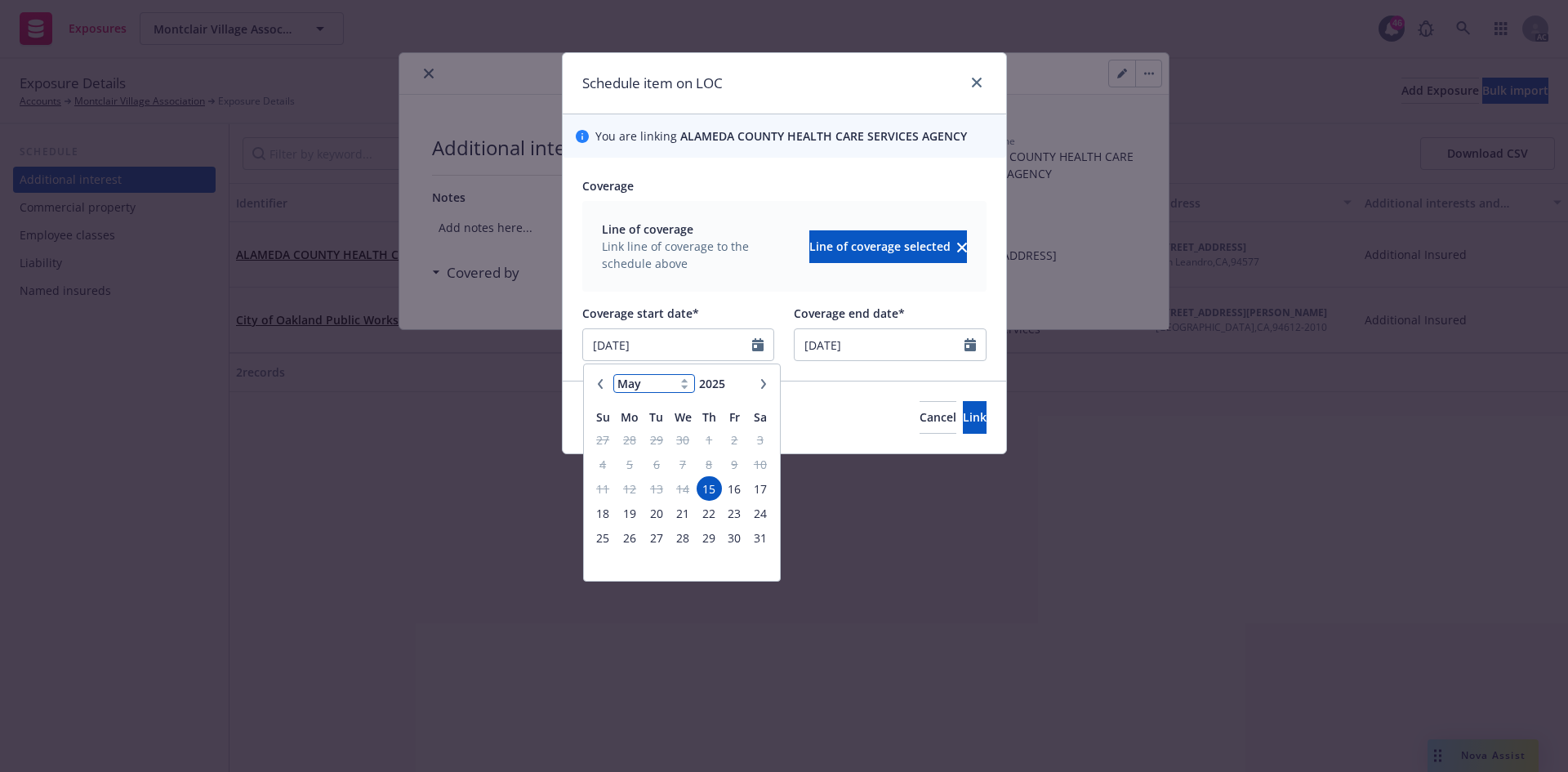
click at [655, 388] on select "January February March April May June July August September October November De…" at bounding box center [654, 383] width 82 height 18
select select "9"
click at [613, 374] on select "January February March April May June July August September October November De…" at bounding box center [654, 383] width 82 height 18
click at [712, 447] on span "4" at bounding box center [709, 439] width 22 height 20
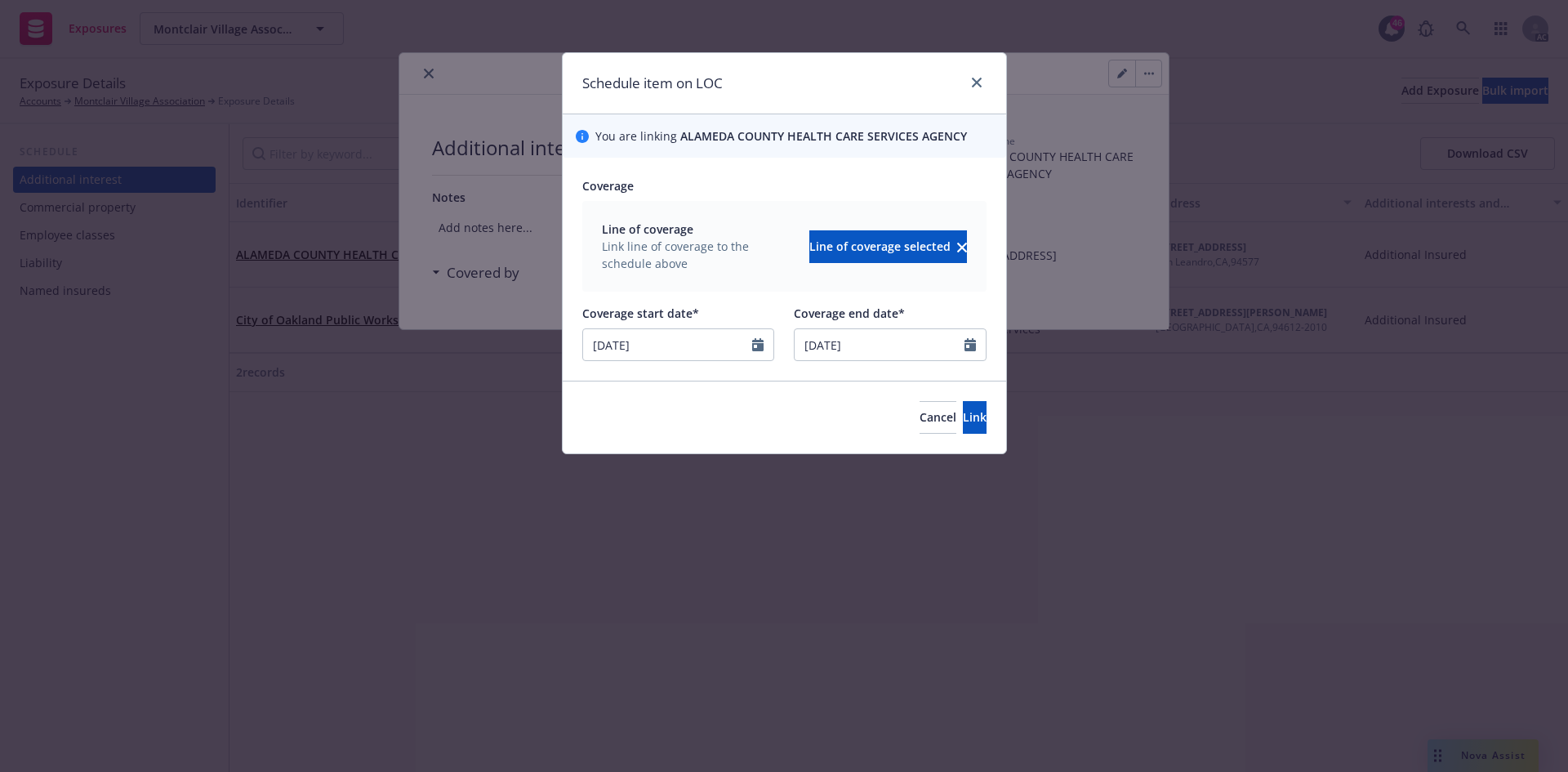
type input "09/04/2025"
click at [962, 410] on span "Link" at bounding box center [974, 417] width 23 height 16
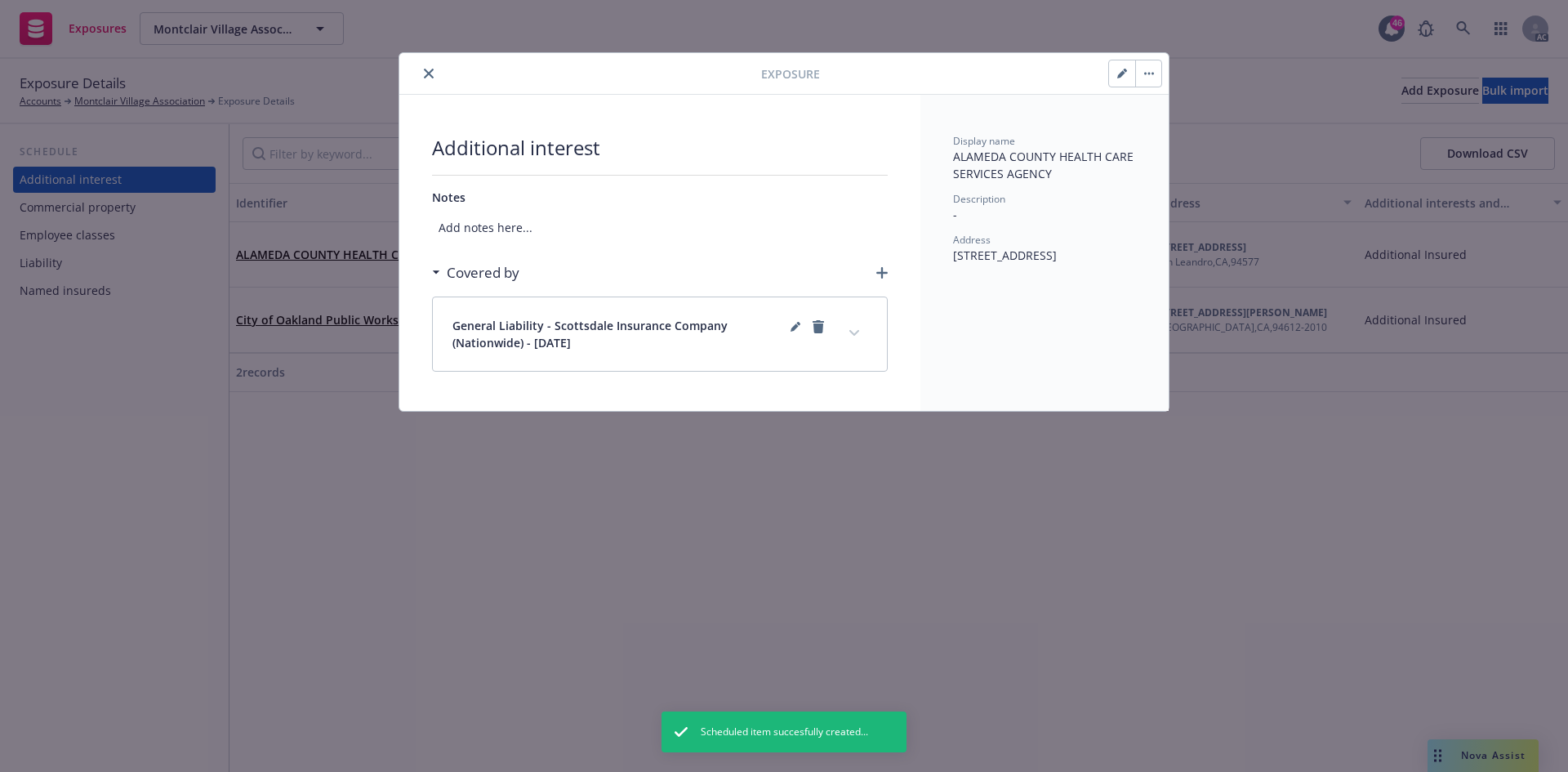
click at [848, 331] on button "expand content" at bounding box center [854, 333] width 26 height 26
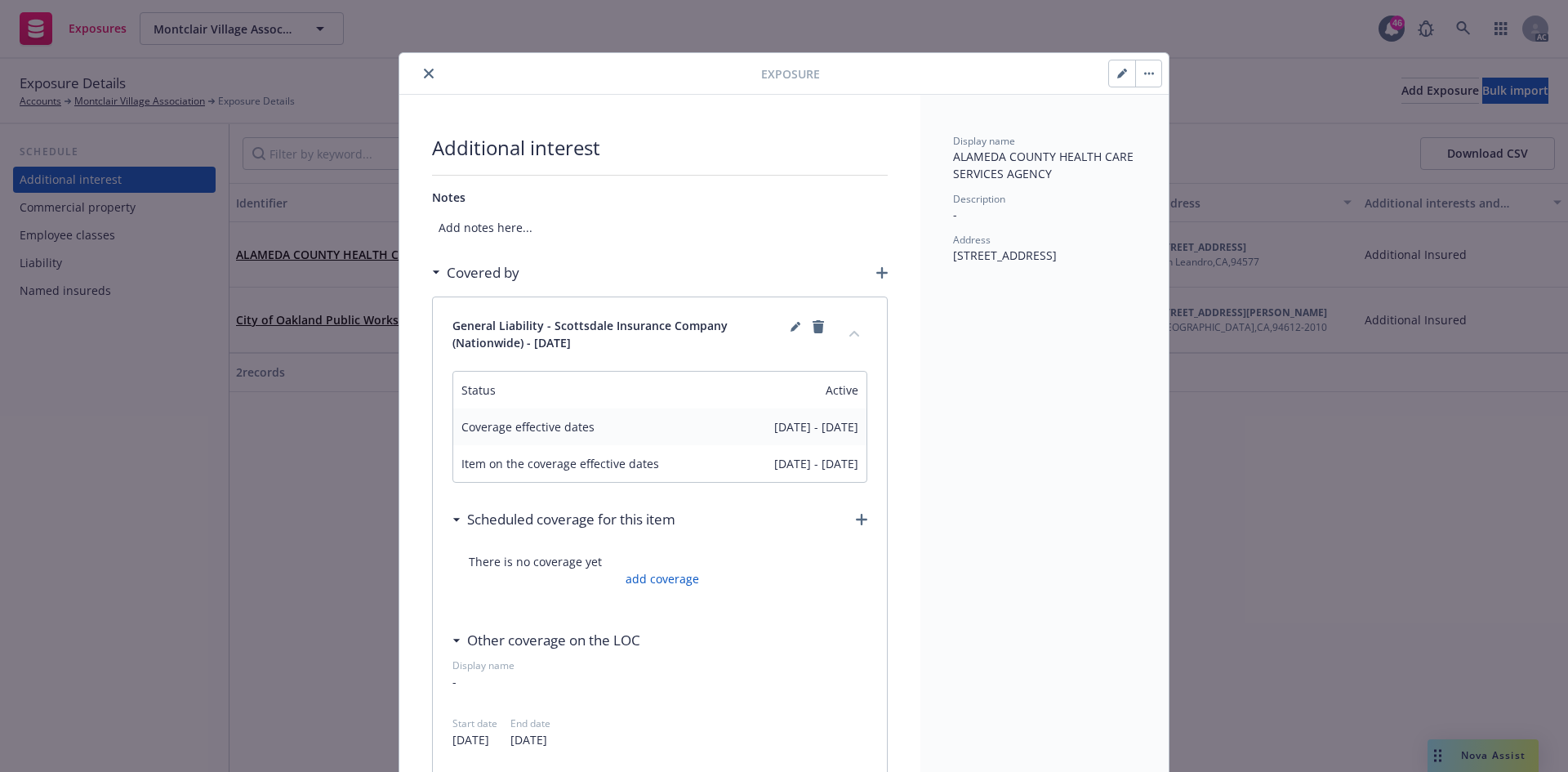
click at [424, 73] on icon "close" at bounding box center [429, 74] width 10 height 10
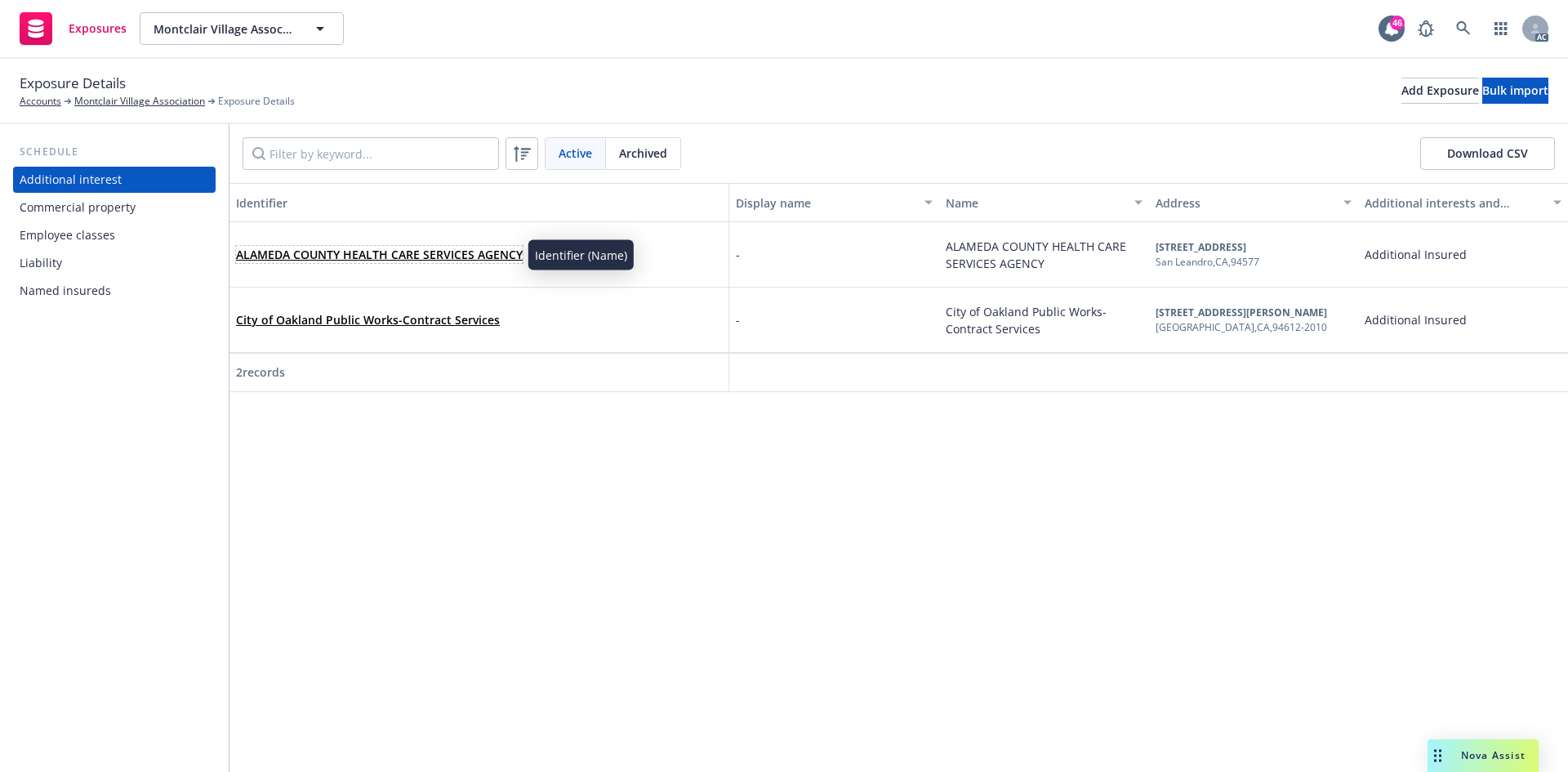
click at [503, 256] on link "ALAMEDA COUNTY HEALTH CARE SERVICES AGENCY" at bounding box center [378, 254] width 287 height 16
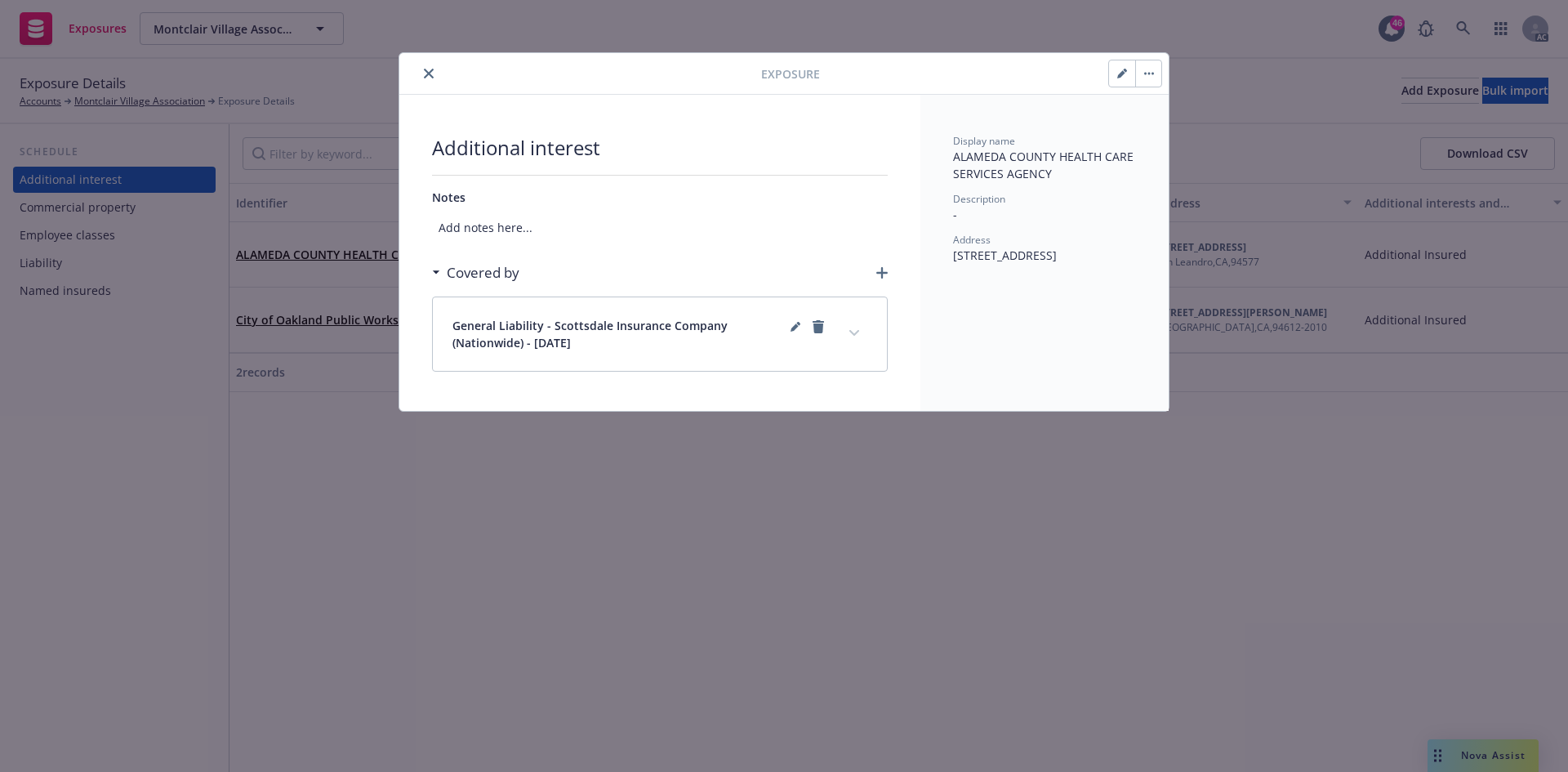
click at [427, 74] on icon "close" at bounding box center [429, 74] width 10 height 10
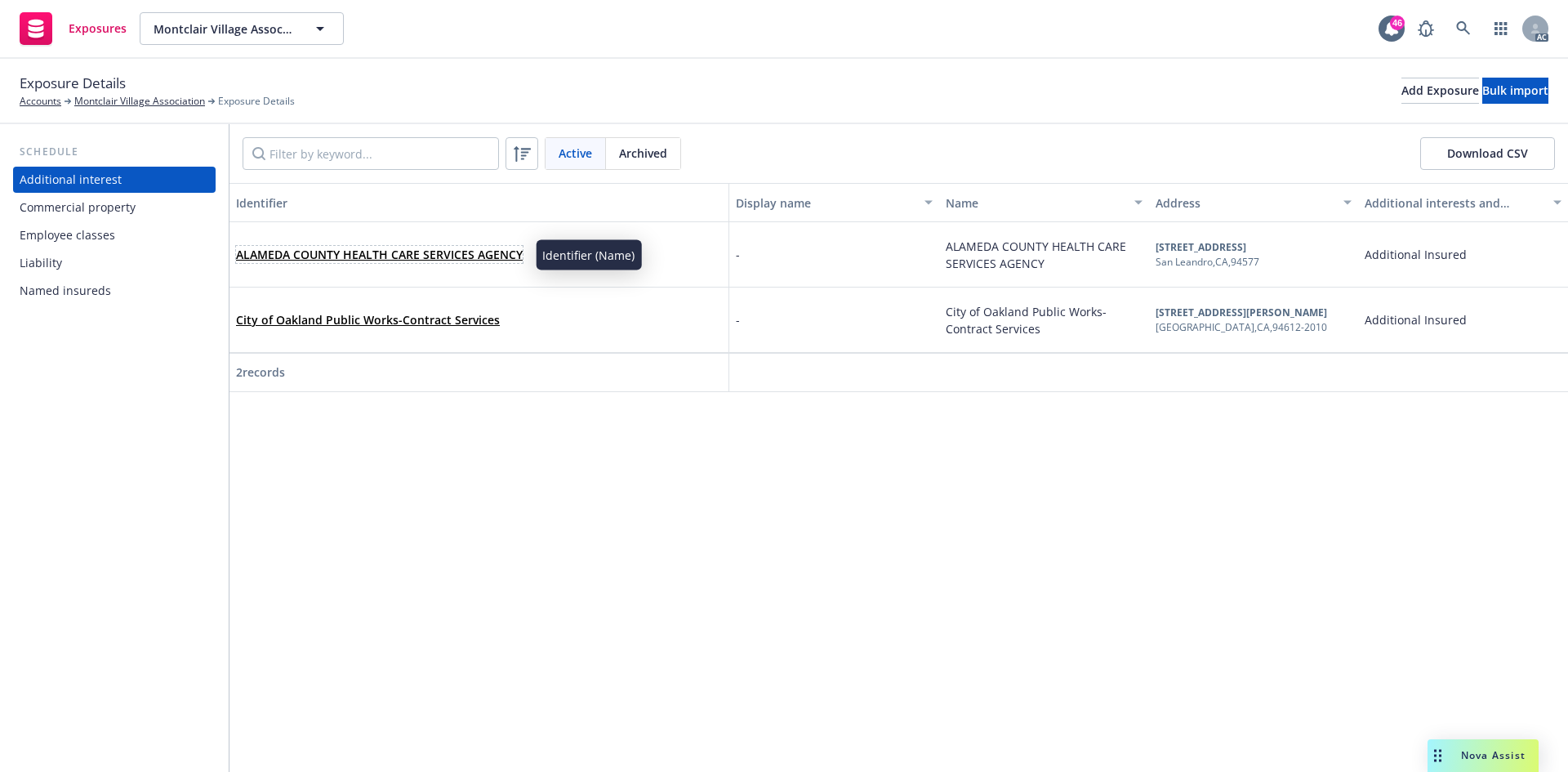
click at [394, 257] on link "ALAMEDA COUNTY HEALTH CARE SERVICES AGENCY" at bounding box center [378, 254] width 287 height 16
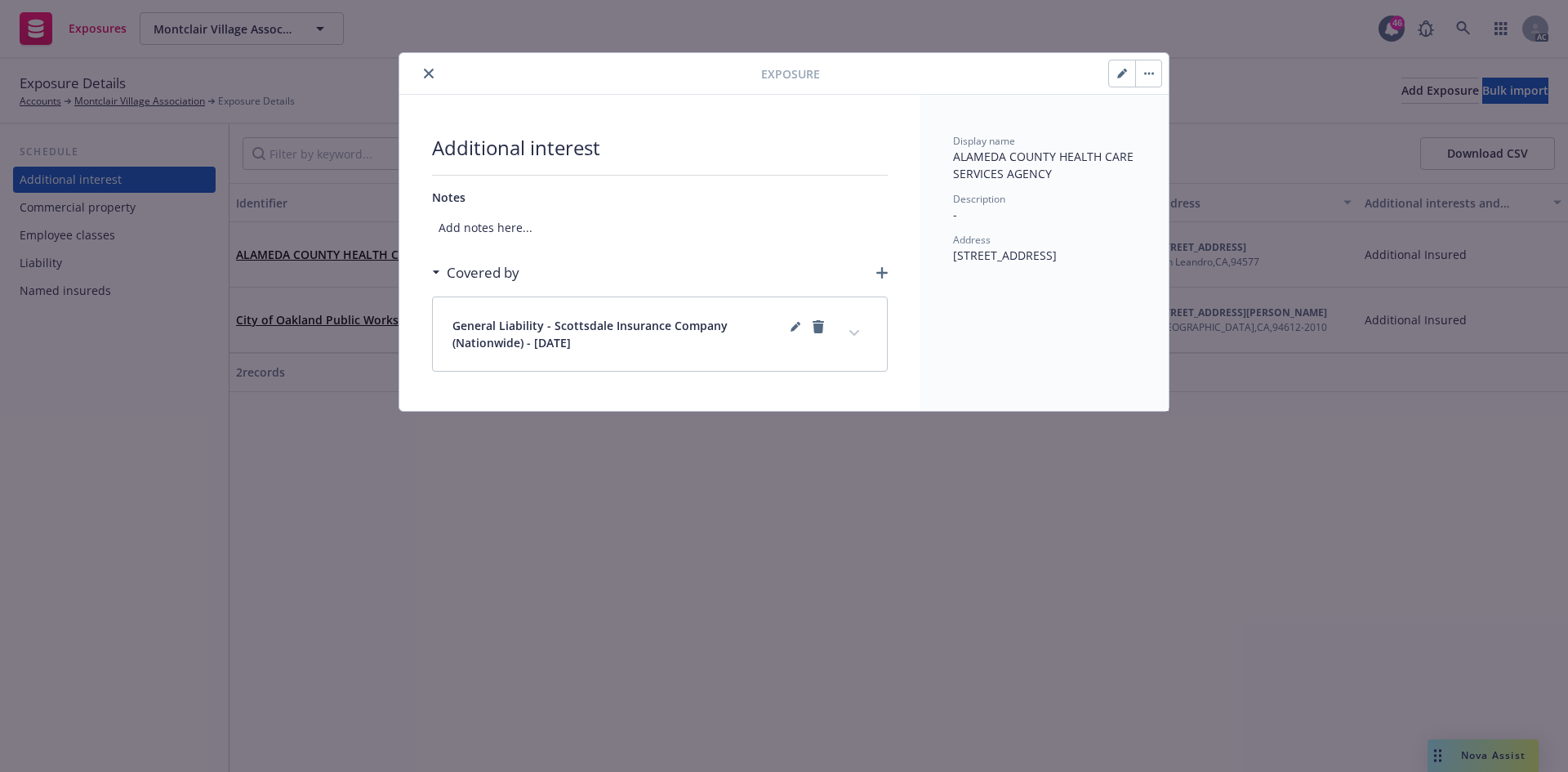
click at [855, 331] on icon "expand content" at bounding box center [854, 333] width 10 height 7
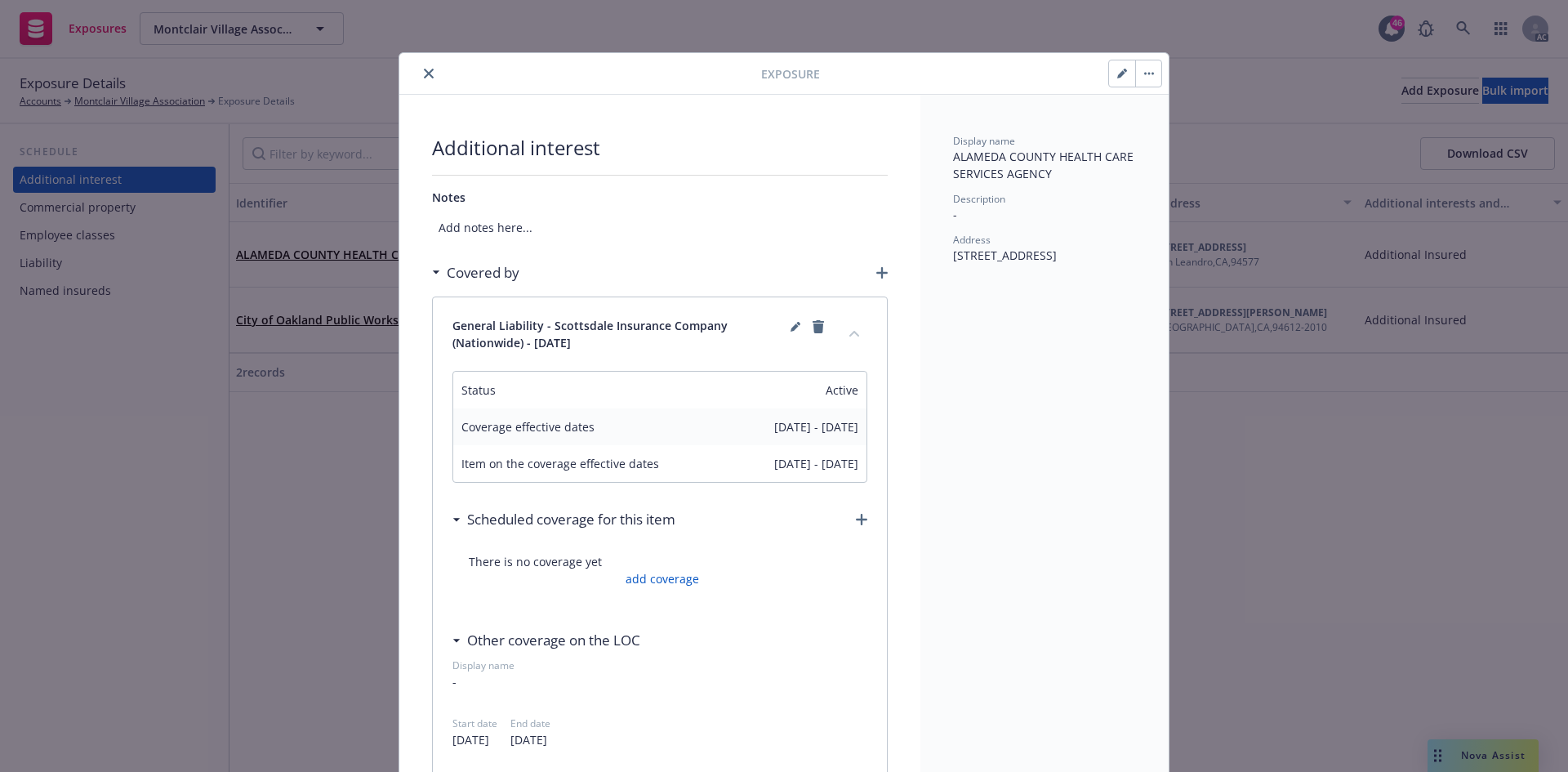
click at [419, 66] on button "close" at bounding box center [428, 73] width 19 height 19
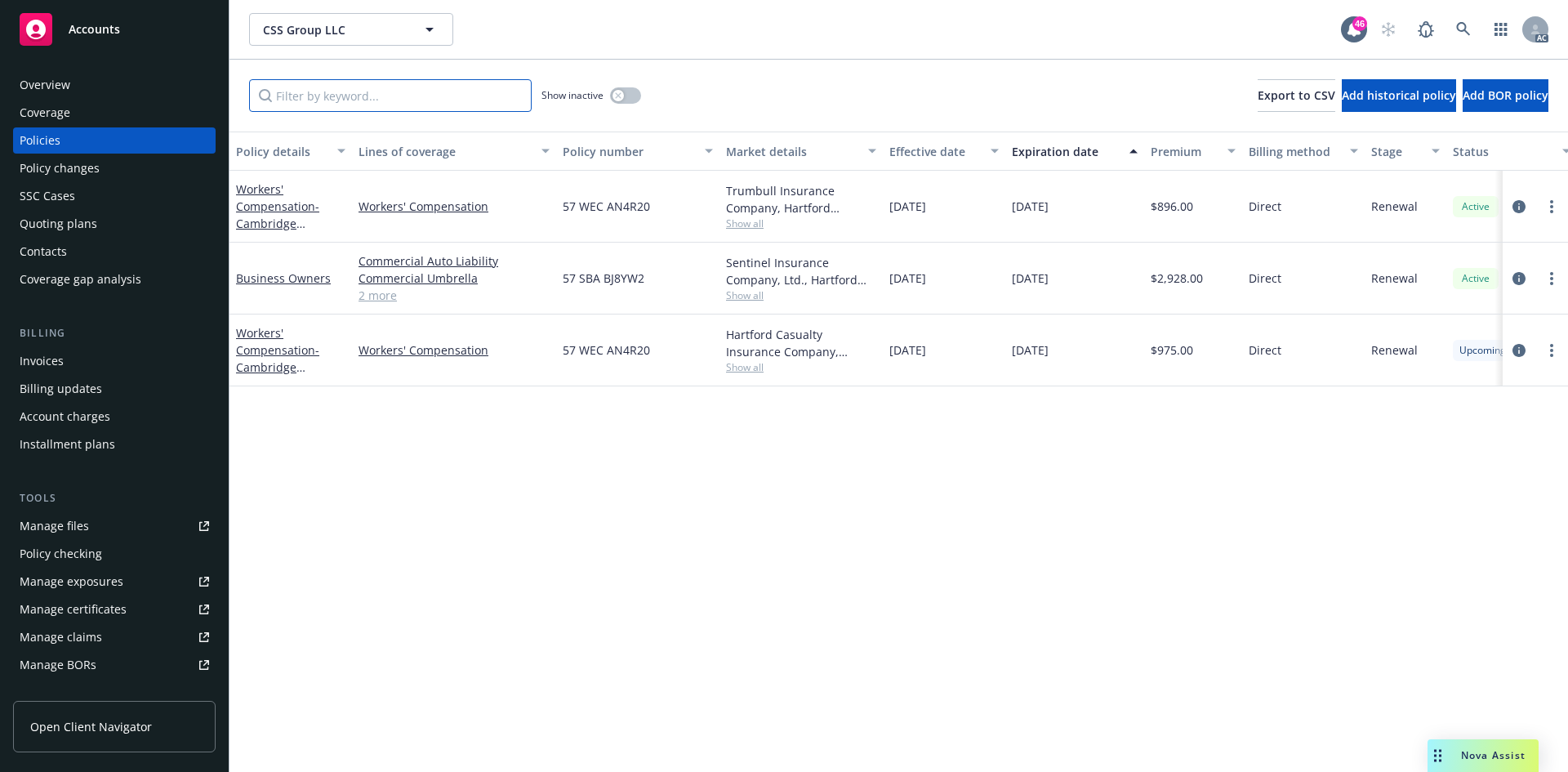
click at [431, 87] on input "Filter by keyword..." at bounding box center [390, 95] width 282 height 33
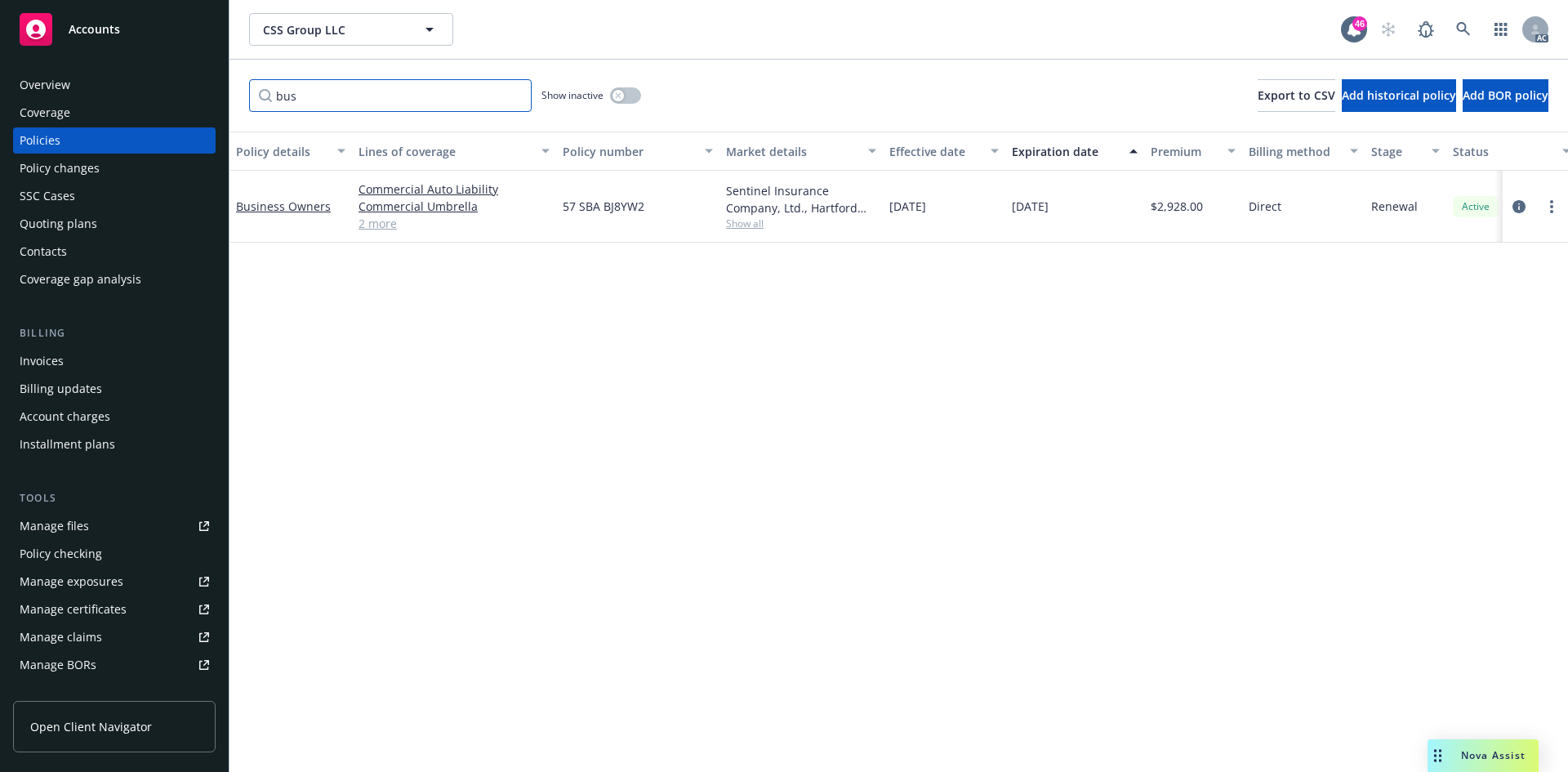
type input "bus"
drag, startPoint x: 553, startPoint y: 212, endPoint x: 630, endPoint y: 209, distance: 77.1
click at [630, 209] on div "Business Owners Commercial Auto Liability Commercial Umbrella General Liability…" at bounding box center [1017, 206] width 1576 height 72
drag, startPoint x: 576, startPoint y: 298, endPoint x: 576, endPoint y: 289, distance: 9.0
click at [576, 297] on div "Policy details Lines of coverage Policy number Market details Effective date Ex…" at bounding box center [899, 451] width 1338 height 640
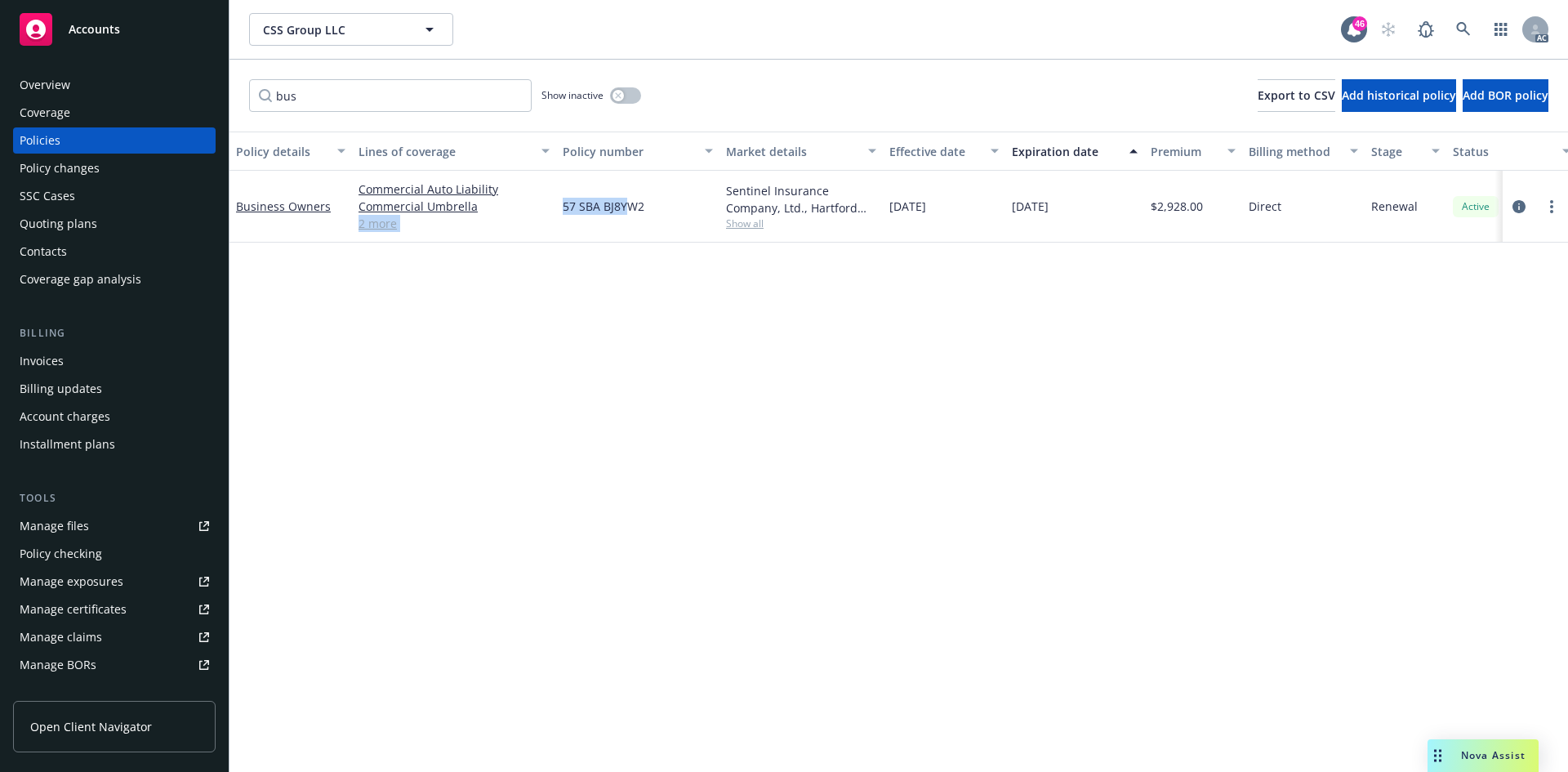
click at [587, 307] on div "Policy details Lines of coverage Policy number Market details Effective date Ex…" at bounding box center [899, 451] width 1338 height 640
drag, startPoint x: 647, startPoint y: 208, endPoint x: 564, endPoint y: 207, distance: 83.0
click at [564, 207] on div "57 SBA BJ8YW2" at bounding box center [637, 206] width 163 height 72
copy span "57 SBA BJ8YW2"
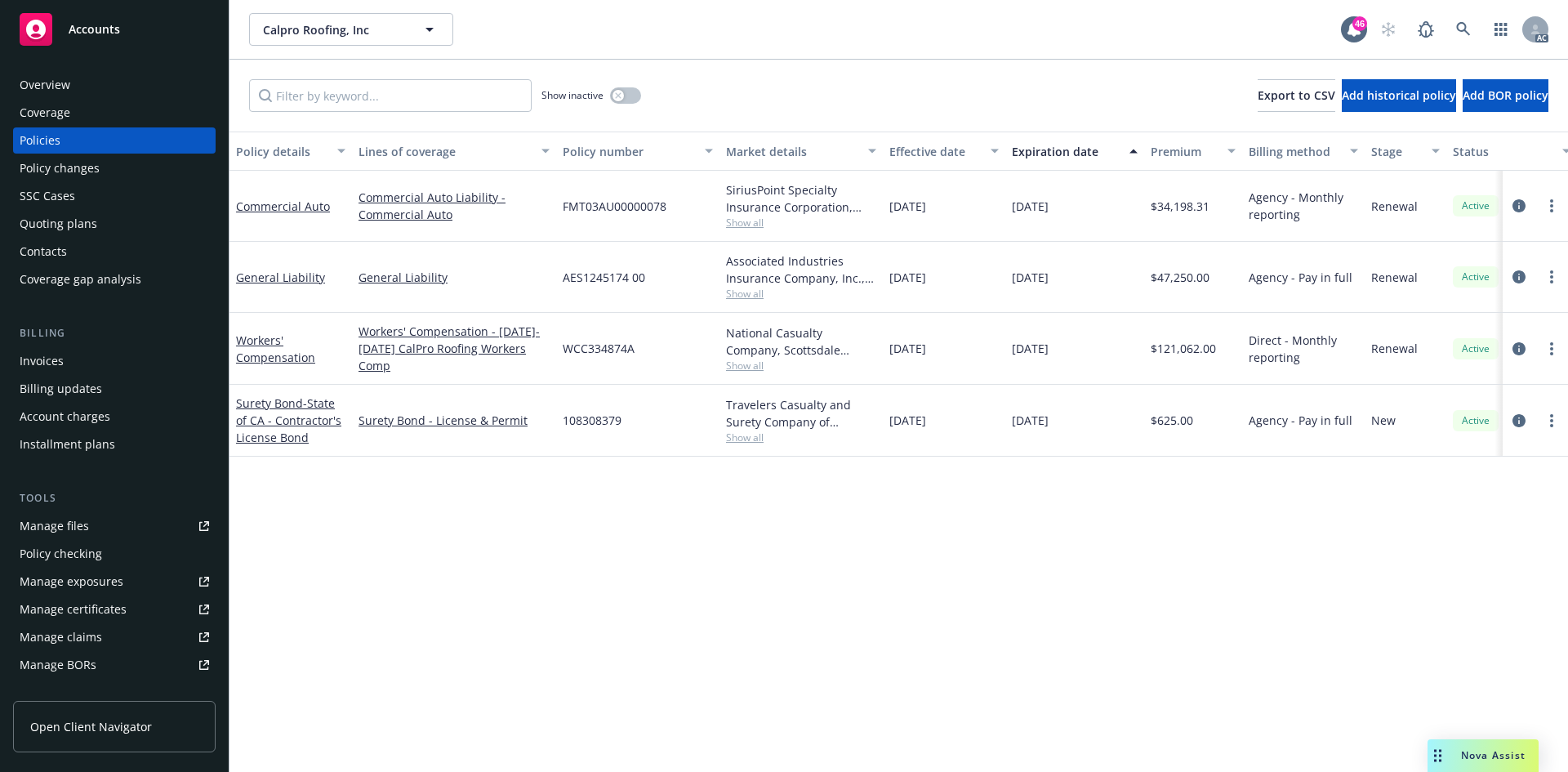
click at [99, 172] on div "Policy changes" at bounding box center [114, 168] width 190 height 26
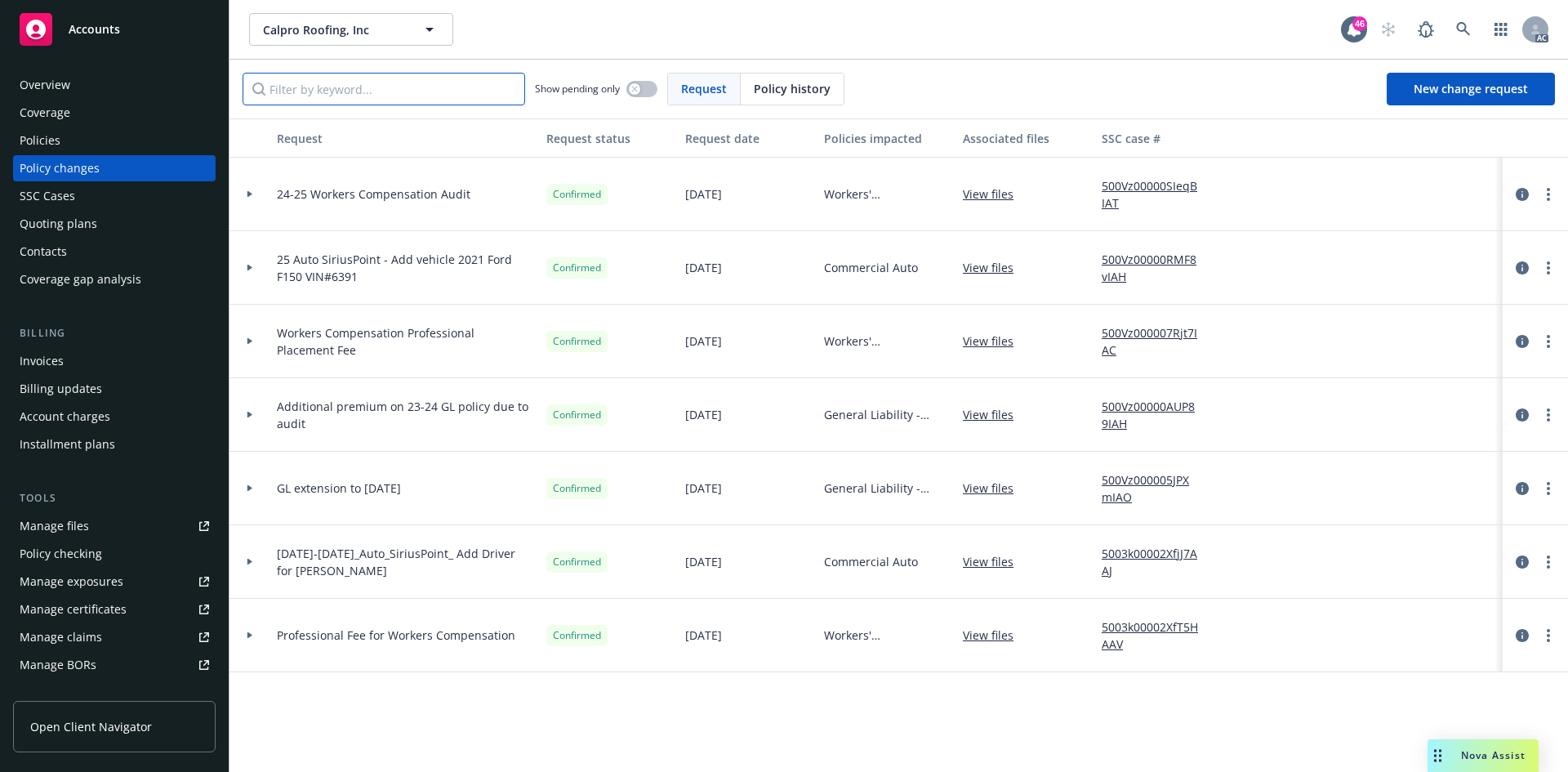
click at [349, 84] on input "Filter by keyword..." at bounding box center [383, 89] width 282 height 33
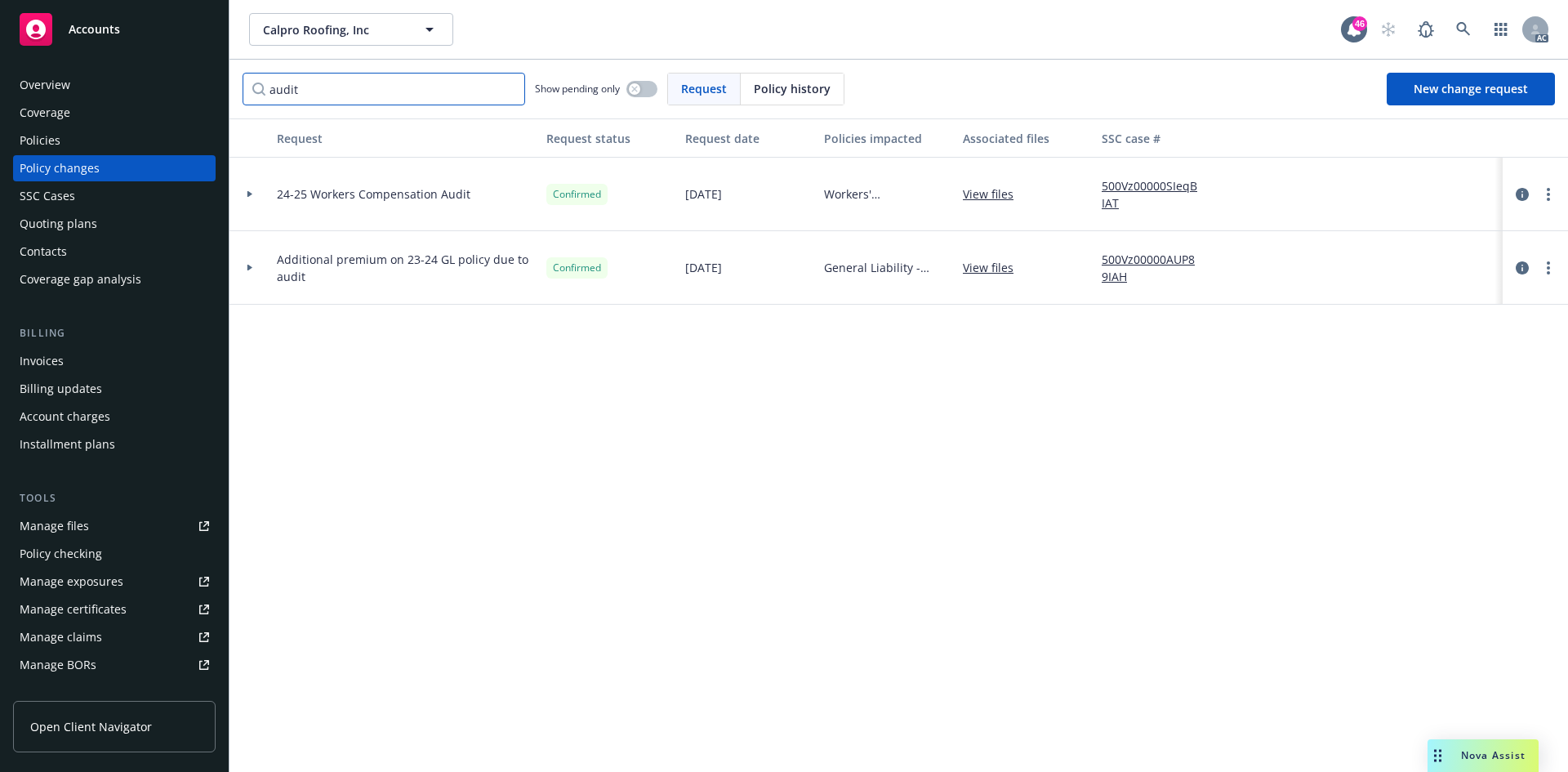
type input "audit"
click at [253, 190] on div at bounding box center [250, 195] width 41 height 74
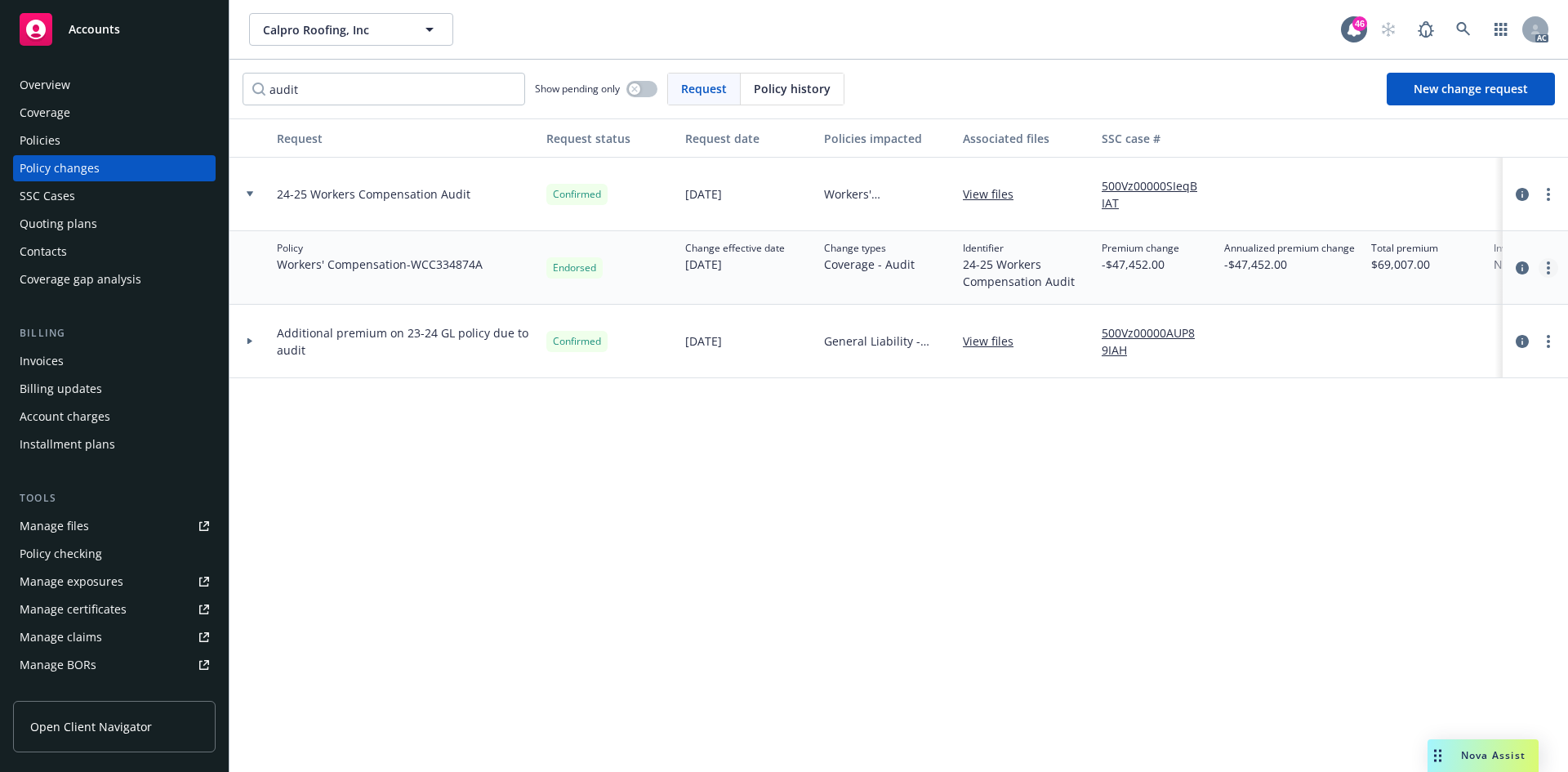
click at [1550, 269] on link "more" at bounding box center [1547, 267] width 19 height 19
click at [1367, 399] on link "Edit billing info" at bounding box center [1417, 399] width 280 height 33
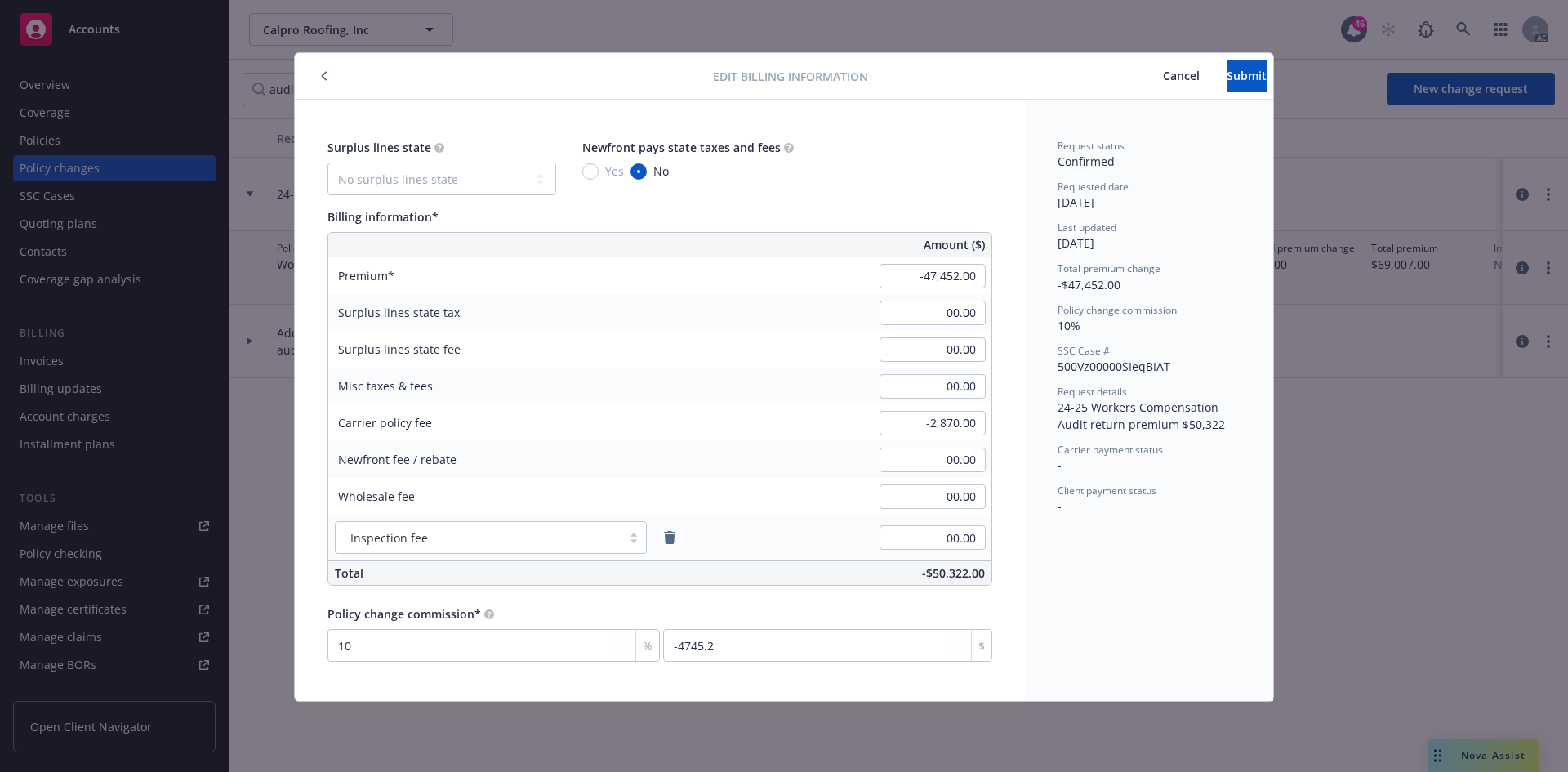
click at [1163, 74] on span "Cancel" at bounding box center [1181, 75] width 37 height 16
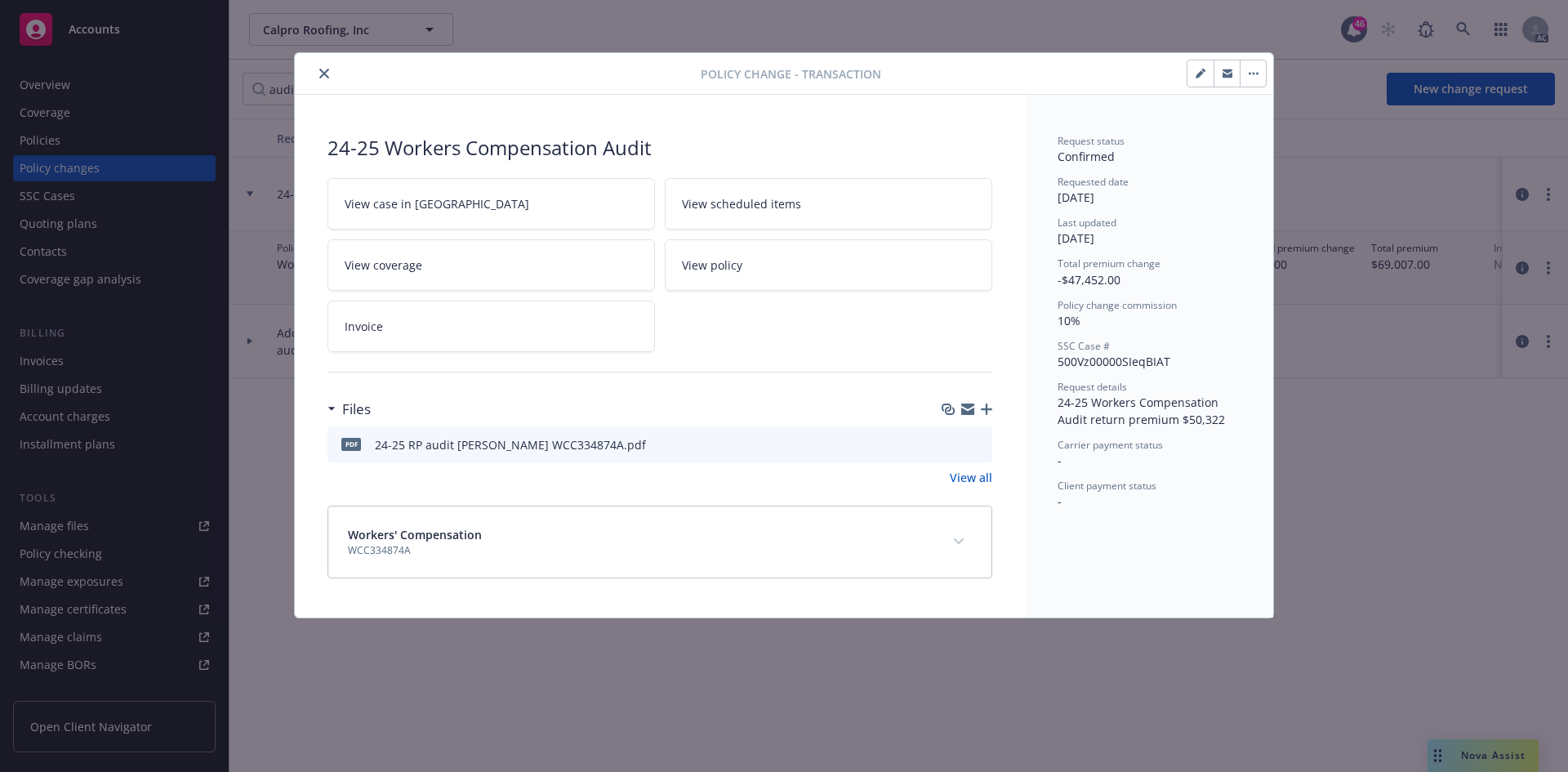
click at [322, 71] on icon "close" at bounding box center [324, 74] width 10 height 10
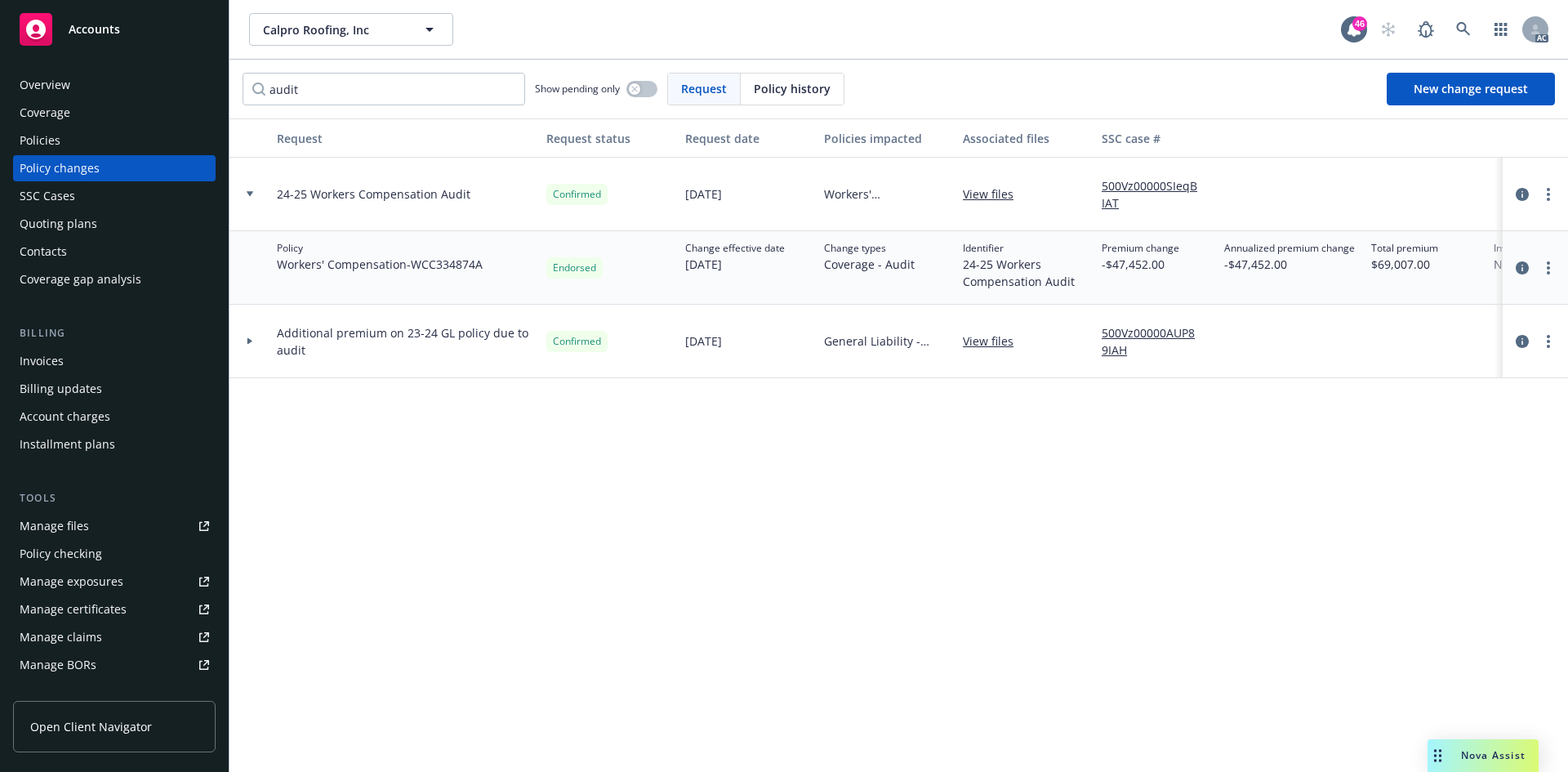
click at [1002, 196] on link "View files" at bounding box center [994, 194] width 63 height 18
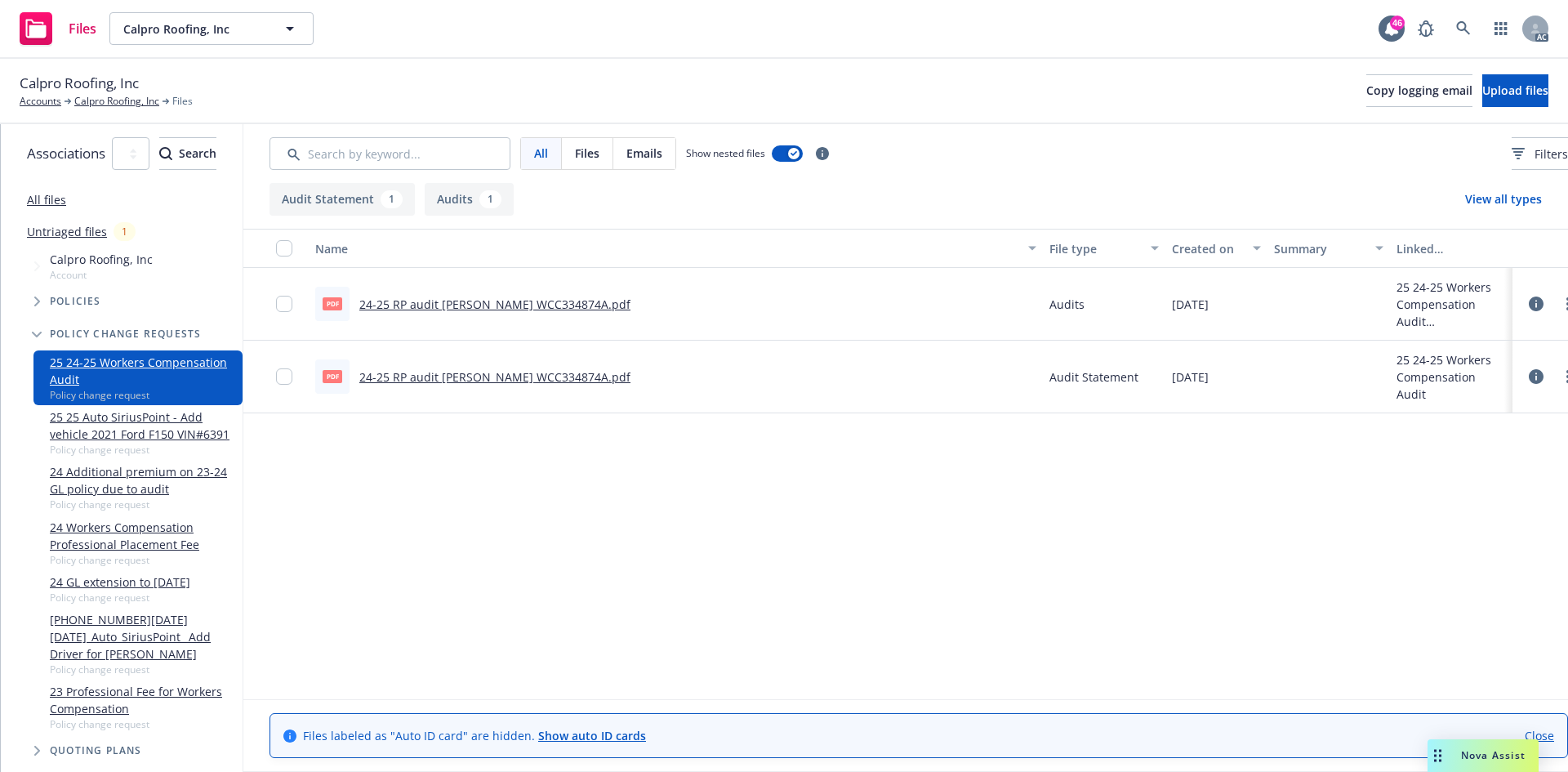
click at [759, 486] on div "Name File type Created on Summary Linked associations pdf 24-25 RP audit [PERSO…" at bounding box center [918, 464] width 1351 height 470
click at [617, 374] on link "24-25 RP audit [PERSON_NAME] WCC334874A.pdf" at bounding box center [495, 377] width 271 height 16
click at [540, 561] on div "Name File type Created on Summary Linked associations pdf 24-25 RP audit [PERSO…" at bounding box center [918, 464] width 1351 height 470
click at [571, 300] on link "24-25 RP audit [PERSON_NAME] WCC334874A.pdf" at bounding box center [495, 304] width 271 height 16
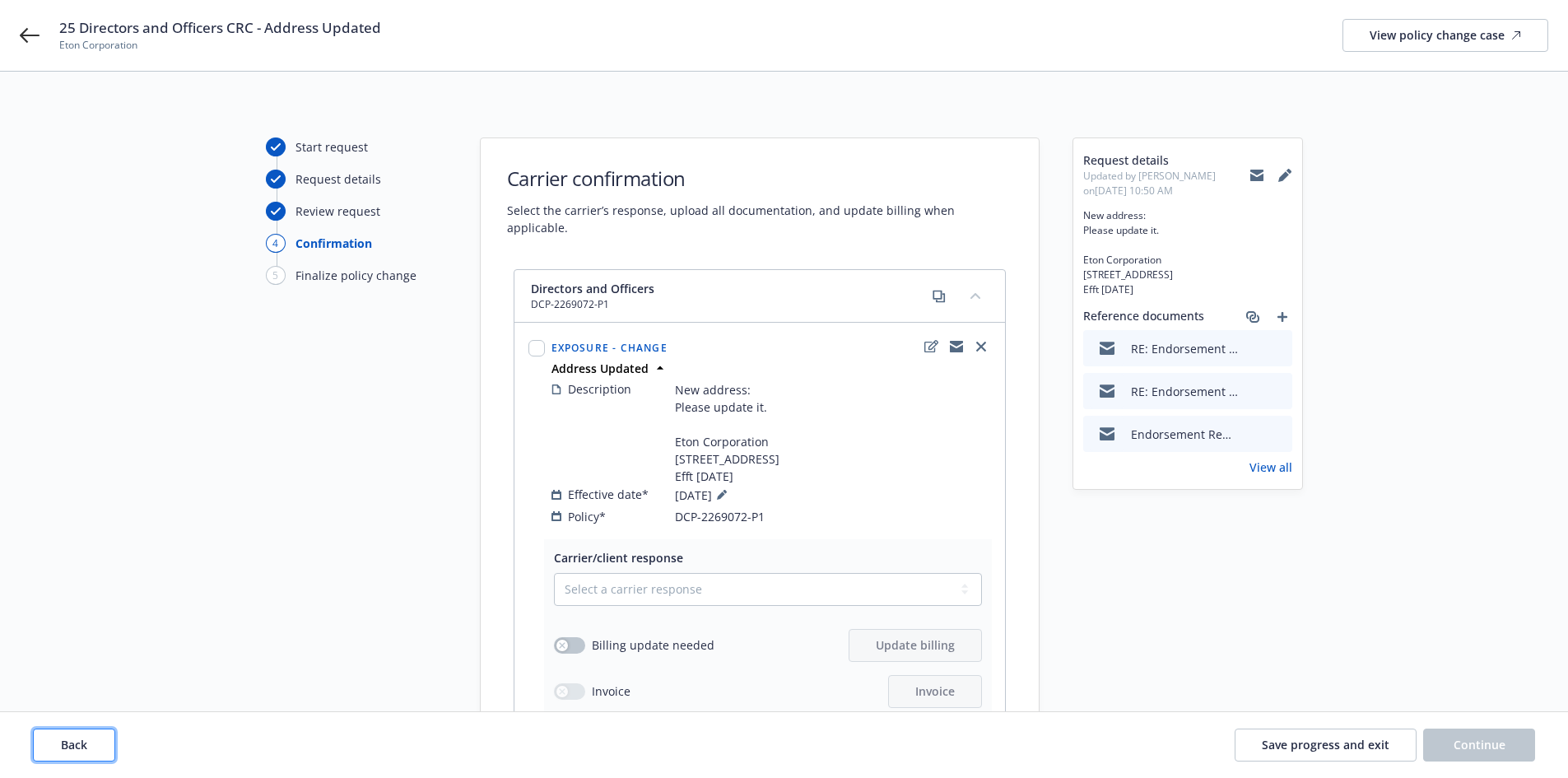
click at [91, 746] on button "Back" at bounding box center [74, 744] width 83 height 33
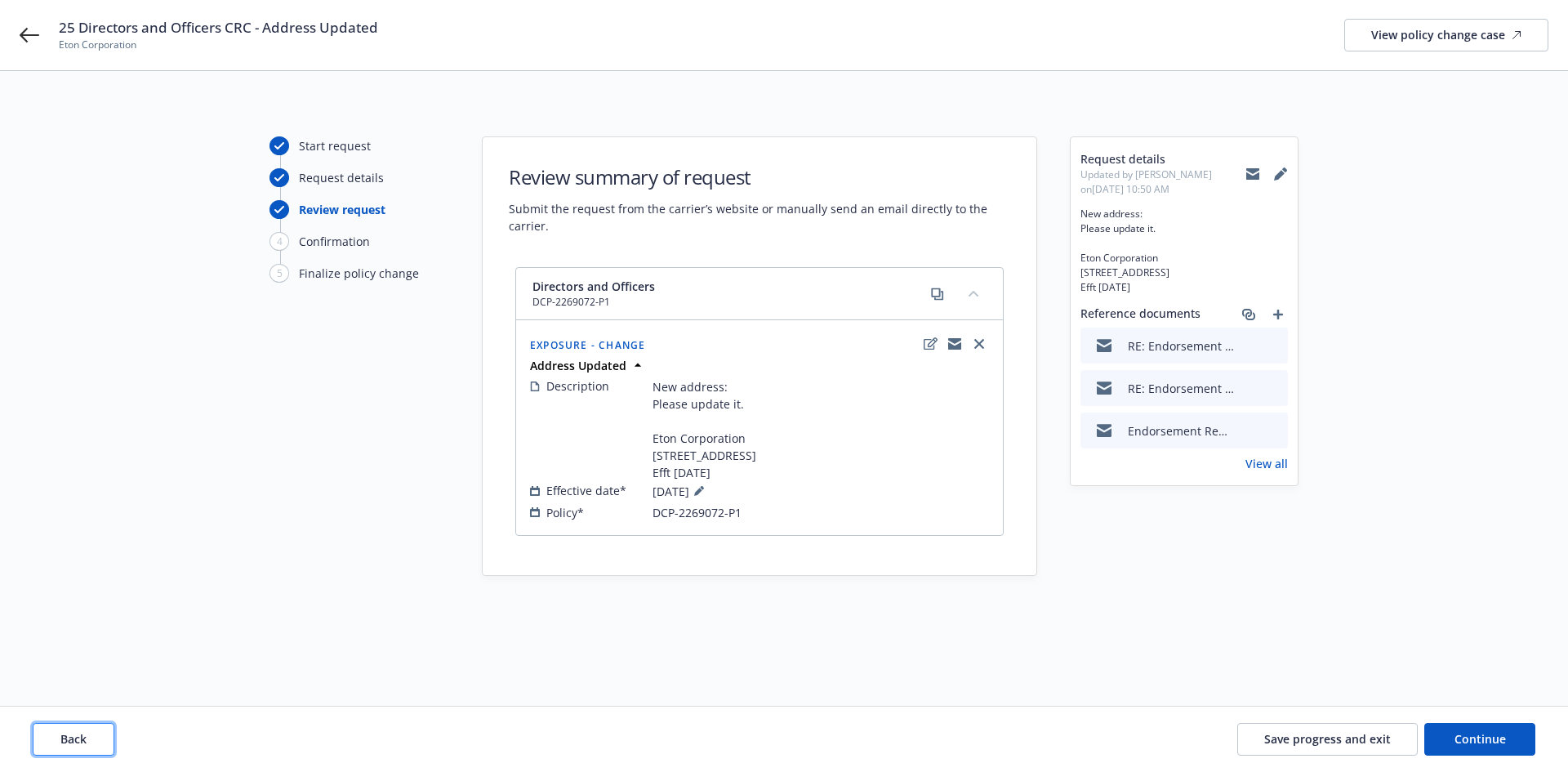
click at [90, 740] on button "Back" at bounding box center [74, 739] width 82 height 33
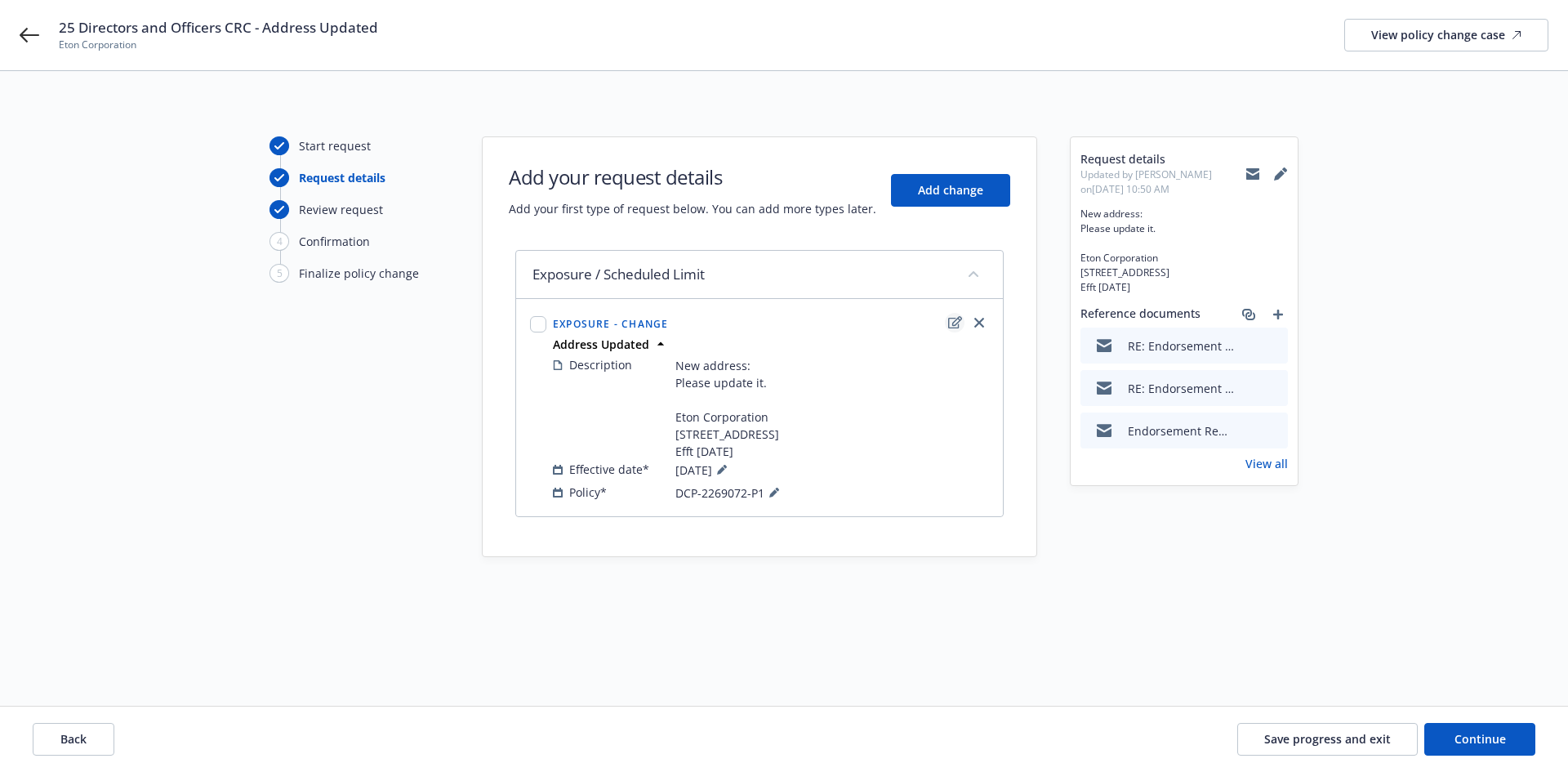
click at [954, 323] on icon "edit" at bounding box center [955, 323] width 14 height 13
select select "CHANGE"
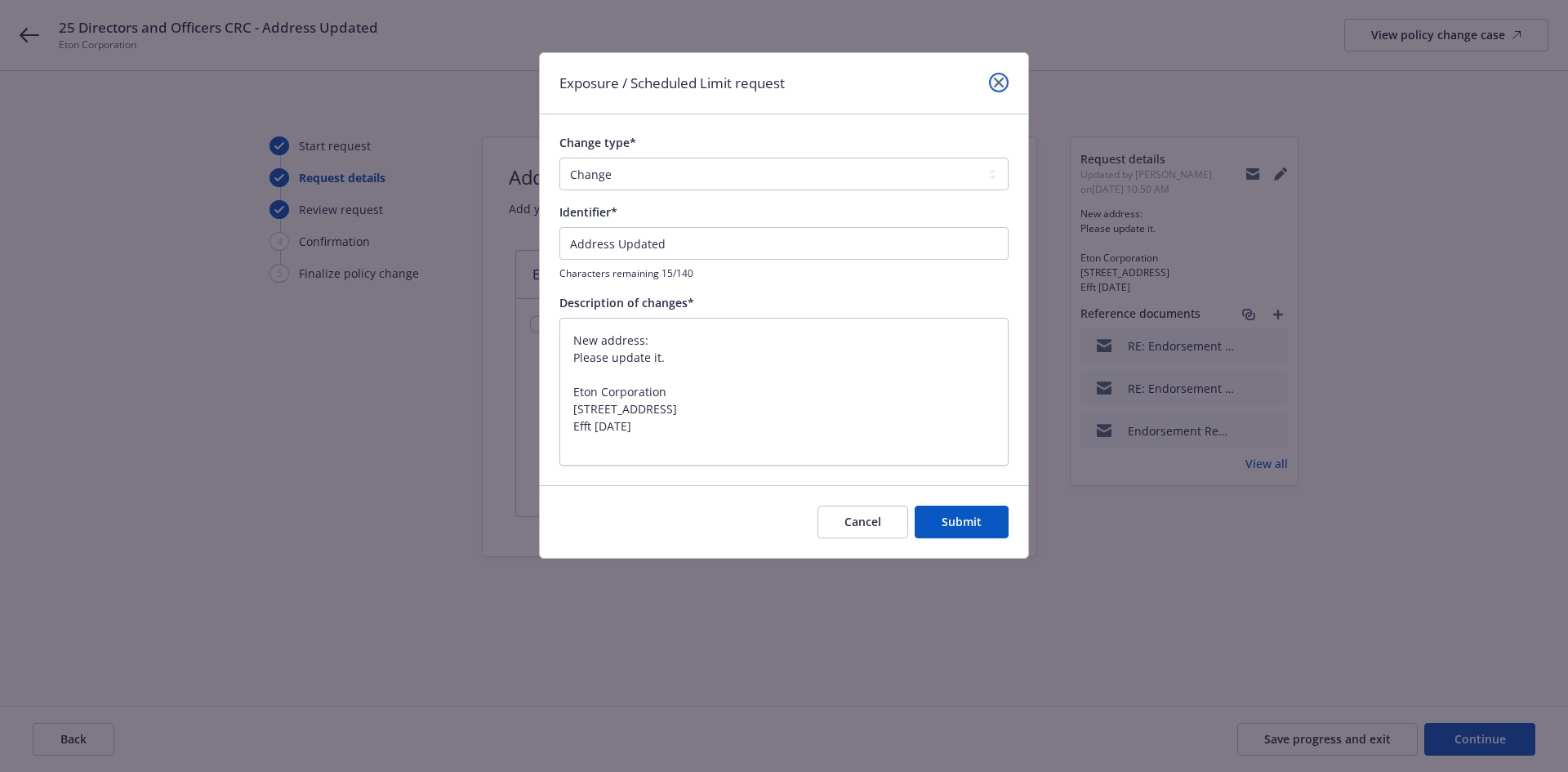
click at [997, 83] on icon "close" at bounding box center [998, 83] width 10 height 10
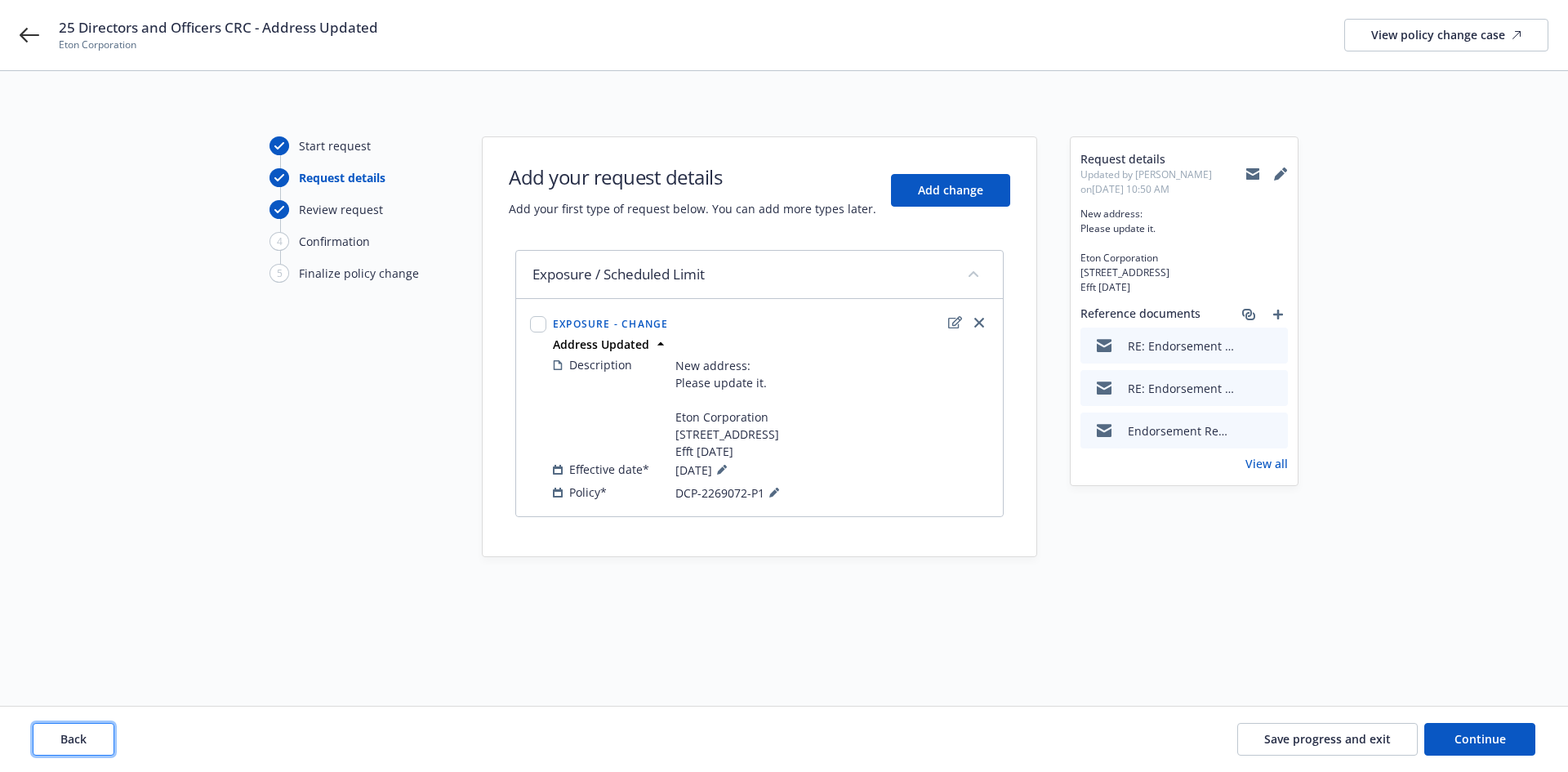
click at [91, 727] on button "Back" at bounding box center [74, 739] width 82 height 33
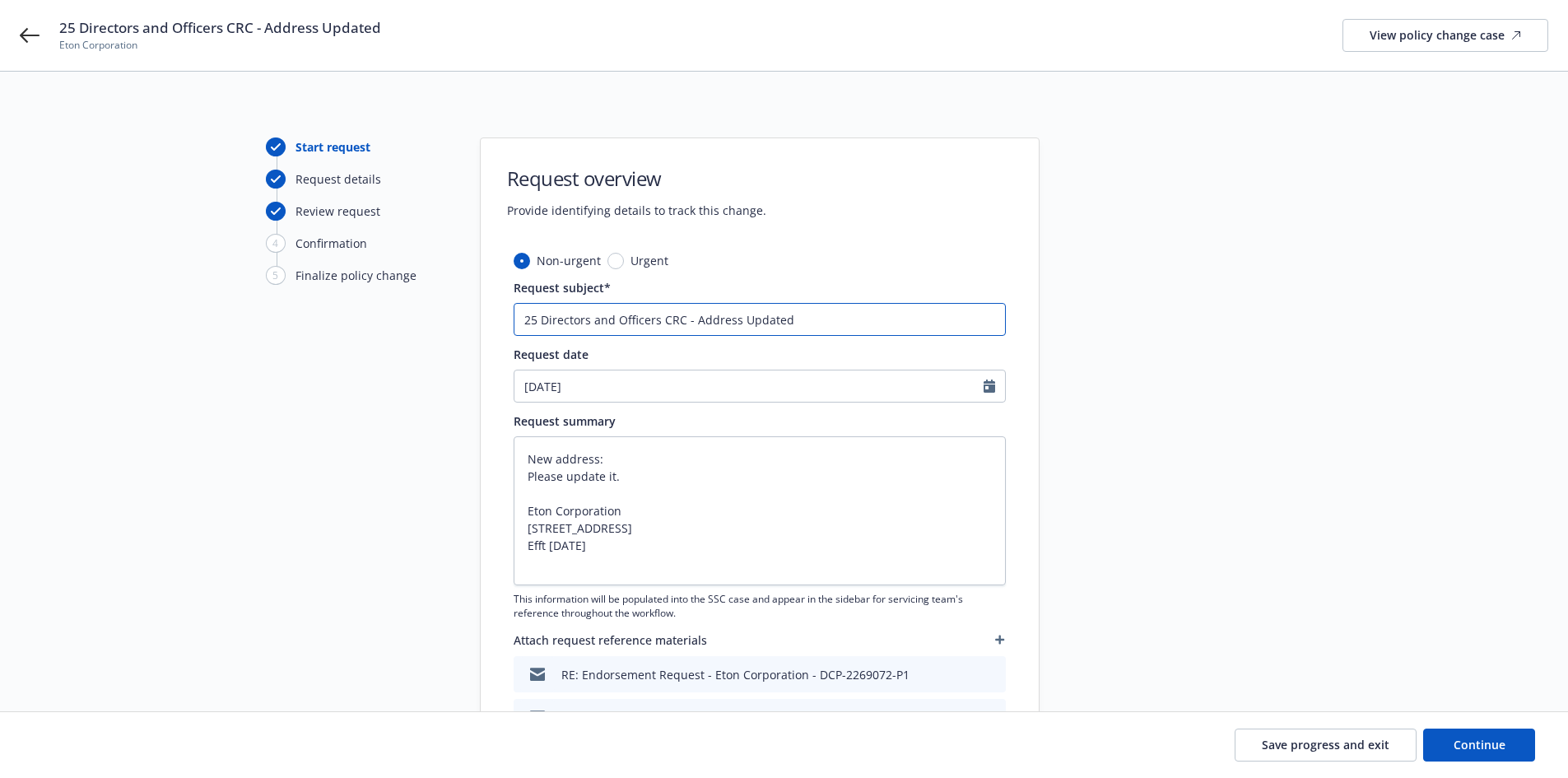
drag, startPoint x: 739, startPoint y: 317, endPoint x: 696, endPoint y: 312, distance: 43.3
click at [696, 312] on input "25 Directors and Officers CRC - Address Updated" at bounding box center [760, 319] width 492 height 33
type textarea "x"
type input "25 Directors and Officers CRC - Updated"
click at [783, 320] on input "25 Directors and Officers CRC - Updated" at bounding box center [760, 319] width 492 height 33
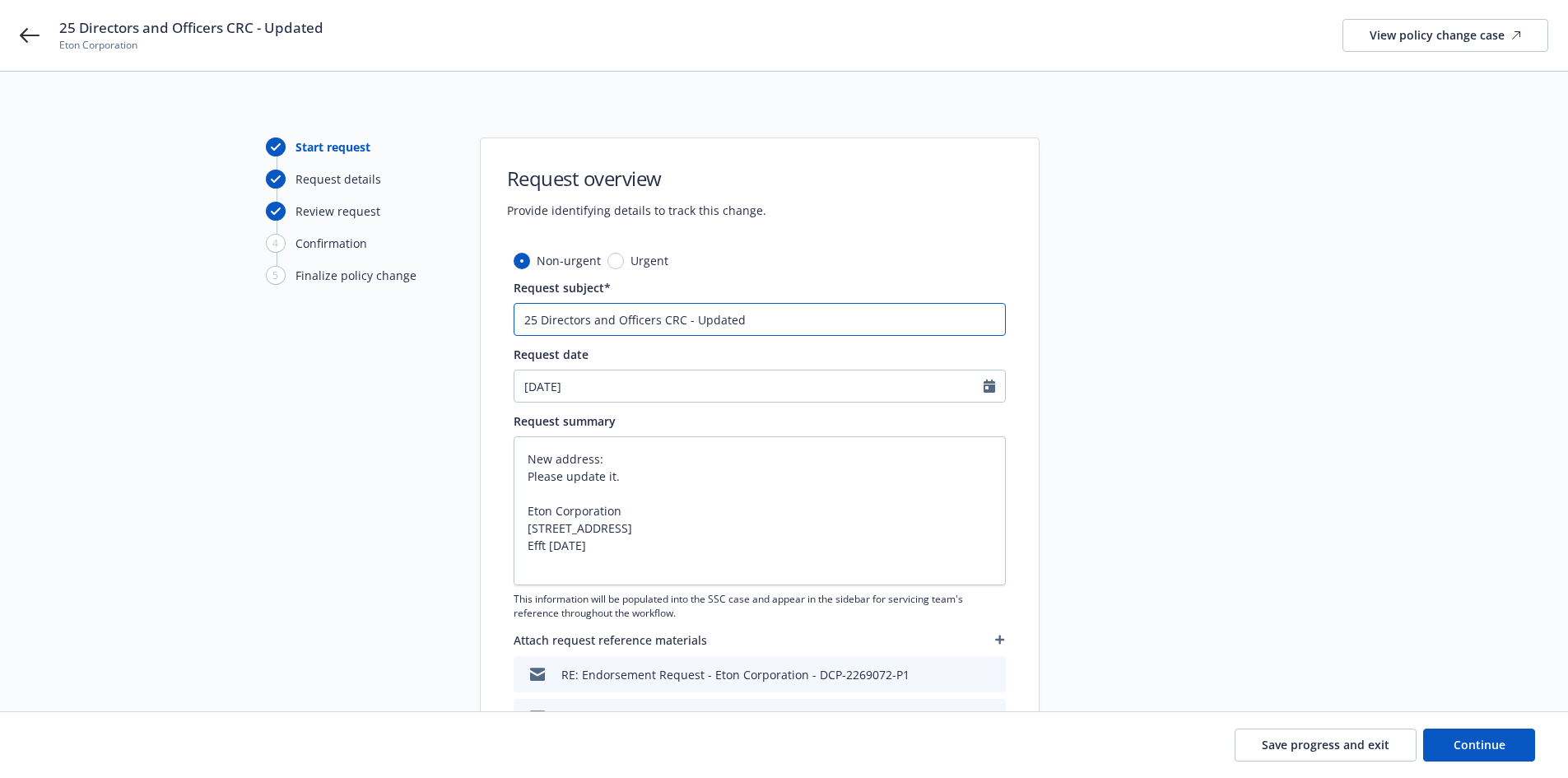
type textarea "x"
type input "25 Directors and Officers CRC - Update"
click at [749, 312] on input "25 Directors and Officers CRC - Update" at bounding box center [760, 319] width 492 height 33
type textarea "x"
paste input "physical and mailing address"
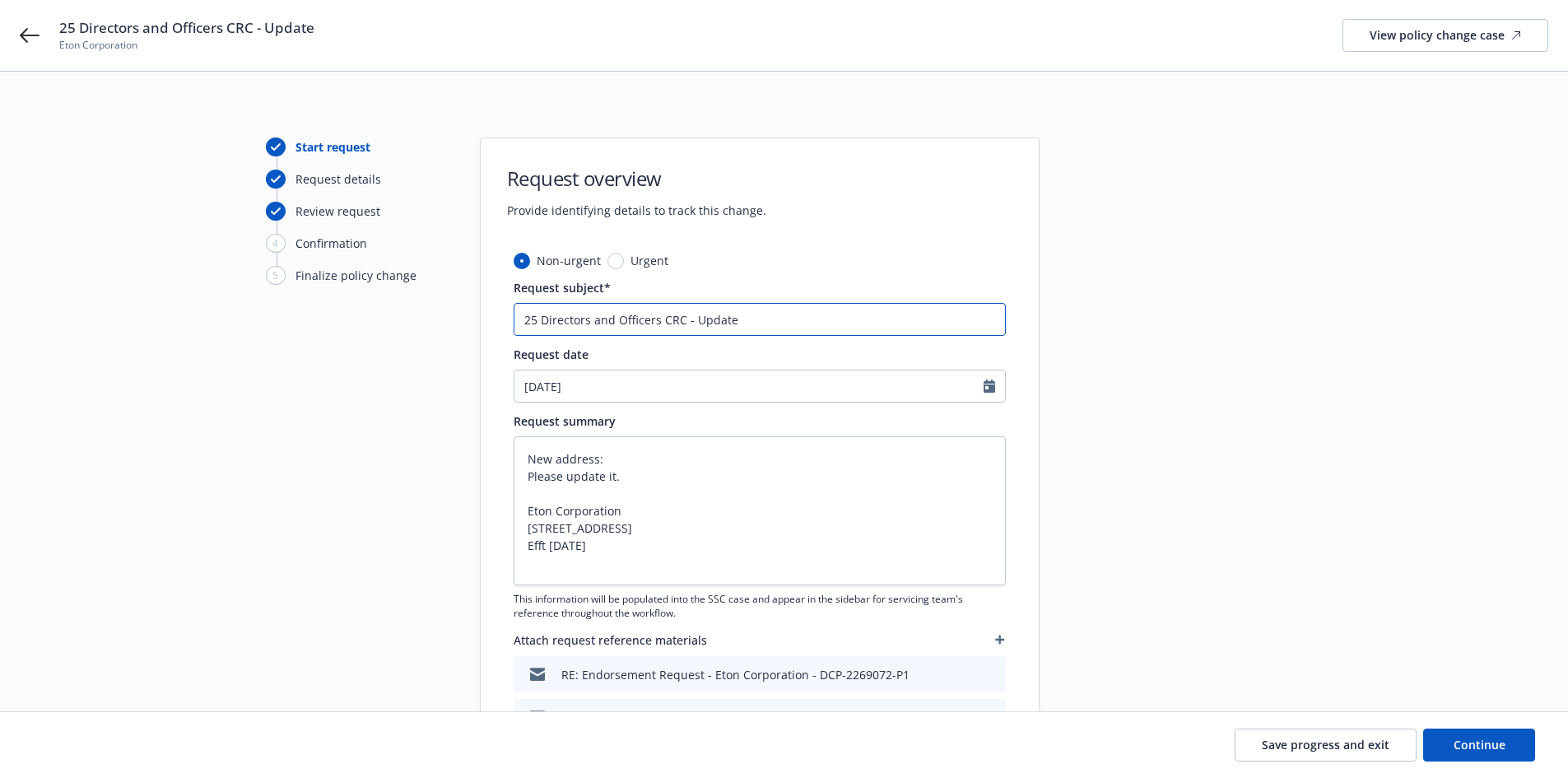
type input "25 Directors and Officers CRC - Update physical and mailing address"
type textarea "x"
type input "25 Directors and Officers CRC - Update physical and mailing address"
type textarea "x"
type input "25 Directors and Officers CRC - Update physical and mailing address t"
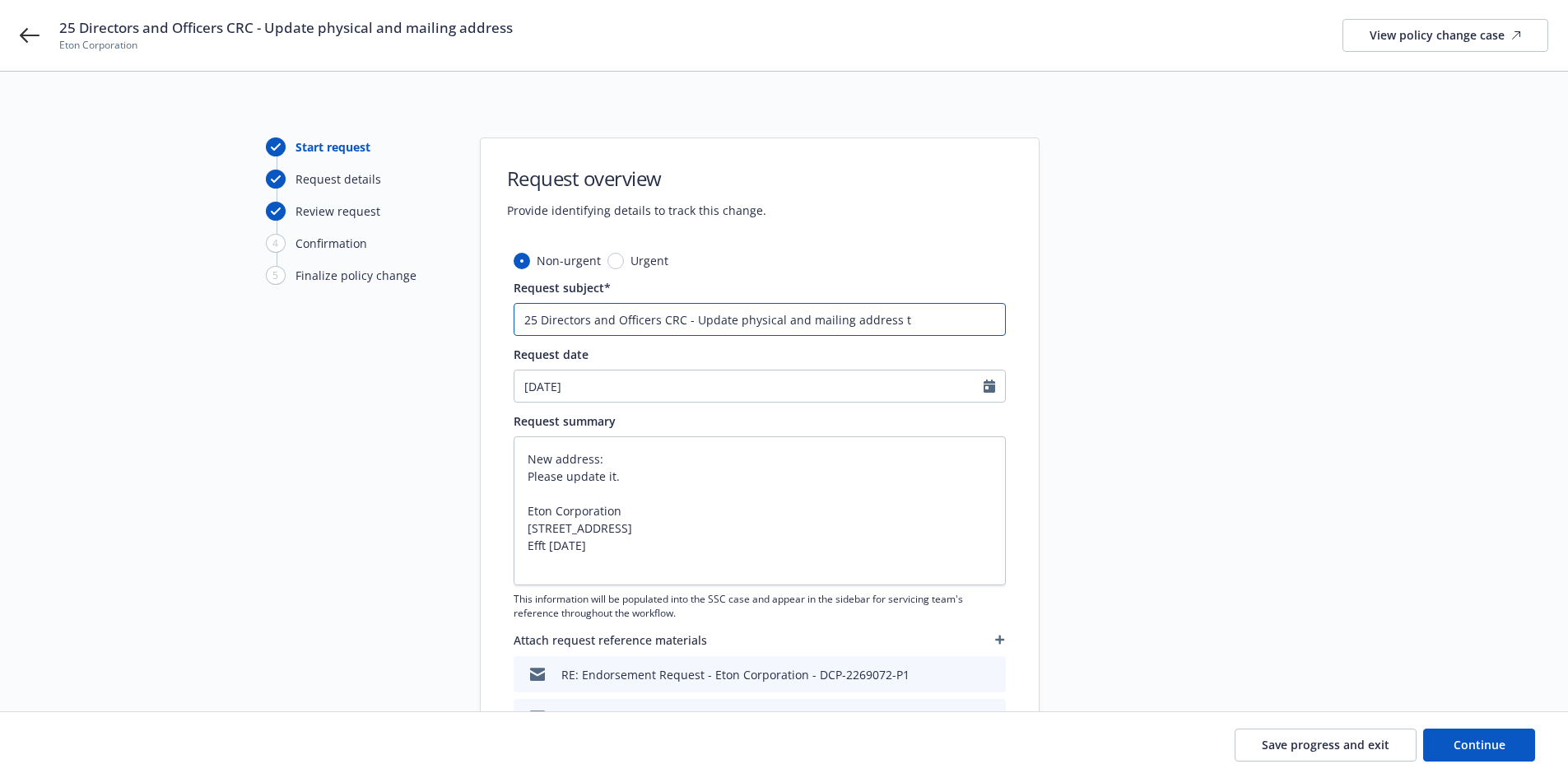
type textarea "x"
type input "25 Directors and Officers CRC - Update physical and mailing address to"
type textarea "x"
drag, startPoint x: 528, startPoint y: 528, endPoint x: 695, endPoint y: 526, distance: 167.0
click at [695, 526] on textarea "New address: Please update it. Eton Corporation 2175 Stone Ave, Suite#1 and 2 S…" at bounding box center [760, 510] width 492 height 149
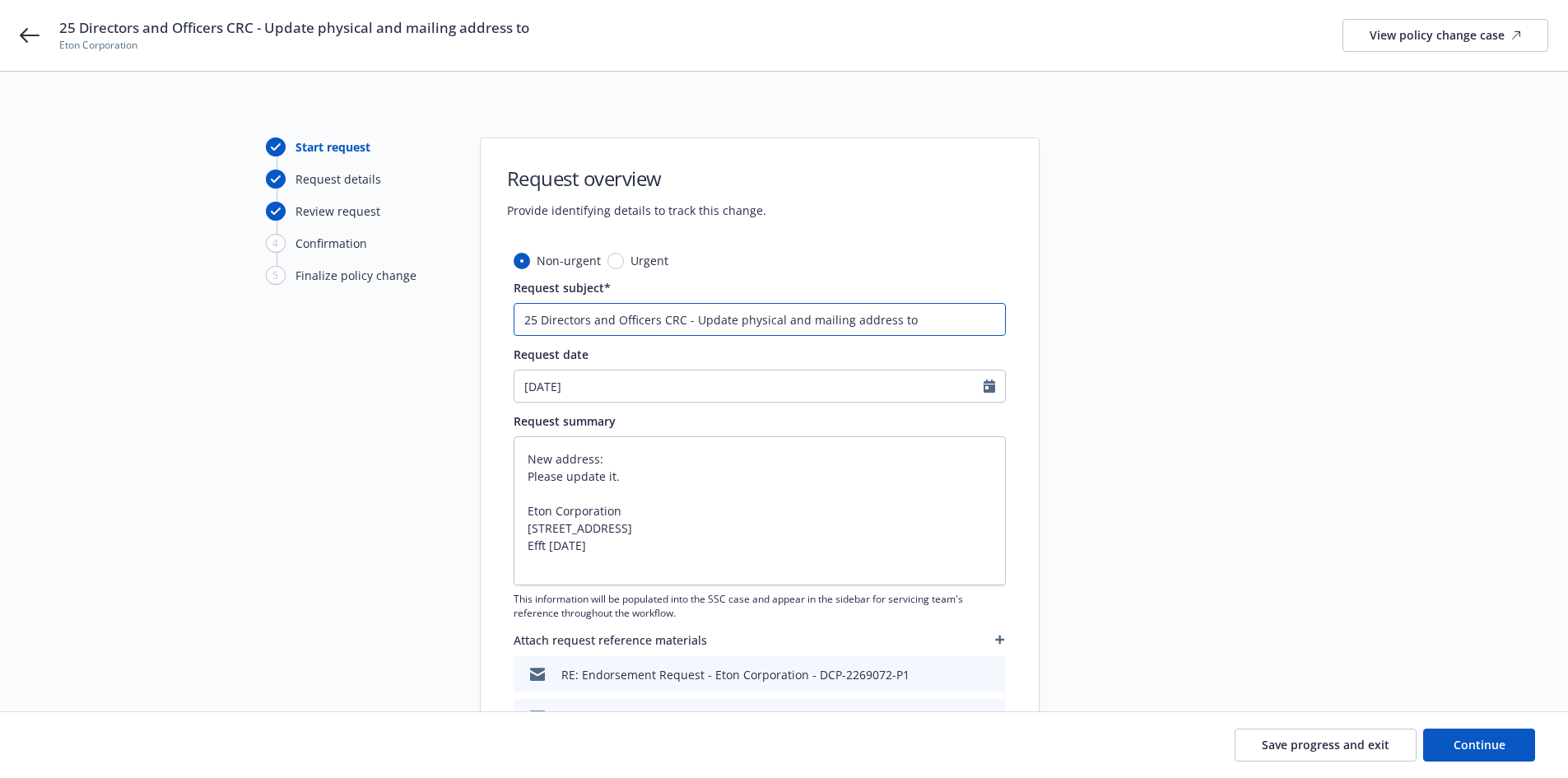
click at [941, 322] on input "25 Directors and Officers CRC - Update physical and mailing address to" at bounding box center [760, 319] width 492 height 33
paste input "2175 Stone Ave, Suite#1 and 2"
type input "25 Directors and Officers CRC - Update physical and mailing address to 2175 Sto…"
type textarea "x"
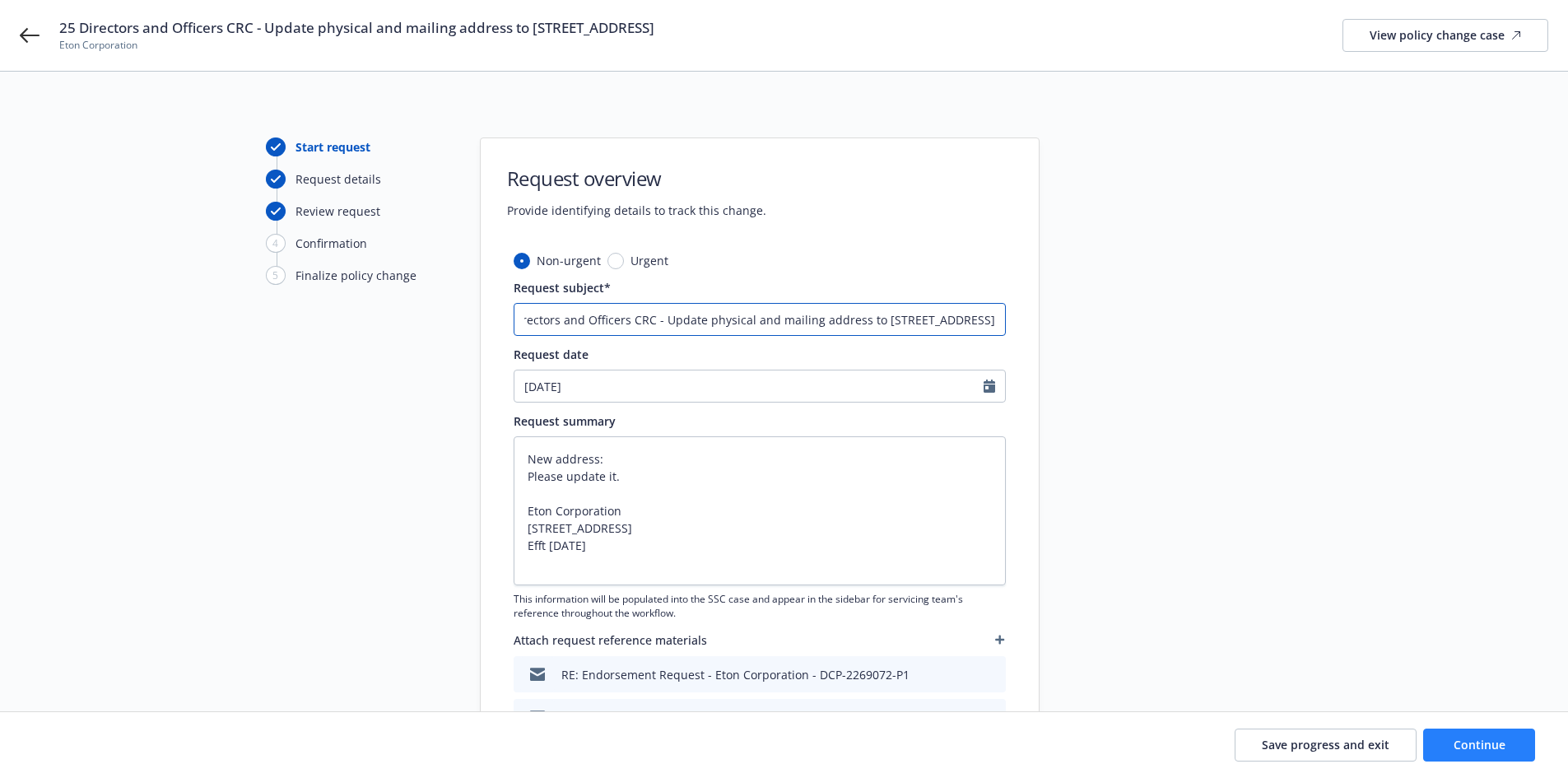
type input "25 Directors and Officers CRC - Update physical and mailing address to 2175 Sto…"
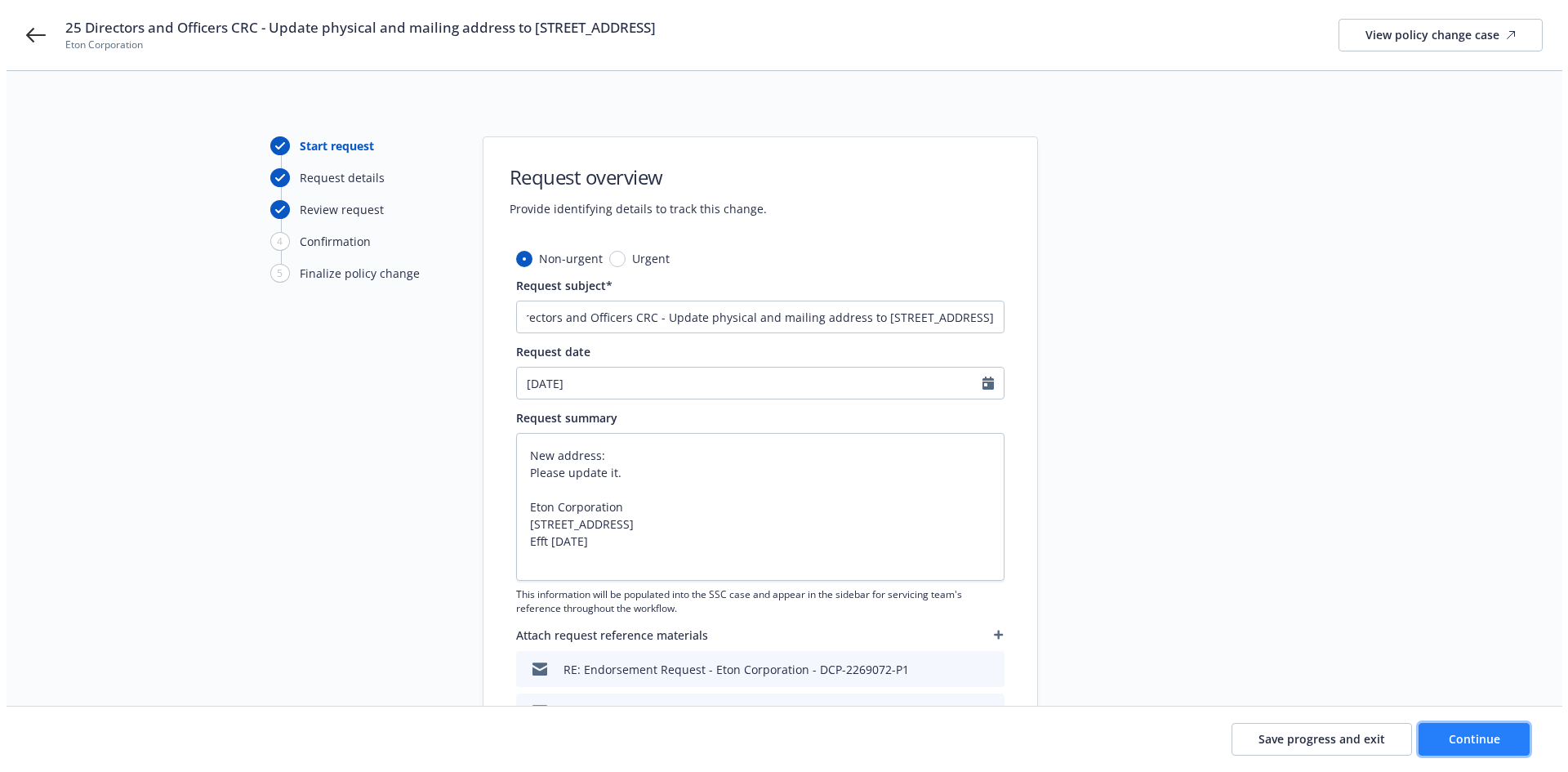
scroll to position [0, 0]
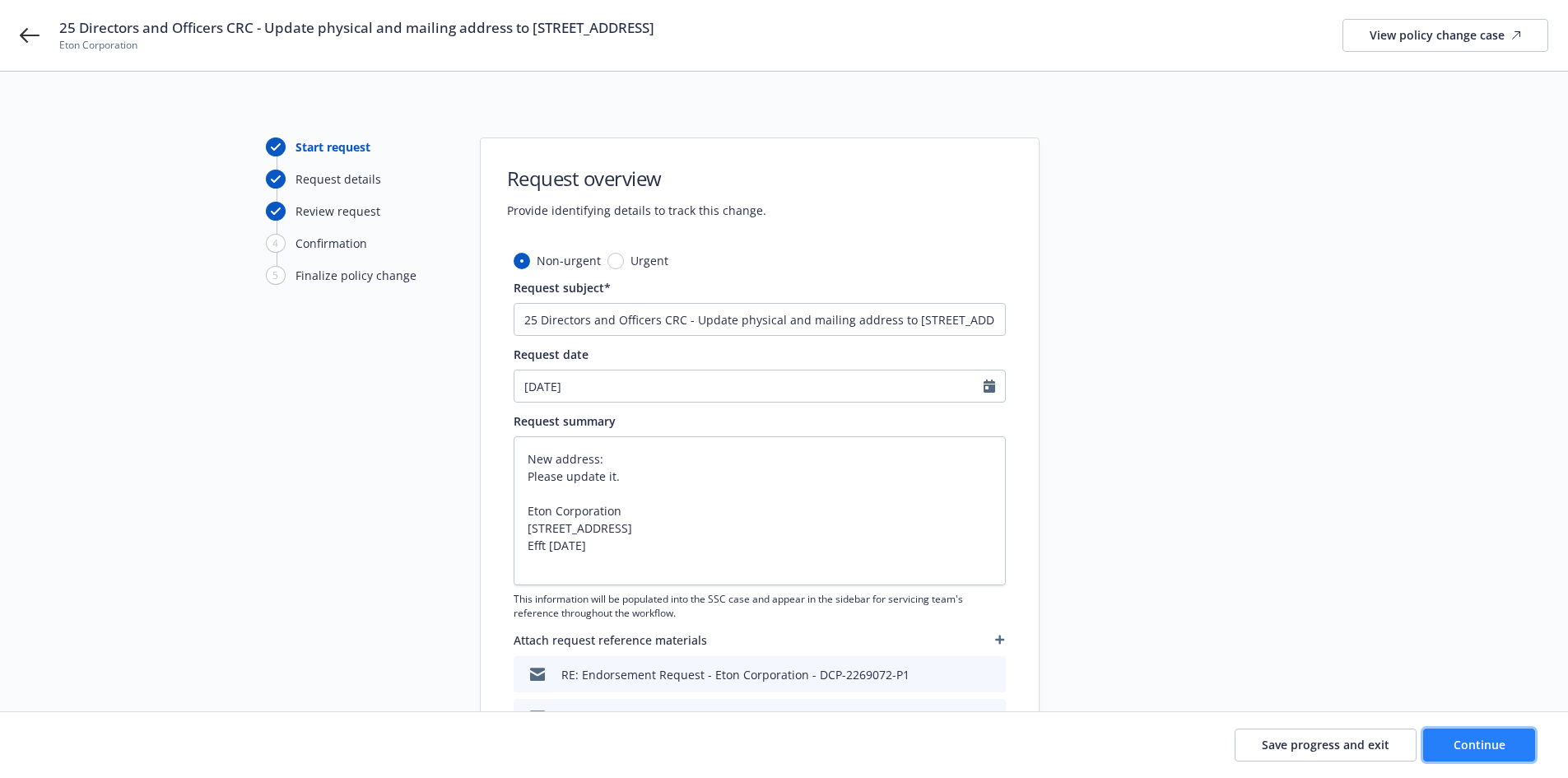
click at [1527, 747] on button "Continue" at bounding box center [1479, 744] width 112 height 33
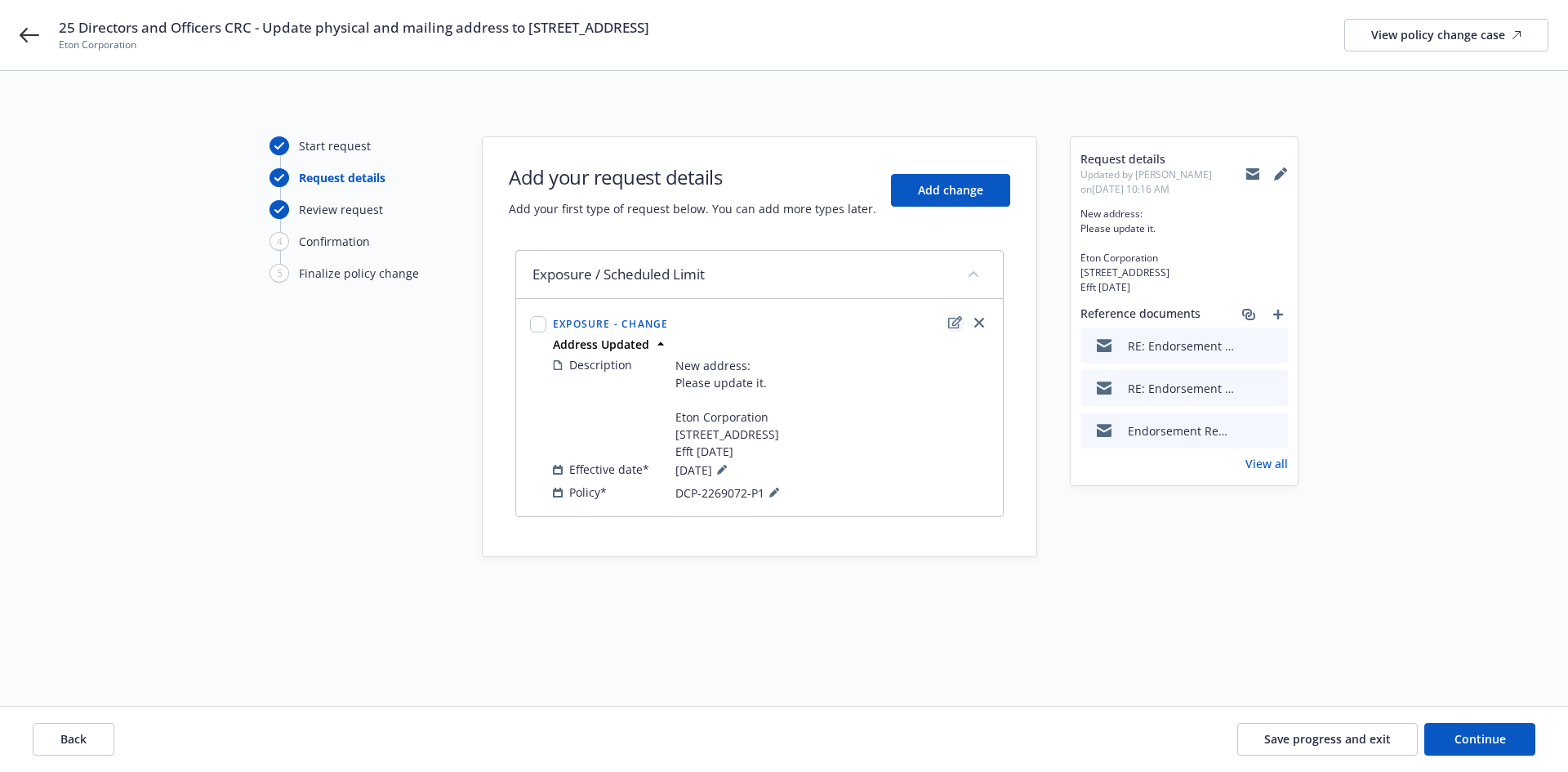
click at [952, 324] on icon "edit" at bounding box center [955, 322] width 14 height 13
type textarea "x"
select select "CHANGE"
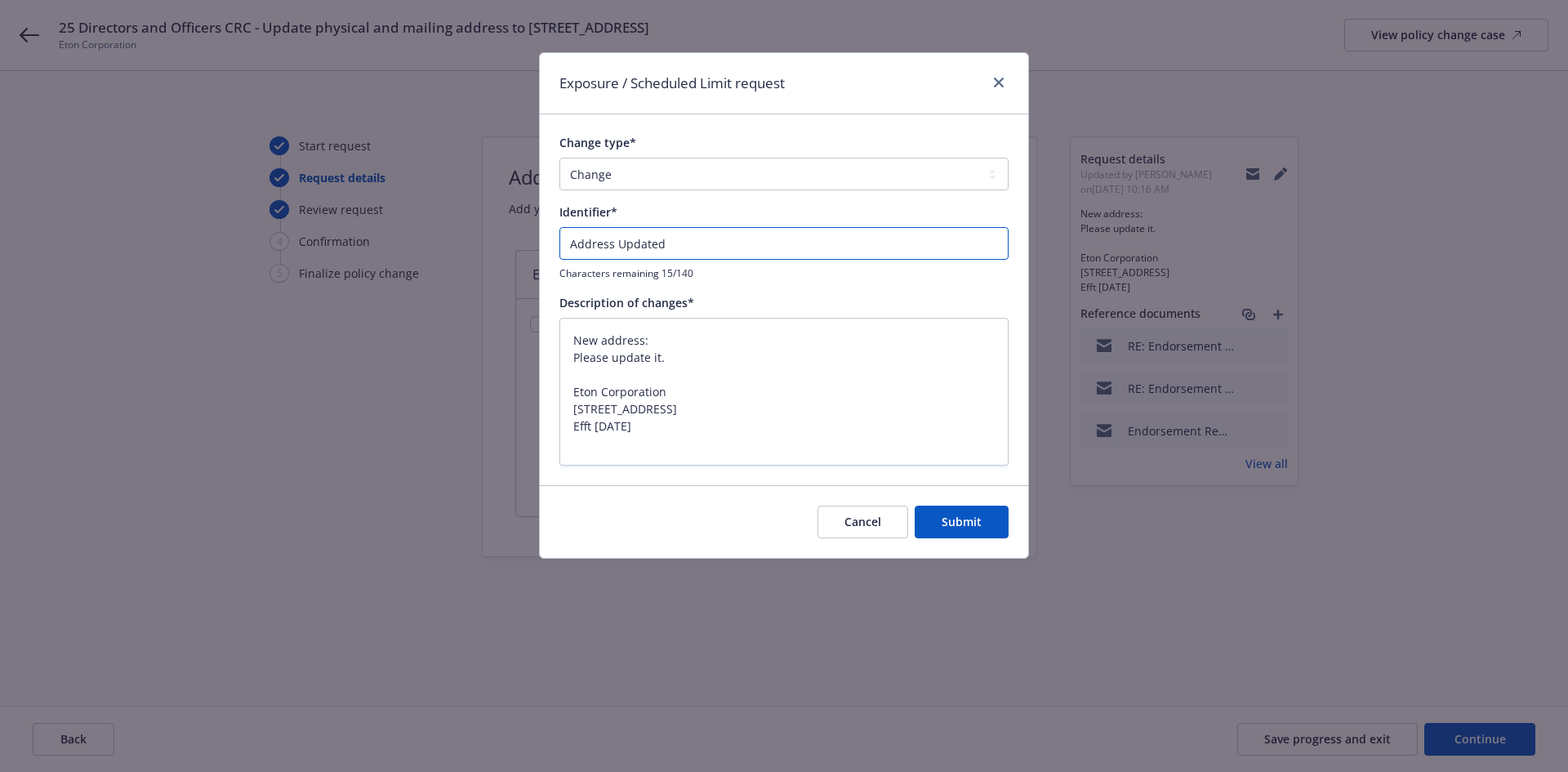
drag, startPoint x: 617, startPoint y: 241, endPoint x: 553, endPoint y: 235, distance: 64.3
click at [553, 235] on div "Change type* Add Audit Change Remove Identifier* Address Updated Characters rem…" at bounding box center [784, 299] width 488 height 370
type textarea "x"
type input "Updated"
click at [656, 240] on input "Updated" at bounding box center [784, 243] width 449 height 33
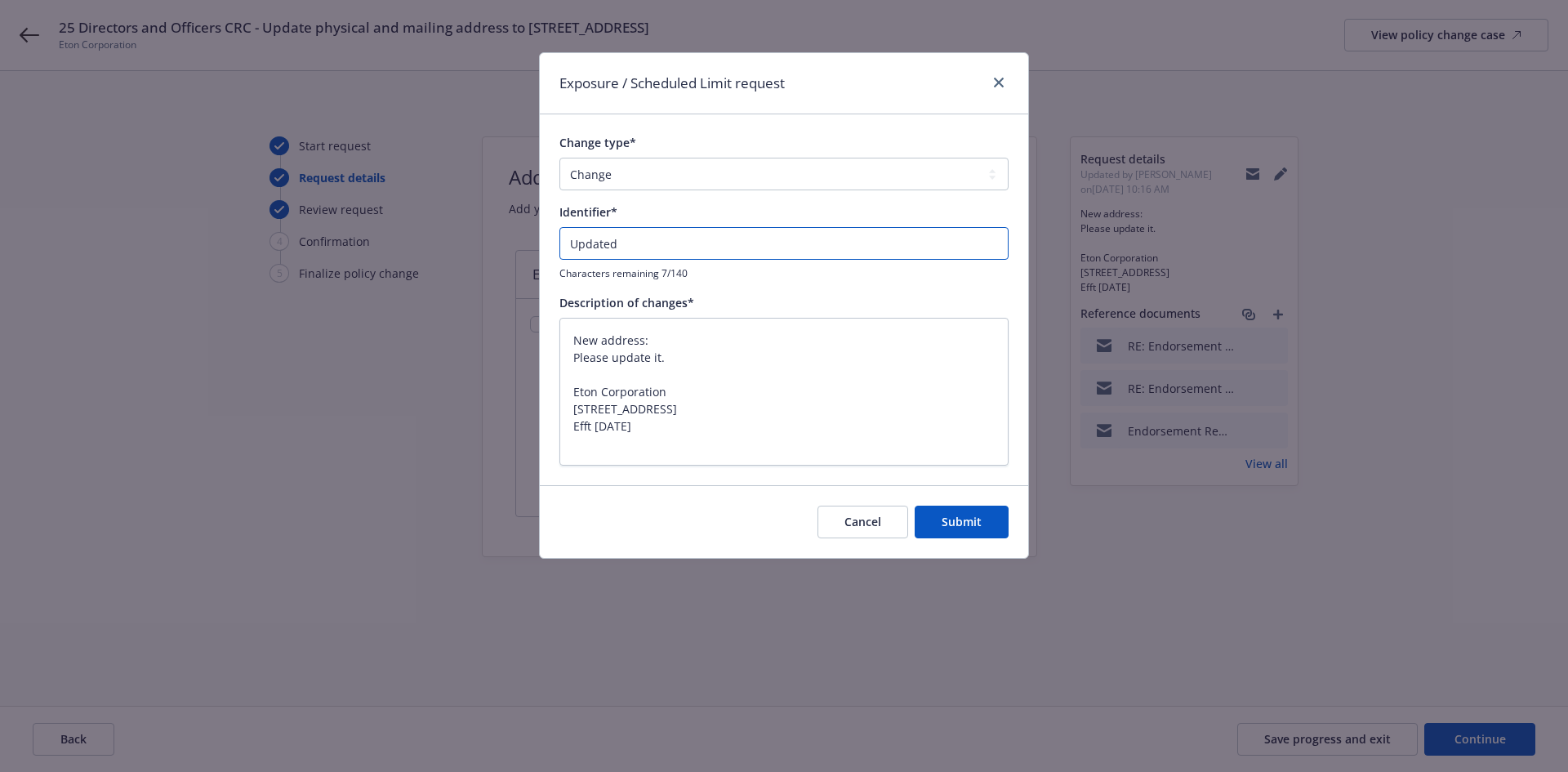
type textarea "x"
type input "Update"
type textarea "x"
type input "Update"
paste input "2175 Stone Ave, Suite#1 and 2"
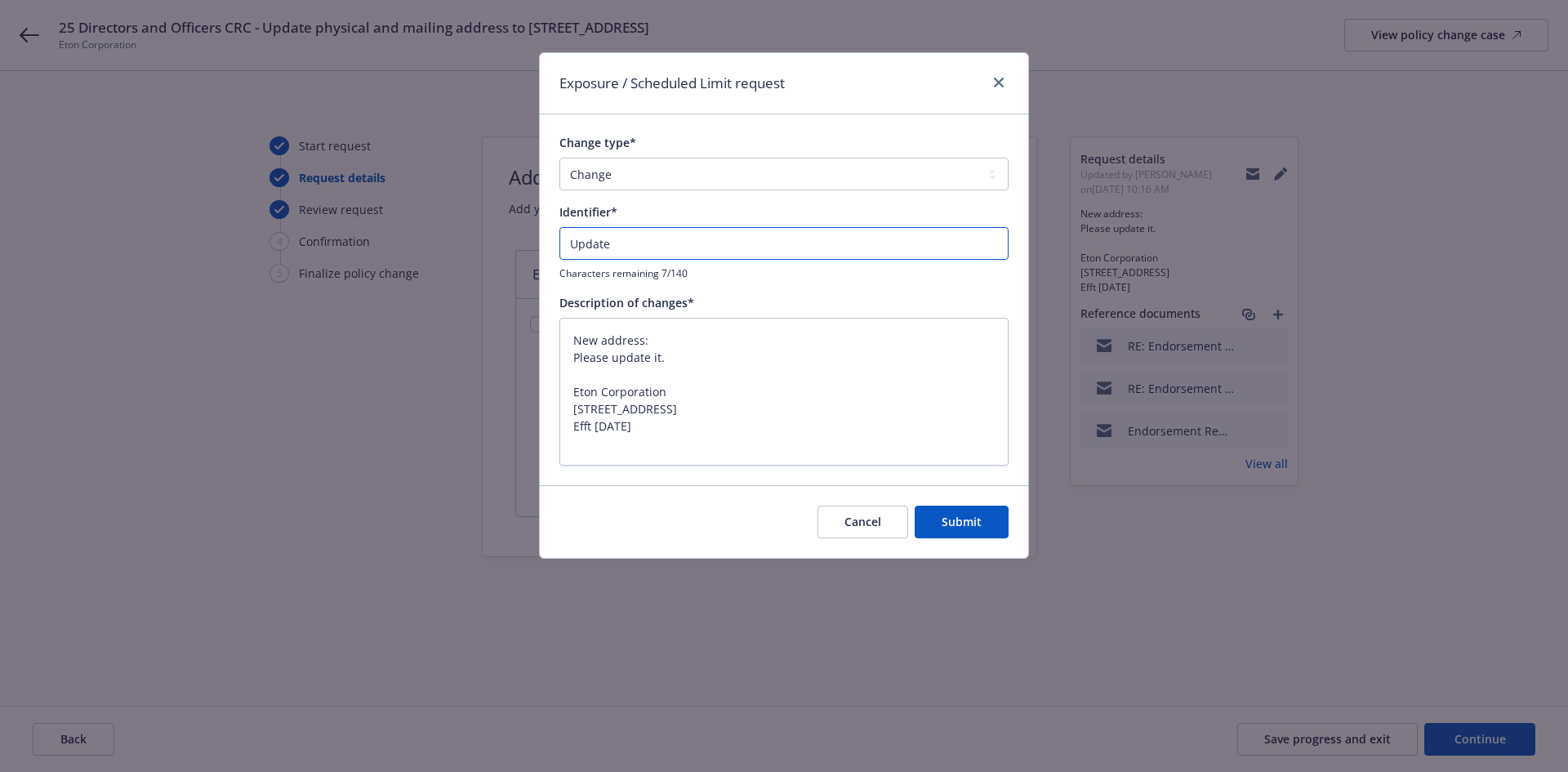
type textarea "x"
click at [611, 240] on input "Update 2175 Stone Ave, Suite#1 and 2" at bounding box center [784, 243] width 449 height 33
type input "Update 2175 Stone Ave, Suite#1 and 2"
click at [606, 244] on input "Update 2175 Stone Ave, Suite#1 and 2" at bounding box center [784, 243] width 449 height 33
type textarea "x"
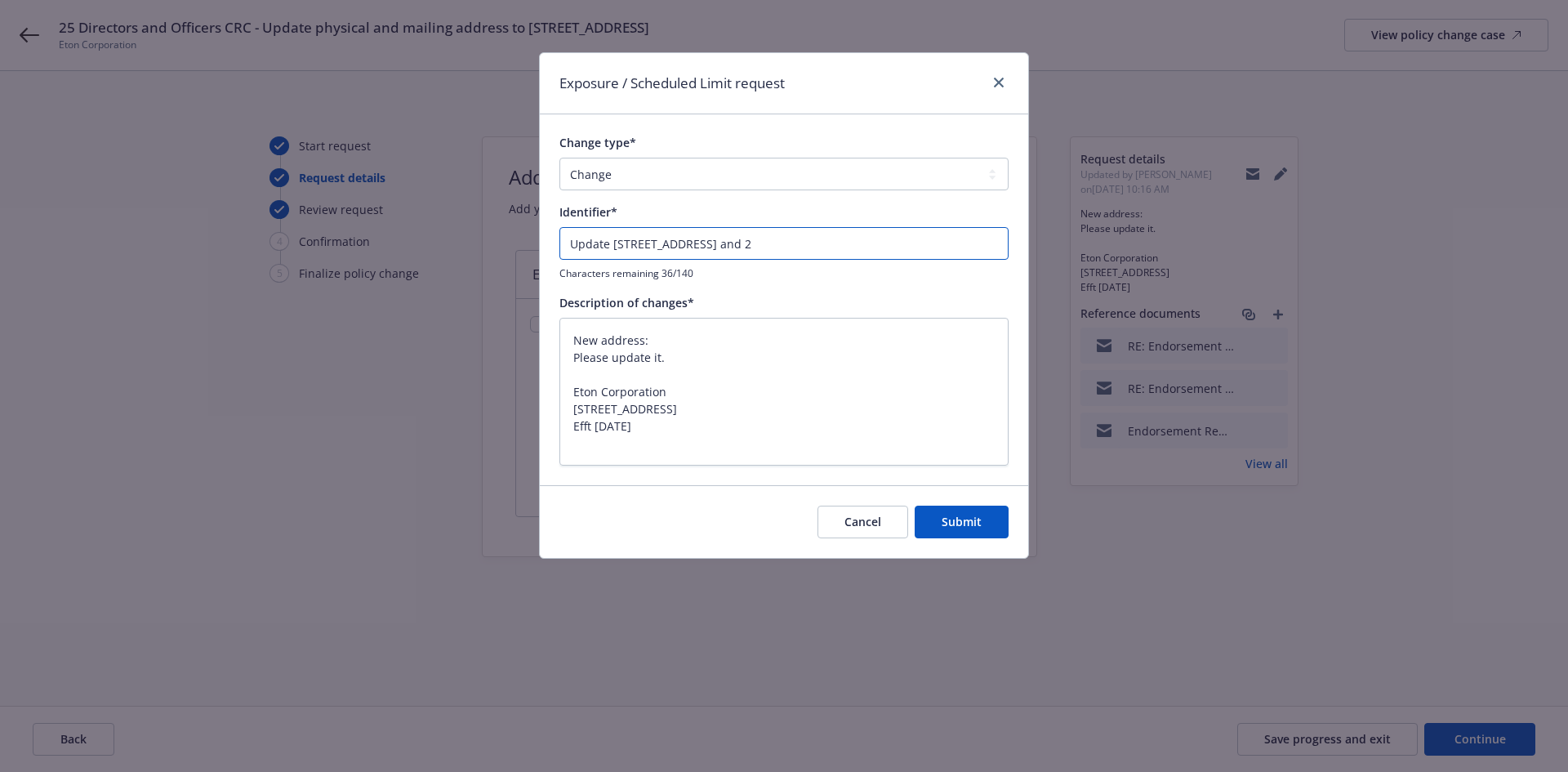
type input "Update 2175 Stone Ave, Suite#1 and 2"
paste input "physical and mailing address"
type textarea "x"
type input "Update physical and mailing address 2175 Stone Ave, Suite#1 and 2"
drag, startPoint x: 662, startPoint y: 242, endPoint x: 723, endPoint y: 241, distance: 61.0
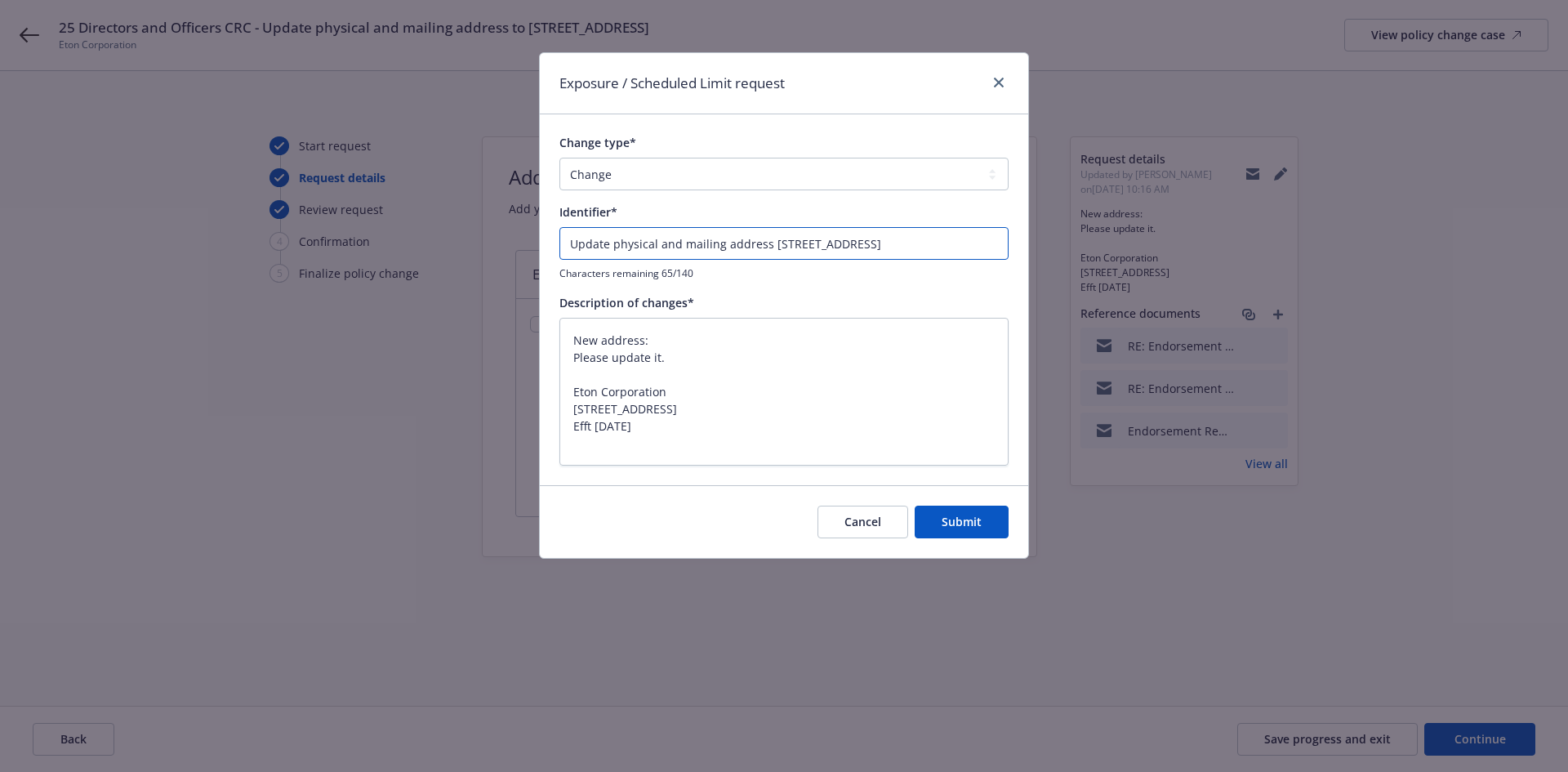
click at [723, 241] on input "Update physical and mailing address 2175 Stone Ave, Suite#1 and 2" at bounding box center [784, 243] width 449 height 33
type textarea "x"
type input "Update physical aaddress 2175 Stone Ave, Suite#1 and 2"
type textarea "x"
type input "Update physical address 2175 Stone Ave, Suite#1 and 2"
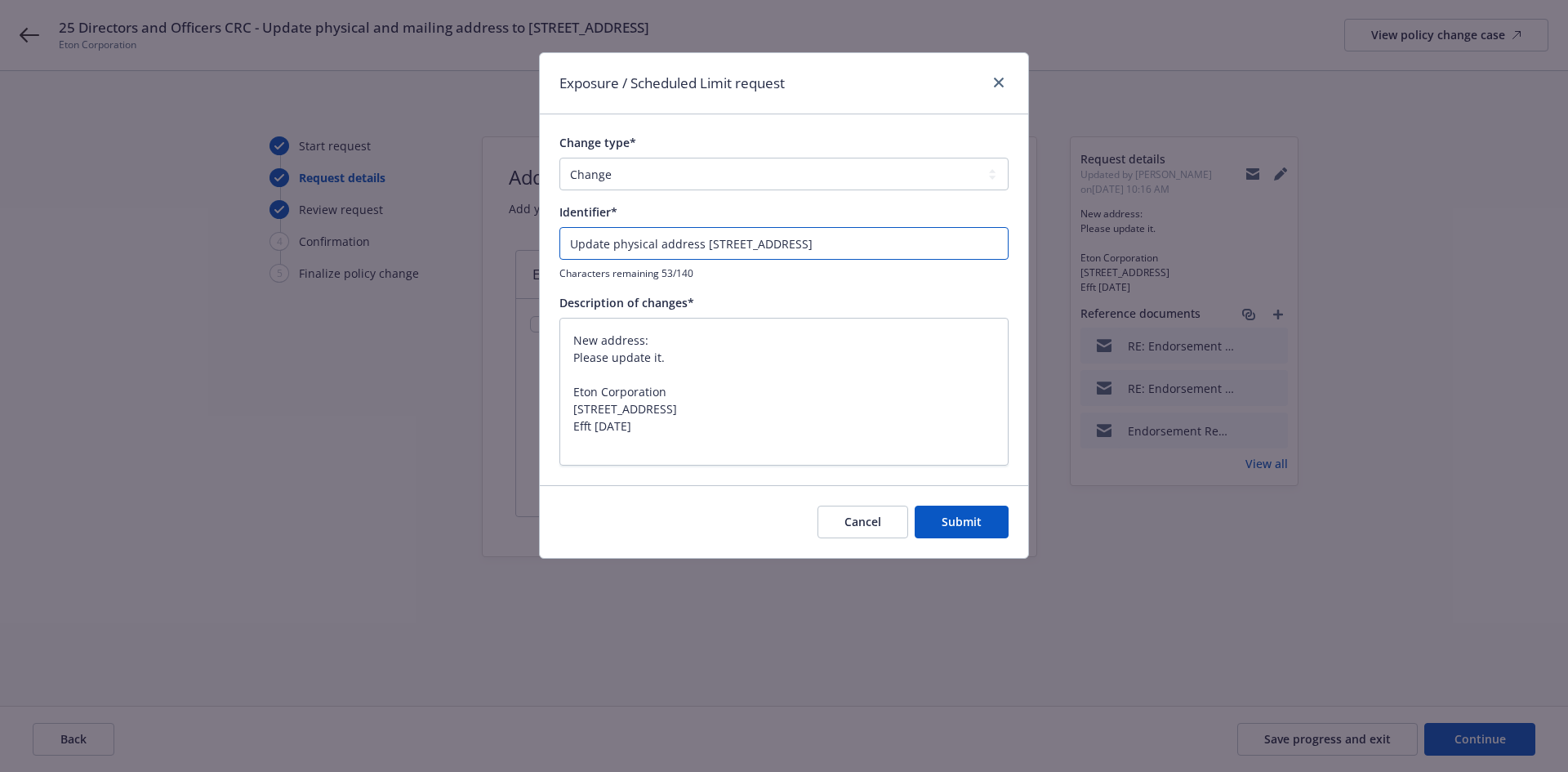
click at [701, 241] on input "Update physical address 2175 Stone Ave, Suite#1 and 2" at bounding box center [784, 243] width 449 height 33
type textarea "x"
type input "Update physical address 2175 Stone Ave, Suite#1 and 2"
type textarea "x"
type input "Update physical address t 2175 Stone Ave, Suite#1 and 2"
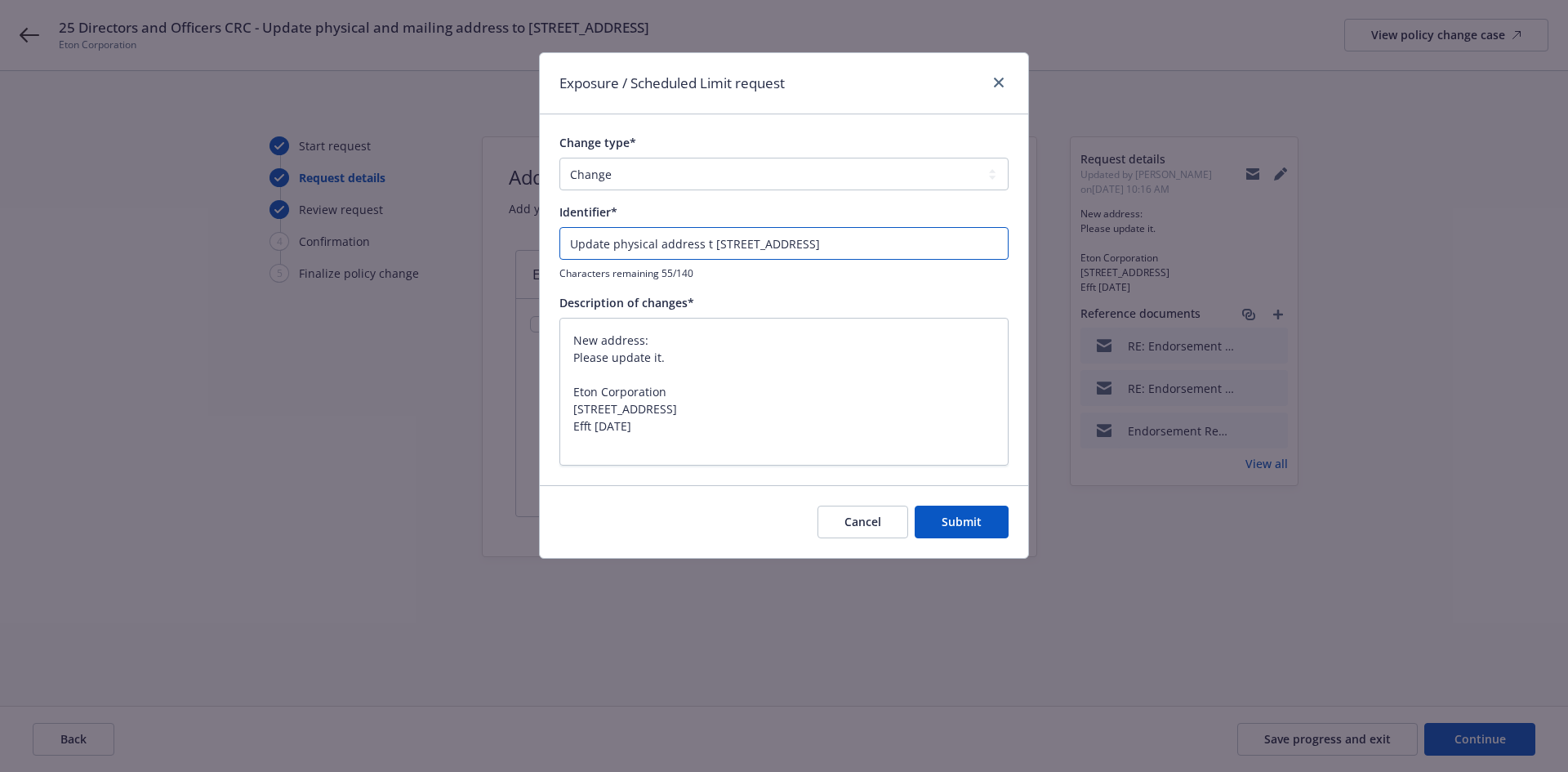
type textarea "x"
type input "Update physical address to 2175 Stone Ave, Suite#1 and 2"
click at [971, 516] on span "Submit" at bounding box center [962, 521] width 40 height 16
type textarea "x"
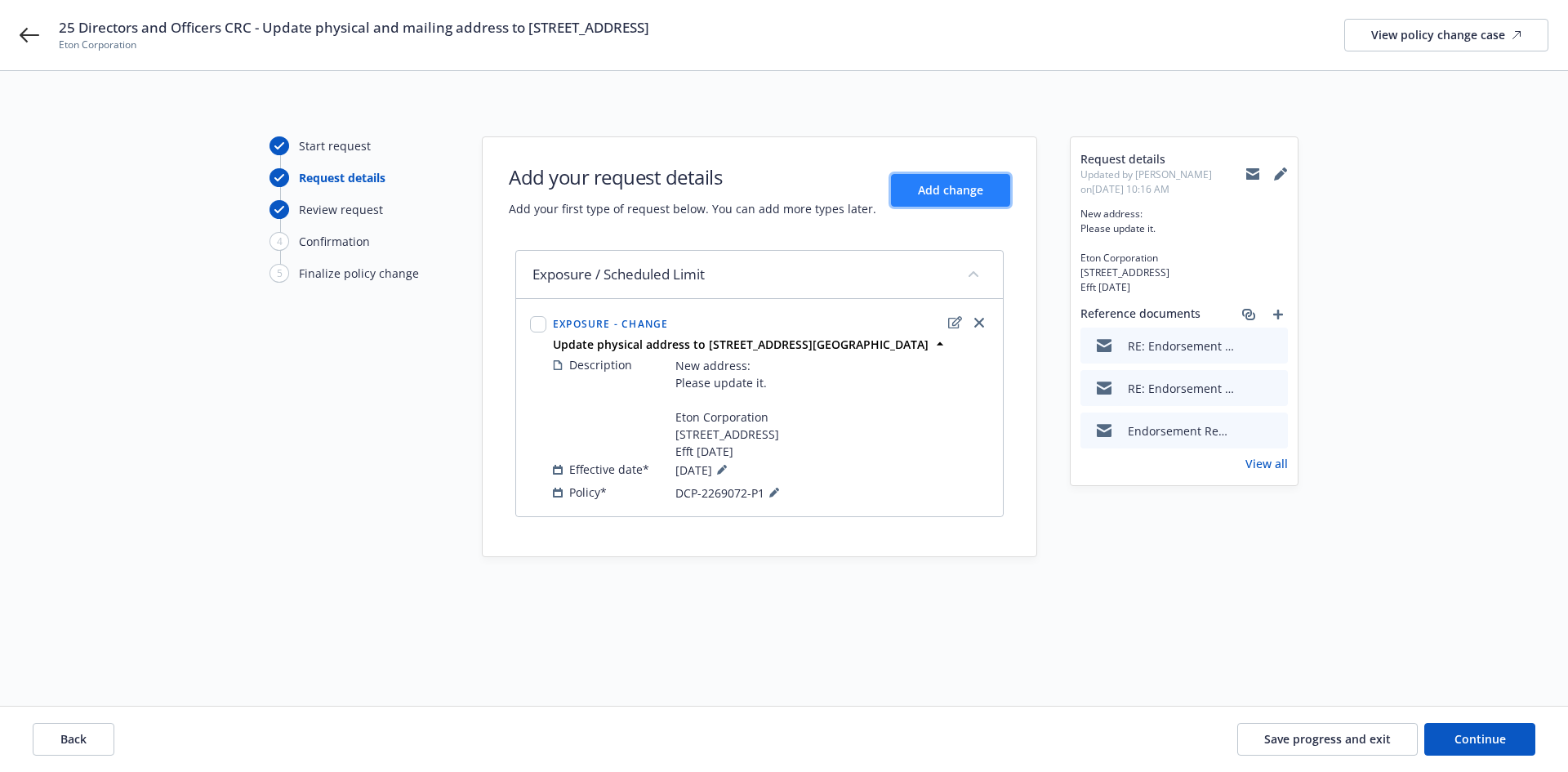
click at [979, 195] on span "Add change" at bounding box center [951, 190] width 65 height 16
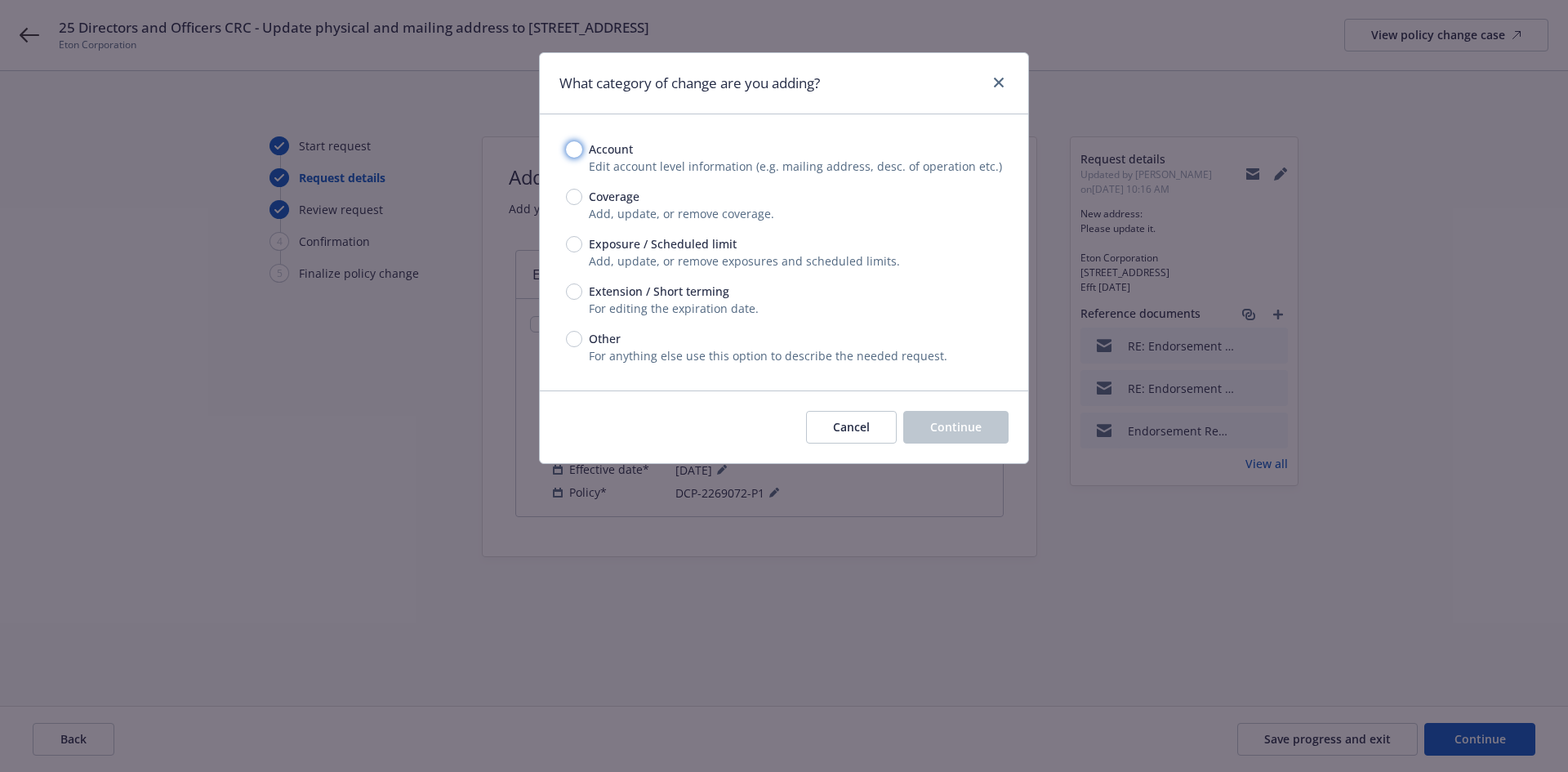
click at [571, 152] on input "Account" at bounding box center [574, 150] width 17 height 17
radio input "true"
click at [924, 428] on button "Continue" at bounding box center [956, 427] width 105 height 33
select select "US"
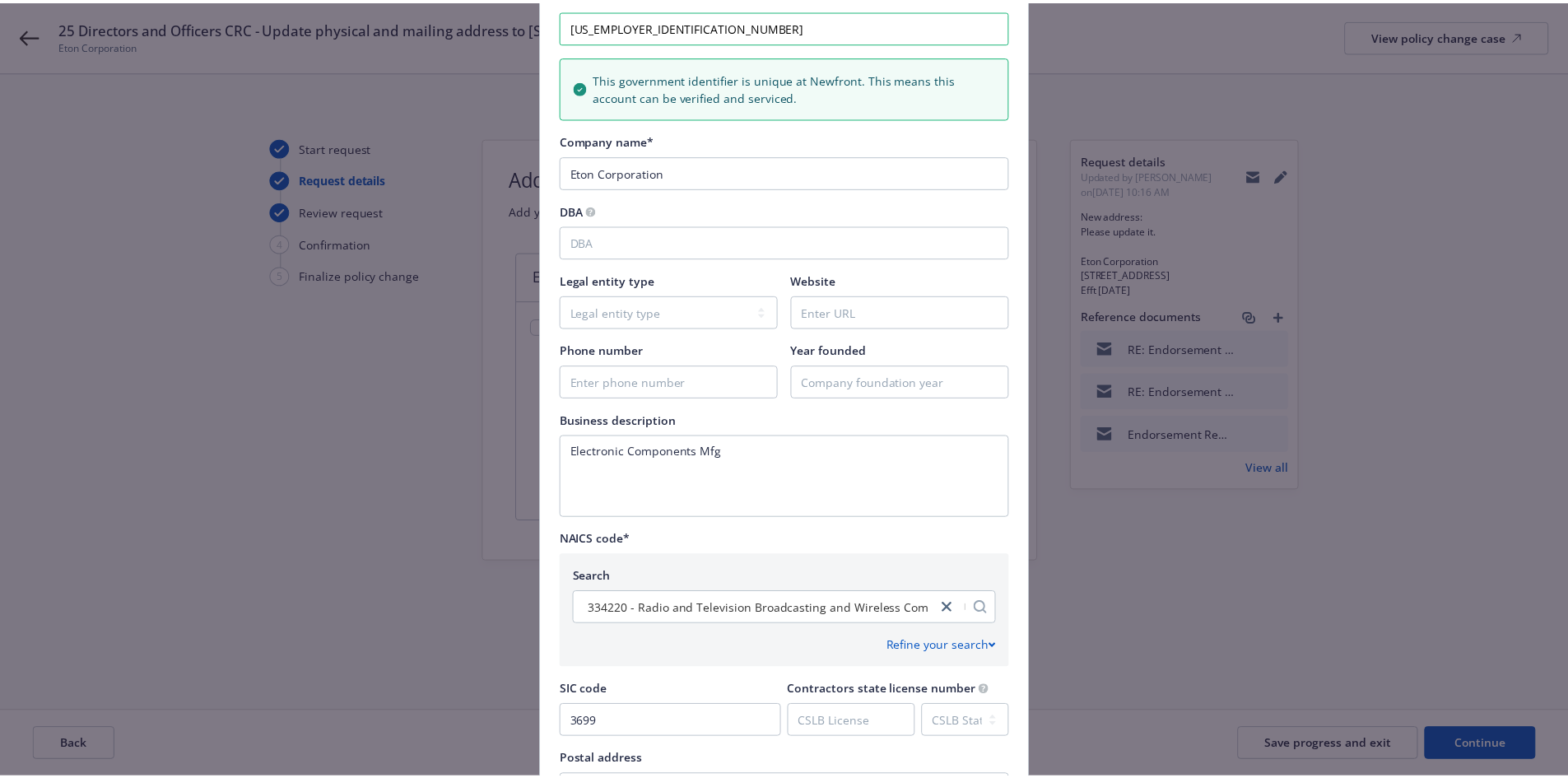
scroll to position [551, 0]
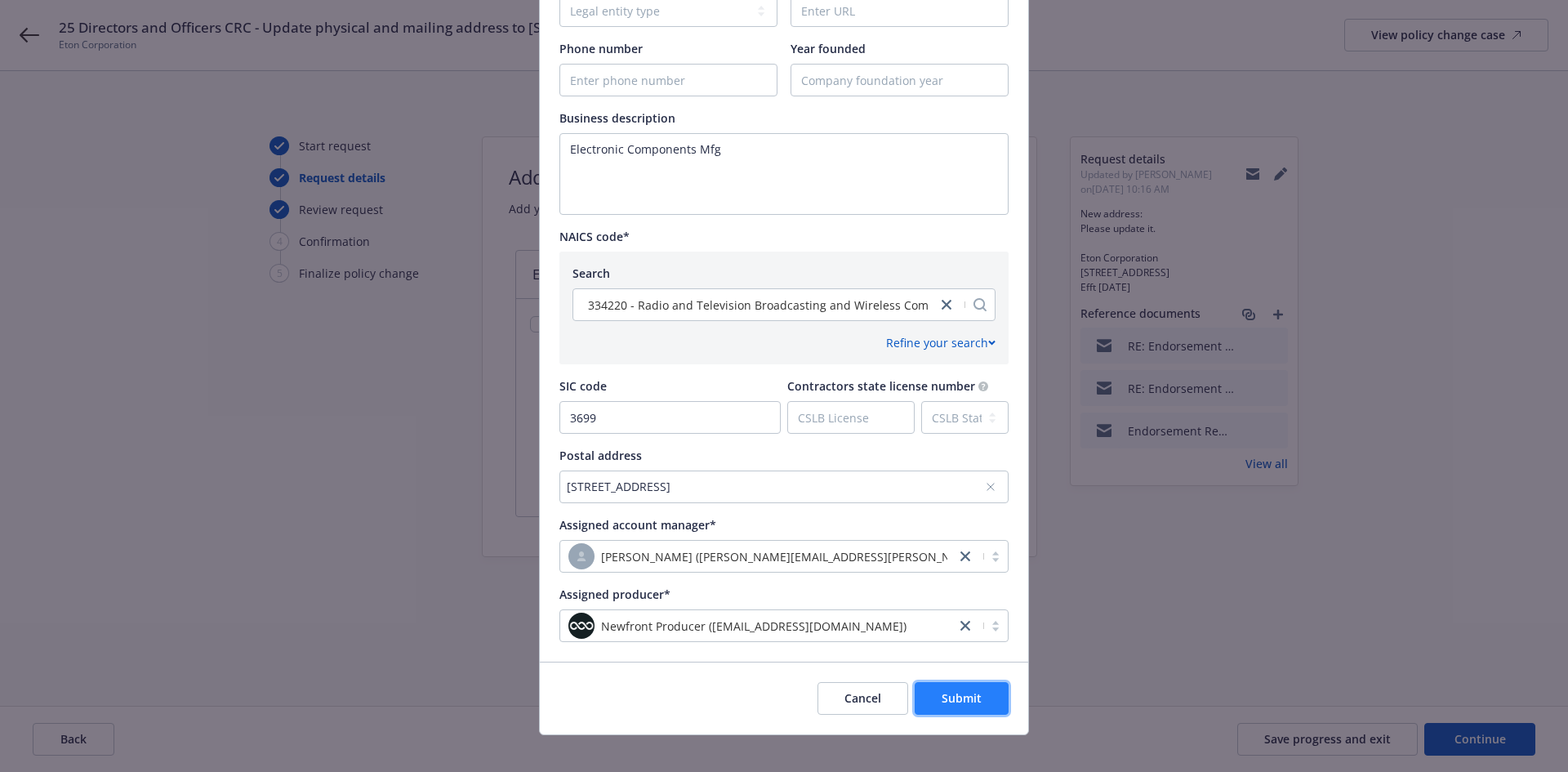
click at [958, 697] on span "Submit" at bounding box center [962, 698] width 40 height 16
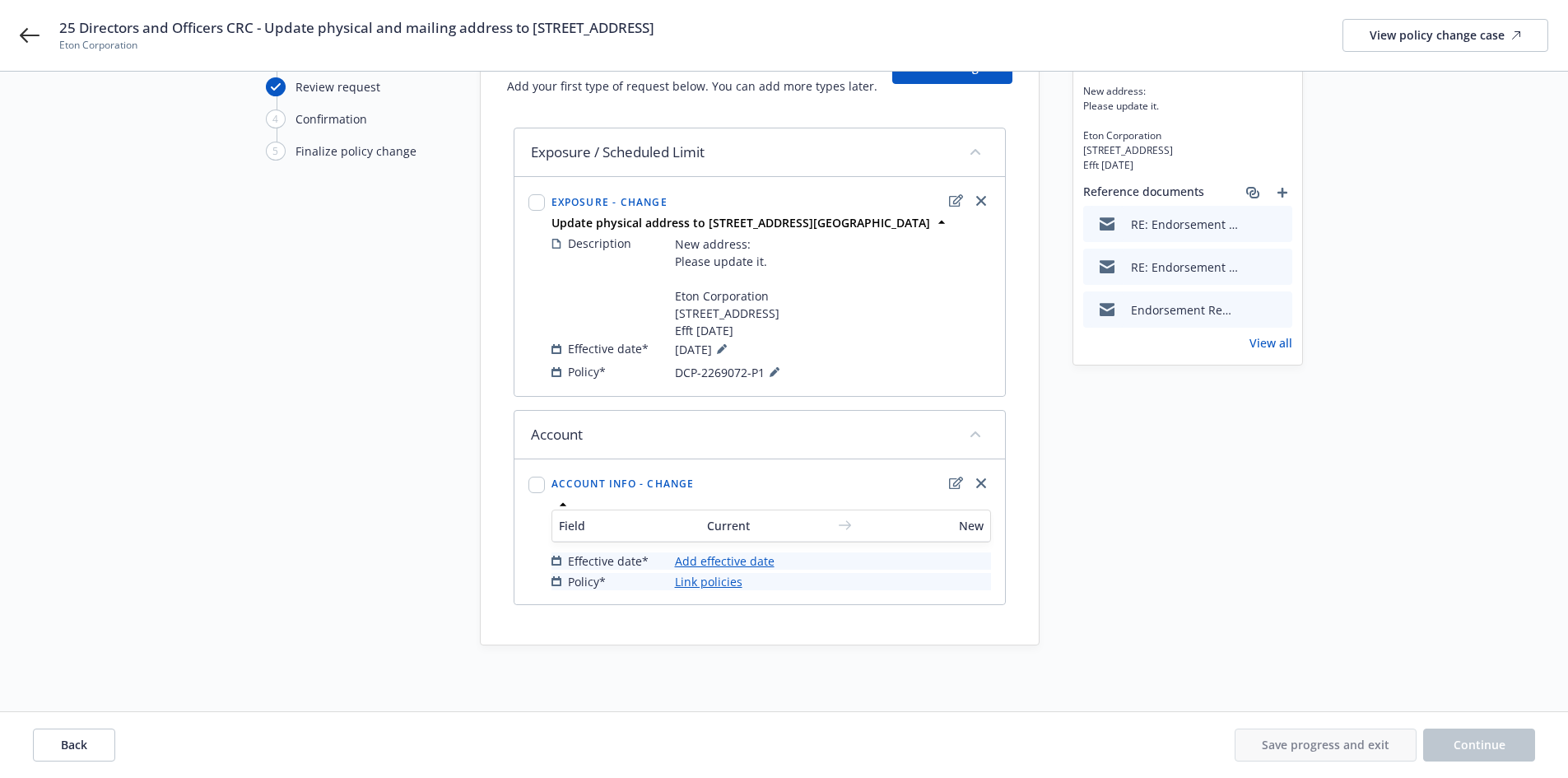
scroll to position [141, 0]
click at [760, 559] on link "Add effective date" at bounding box center [724, 561] width 99 height 18
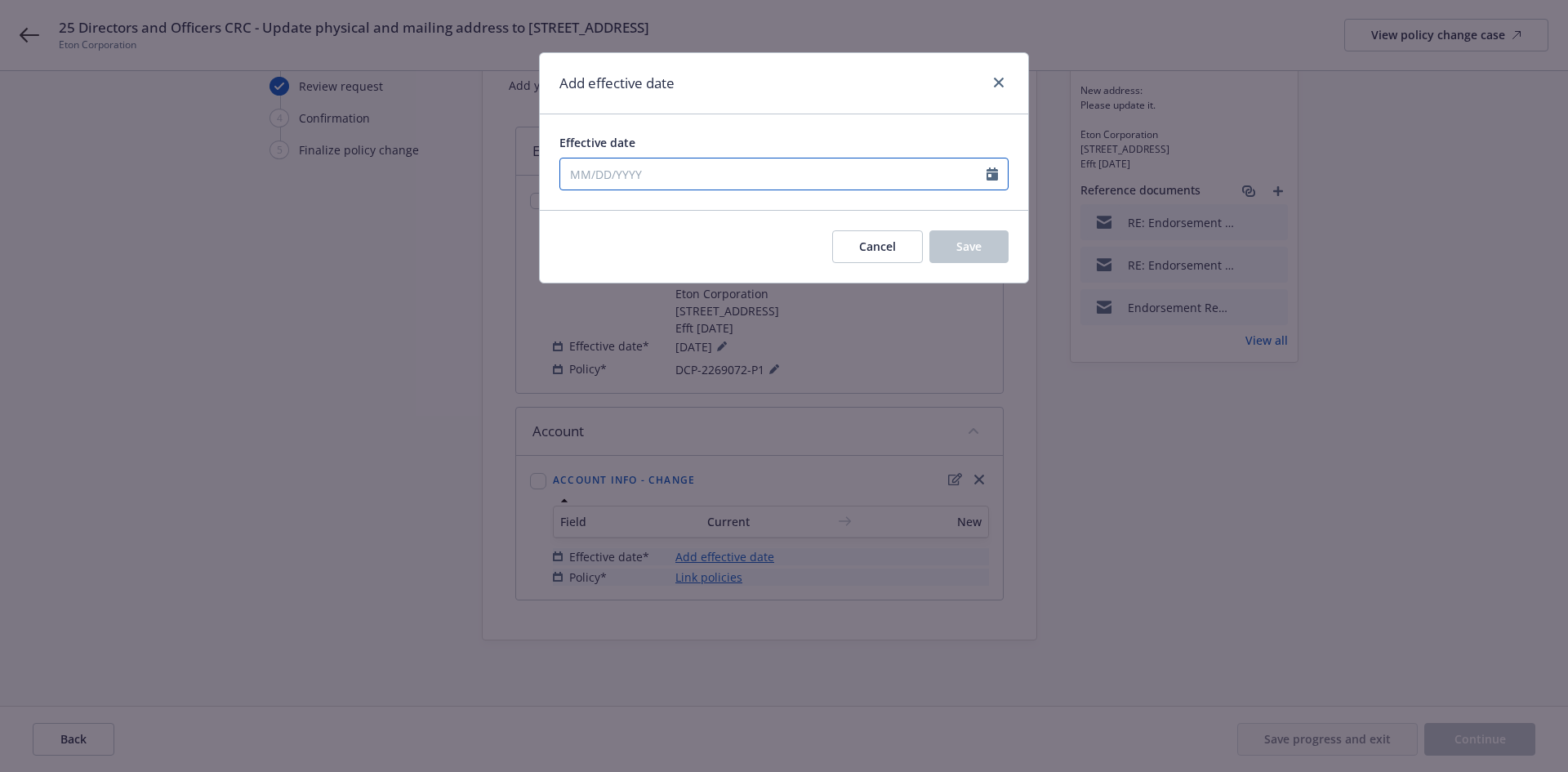
select select "9"
click at [727, 172] on input "Effective date" at bounding box center [773, 174] width 426 height 31
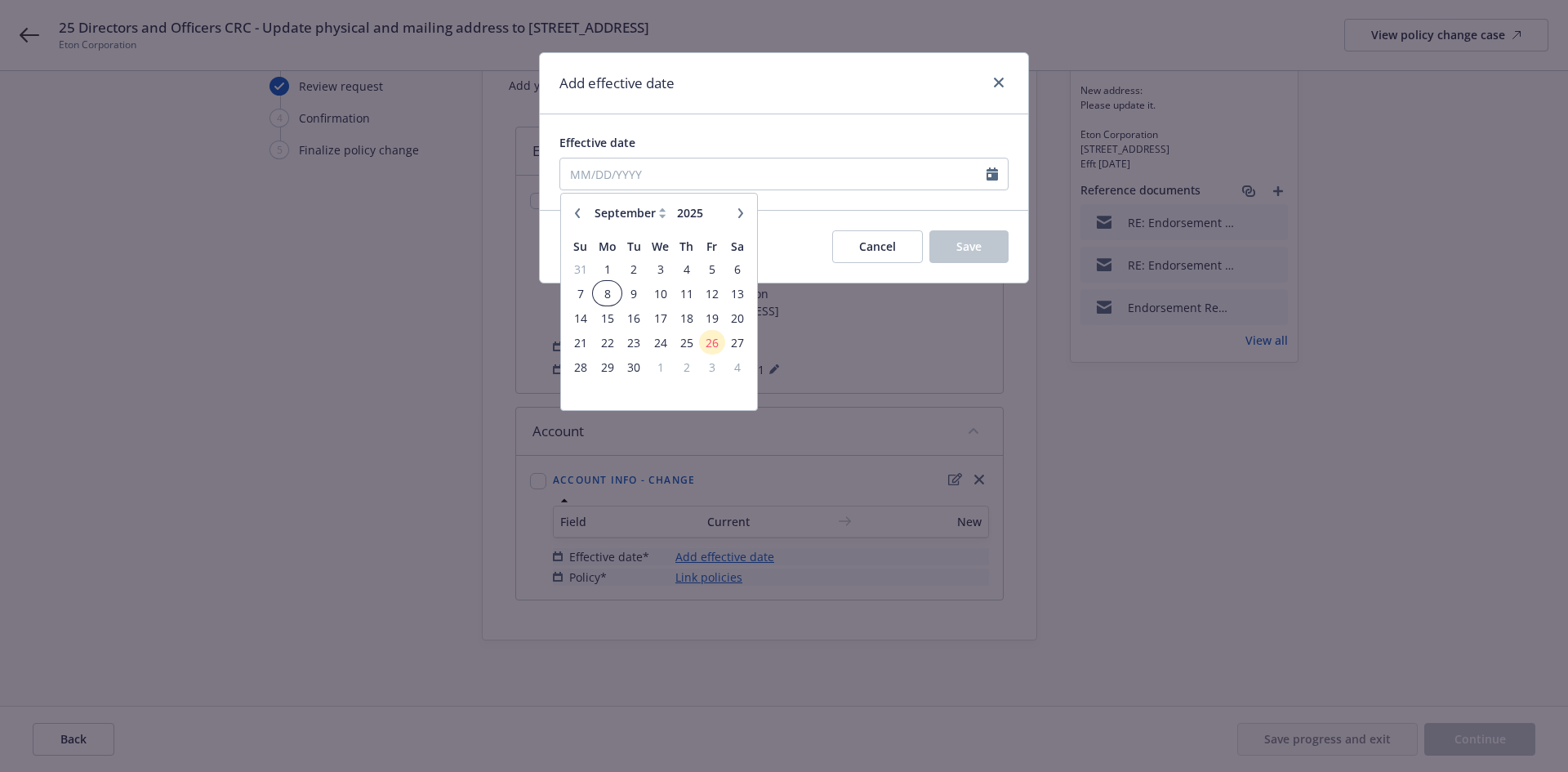
click at [607, 293] on span "8" at bounding box center [606, 293] width 24 height 20
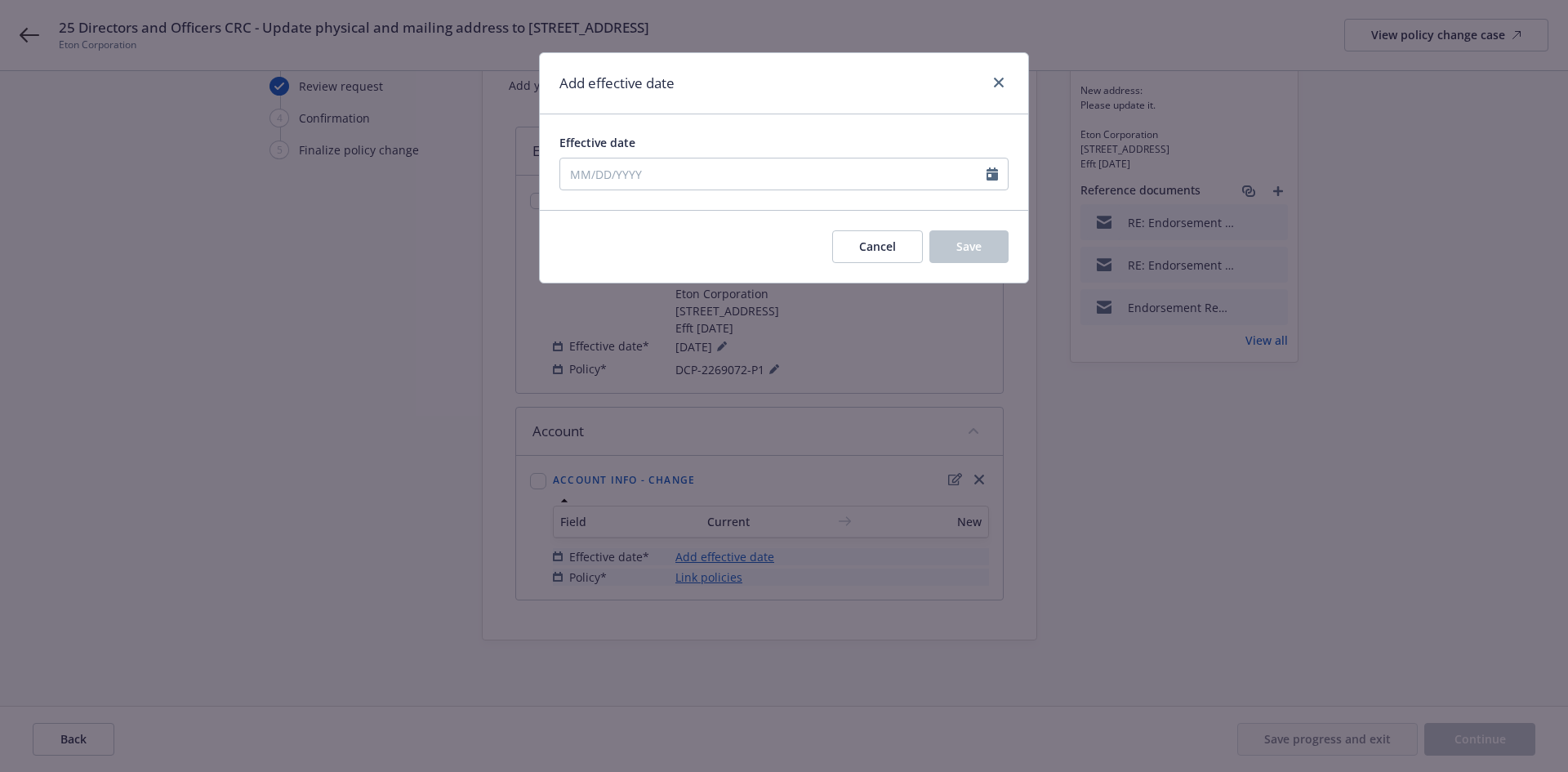
type input "09/08/2025"
click at [972, 252] on span "Save" at bounding box center [969, 246] width 25 height 16
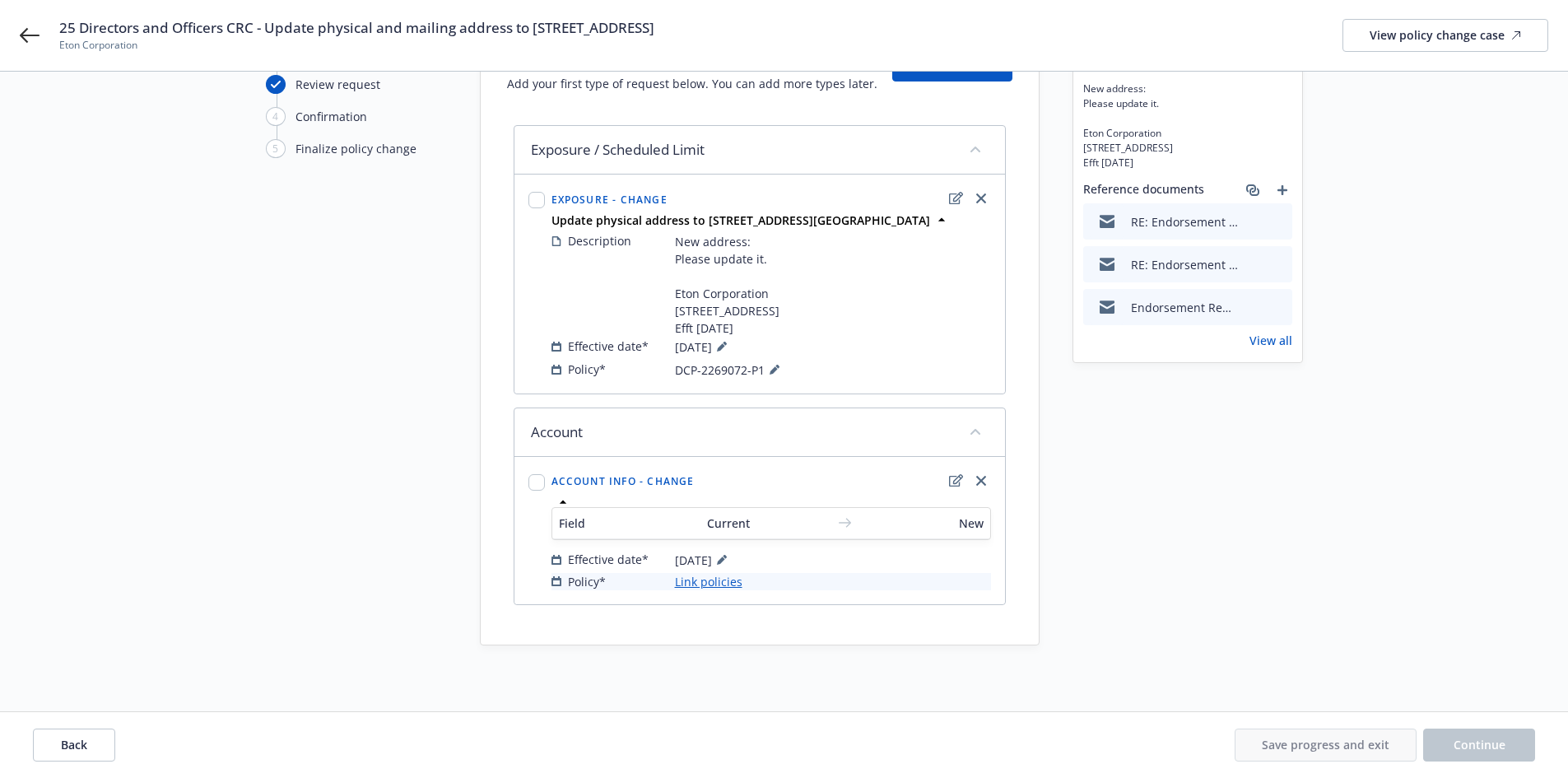
click at [726, 578] on link "Link policies" at bounding box center [708, 581] width 67 height 18
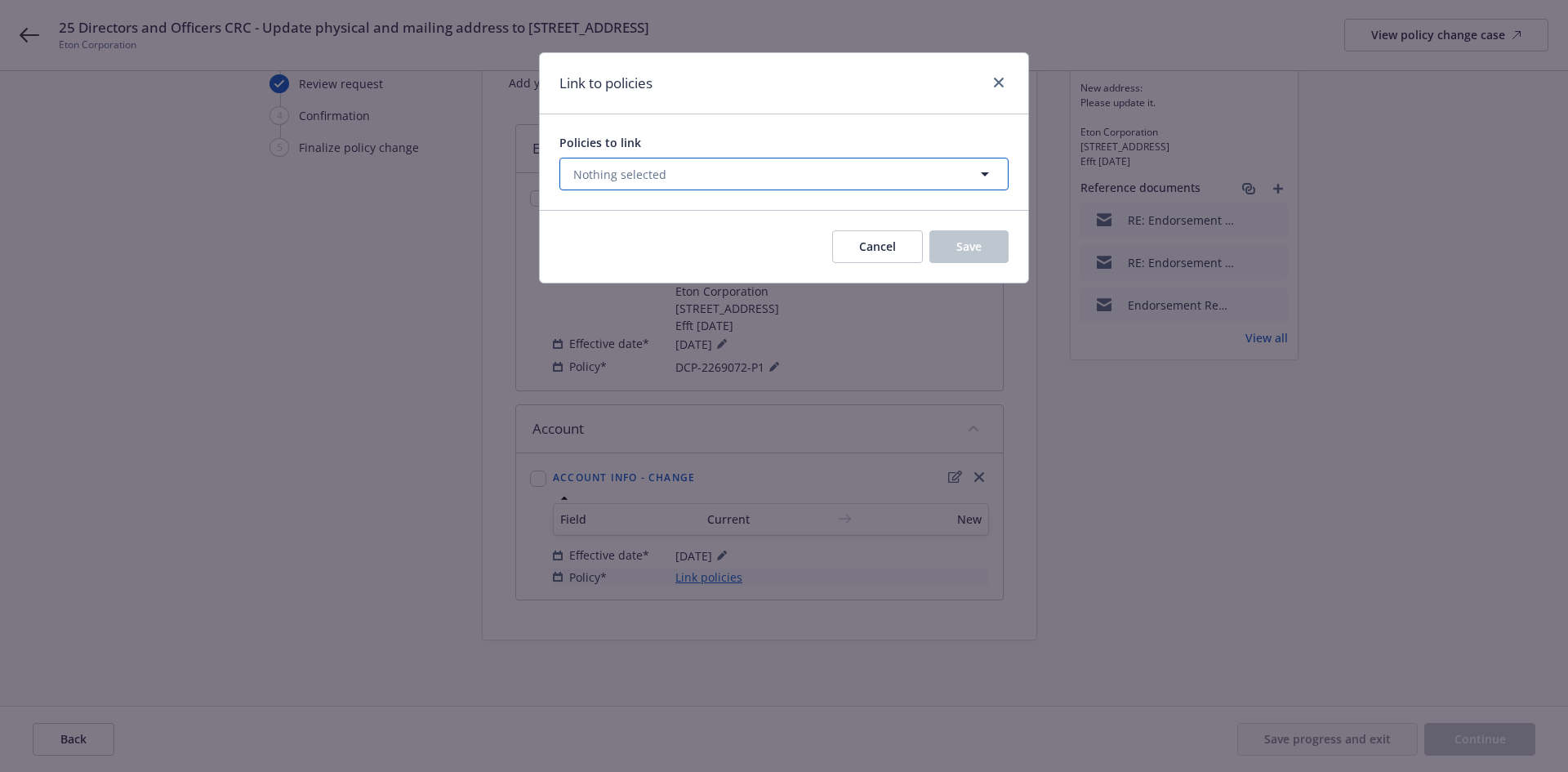
click at [760, 171] on button "Nothing selected" at bounding box center [784, 174] width 449 height 33
select select "ACTIVE"
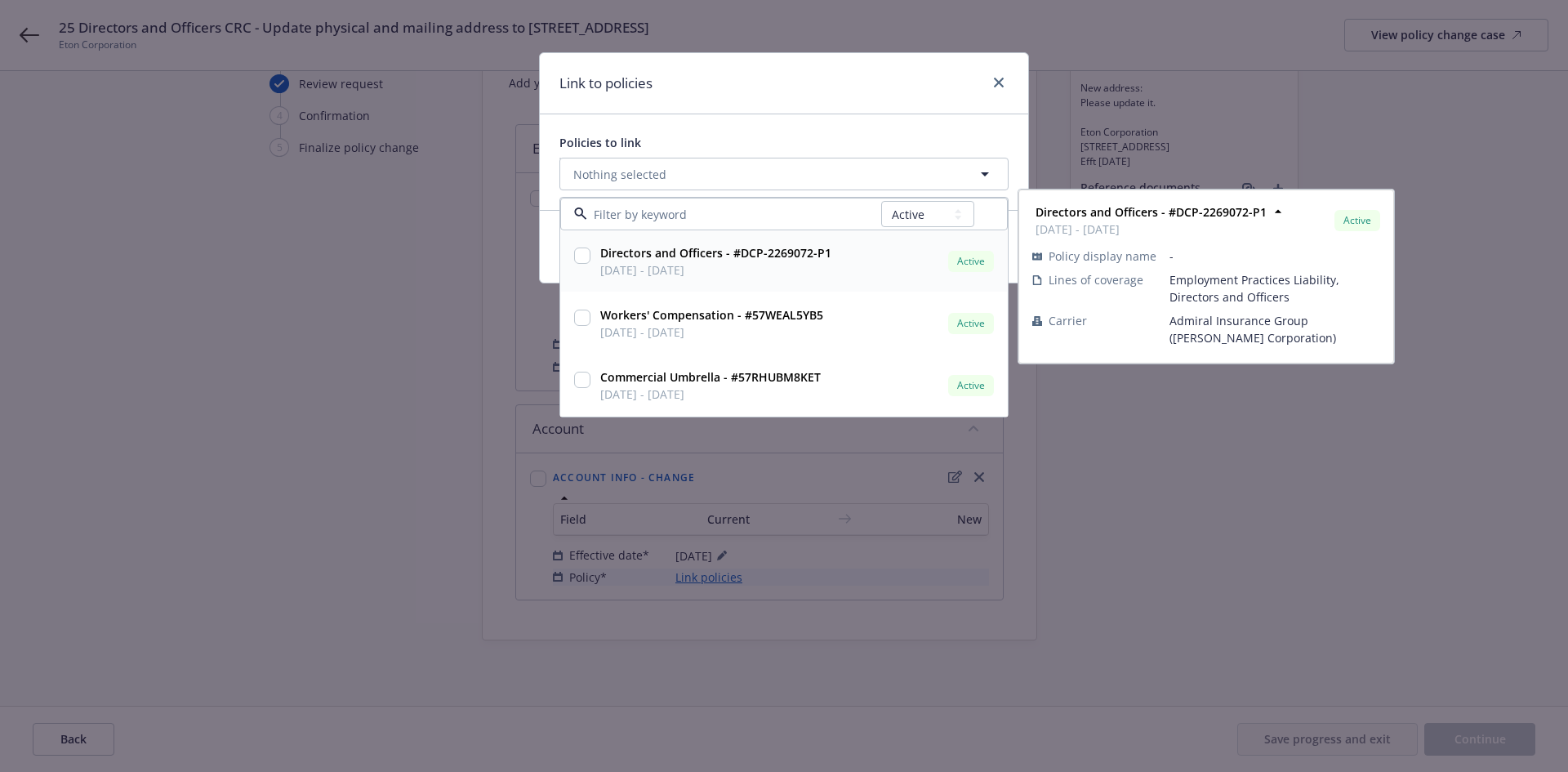
click at [758, 251] on strong "Directors and Officers - #DCP-2269072-P1" at bounding box center [715, 252] width 231 height 16
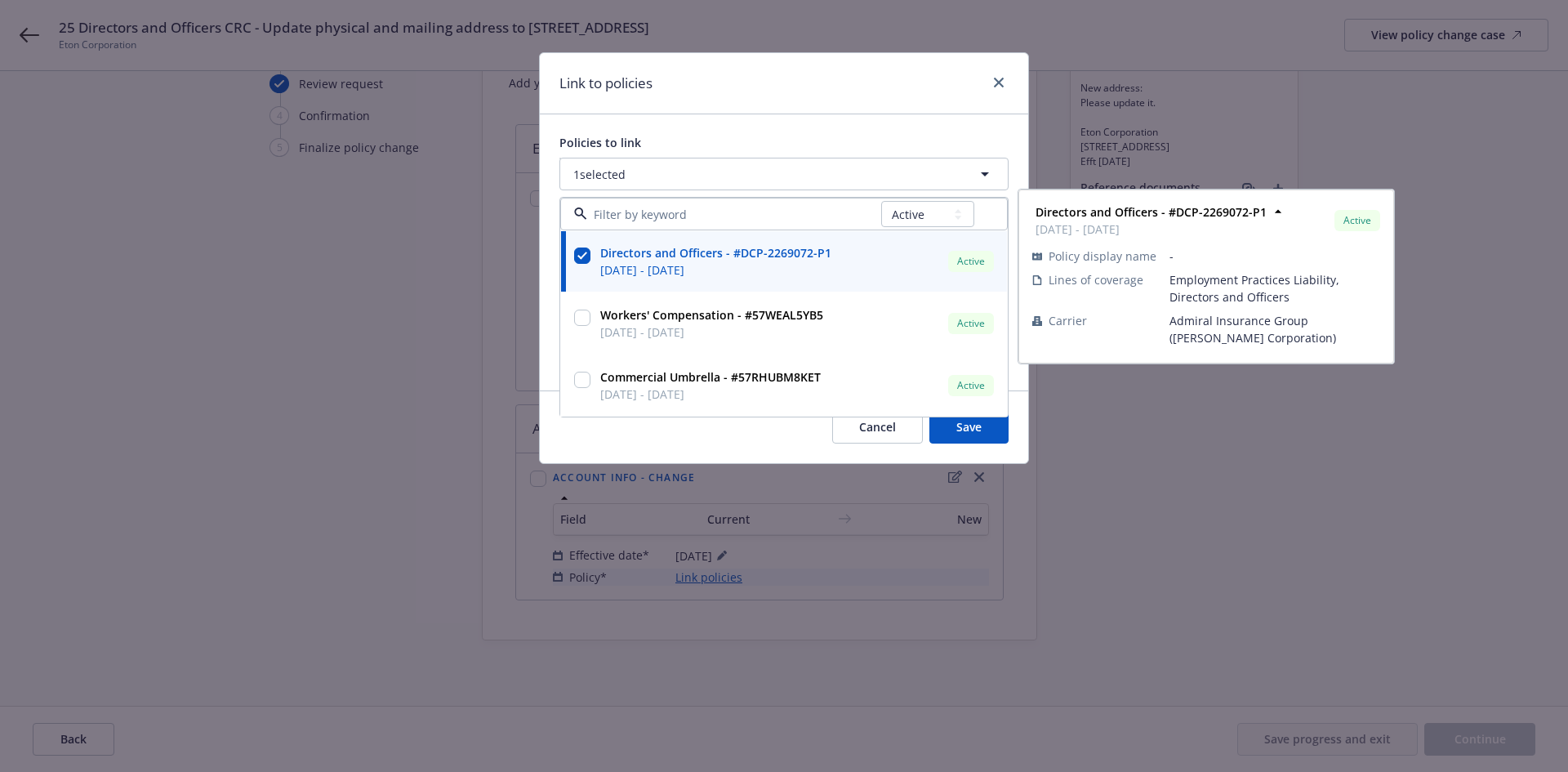
checkbox input "true"
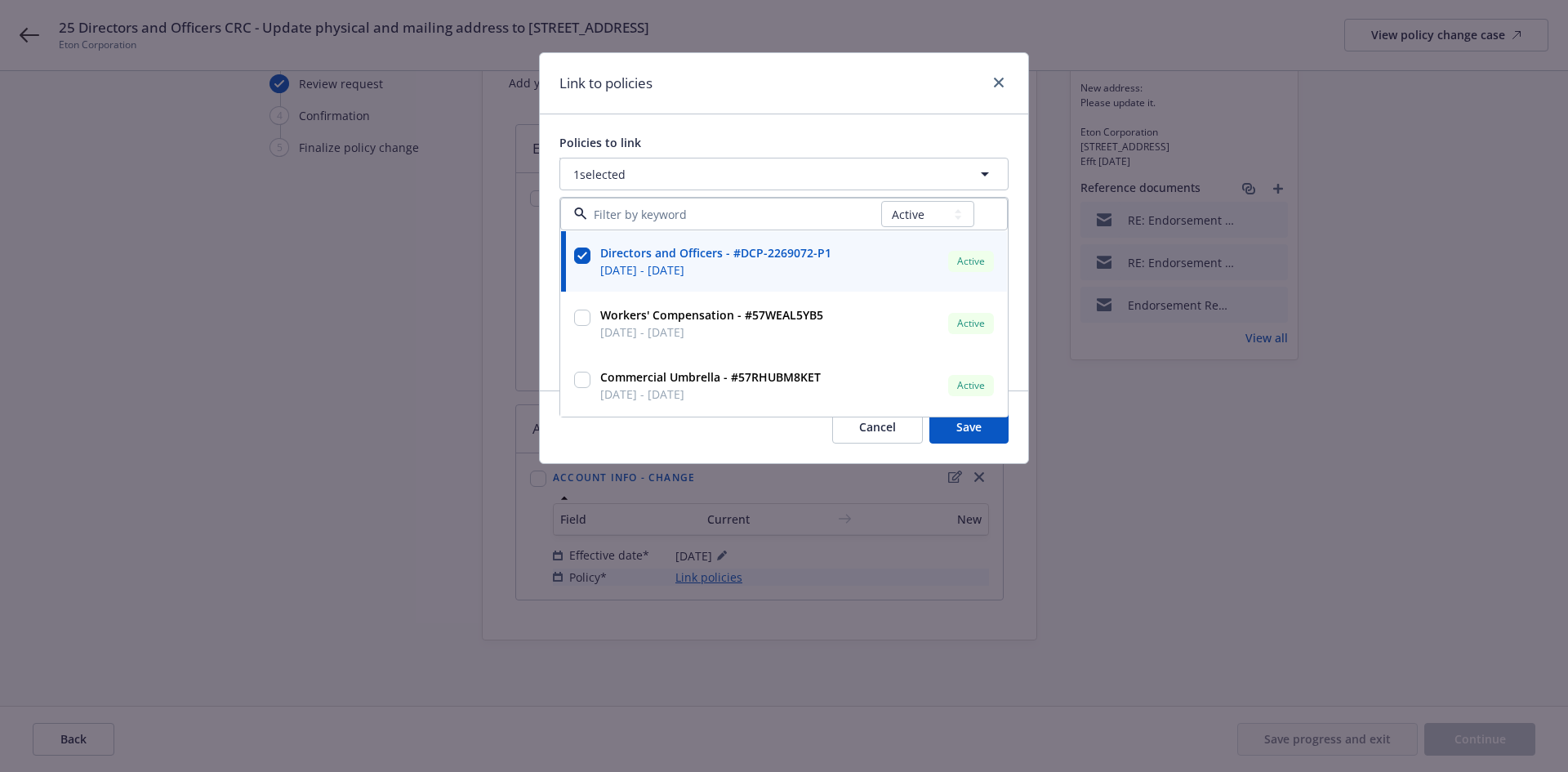
click at [392, 317] on div "Link to policies Policies to link 1 selected All Active Upcoming Expired Cancel…" at bounding box center [784, 386] width 1568 height 772
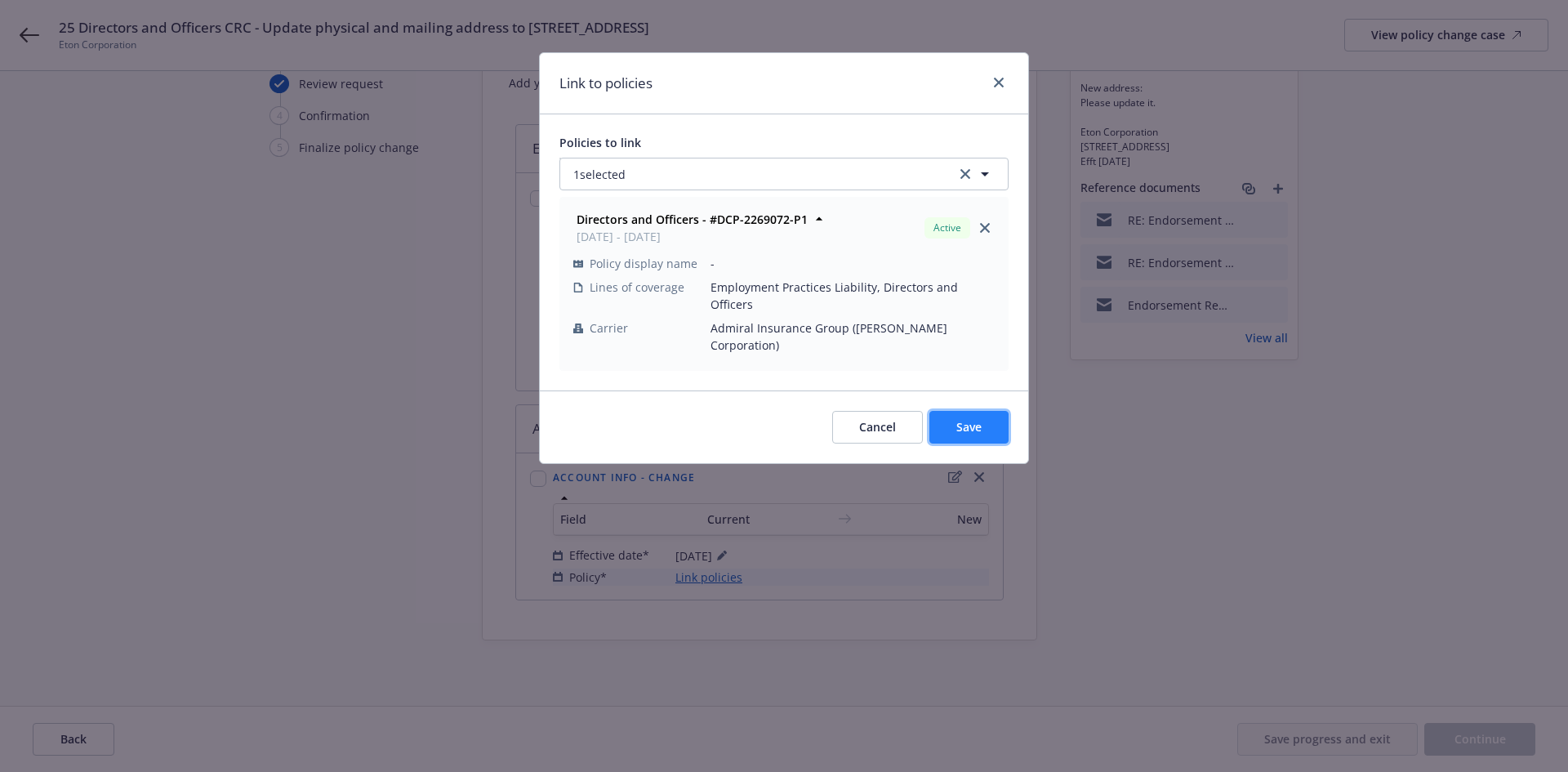
click at [985, 411] on button "Save" at bounding box center [968, 427] width 79 height 33
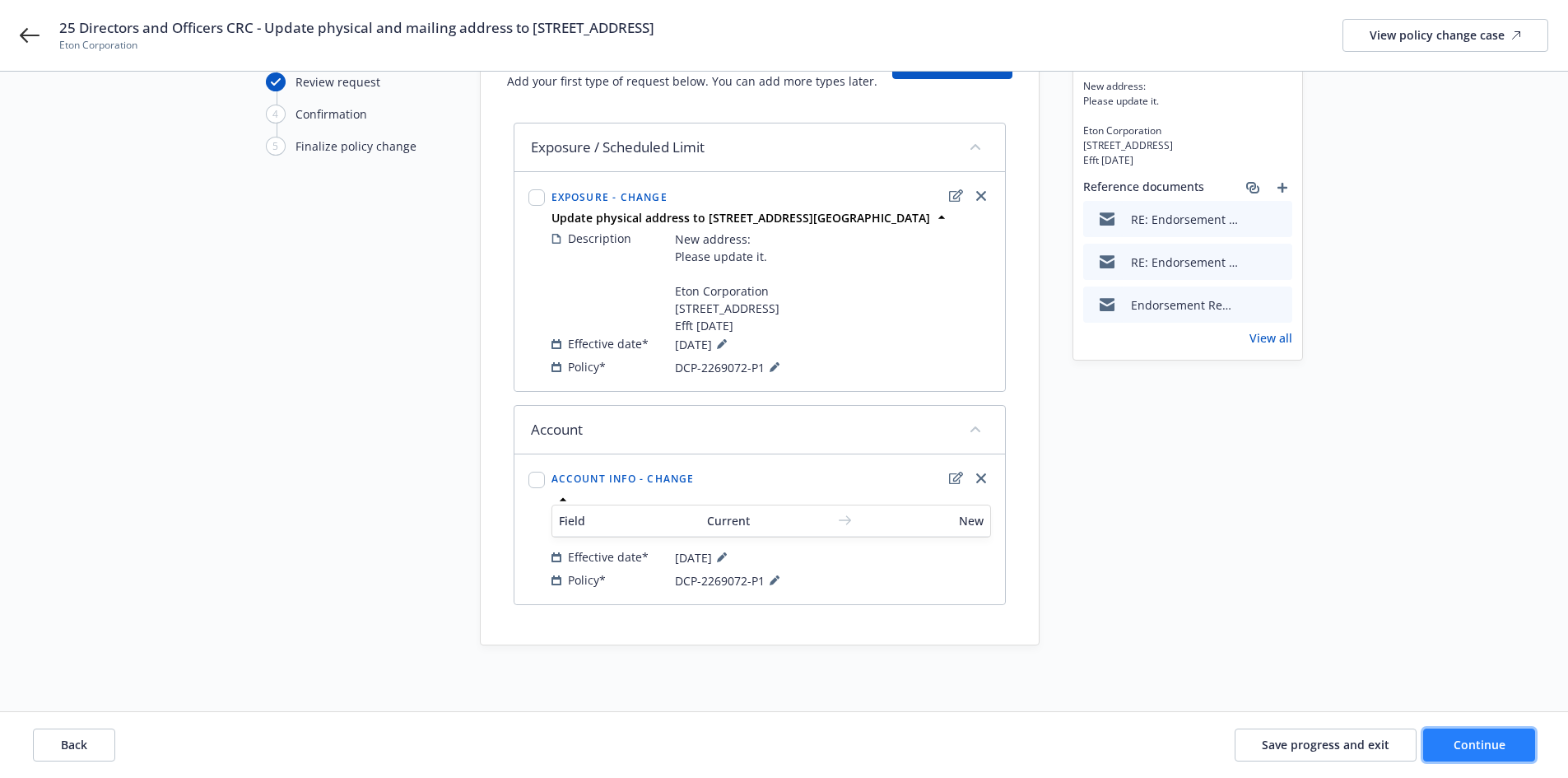
click at [1475, 749] on span "Continue" at bounding box center [1480, 744] width 52 height 16
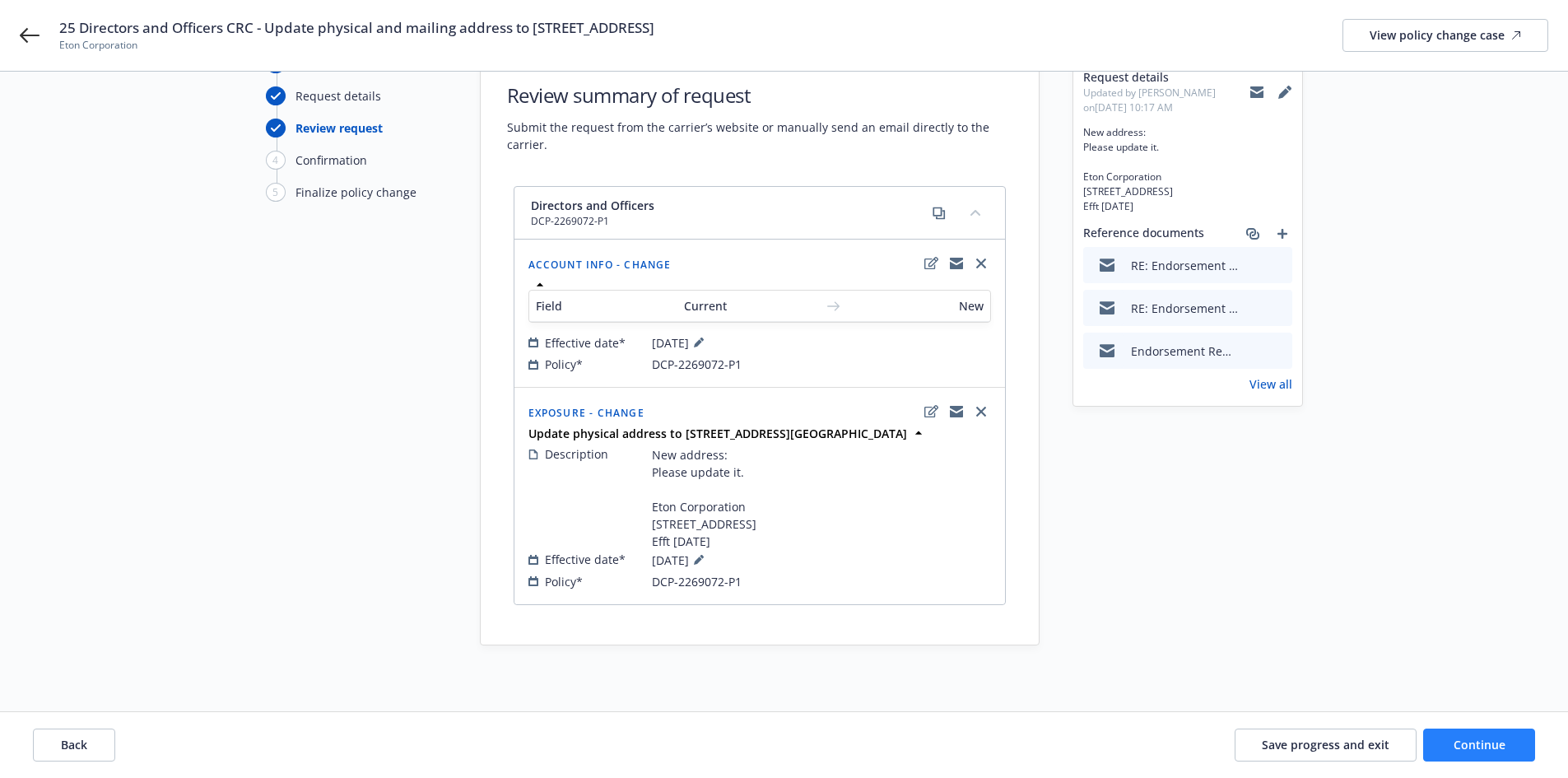
scroll to position [100, 0]
click at [1357, 738] on span "Save progress and exit" at bounding box center [1325, 744] width 127 height 16
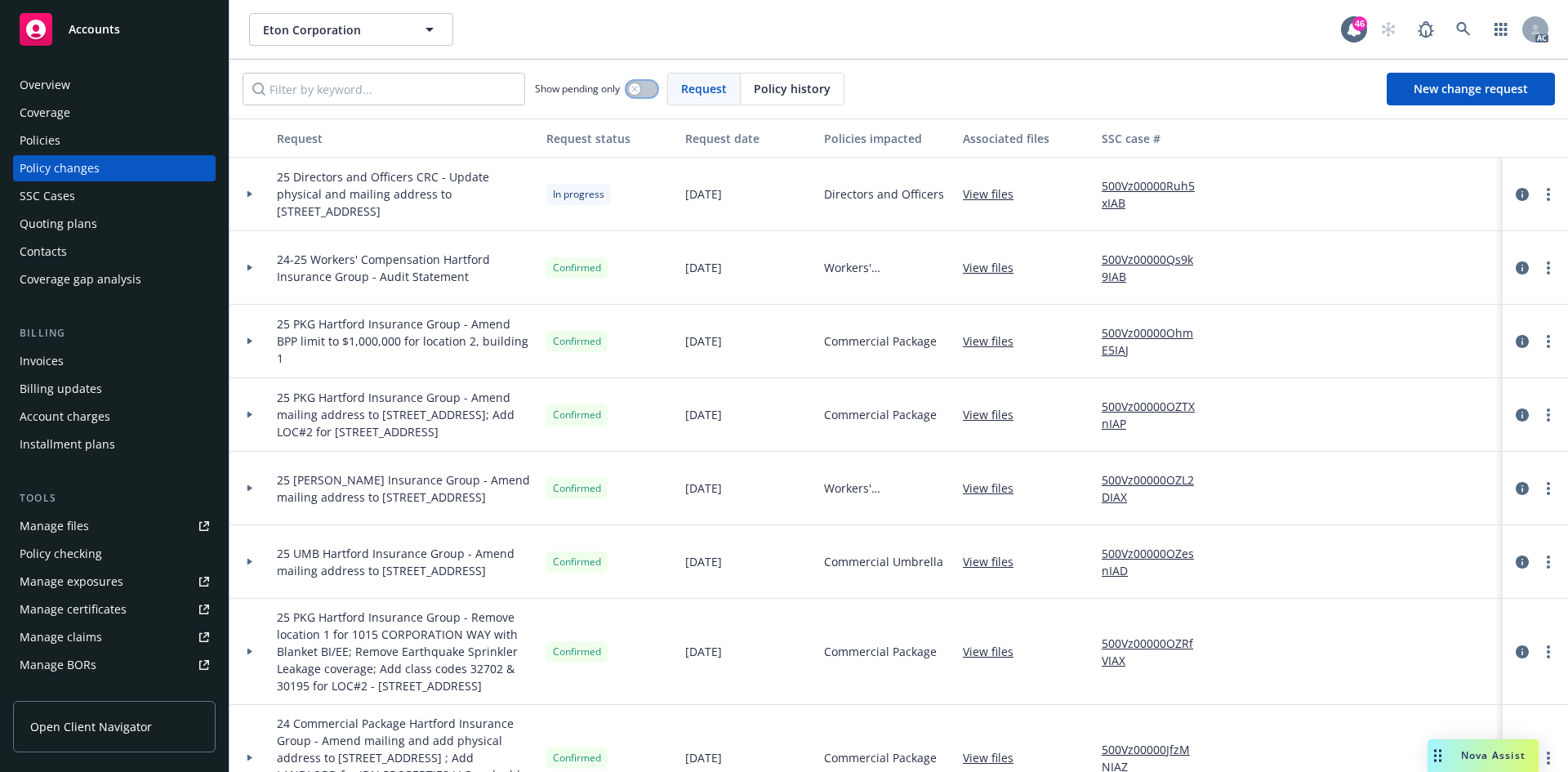
click at [639, 88] on div "button" at bounding box center [635, 89] width 12 height 12
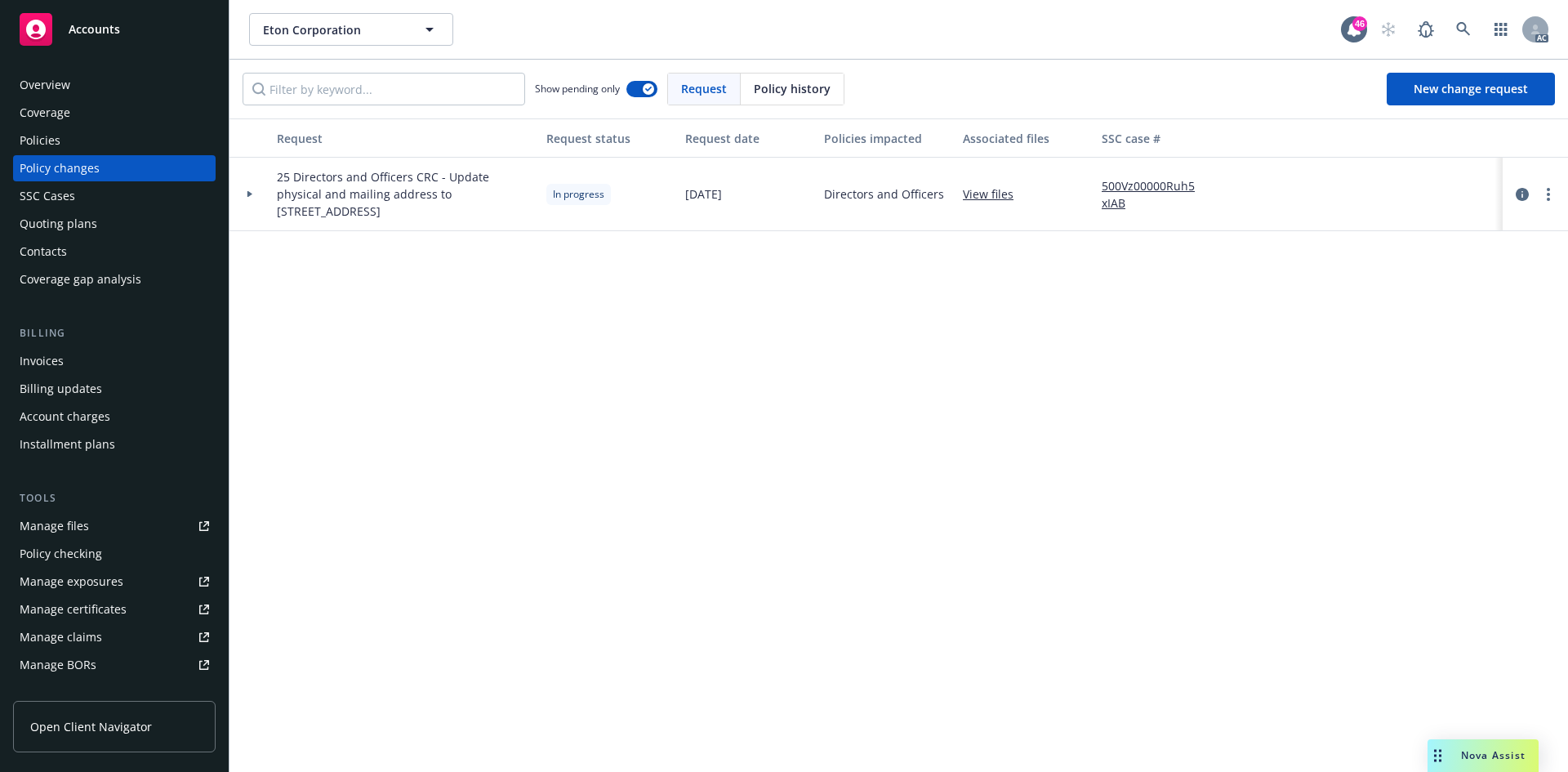
click at [242, 192] on div at bounding box center [249, 194] width 28 height 6
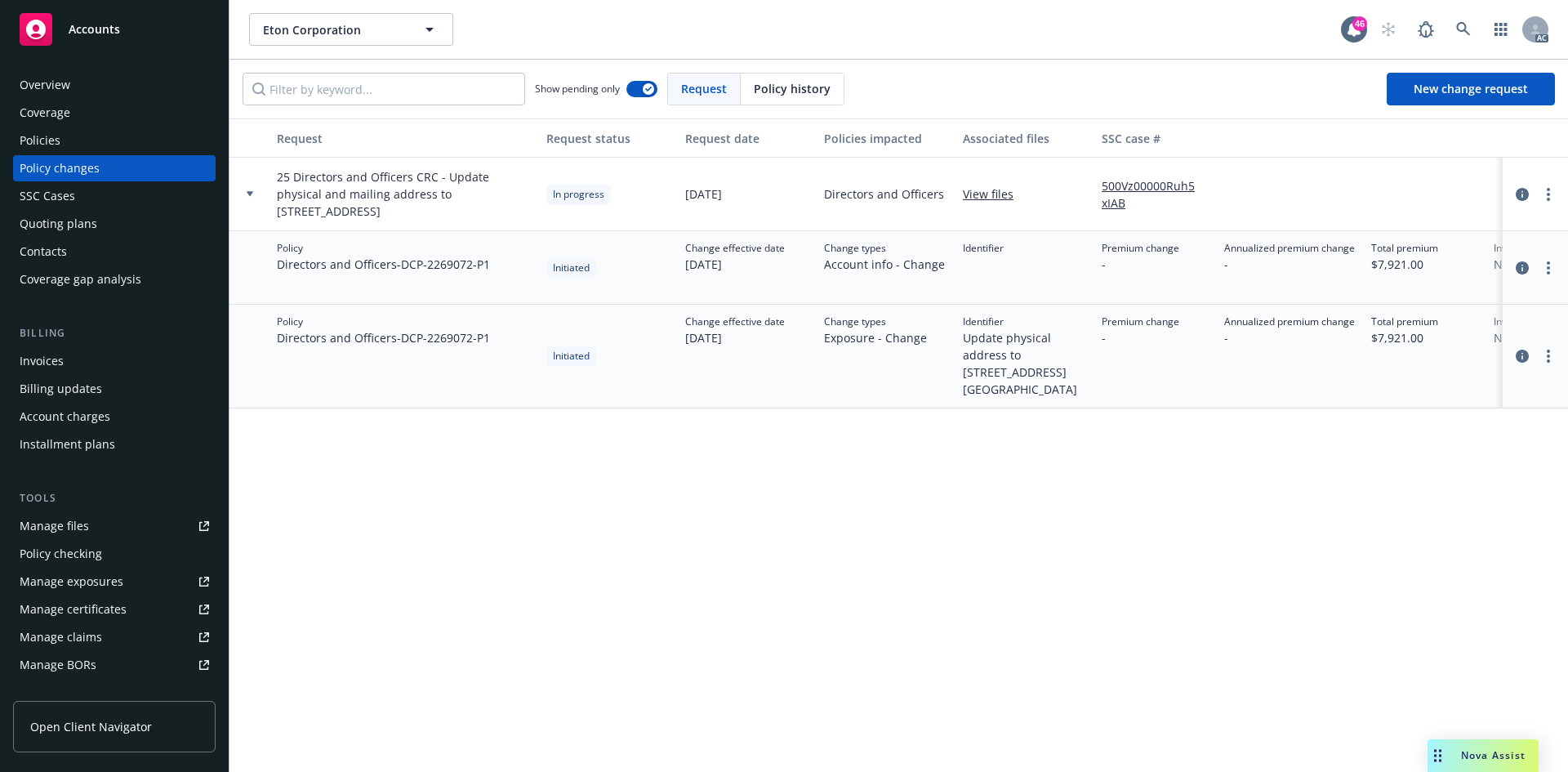
click at [255, 190] on div at bounding box center [250, 195] width 41 height 74
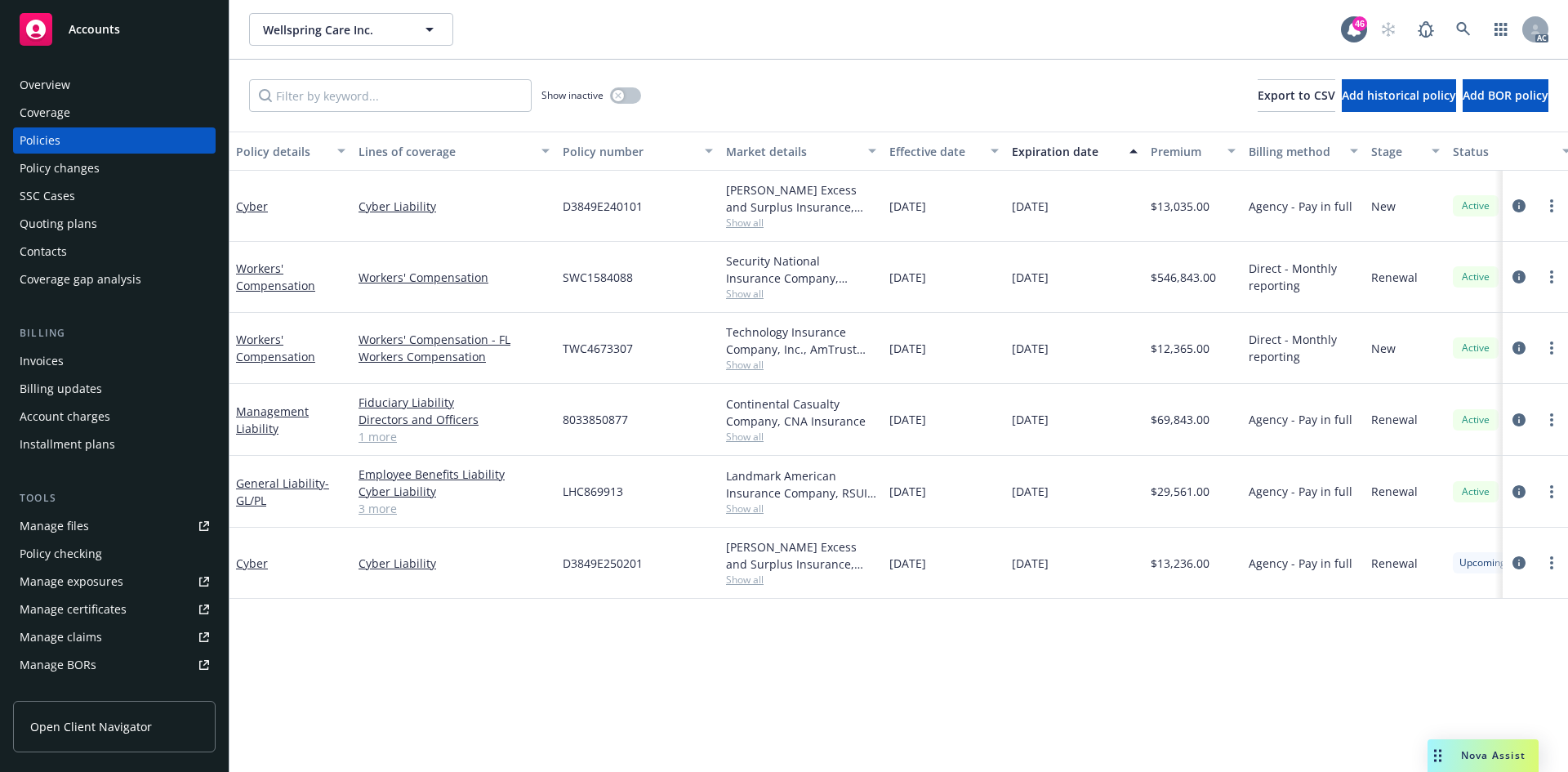
click at [118, 172] on div "Policy changes" at bounding box center [114, 168] width 190 height 26
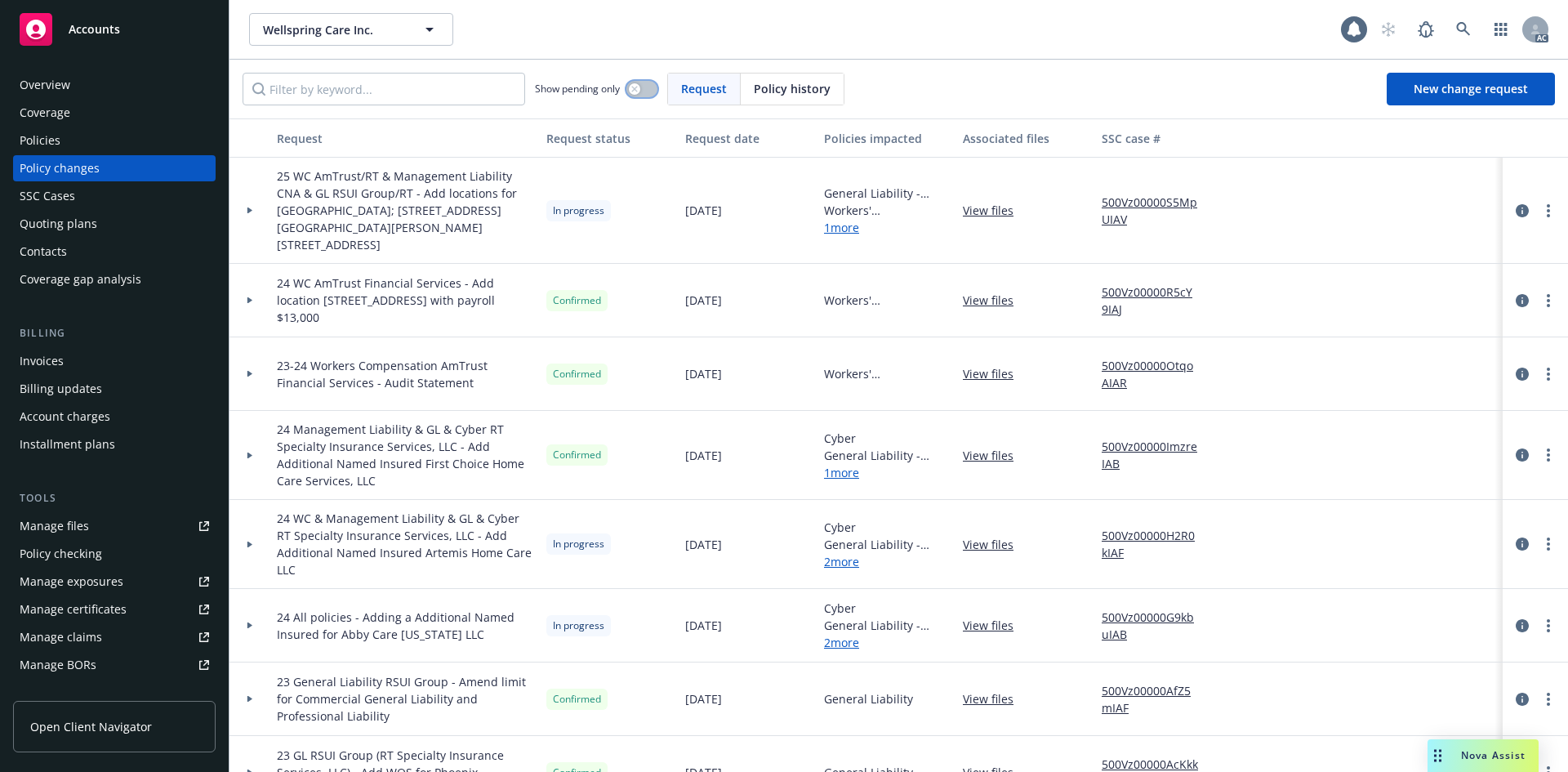
click at [645, 82] on button "button" at bounding box center [642, 89] width 31 height 17
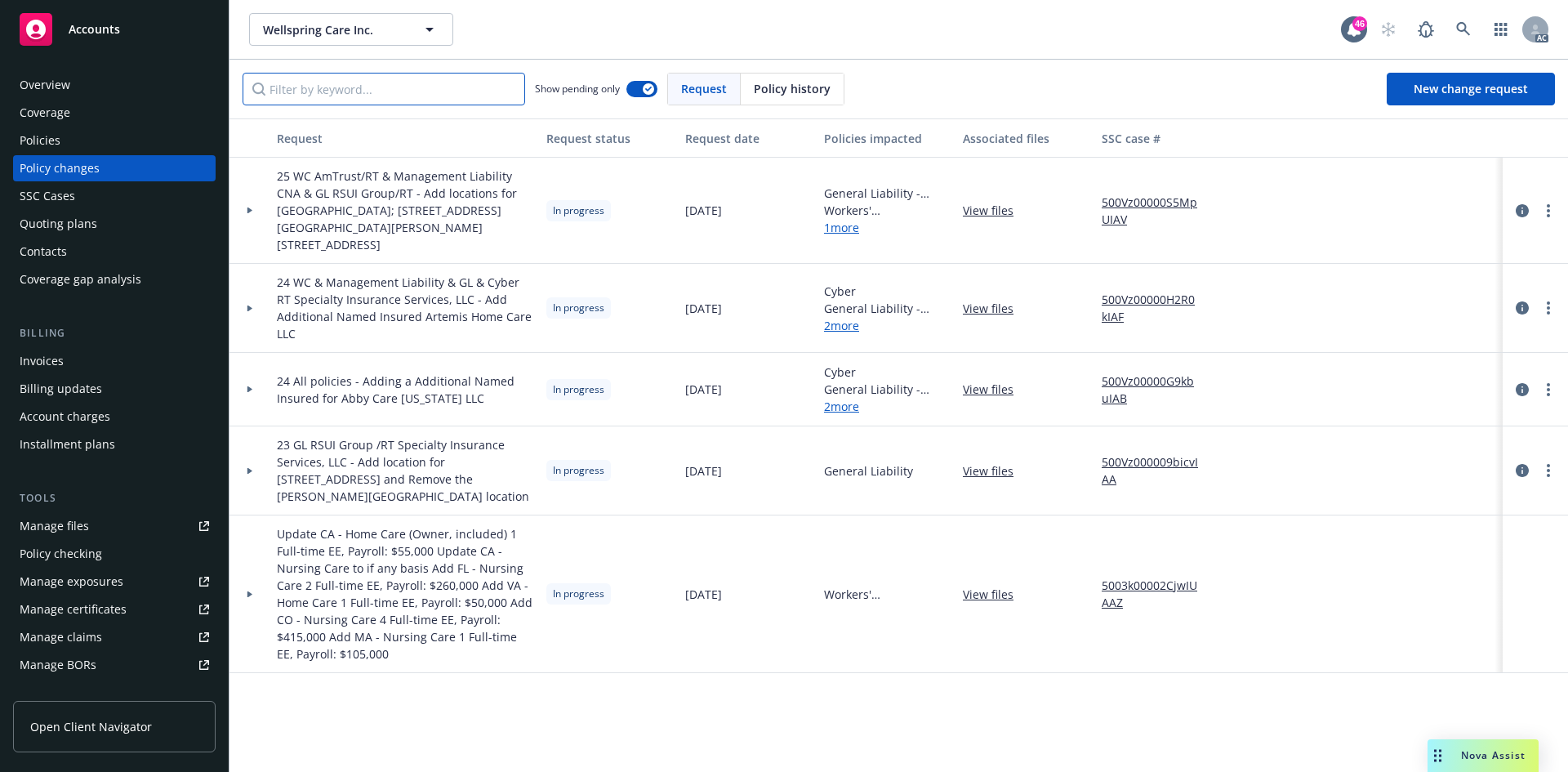
click at [474, 88] on input "Filter by keyword..." at bounding box center [383, 89] width 282 height 33
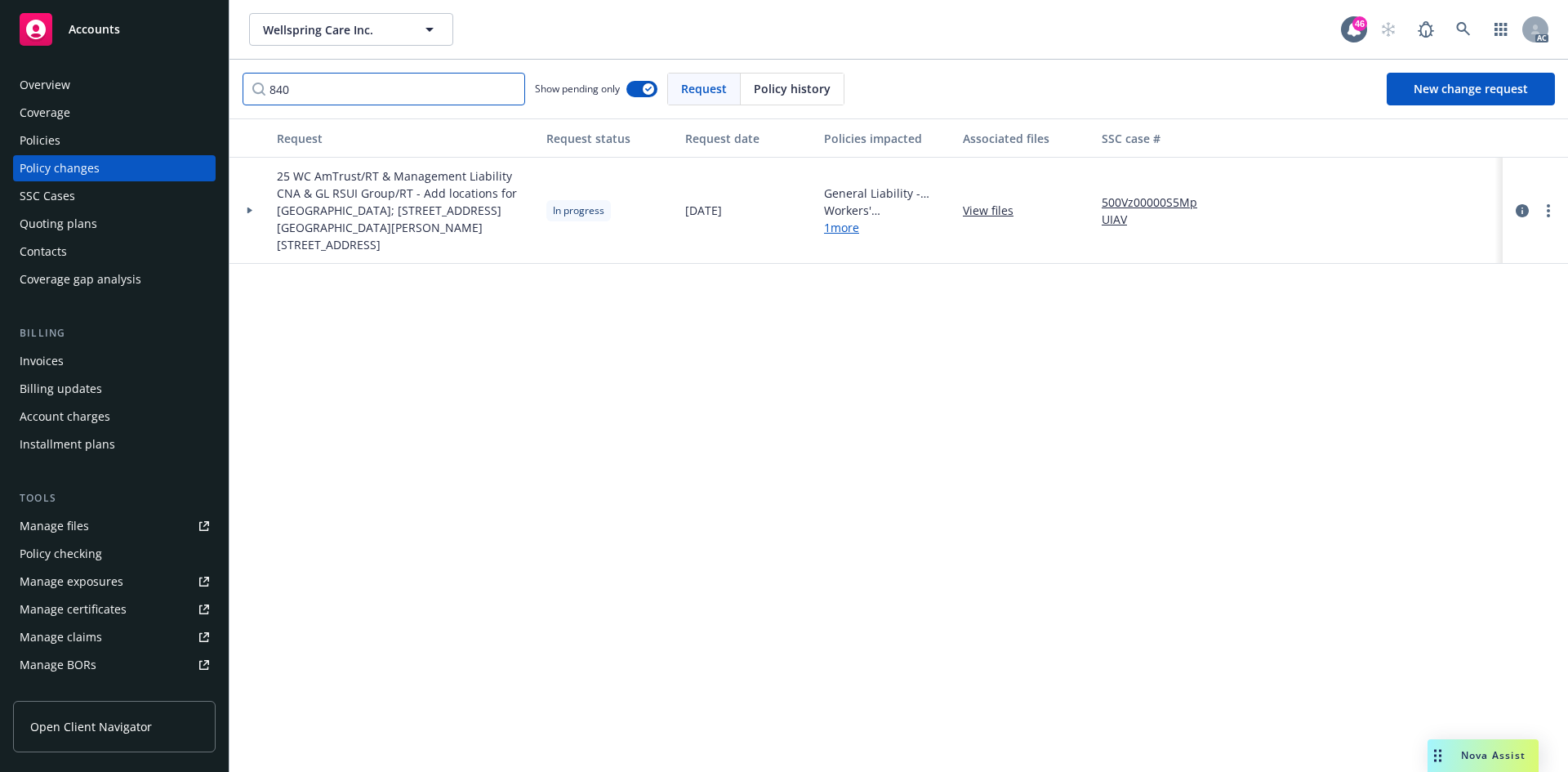
type input "840"
click at [251, 205] on div at bounding box center [250, 211] width 41 height 106
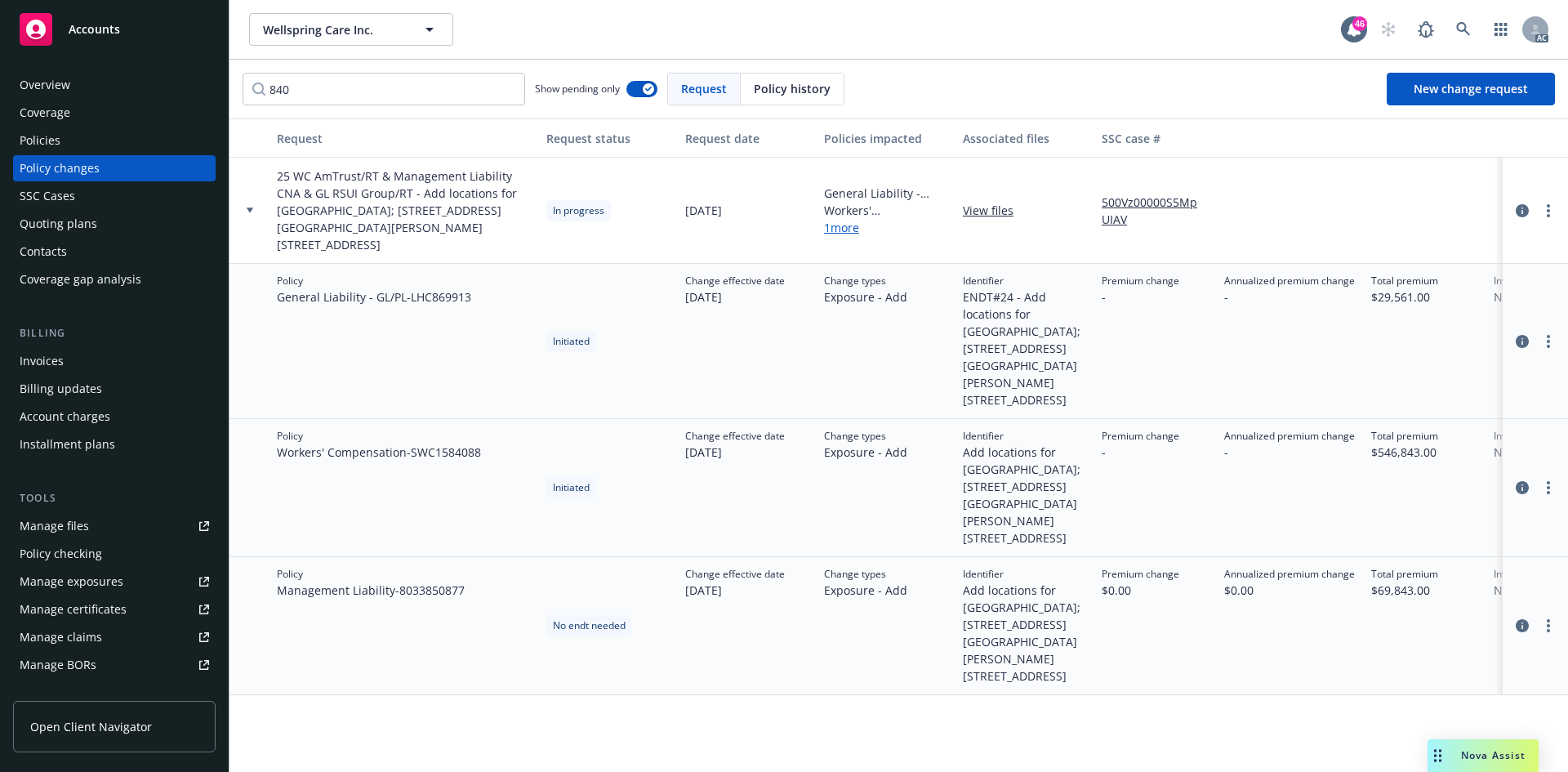
click at [84, 147] on div "Policies" at bounding box center [114, 140] width 190 height 26
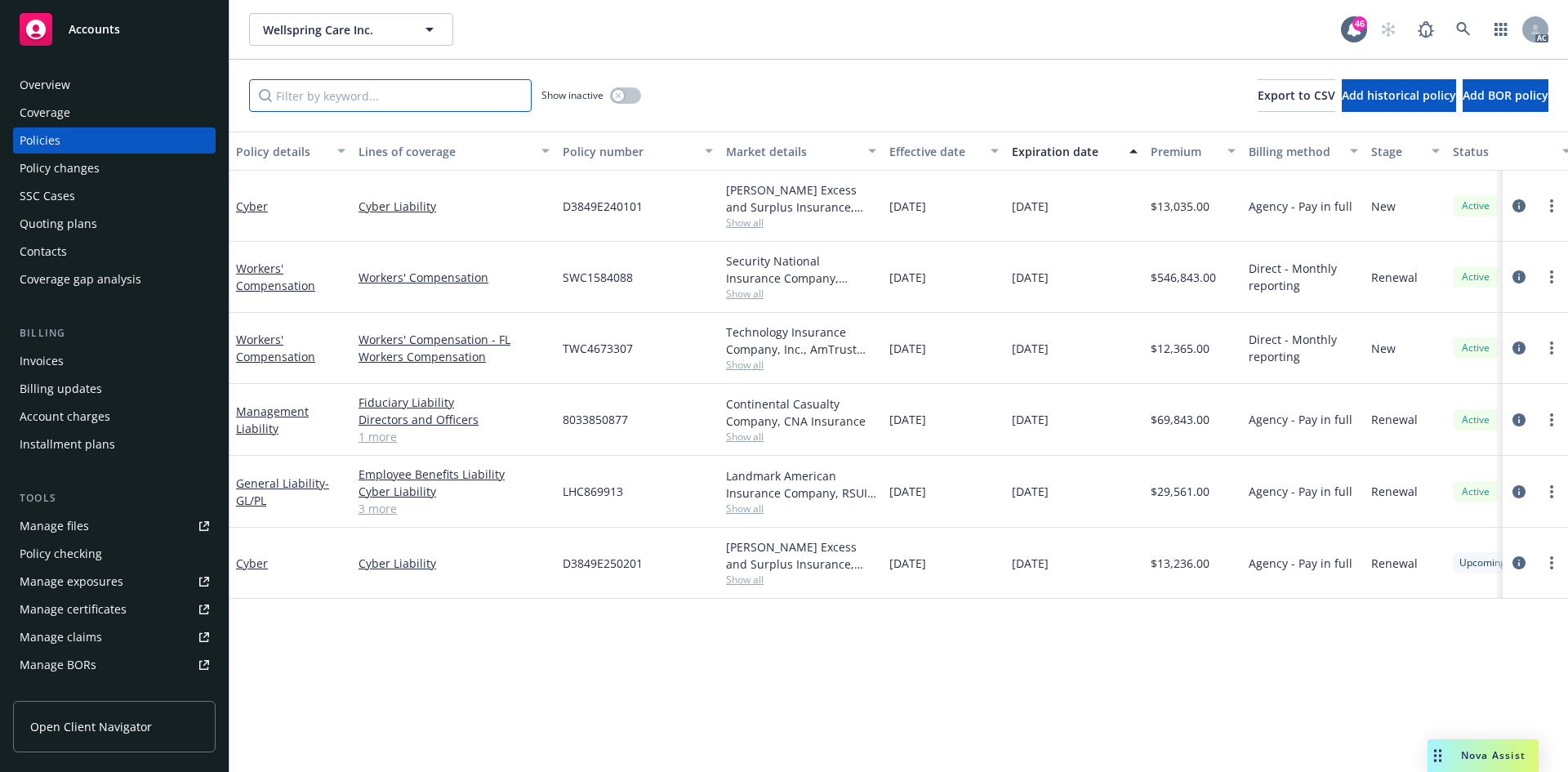
click at [362, 87] on input "Filter by keyword..." at bounding box center [390, 95] width 282 height 33
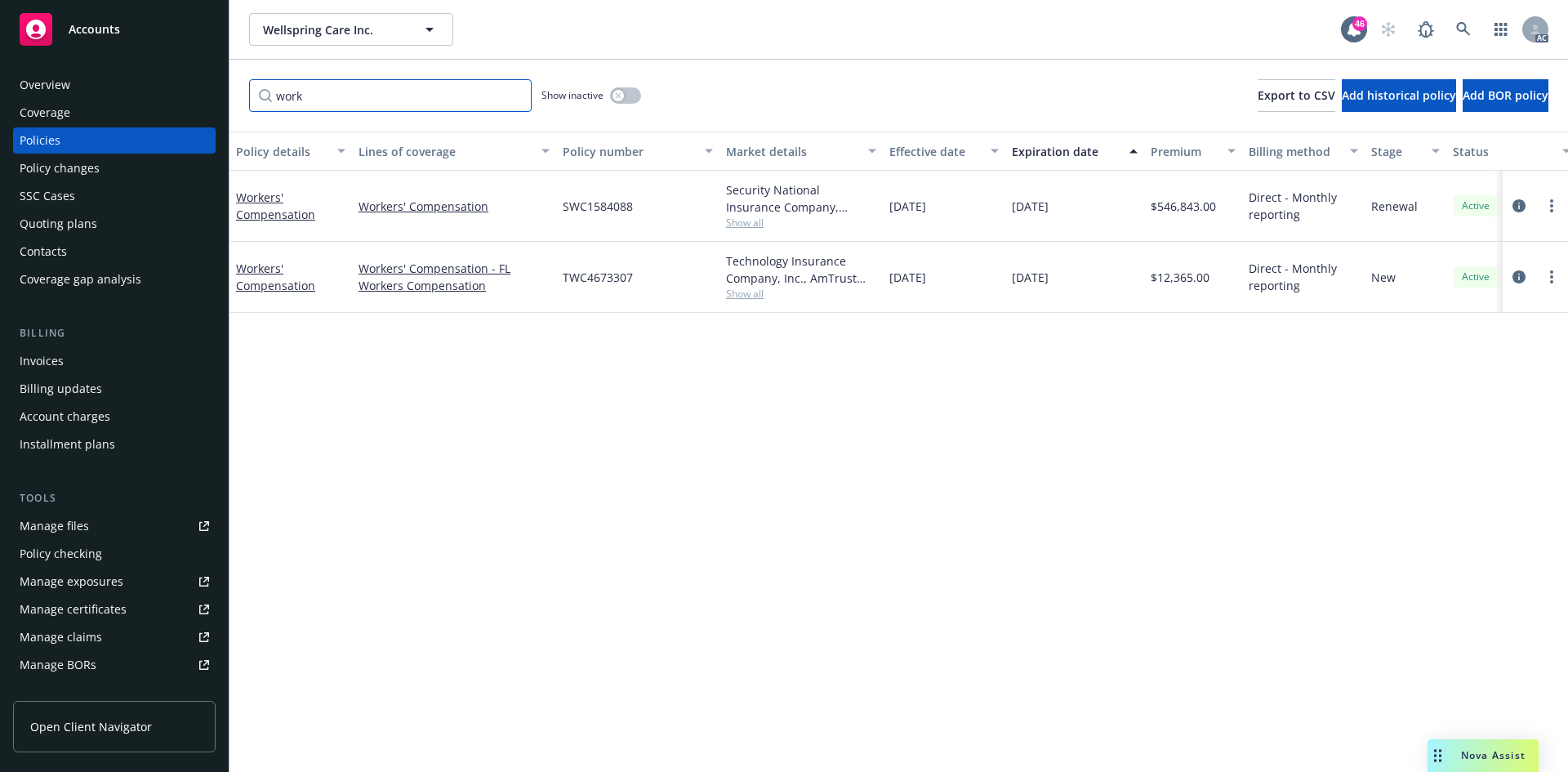
drag, startPoint x: 394, startPoint y: 96, endPoint x: 211, endPoint y: 98, distance: 183.0
click at [211, 98] on div "Accounts Overview Coverage Policies Policy changes SSC Cases Quoting plans Cont…" at bounding box center [784, 386] width 1568 height 772
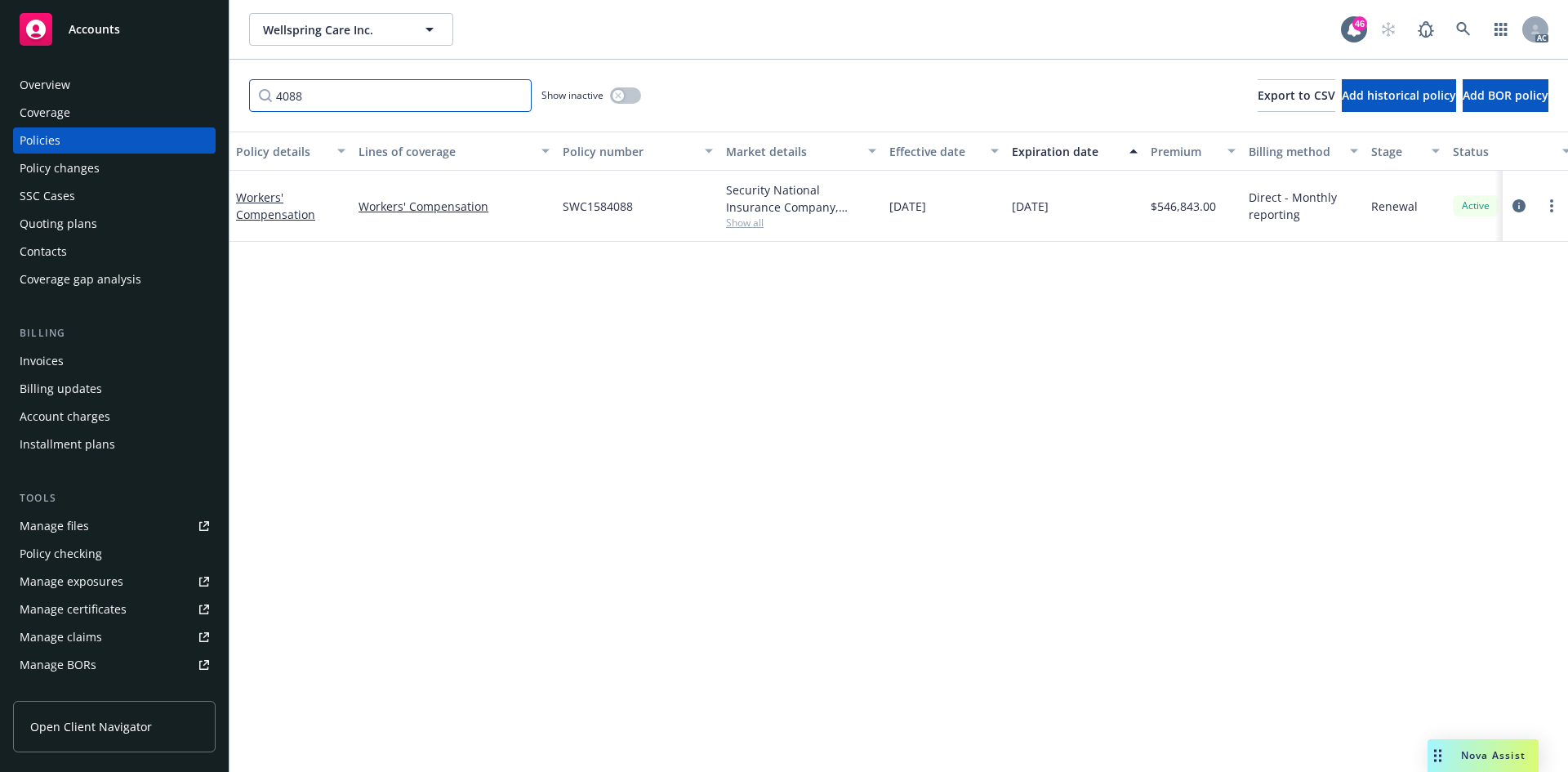
type input "4088"
click at [732, 221] on span "Show all" at bounding box center [801, 222] width 150 height 14
click at [452, 388] on div "Policy details Lines of coverage Policy number Market details Effective date Ex…" at bounding box center [899, 451] width 1338 height 640
